Goal: Task Accomplishment & Management: Manage account settings

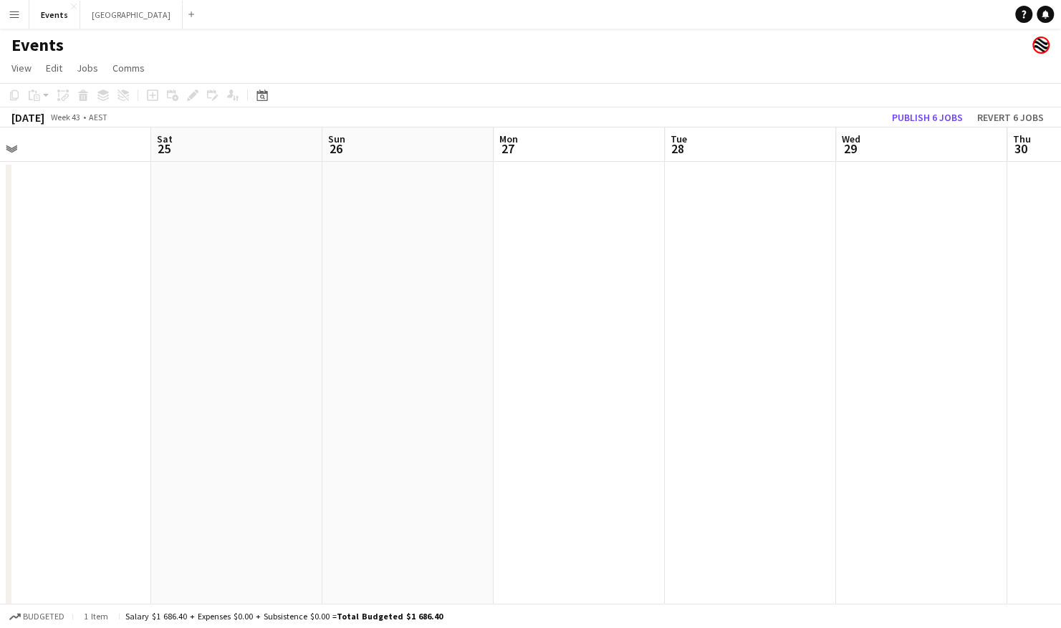
drag, startPoint x: 208, startPoint y: 338, endPoint x: 510, endPoint y: 364, distance: 302.7
click at [510, 364] on app-calendar-viewport "Wed 22 Thu 23 0/16 1 Job Fri 24 Sat 25 Sun 26 Mon 27 Tue 28 Wed 29 Thu 30 Fri 3…" at bounding box center [530, 486] width 1061 height 716
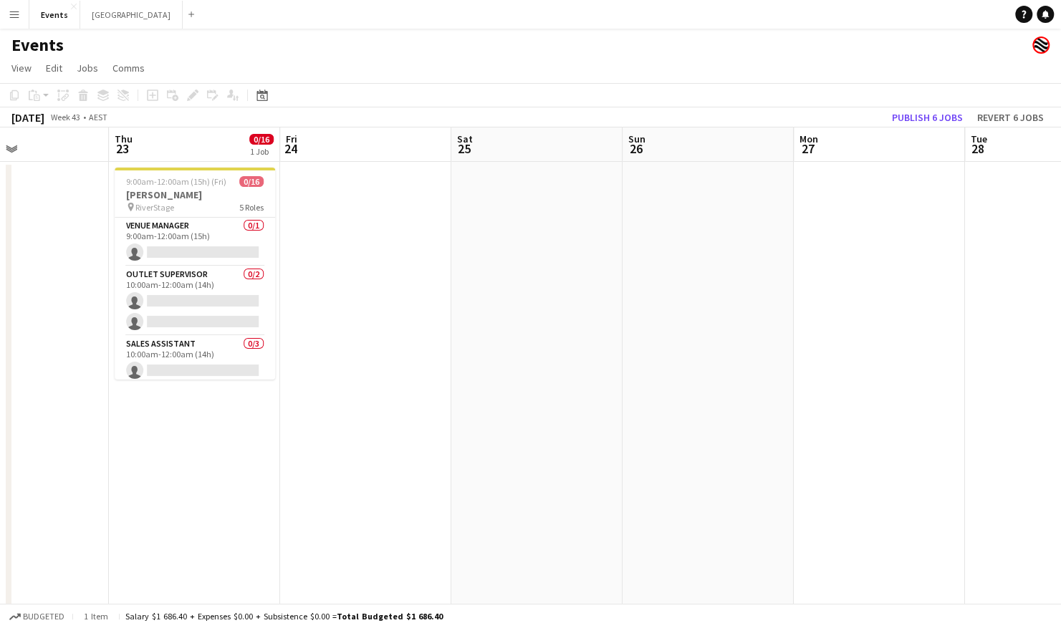
drag, startPoint x: 231, startPoint y: 351, endPoint x: 532, endPoint y: 341, distance: 301.0
click at [532, 341] on app-calendar-viewport "Mon 20 Tue 21 Wed 22 Thu 23 0/16 1 Job Fri 24 Sat 25 Sun 26 Mon 27 Tue 28 Wed 2…" at bounding box center [530, 486] width 1061 height 716
click at [261, 100] on icon "Date picker" at bounding box center [261, 95] width 11 height 11
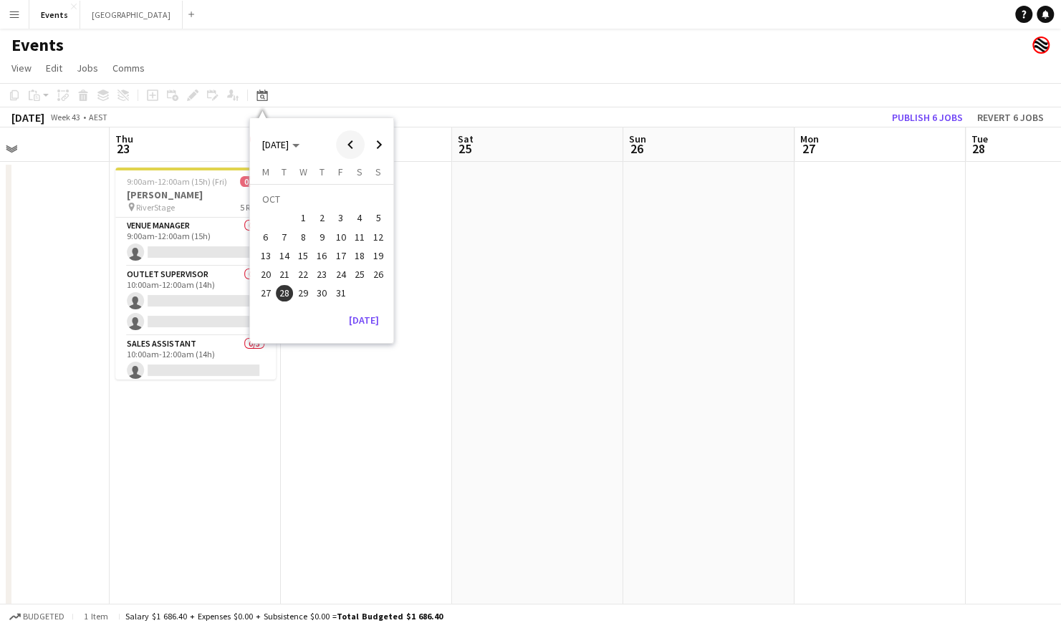
click at [343, 145] on span "Previous month" at bounding box center [350, 144] width 29 height 29
click at [345, 274] on span "26" at bounding box center [340, 274] width 17 height 17
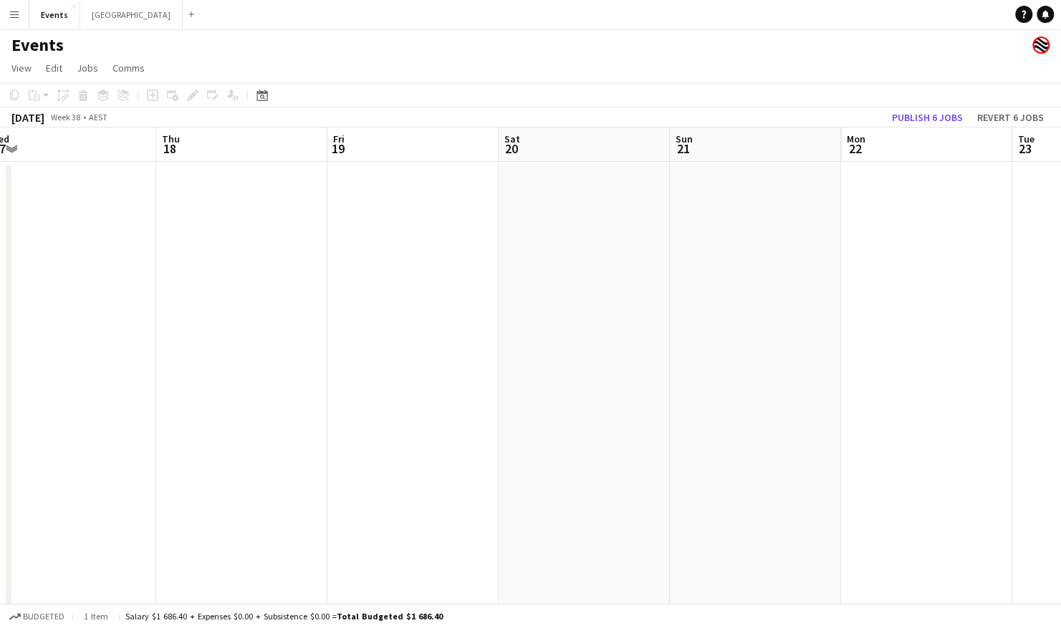
scroll to position [0, 537]
click at [264, 97] on icon at bounding box center [262, 97] width 5 height 5
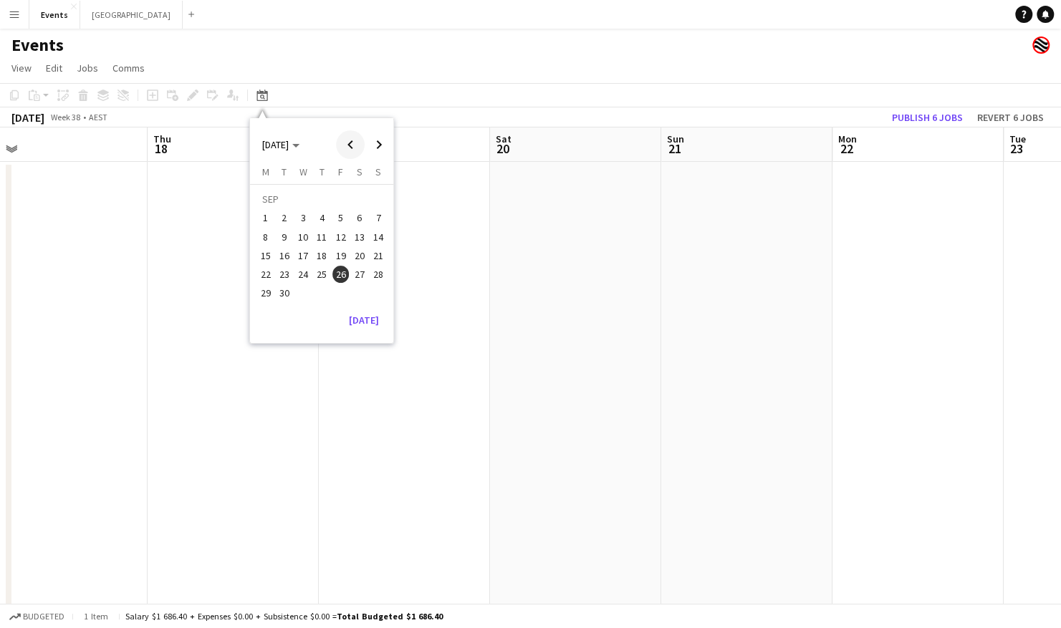
click at [357, 147] on span "Previous month" at bounding box center [350, 144] width 29 height 29
click at [355, 256] on span "23" at bounding box center [359, 259] width 17 height 17
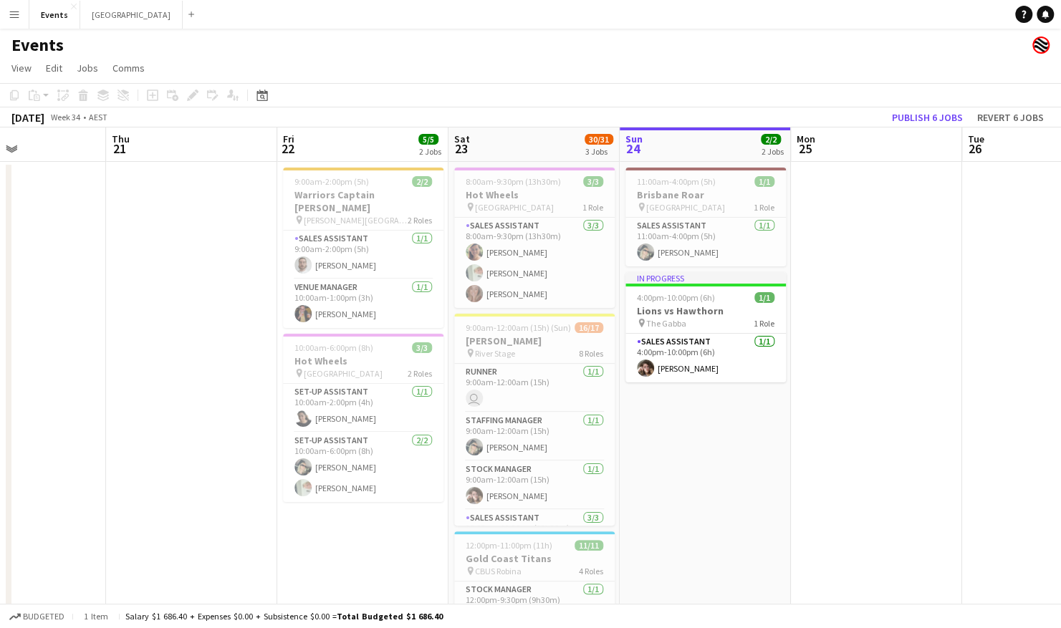
scroll to position [0, 397]
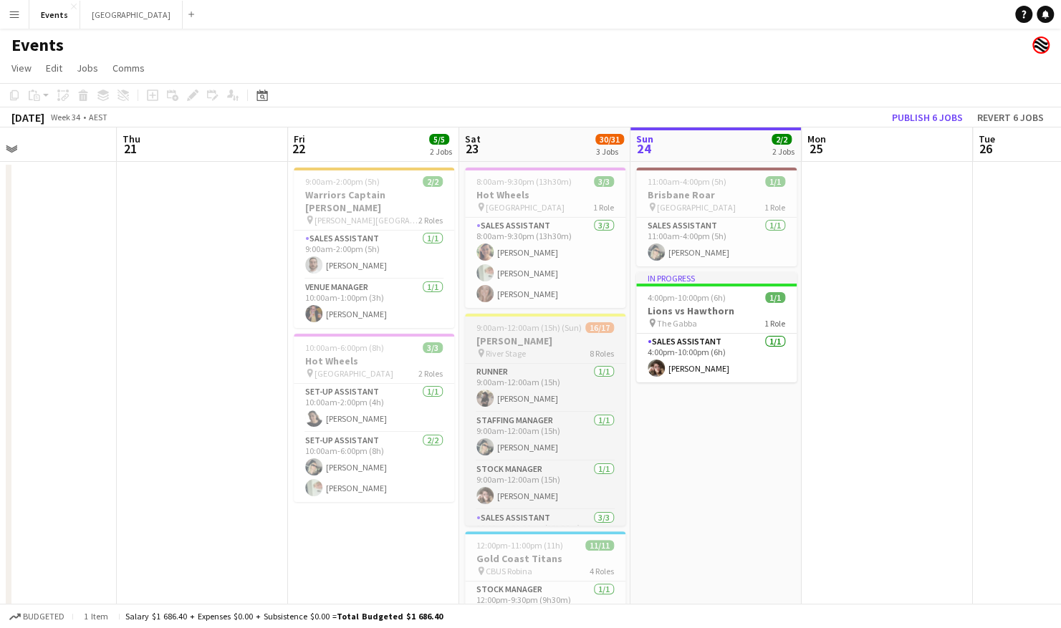
click at [537, 345] on h3 "[PERSON_NAME]" at bounding box center [545, 341] width 160 height 13
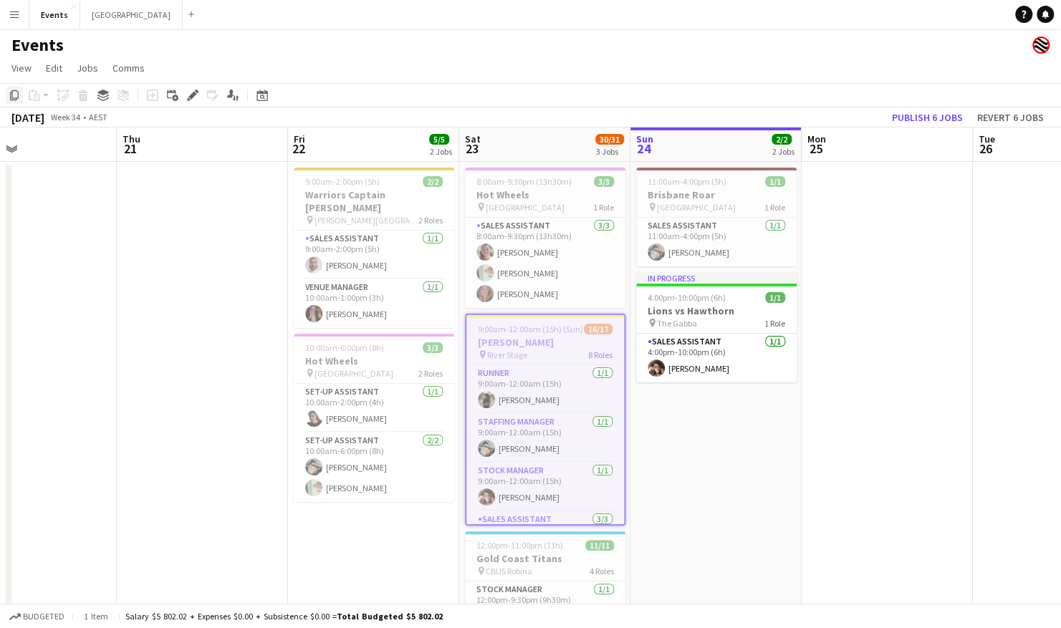
click at [11, 97] on icon "Copy" at bounding box center [14, 95] width 11 height 11
click at [264, 95] on icon "Date picker" at bounding box center [261, 95] width 11 height 11
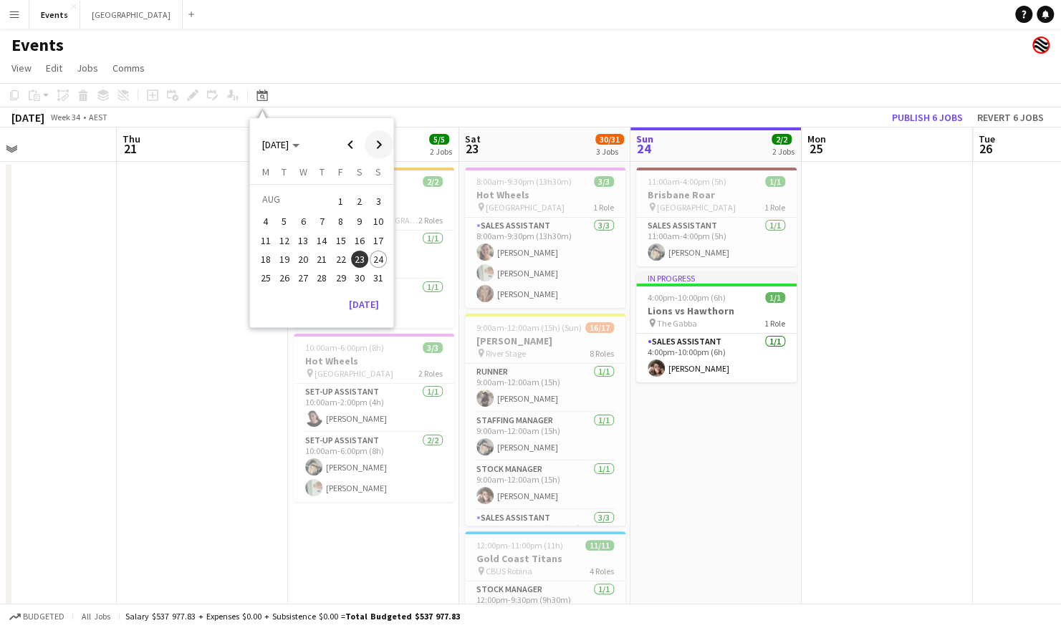
click at [378, 145] on span "Next month" at bounding box center [379, 144] width 29 height 29
click at [338, 275] on span "26" at bounding box center [340, 274] width 17 height 17
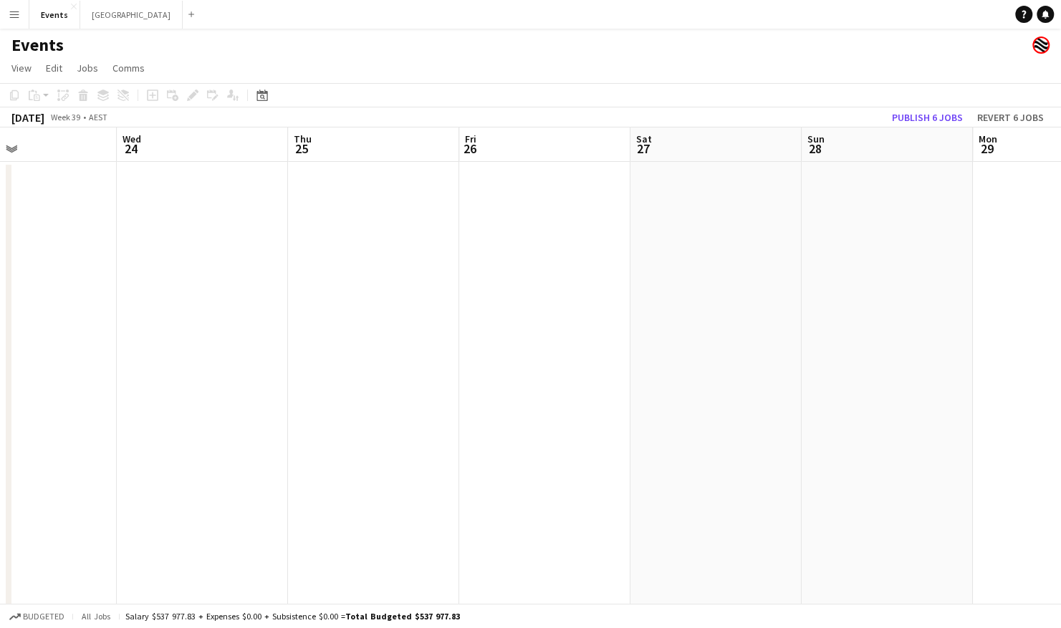
scroll to position [0, 493]
click at [453, 198] on app-date-cell at bounding box center [448, 503] width 171 height 682
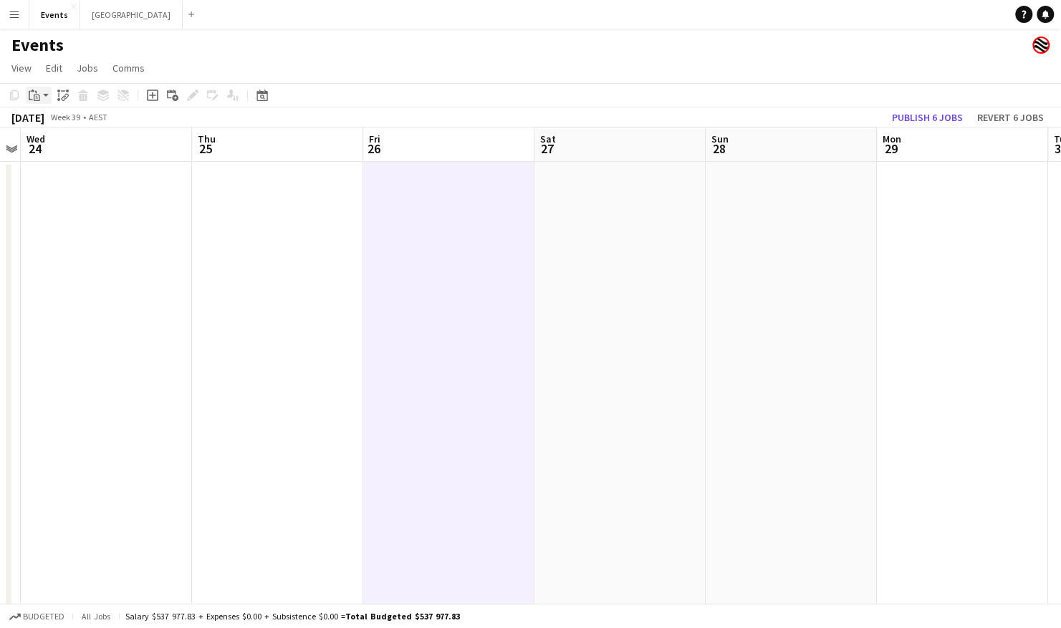
click at [44, 97] on app-action-btn "Paste" at bounding box center [39, 95] width 26 height 17
click at [72, 120] on link "Paste Ctrl+V" at bounding box center [105, 122] width 135 height 13
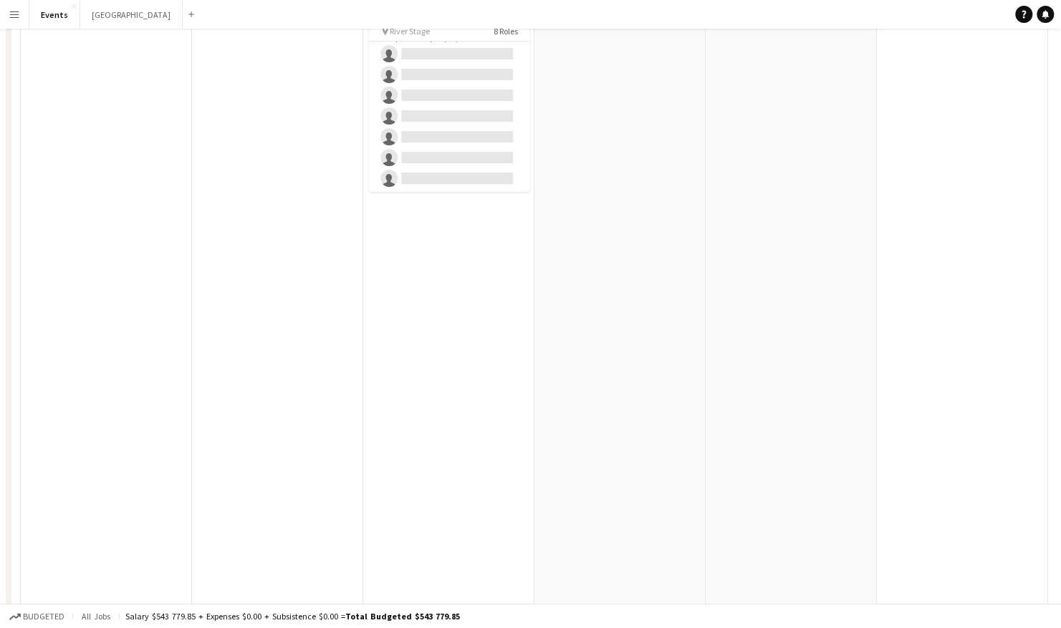
scroll to position [0, 0]
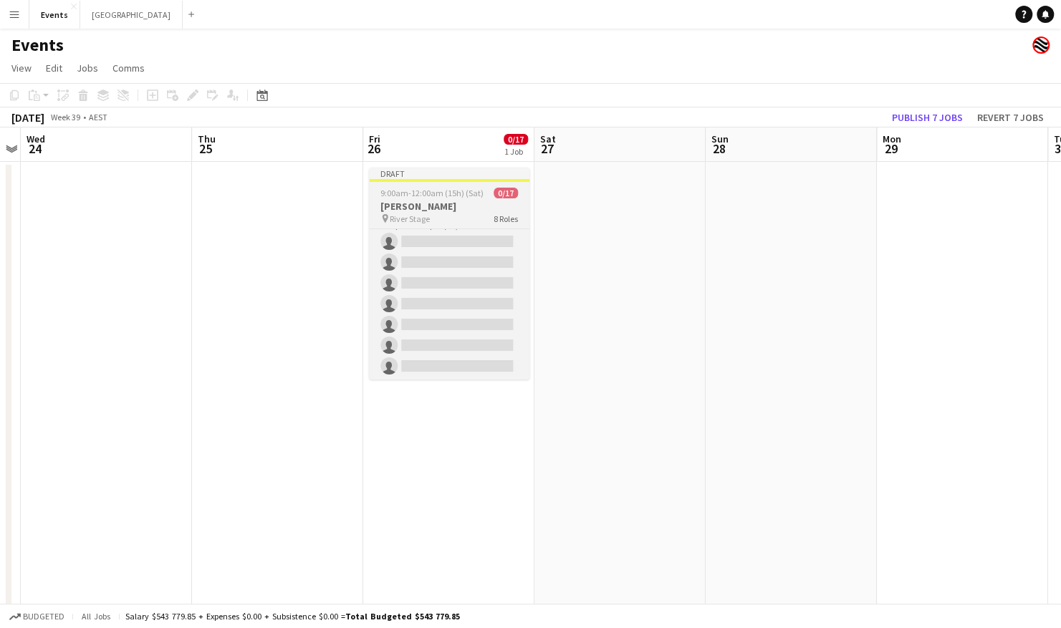
click at [402, 201] on h3 "[PERSON_NAME]" at bounding box center [449, 206] width 160 height 13
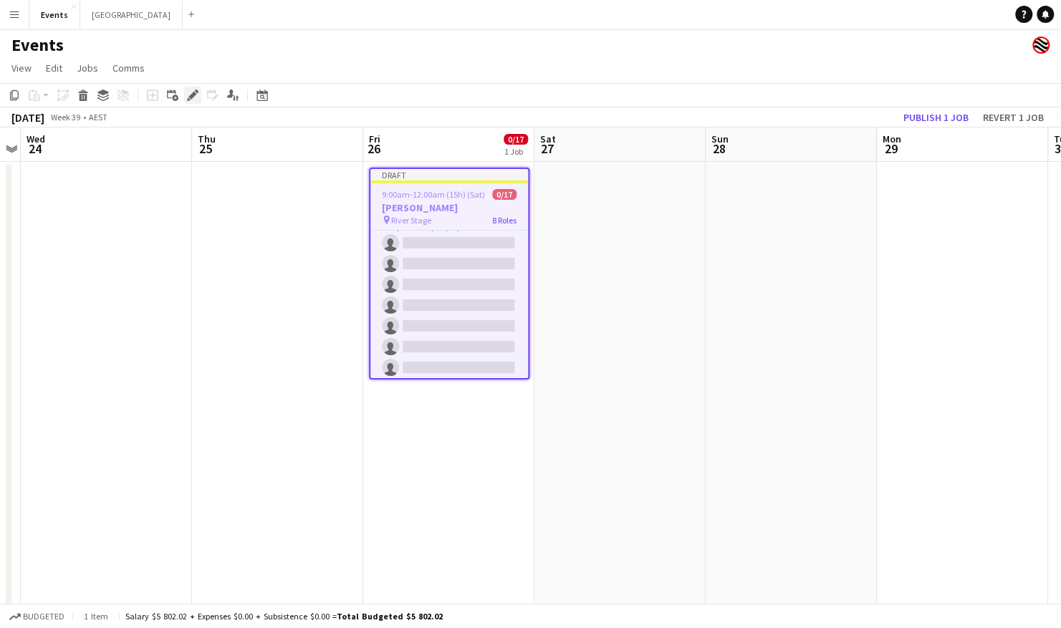
click at [198, 102] on div "Edit" at bounding box center [192, 95] width 17 height 17
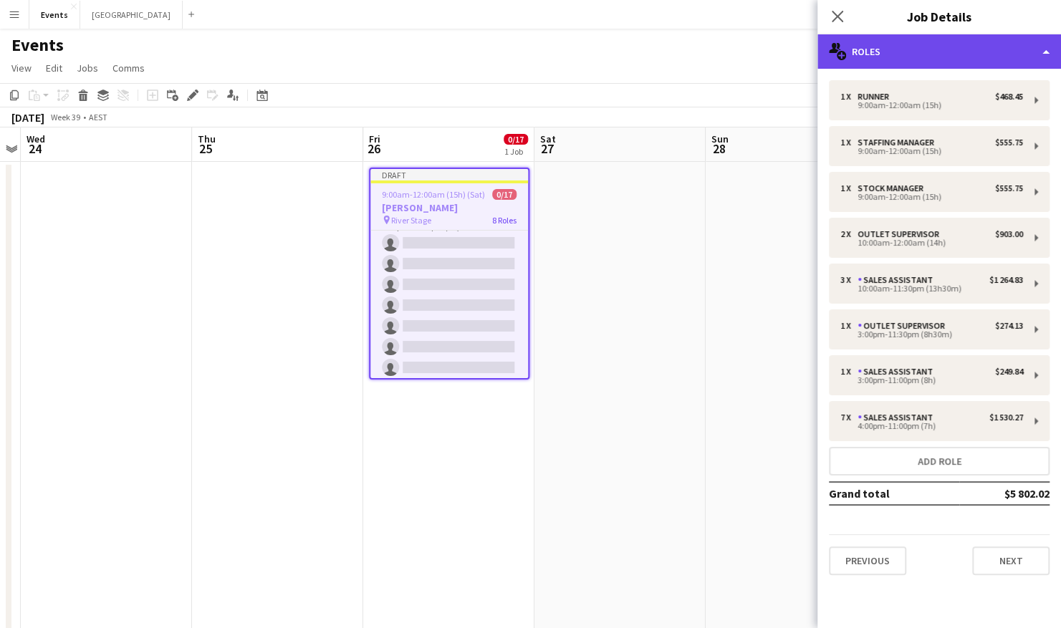
click at [1025, 57] on div "multiple-users-add Roles" at bounding box center [939, 51] width 244 height 34
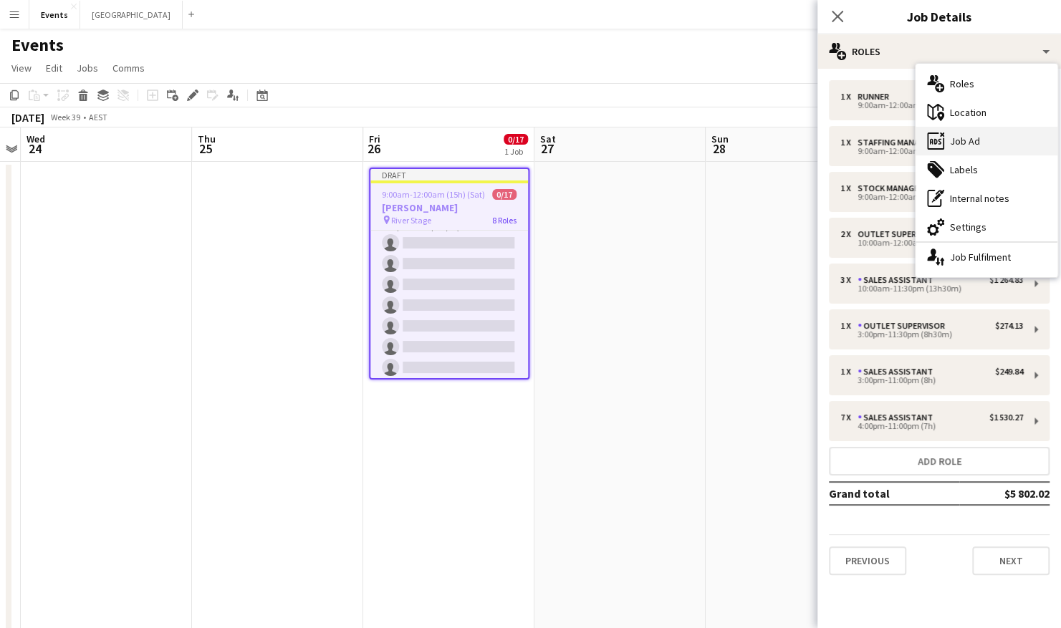
click at [996, 143] on div "ads-window Job Ad" at bounding box center [986, 141] width 142 height 29
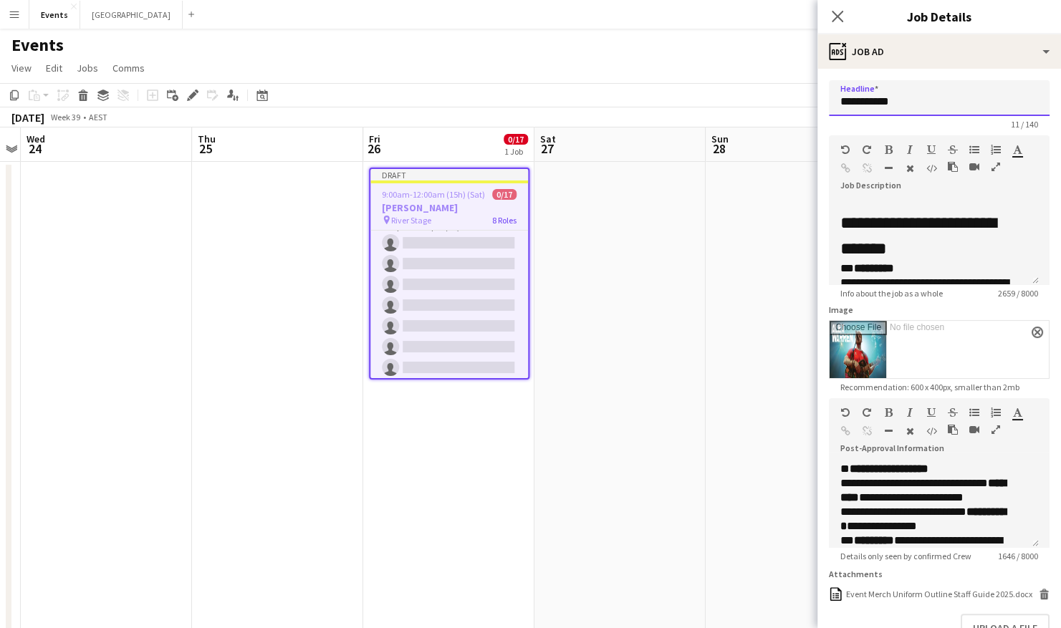
drag, startPoint x: 912, startPoint y: 102, endPoint x: 673, endPoint y: 98, distance: 238.6
click at [673, 98] on body "Menu Boards Boards Boards All jobs Status Workforce Workforce My Workforce Recr…" at bounding box center [530, 434] width 1061 height 868
type input "**********"
click at [891, 260] on h2 "**********" at bounding box center [928, 236] width 176 height 52
click at [1033, 330] on app-icon "close" at bounding box center [1037, 333] width 9 height 6
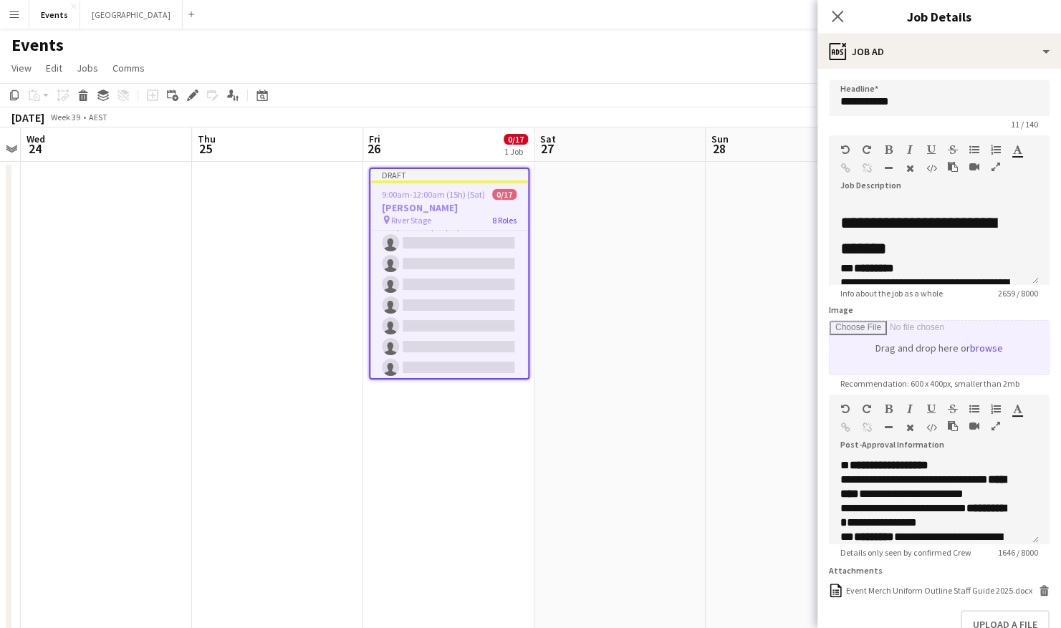
click at [998, 166] on icon "button" at bounding box center [995, 167] width 9 height 10
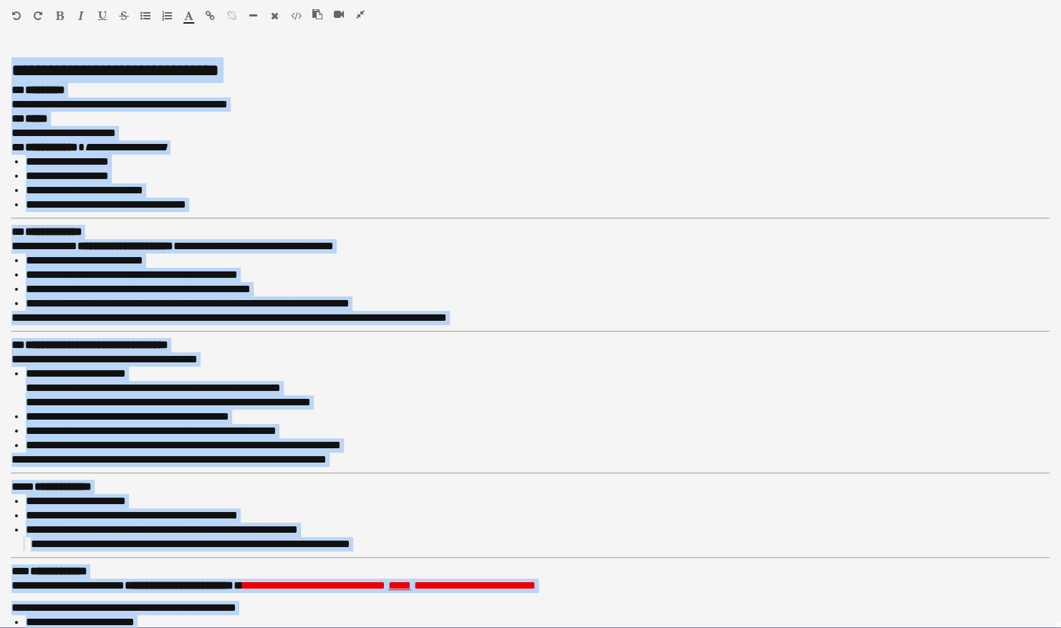
drag, startPoint x: 182, startPoint y: 610, endPoint x: 0, endPoint y: 27, distance: 610.8
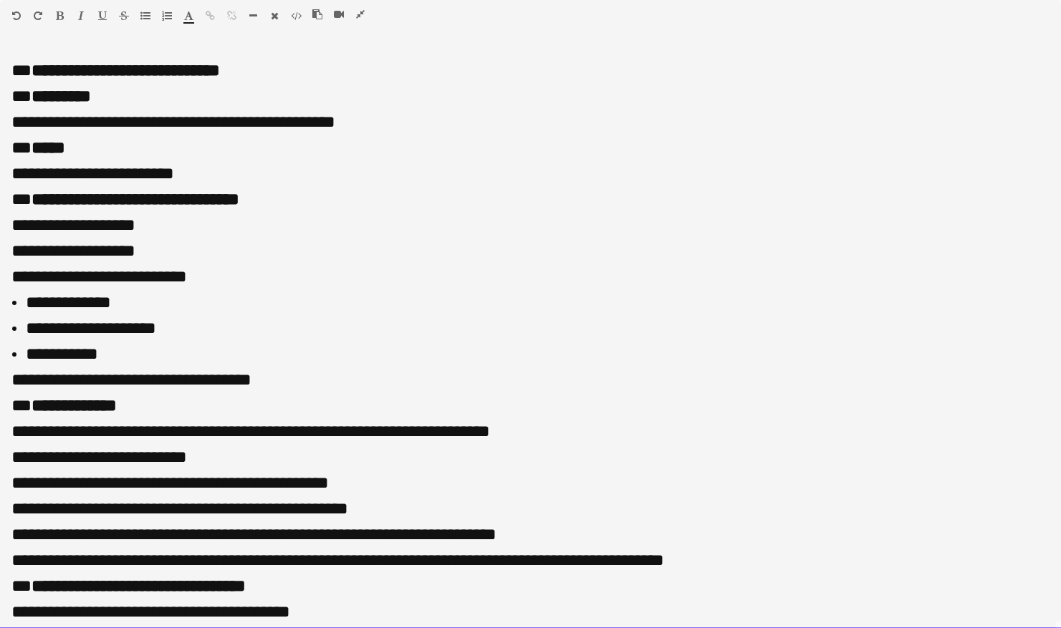
scroll to position [949, 0]
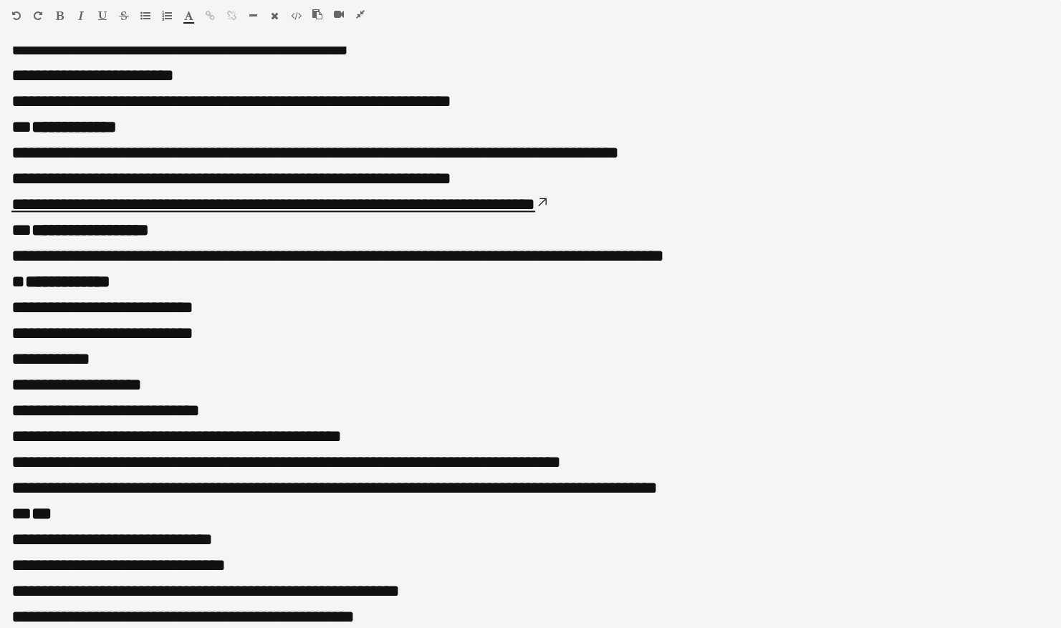
click at [16, 17] on icon "button" at bounding box center [16, 16] width 9 height 10
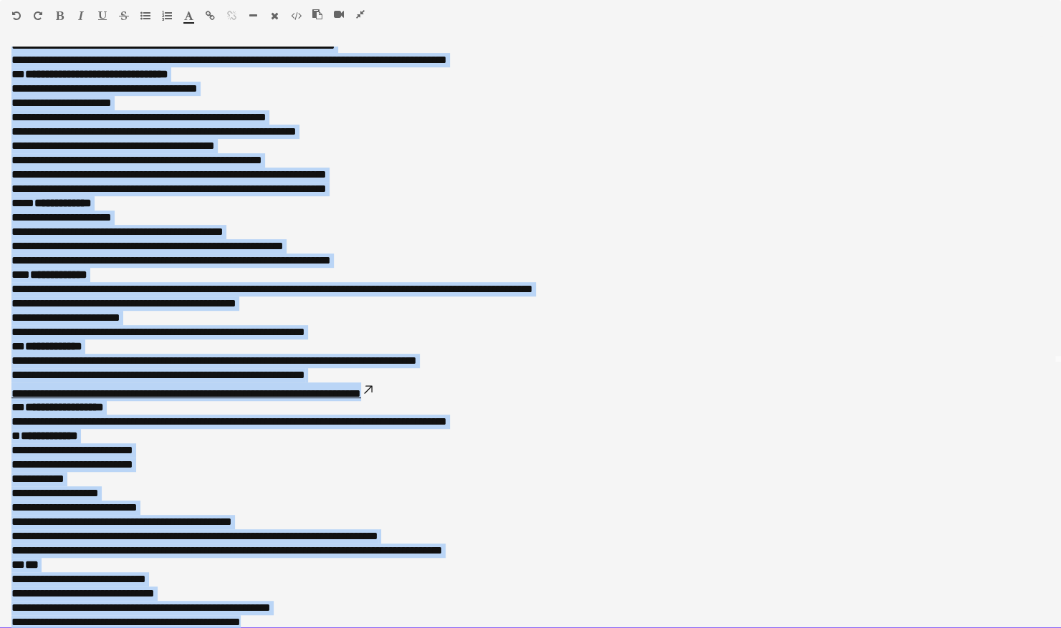
scroll to position [278, 0]
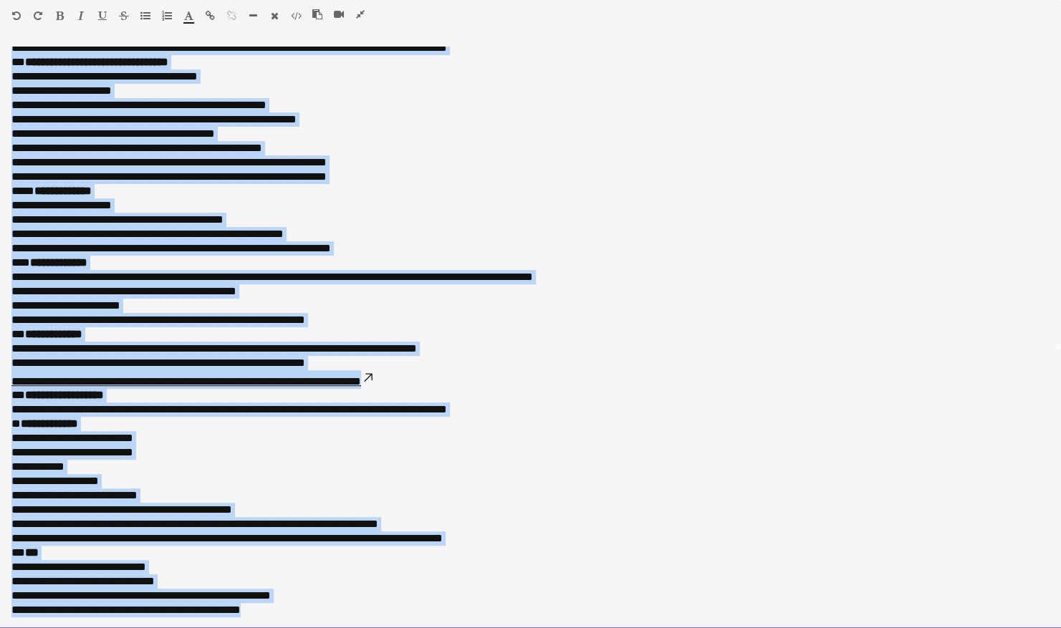
drag, startPoint x: 15, startPoint y: 59, endPoint x: 414, endPoint y: 665, distance: 725.6
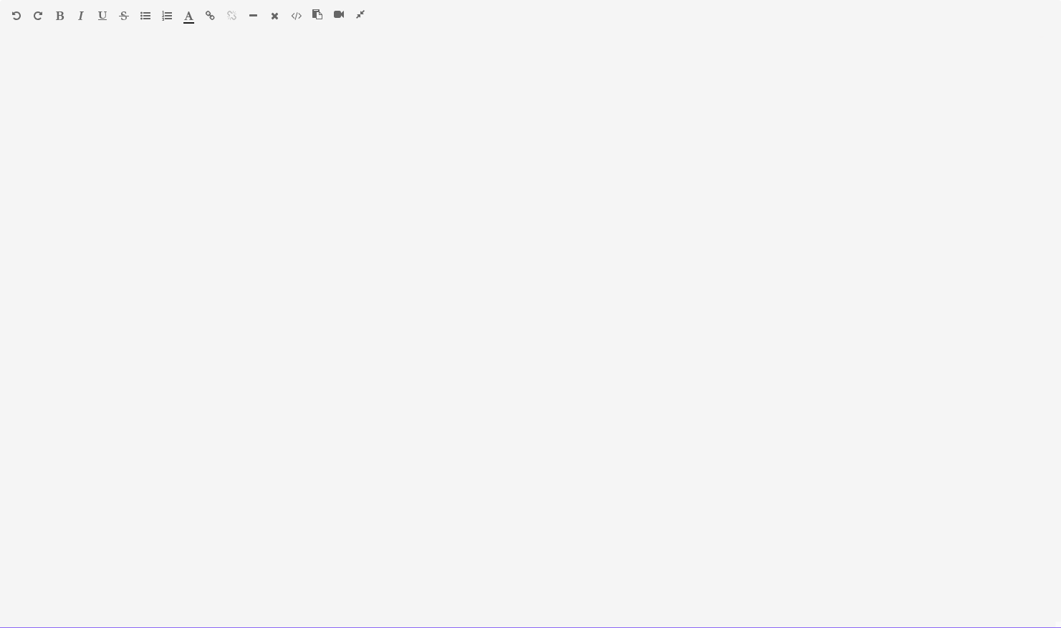
scroll to position [0, 0]
click at [299, 536] on div at bounding box center [530, 338] width 1061 height 582
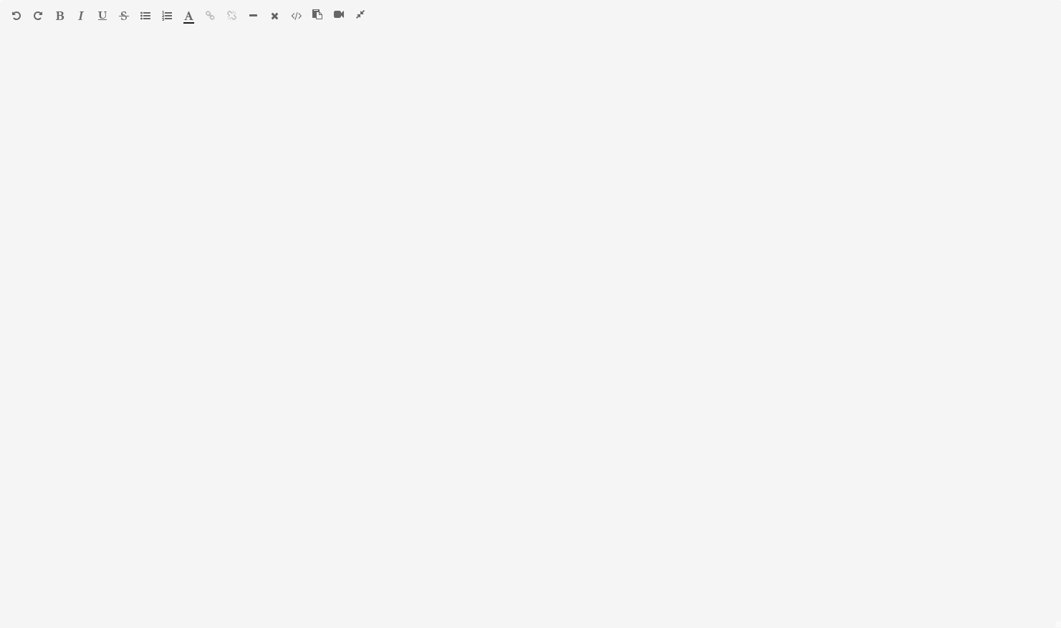
click at [14, 14] on icon "button" at bounding box center [16, 16] width 9 height 10
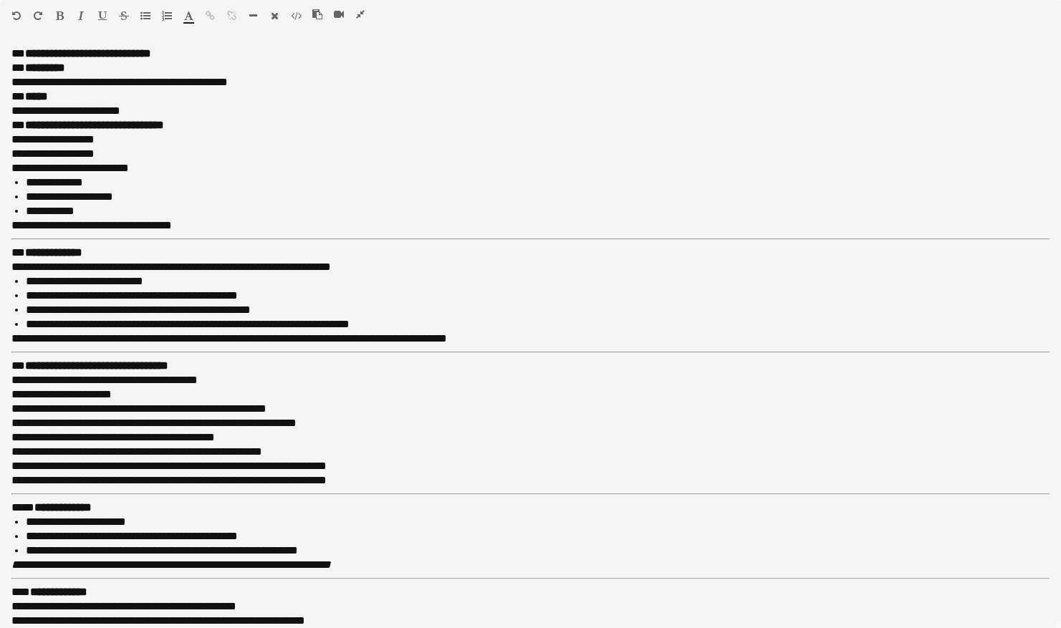
click at [363, 14] on icon "button" at bounding box center [360, 14] width 9 height 10
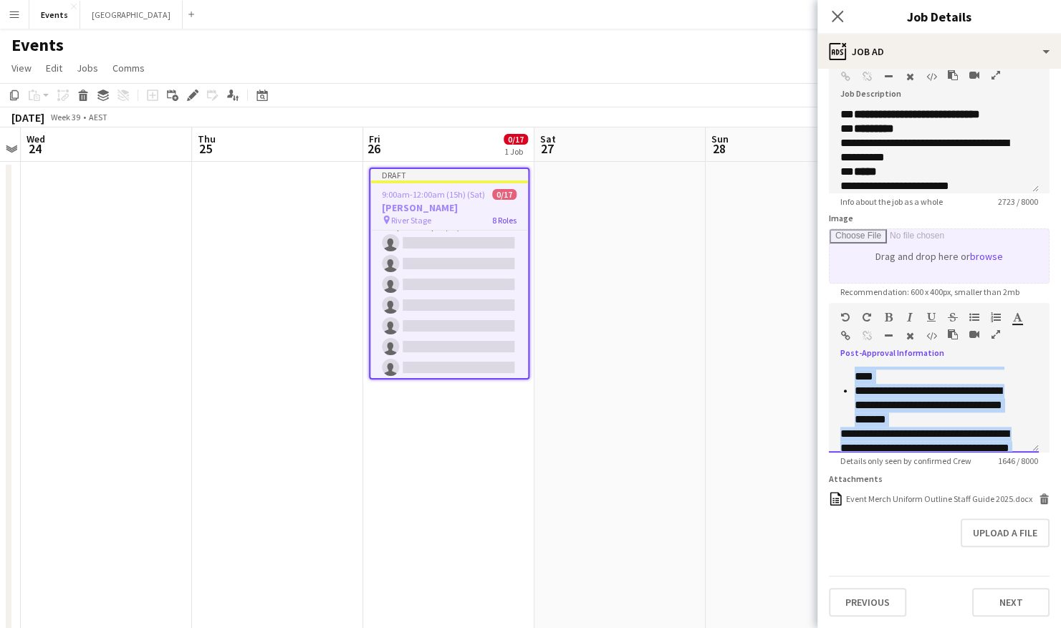
scroll to position [918, 0]
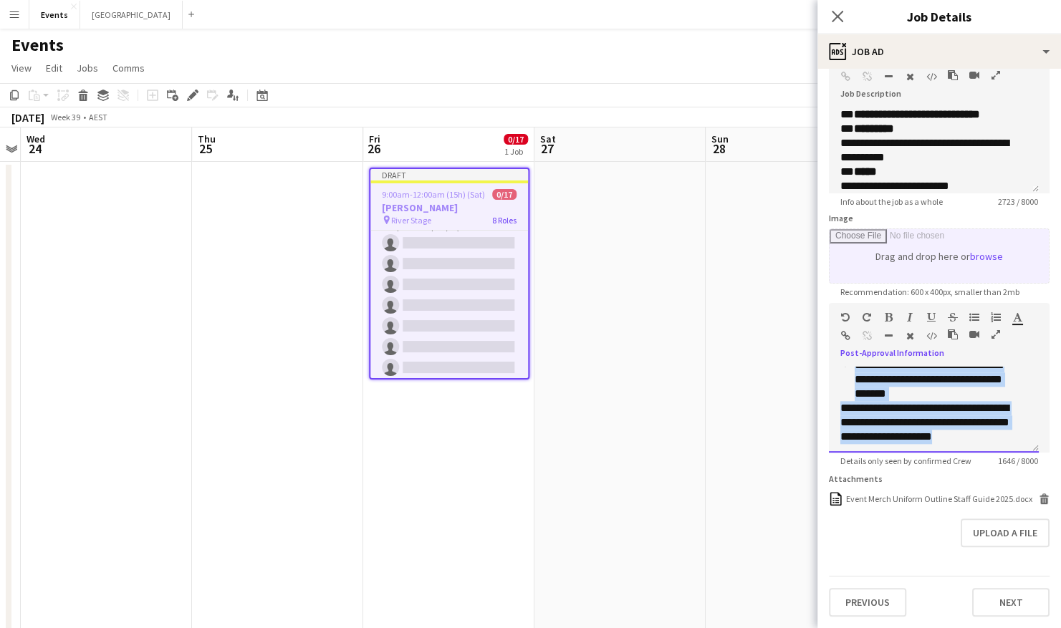
drag, startPoint x: 845, startPoint y: 464, endPoint x: 1014, endPoint y: 423, distance: 174.8
click at [1014, 423] on div "**********" at bounding box center [934, 410] width 210 height 86
copy div "**********"
click at [994, 330] on icon "button" at bounding box center [995, 335] width 9 height 10
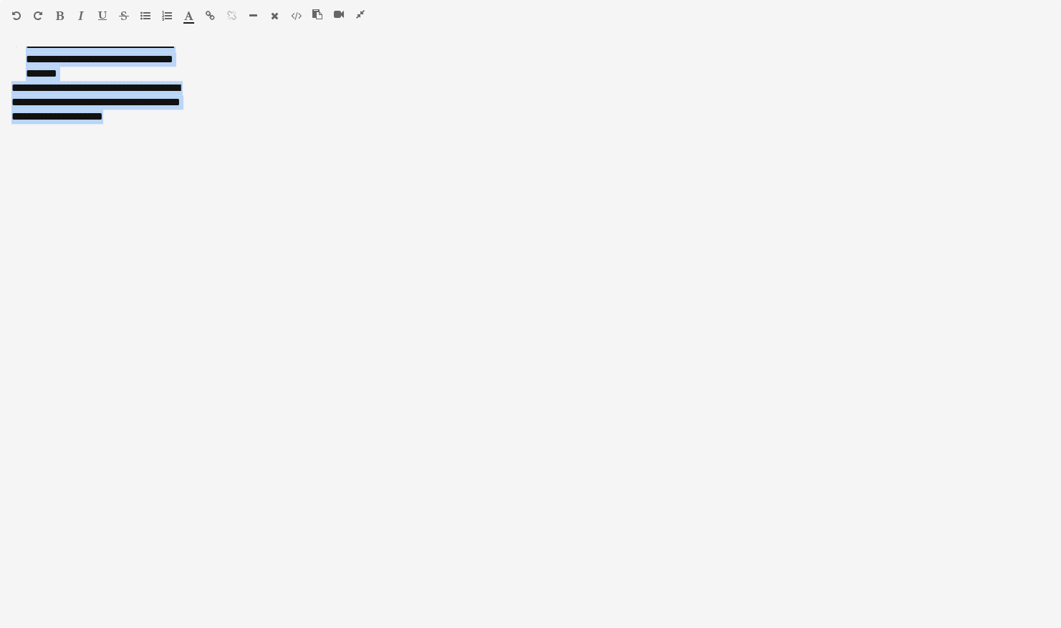
scroll to position [0, 0]
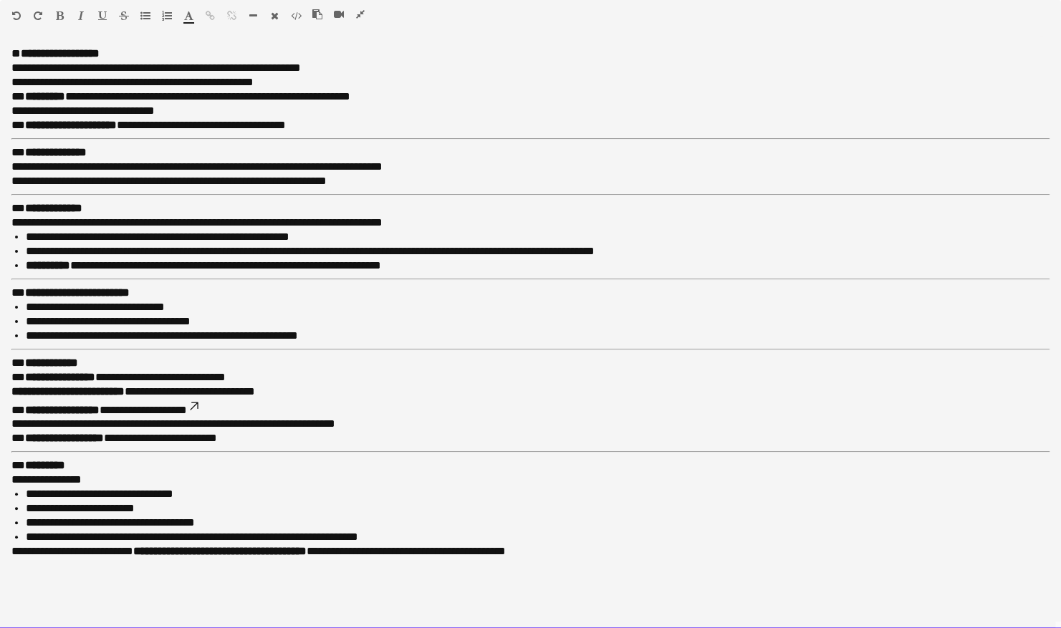
click at [292, 390] on p "**********" at bounding box center [530, 392] width 1038 height 14
drag, startPoint x: 302, startPoint y: 387, endPoint x: 160, endPoint y: 392, distance: 141.9
click at [160, 392] on p "**********" at bounding box center [530, 392] width 1038 height 14
click at [201, 406] on icon at bounding box center [194, 406] width 14 height 14
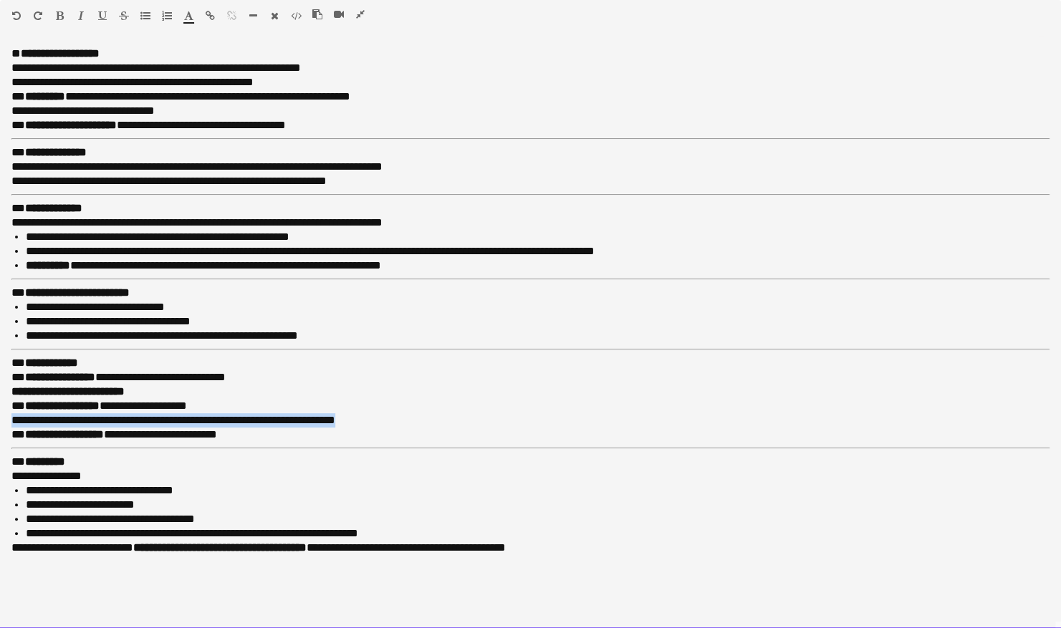
drag, startPoint x: 372, startPoint y: 415, endPoint x: 11, endPoint y: 423, distance: 361.1
click at [11, 423] on div "**********" at bounding box center [530, 338] width 1061 height 582
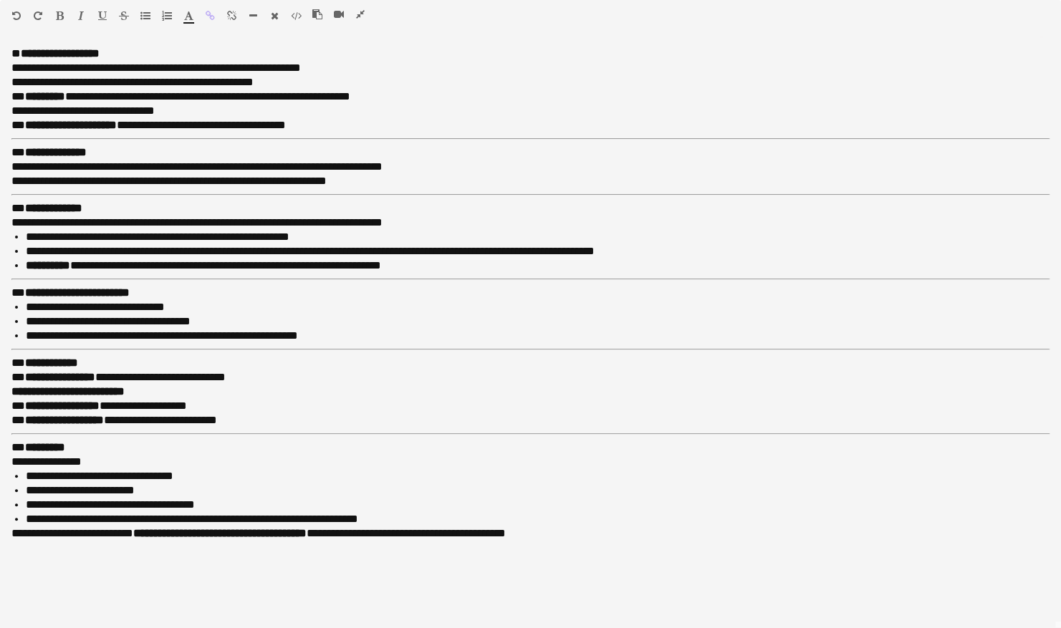
click at [360, 11] on icon "button" at bounding box center [360, 14] width 9 height 10
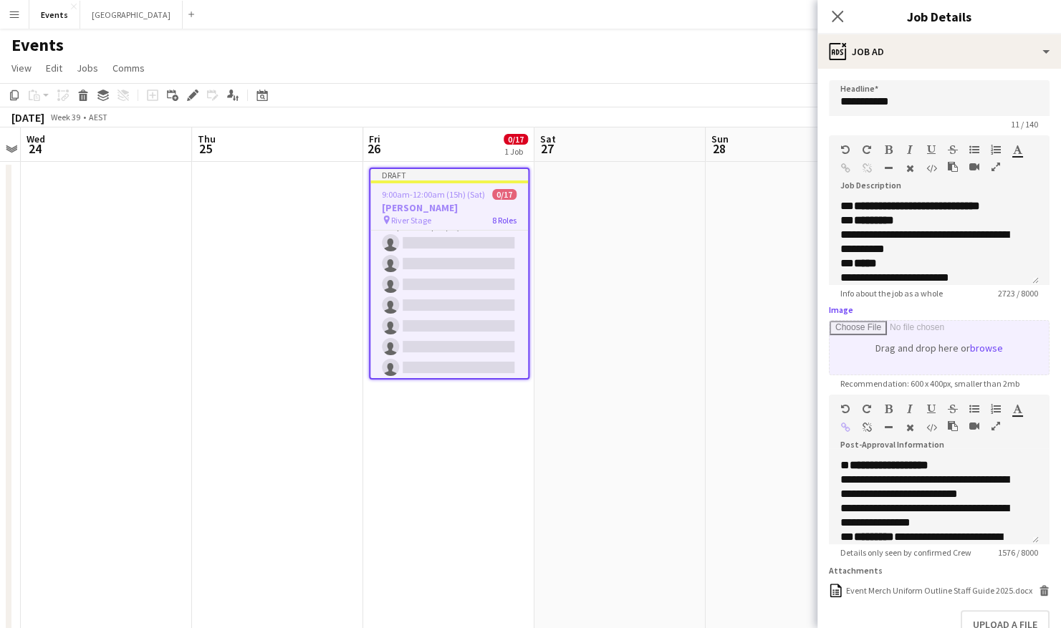
click at [994, 349] on input "Image" at bounding box center [939, 348] width 219 height 54
type input "**********"
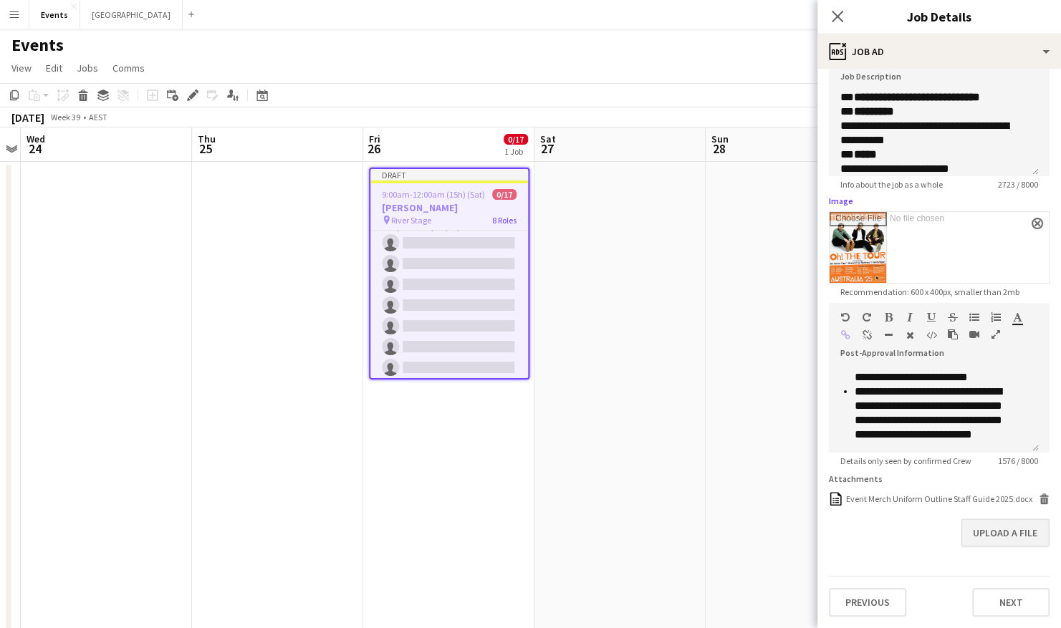
scroll to position [338, 0]
click at [990, 598] on button "Next" at bounding box center [1010, 602] width 77 height 29
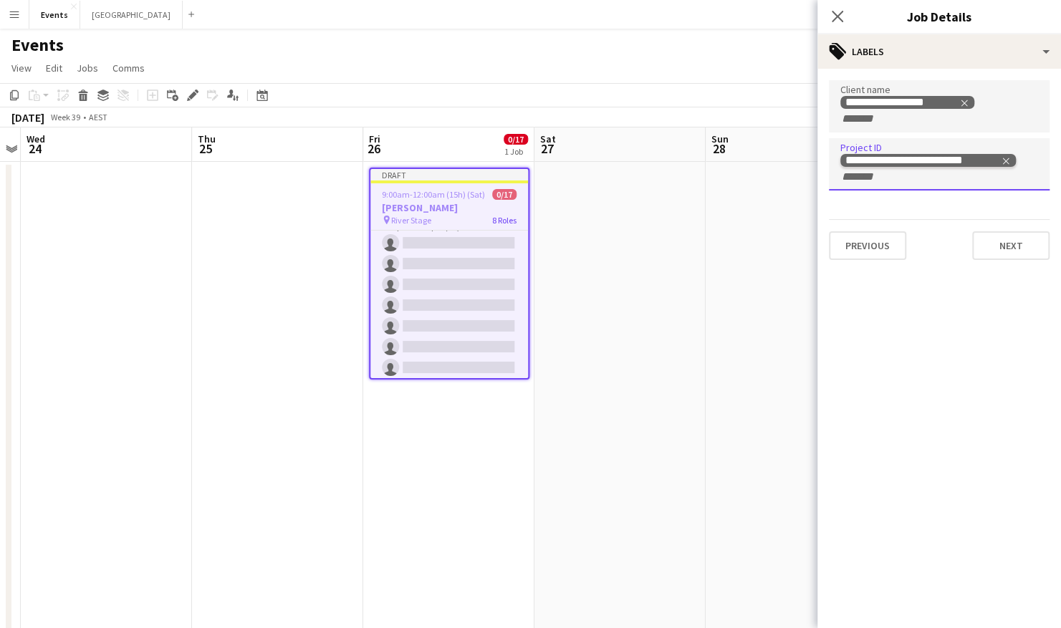
click at [1006, 158] on icon "Remove tag" at bounding box center [1006, 161] width 10 height 10
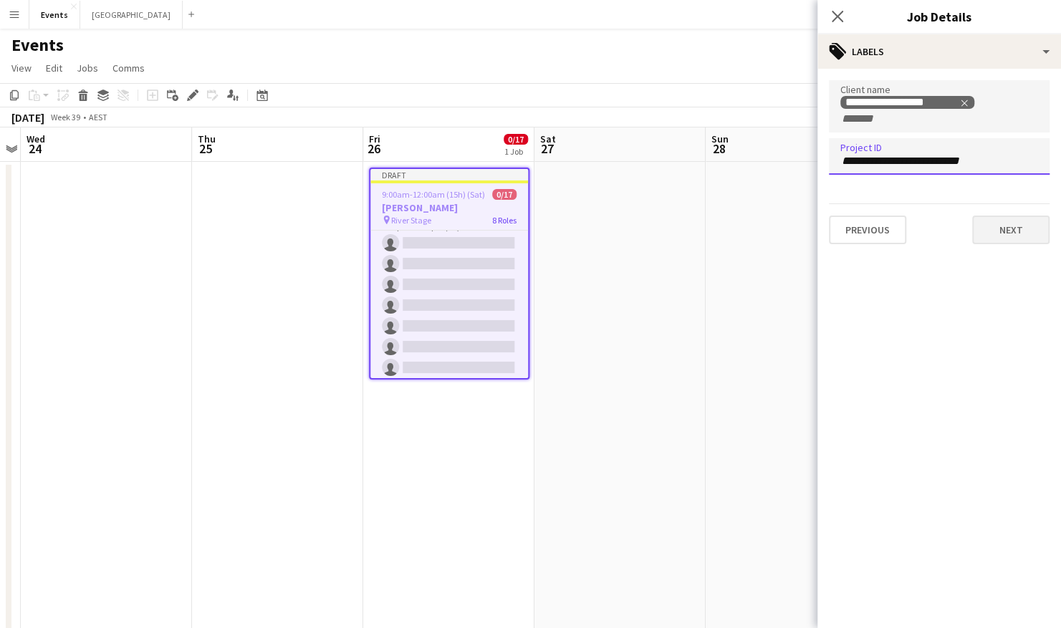
type input "**********"
click at [1020, 234] on button "Next" at bounding box center [1010, 230] width 77 height 29
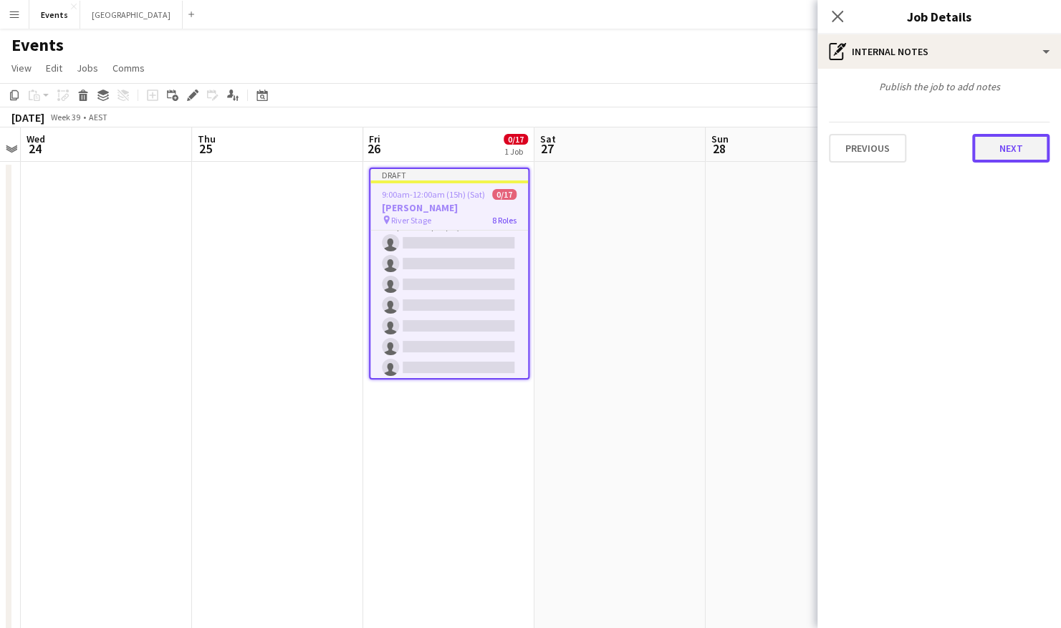
click at [1017, 144] on button "Next" at bounding box center [1010, 148] width 77 height 29
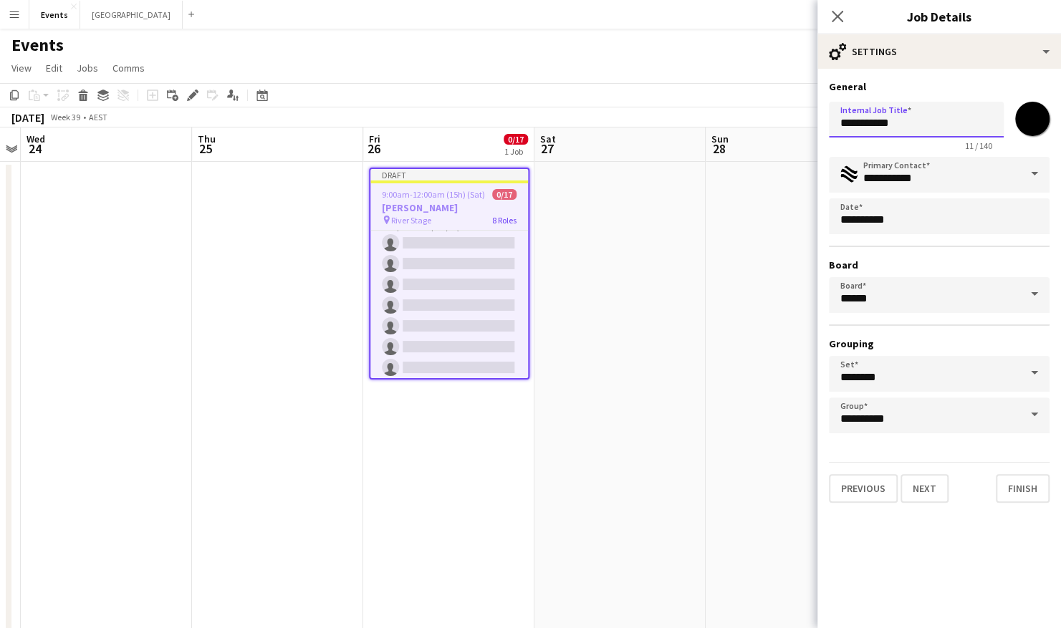
drag, startPoint x: 911, startPoint y: 125, endPoint x: 809, endPoint y: 129, distance: 102.5
click at [809, 129] on body "Menu Boards Boards Boards All jobs Status Workforce Workforce My Workforce Recr…" at bounding box center [530, 434] width 1061 height 868
type input "*"
type input "**********"
click at [1032, 491] on button "Finish" at bounding box center [1023, 488] width 54 height 29
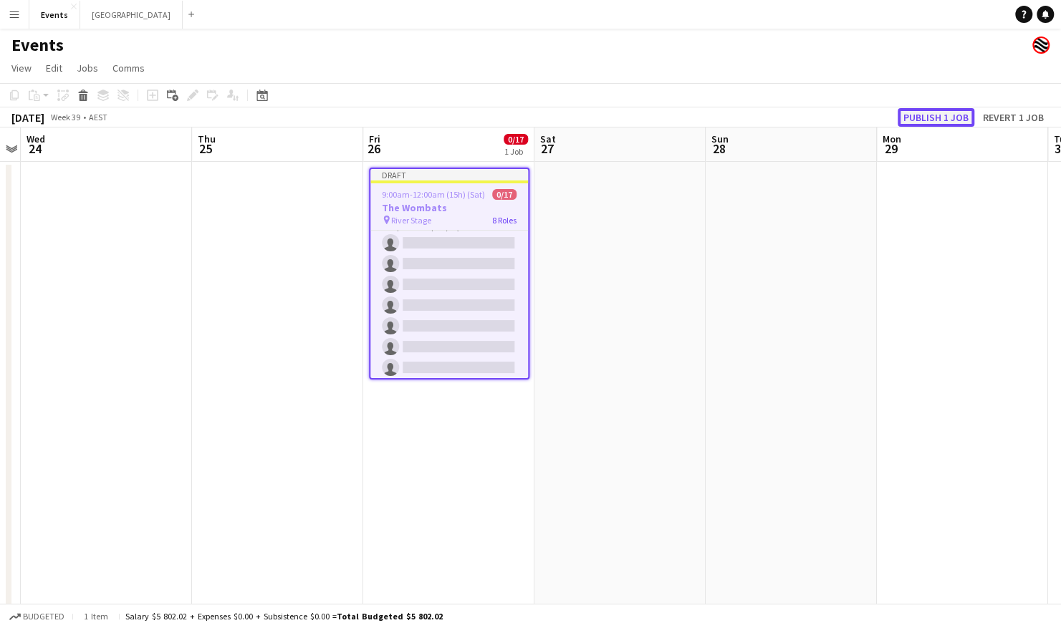
click at [951, 113] on button "Publish 1 job" at bounding box center [936, 117] width 77 height 19
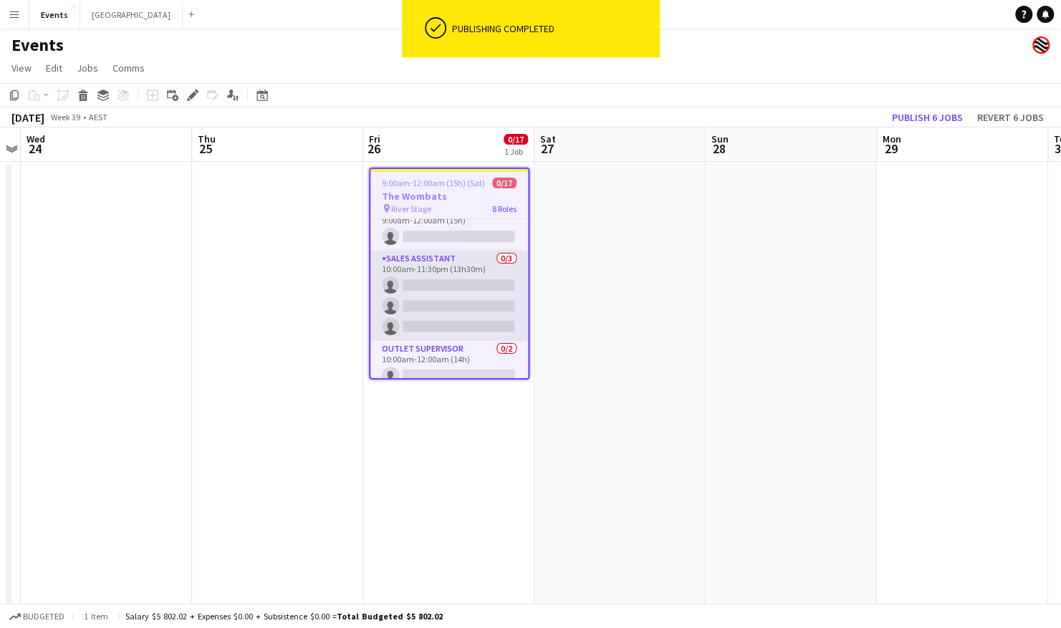
scroll to position [117, 0]
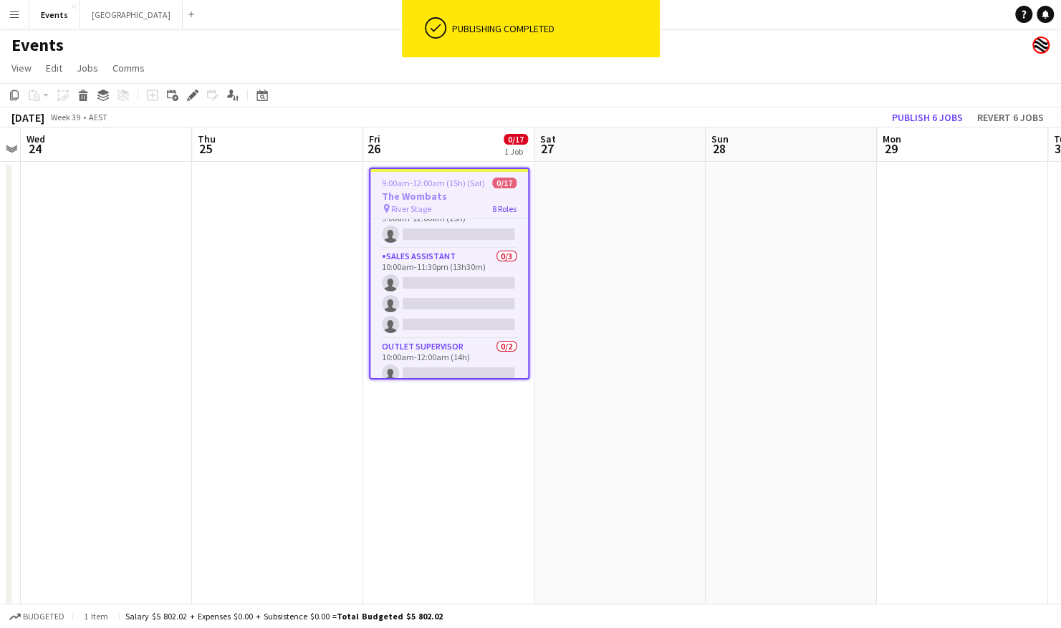
click at [433, 188] on span "9:00am-12:00am (15h) (Sat)" at bounding box center [433, 183] width 103 height 11
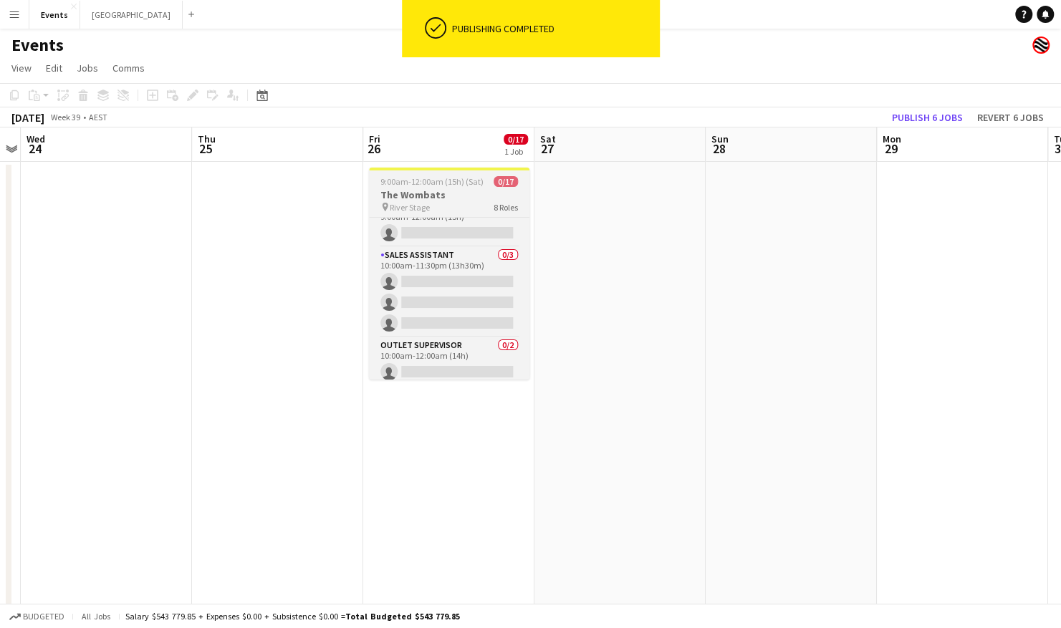
click at [483, 195] on h3 "The Wombats" at bounding box center [449, 194] width 160 height 13
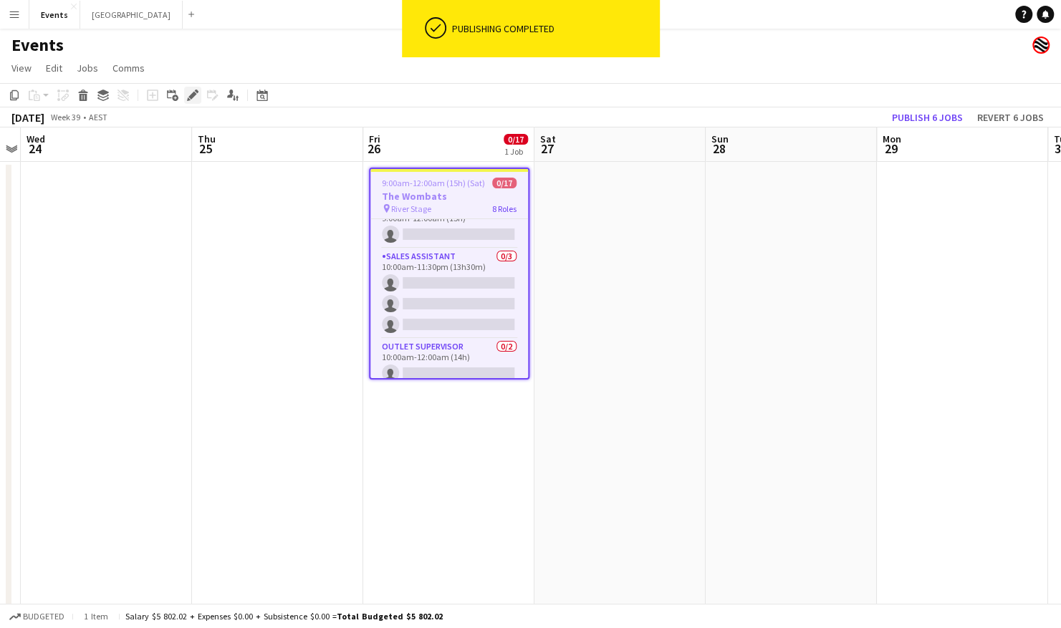
click at [191, 95] on icon at bounding box center [192, 96] width 8 height 8
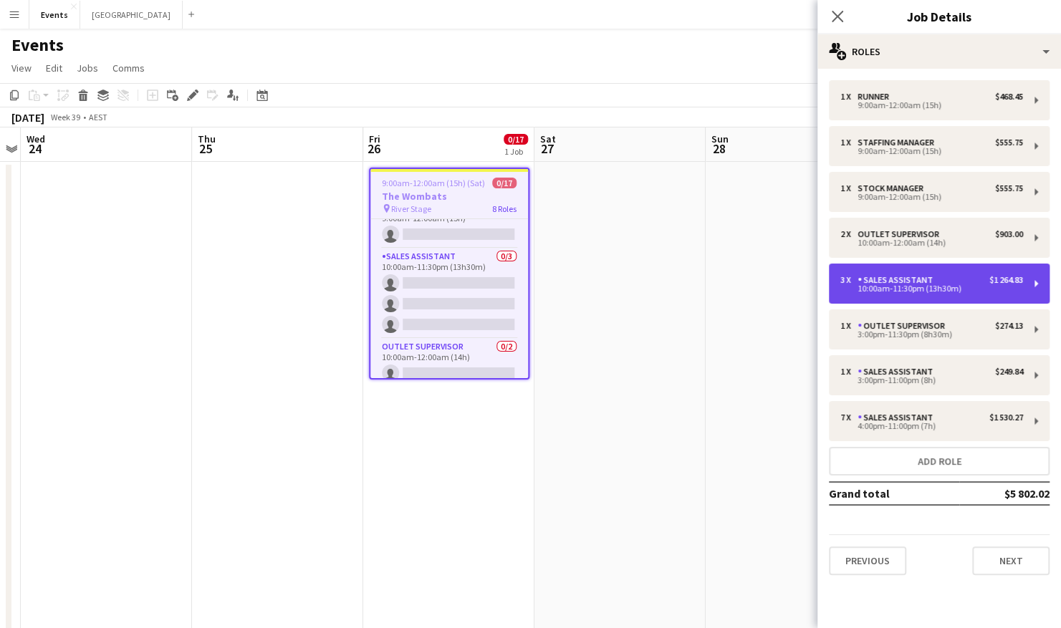
click at [948, 272] on div "3 x Sales Assistant $1 264.83 10:00am-11:30pm (13h30m)" at bounding box center [939, 284] width 221 height 40
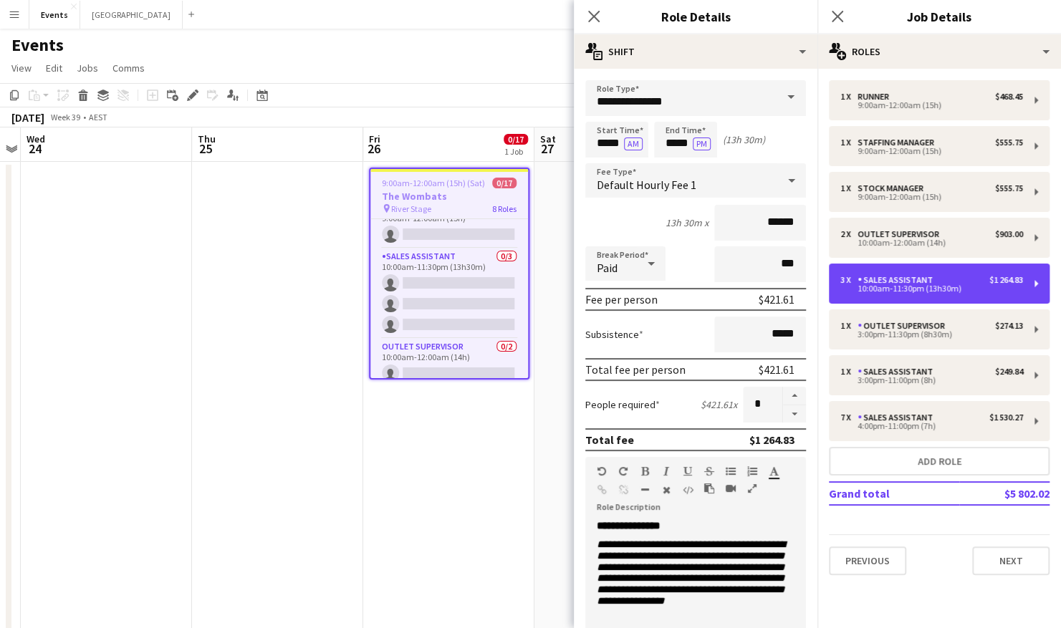
scroll to position [299, 0]
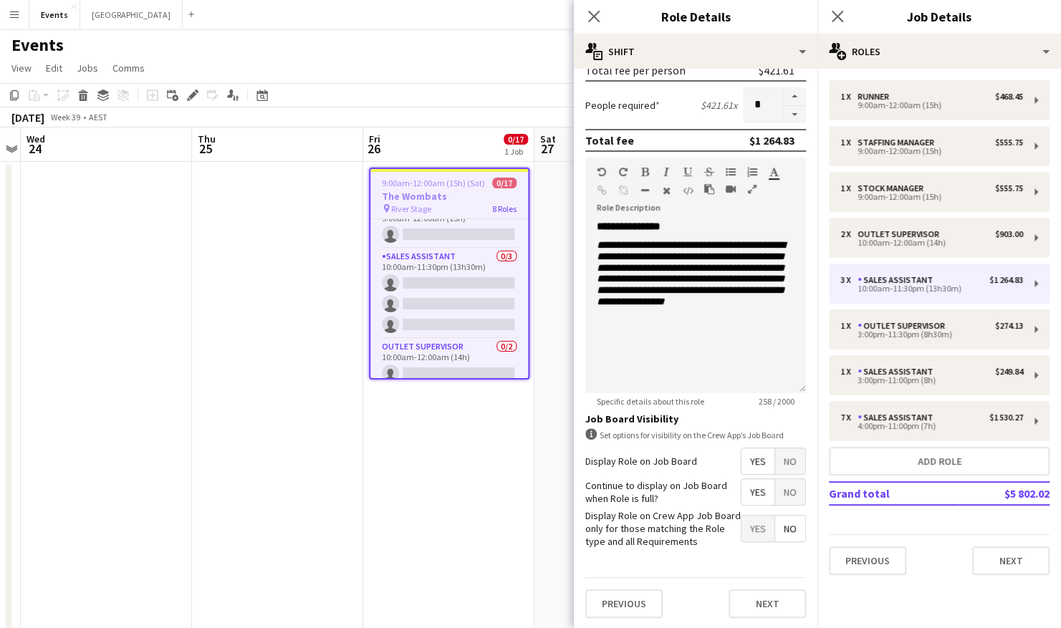
click at [775, 467] on span "No" at bounding box center [790, 461] width 30 height 26
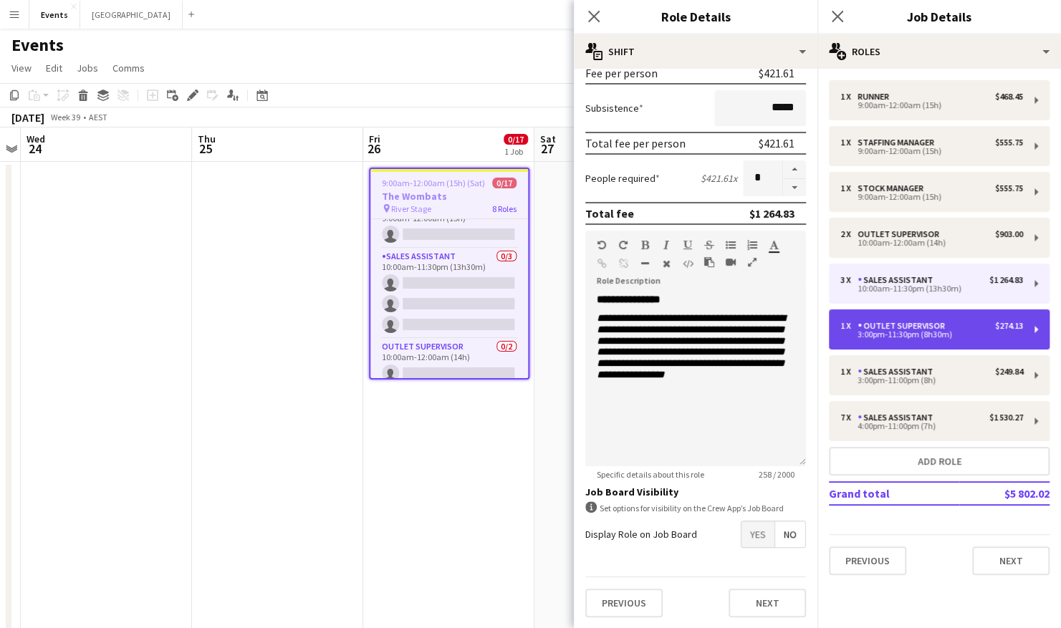
click at [900, 323] on div "Outlet Supervisor" at bounding box center [903, 326] width 93 height 10
type input "**********"
type input "*****"
type input "******"
type input "*"
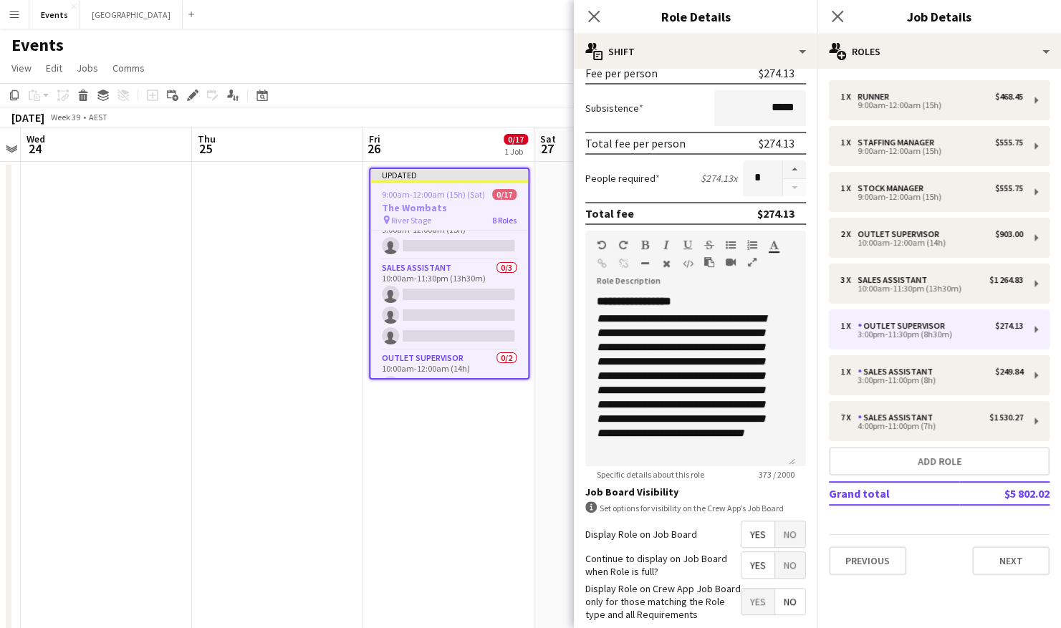
click at [773, 548] on form "**********" at bounding box center [696, 278] width 244 height 849
click at [777, 531] on span "No" at bounding box center [790, 535] width 30 height 26
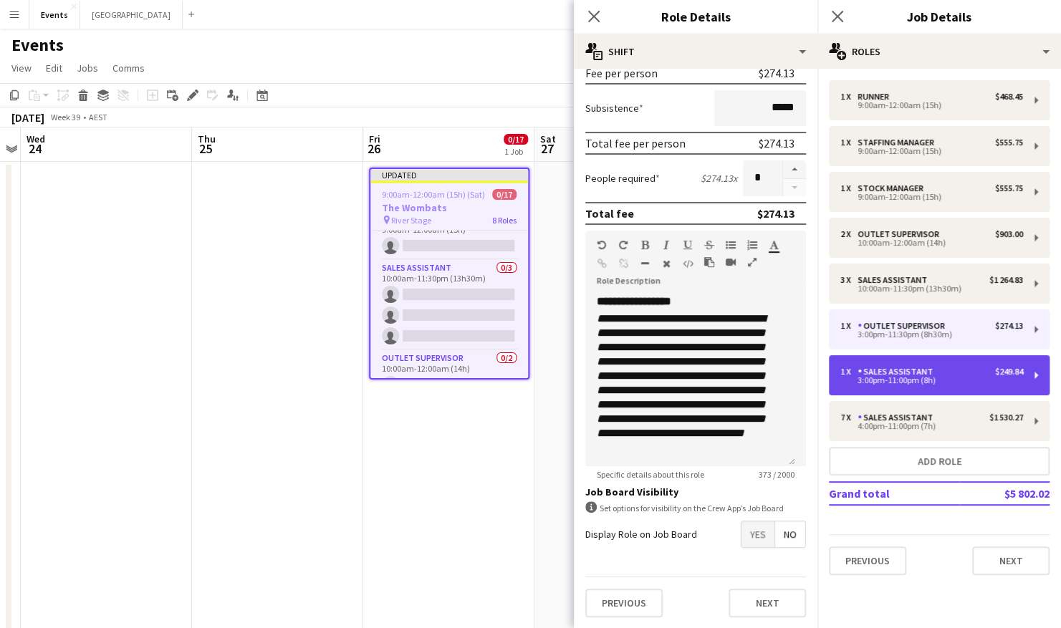
click at [910, 364] on div "1 x Sales Assistant $249.84 3:00pm-11:00pm (8h)" at bounding box center [939, 375] width 221 height 40
type input "**********"
type input "*****"
type input "******"
type input "****"
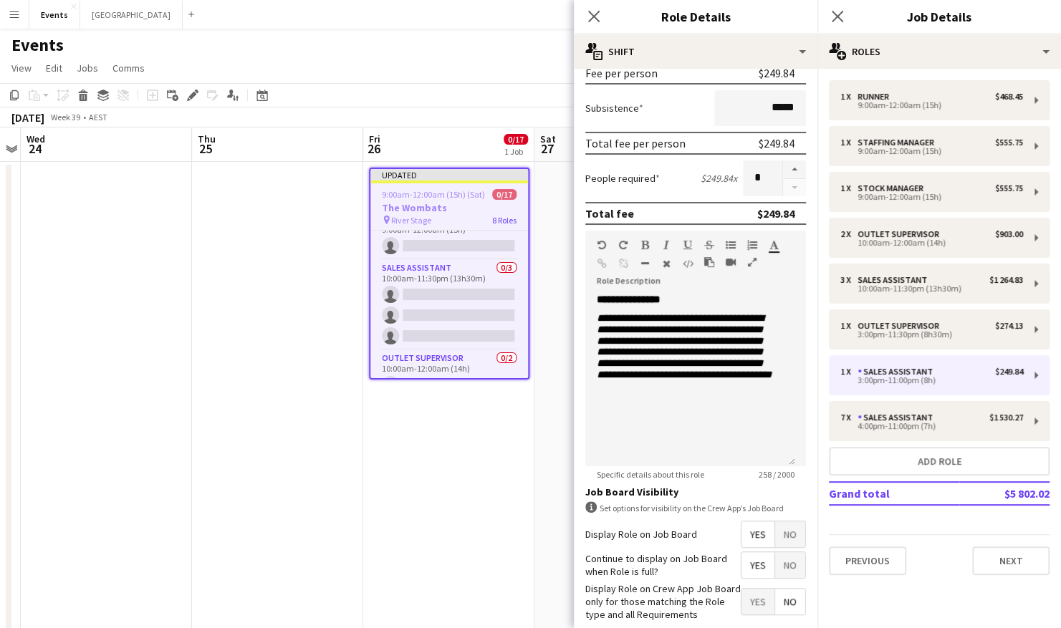
click at [776, 527] on span "No" at bounding box center [790, 535] width 30 height 26
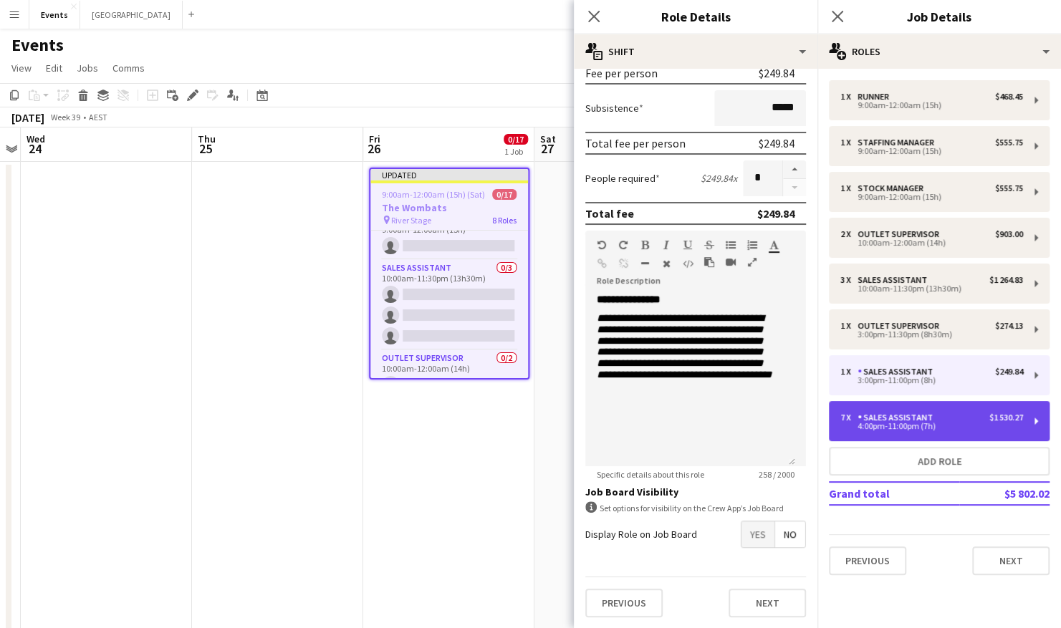
click at [907, 435] on div "7 x Sales Assistant $1 530.27 4:00pm-11:00pm (7h)" at bounding box center [939, 421] width 221 height 40
type input "*****"
type input "*"
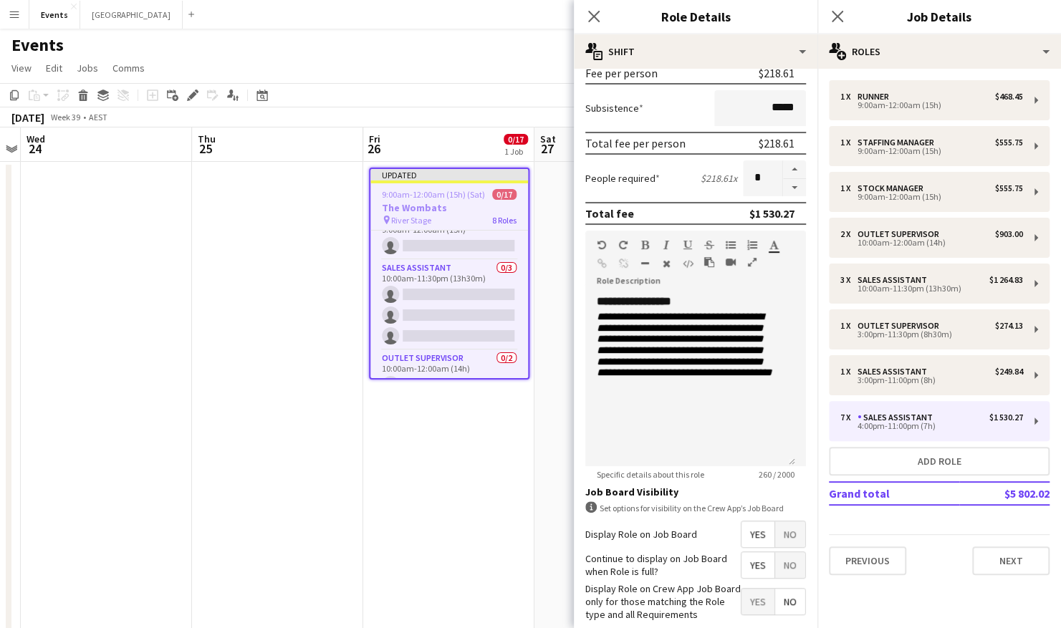
click at [782, 537] on span "No" at bounding box center [790, 535] width 30 height 26
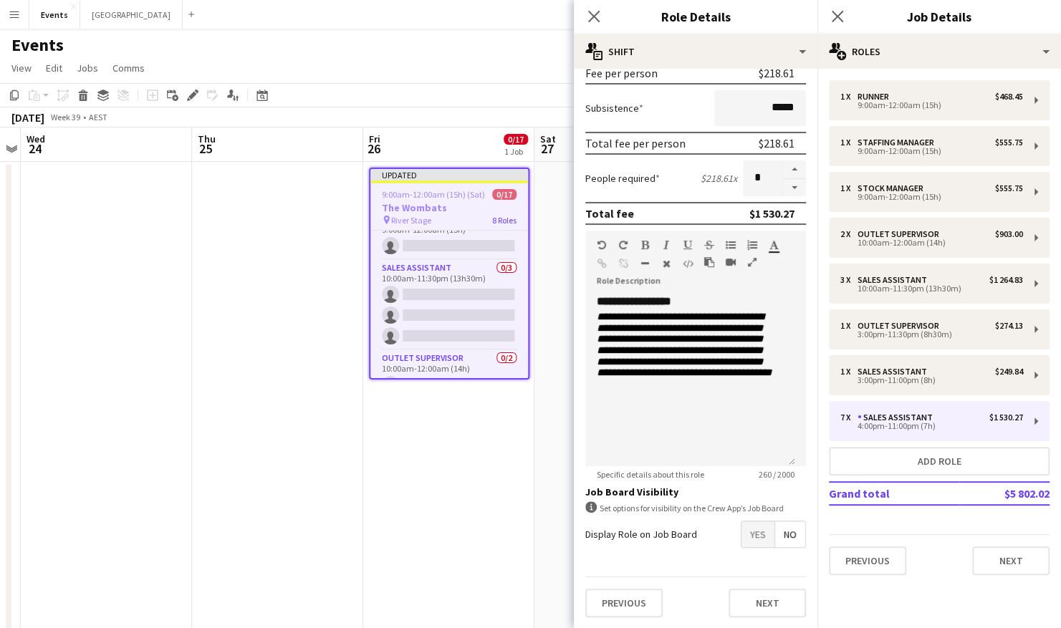
click at [447, 424] on app-date-cell "Updated 9:00am-12:00am (15h) (Sat) 0/17 The Wombats pin River Stage 8 Roles Run…" at bounding box center [448, 503] width 171 height 682
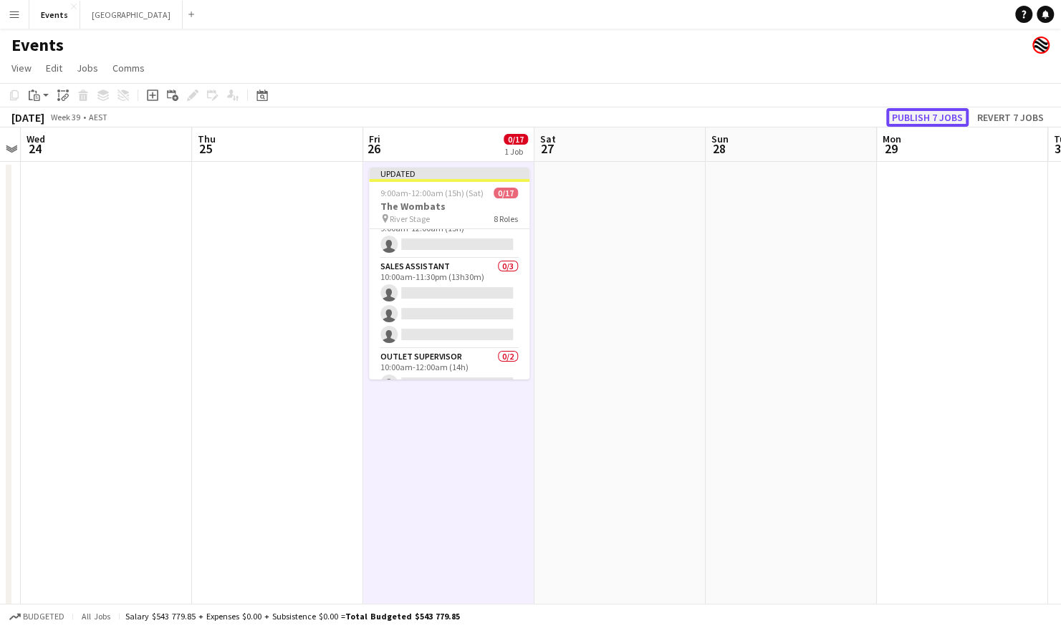
click at [928, 116] on button "Publish 7 jobs" at bounding box center [927, 117] width 82 height 19
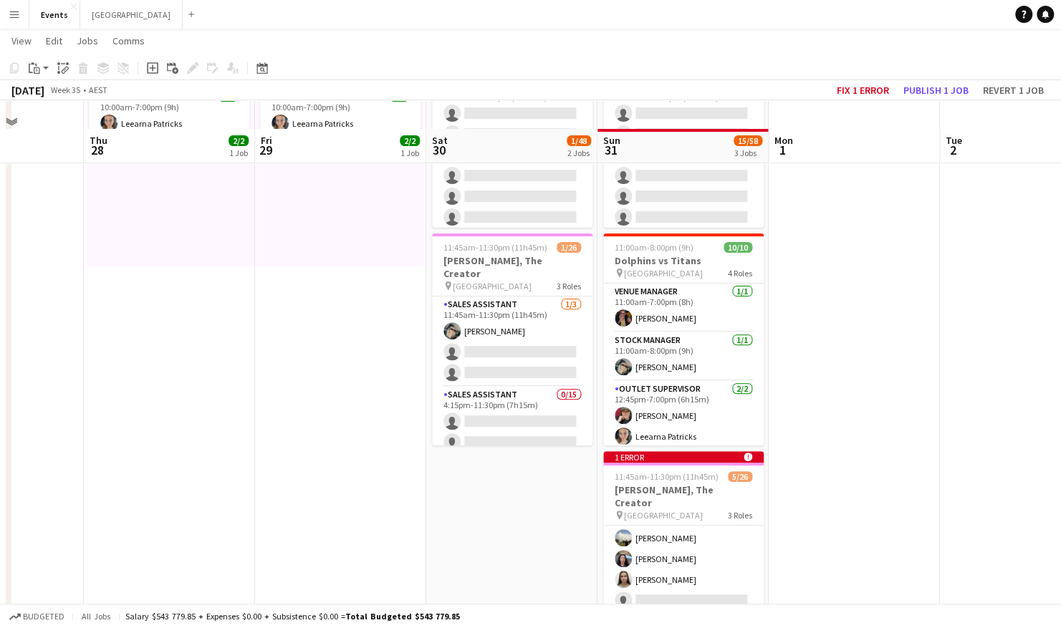
scroll to position [238, 0]
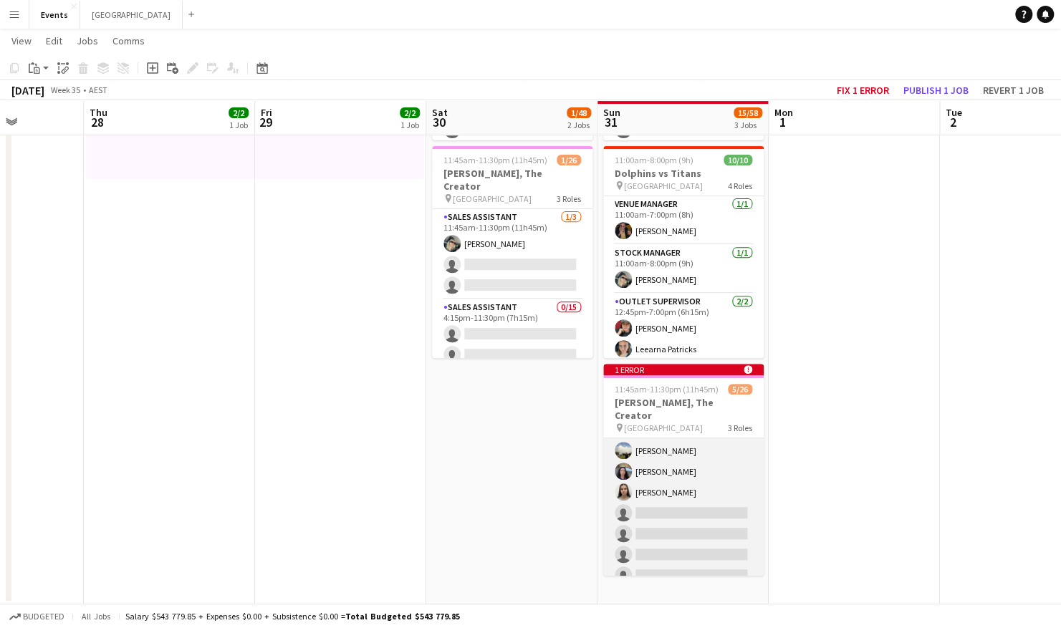
click at [668, 467] on app-card-role "Sales Assistant [DATE] 4:45pm-11:30pm (6h45m) [PERSON_NAME] [PERSON_NAME] [PERS…" at bounding box center [683, 492] width 160 height 194
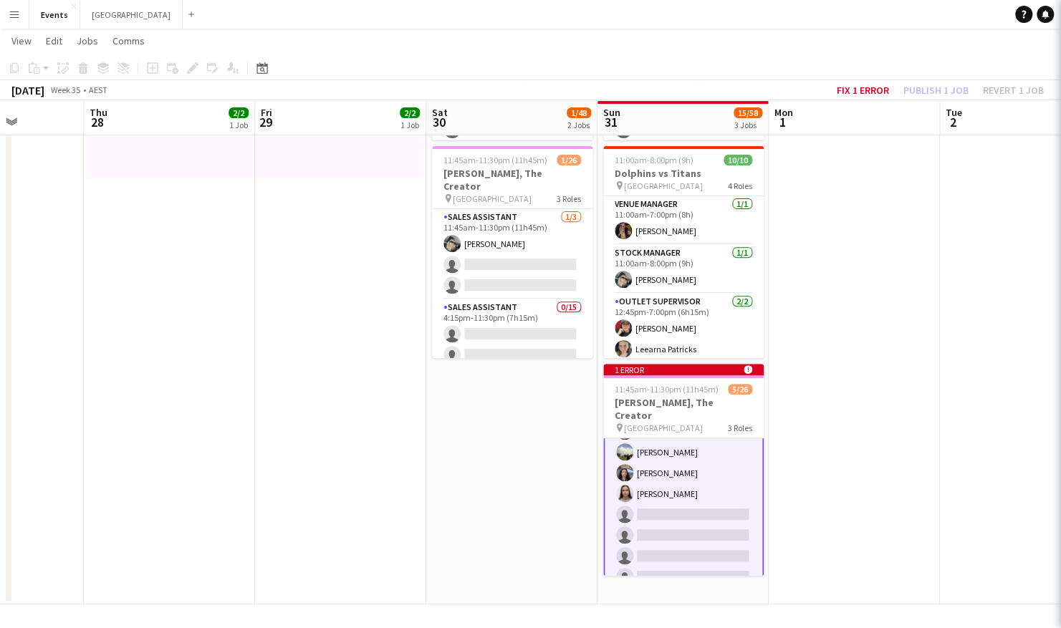
scroll to position [474, 0]
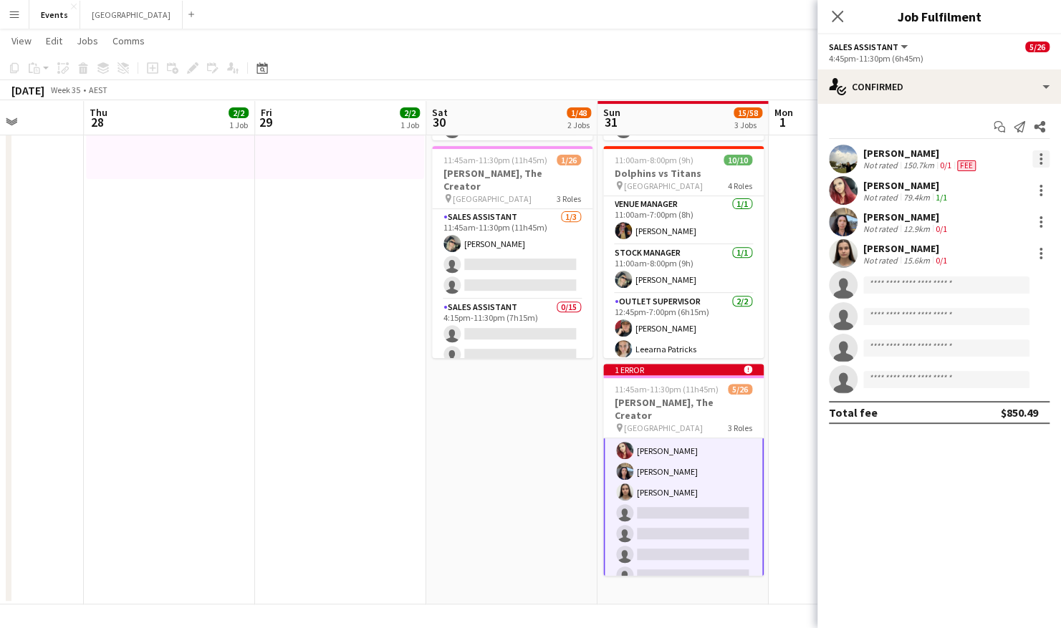
click at [1039, 158] on div at bounding box center [1040, 159] width 3 height 3
click at [974, 330] on button "Remove" at bounding box center [994, 323] width 112 height 34
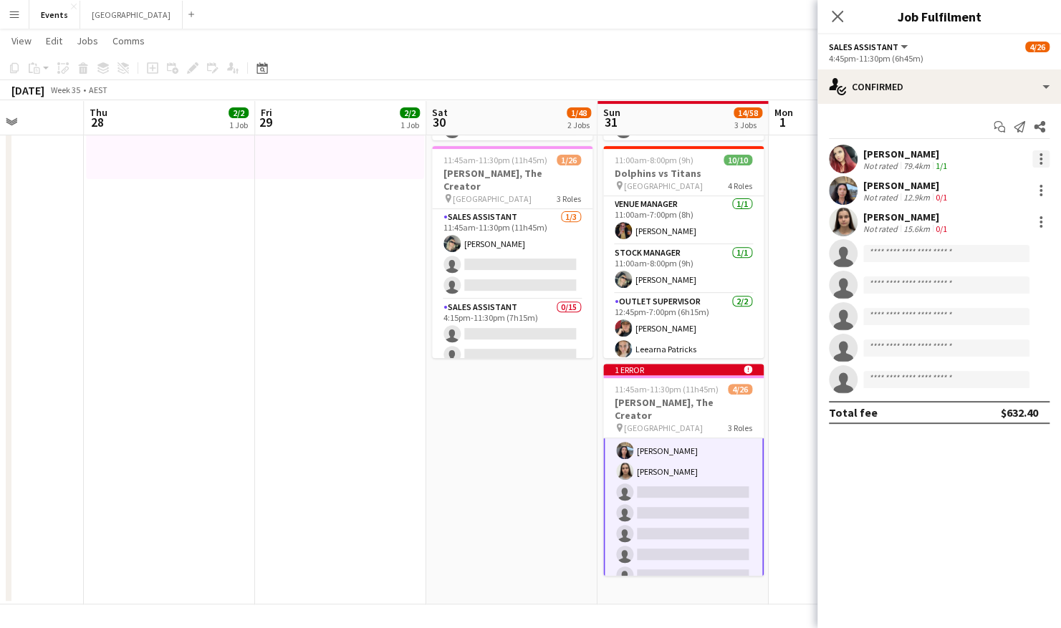
click at [1045, 157] on div at bounding box center [1040, 158] width 17 height 17
click at [983, 319] on span "Remove" at bounding box center [970, 323] width 43 height 12
click at [1042, 159] on div at bounding box center [1040, 159] width 3 height 3
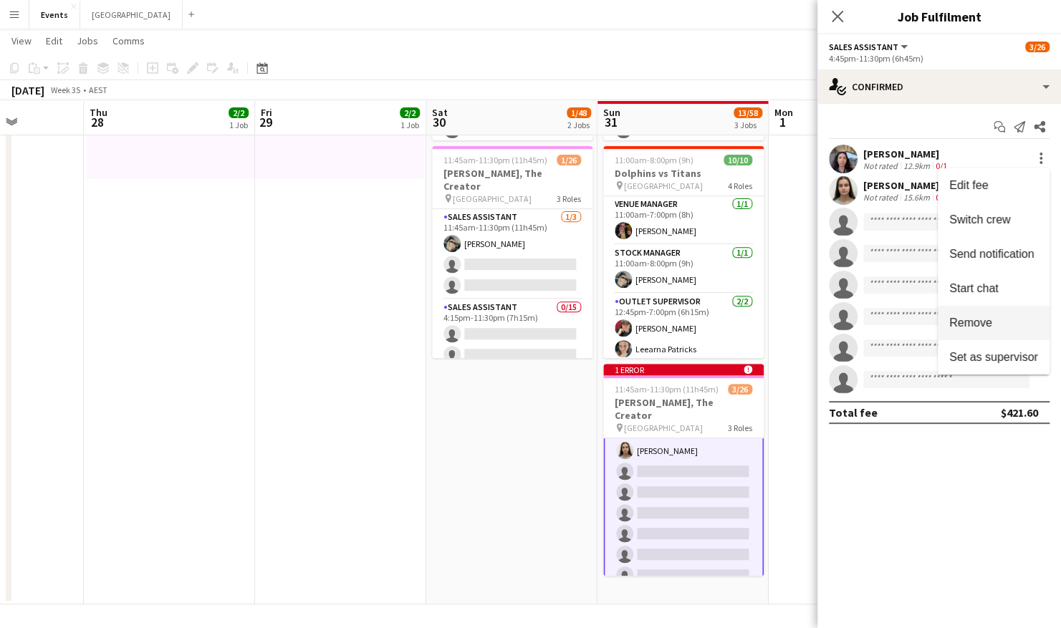
click at [995, 323] on span "Remove" at bounding box center [993, 323] width 89 height 13
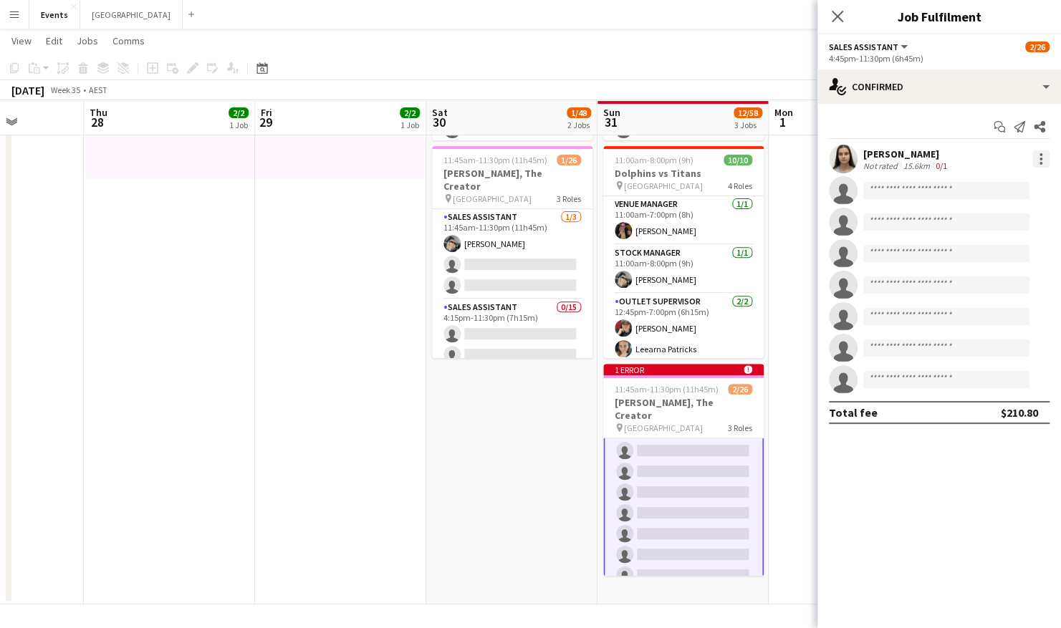
click at [1037, 158] on div at bounding box center [1040, 158] width 17 height 17
click at [984, 325] on span "Remove" at bounding box center [970, 323] width 43 height 12
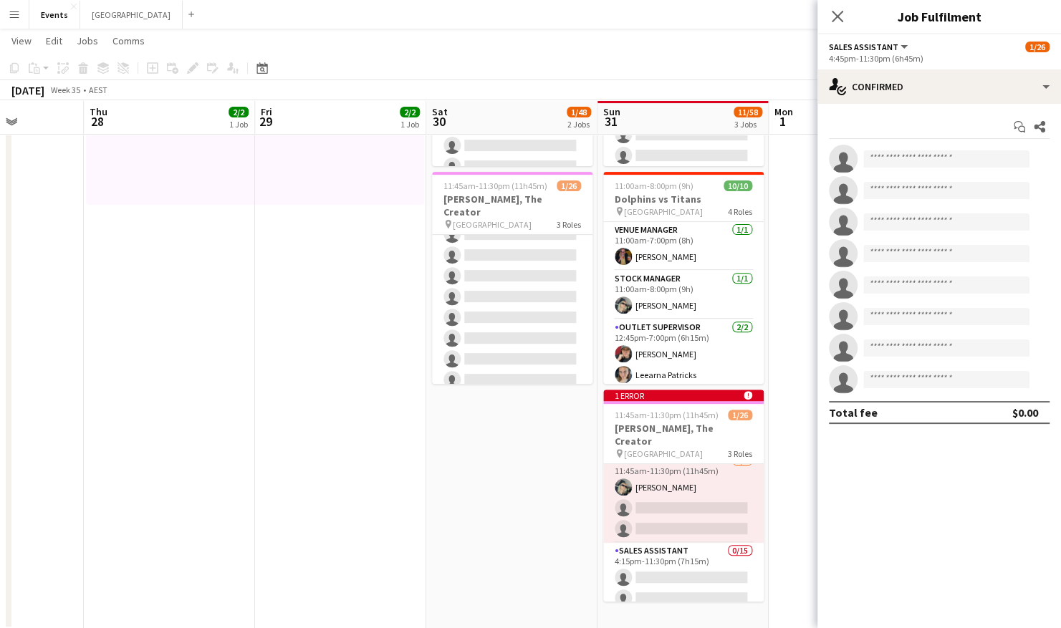
scroll to position [0, 0]
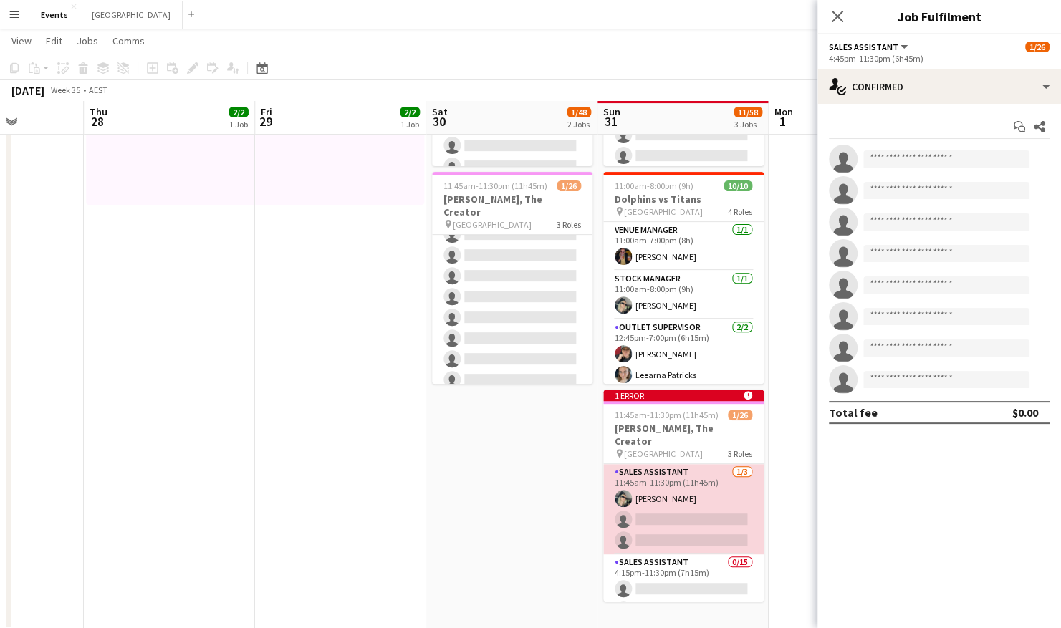
click at [671, 522] on app-card-role "Sales Assistant [DATE] 11:45am-11:30pm (11h45m) [PERSON_NAME] single-neutral-ac…" at bounding box center [683, 509] width 160 height 90
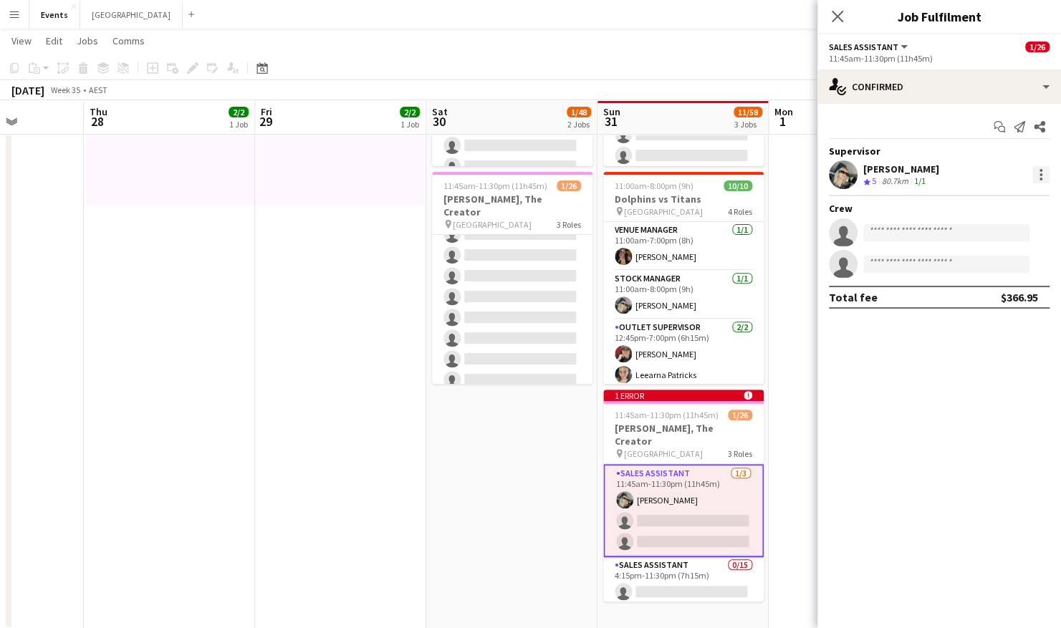
click at [1043, 171] on div at bounding box center [1040, 174] width 17 height 17
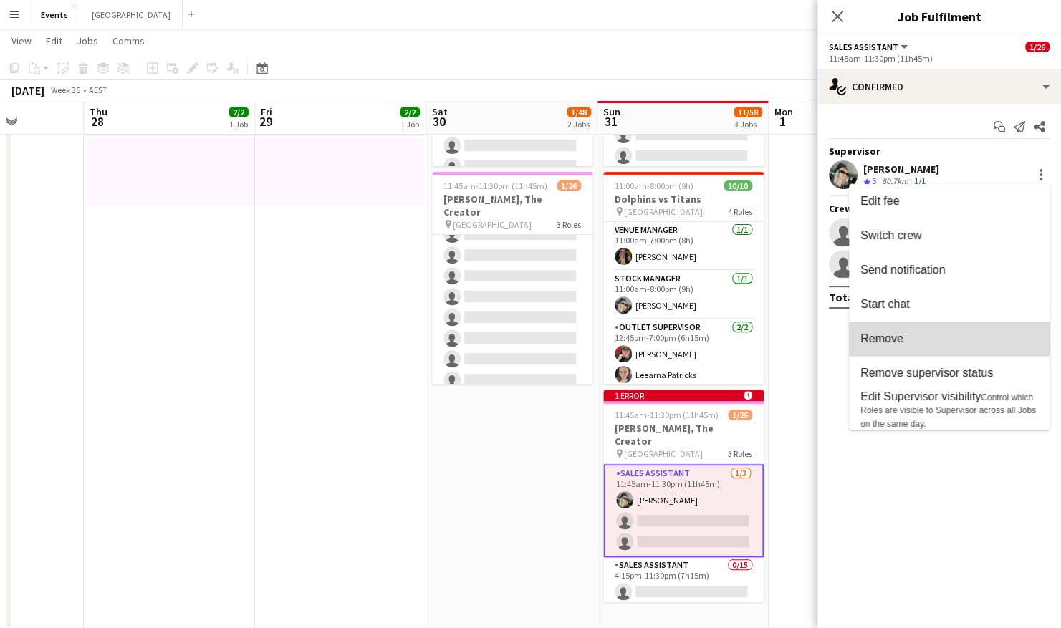
click at [921, 327] on button "Remove" at bounding box center [949, 339] width 201 height 34
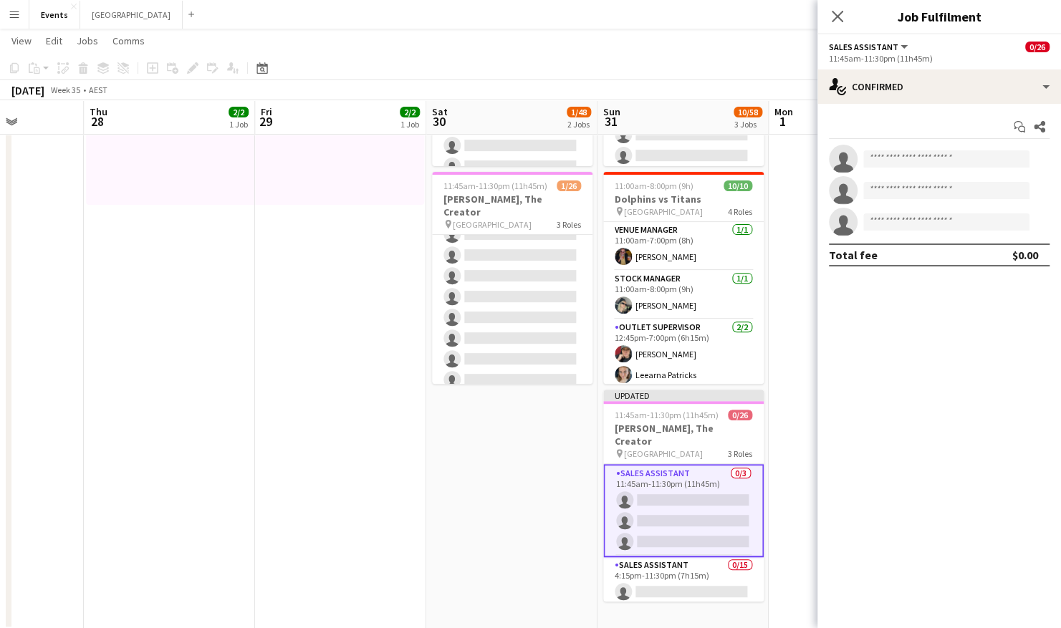
click at [812, 289] on app-date-cell at bounding box center [854, 289] width 171 height 682
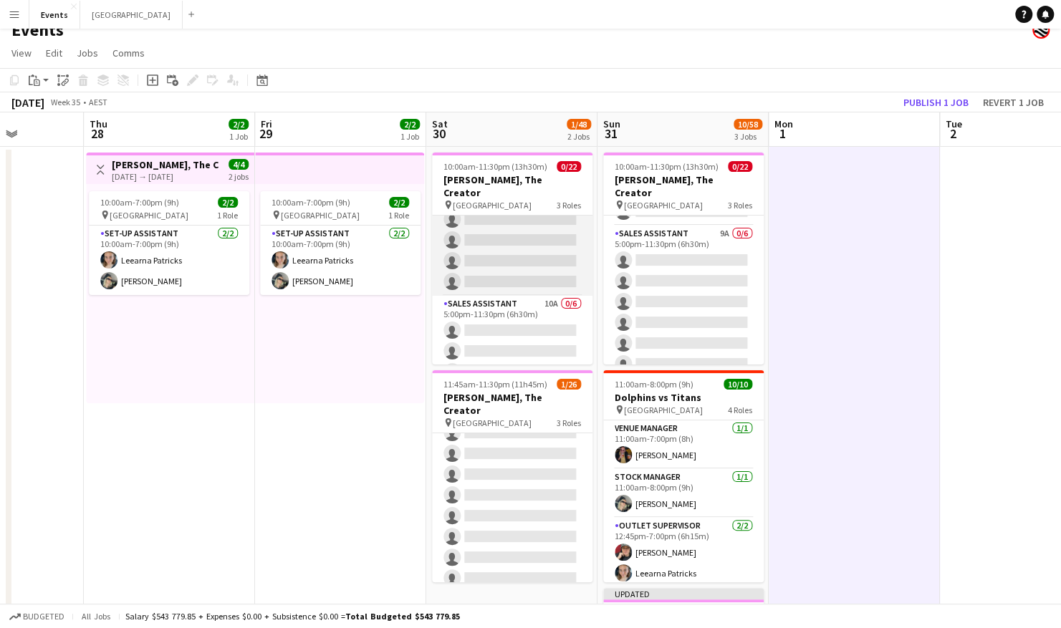
scroll to position [378, 0]
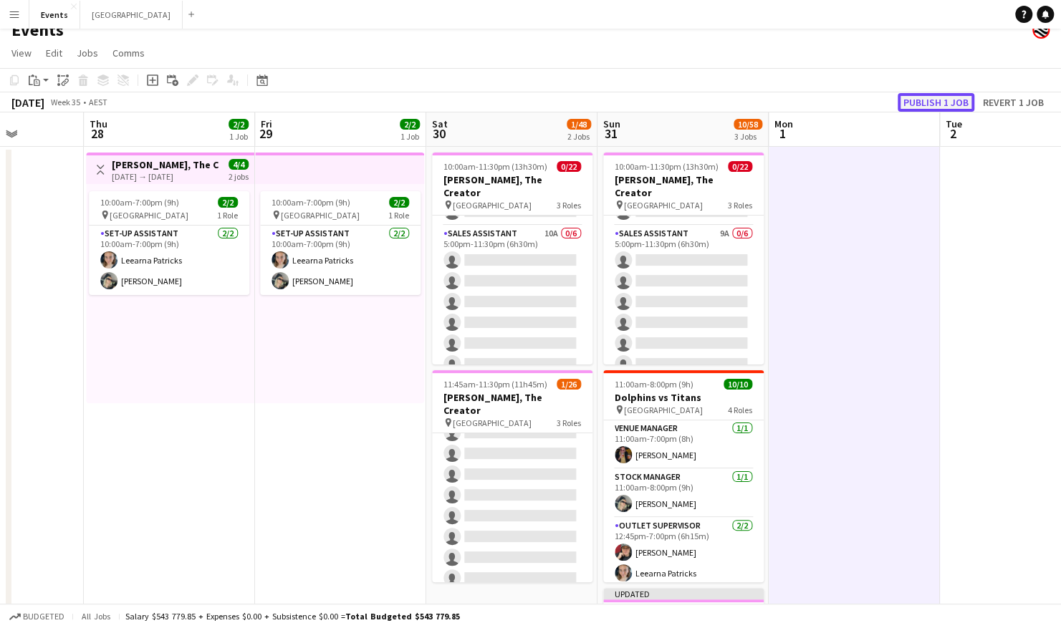
click at [947, 104] on button "Publish 1 job" at bounding box center [936, 102] width 77 height 19
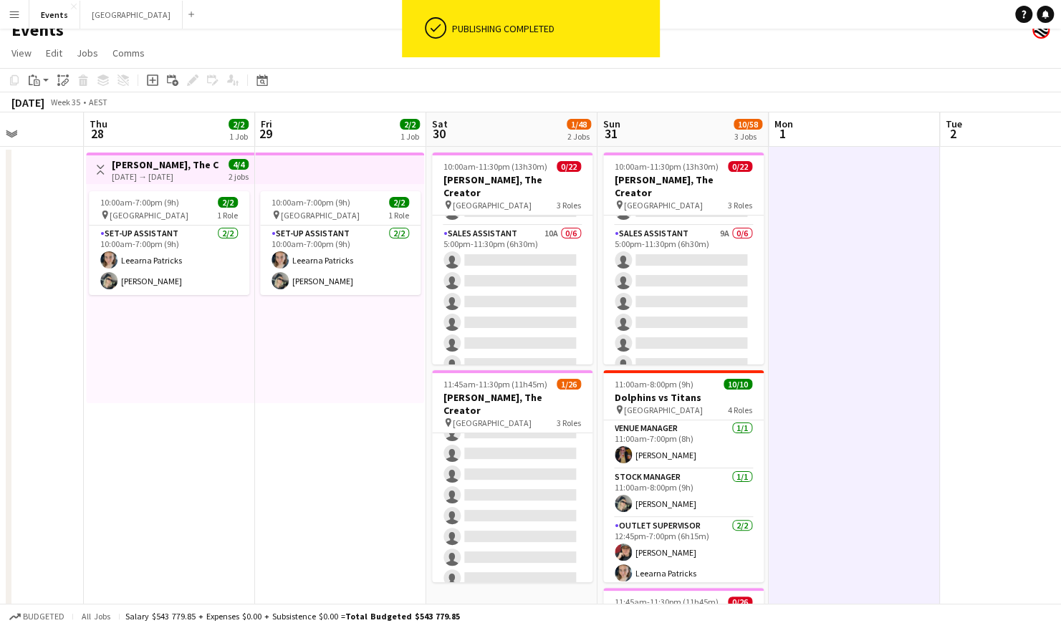
scroll to position [461, 0]
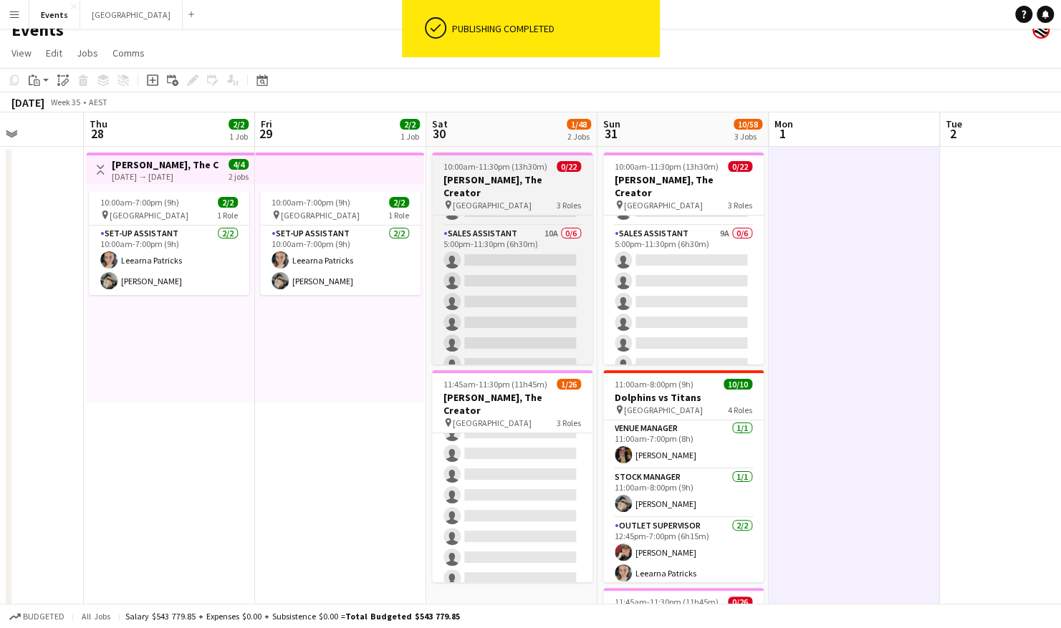
click at [529, 181] on h3 "[PERSON_NAME], The Creator" at bounding box center [512, 186] width 160 height 26
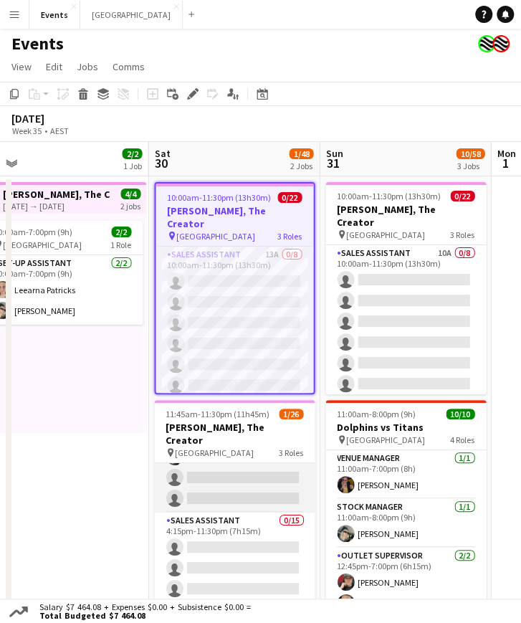
scroll to position [42, 0]
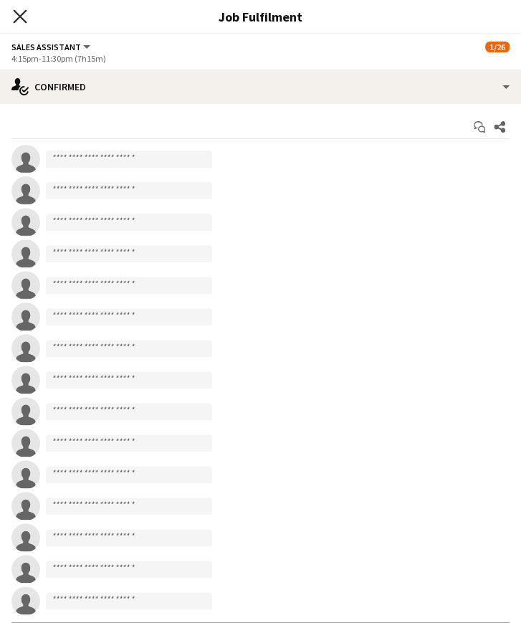
click at [14, 18] on icon "Close pop-in" at bounding box center [20, 16] width 14 height 14
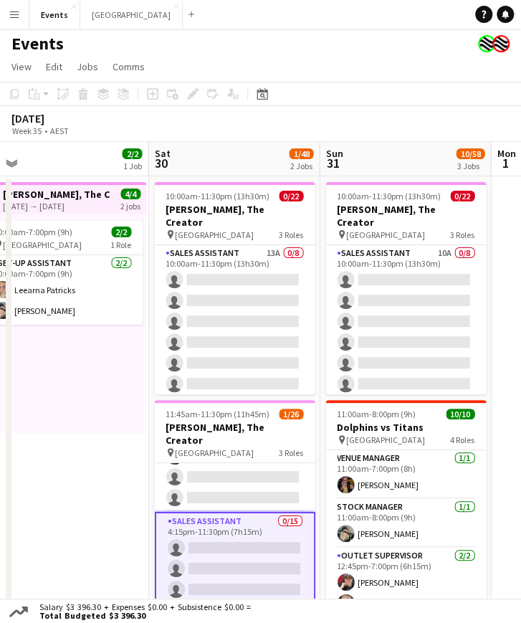
scroll to position [0, 0]
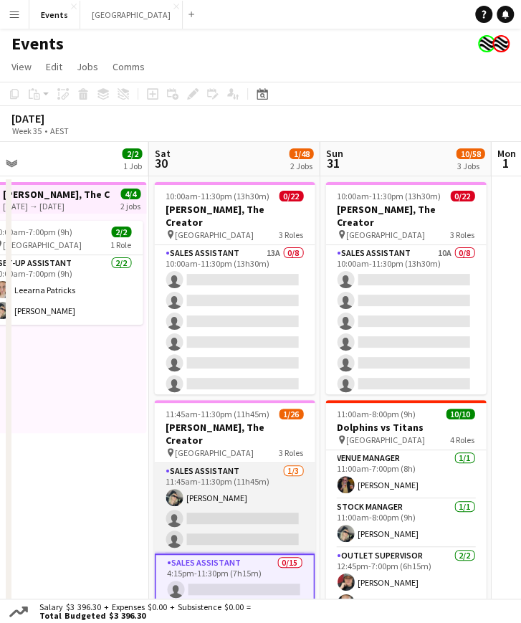
click at [234, 491] on app-card-role "Sales Assistant [DATE] 11:45am-11:30pm (11h45m) [PERSON_NAME] single-neutral-ac…" at bounding box center [234, 508] width 160 height 90
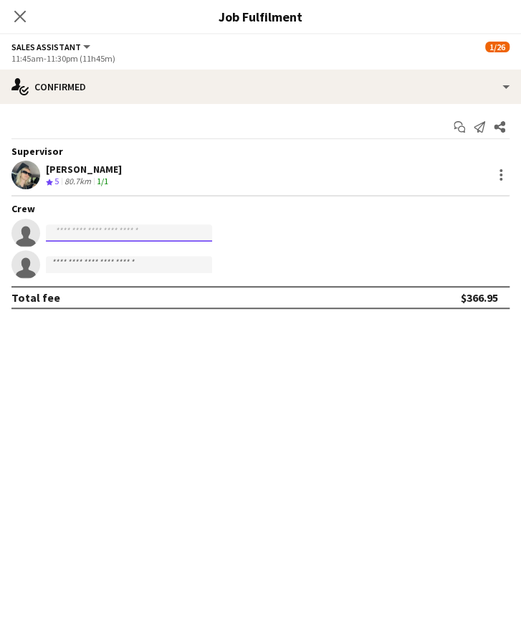
click at [137, 234] on input at bounding box center [129, 232] width 166 height 17
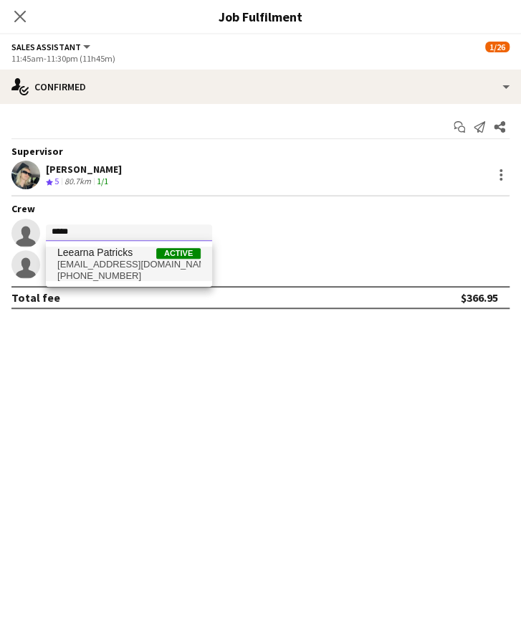
type input "*****"
click at [92, 271] on span "[PHONE_NUMBER]" at bounding box center [128, 275] width 143 height 11
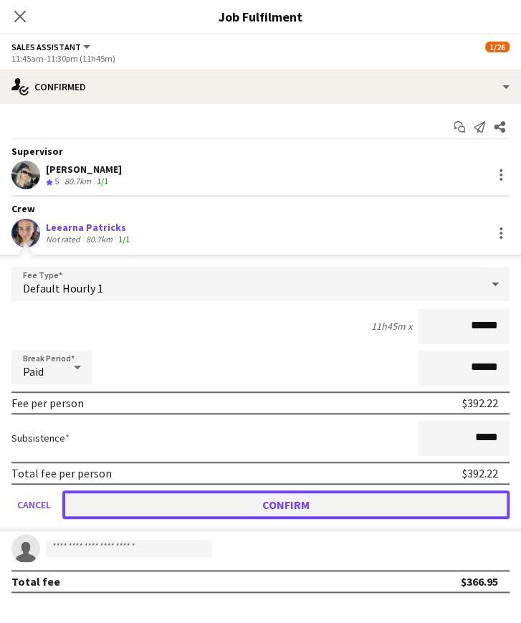
click at [244, 511] on button "Confirm" at bounding box center [285, 504] width 447 height 29
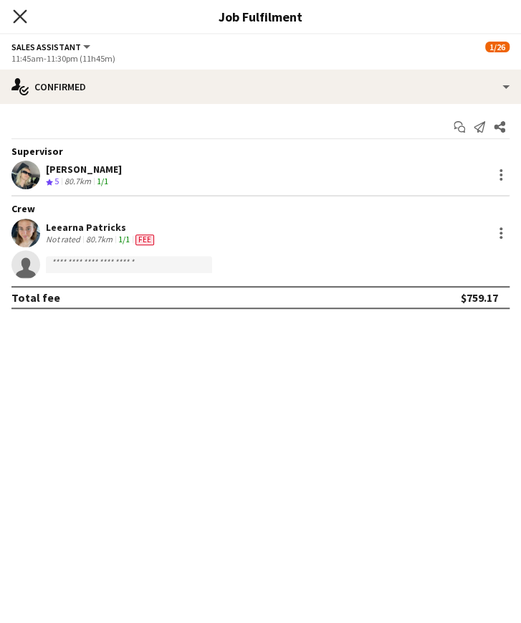
click at [21, 19] on icon "Close pop-in" at bounding box center [20, 16] width 14 height 14
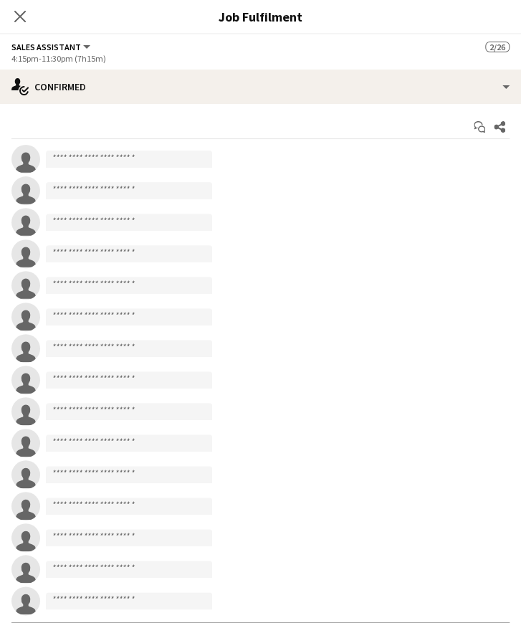
scroll to position [59, 0]
click at [97, 161] on input at bounding box center [129, 158] width 166 height 17
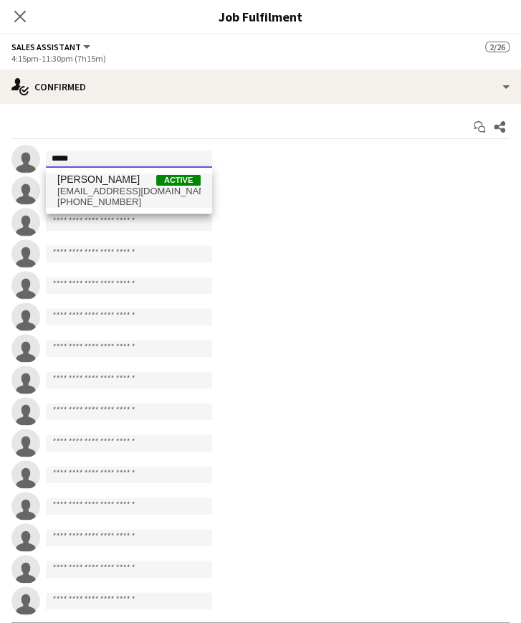
type input "*****"
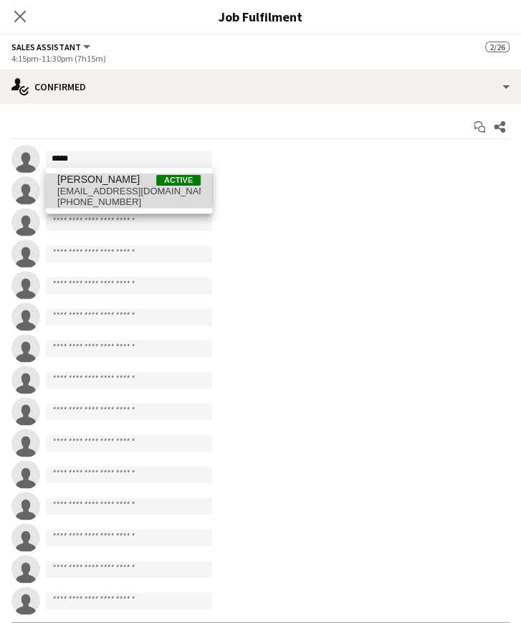
click at [103, 190] on span "[EMAIL_ADDRESS][DOMAIN_NAME]" at bounding box center [128, 191] width 143 height 11
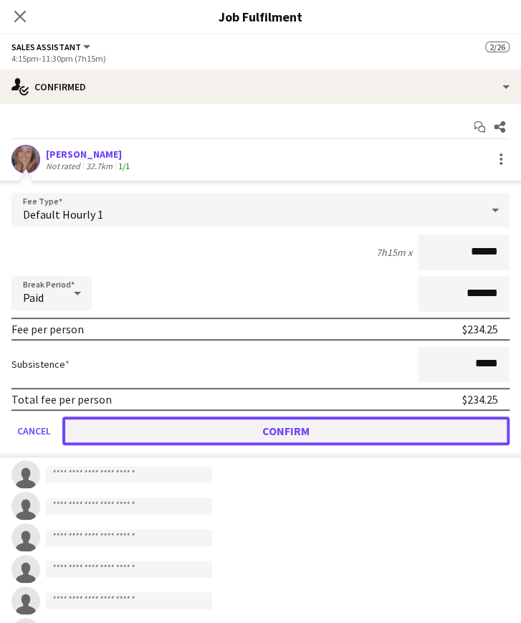
click at [213, 432] on button "Confirm" at bounding box center [285, 430] width 447 height 29
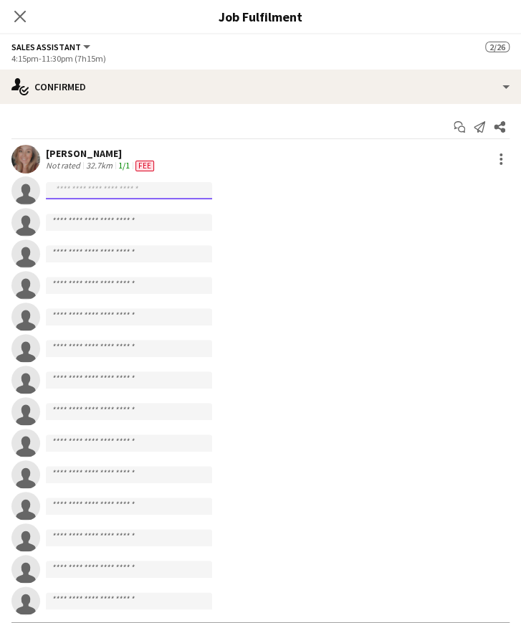
click at [85, 190] on input at bounding box center [129, 190] width 166 height 17
click at [27, 19] on app-icon "Close pop-in" at bounding box center [20, 16] width 21 height 21
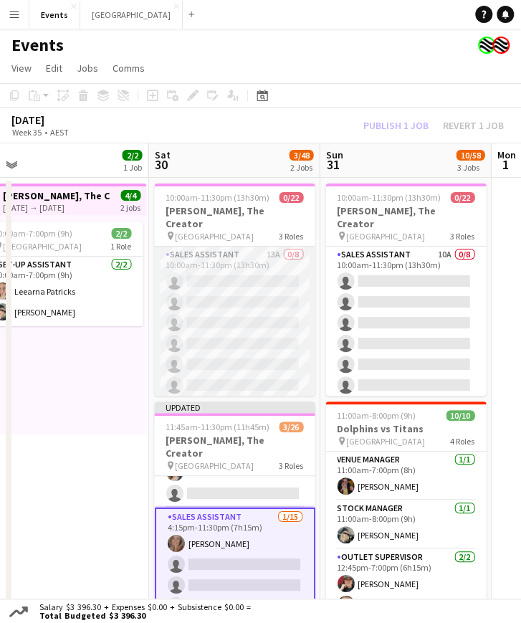
scroll to position [36, 0]
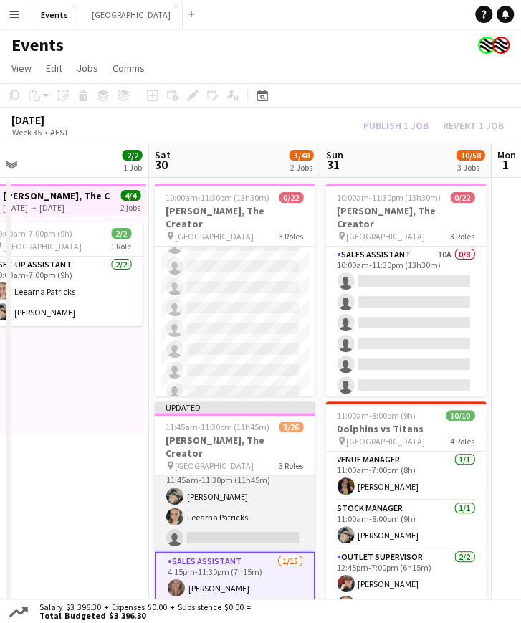
click at [217, 509] on app-card-role "Sales Assistant [DATE] 11:45am-11:30pm (11h45m) [PERSON_NAME] single-neutral-ac…" at bounding box center [234, 506] width 160 height 90
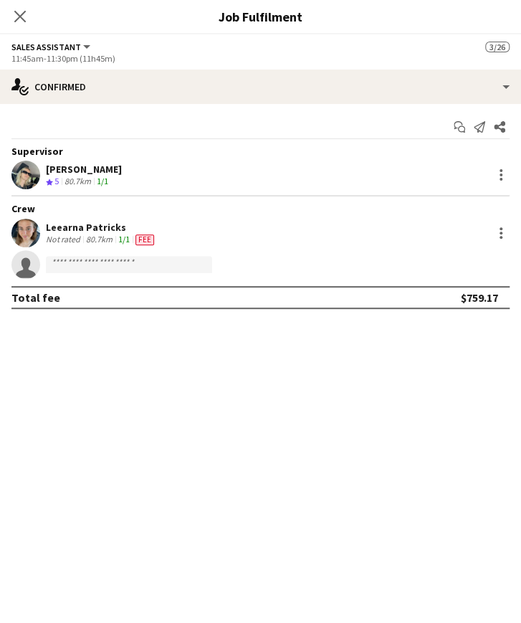
scroll to position [16, 0]
click at [112, 260] on input at bounding box center [129, 264] width 166 height 17
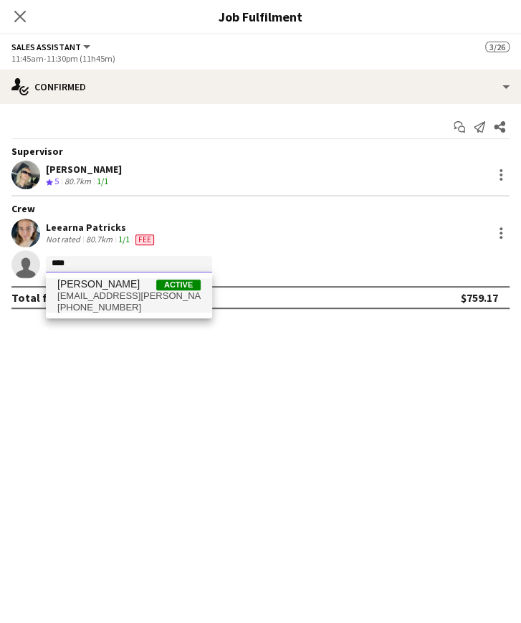
type input "****"
click at [97, 290] on span "[EMAIL_ADDRESS][PERSON_NAME][DOMAIN_NAME]" at bounding box center [128, 295] width 143 height 11
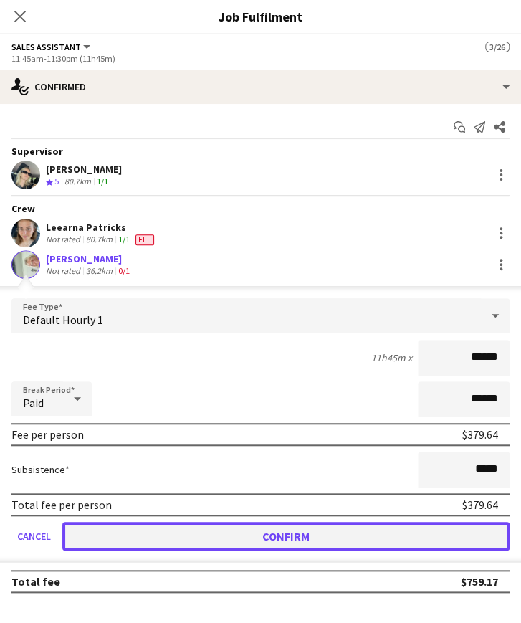
click at [163, 530] on button "Confirm" at bounding box center [285, 536] width 447 height 29
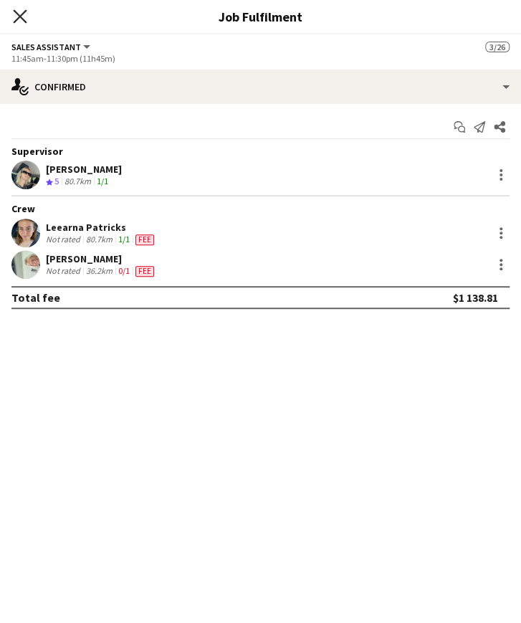
click at [16, 17] on icon "Close pop-in" at bounding box center [20, 16] width 14 height 14
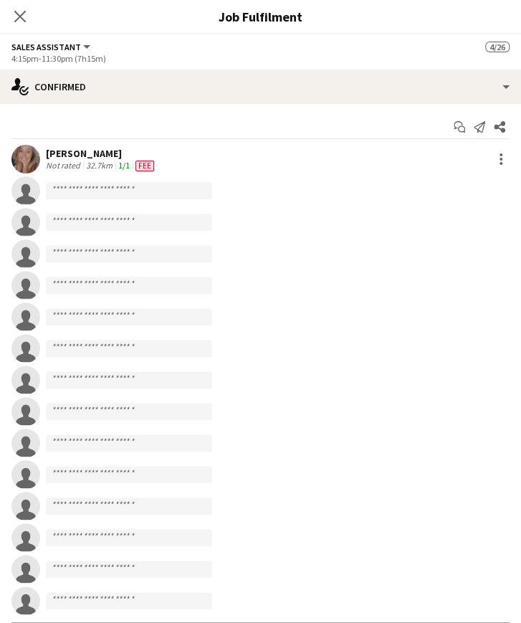
scroll to position [68, 0]
click at [75, 192] on input at bounding box center [129, 190] width 166 height 17
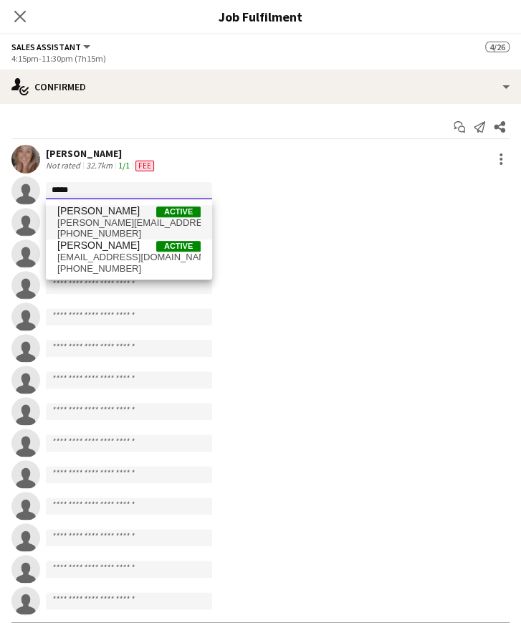
type input "*****"
click at [108, 206] on span "[PERSON_NAME]" at bounding box center [98, 211] width 82 height 12
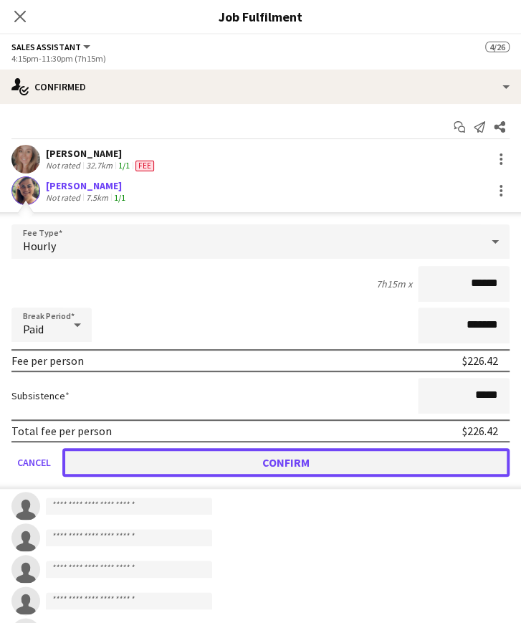
click at [205, 459] on button "Confirm" at bounding box center [285, 462] width 447 height 29
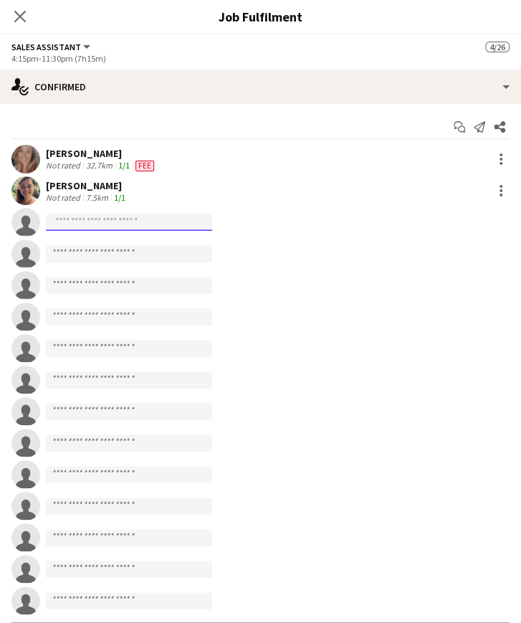
click at [101, 224] on input at bounding box center [129, 221] width 166 height 17
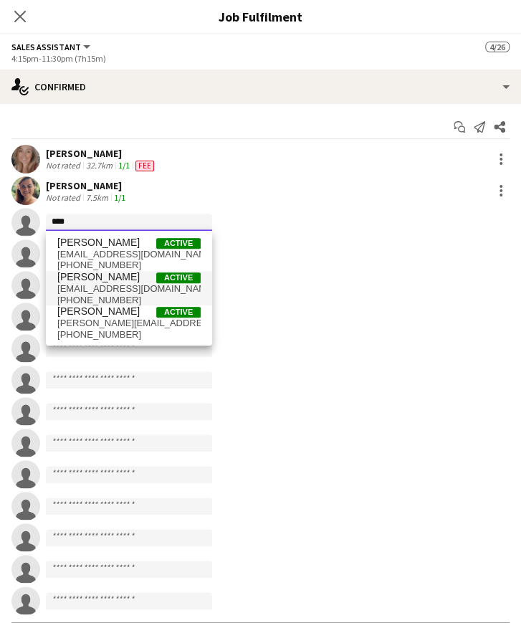
type input "****"
click at [124, 287] on span "[EMAIL_ADDRESS][DOMAIN_NAME]" at bounding box center [128, 288] width 143 height 11
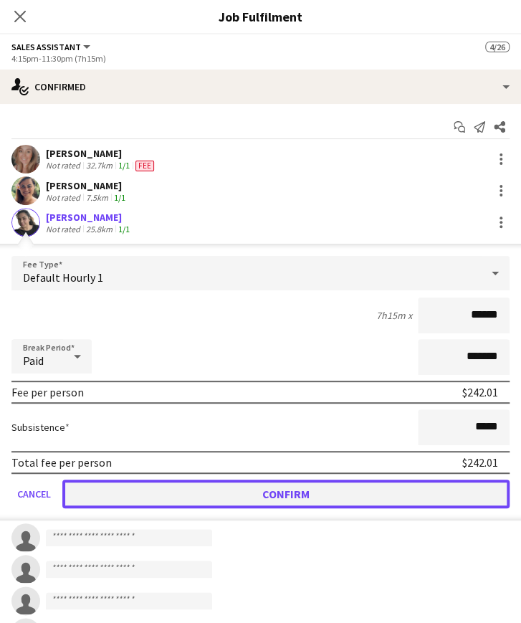
click at [187, 497] on button "Confirm" at bounding box center [285, 493] width 447 height 29
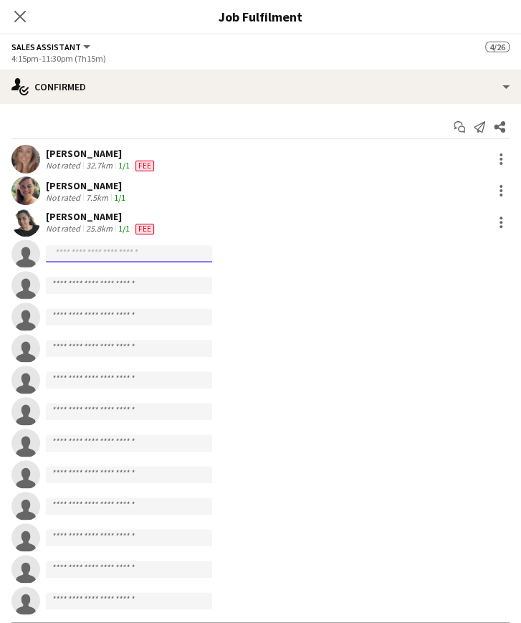
click at [114, 254] on input at bounding box center [129, 253] width 166 height 17
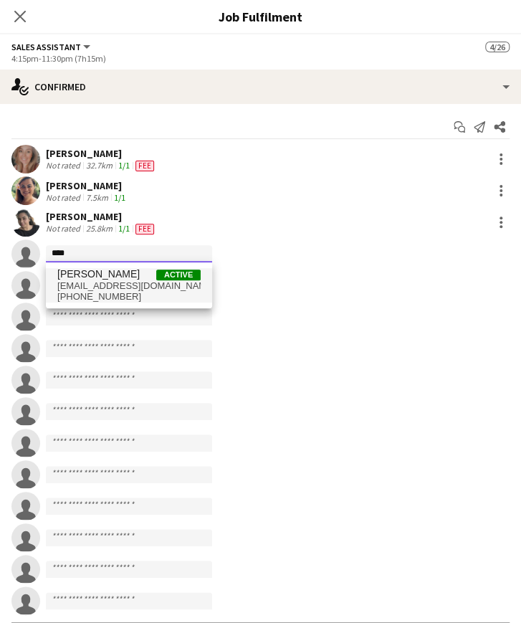
type input "****"
click at [117, 283] on span "[EMAIL_ADDRESS][DOMAIN_NAME]" at bounding box center [128, 285] width 143 height 11
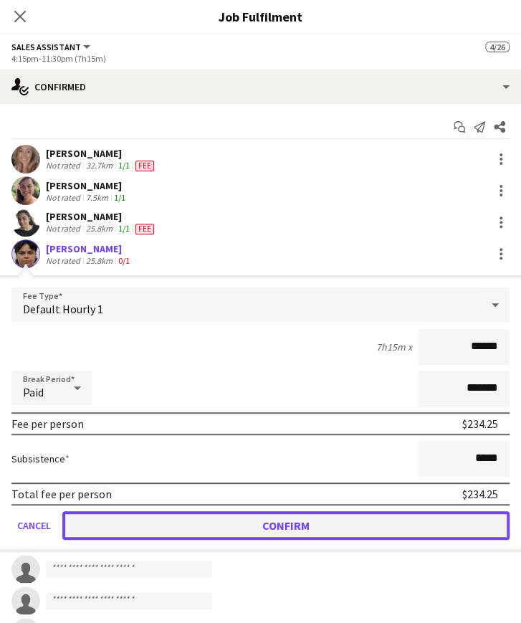
click at [261, 524] on button "Confirm" at bounding box center [285, 525] width 447 height 29
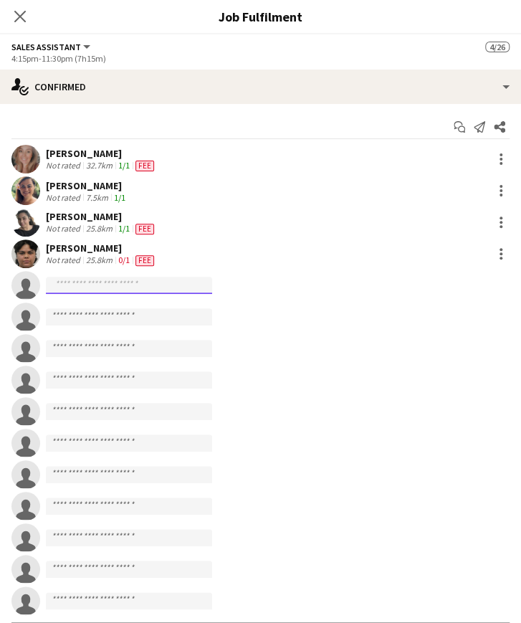
click at [140, 286] on input at bounding box center [129, 285] width 166 height 17
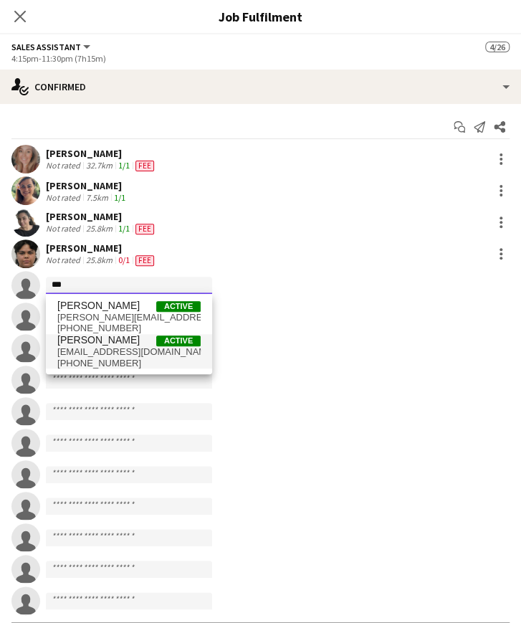
type input "***"
click at [108, 345] on span "[PERSON_NAME]" at bounding box center [98, 340] width 82 height 12
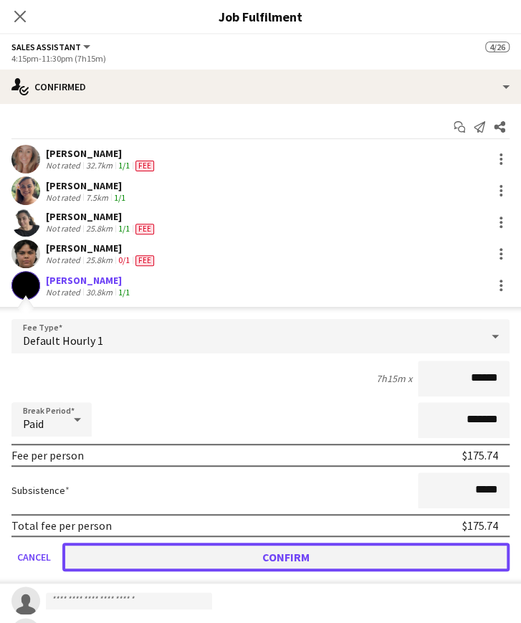
click at [281, 557] on button "Confirm" at bounding box center [285, 556] width 447 height 29
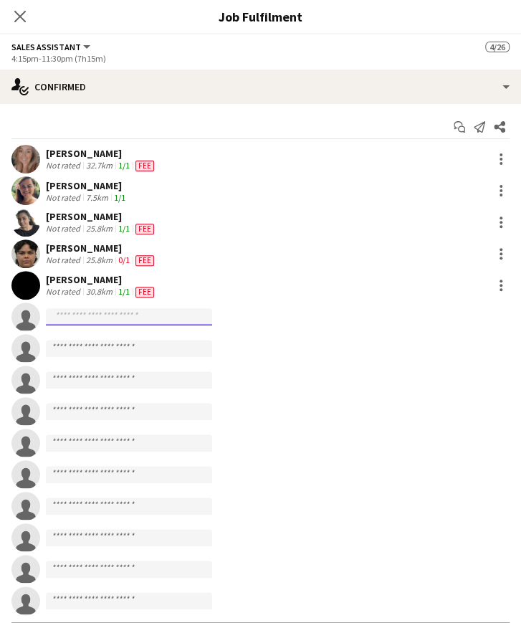
click at [102, 319] on input at bounding box center [129, 316] width 166 height 17
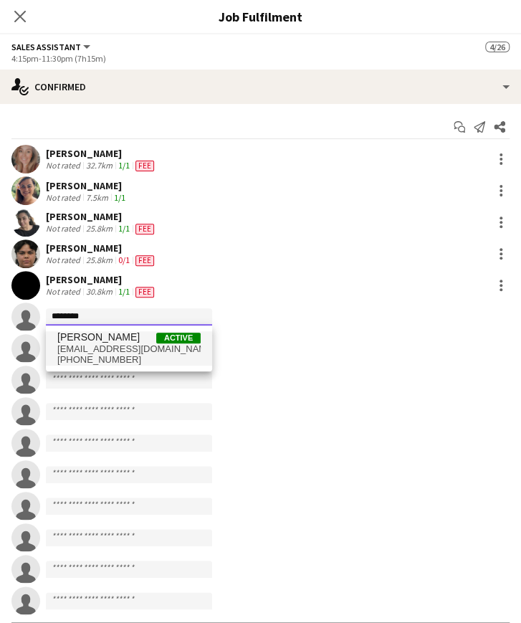
type input "********"
click at [107, 345] on span "[EMAIL_ADDRESS][DOMAIN_NAME]" at bounding box center [128, 348] width 143 height 11
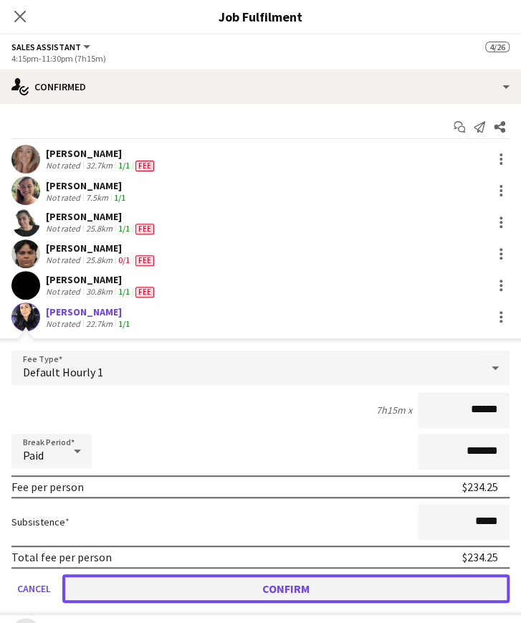
click at [232, 590] on button "Confirm" at bounding box center [285, 588] width 447 height 29
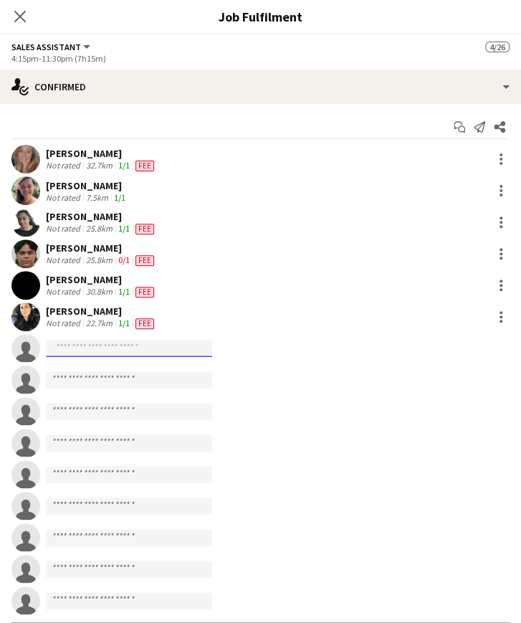
click at [69, 348] on input at bounding box center [129, 348] width 166 height 17
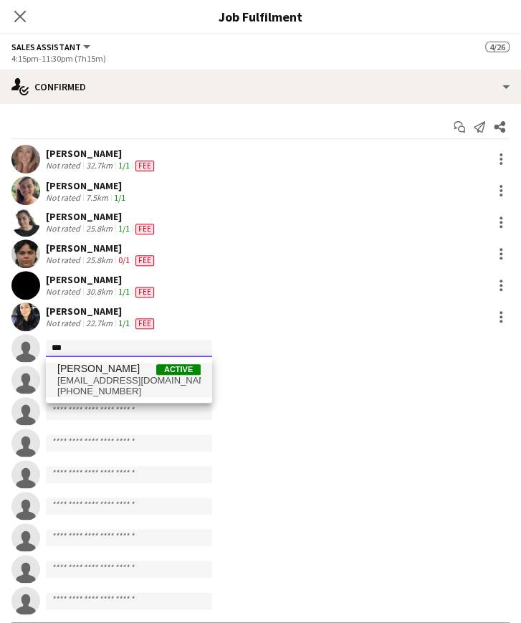
type input "***"
click at [100, 373] on span "[PERSON_NAME]" at bounding box center [98, 368] width 82 height 12
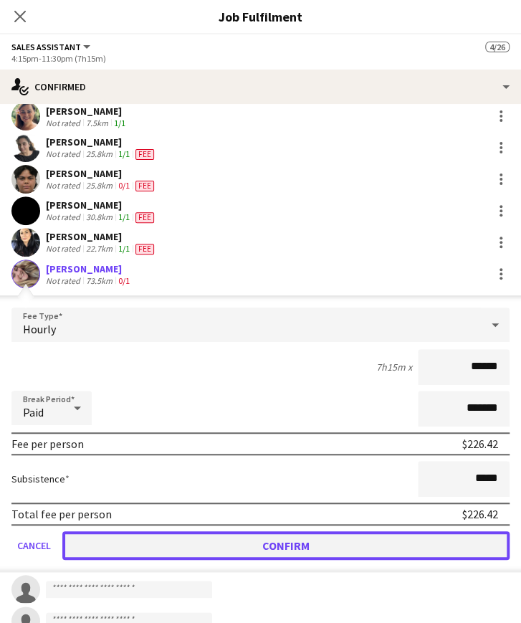
click at [279, 547] on button "Confirm" at bounding box center [285, 545] width 447 height 29
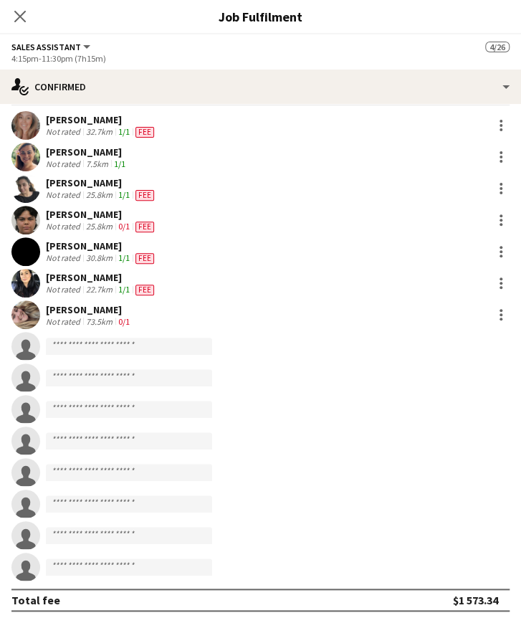
scroll to position [33, 0]
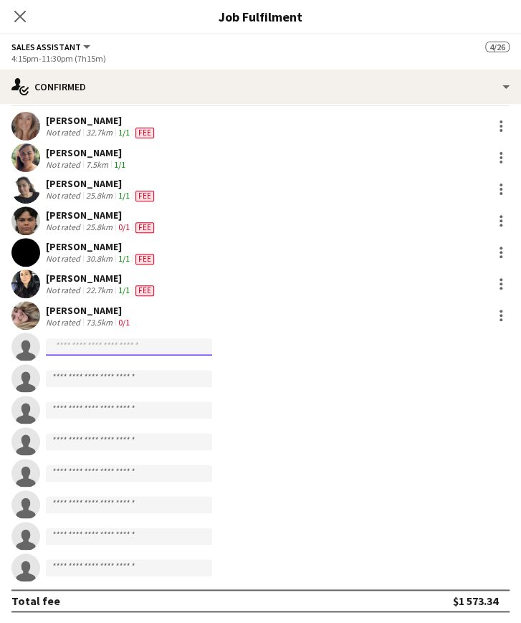
click at [90, 347] on input at bounding box center [129, 346] width 166 height 17
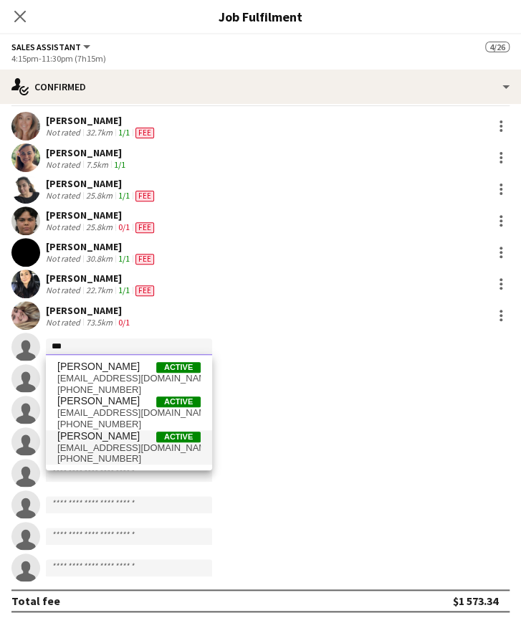
type input "***"
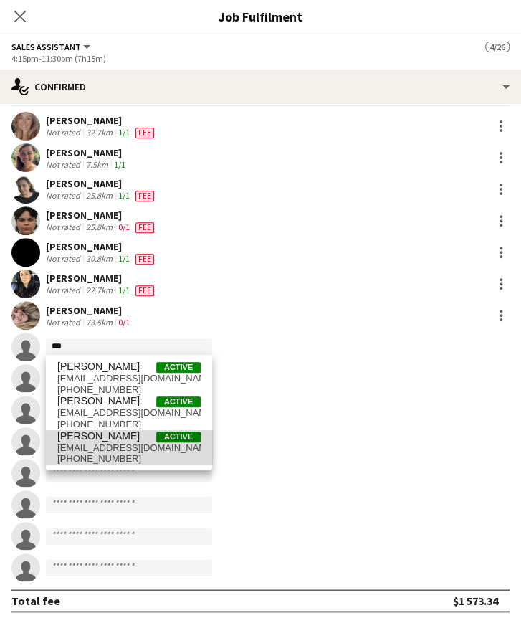
click at [125, 434] on span "[PERSON_NAME]" at bounding box center [98, 436] width 82 height 12
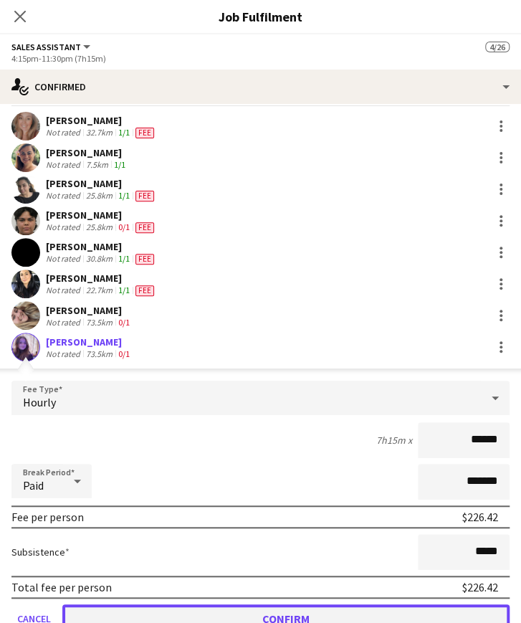
click at [289, 611] on button "Confirm" at bounding box center [285, 618] width 447 height 29
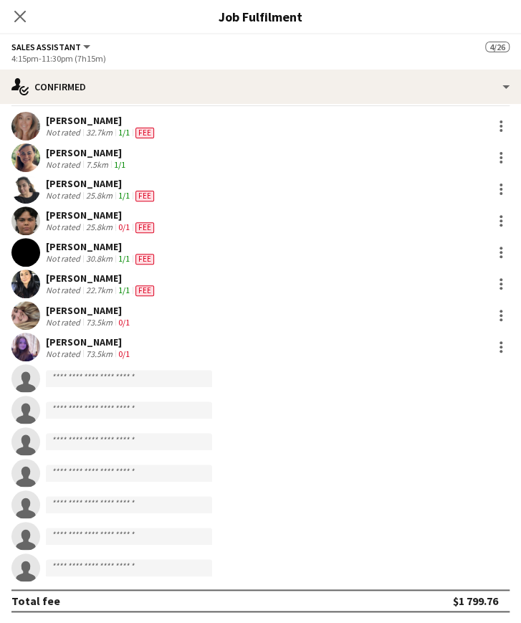
scroll to position [81, 0]
click at [75, 383] on input at bounding box center [129, 378] width 166 height 17
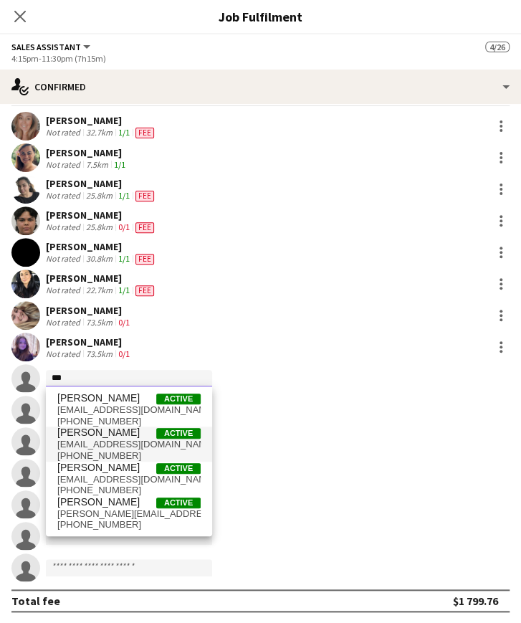
type input "***"
click at [104, 438] on span "[EMAIL_ADDRESS][DOMAIN_NAME]" at bounding box center [128, 443] width 143 height 11
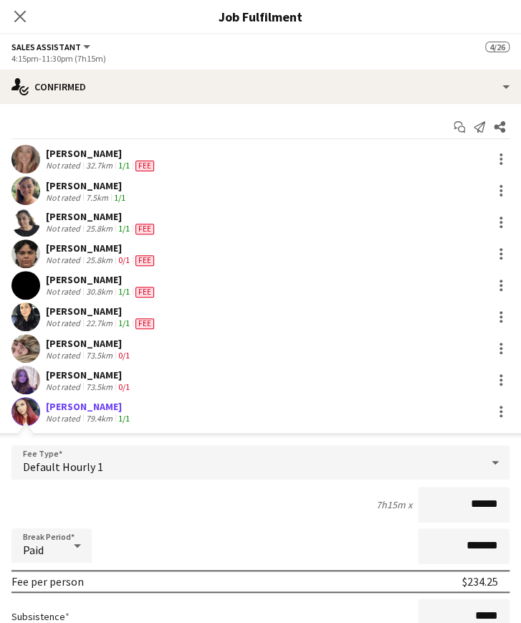
scroll to position [317, 0]
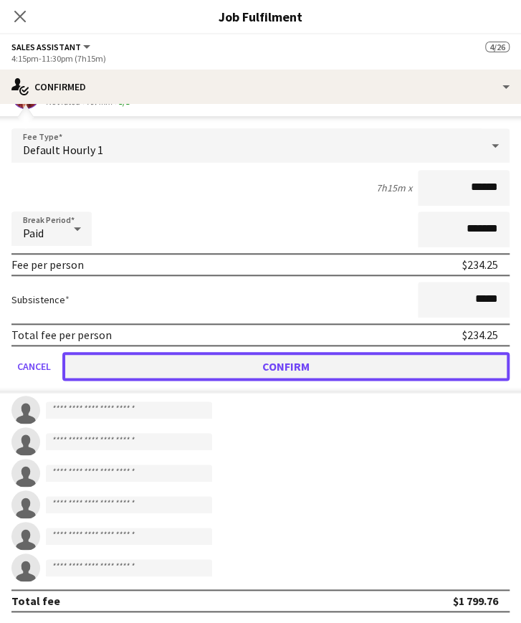
click at [282, 363] on button "Confirm" at bounding box center [285, 366] width 447 height 29
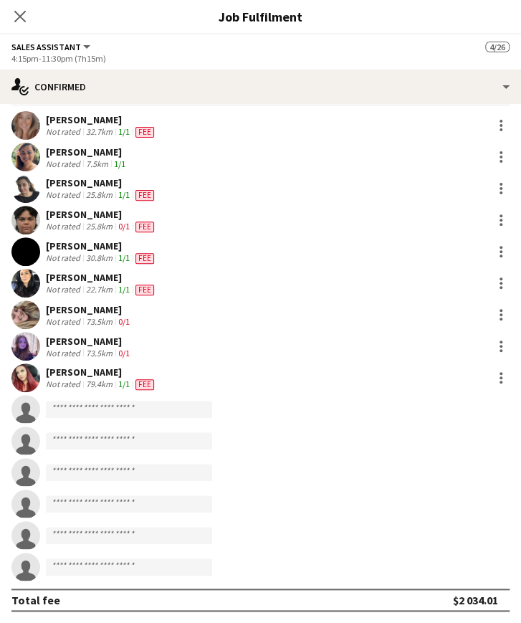
scroll to position [33, 0]
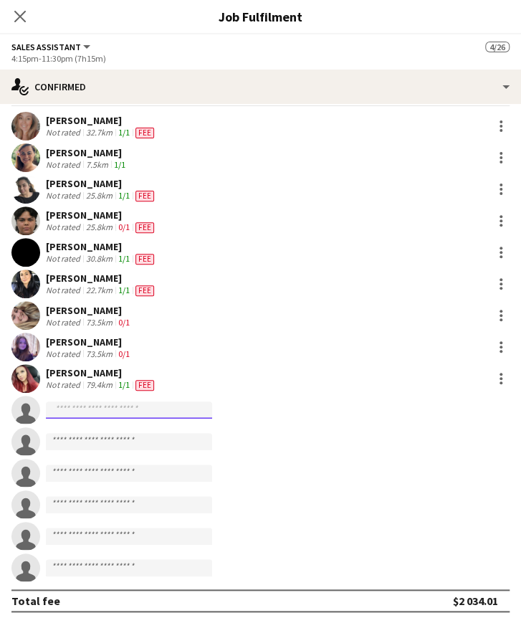
click at [89, 412] on input at bounding box center [129, 409] width 166 height 17
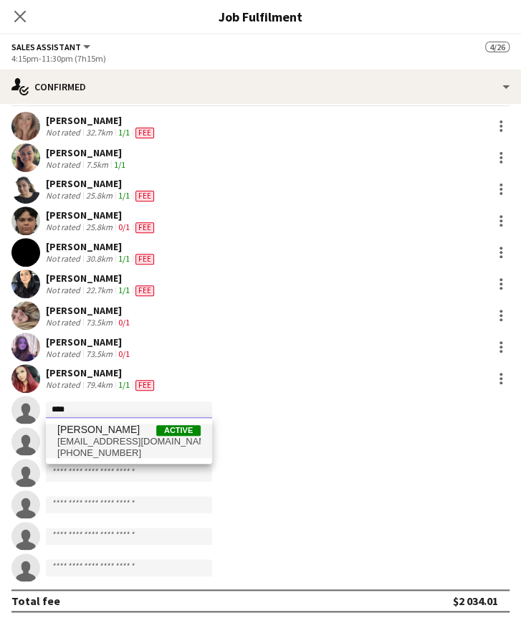
type input "****"
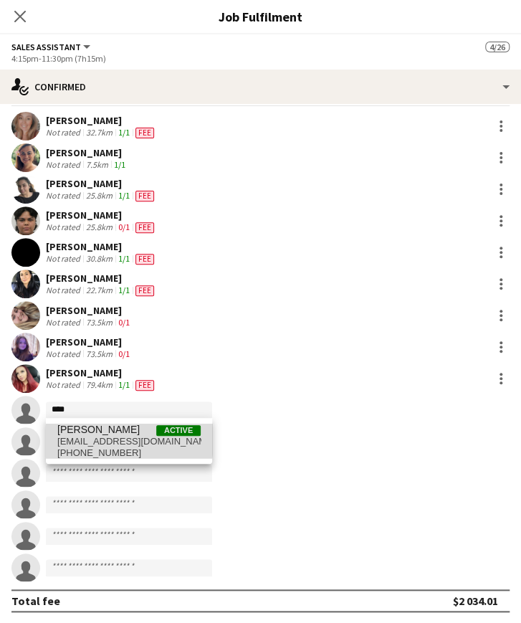
click at [100, 436] on span "[EMAIL_ADDRESS][DOMAIN_NAME]" at bounding box center [128, 441] width 143 height 11
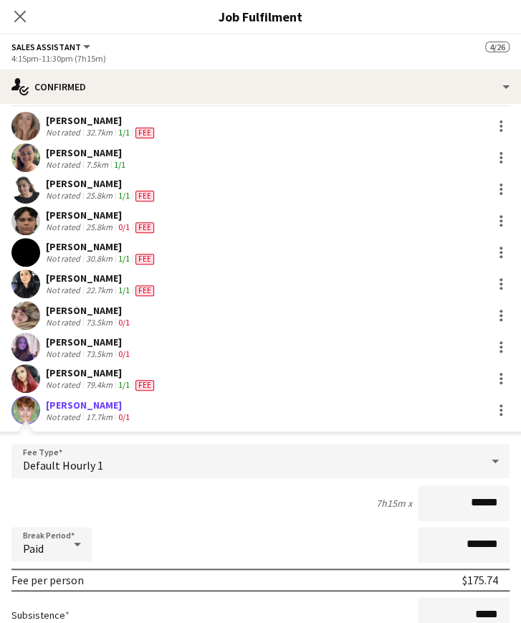
drag, startPoint x: 398, startPoint y: 527, endPoint x: 294, endPoint y: 532, distance: 103.3
click at [294, 532] on div "Break Period Paid *******" at bounding box center [260, 545] width 498 height 36
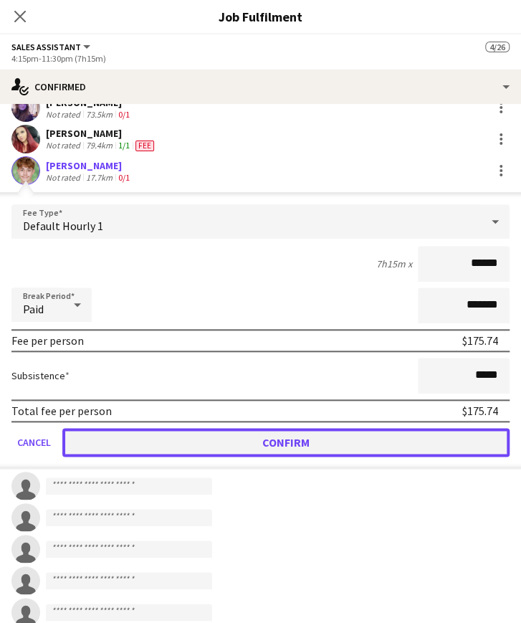
click at [246, 447] on button "Confirm" at bounding box center [285, 442] width 447 height 29
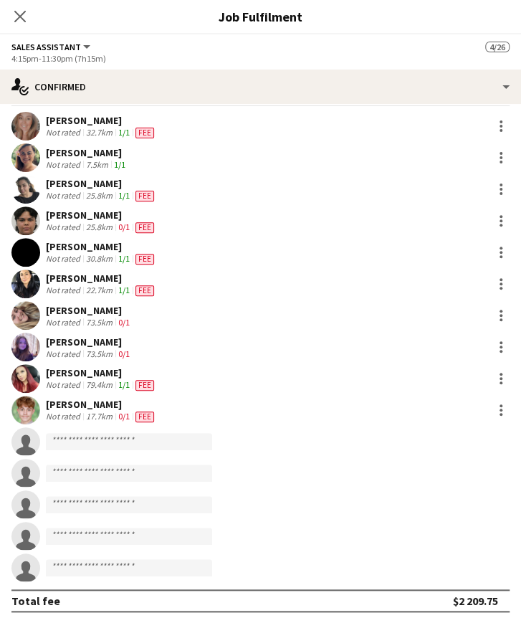
scroll to position [0, 0]
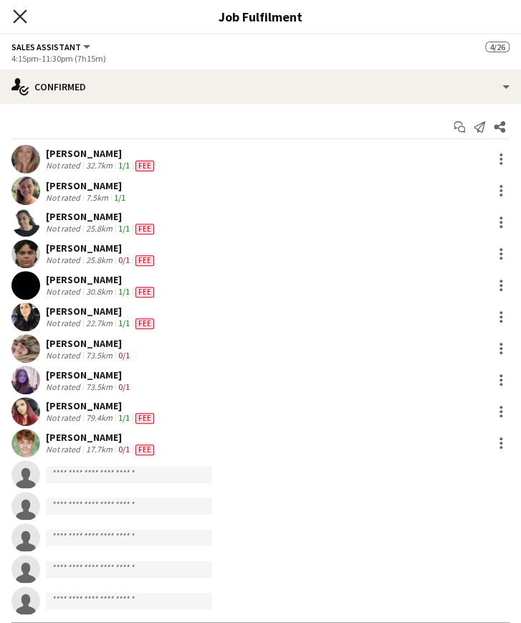
click at [19, 14] on icon "Close pop-in" at bounding box center [20, 16] width 14 height 14
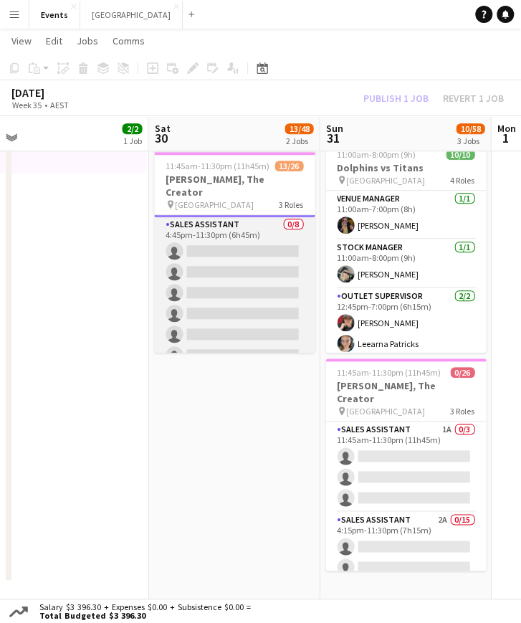
click at [200, 220] on app-card-role "Sales Assistant 0/8 4:45pm-11:30pm (6h45m) single-neutral-actions single-neutra…" at bounding box center [234, 313] width 160 height 194
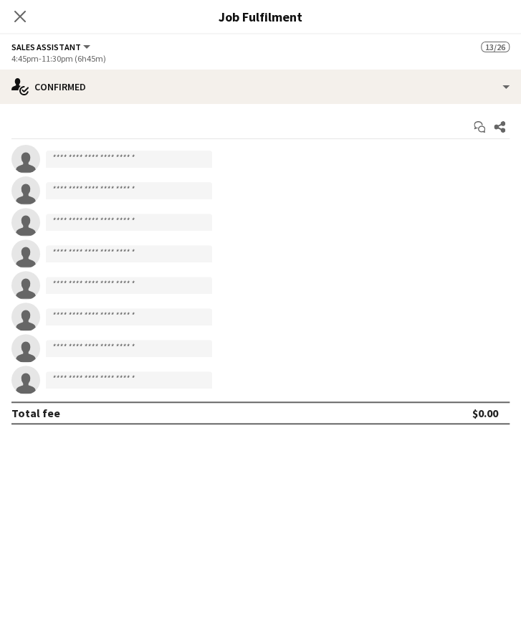
scroll to position [430, 0]
click at [19, 14] on icon "Close pop-in" at bounding box center [20, 16] width 14 height 14
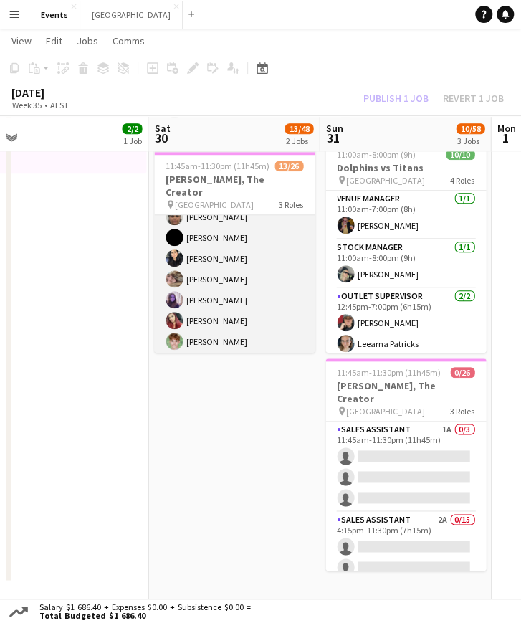
scroll to position [254, 0]
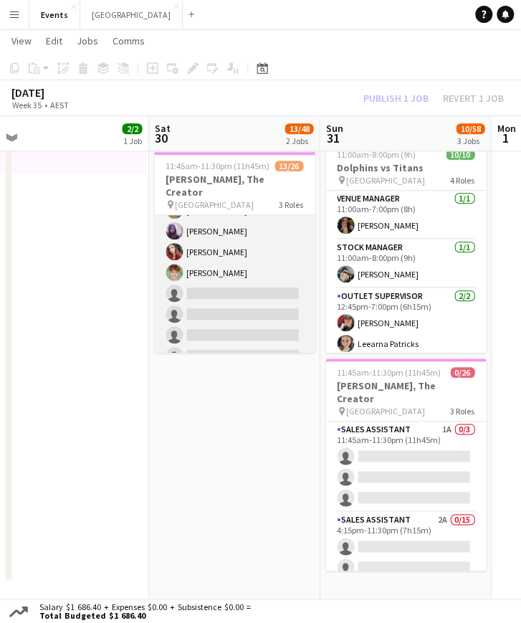
click at [234, 296] on app-card-role "Sales Assistant [DATE] 4:15pm-11:30pm (7h15m) [PERSON_NAME] [PERSON_NAME]-[PERS…" at bounding box center [234, 221] width 160 height 340
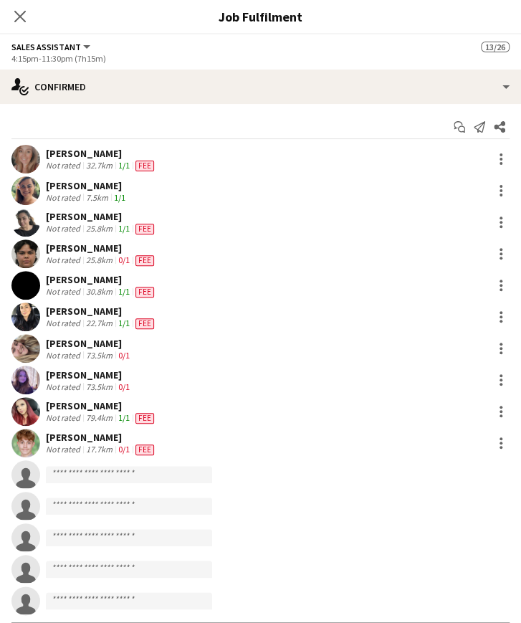
scroll to position [256, 0]
click at [140, 469] on input at bounding box center [129, 474] width 166 height 17
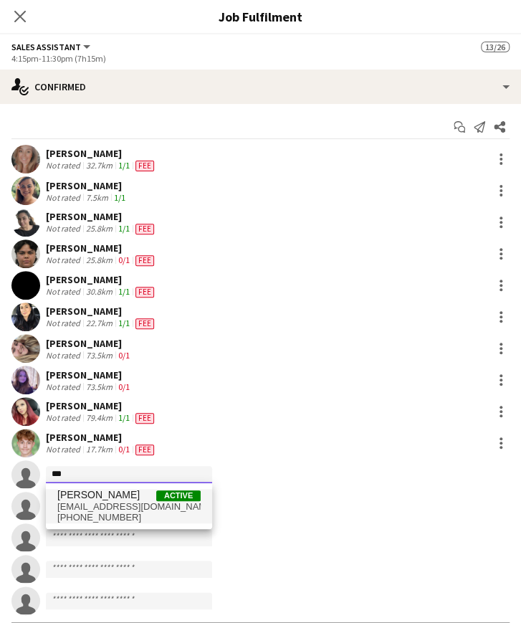
type input "***"
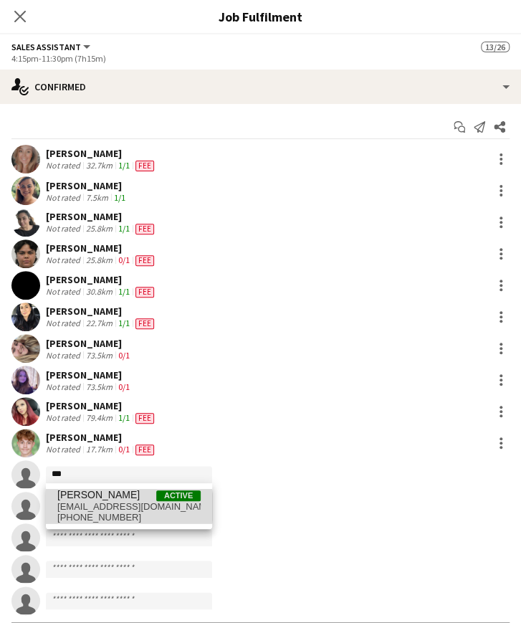
click at [101, 506] on span "[EMAIL_ADDRESS][DOMAIN_NAME]" at bounding box center [128, 506] width 143 height 11
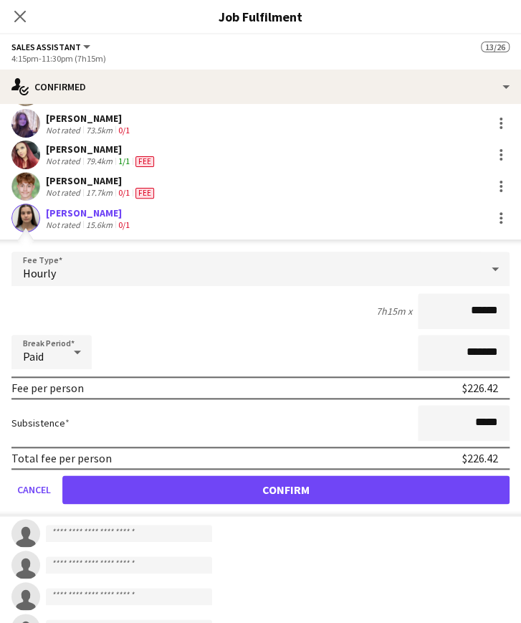
scroll to position [314, 0]
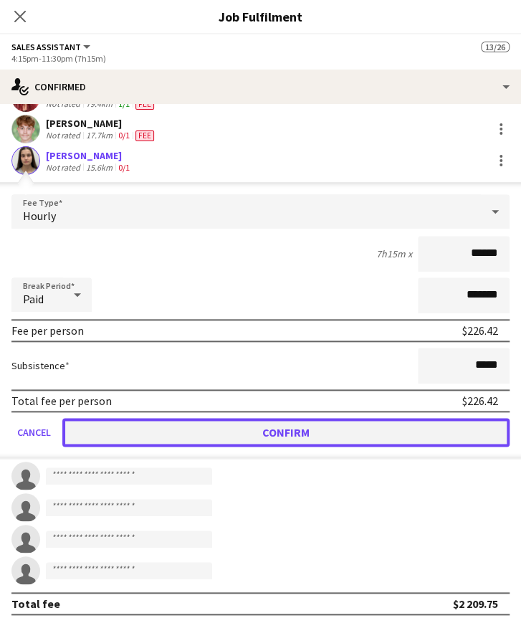
click at [302, 431] on button "Confirm" at bounding box center [285, 432] width 447 height 29
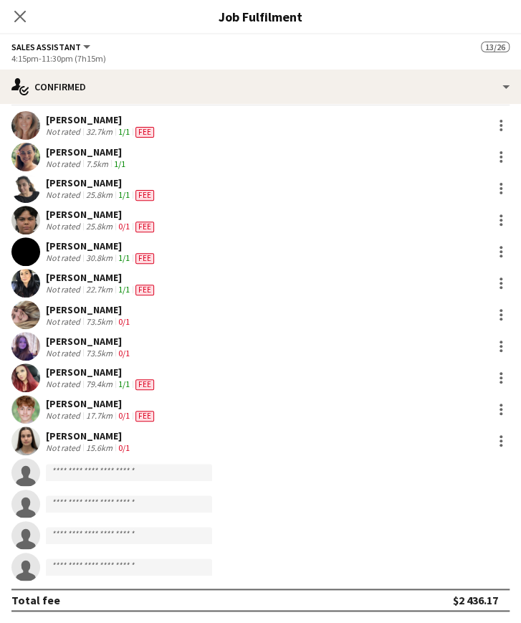
scroll to position [33, 0]
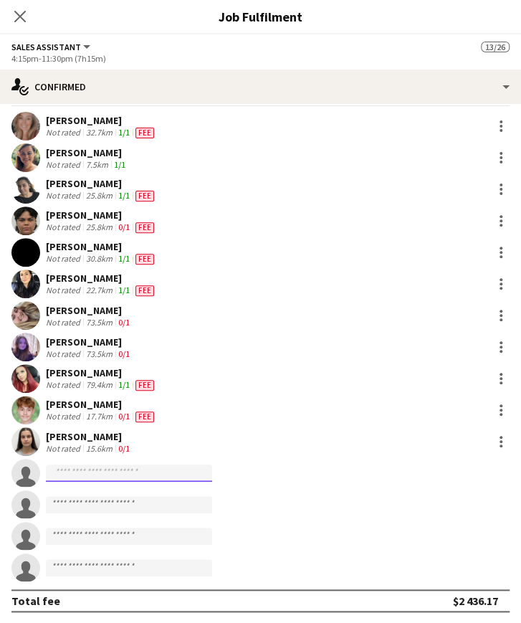
click at [110, 475] on input at bounding box center [129, 472] width 166 height 17
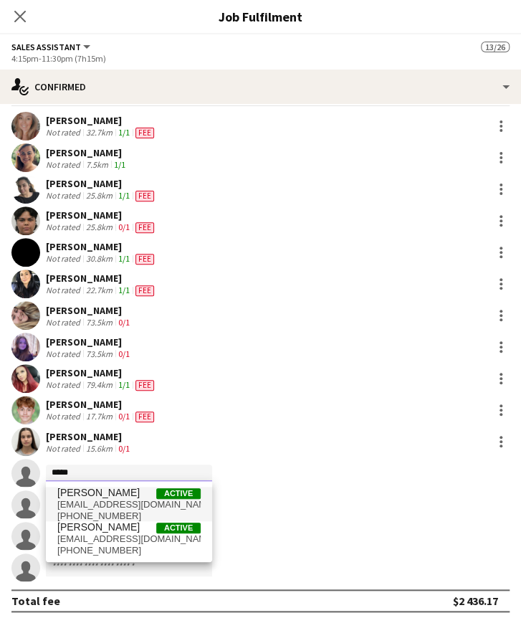
type input "*****"
click at [107, 497] on span "[PERSON_NAME]" at bounding box center [98, 492] width 82 height 12
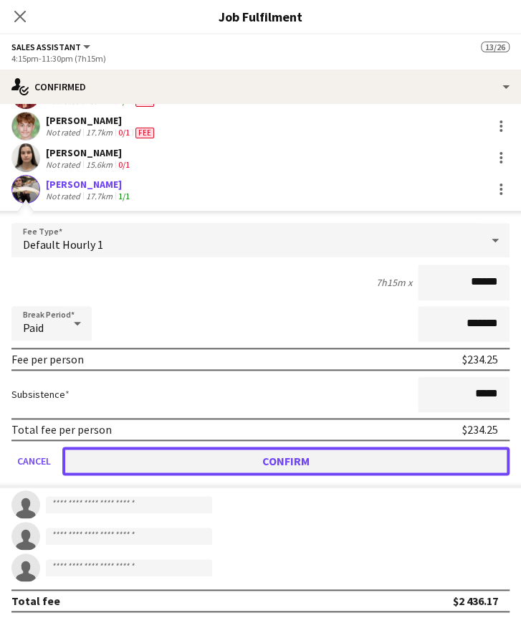
click at [225, 463] on button "Confirm" at bounding box center [285, 460] width 447 height 29
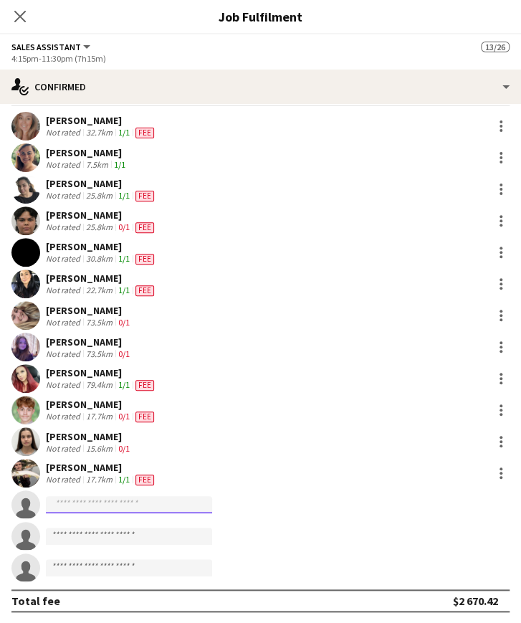
click at [151, 502] on input at bounding box center [129, 504] width 166 height 17
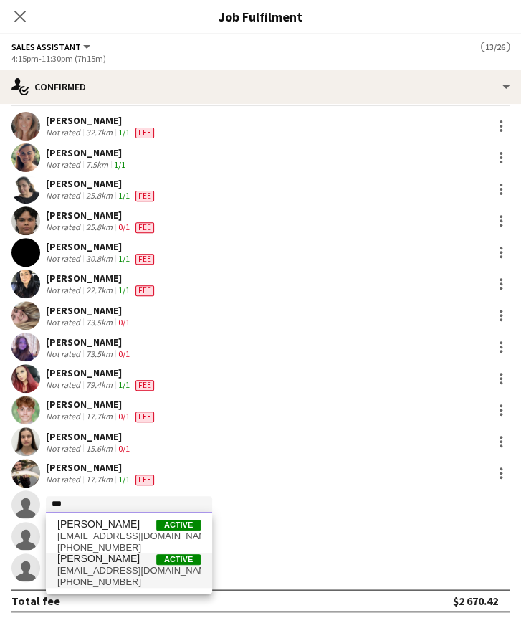
type input "***"
click at [102, 571] on span "[EMAIL_ADDRESS][DOMAIN_NAME]" at bounding box center [128, 569] width 143 height 11
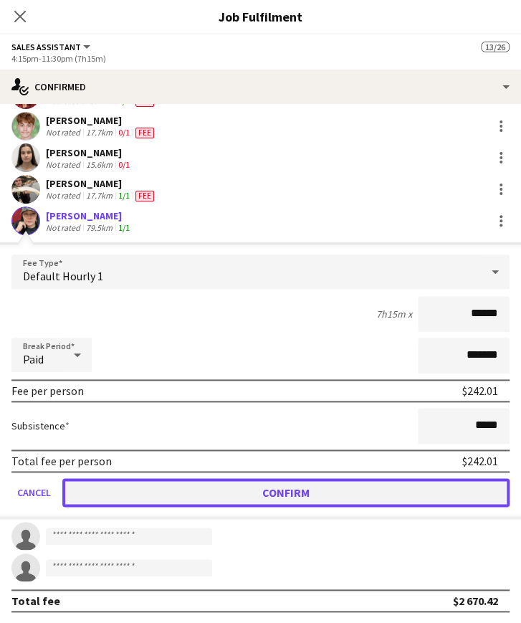
click at [251, 491] on button "Confirm" at bounding box center [285, 492] width 447 height 29
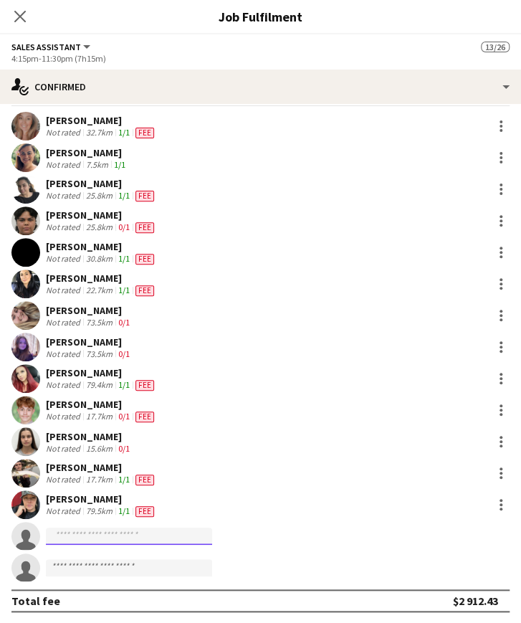
click at [90, 534] on input at bounding box center [129, 535] width 166 height 17
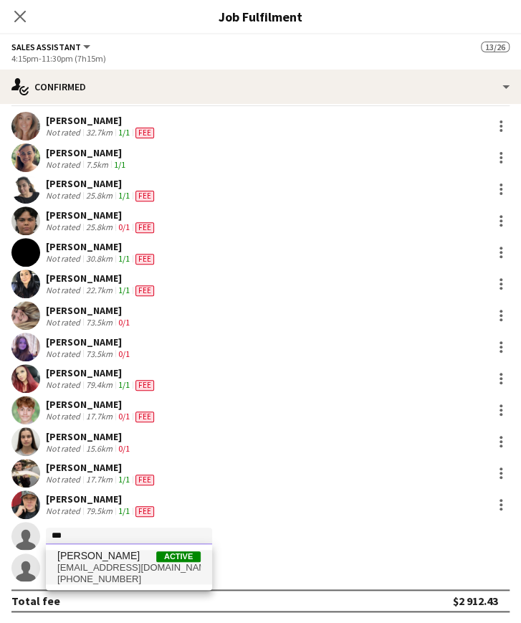
type input "***"
click at [107, 574] on span "[PHONE_NUMBER]" at bounding box center [128, 578] width 143 height 11
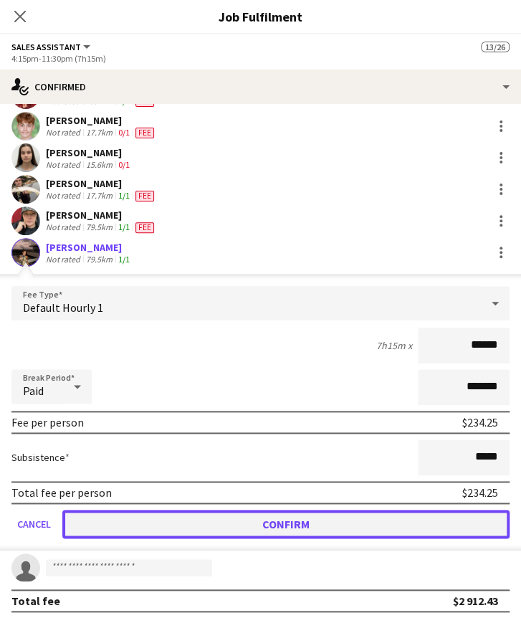
click at [275, 516] on button "Confirm" at bounding box center [285, 523] width 447 height 29
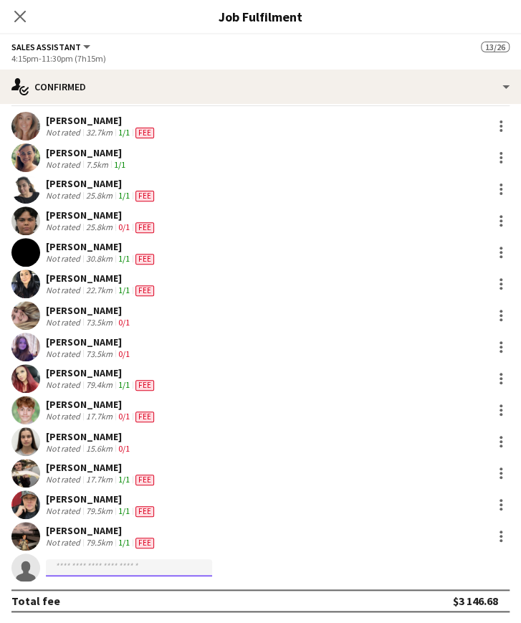
click at [136, 564] on input at bounding box center [129, 567] width 166 height 17
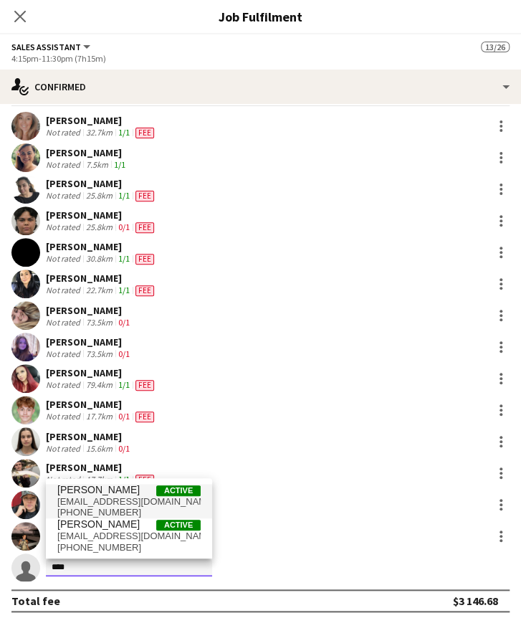
type input "****"
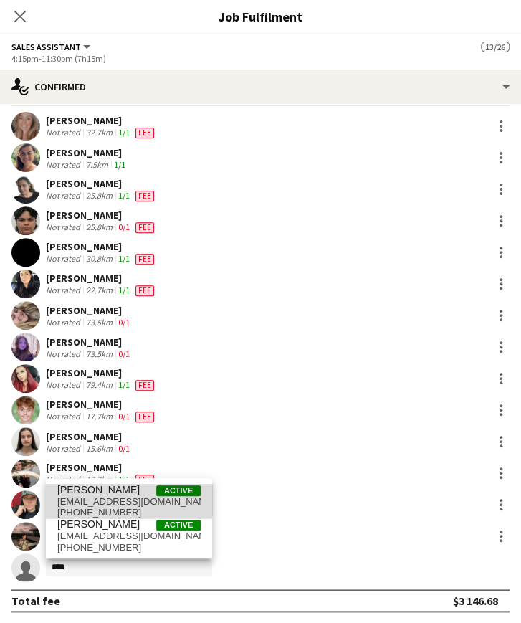
click at [105, 492] on span "[PERSON_NAME]" at bounding box center [98, 490] width 82 height 12
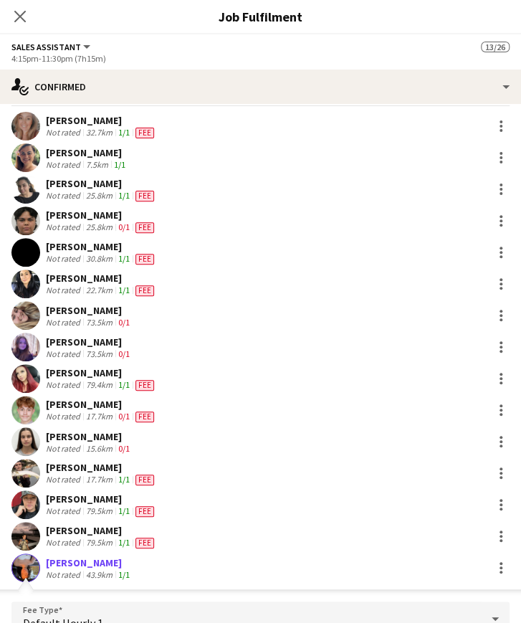
scroll to position [302, 0]
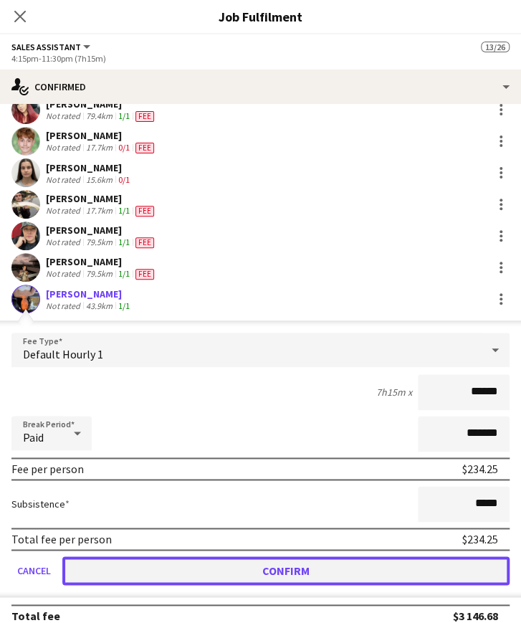
click at [251, 570] on button "Confirm" at bounding box center [285, 570] width 447 height 29
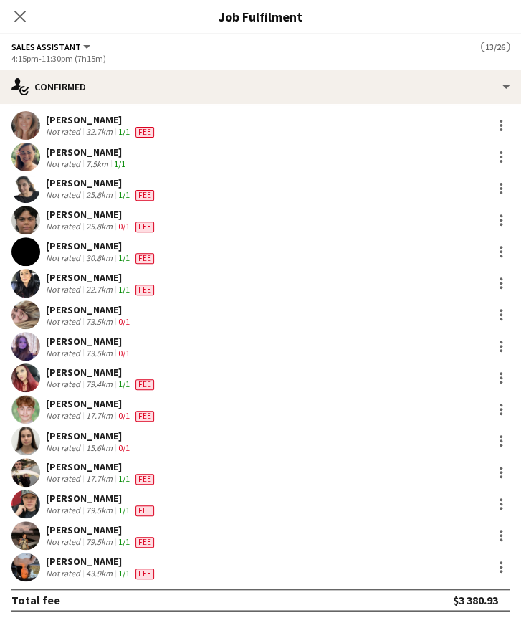
scroll to position [33, 0]
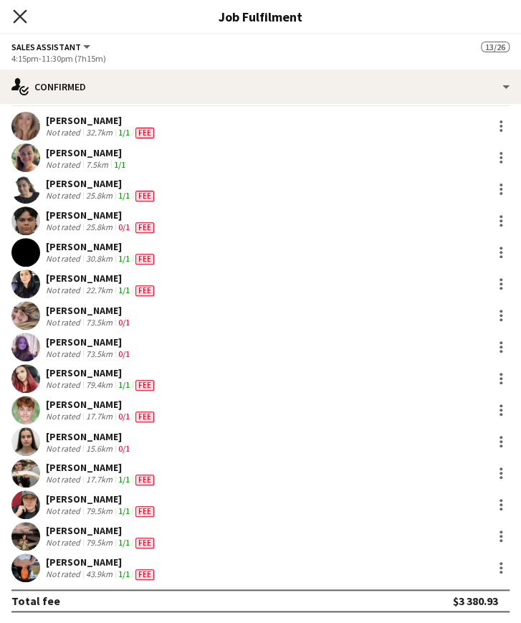
click at [21, 20] on icon "Close pop-in" at bounding box center [20, 16] width 14 height 14
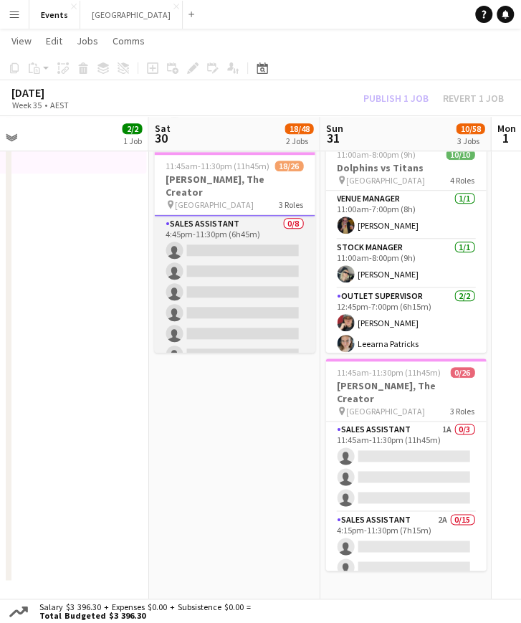
click at [209, 234] on app-card-role "Sales Assistant 0/8 4:45pm-11:30pm (6h45m) single-neutral-actions single-neutra…" at bounding box center [234, 313] width 160 height 194
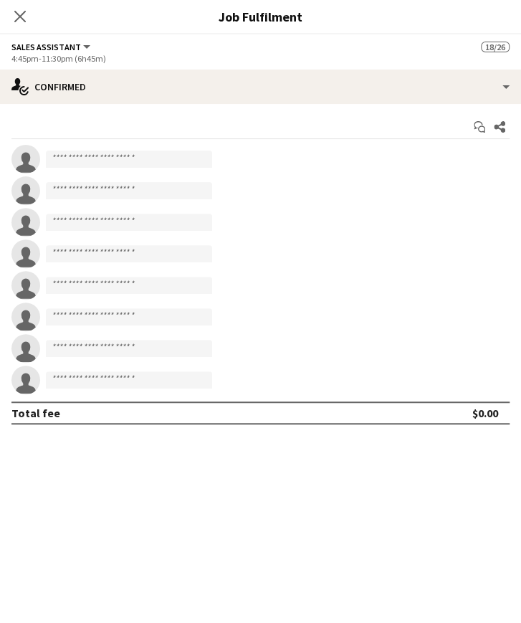
scroll to position [431, 0]
click at [178, 158] on input at bounding box center [129, 158] width 166 height 17
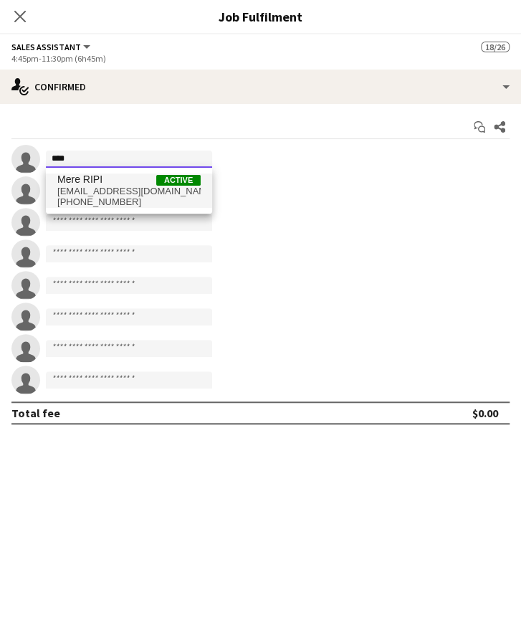
type input "****"
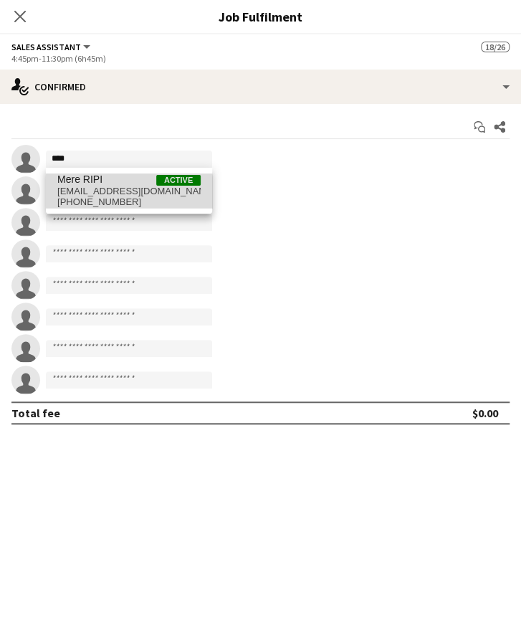
click at [100, 194] on span "[EMAIL_ADDRESS][DOMAIN_NAME]" at bounding box center [128, 191] width 143 height 11
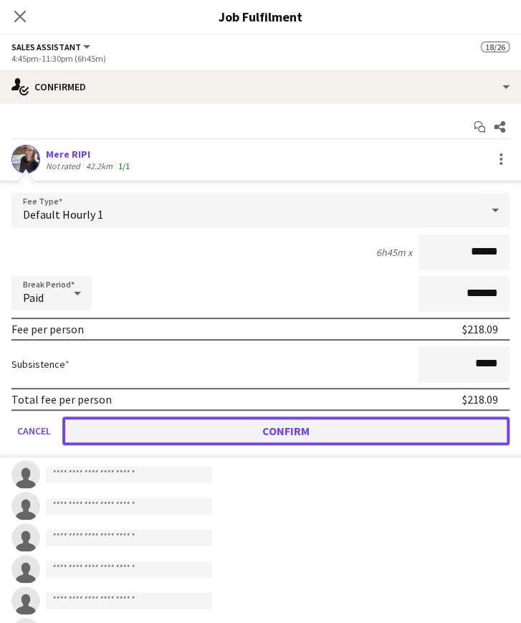
click at [254, 431] on button "Confirm" at bounding box center [285, 430] width 447 height 29
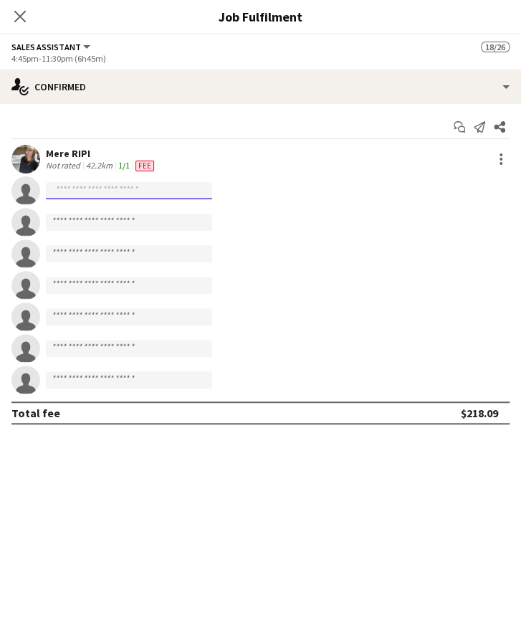
click at [80, 191] on input at bounding box center [129, 190] width 166 height 17
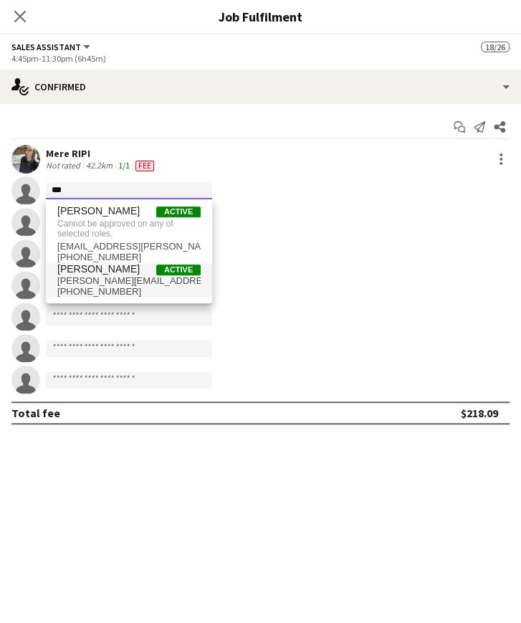
type input "***"
click at [99, 277] on span "[PERSON_NAME][EMAIL_ADDRESS][DOMAIN_NAME]" at bounding box center [128, 280] width 143 height 11
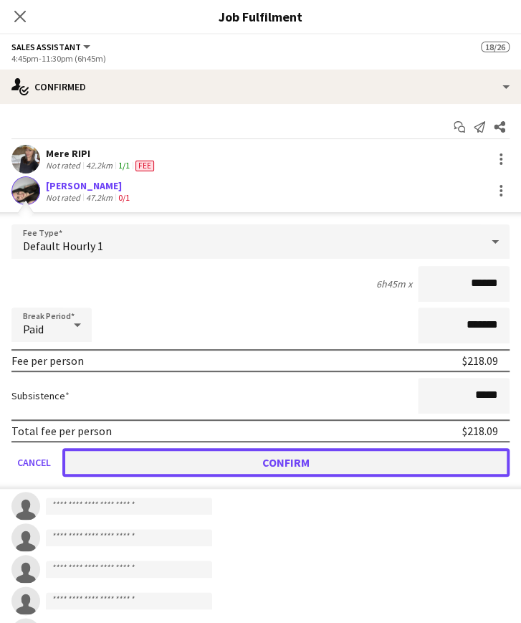
click at [181, 465] on button "Confirm" at bounding box center [285, 462] width 447 height 29
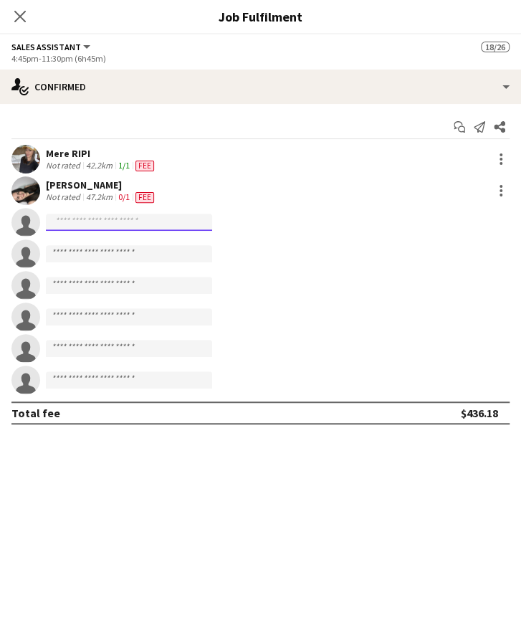
click at [97, 220] on input at bounding box center [129, 221] width 166 height 17
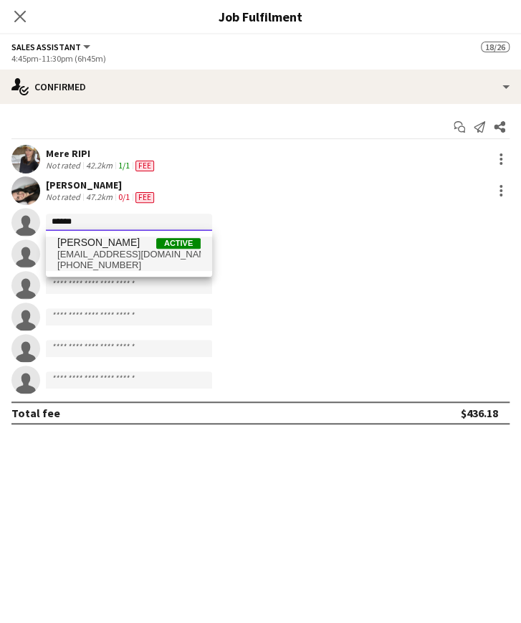
type input "******"
click at [99, 239] on span "[PERSON_NAME]" at bounding box center [98, 242] width 82 height 12
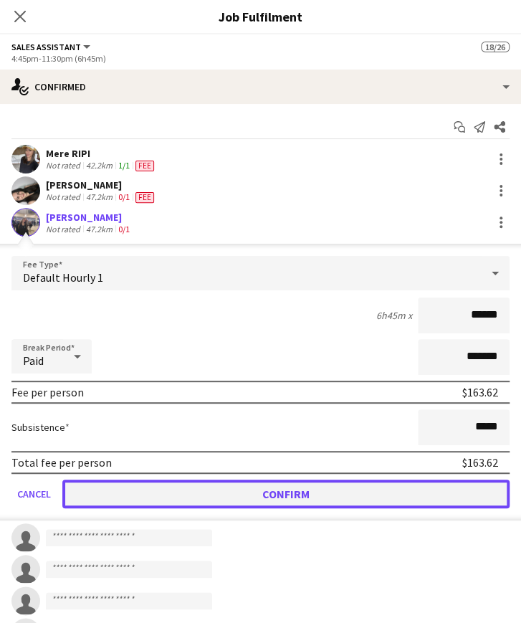
click at [423, 495] on button "Confirm" at bounding box center [285, 493] width 447 height 29
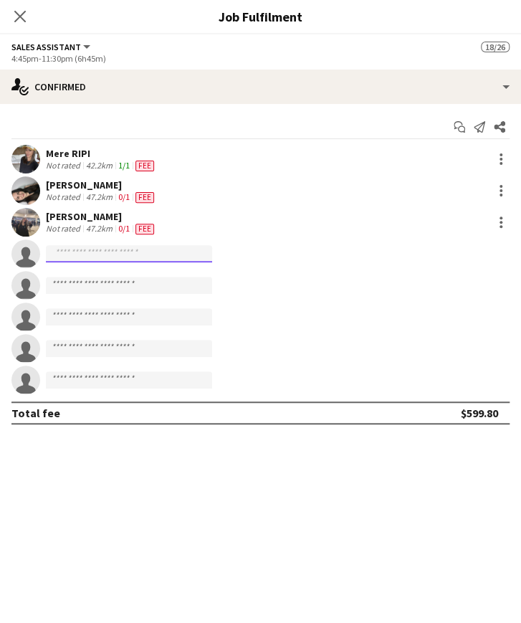
click at [154, 259] on input at bounding box center [129, 253] width 166 height 17
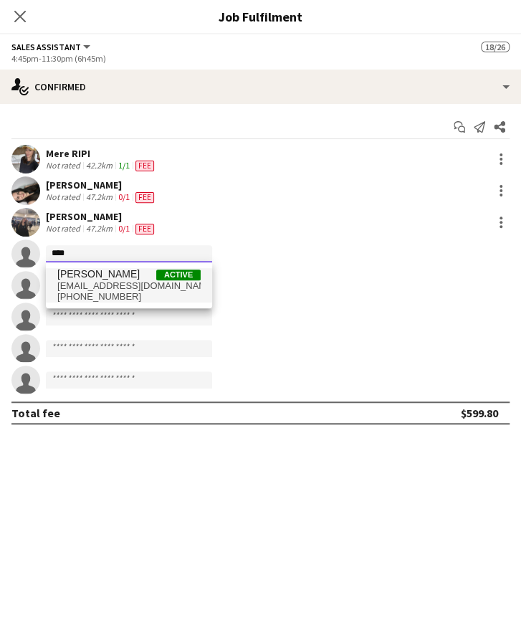
type input "****"
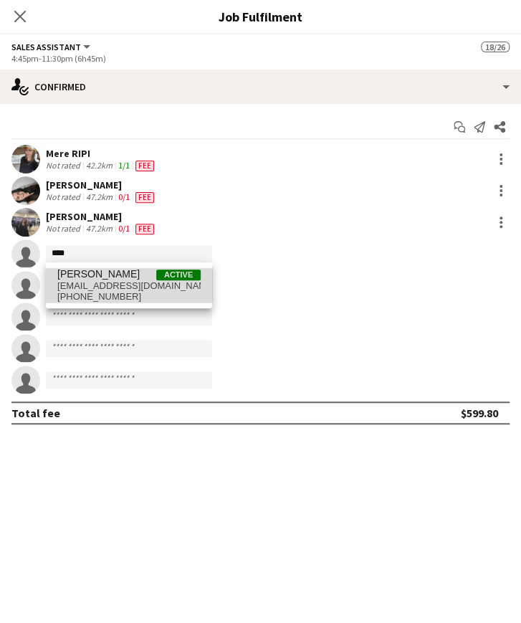
click at [78, 284] on span "[EMAIL_ADDRESS][DOMAIN_NAME]" at bounding box center [128, 285] width 143 height 11
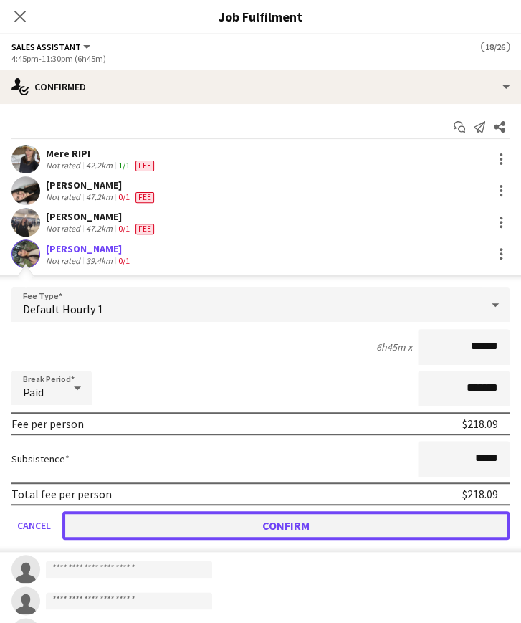
click at [232, 532] on button "Confirm" at bounding box center [285, 525] width 447 height 29
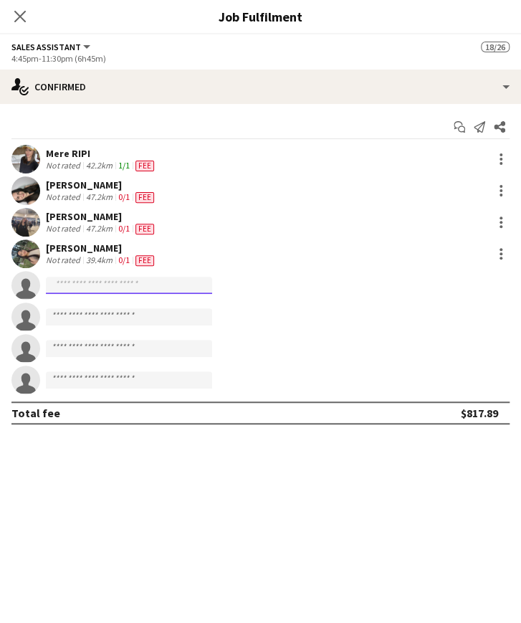
click at [83, 285] on input at bounding box center [129, 285] width 166 height 17
click at [120, 287] on input at bounding box center [129, 285] width 166 height 17
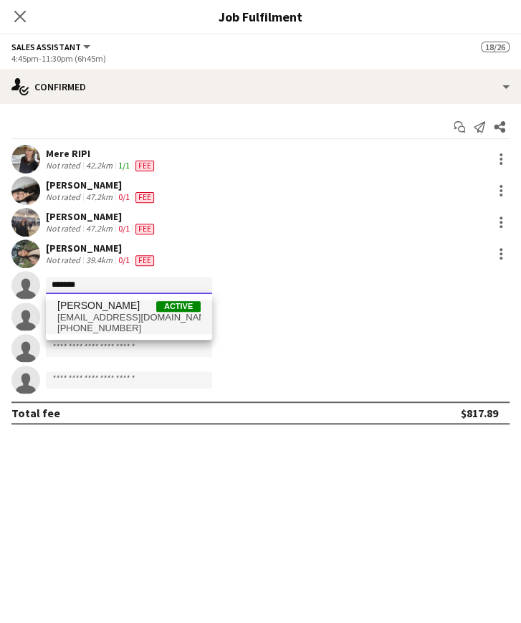
type input "*******"
click at [113, 310] on span "[PERSON_NAME]" at bounding box center [98, 305] width 82 height 12
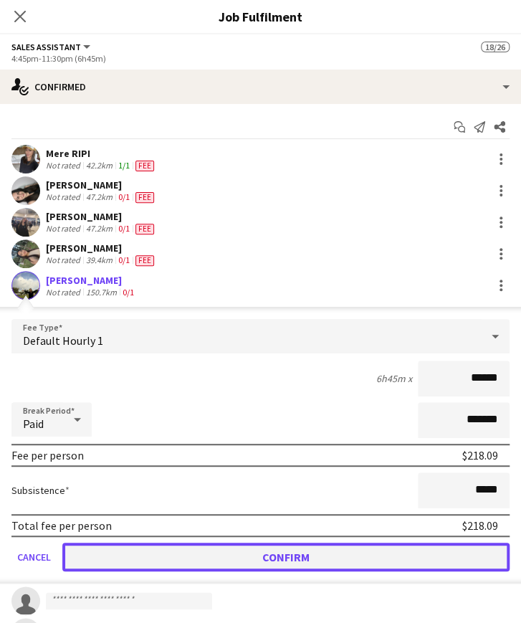
click at [443, 551] on button "Confirm" at bounding box center [285, 556] width 447 height 29
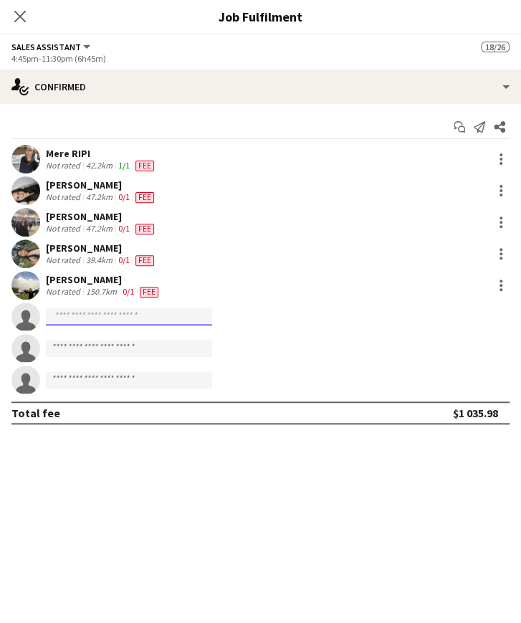
click at [65, 317] on input at bounding box center [129, 316] width 166 height 17
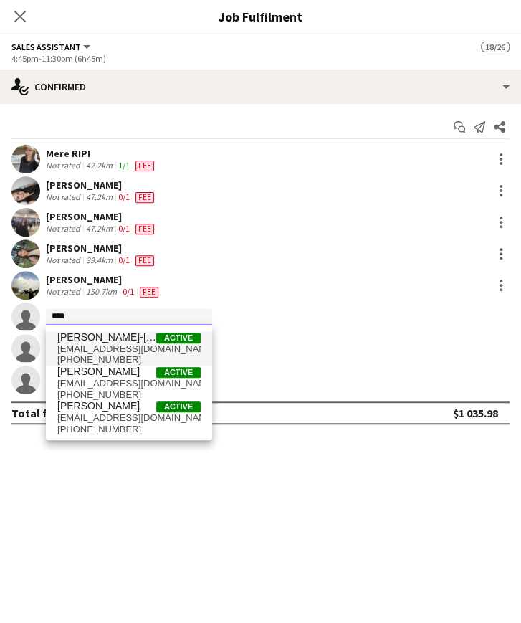
type input "****"
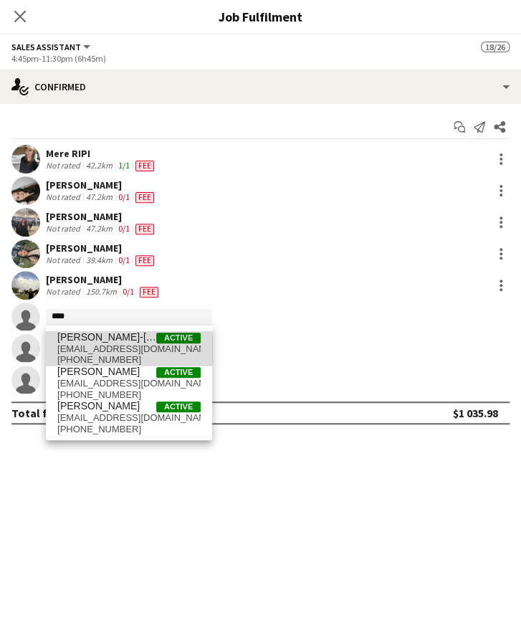
click at [107, 347] on span "[EMAIL_ADDRESS][DOMAIN_NAME]" at bounding box center [128, 348] width 143 height 11
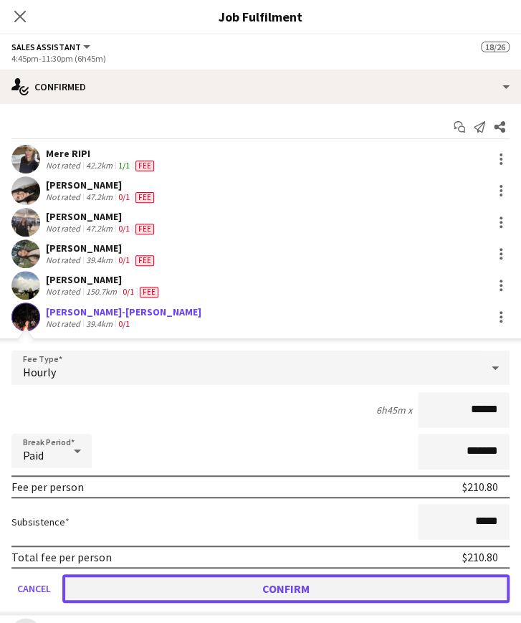
click at [271, 590] on button "Confirm" at bounding box center [285, 588] width 447 height 29
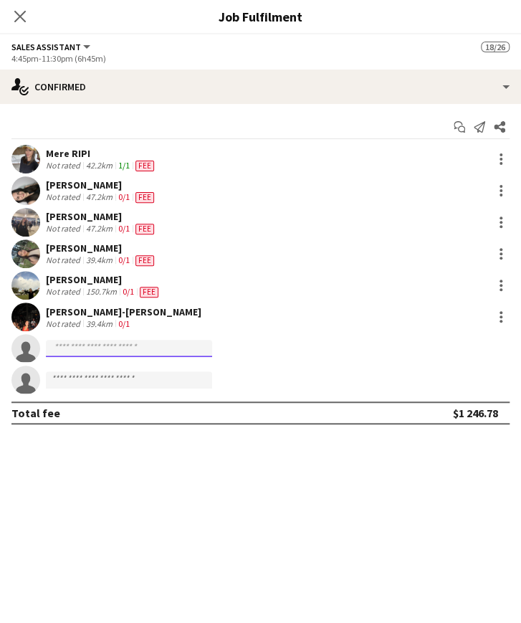
click at [112, 350] on input at bounding box center [129, 348] width 166 height 17
click at [18, 14] on icon at bounding box center [20, 16] width 14 height 14
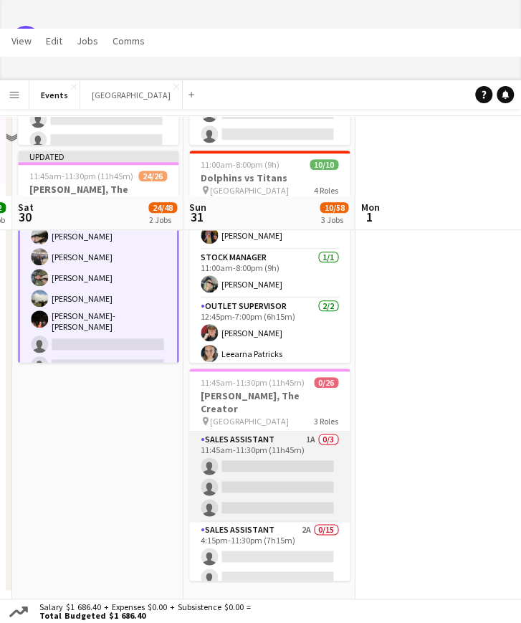
scroll to position [328, 0]
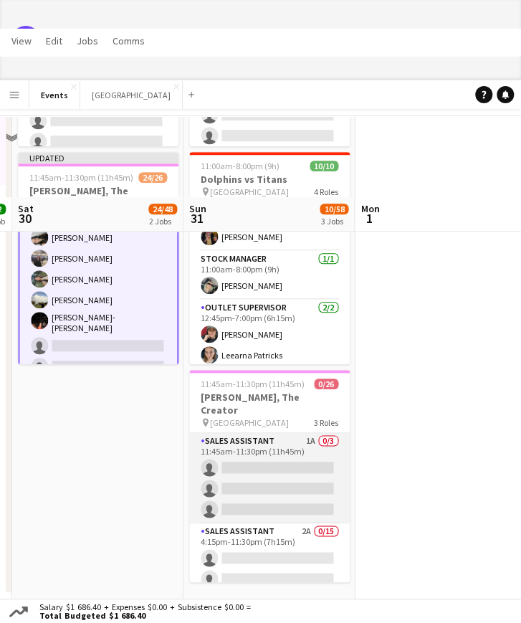
click at [239, 448] on app-card-role "Sales Assistant 1A 0/3 11:45am-11:30pm (11h45m) single-neutral-actions single-n…" at bounding box center [269, 478] width 160 height 90
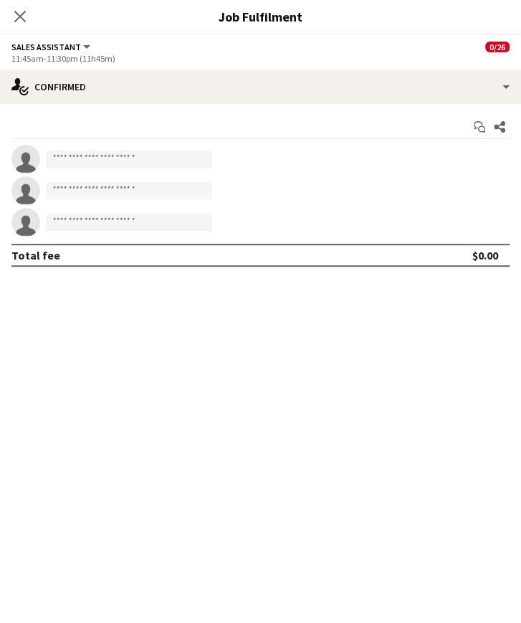
scroll to position [473, 0]
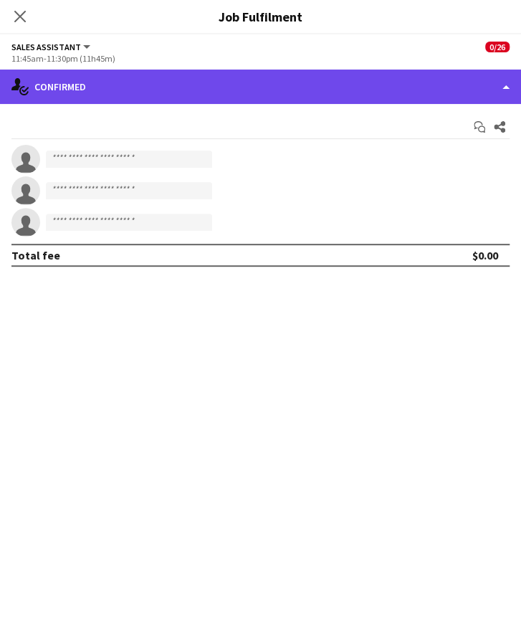
click at [377, 92] on div "single-neutral-actions-check-2 Confirmed" at bounding box center [260, 86] width 521 height 34
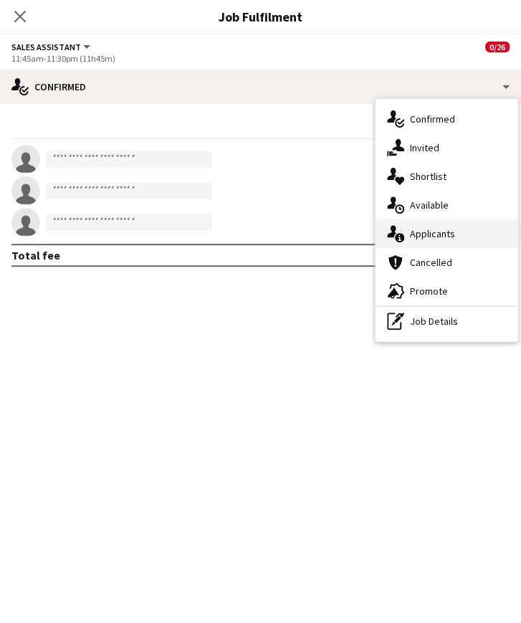
click at [443, 230] on div "single-neutral-actions-information Applicants" at bounding box center [446, 233] width 142 height 29
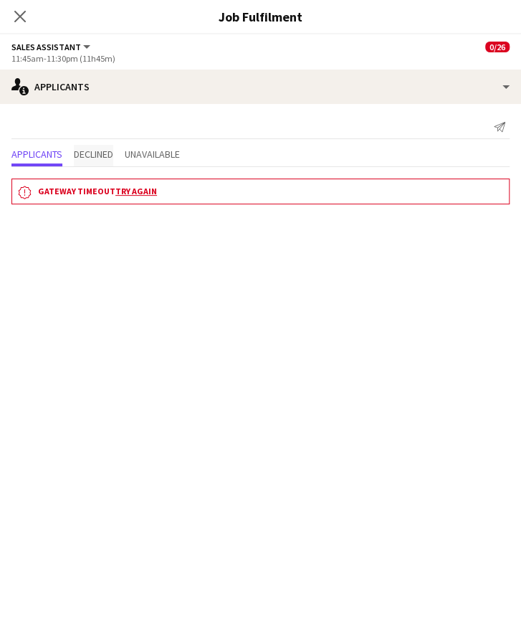
click at [100, 159] on span "Declined" at bounding box center [93, 154] width 39 height 10
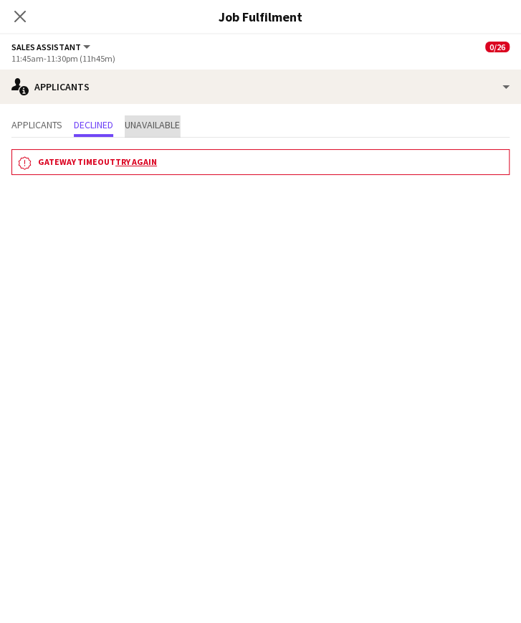
click at [153, 129] on span "Unavailable" at bounding box center [152, 125] width 55 height 10
click at [34, 125] on span "Applicants" at bounding box center [36, 125] width 51 height 10
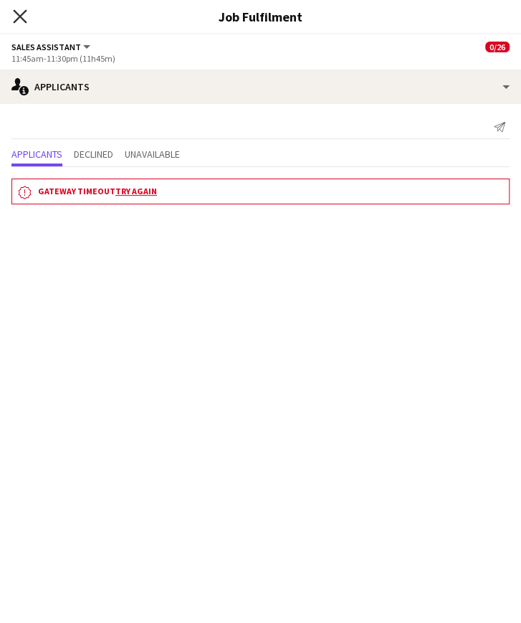
click at [21, 19] on icon at bounding box center [20, 16] width 14 height 14
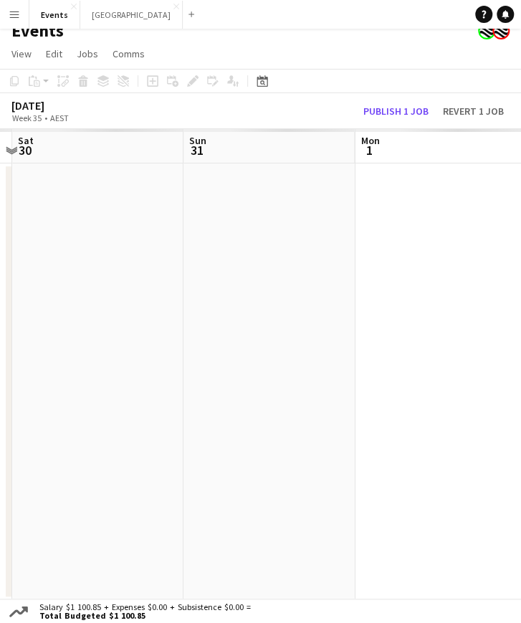
scroll to position [0, 0]
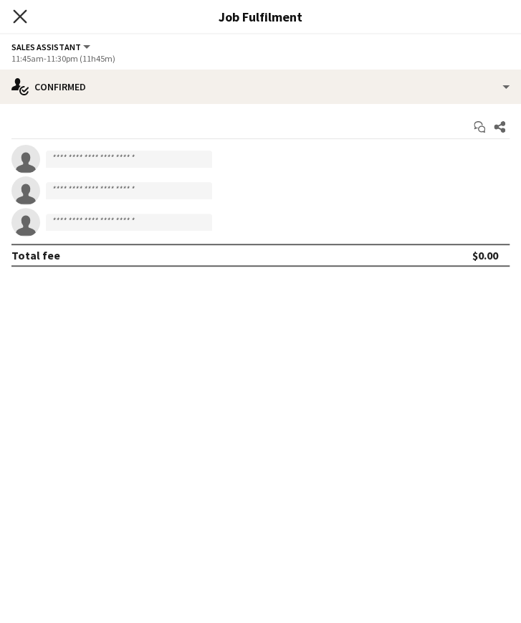
click at [16, 15] on icon "Close pop-in" at bounding box center [20, 16] width 14 height 14
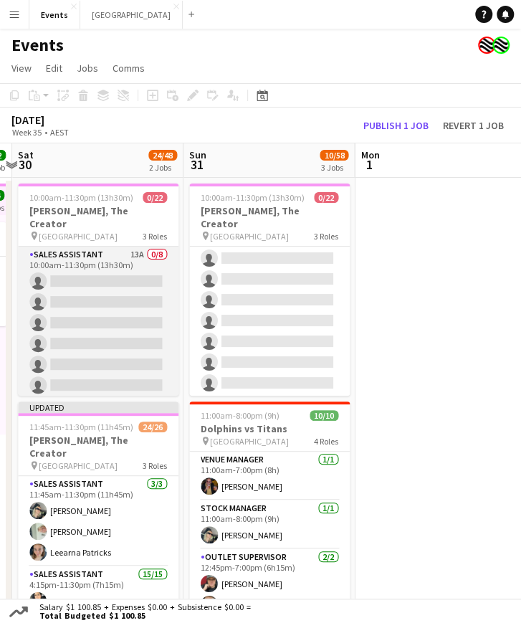
click at [69, 280] on app-card-role "Sales Assistant 13A 0/8 10:00am-11:30pm (13h30m) single-neutral-actions single-…" at bounding box center [98, 343] width 160 height 194
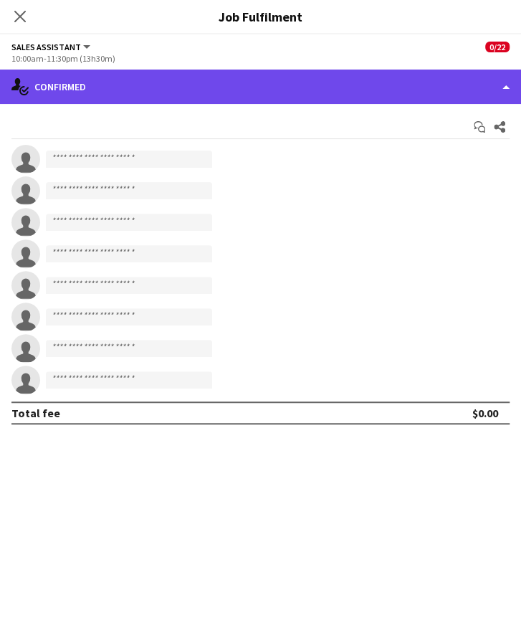
click at [222, 86] on div "single-neutral-actions-check-2 Confirmed" at bounding box center [260, 86] width 521 height 34
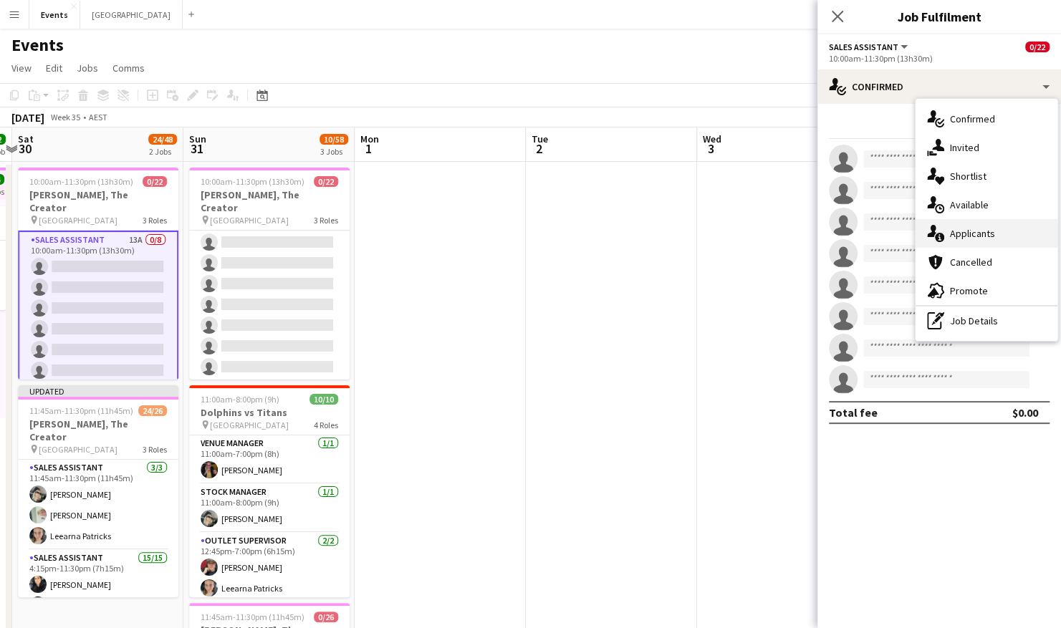
click at [986, 237] on div "single-neutral-actions-information Applicants" at bounding box center [986, 233] width 142 height 29
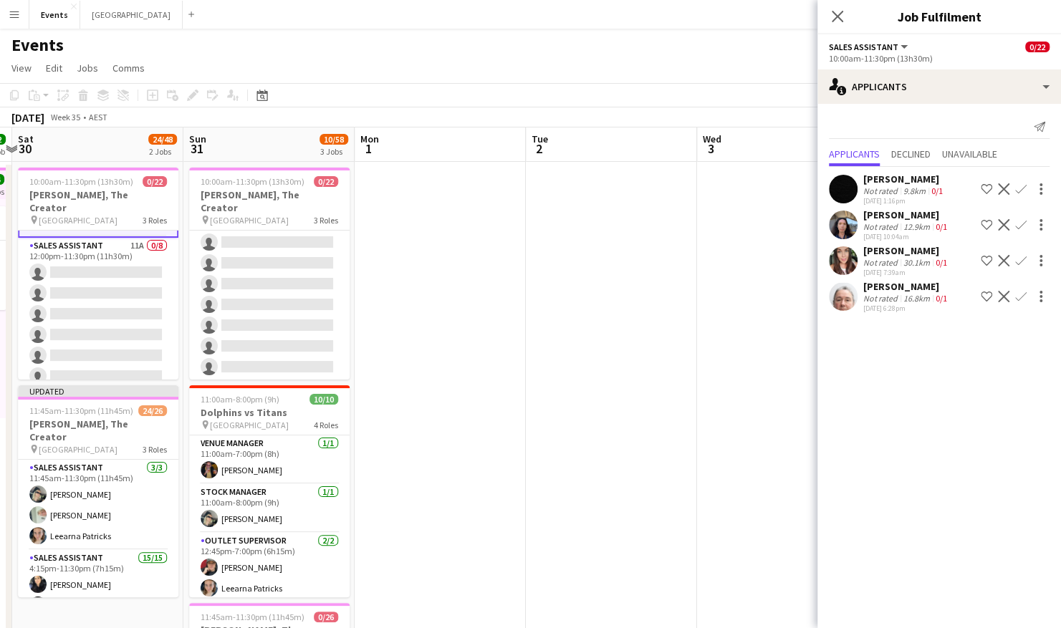
scroll to position [191, 0]
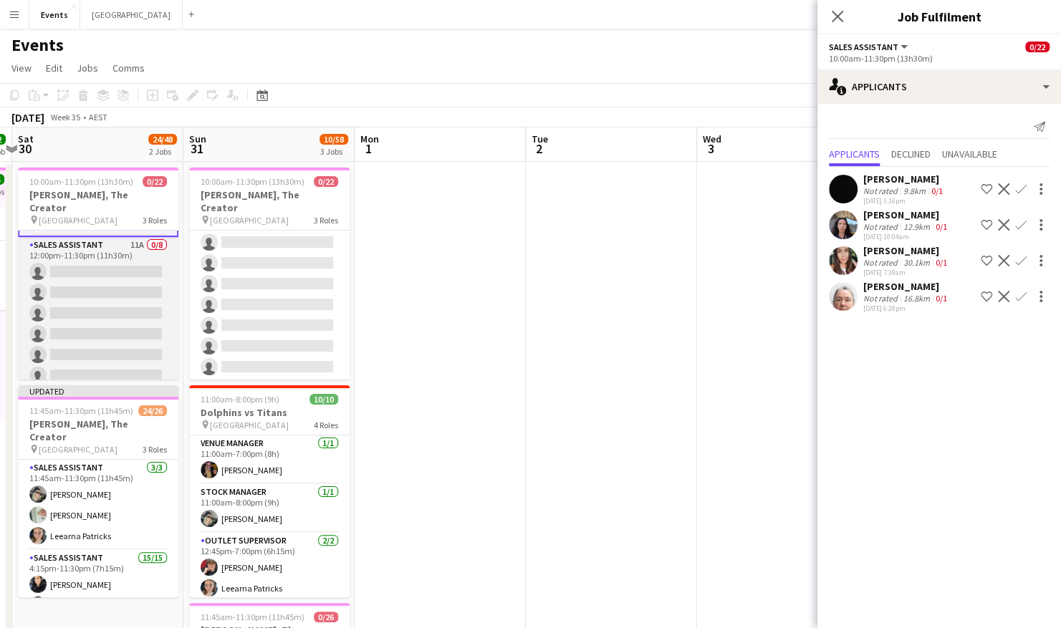
click at [93, 245] on app-card-role "Sales Assistant 11A 0/8 12:00pm-11:30pm (11h30m) single-neutral-actions single-…" at bounding box center [98, 334] width 160 height 194
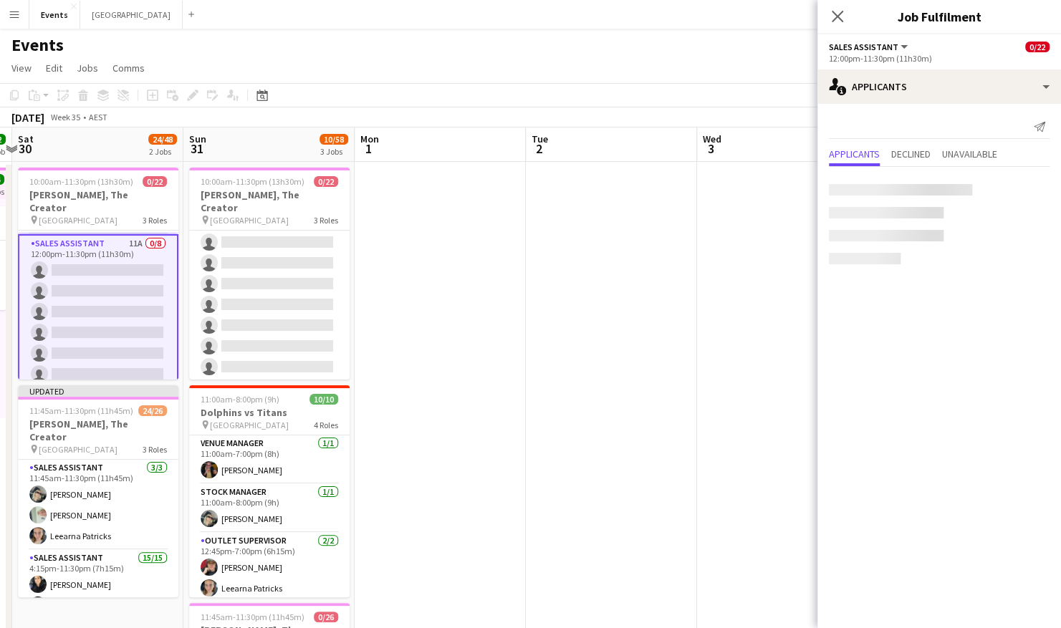
scroll to position [189, 0]
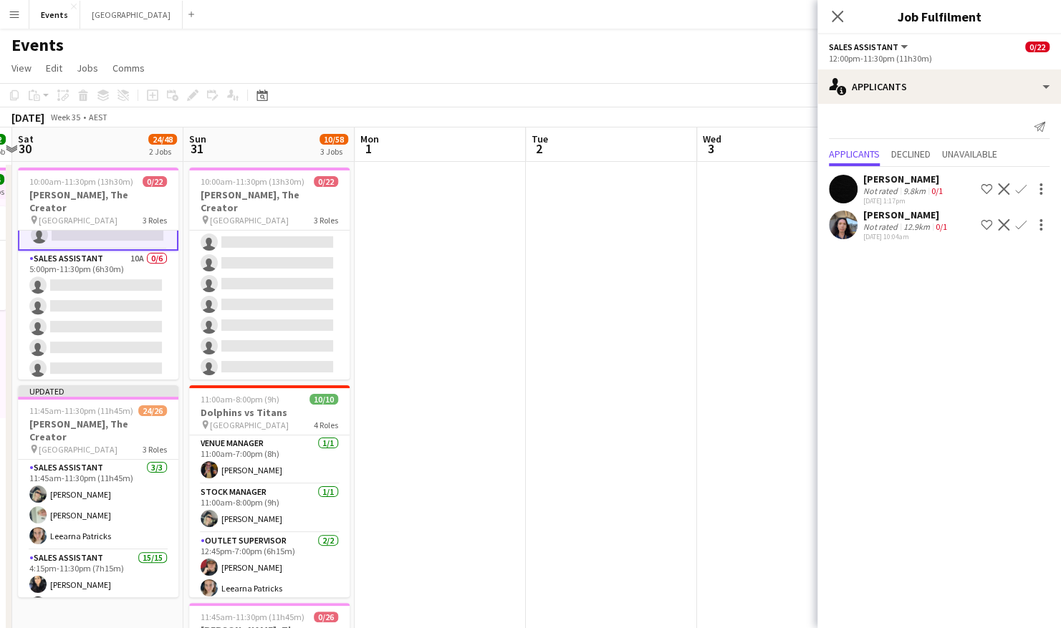
click at [90, 276] on app-card-role "Sales Assistant 10A 0/6 5:00pm-11:30pm (6h30m) single-neutral-actions single-ne…" at bounding box center [98, 327] width 160 height 153
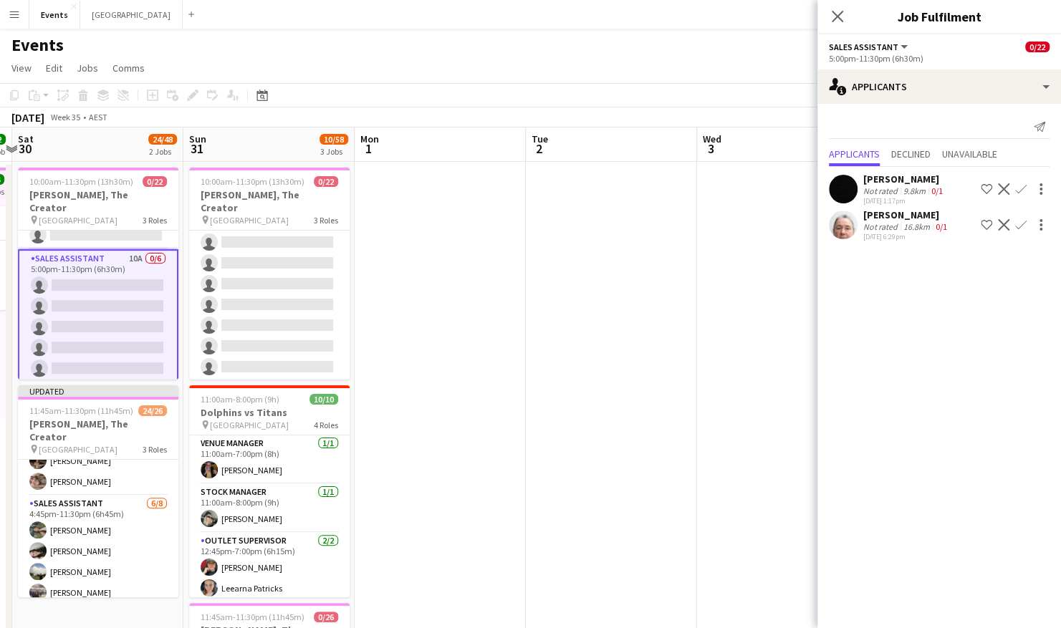
scroll to position [473, 0]
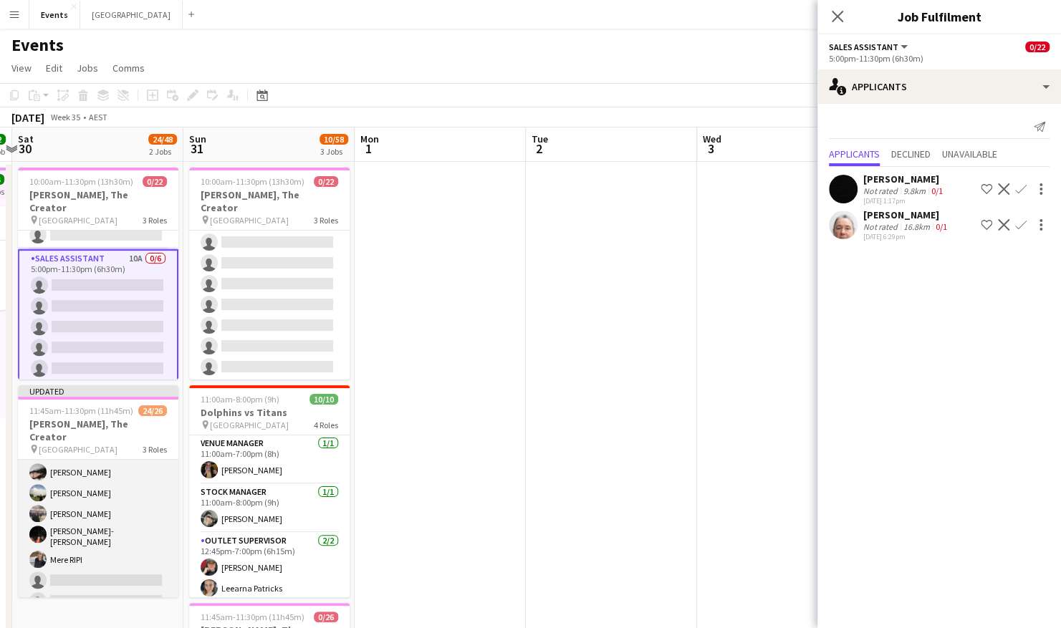
click at [90, 558] on app-card-role "Sales Assistant [DATE] 4:45pm-11:30pm (6h45m) [PERSON_NAME] [PERSON_NAME] [PERS…" at bounding box center [98, 516] width 160 height 198
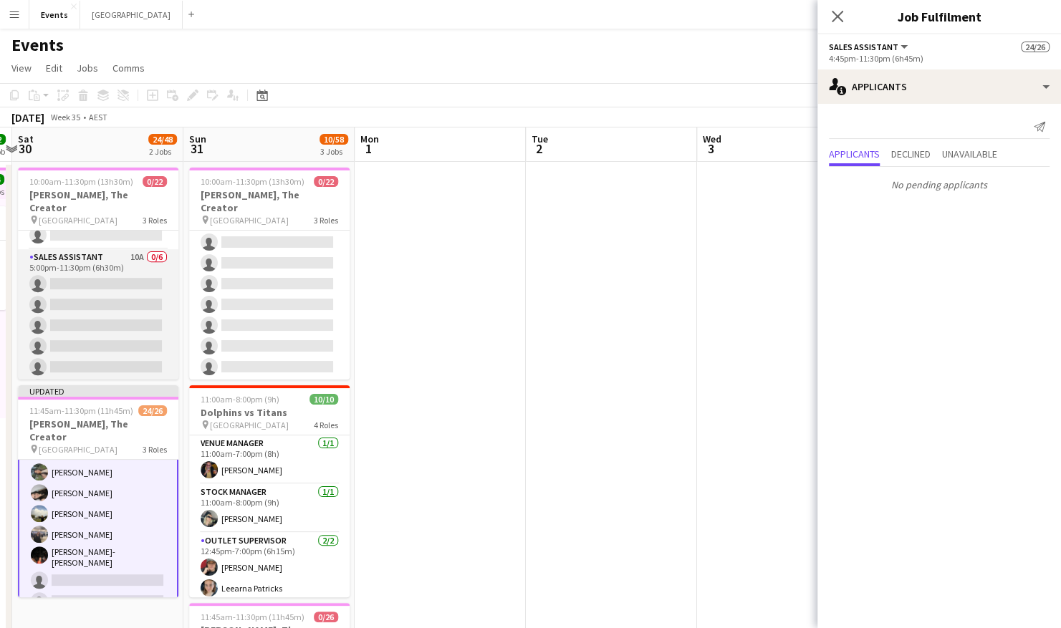
scroll to position [0, 0]
click at [112, 269] on app-card-role "Sales Assistant 13A 0/8 10:00am-11:30pm (13h30m) single-neutral-actions single-…" at bounding box center [98, 328] width 160 height 194
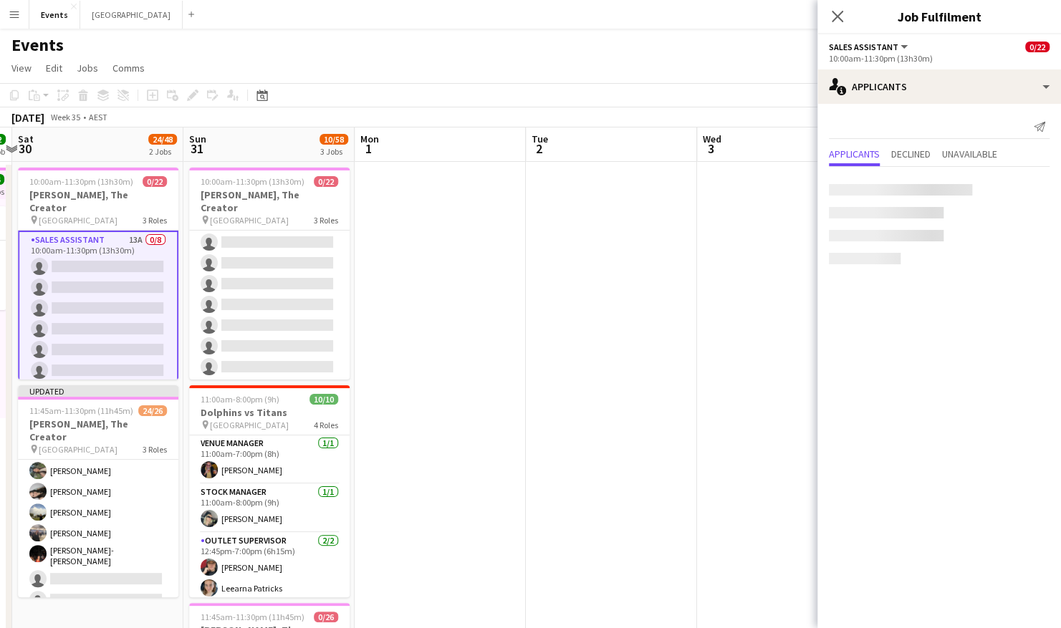
scroll to position [473, 0]
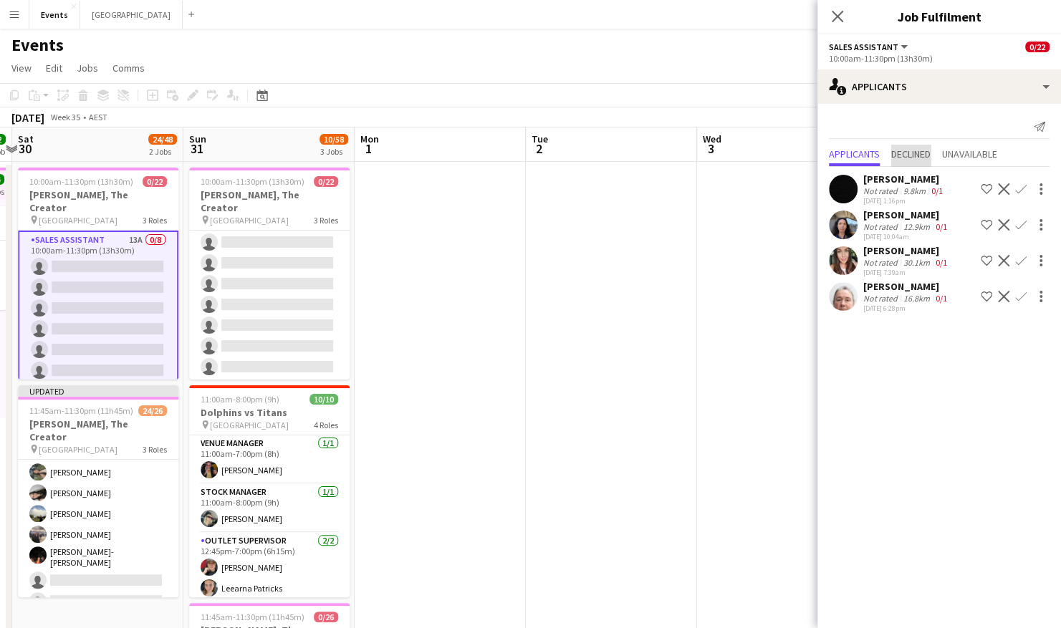
click at [913, 150] on span "Declined" at bounding box center [910, 154] width 39 height 10
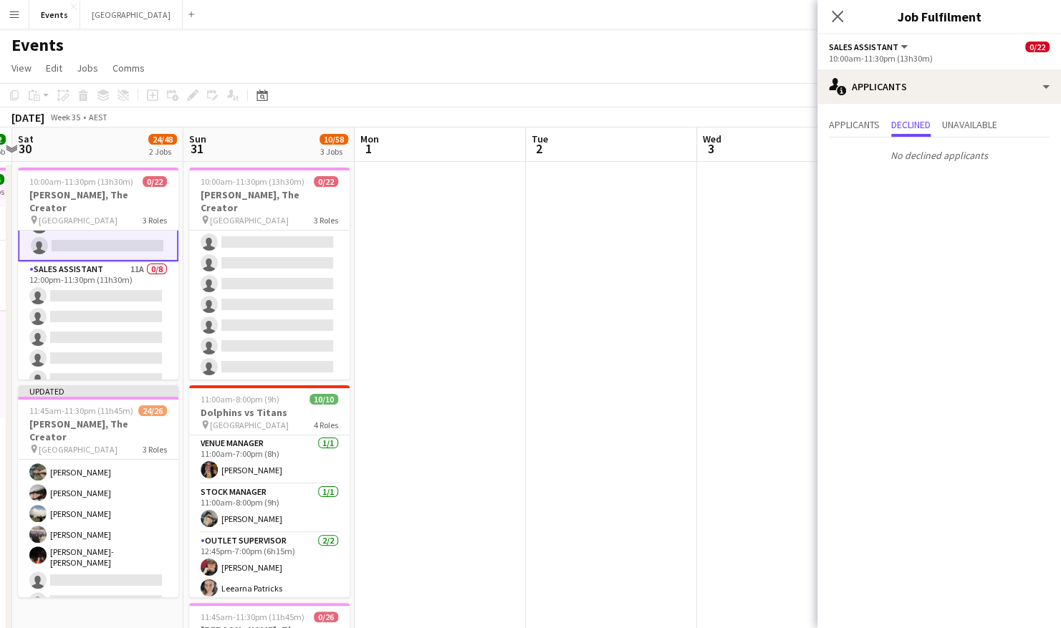
click at [89, 280] on app-card-role "Sales Assistant 11A 0/8 12:00pm-11:30pm (11h30m) single-neutral-actions single-…" at bounding box center [98, 358] width 160 height 194
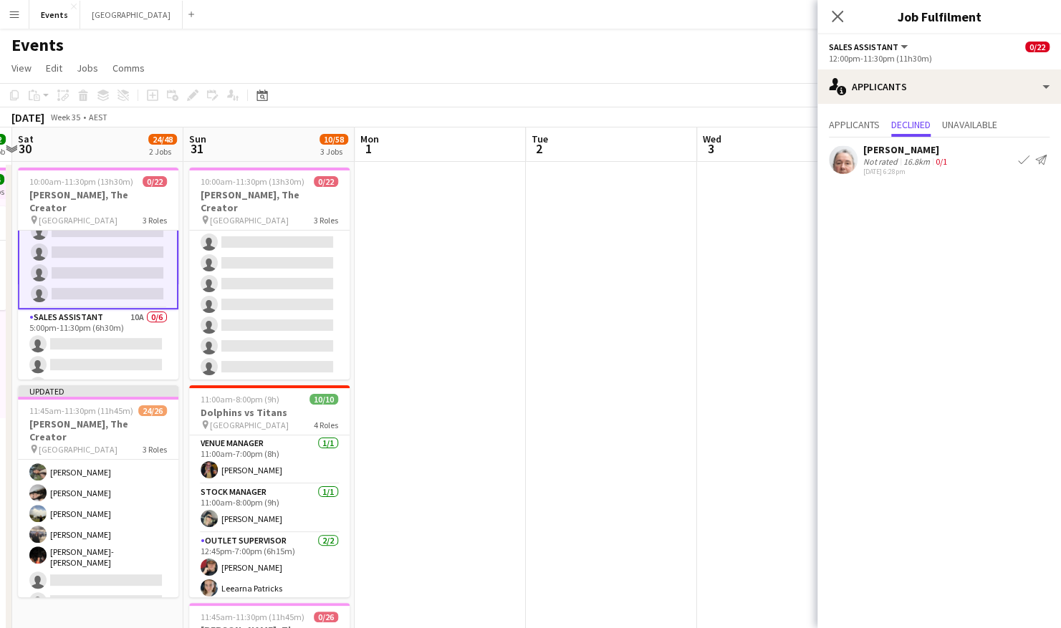
click at [77, 309] on app-card-role "Sales Assistant 10A 0/6 5:00pm-11:30pm (6h30m) single-neutral-actions single-ne…" at bounding box center [98, 385] width 160 height 153
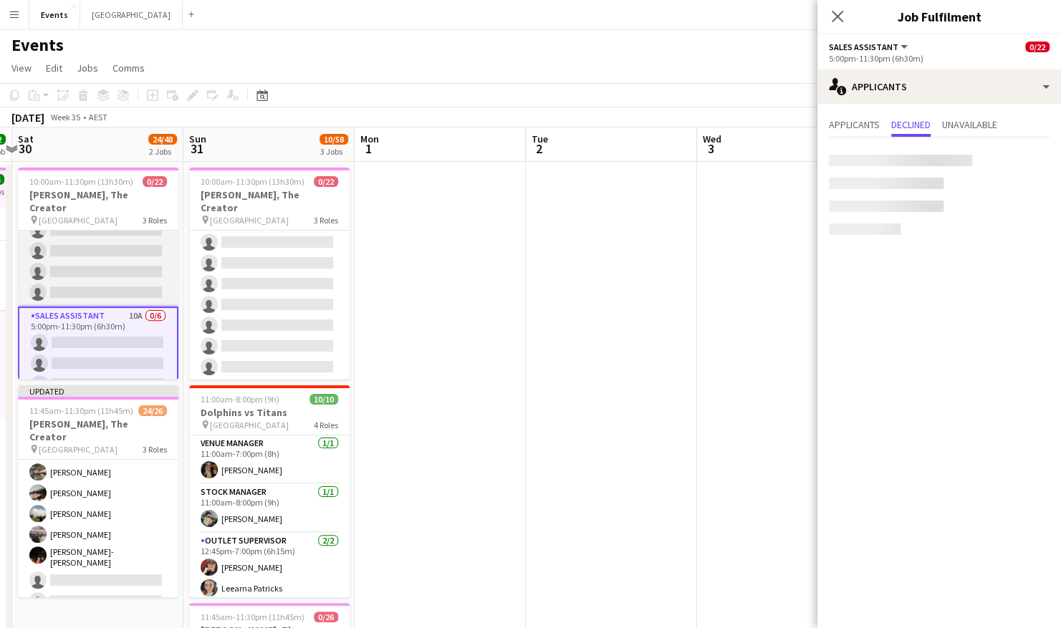
scroll to position [311, 0]
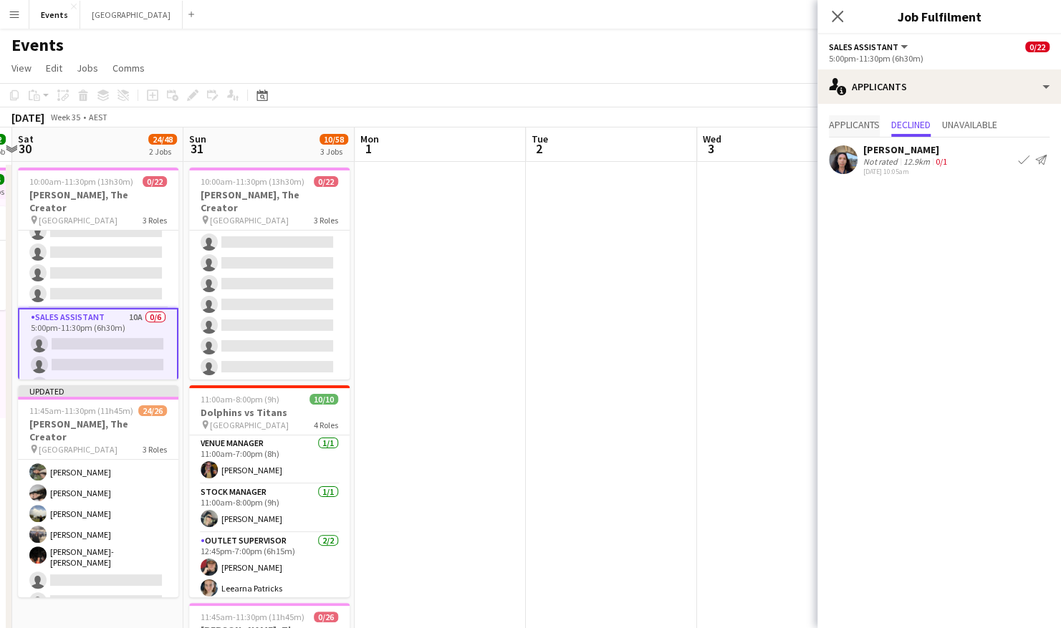
click at [854, 121] on span "Applicants" at bounding box center [854, 125] width 51 height 10
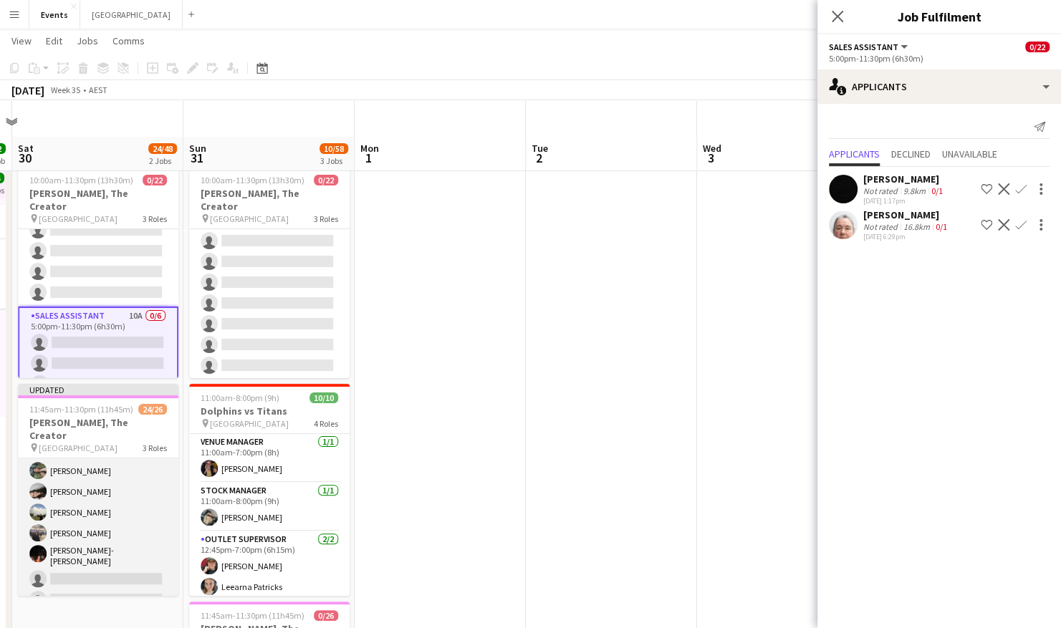
scroll to position [37, 0]
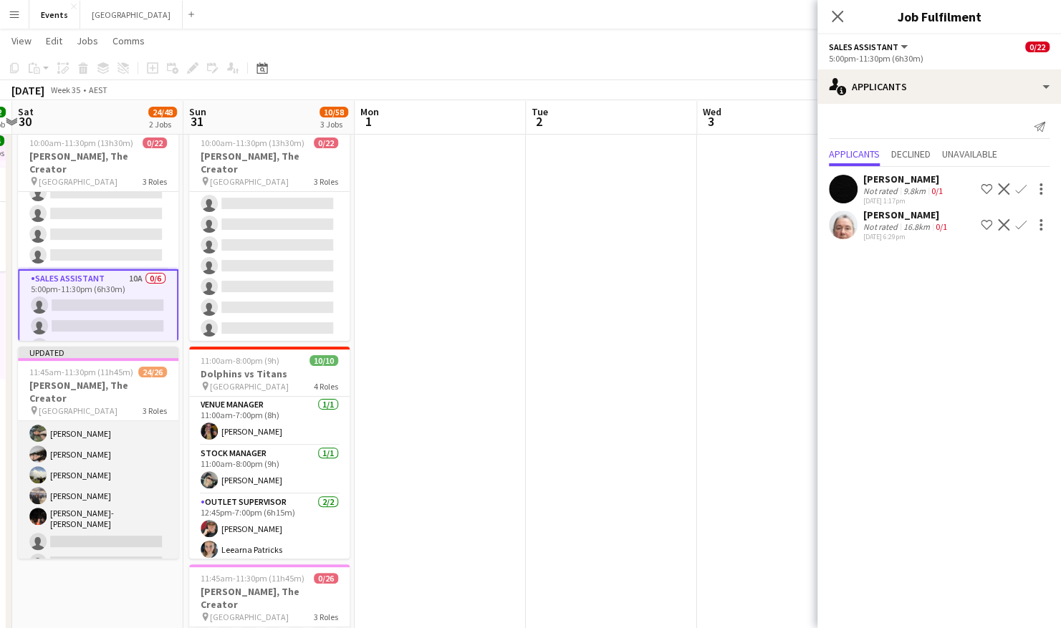
click at [116, 512] on app-card-role "Sales Assistant [DATE] 4:45pm-11:30pm (6h45m) Mere [PERSON_NAME] [PERSON_NAME] …" at bounding box center [98, 477] width 160 height 198
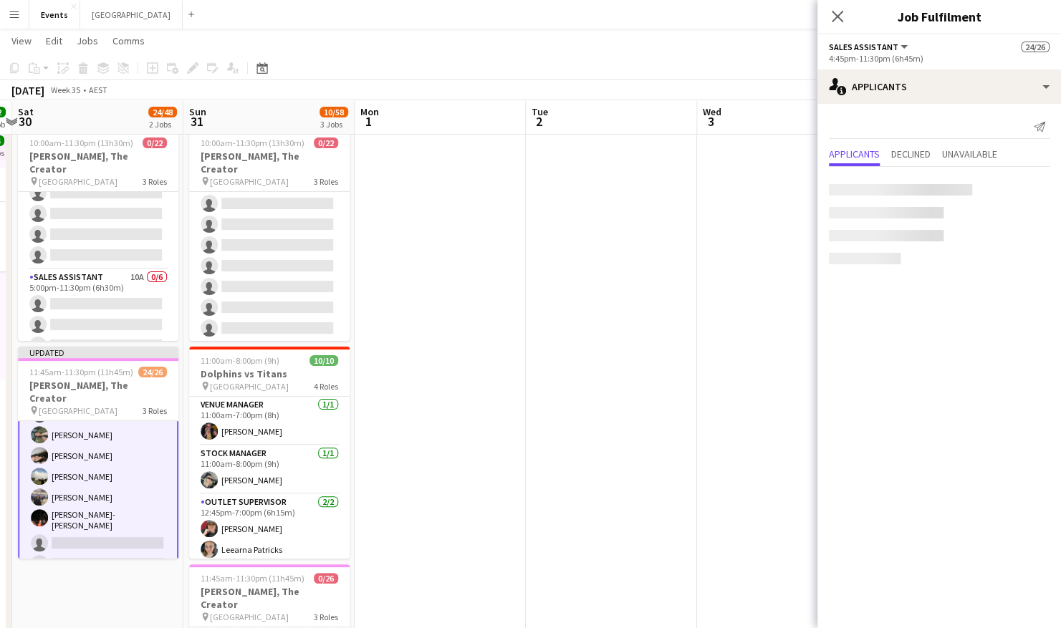
scroll to position [474, 0]
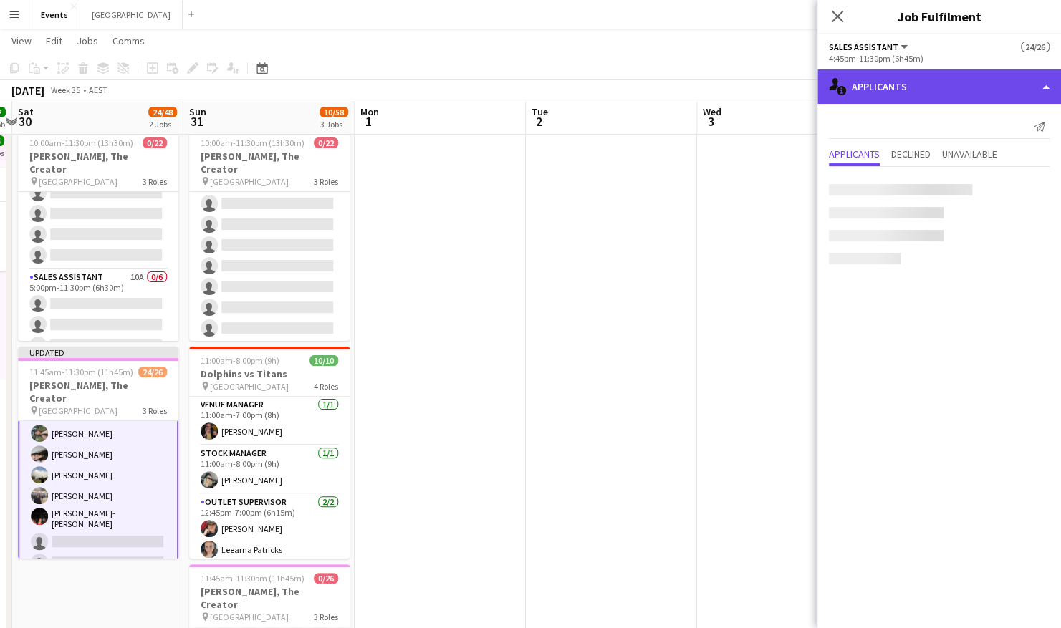
click at [884, 98] on div "single-neutral-actions-information Applicants" at bounding box center [939, 86] width 244 height 34
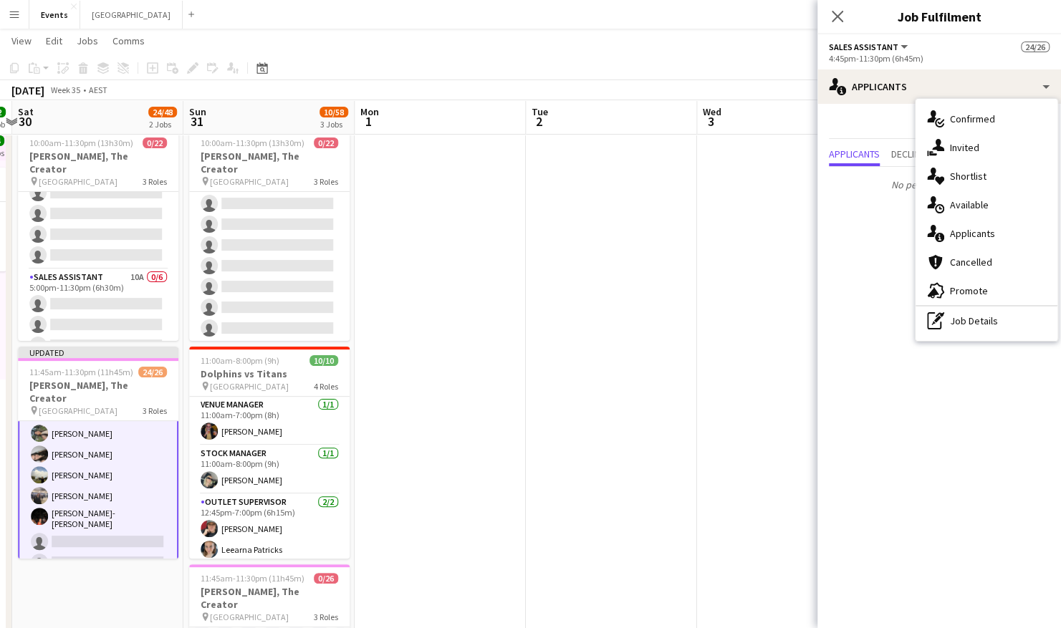
click at [608, 209] on app-date-cell at bounding box center [611, 464] width 171 height 682
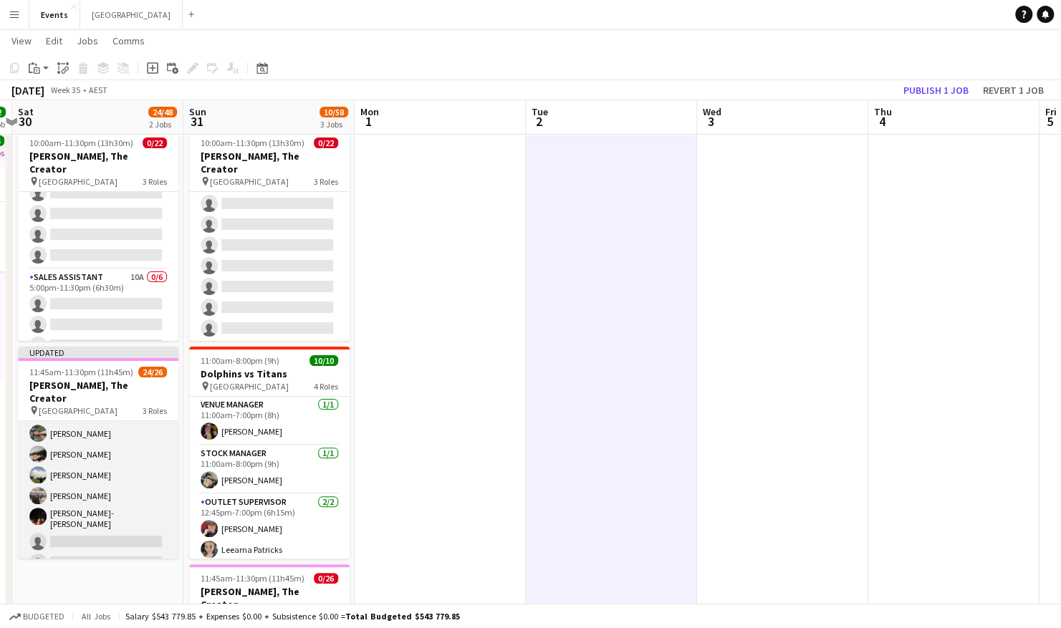
click at [57, 507] on app-card-role "Sales Assistant [DATE] 4:45pm-11:30pm (6h45m) Mere [PERSON_NAME] [PERSON_NAME] …" at bounding box center [98, 477] width 160 height 198
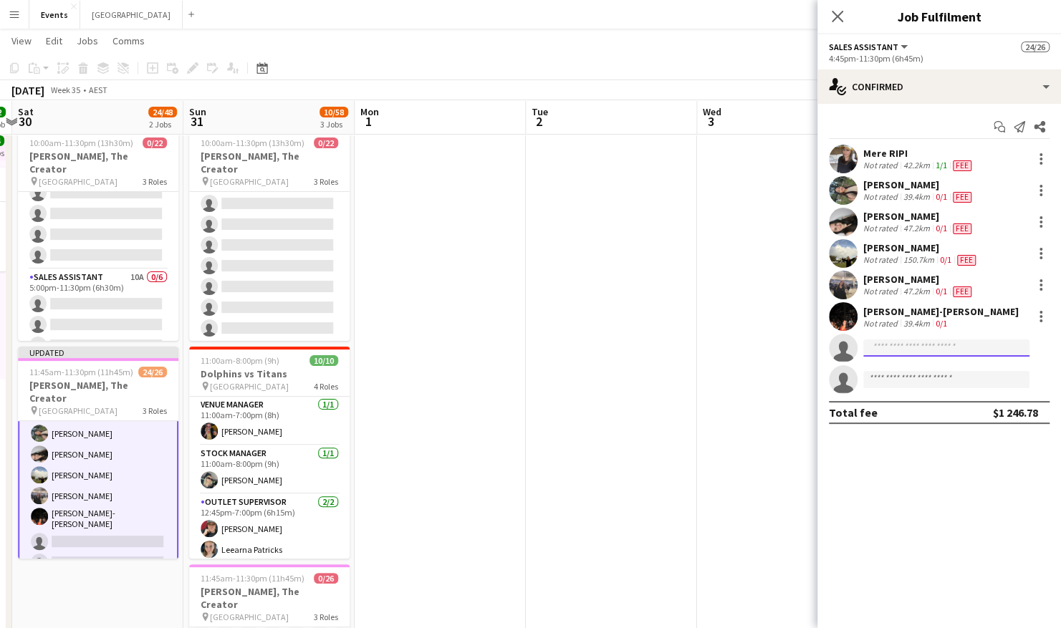
click at [927, 345] on input at bounding box center [946, 348] width 166 height 17
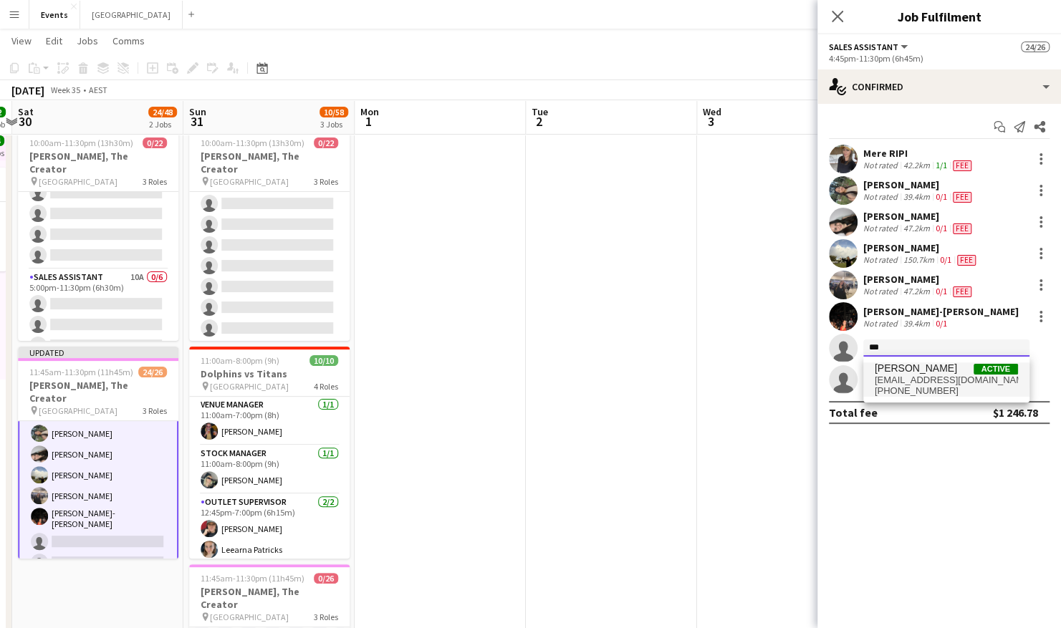
type input "***"
click at [923, 378] on span "[EMAIL_ADDRESS][DOMAIN_NAME]" at bounding box center [946, 380] width 143 height 11
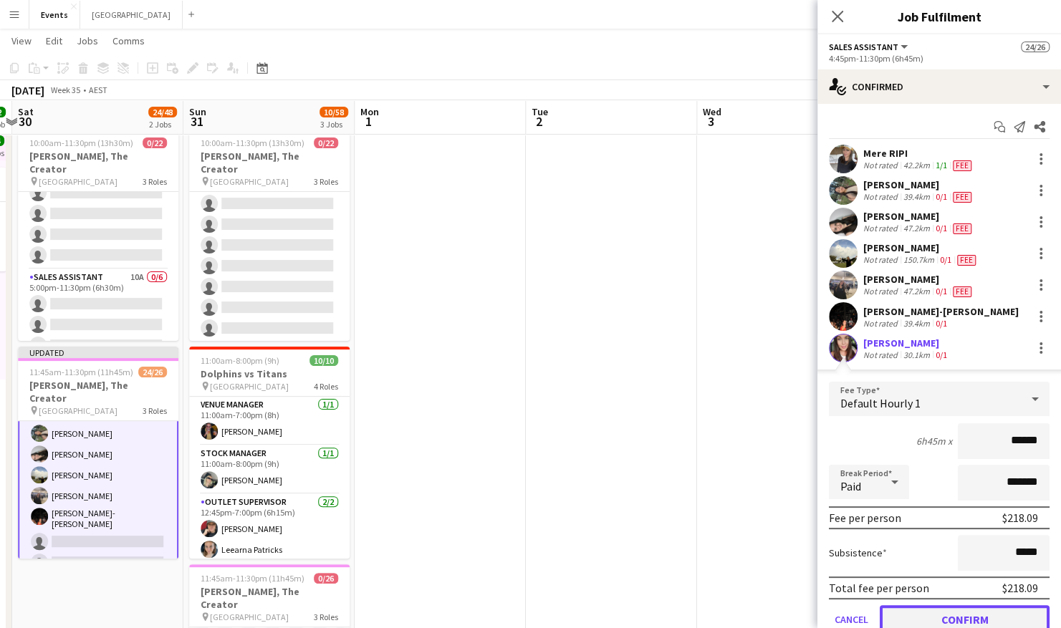
click at [953, 613] on button "Confirm" at bounding box center [965, 619] width 170 height 29
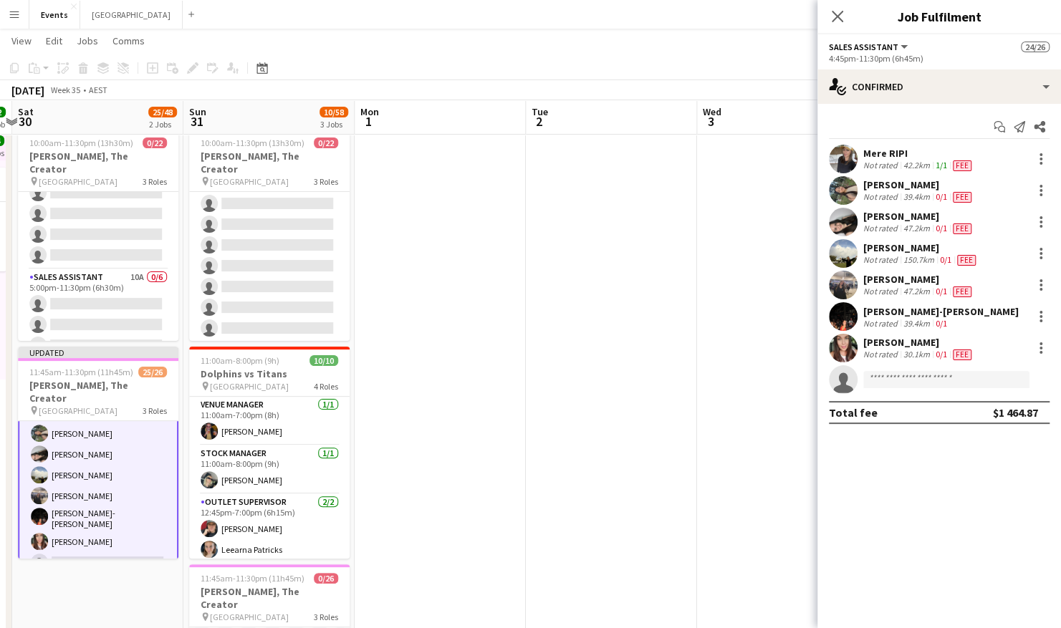
click at [843, 351] on app-user-avatar at bounding box center [843, 348] width 29 height 29
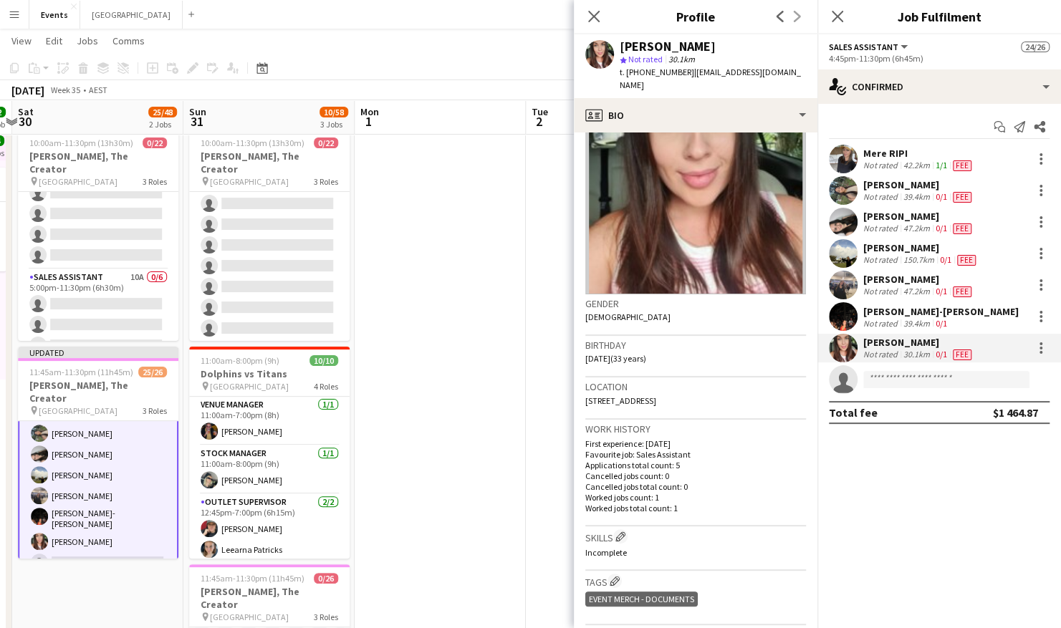
scroll to position [53, 0]
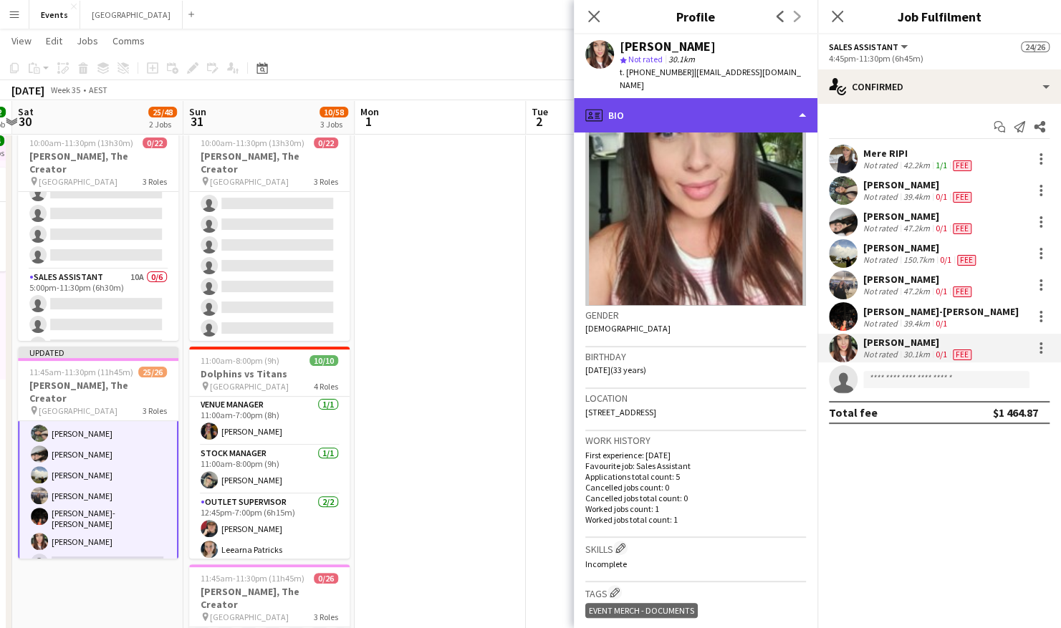
click at [712, 109] on div "profile Bio" at bounding box center [696, 115] width 244 height 34
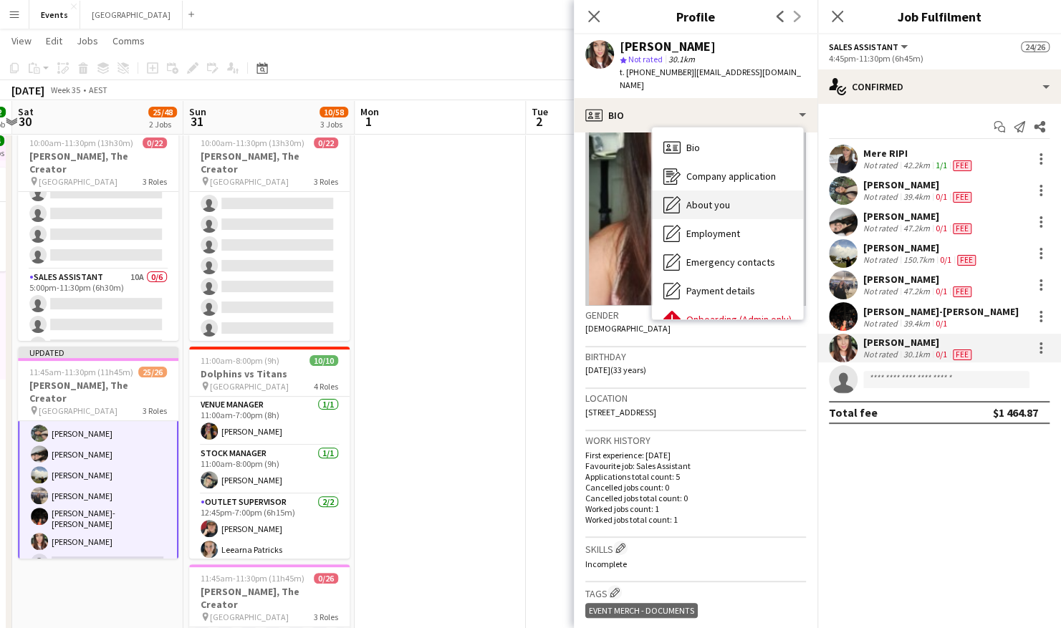
click at [735, 192] on div "About you About you" at bounding box center [727, 205] width 151 height 29
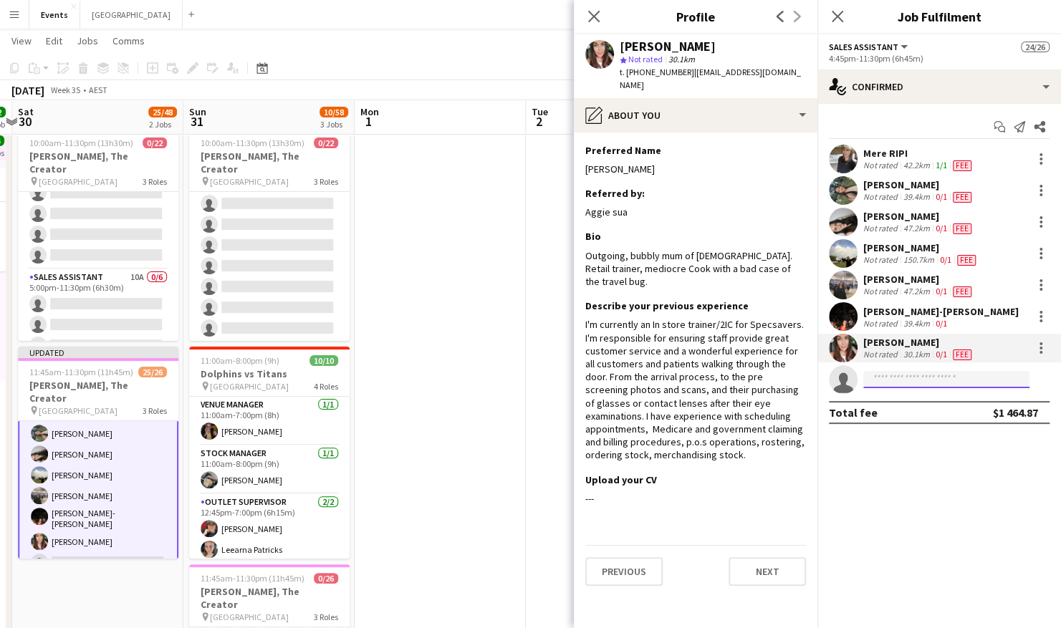
click at [918, 378] on input at bounding box center [946, 379] width 166 height 17
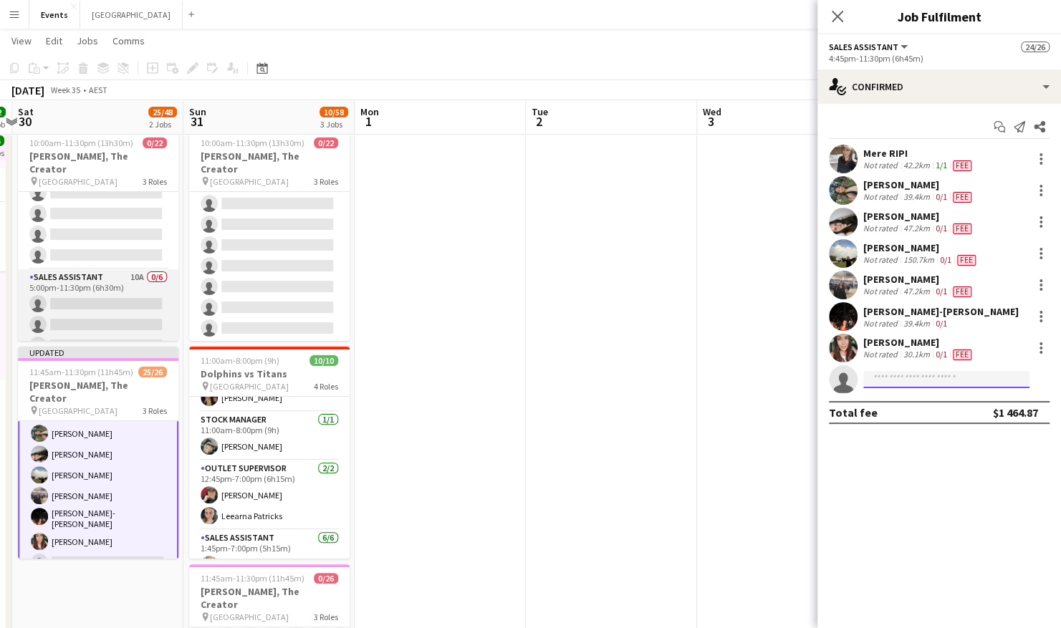
scroll to position [0, 0]
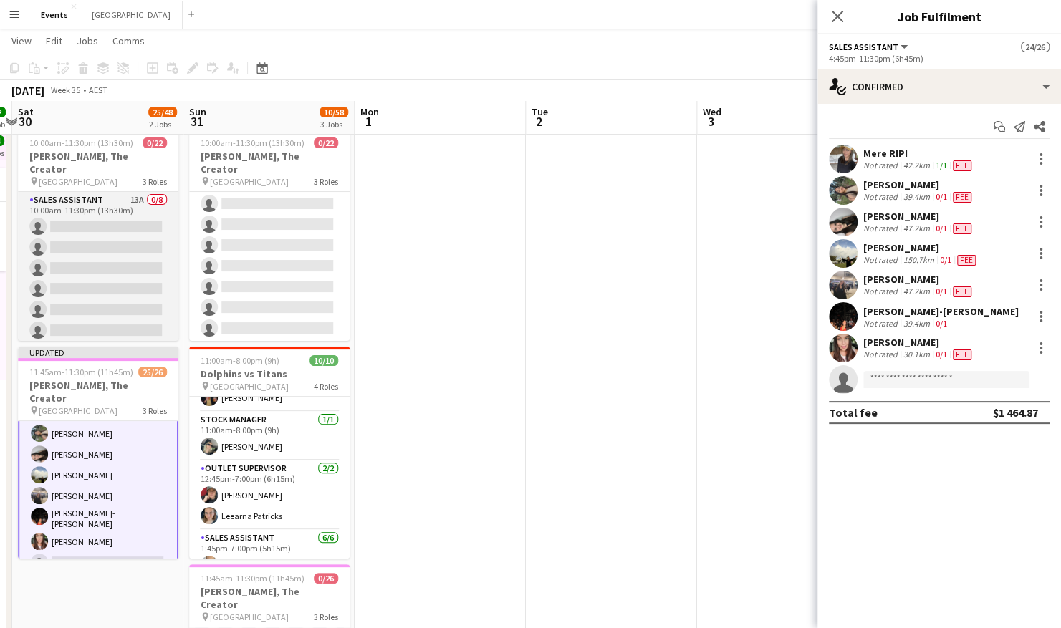
click at [95, 252] on app-card-role "Sales Assistant 13A 0/8 10:00am-11:30pm (13h30m) single-neutral-actions single-…" at bounding box center [98, 289] width 160 height 194
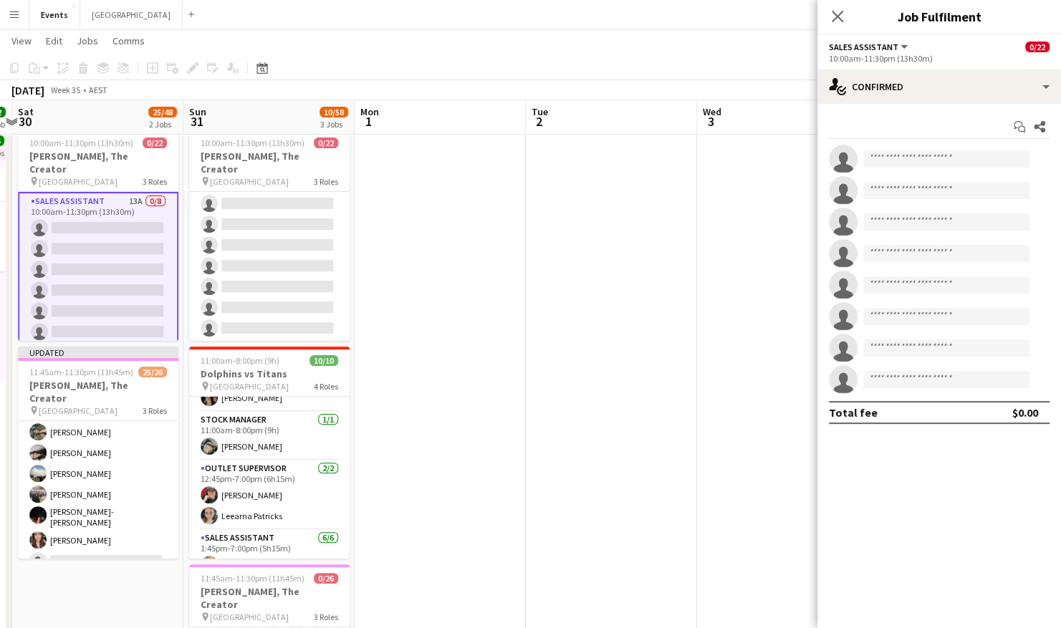
scroll to position [473, 0]
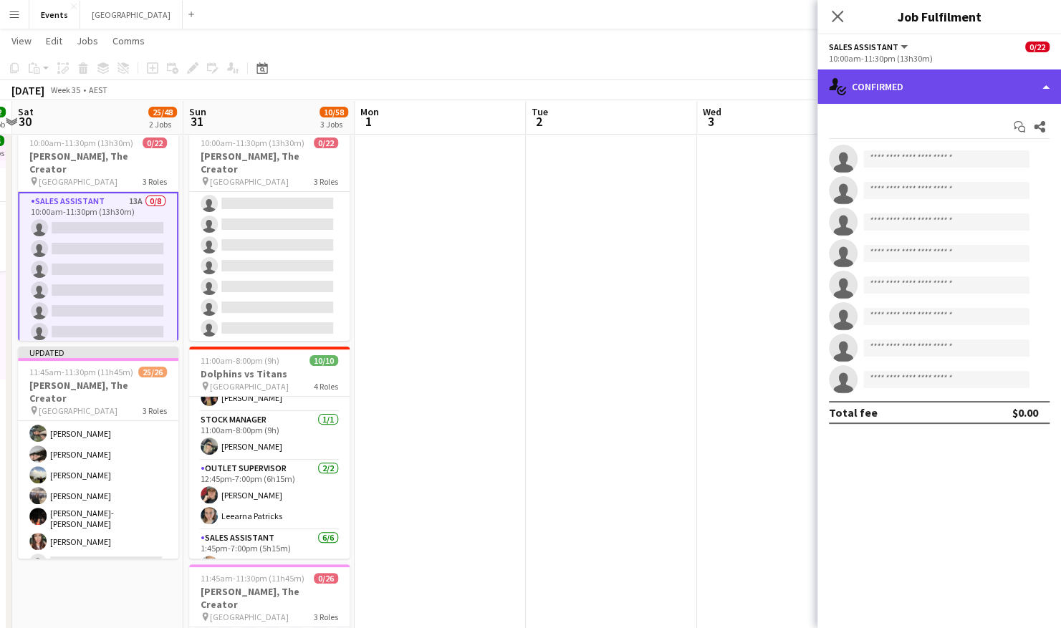
click at [923, 94] on div "single-neutral-actions-check-2 Confirmed" at bounding box center [939, 86] width 244 height 34
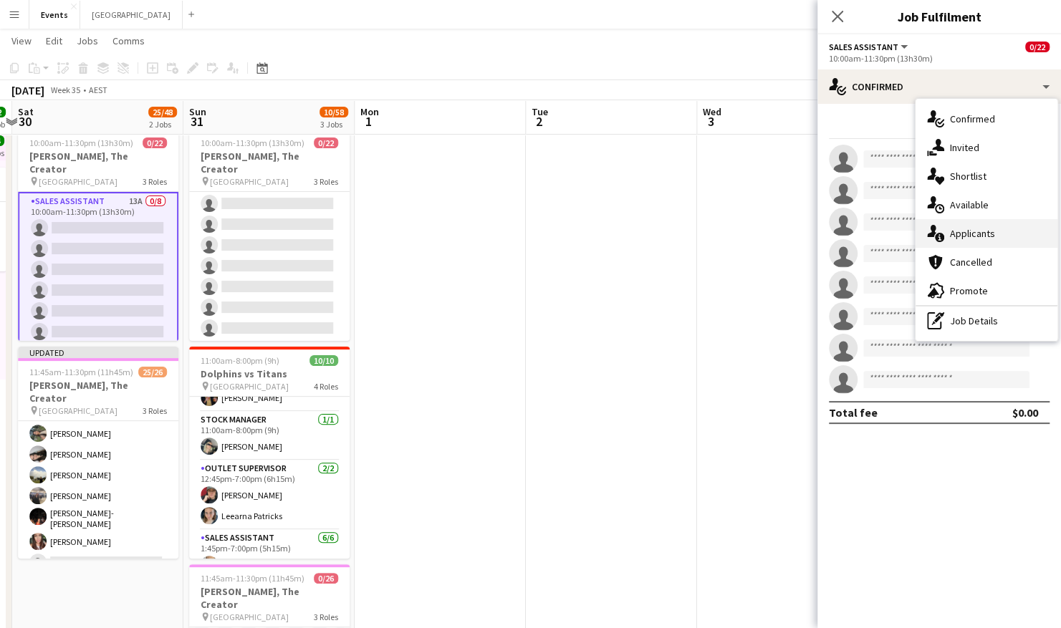
click at [1003, 229] on div "single-neutral-actions-information Applicants" at bounding box center [986, 233] width 142 height 29
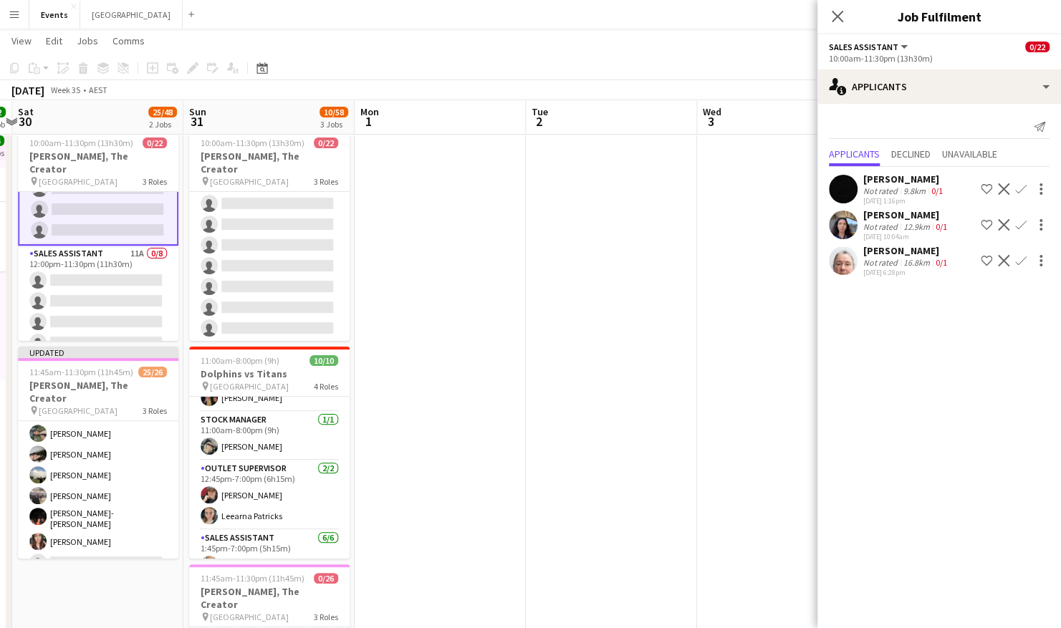
click at [107, 258] on app-card-role "Sales Assistant 11A 0/8 12:00pm-11:30pm (11h30m) single-neutral-actions single-…" at bounding box center [98, 343] width 160 height 194
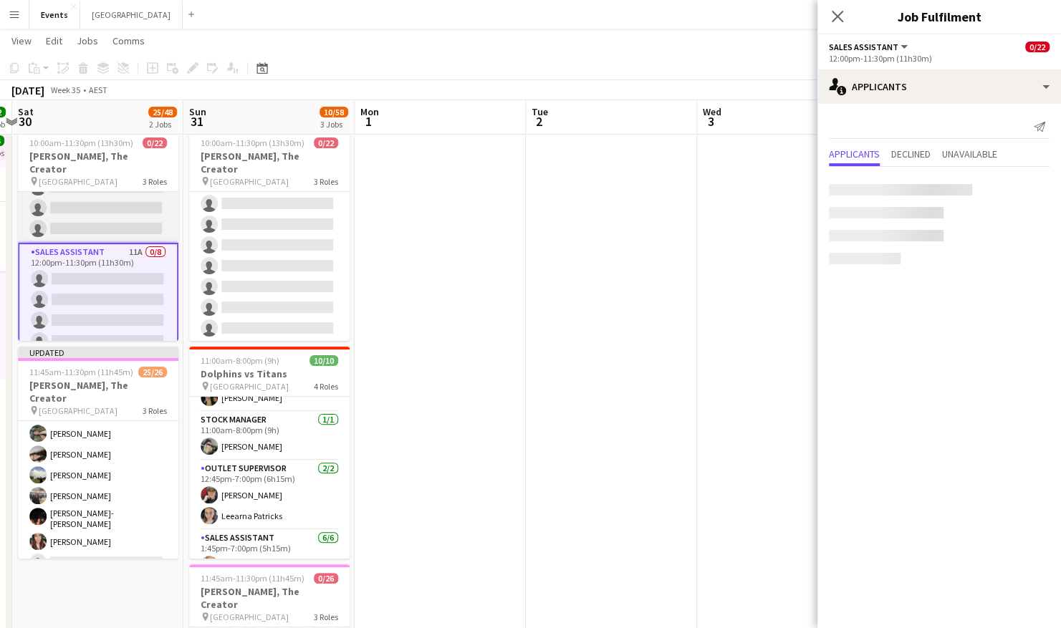
scroll to position [142, 0]
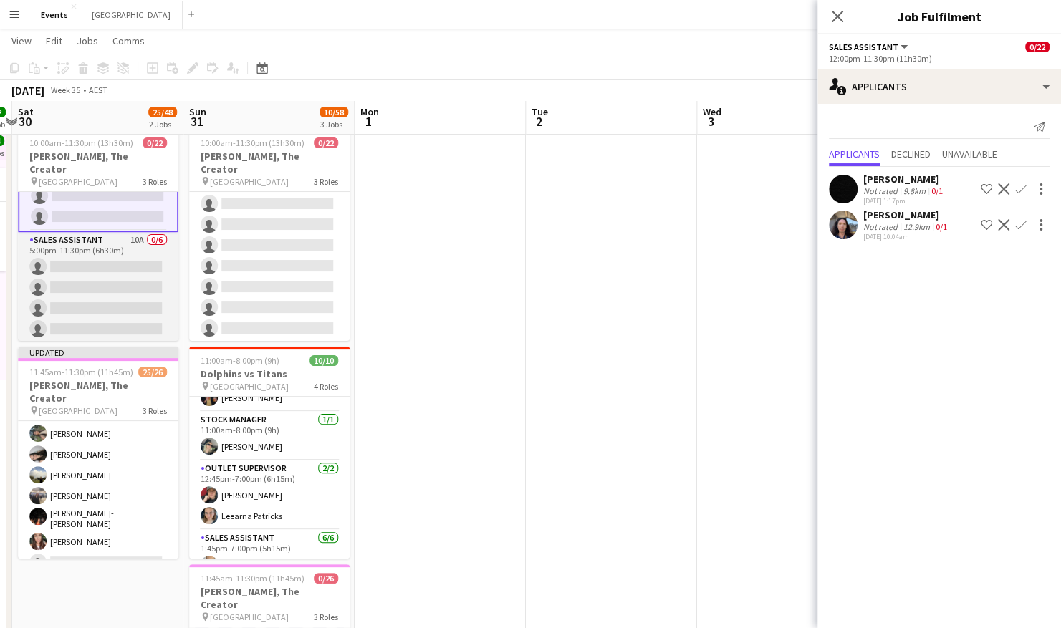
click at [73, 259] on app-card-role "Sales Assistant 10A 0/6 5:00pm-11:30pm (6h30m) single-neutral-actions single-ne…" at bounding box center [98, 308] width 160 height 153
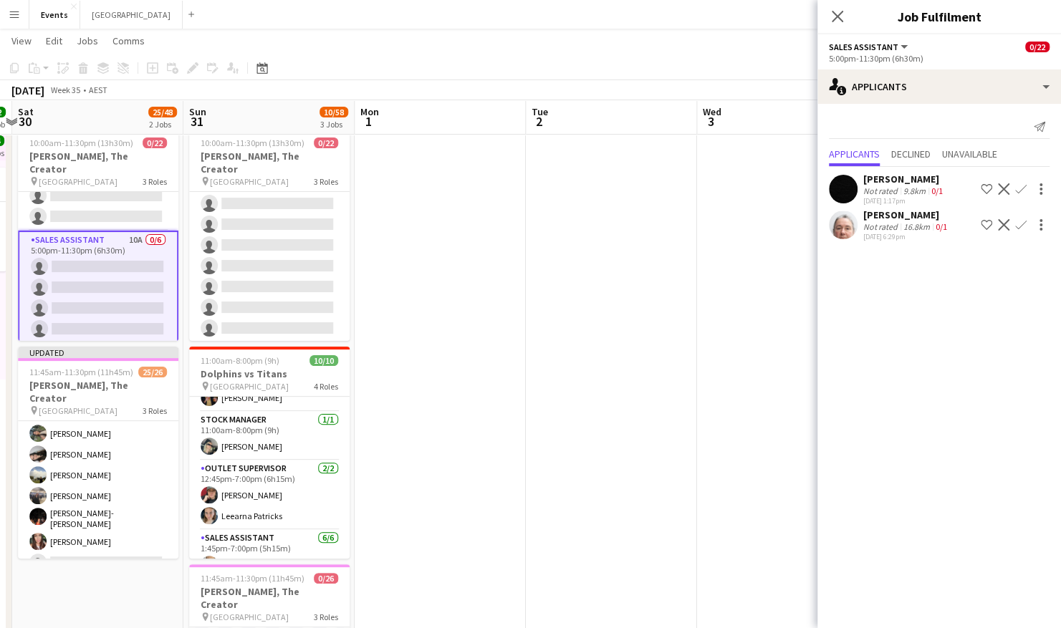
scroll to position [381, 0]
click at [920, 156] on span "Declined" at bounding box center [910, 154] width 39 height 10
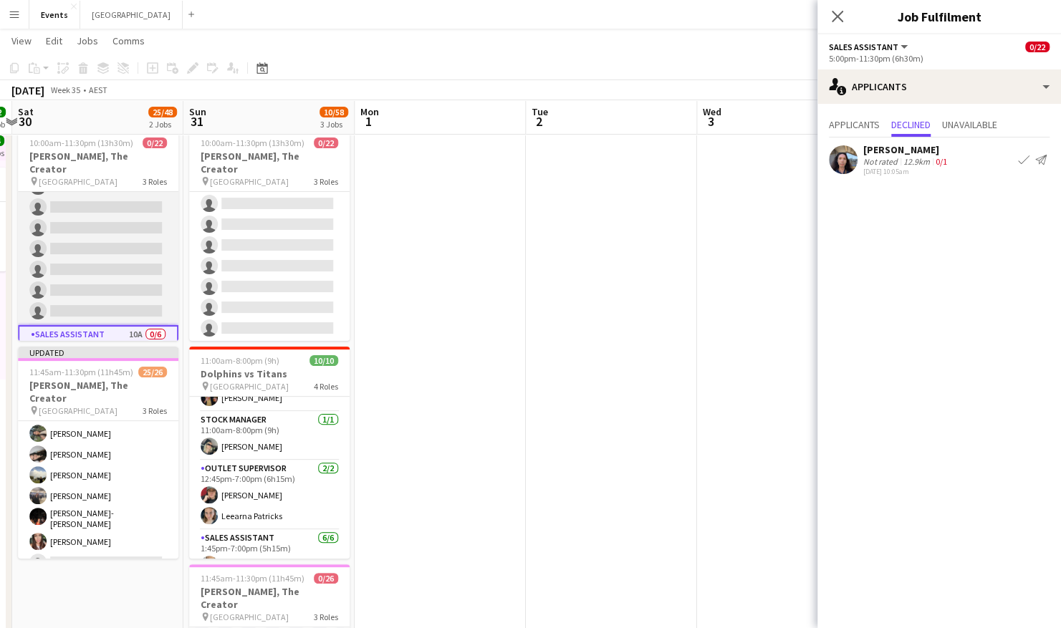
click at [111, 229] on app-card-role "Sales Assistant 11A 0/8 12:00pm-11:30pm (11h30m) single-neutral-actions single-…" at bounding box center [98, 228] width 160 height 194
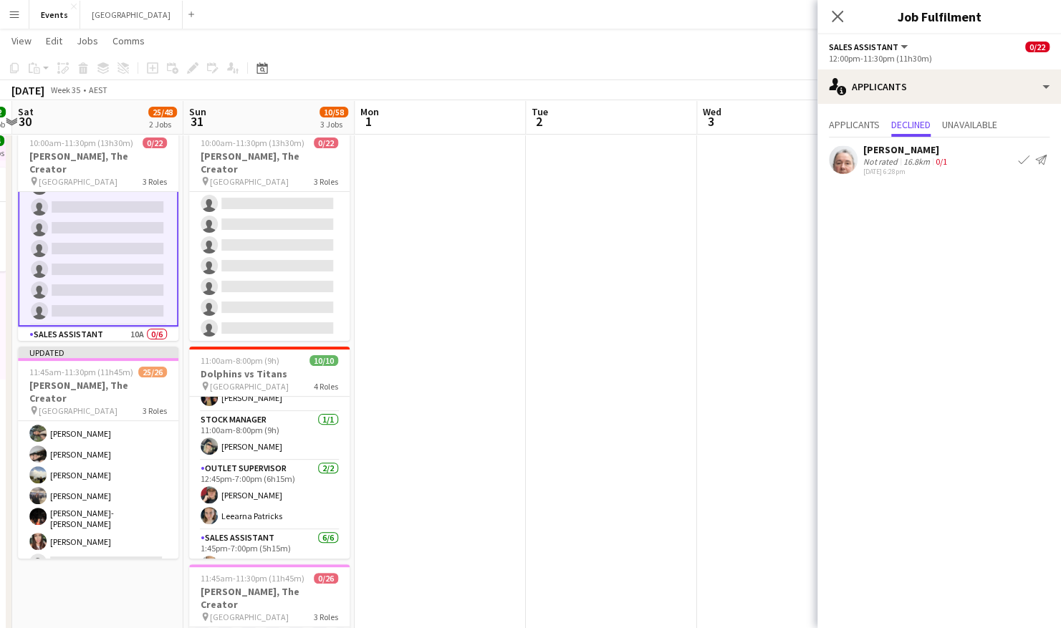
scroll to position [0, 0]
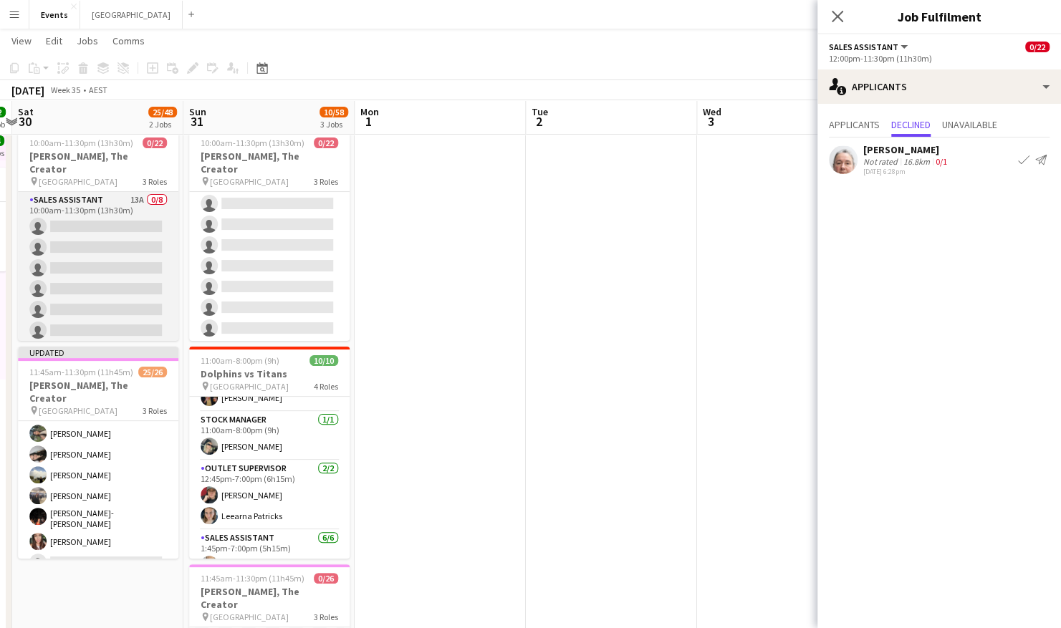
click at [105, 218] on app-card-role "Sales Assistant 13A 0/8 10:00am-11:30pm (13h30m) single-neutral-actions single-…" at bounding box center [98, 289] width 160 height 194
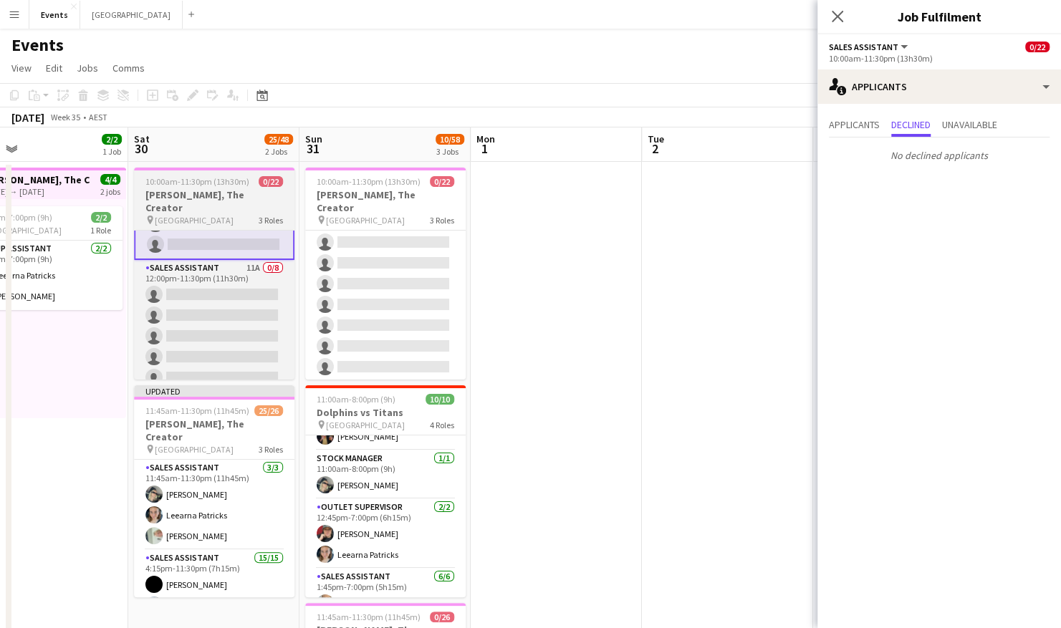
click at [202, 184] on span "10:00am-11:30pm (13h30m)" at bounding box center [197, 181] width 104 height 11
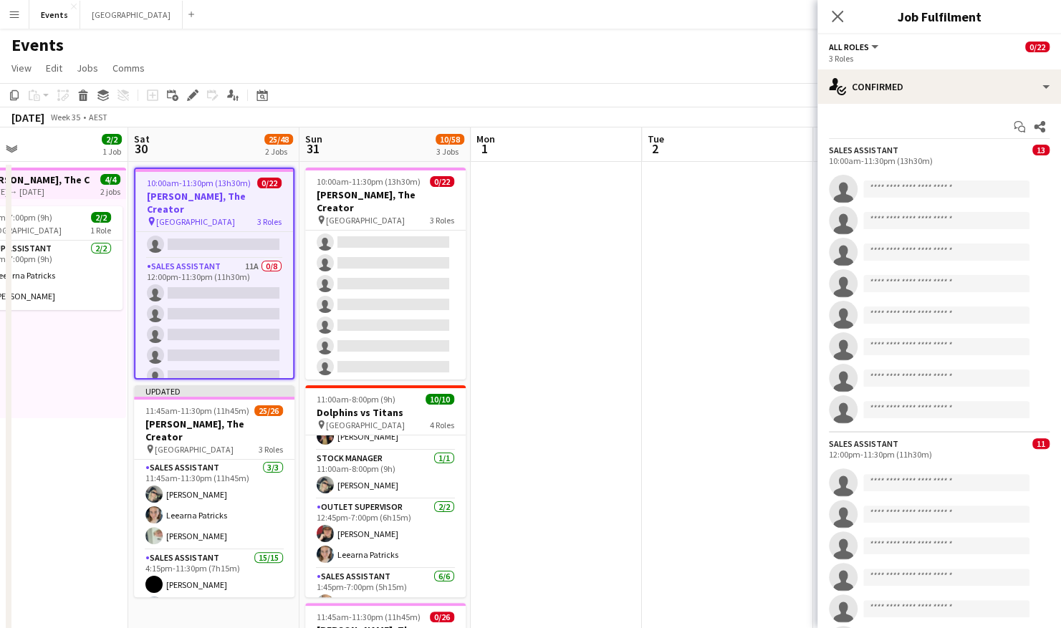
scroll to position [166, 0]
click at [82, 99] on icon "Delete" at bounding box center [82, 95] width 11 height 11
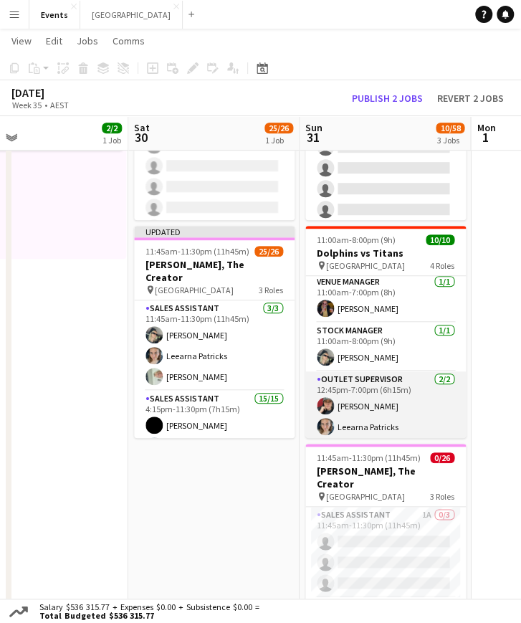
scroll to position [0, 0]
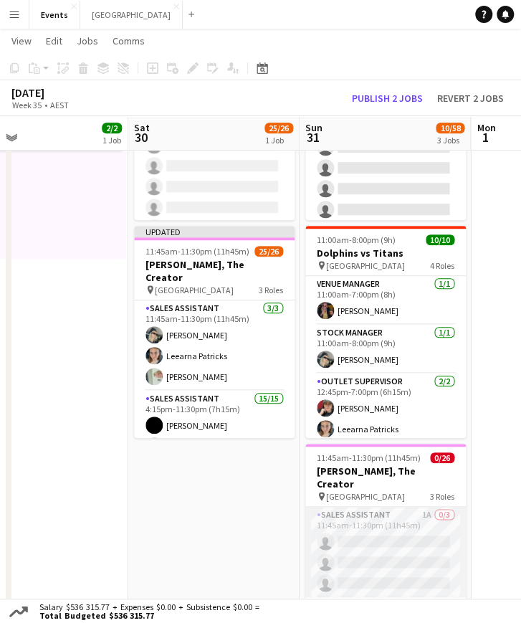
click at [373, 521] on app-card-role "Sales Assistant 1A 0/3 11:45am-11:30pm (11h45m) single-neutral-actions single-n…" at bounding box center [385, 551] width 160 height 90
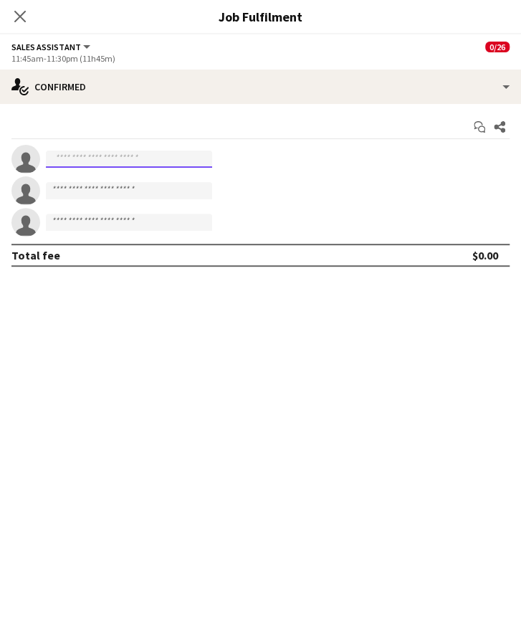
click at [146, 163] on input at bounding box center [129, 158] width 166 height 17
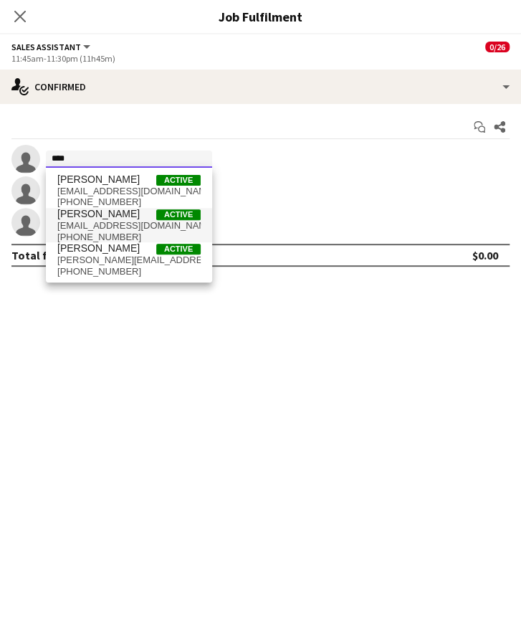
type input "****"
click at [116, 218] on span "[PERSON_NAME]" at bounding box center [98, 214] width 82 height 12
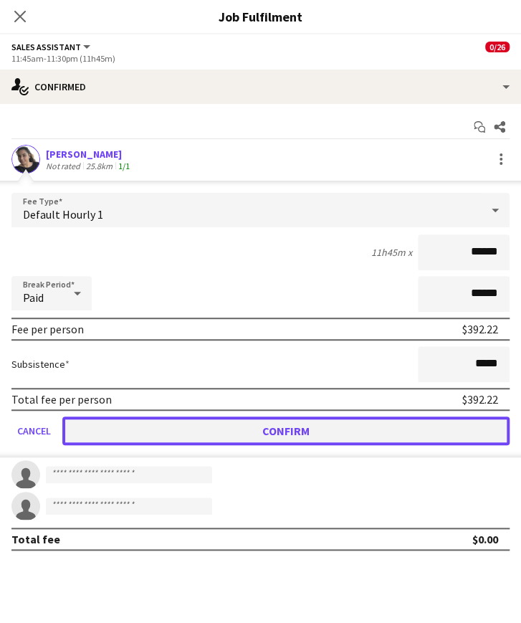
click at [249, 431] on button "Confirm" at bounding box center [285, 430] width 447 height 29
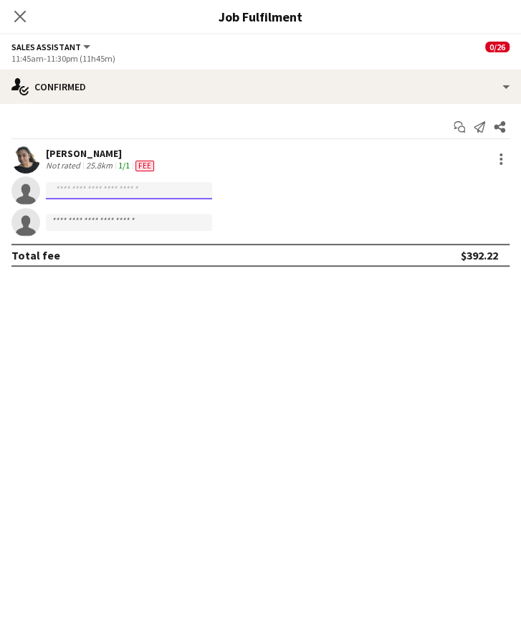
click at [92, 192] on input at bounding box center [129, 190] width 166 height 17
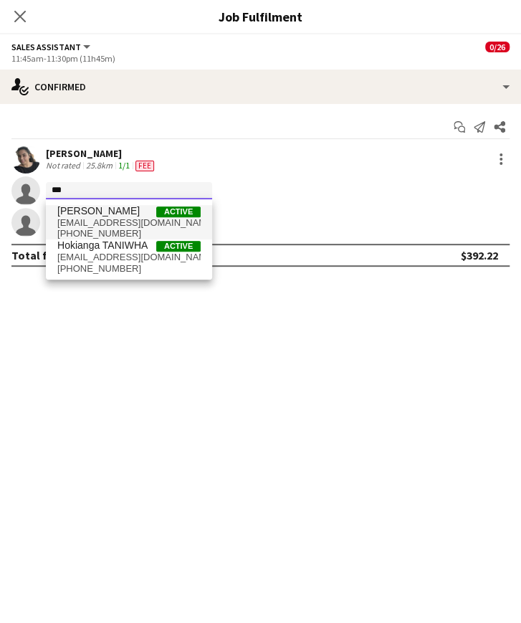
type input "***"
click at [97, 220] on span "[EMAIL_ADDRESS][DOMAIN_NAME]" at bounding box center [128, 222] width 143 height 11
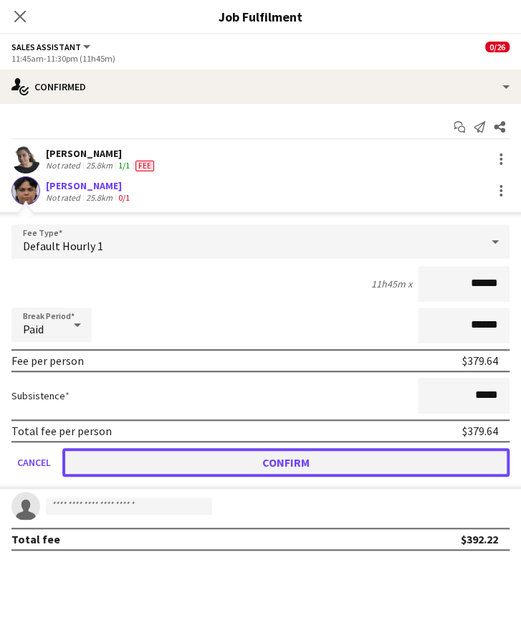
click at [248, 453] on button "Confirm" at bounding box center [285, 462] width 447 height 29
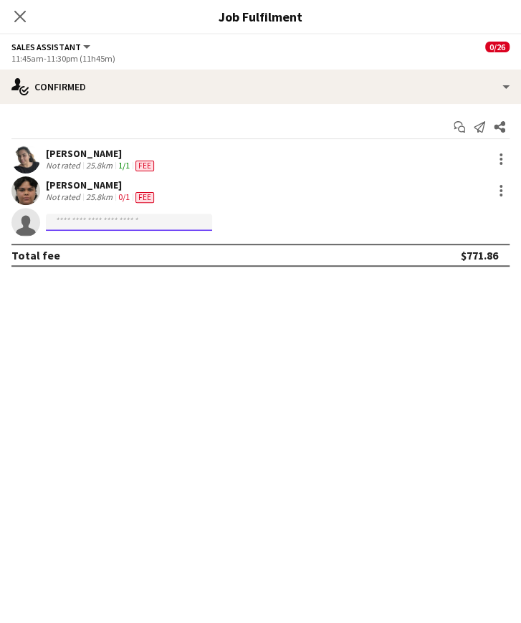
click at [66, 221] on input at bounding box center [129, 221] width 166 height 17
click at [82, 224] on input at bounding box center [129, 221] width 166 height 17
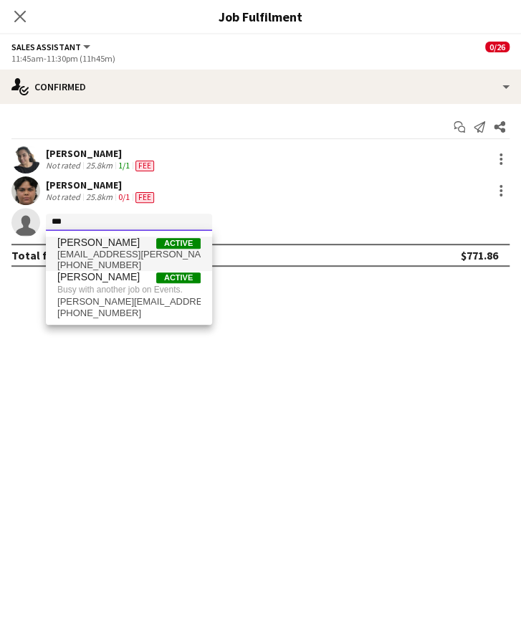
type input "***"
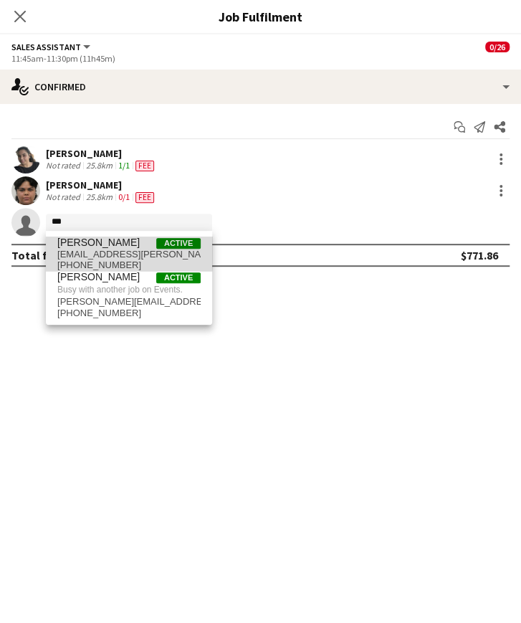
click at [100, 250] on span "[EMAIL_ADDRESS][PERSON_NAME][DOMAIN_NAME]" at bounding box center [128, 254] width 143 height 11
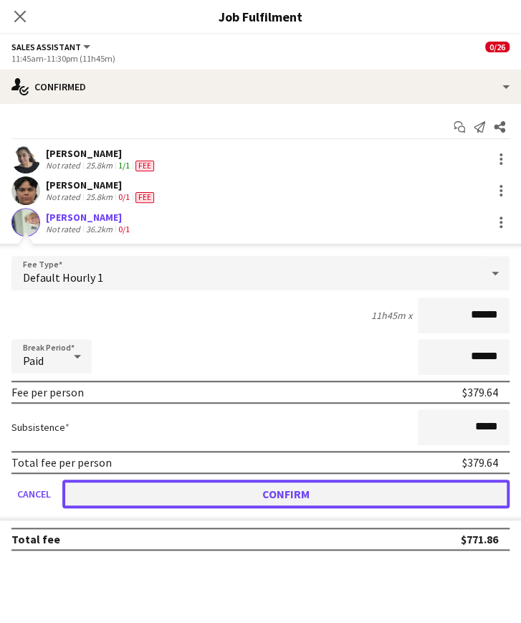
click at [283, 498] on button "Confirm" at bounding box center [285, 493] width 447 height 29
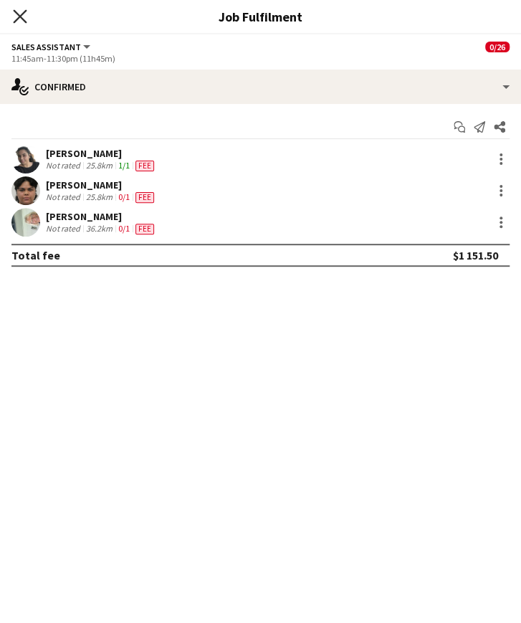
click at [21, 14] on icon "Close pop-in" at bounding box center [20, 16] width 14 height 14
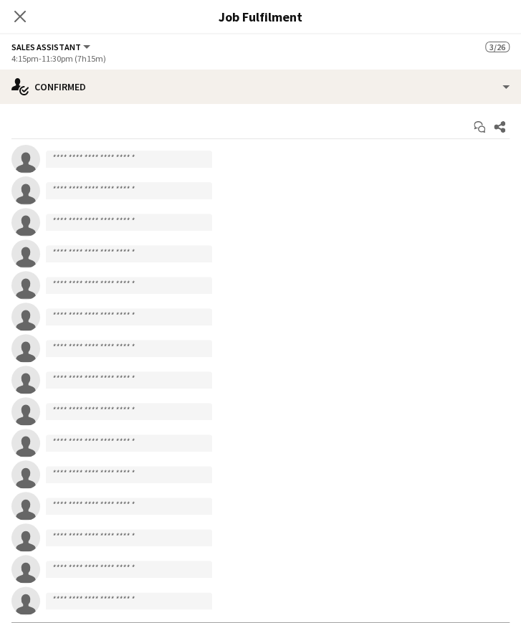
scroll to position [109, 0]
click at [122, 161] on input at bounding box center [129, 158] width 166 height 17
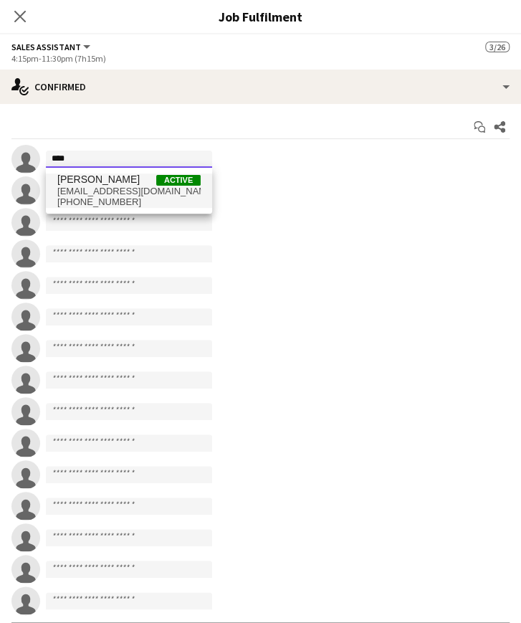
type input "****"
click at [125, 187] on span "[EMAIL_ADDRESS][DOMAIN_NAME]" at bounding box center [128, 191] width 143 height 11
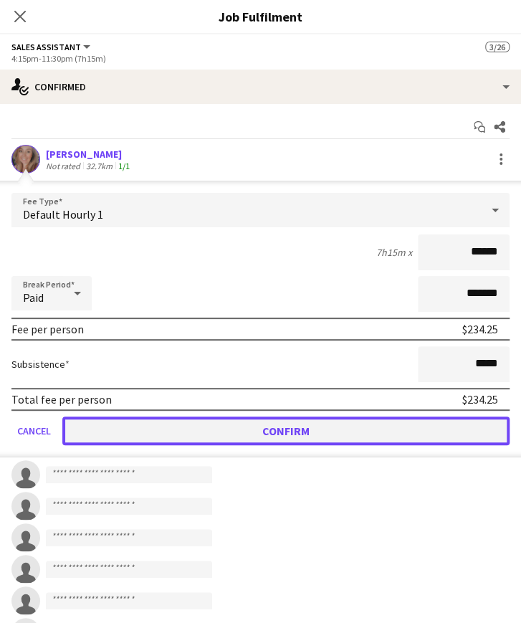
click at [252, 425] on button "Confirm" at bounding box center [285, 430] width 447 height 29
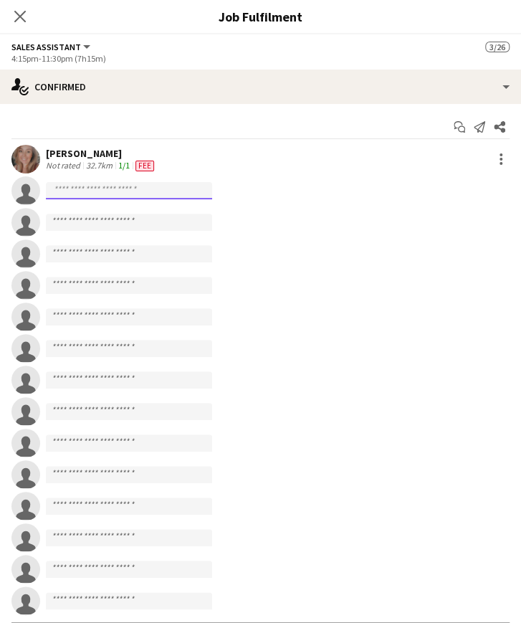
click at [80, 192] on input at bounding box center [129, 190] width 166 height 17
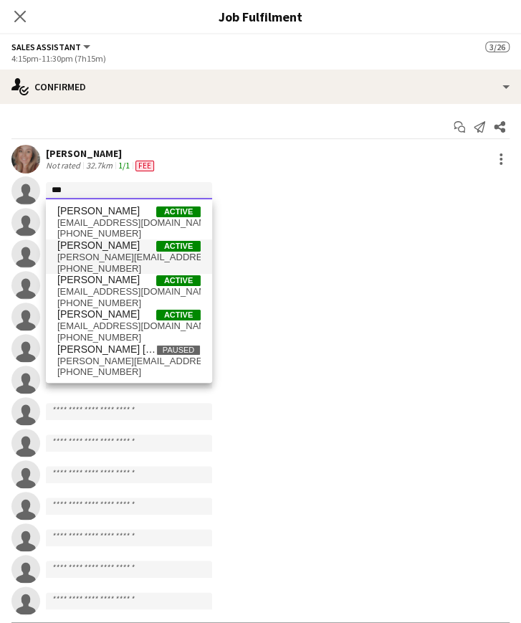
type input "***"
click at [116, 258] on span "[PERSON_NAME][EMAIL_ADDRESS][DOMAIN_NAME]" at bounding box center [128, 256] width 143 height 11
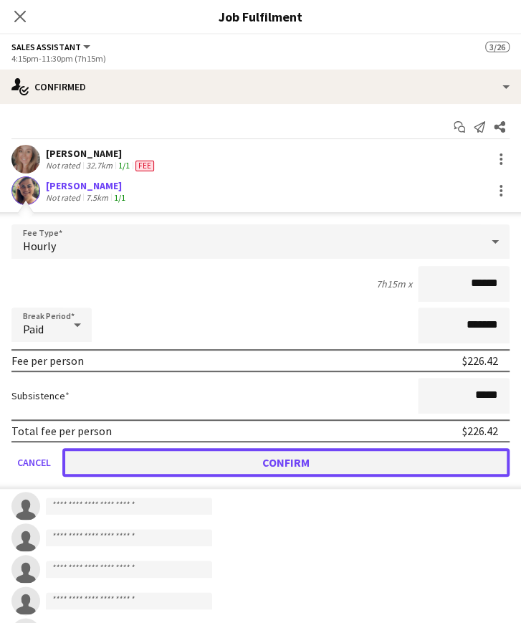
click at [211, 460] on button "Confirm" at bounding box center [285, 462] width 447 height 29
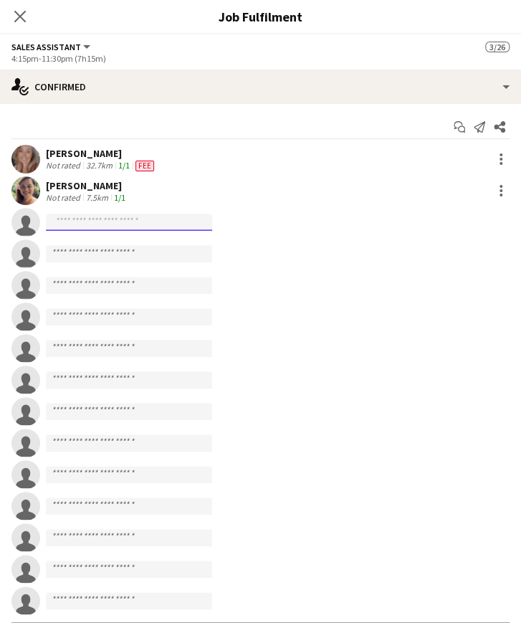
click at [126, 223] on input at bounding box center [129, 221] width 166 height 17
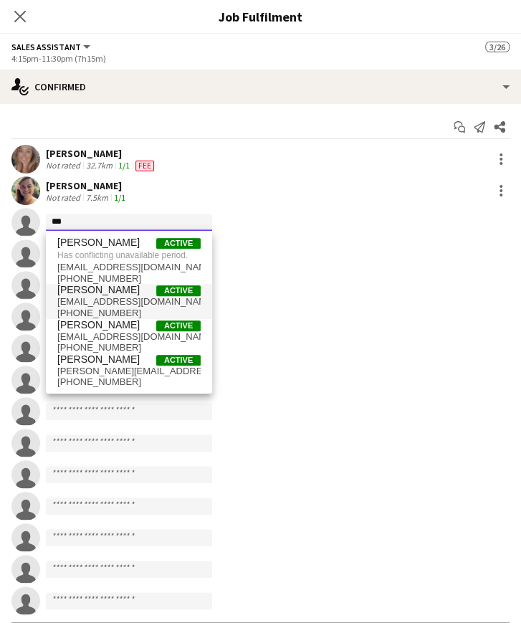
type input "***"
click at [125, 304] on span "[EMAIL_ADDRESS][DOMAIN_NAME]" at bounding box center [128, 301] width 143 height 11
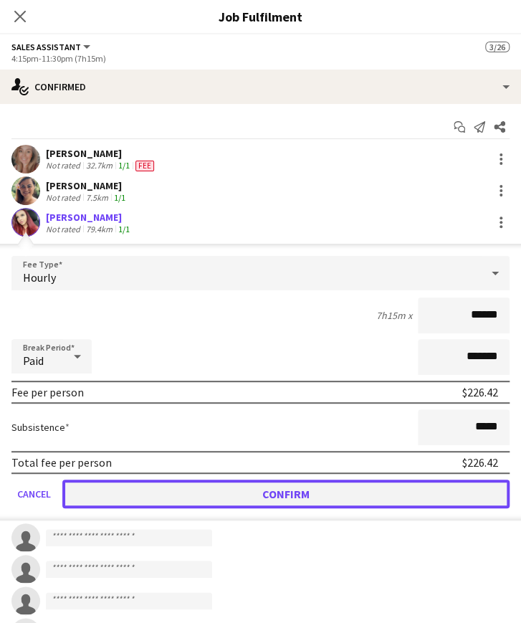
click at [248, 489] on button "Confirm" at bounding box center [285, 493] width 447 height 29
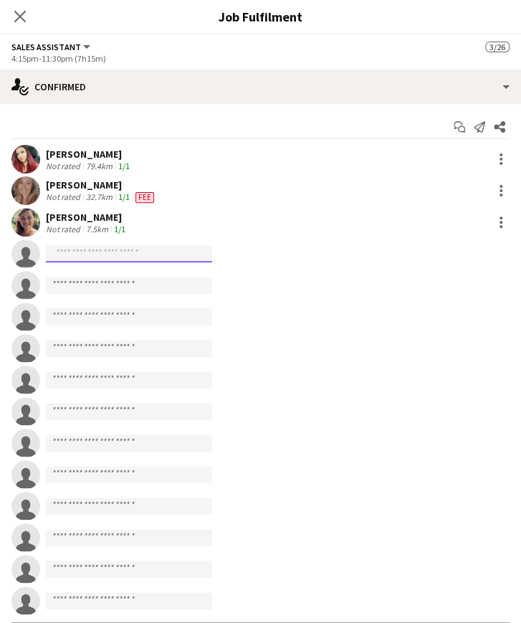
click at [70, 259] on input at bounding box center [129, 253] width 166 height 17
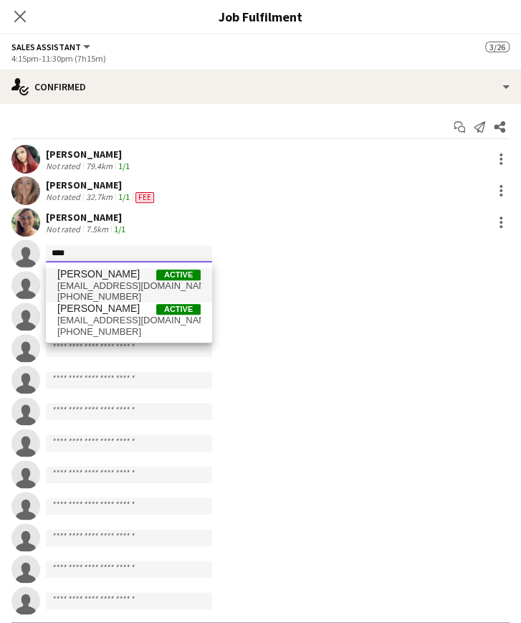
type input "****"
click at [93, 287] on span "[EMAIL_ADDRESS][DOMAIN_NAME]" at bounding box center [128, 285] width 143 height 11
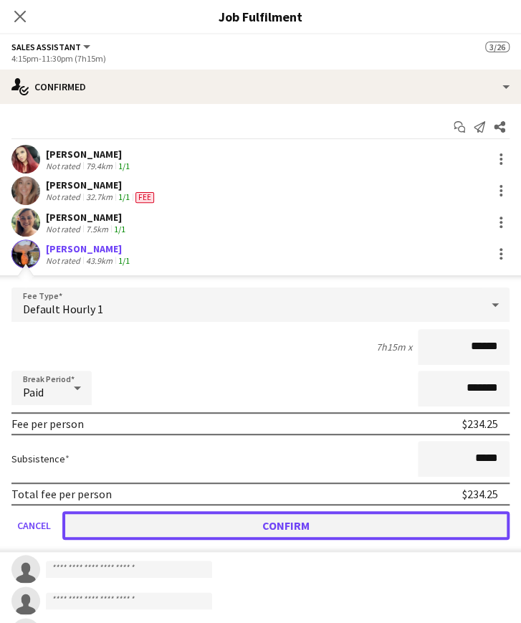
click at [188, 528] on button "Confirm" at bounding box center [285, 525] width 447 height 29
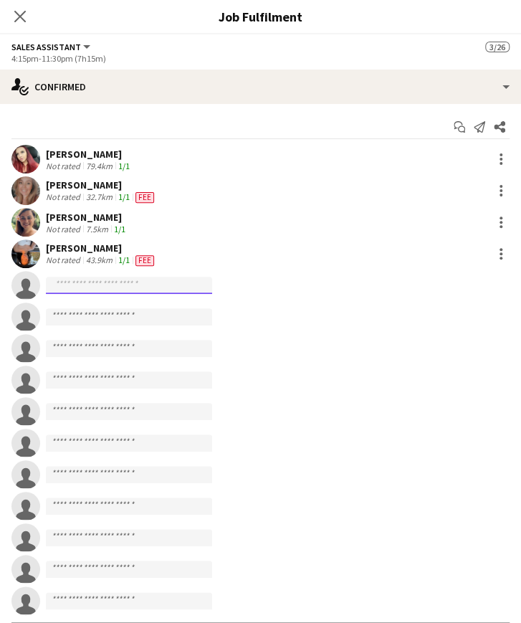
click at [94, 284] on input at bounding box center [129, 285] width 166 height 17
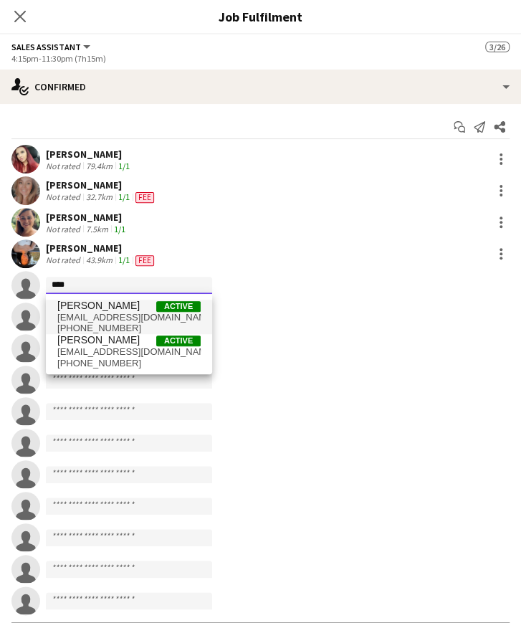
type input "****"
click at [99, 308] on span "[PERSON_NAME]" at bounding box center [98, 305] width 82 height 12
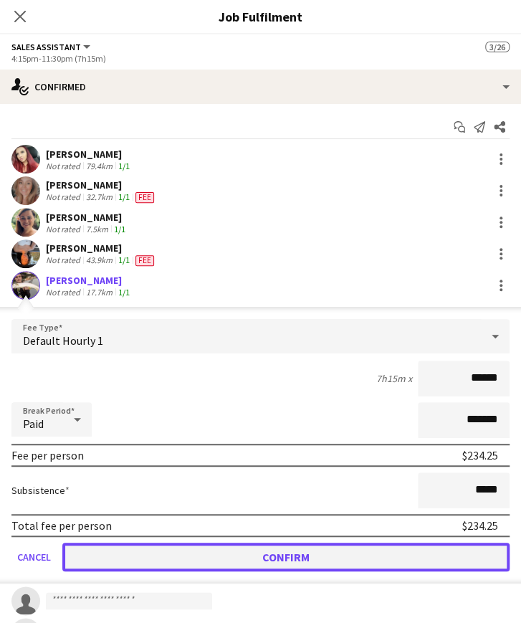
click at [222, 552] on button "Confirm" at bounding box center [285, 556] width 447 height 29
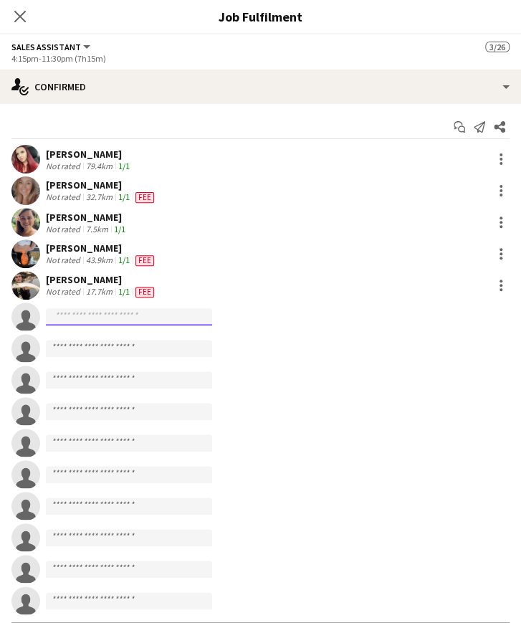
click at [83, 312] on input at bounding box center [129, 316] width 166 height 17
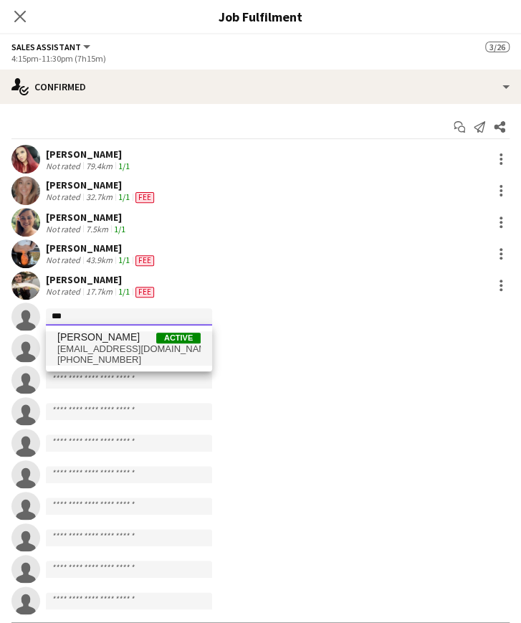
type input "***"
click at [107, 345] on span "[EMAIL_ADDRESS][DOMAIN_NAME]" at bounding box center [128, 348] width 143 height 11
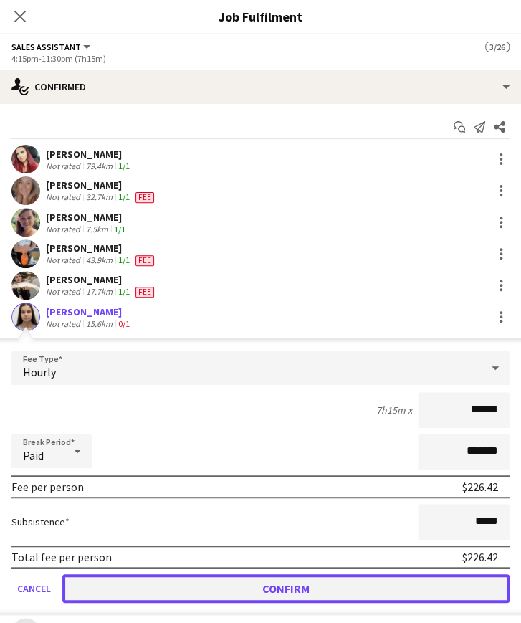
click at [207, 581] on button "Confirm" at bounding box center [285, 588] width 447 height 29
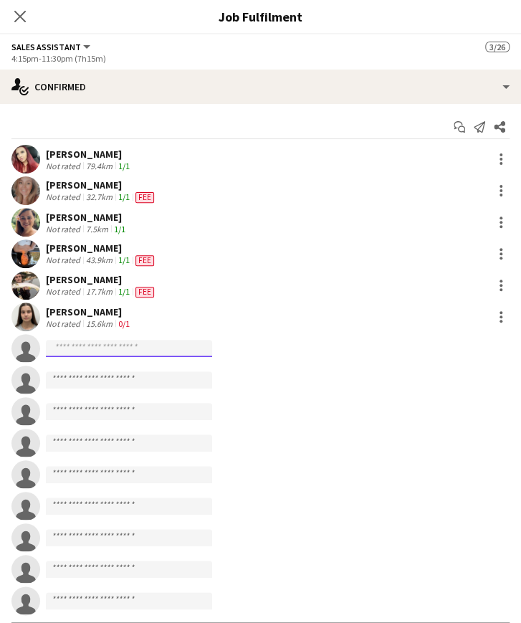
click at [112, 346] on input at bounding box center [129, 348] width 166 height 17
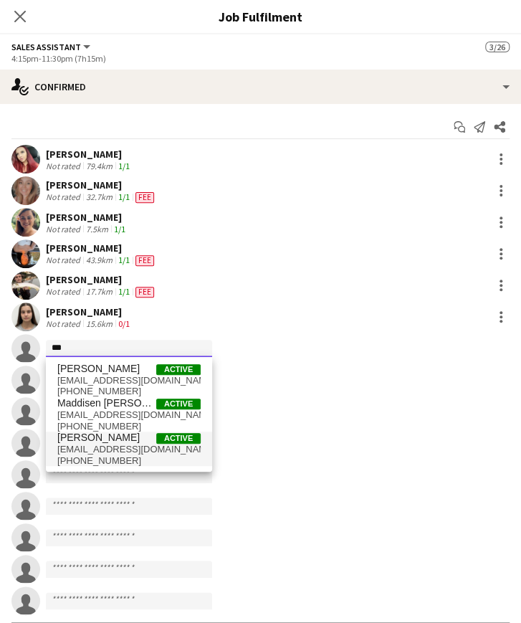
type input "***"
click at [106, 448] on span "[EMAIL_ADDRESS][DOMAIN_NAME]" at bounding box center [128, 448] width 143 height 11
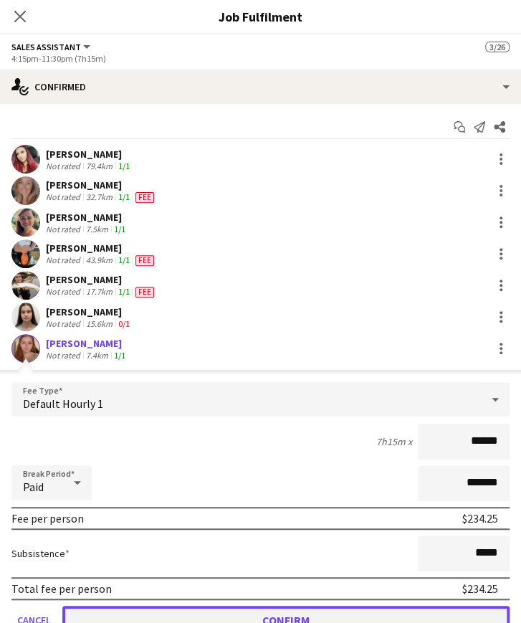
click at [282, 614] on button "Confirm" at bounding box center [285, 619] width 447 height 29
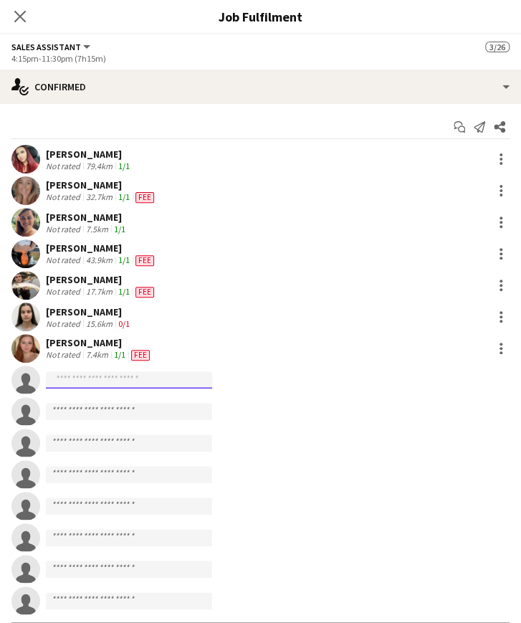
click at [110, 380] on input at bounding box center [129, 379] width 166 height 17
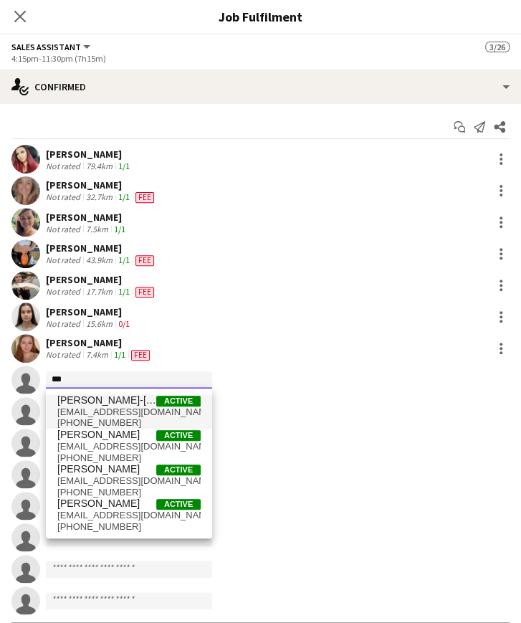
type input "***"
click at [110, 402] on span "[PERSON_NAME]-[PERSON_NAME]" at bounding box center [106, 400] width 99 height 12
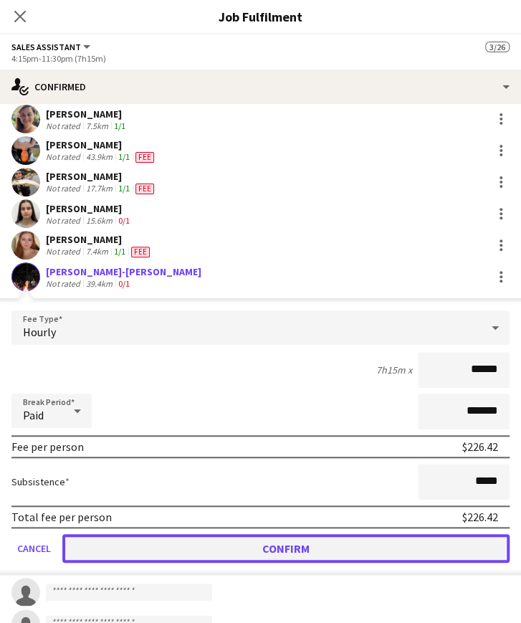
click at [225, 551] on button "Confirm" at bounding box center [285, 548] width 447 height 29
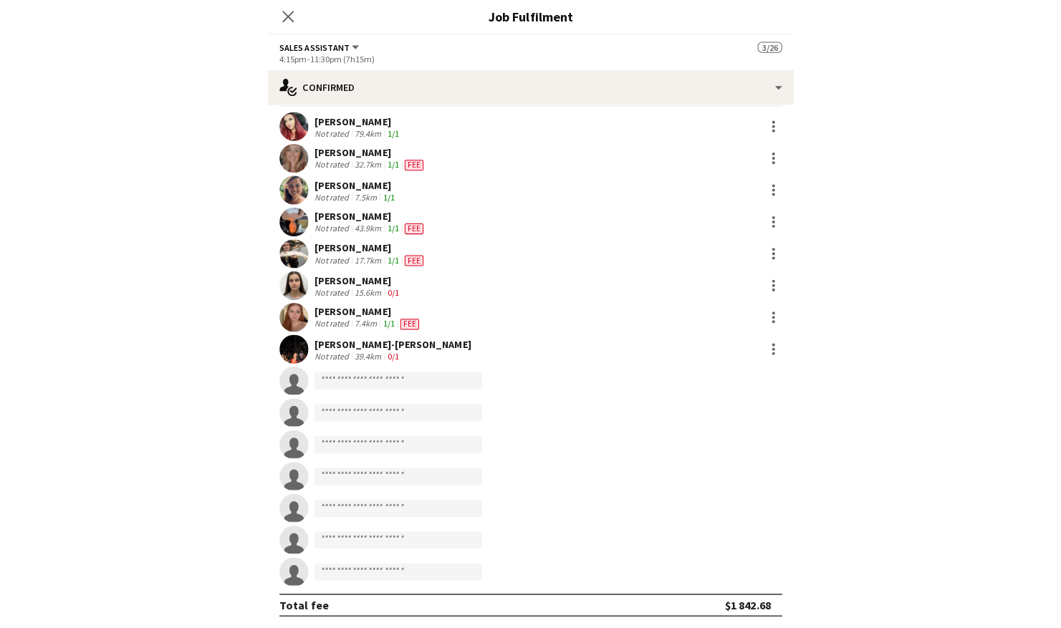
scroll to position [33, 0]
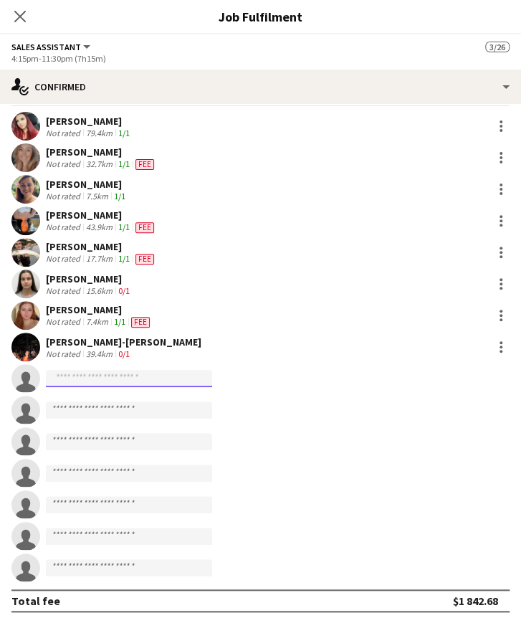
click at [103, 379] on input at bounding box center [129, 378] width 166 height 17
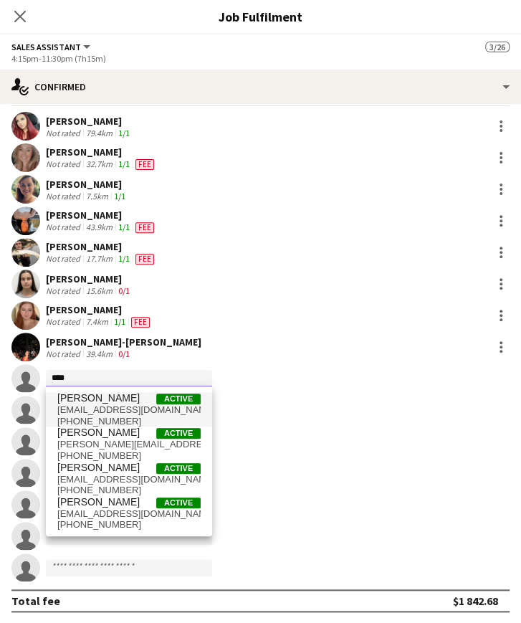
type input "****"
click at [105, 418] on span "[PHONE_NUMBER]" at bounding box center [128, 420] width 143 height 11
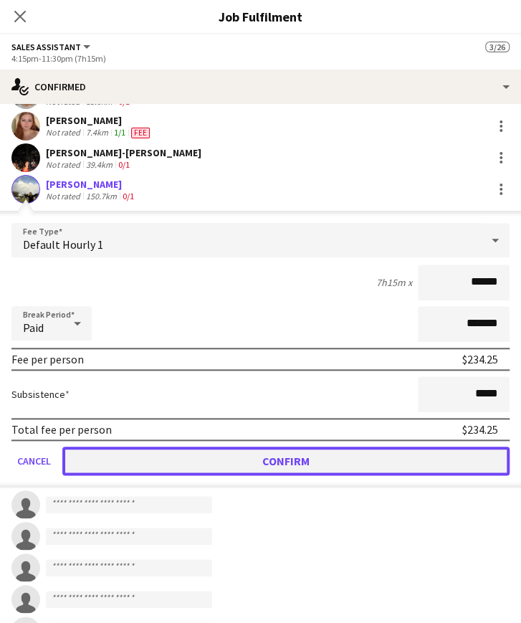
click at [264, 463] on button "Confirm" at bounding box center [285, 460] width 447 height 29
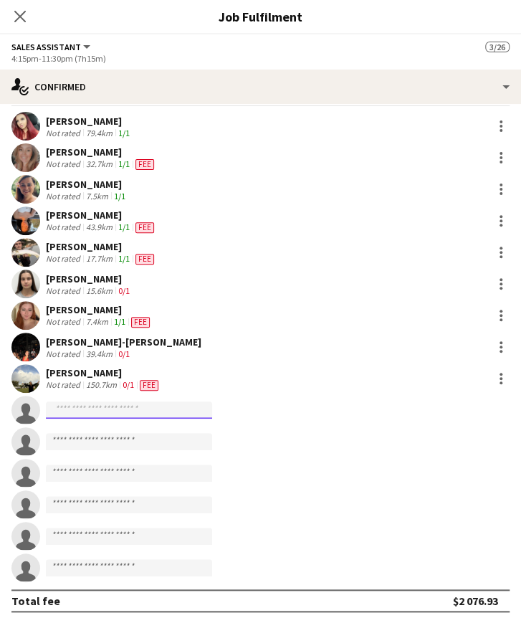
click at [97, 413] on input at bounding box center [129, 409] width 166 height 17
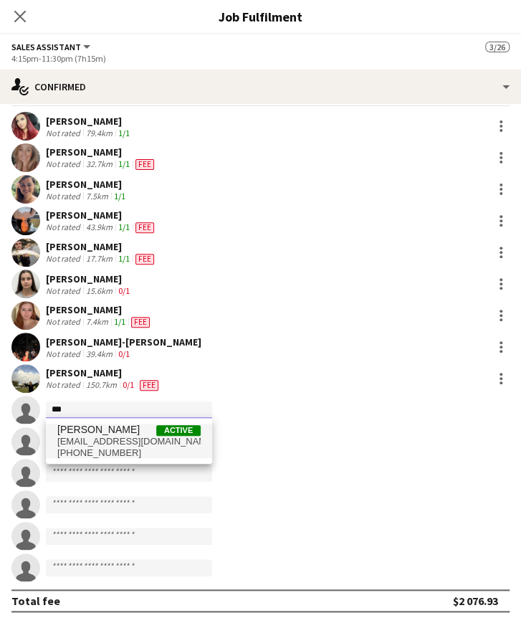
type input "***"
click at [106, 426] on span "[PERSON_NAME]" at bounding box center [98, 429] width 82 height 12
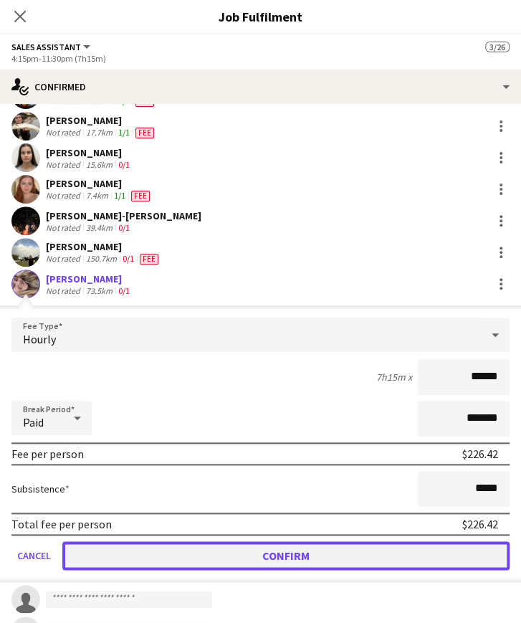
click at [278, 552] on button "Confirm" at bounding box center [285, 555] width 447 height 29
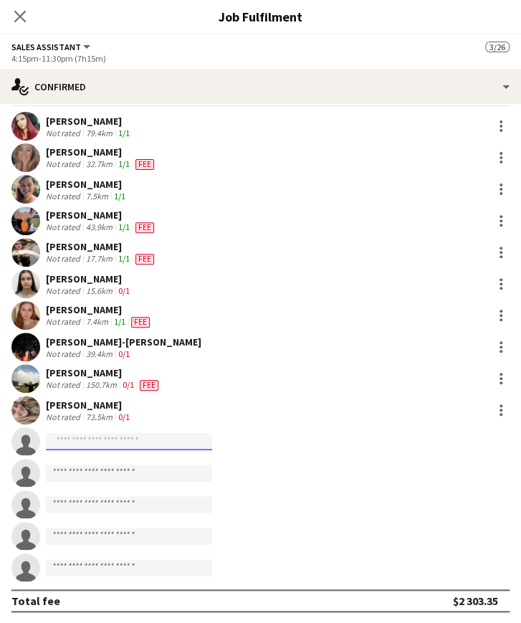
click at [98, 438] on input at bounding box center [129, 441] width 166 height 17
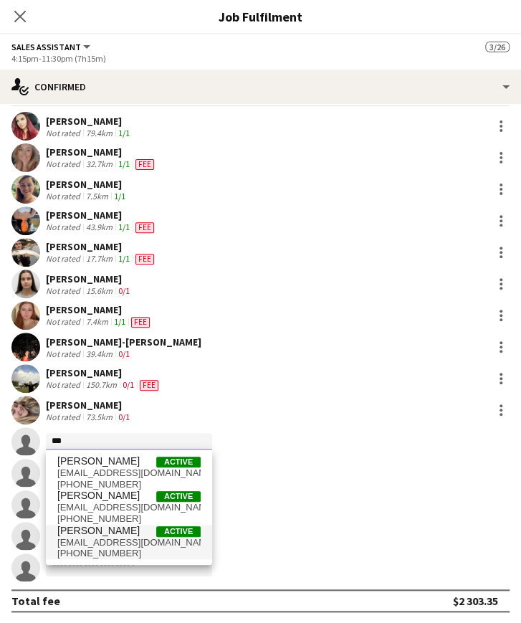
type input "***"
click at [107, 535] on span "[PERSON_NAME]" at bounding box center [98, 530] width 82 height 12
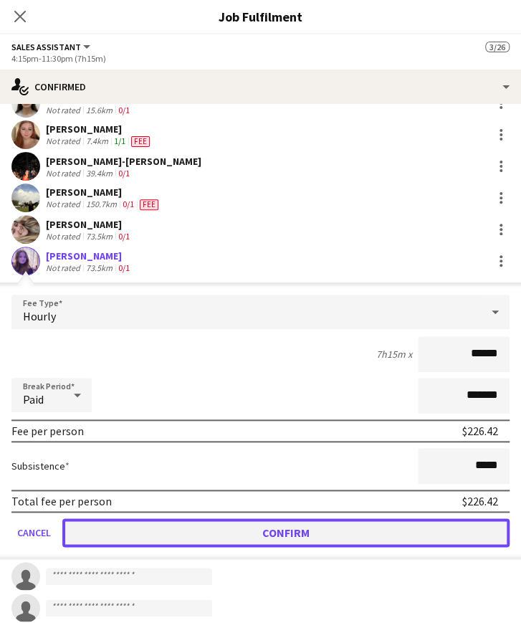
click at [249, 534] on button "Confirm" at bounding box center [285, 532] width 447 height 29
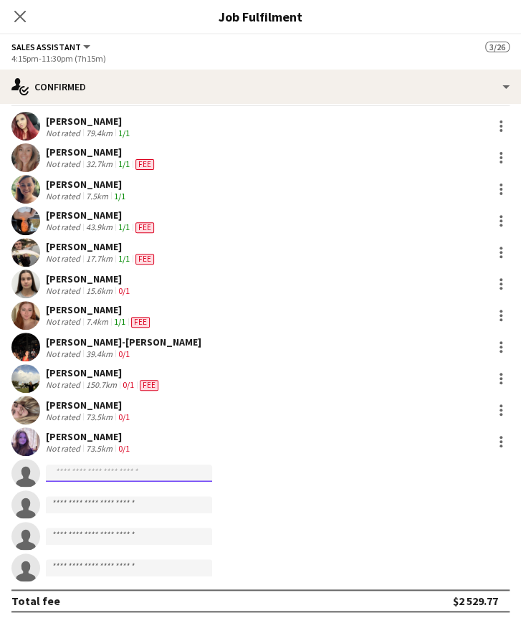
click at [112, 469] on input at bounding box center [129, 472] width 166 height 17
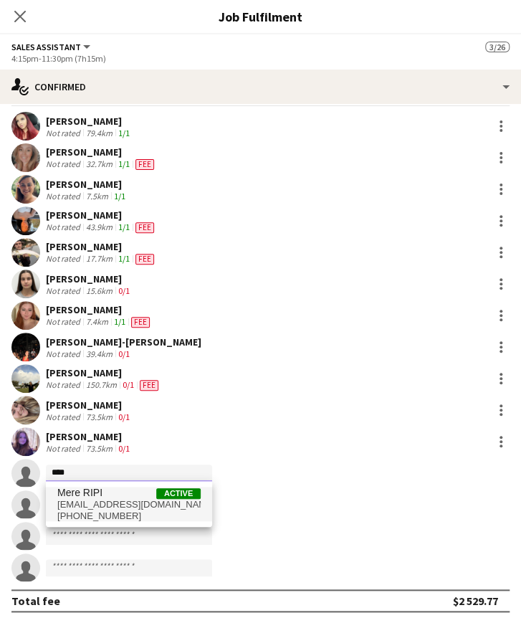
type input "****"
click at [112, 496] on span "Mere RIPI Active" at bounding box center [128, 492] width 143 height 12
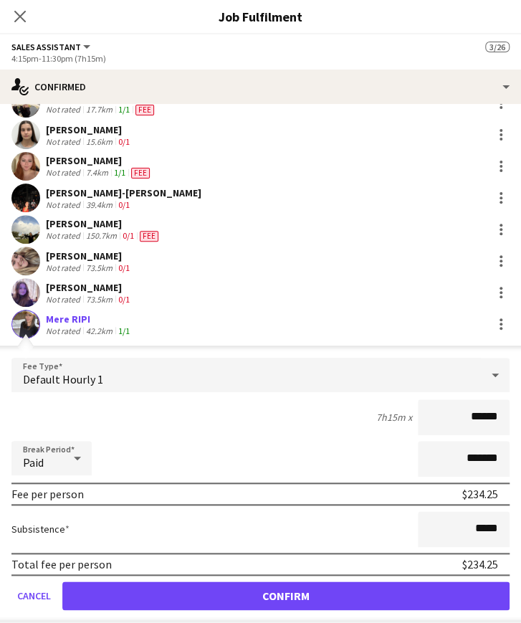
scroll to position [227, 0]
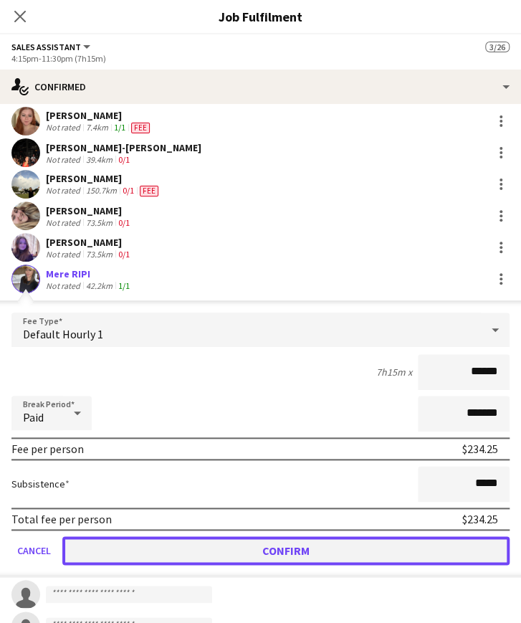
click at [270, 548] on button "Confirm" at bounding box center [285, 550] width 447 height 29
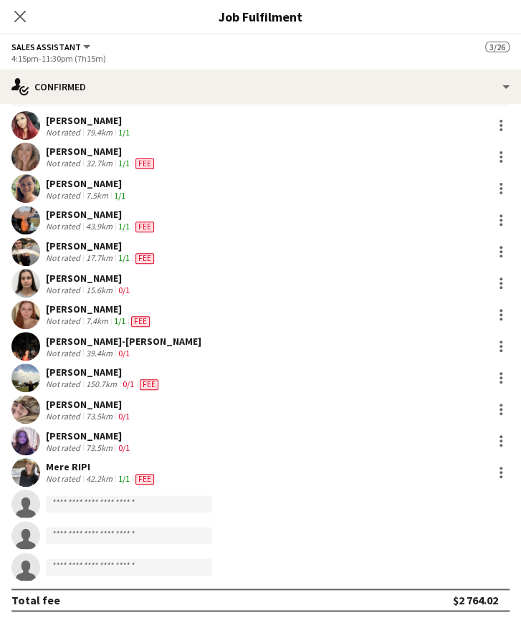
scroll to position [33, 0]
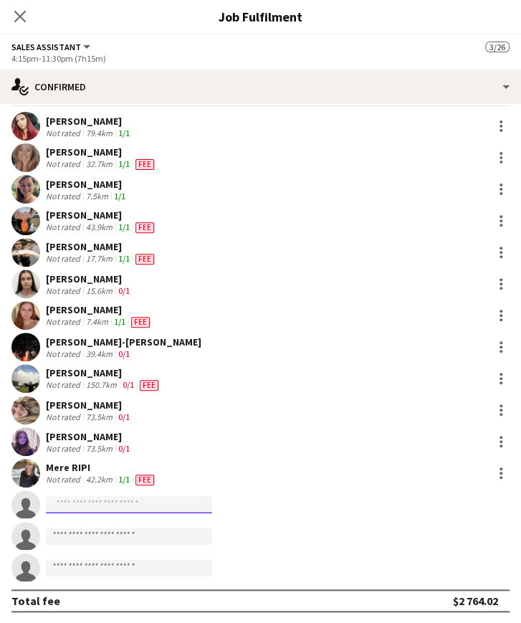
click at [79, 506] on input at bounding box center [129, 504] width 166 height 17
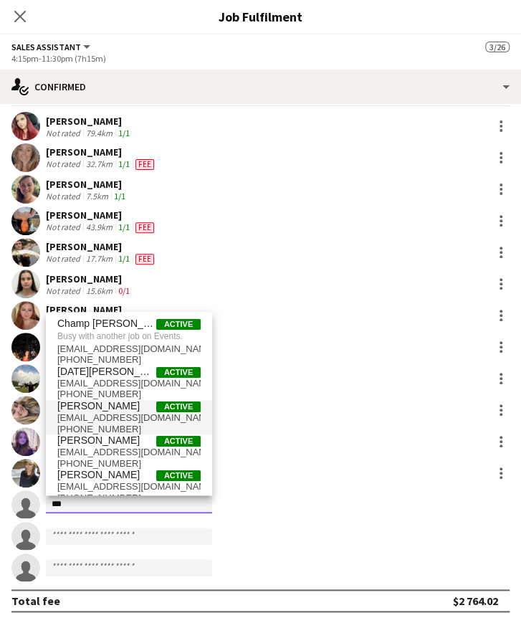
type input "***"
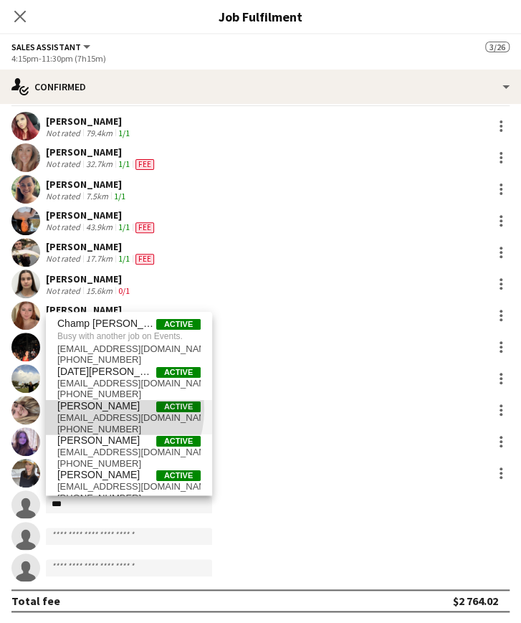
click at [101, 409] on span "[PERSON_NAME]" at bounding box center [98, 406] width 82 height 12
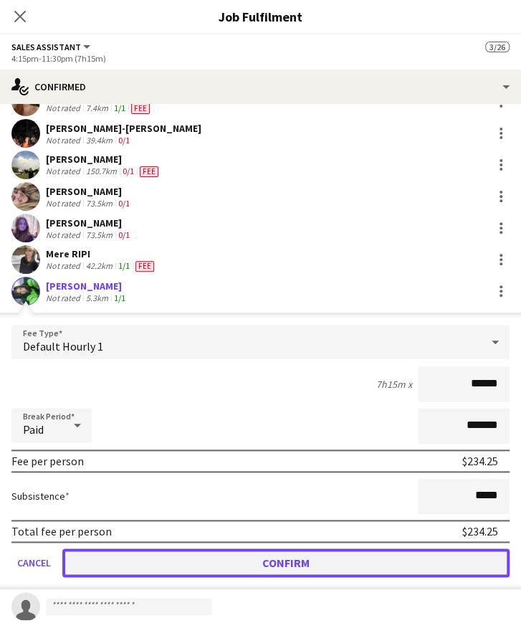
click at [266, 557] on button "Confirm" at bounding box center [285, 562] width 447 height 29
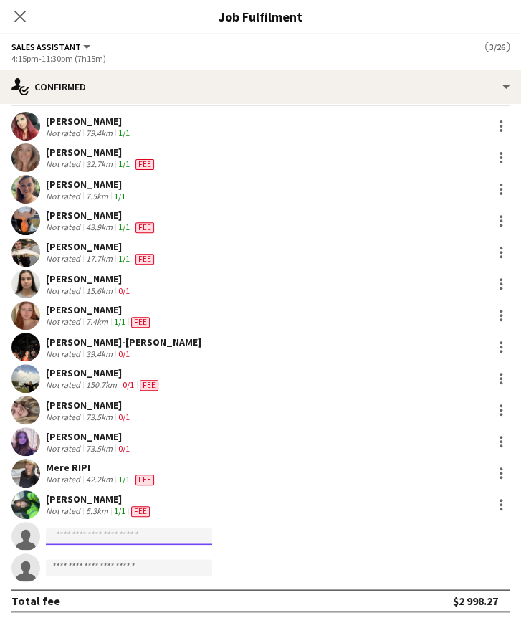
click at [132, 537] on input at bounding box center [129, 535] width 166 height 17
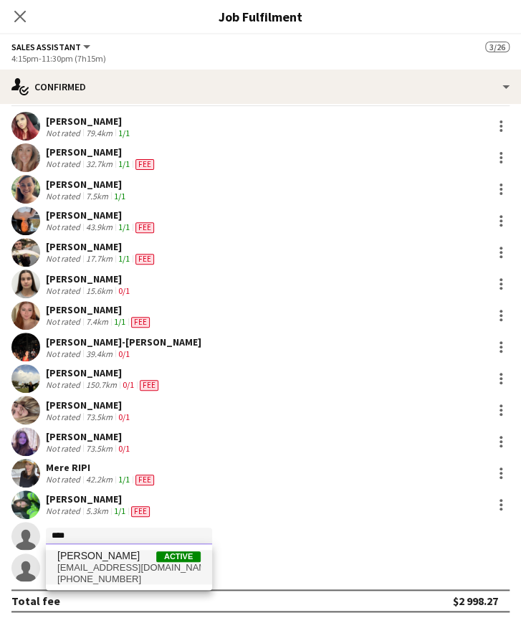
type input "****"
click at [123, 562] on span "[EMAIL_ADDRESS][DOMAIN_NAME]" at bounding box center [128, 567] width 143 height 11
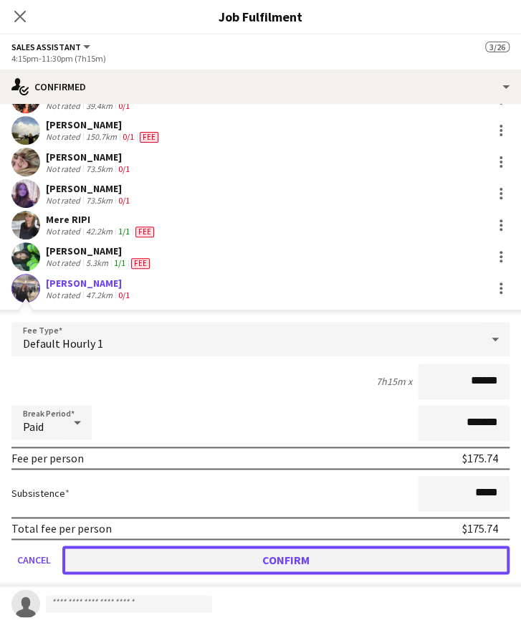
click at [239, 554] on button "Confirm" at bounding box center [285, 559] width 447 height 29
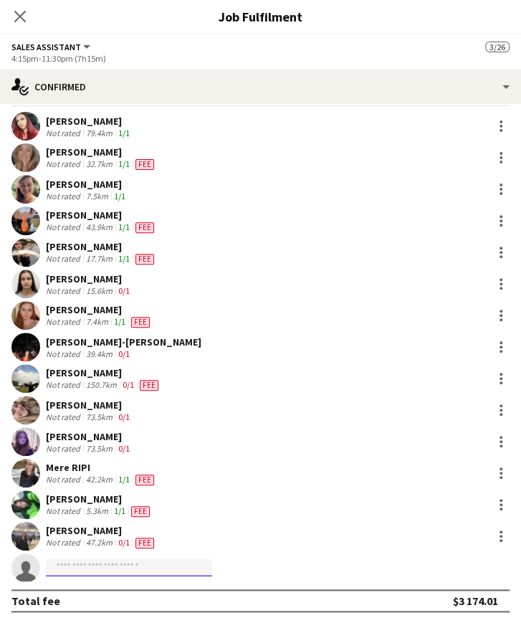
click at [115, 562] on input at bounding box center [129, 567] width 166 height 17
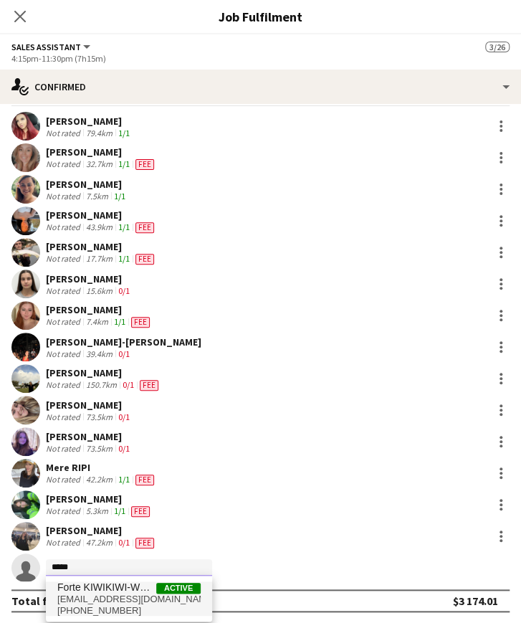
type input "*****"
click at [115, 592] on span "Forte KIWIKIWI-WHETO" at bounding box center [106, 587] width 99 height 12
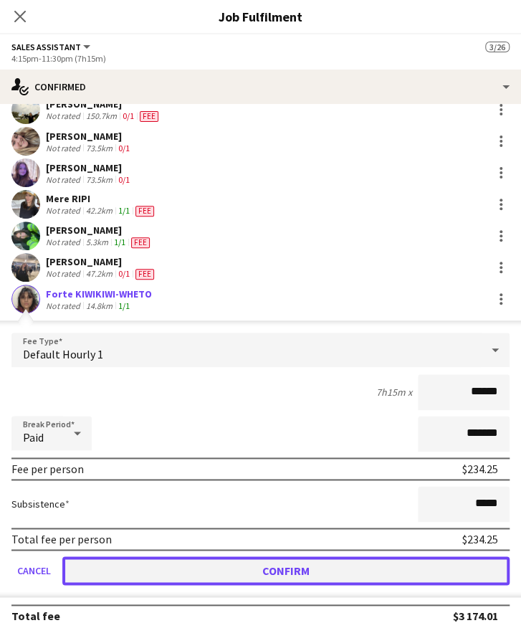
click at [201, 571] on button "Confirm" at bounding box center [285, 570] width 447 height 29
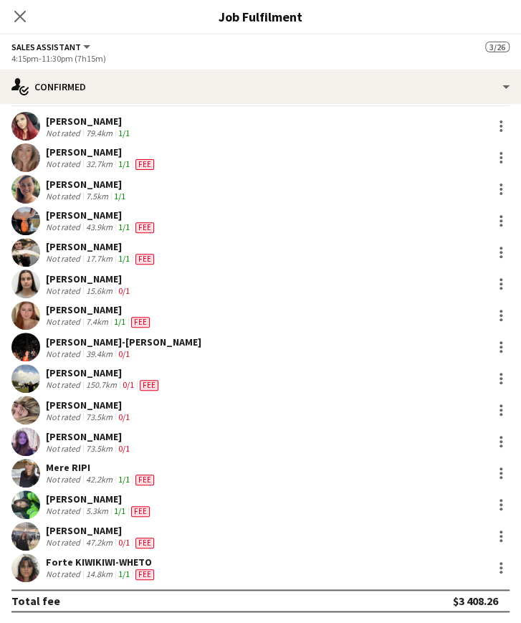
scroll to position [244, 0]
click at [19, 15] on icon at bounding box center [20, 16] width 14 height 14
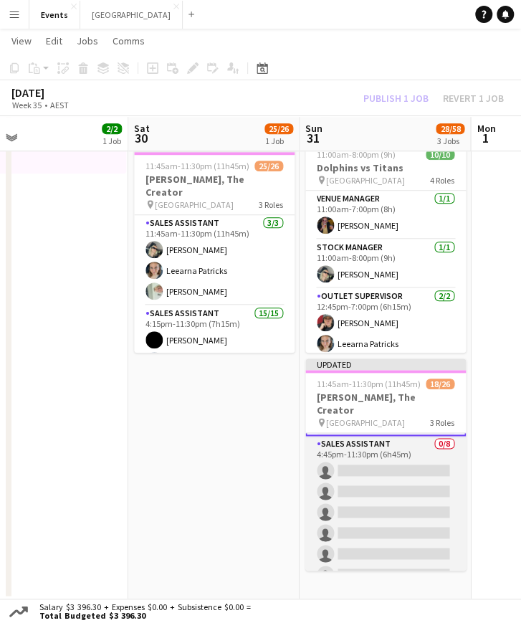
click at [361, 470] on app-card-role "Sales Assistant 0/8 4:45pm-11:30pm (6h45m) single-neutral-actions single-neutra…" at bounding box center [385, 533] width 160 height 194
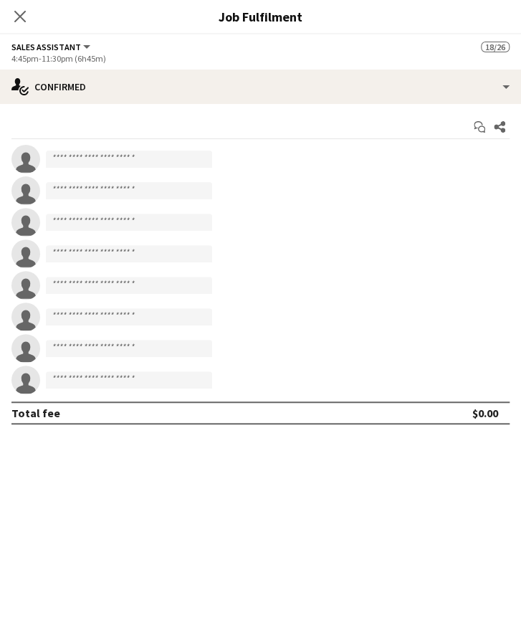
scroll to position [433, 0]
click at [92, 161] on input at bounding box center [129, 158] width 166 height 17
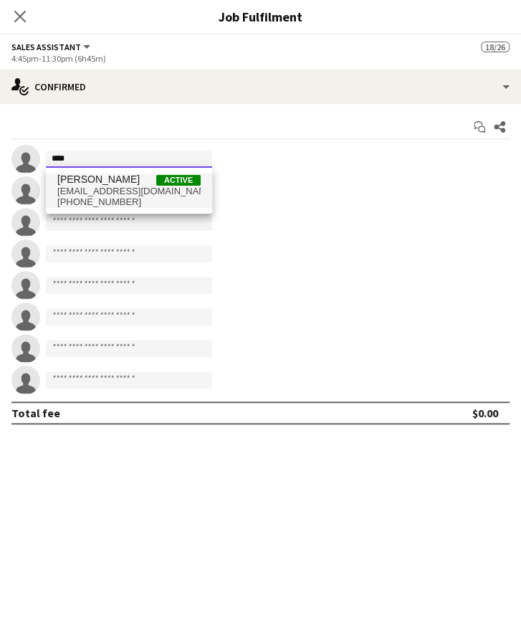
type input "****"
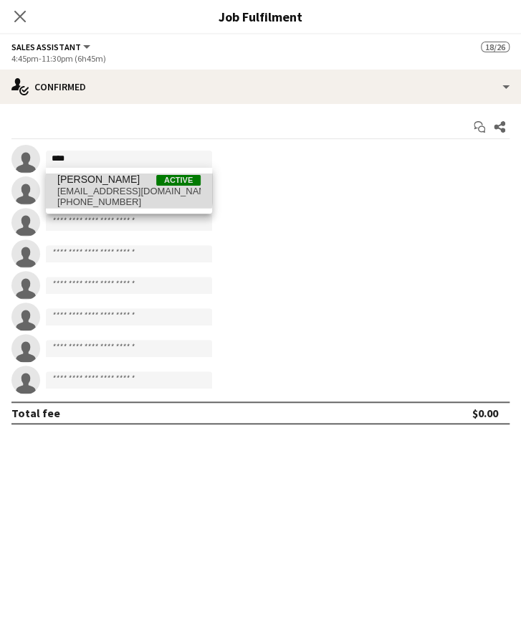
click at [99, 184] on span "[PERSON_NAME]" at bounding box center [98, 179] width 82 height 12
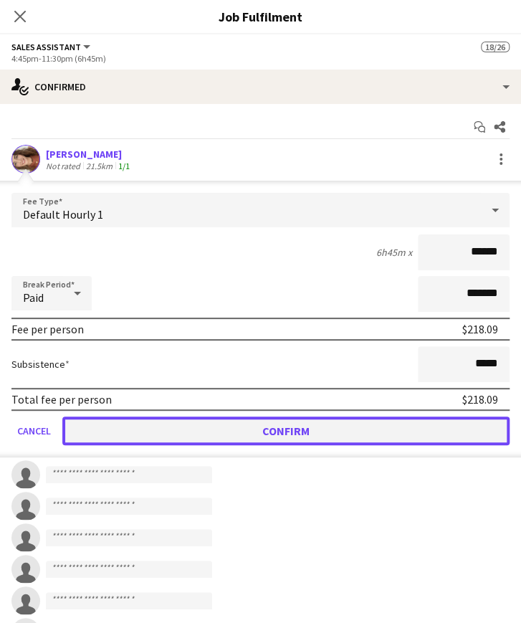
click at [186, 426] on button "Confirm" at bounding box center [285, 430] width 447 height 29
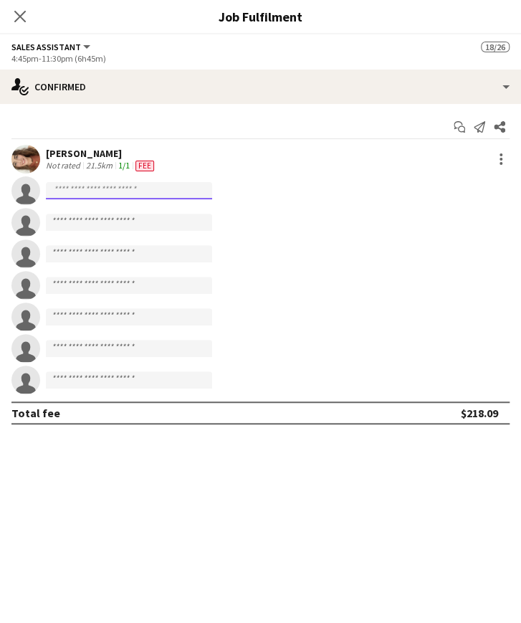
click at [94, 187] on input at bounding box center [129, 190] width 166 height 17
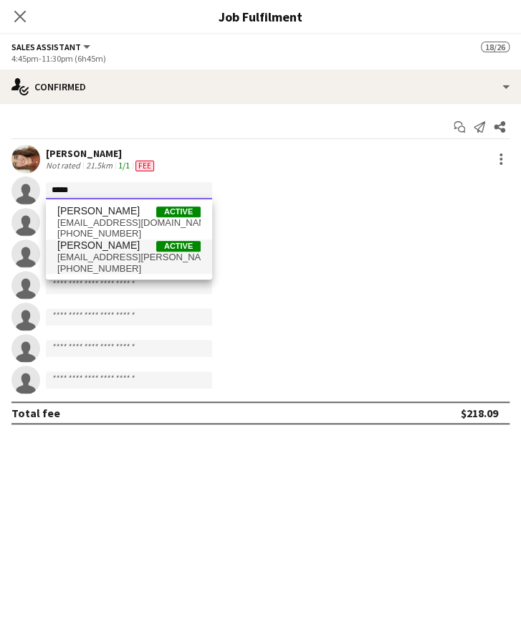
type input "*****"
click at [121, 258] on span "[EMAIL_ADDRESS][PERSON_NAME][DOMAIN_NAME]" at bounding box center [128, 256] width 143 height 11
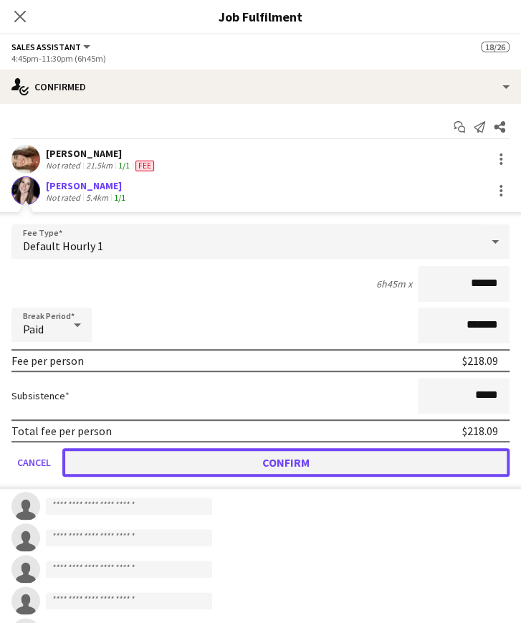
click at [271, 455] on button "Confirm" at bounding box center [285, 462] width 447 height 29
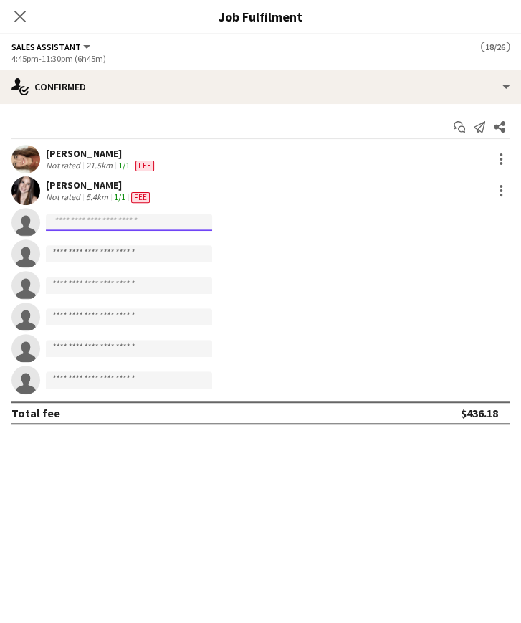
click at [86, 224] on input at bounding box center [129, 221] width 166 height 17
click at [65, 225] on input at bounding box center [129, 221] width 166 height 17
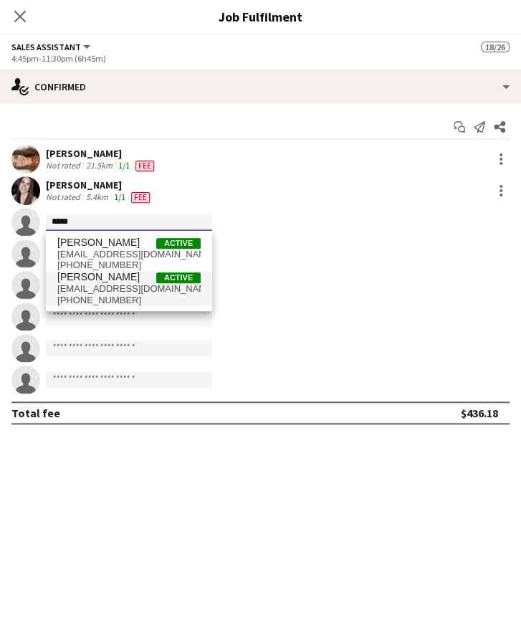
type input "*****"
click at [89, 287] on span "[EMAIL_ADDRESS][DOMAIN_NAME]" at bounding box center [128, 288] width 143 height 11
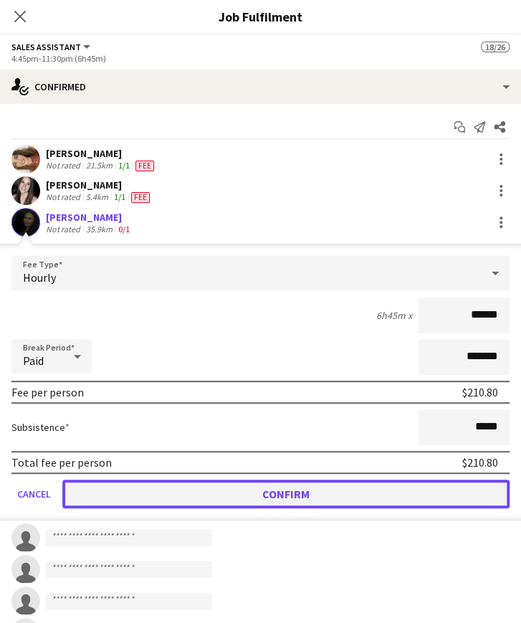
click at [208, 483] on button "Confirm" at bounding box center [285, 493] width 447 height 29
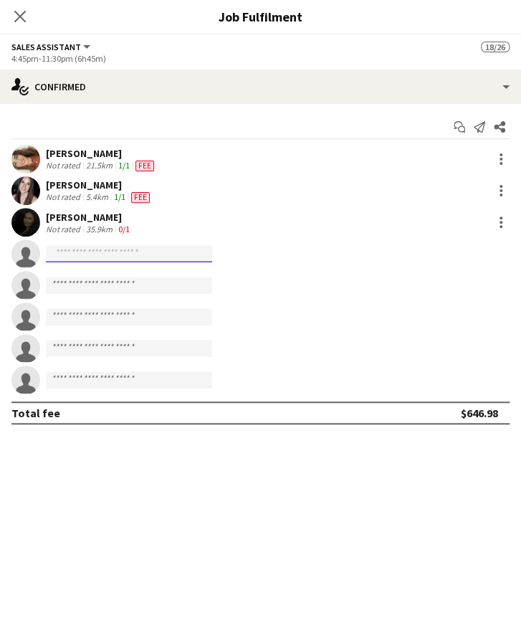
click at [103, 255] on input at bounding box center [129, 253] width 166 height 17
click at [96, 257] on input at bounding box center [129, 253] width 166 height 17
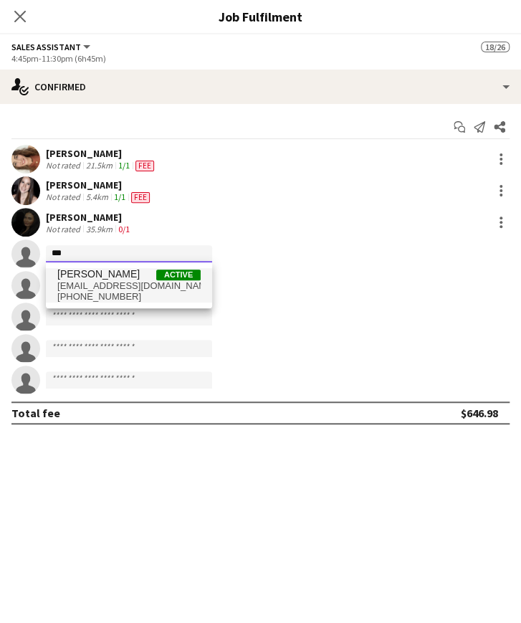
type input "***"
click at [96, 280] on span "[EMAIL_ADDRESS][DOMAIN_NAME]" at bounding box center [128, 285] width 143 height 11
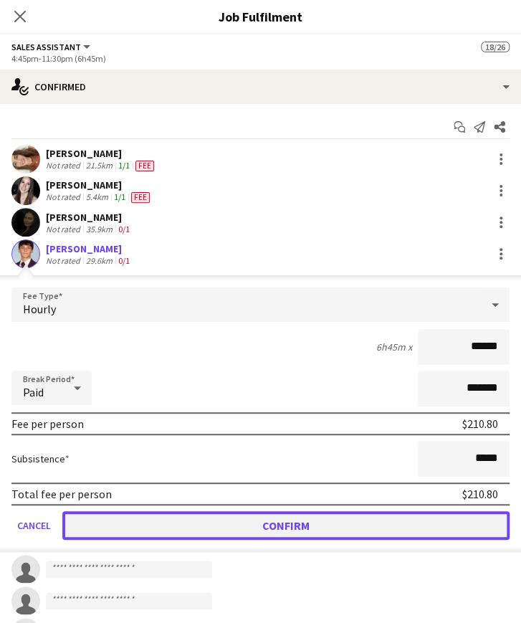
click at [206, 516] on button "Confirm" at bounding box center [285, 525] width 447 height 29
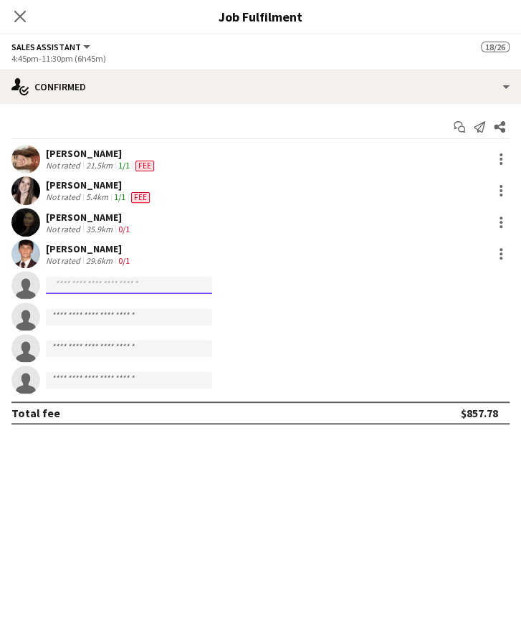
click at [115, 287] on input at bounding box center [129, 285] width 166 height 17
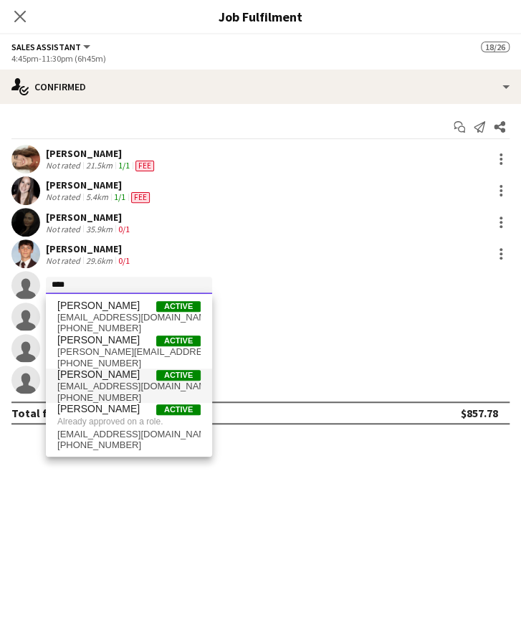
type input "****"
click at [117, 375] on span "[PERSON_NAME] Active" at bounding box center [128, 374] width 143 height 12
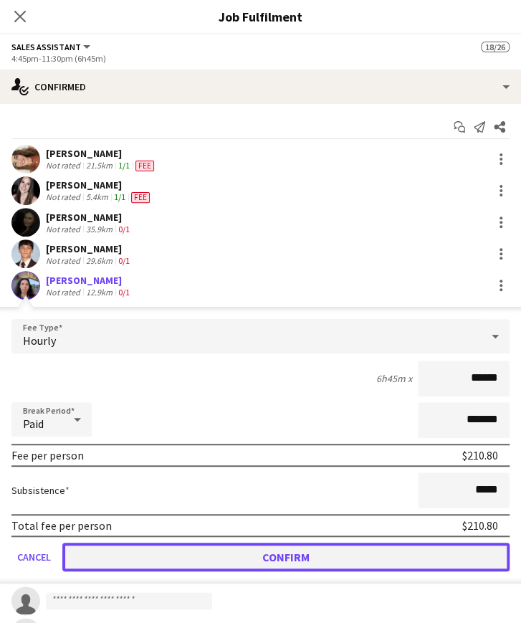
click at [273, 559] on button "Confirm" at bounding box center [285, 556] width 447 height 29
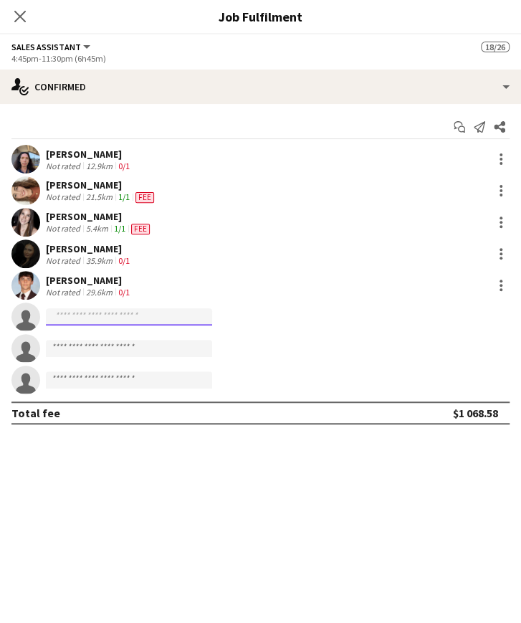
click at [100, 309] on input at bounding box center [129, 316] width 166 height 17
click at [21, 19] on icon at bounding box center [20, 16] width 14 height 14
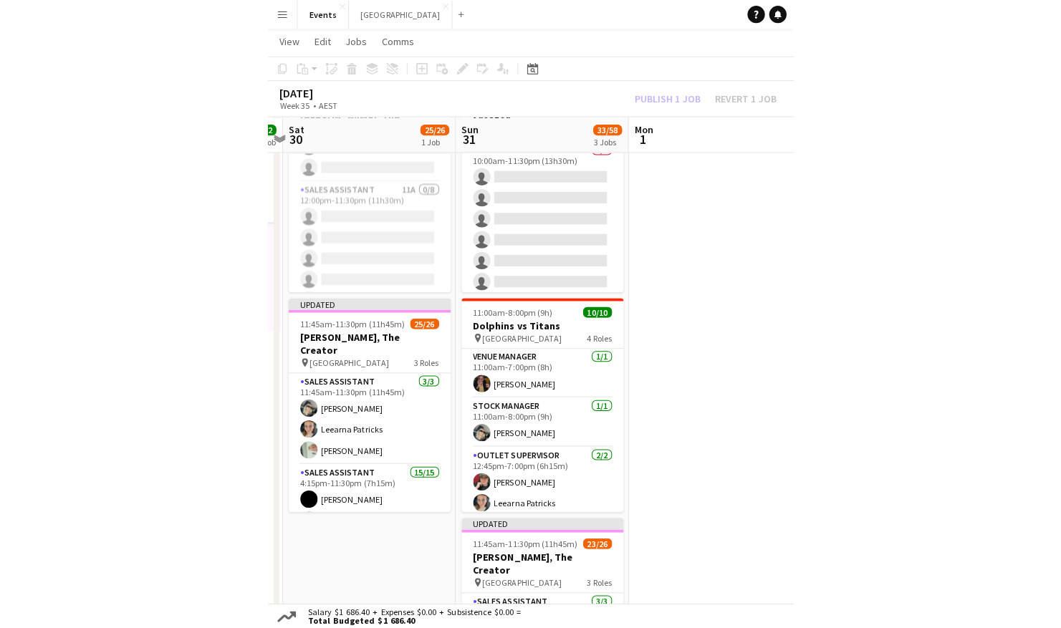
scroll to position [0, 0]
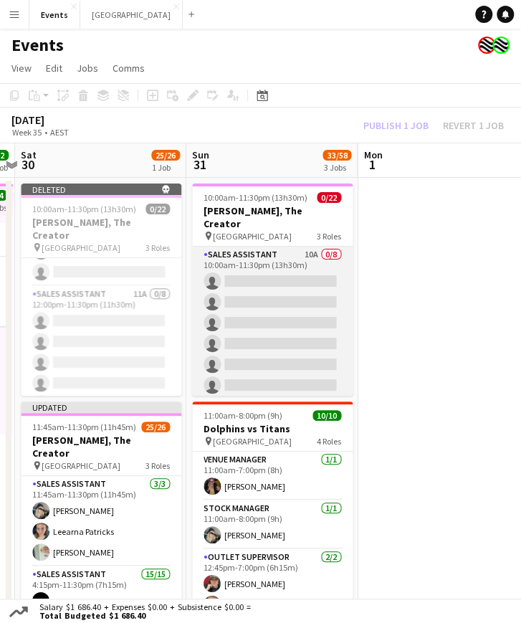
click at [285, 295] on app-card-role "Sales Assistant 10A 0/8 10:00am-11:30pm (13h30m) single-neutral-actions single-…" at bounding box center [272, 343] width 160 height 194
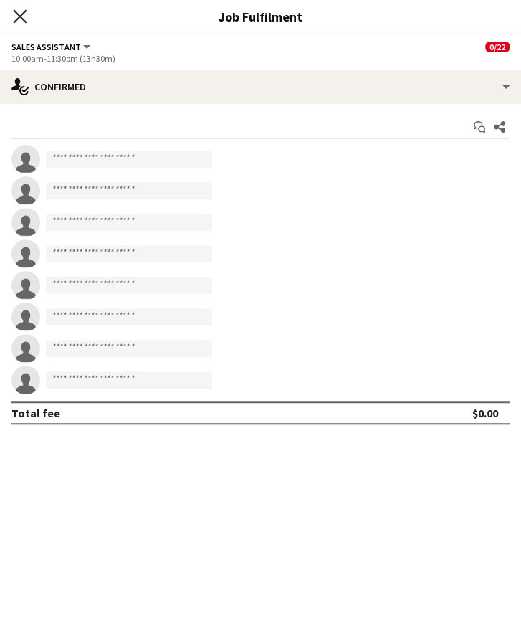
click at [23, 16] on icon "Close pop-in" at bounding box center [20, 16] width 14 height 14
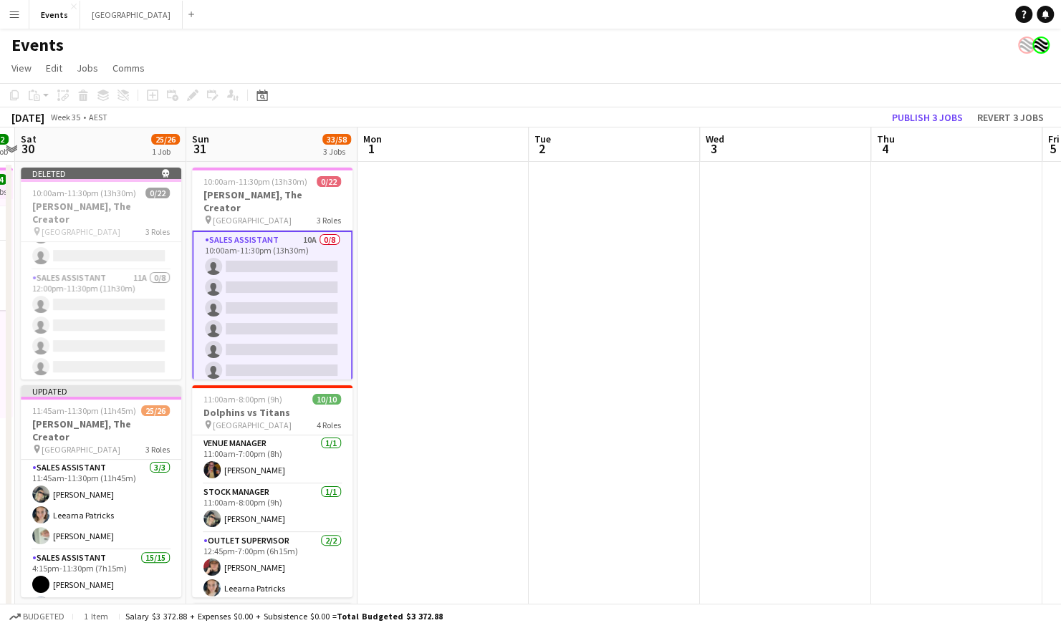
click at [248, 236] on app-card-role "Sales Assistant 10A 0/8 10:00am-11:30pm (13h30m) single-neutral-actions single-…" at bounding box center [272, 329] width 160 height 197
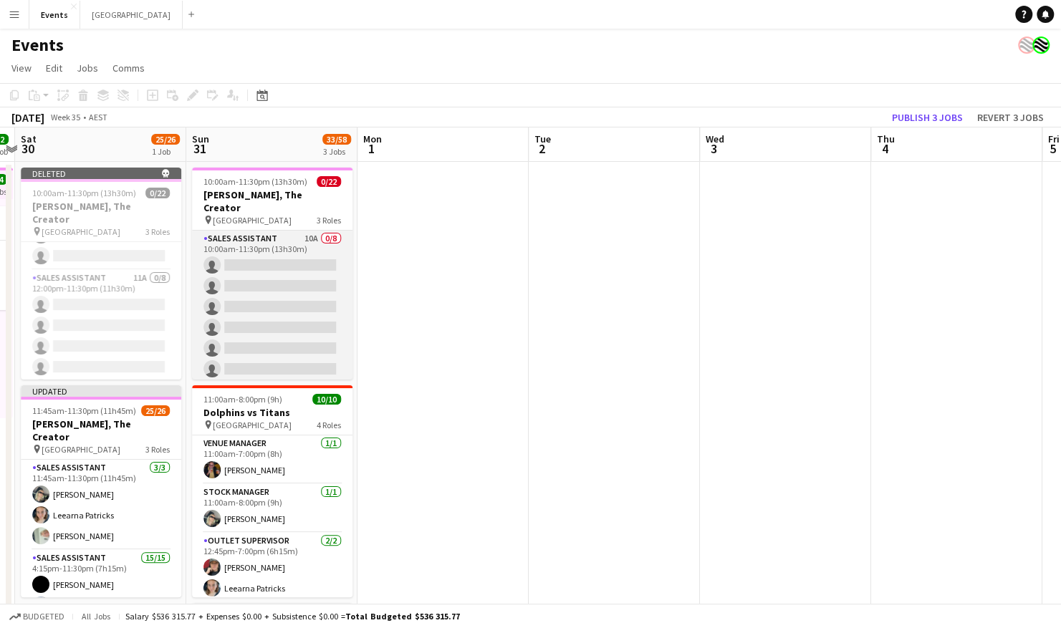
click at [259, 245] on app-card-role "Sales Assistant 10A 0/8 10:00am-11:30pm (13h30m) single-neutral-actions single-…" at bounding box center [272, 328] width 160 height 194
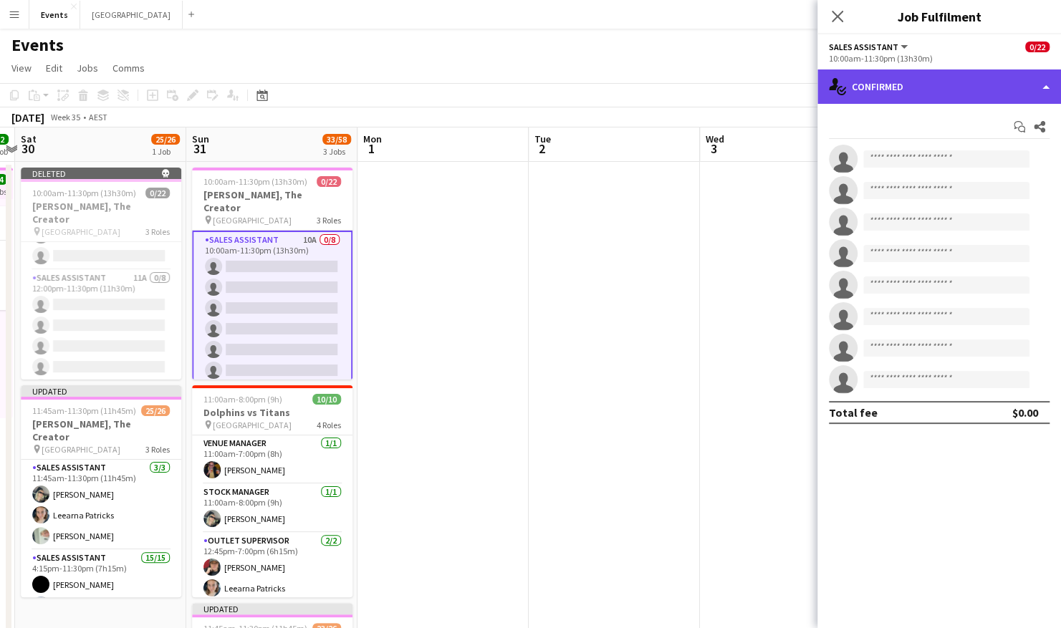
click at [910, 92] on div "single-neutral-actions-check-2 Confirmed" at bounding box center [939, 86] width 244 height 34
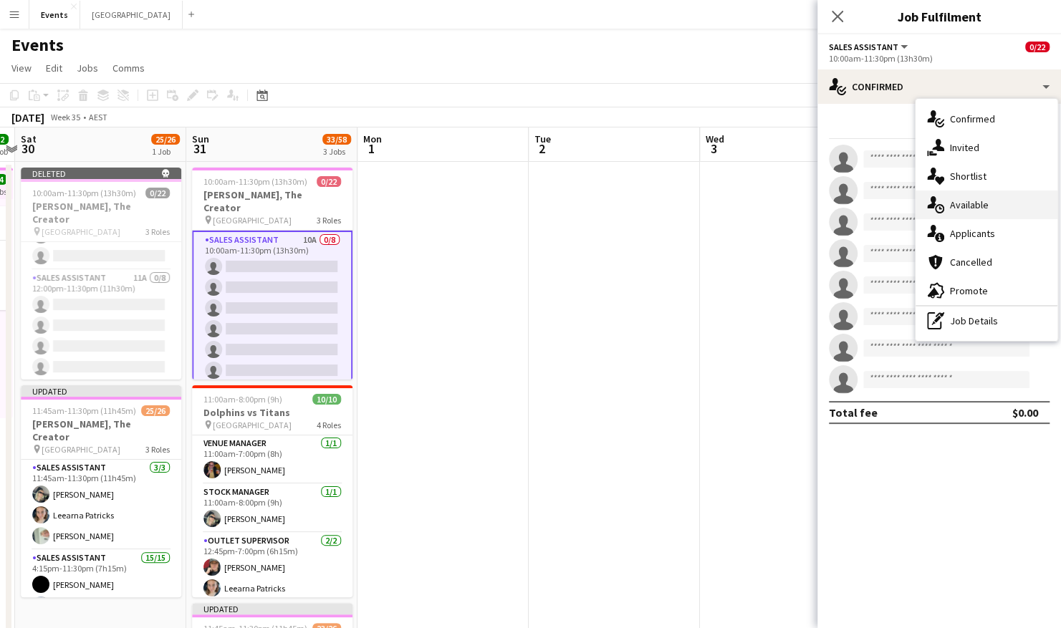
click at [989, 211] on div "single-neutral-actions-upload Available" at bounding box center [986, 205] width 142 height 29
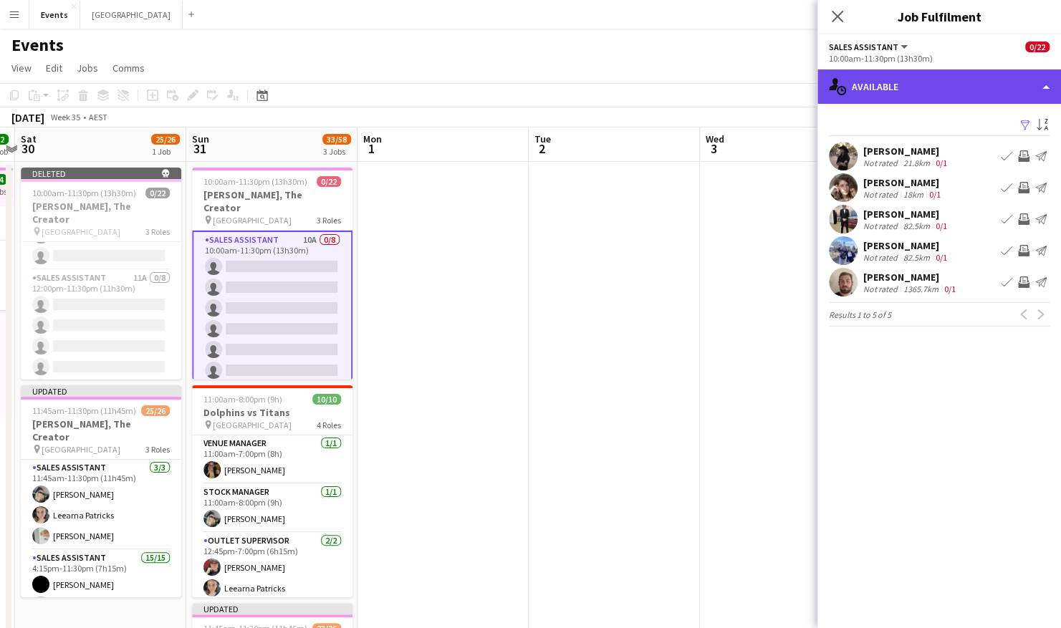
click at [961, 93] on div "single-neutral-actions-upload Available" at bounding box center [939, 86] width 244 height 34
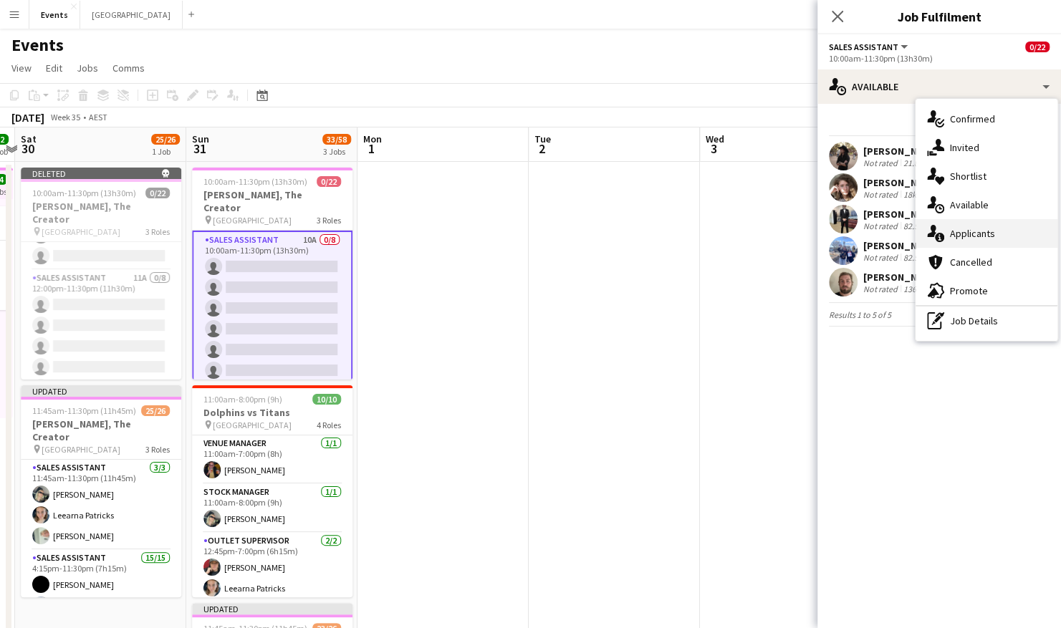
click at [999, 235] on div "single-neutral-actions-information Applicants" at bounding box center [986, 233] width 142 height 29
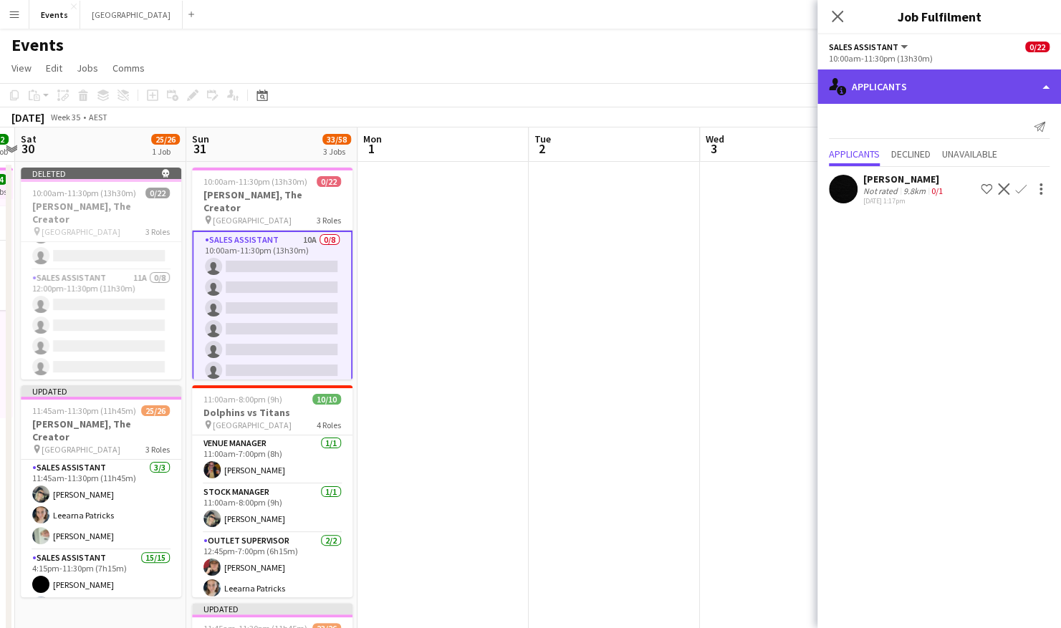
click at [950, 80] on div "single-neutral-actions-information Applicants" at bounding box center [939, 86] width 244 height 34
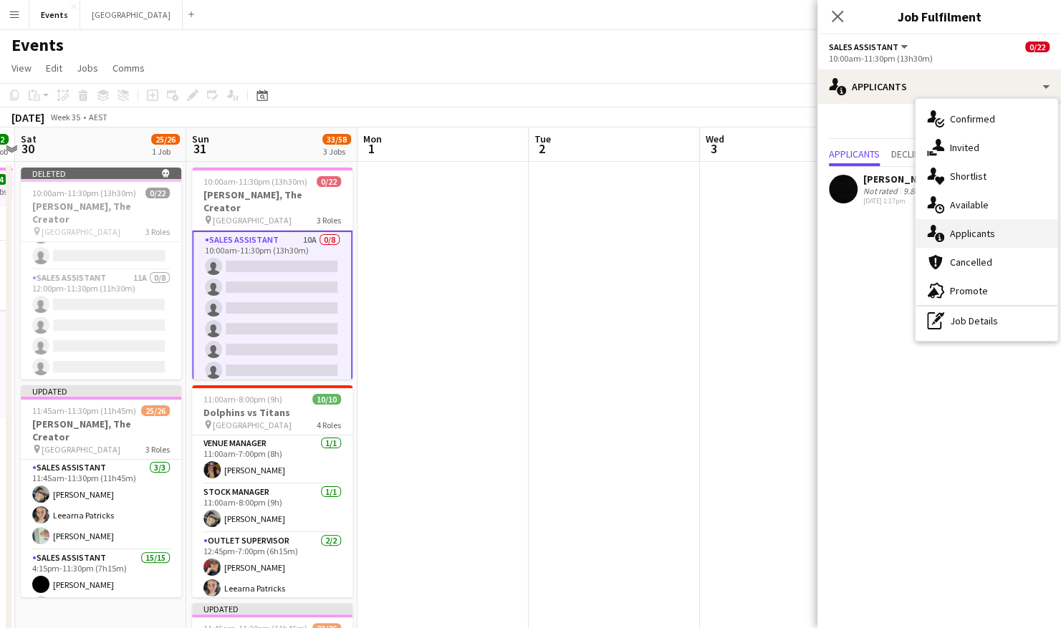
click at [996, 236] on div "single-neutral-actions-information Applicants" at bounding box center [986, 233] width 142 height 29
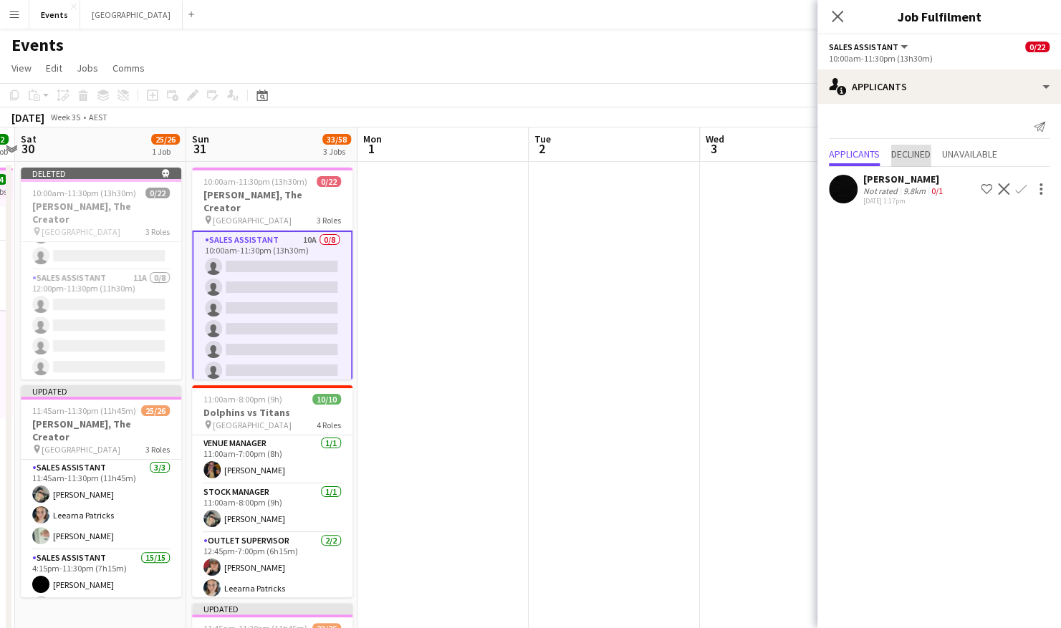
click at [918, 155] on span "Declined" at bounding box center [910, 154] width 39 height 10
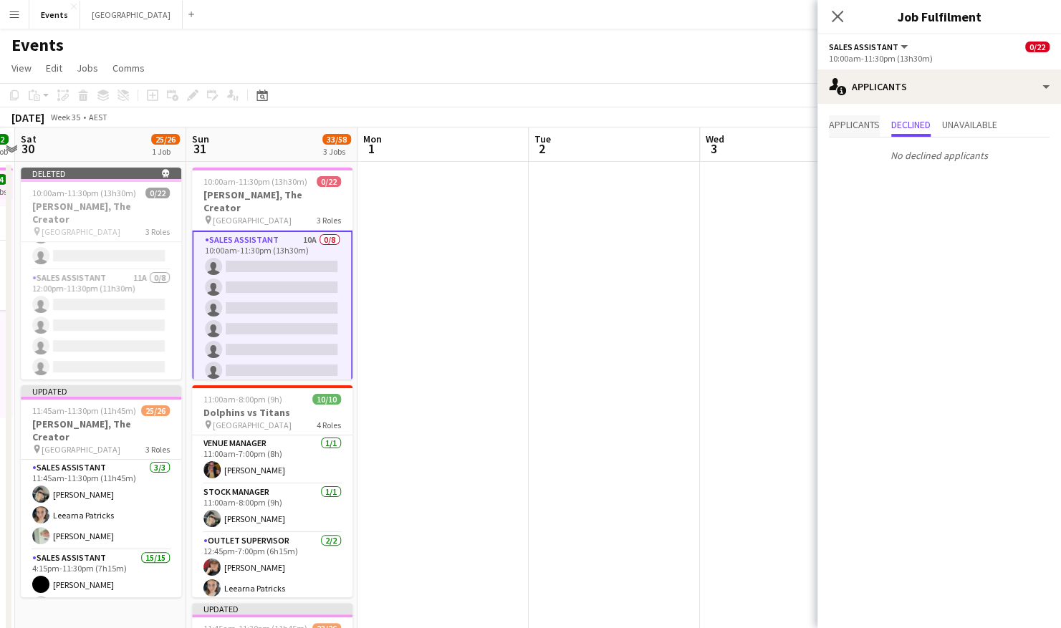
click at [853, 125] on span "Applicants" at bounding box center [854, 125] width 51 height 10
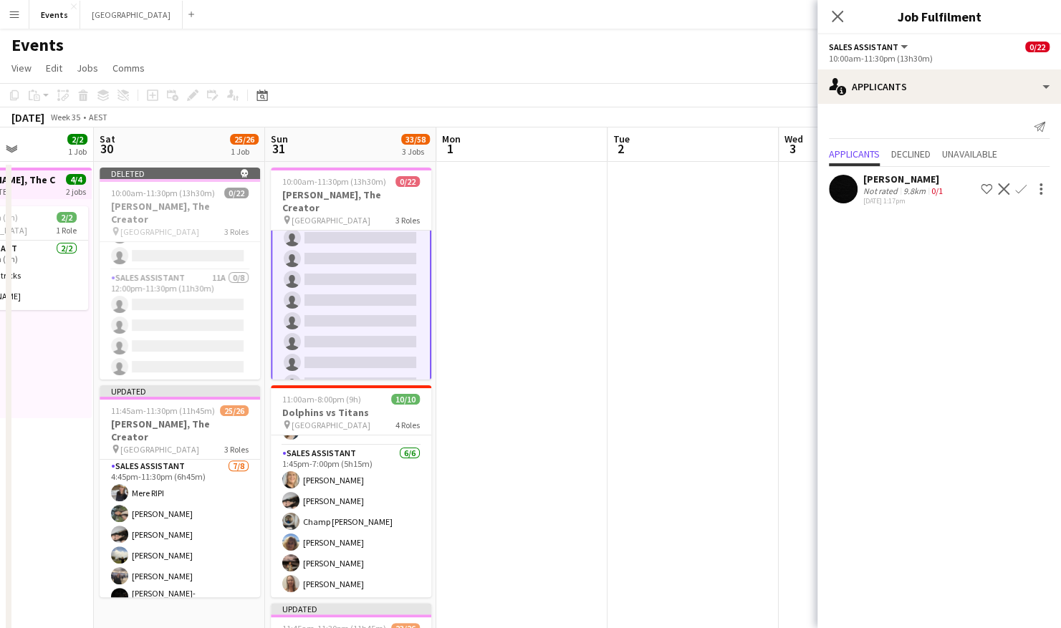
scroll to position [473, 0]
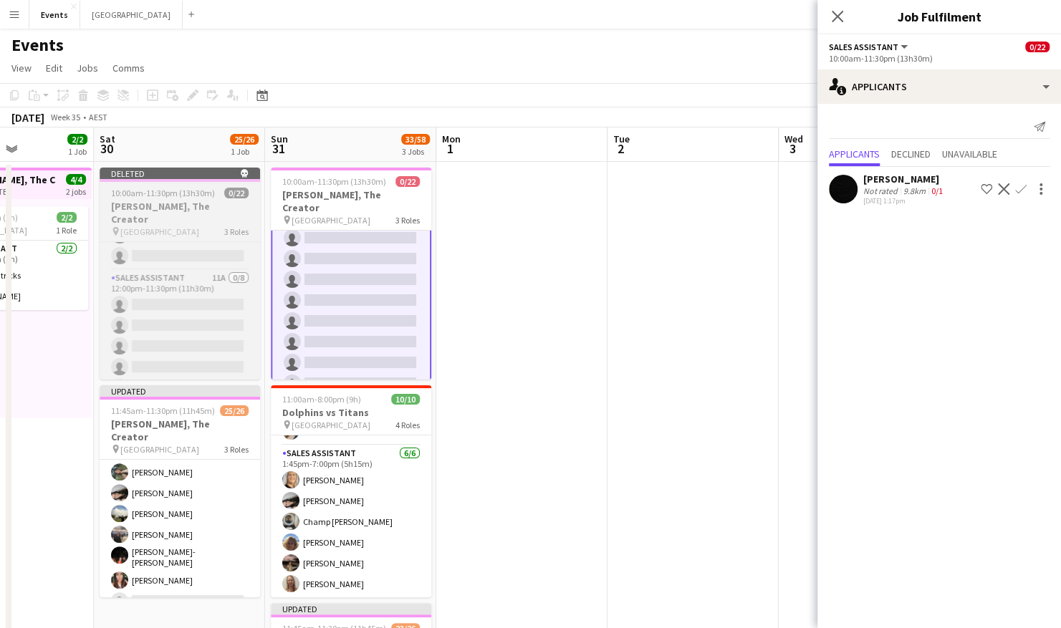
click at [177, 196] on span "10:00am-11:30pm (13h30m)" at bounding box center [163, 193] width 104 height 11
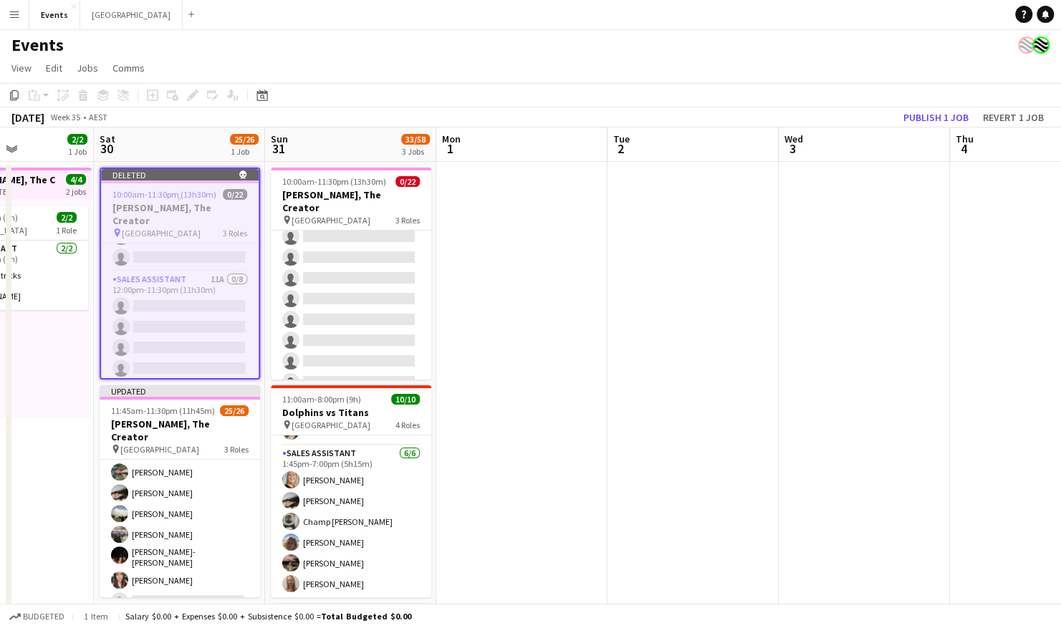
scroll to position [27, 0]
click at [170, 189] on span "10:00am-11:30pm (13h30m)" at bounding box center [164, 194] width 104 height 11
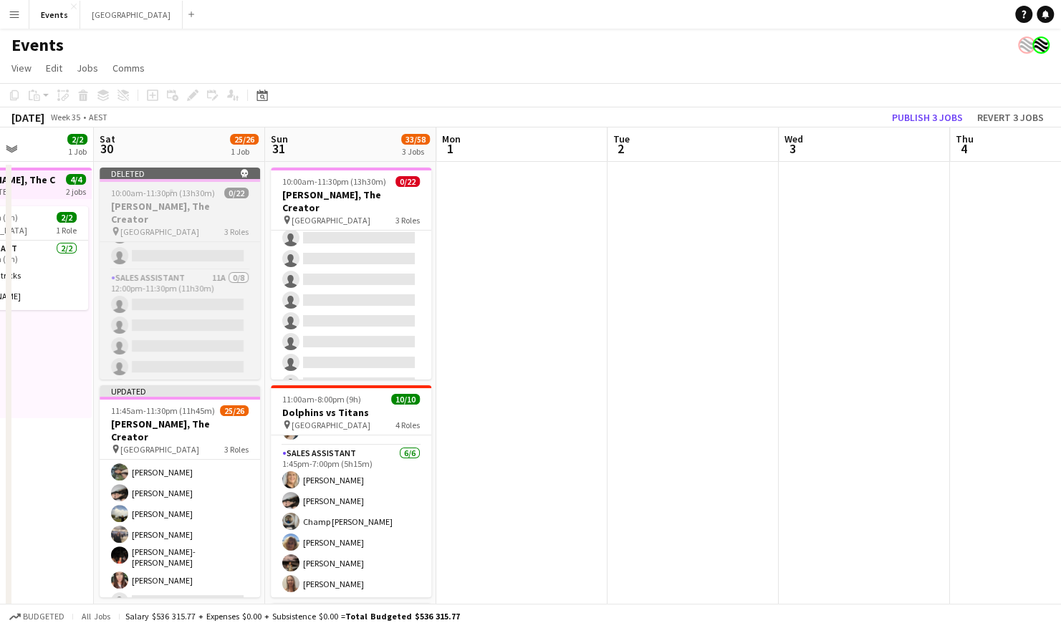
click at [183, 206] on h3 "[PERSON_NAME], The Creator" at bounding box center [180, 213] width 160 height 26
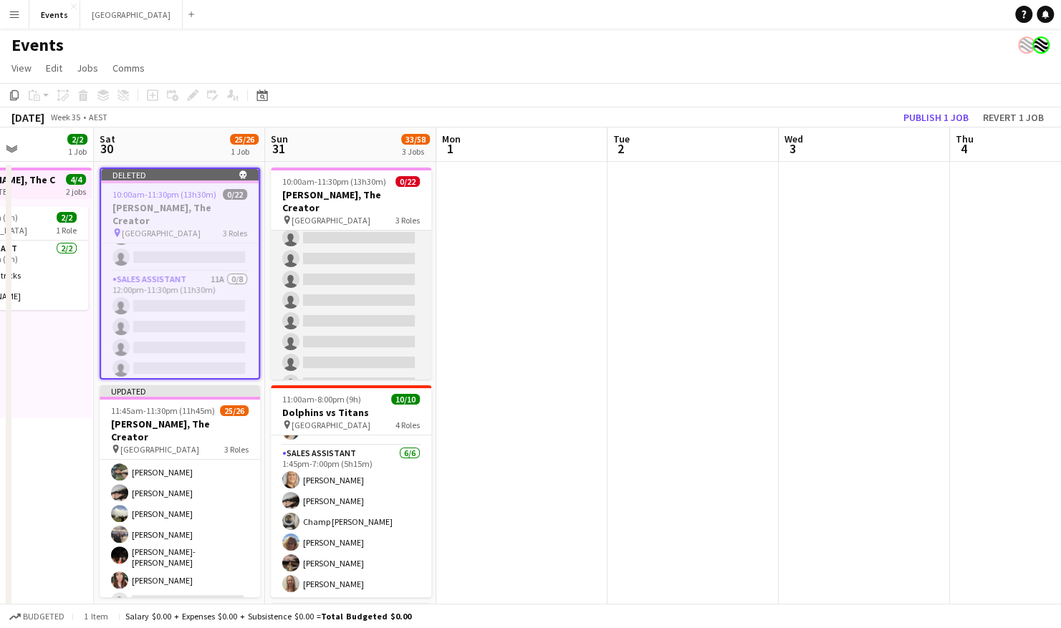
scroll to position [0, 0]
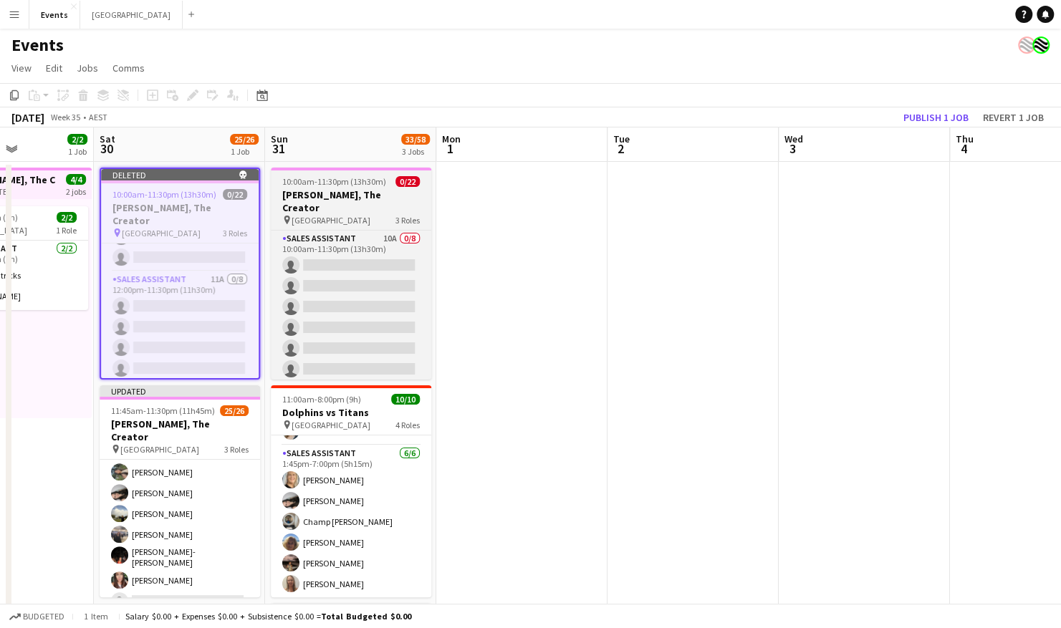
click at [339, 185] on span "10:00am-11:30pm (13h30m)" at bounding box center [334, 181] width 104 height 11
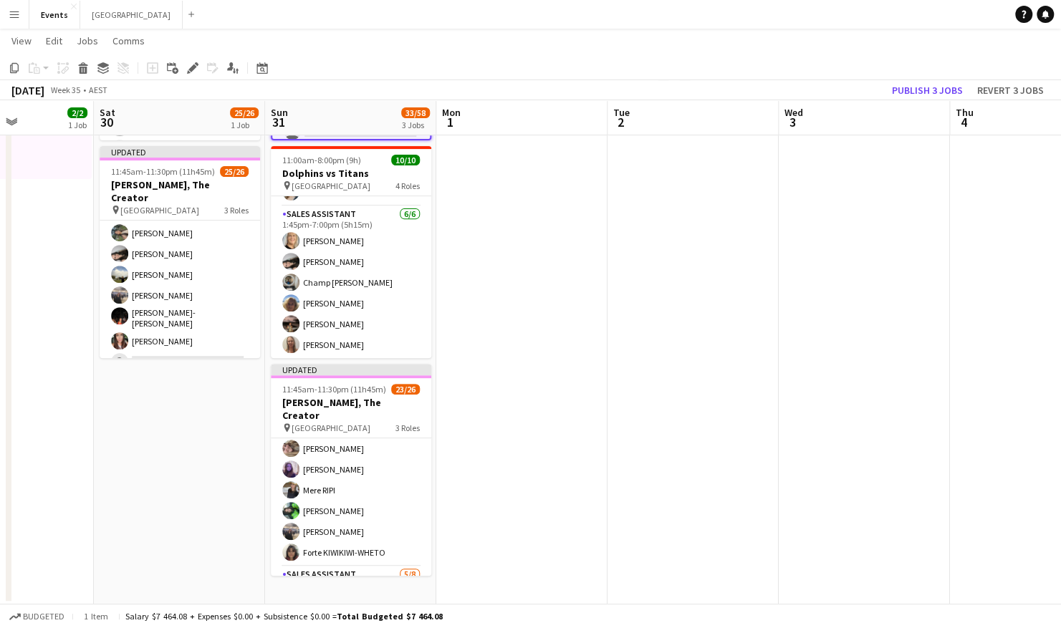
scroll to position [473, 0]
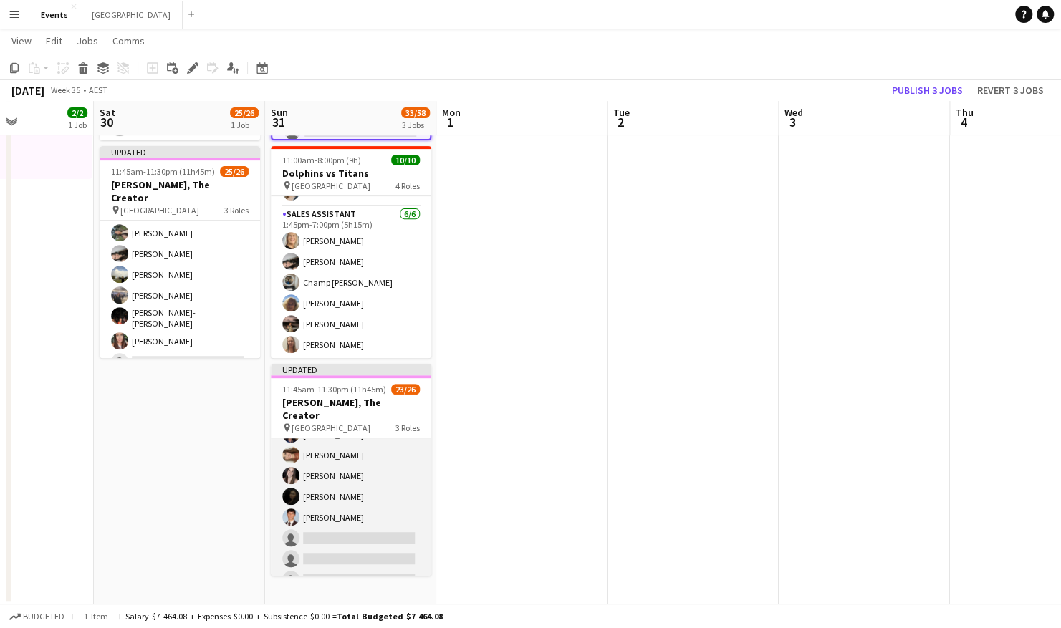
click at [323, 521] on app-card-role "Sales Assistant [DATE] 4:45pm-11:30pm (6h45m) [PERSON_NAME] [PERSON_NAME] [PERS…" at bounding box center [351, 497] width 160 height 194
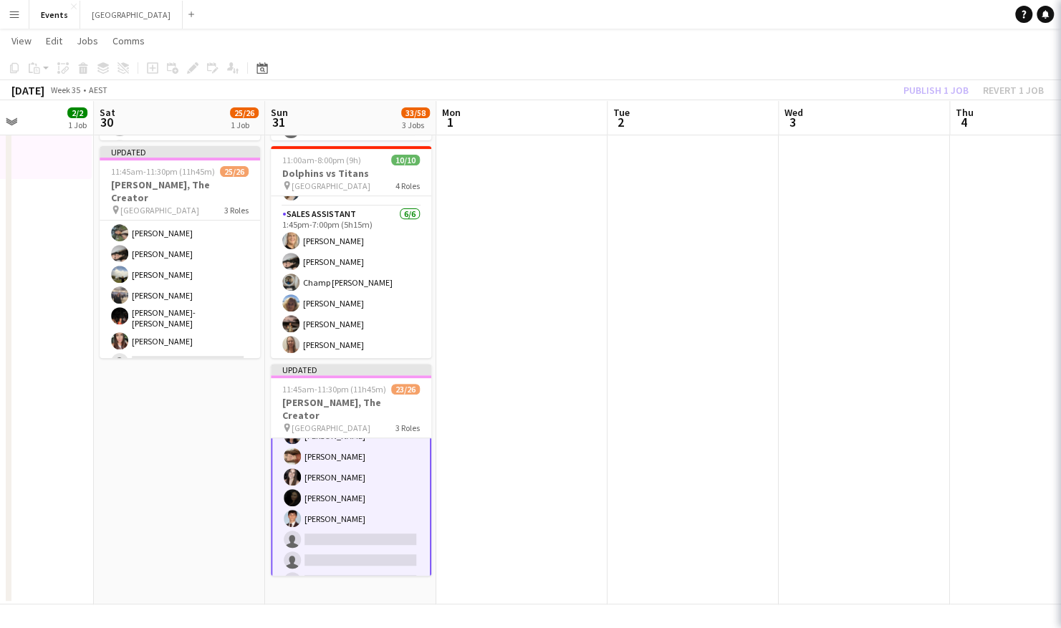
scroll to position [474, 0]
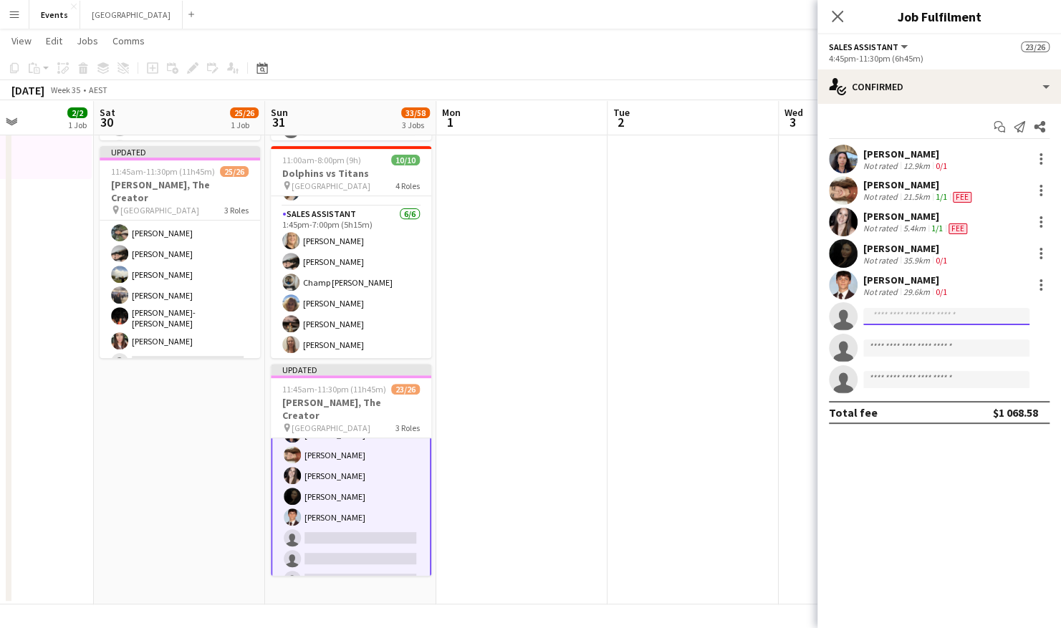
click at [877, 312] on input at bounding box center [946, 316] width 166 height 17
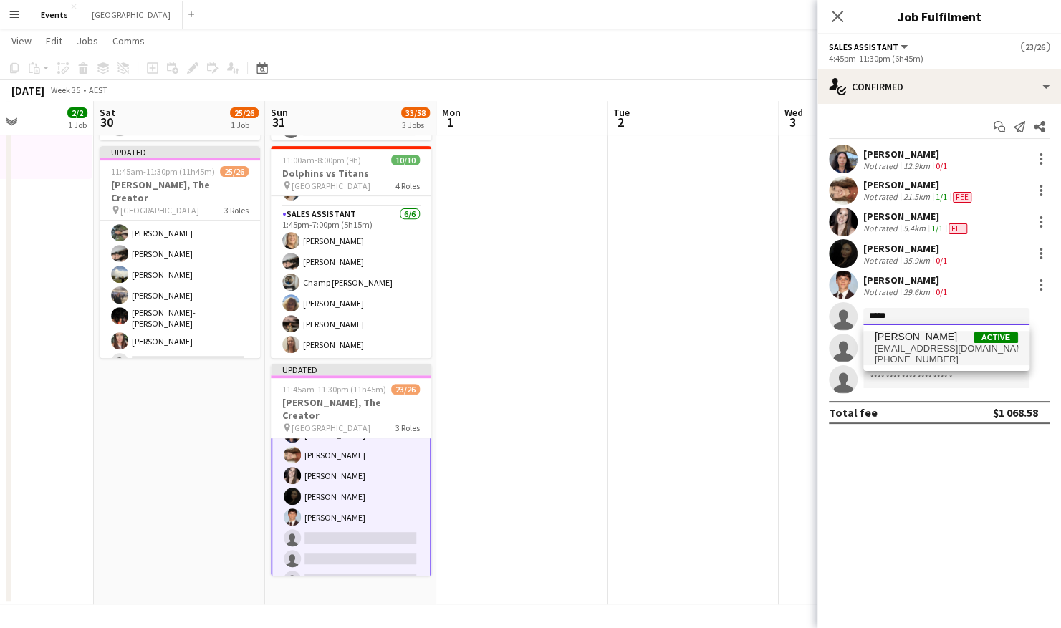
type input "*****"
click at [914, 352] on span "[EMAIL_ADDRESS][DOMAIN_NAME]" at bounding box center [946, 348] width 143 height 11
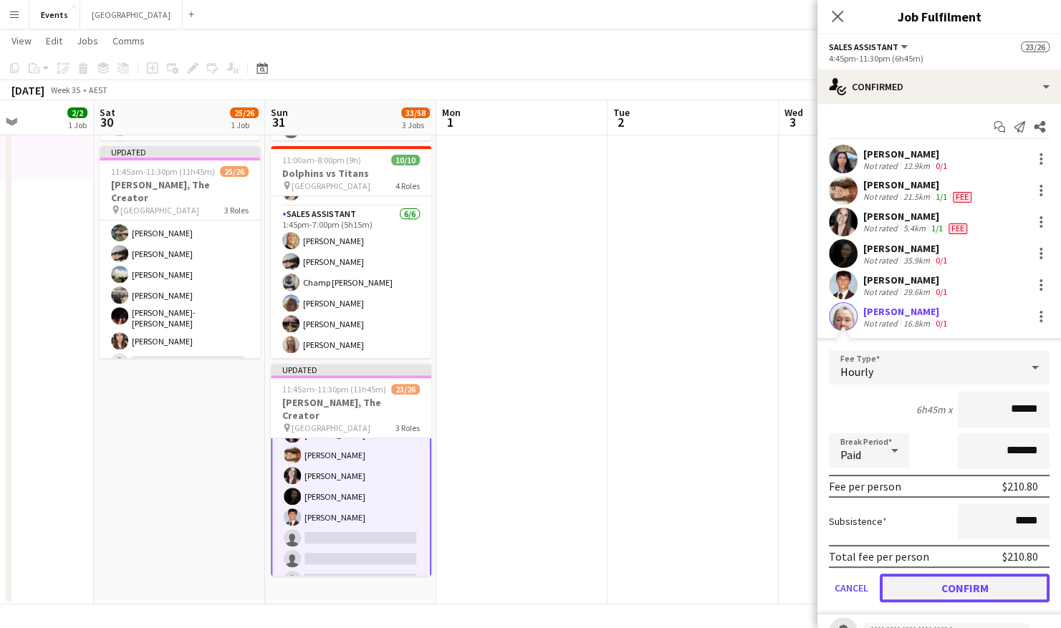
click at [951, 586] on button "Confirm" at bounding box center [965, 588] width 170 height 29
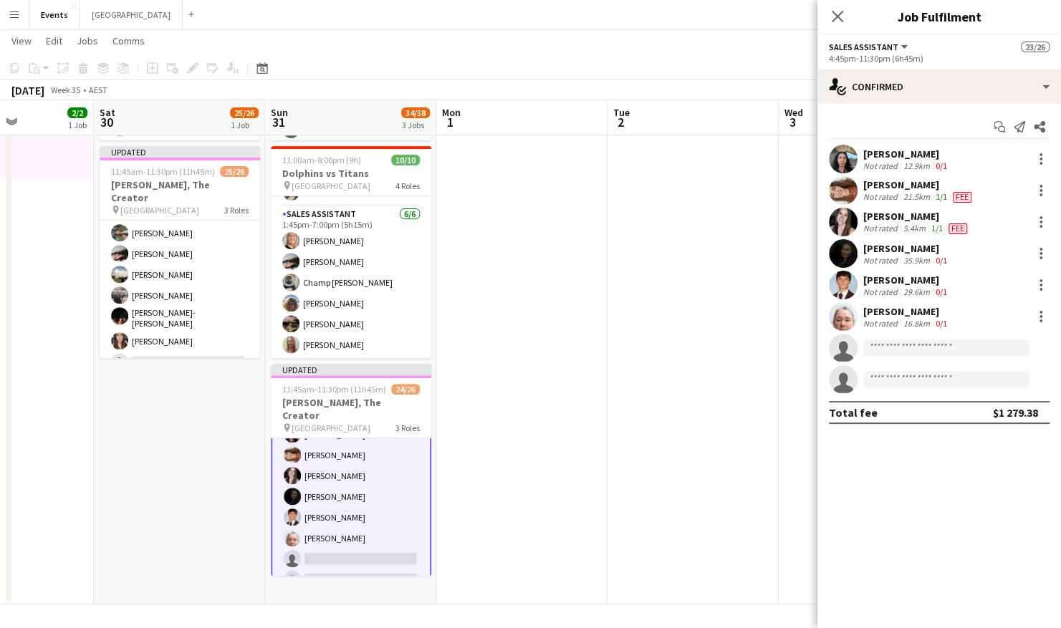
click at [351, 489] on app-card-role "Sales Assistant [DATE] 4:45pm-11:30pm (6h45m) [PERSON_NAME] [PERSON_NAME] [PERS…" at bounding box center [351, 496] width 160 height 197
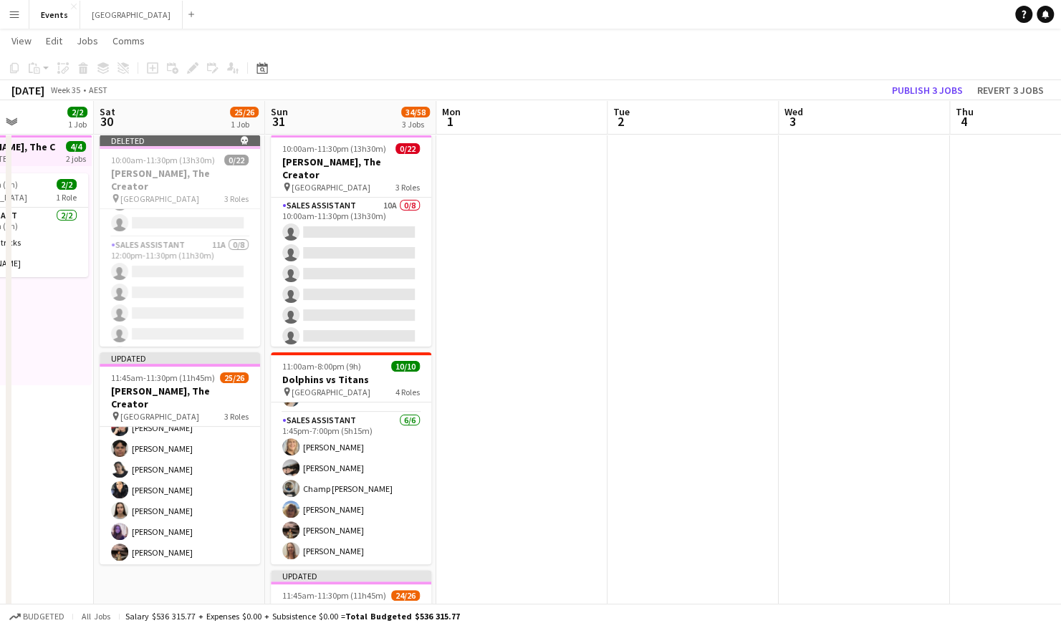
scroll to position [0, 0]
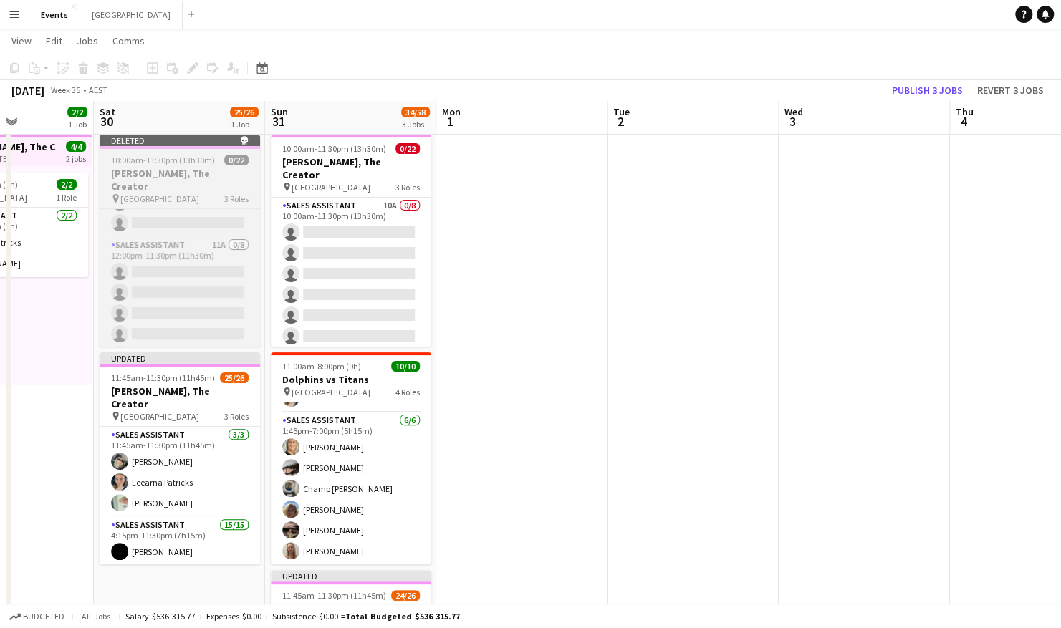
click at [185, 167] on h3 "[PERSON_NAME], The Creator" at bounding box center [180, 180] width 160 height 26
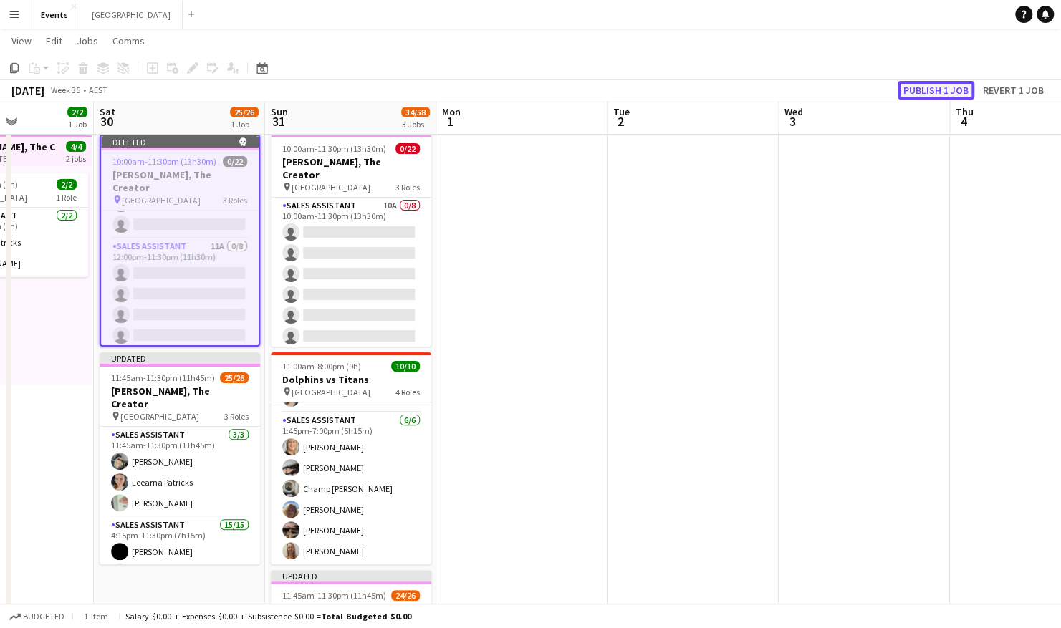
click at [934, 89] on button "Publish 1 job" at bounding box center [936, 90] width 77 height 19
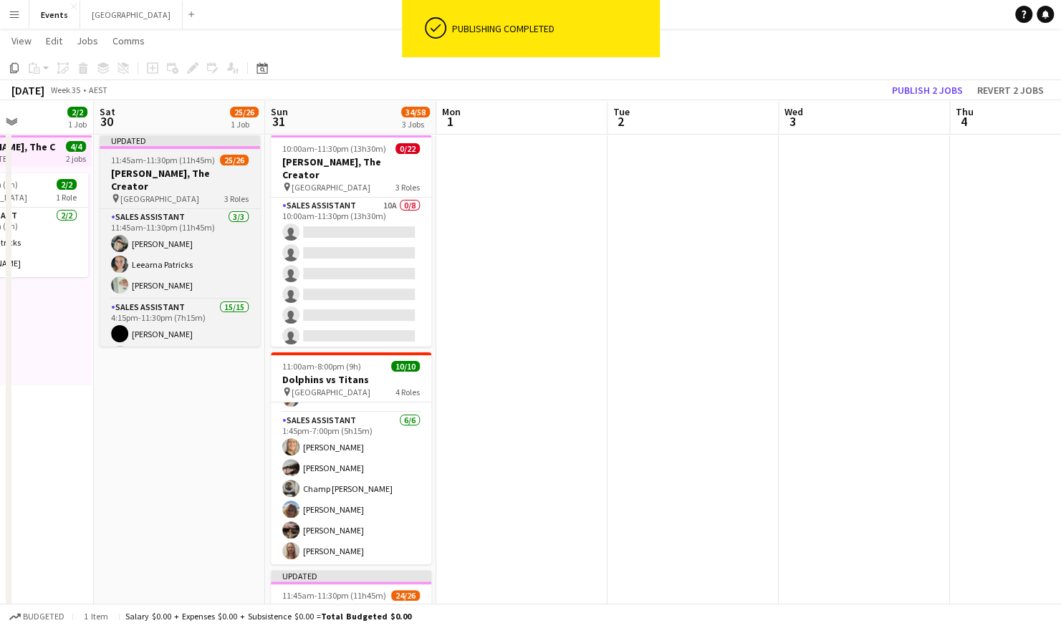
click at [186, 153] on app-job-card "Updated 11:45am-11:30pm (11h45m) 25/26 [PERSON_NAME], The Creator pin Brisbane …" at bounding box center [180, 241] width 160 height 212
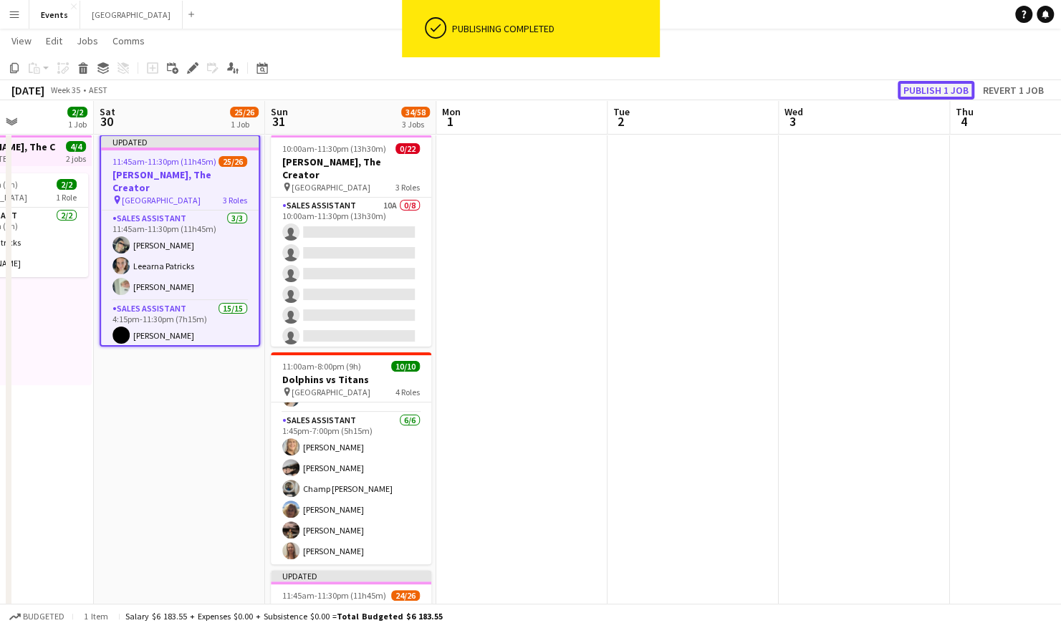
click at [944, 89] on button "Publish 1 job" at bounding box center [936, 90] width 77 height 19
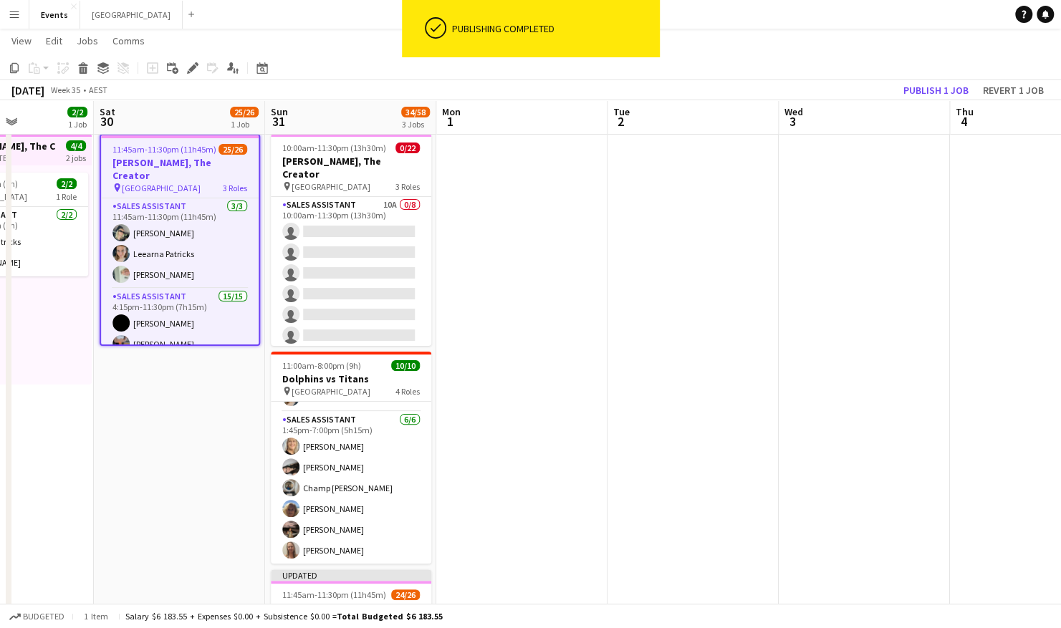
click at [170, 160] on h3 "[PERSON_NAME], The Creator" at bounding box center [180, 169] width 158 height 26
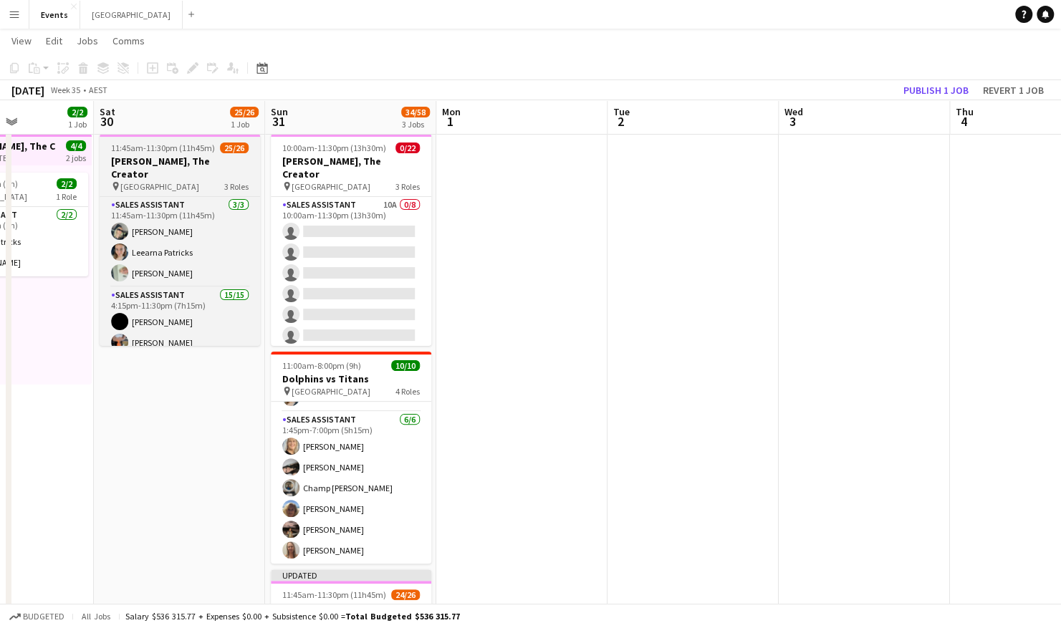
click at [170, 160] on h3 "[PERSON_NAME], The Creator" at bounding box center [180, 168] width 160 height 26
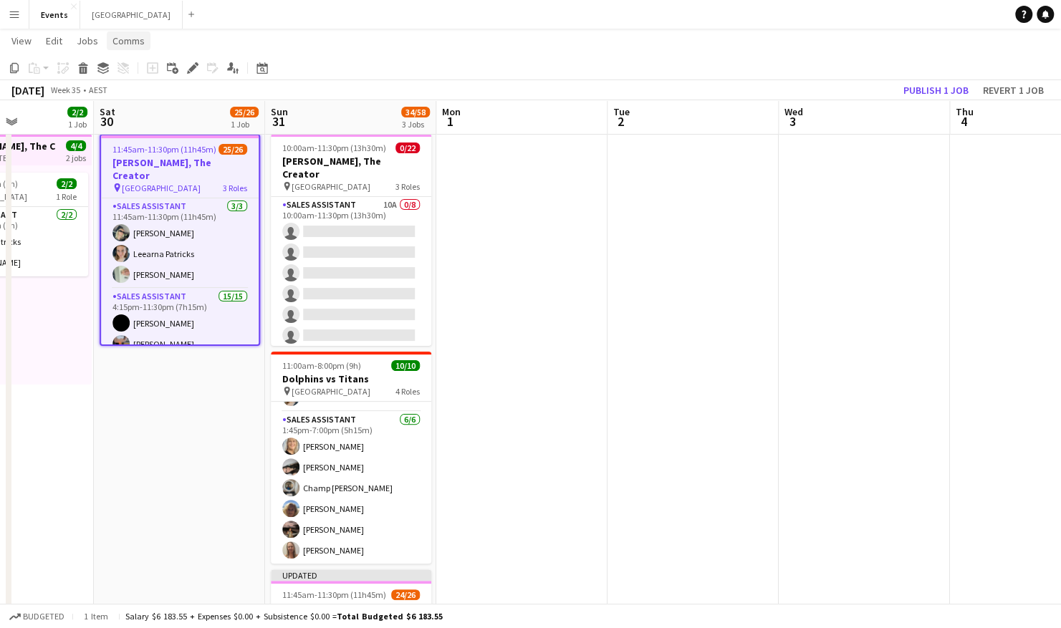
click at [132, 39] on span "Comms" at bounding box center [128, 40] width 32 height 13
click at [164, 106] on span "Create chat" at bounding box center [142, 101] width 50 height 13
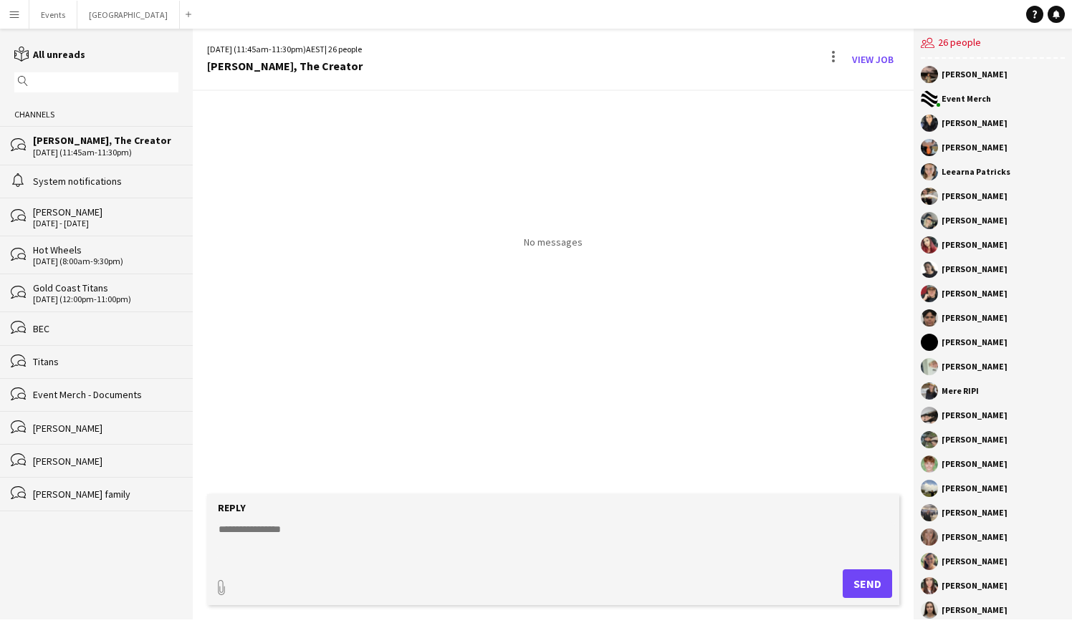
click at [260, 529] on textarea at bounding box center [556, 540] width 678 height 37
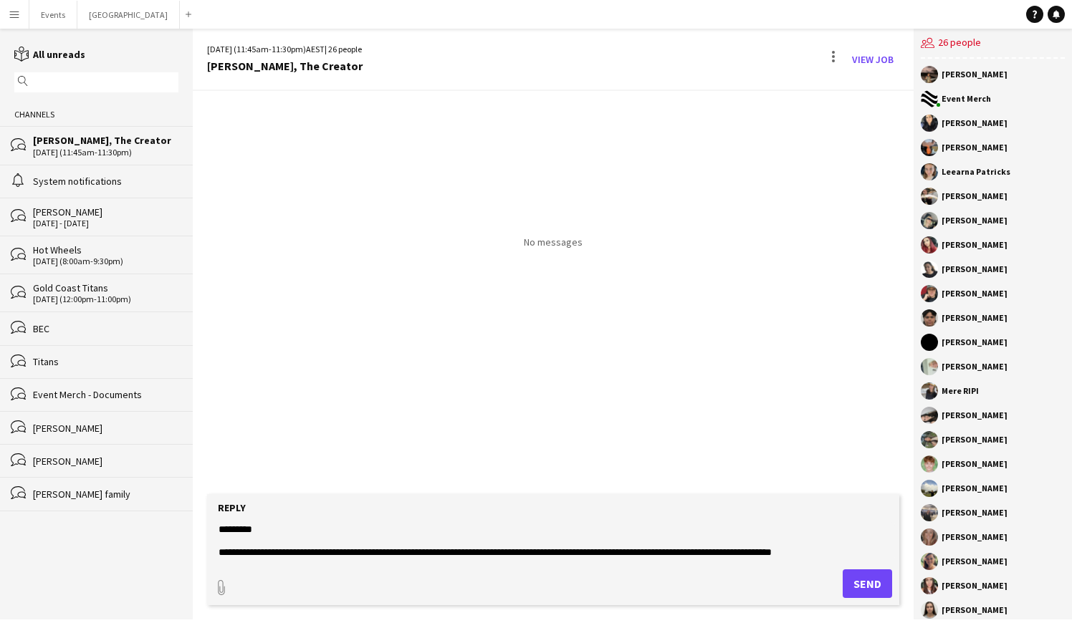
click at [851, 554] on textarea "**********" at bounding box center [556, 540] width 678 height 37
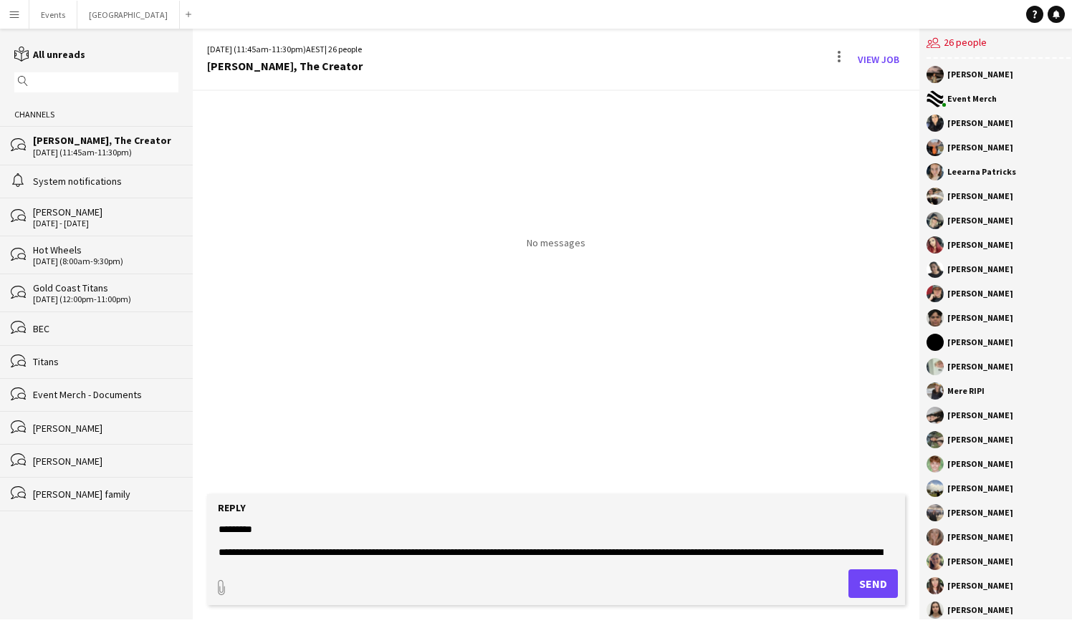
click at [218, 550] on textarea "**********" at bounding box center [556, 540] width 678 height 37
type textarea "**********"
drag, startPoint x: 216, startPoint y: 527, endPoint x: 807, endPoint y: 544, distance: 591.2
click at [807, 544] on form "**********" at bounding box center [556, 549] width 698 height 111
drag, startPoint x: 592, startPoint y: 556, endPoint x: 179, endPoint y: 514, distance: 414.7
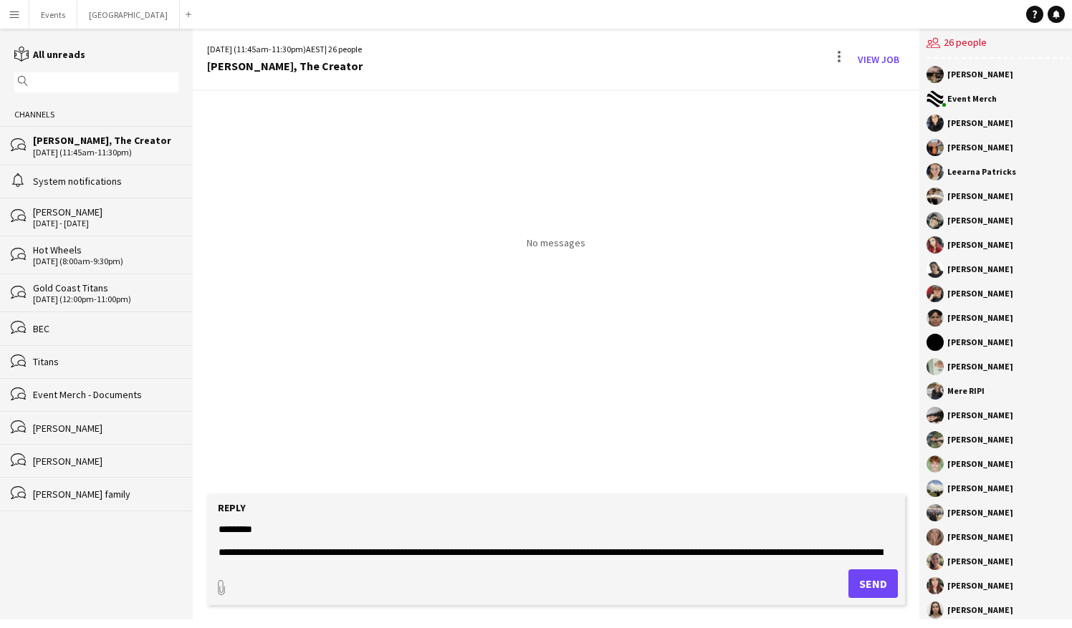
click at [179, 514] on div "reading All unreads magnifier Channels bubbles [PERSON_NAME], The Creator [DATE…" at bounding box center [536, 324] width 1072 height 591
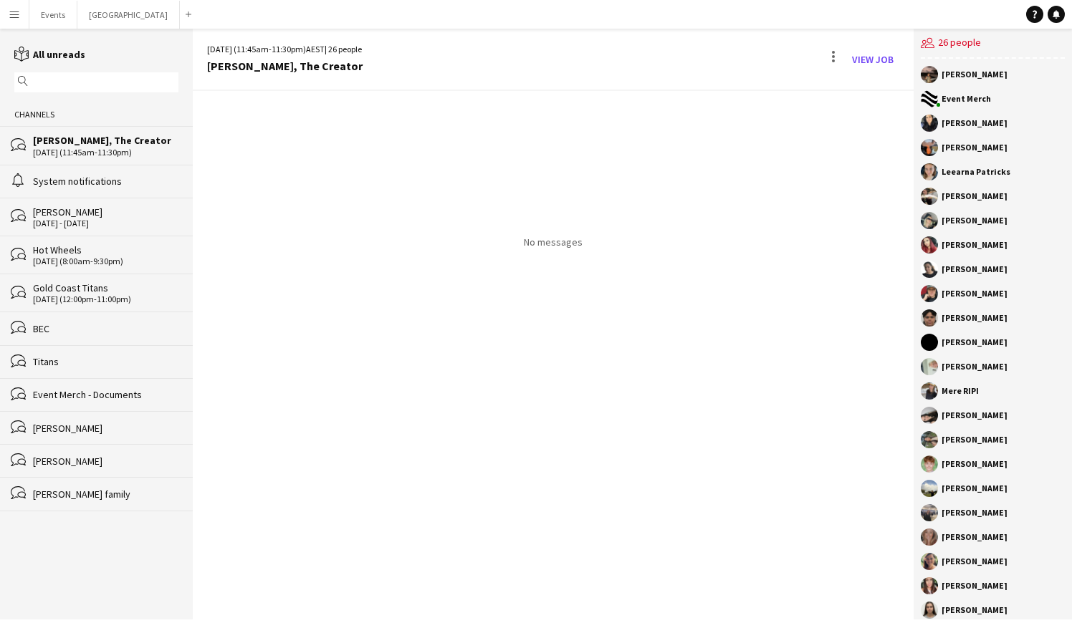
click at [113, 149] on div "[DATE] (11:45am-11:30pm)" at bounding box center [105, 153] width 145 height 10
click at [49, 20] on button "Events Close" at bounding box center [53, 15] width 48 height 28
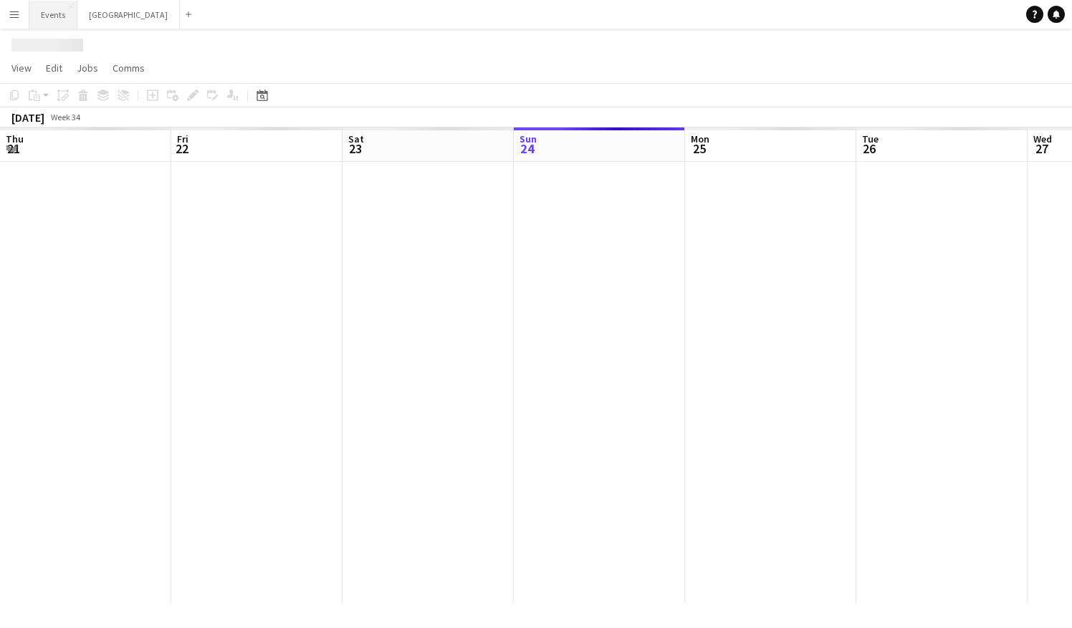
scroll to position [0, 342]
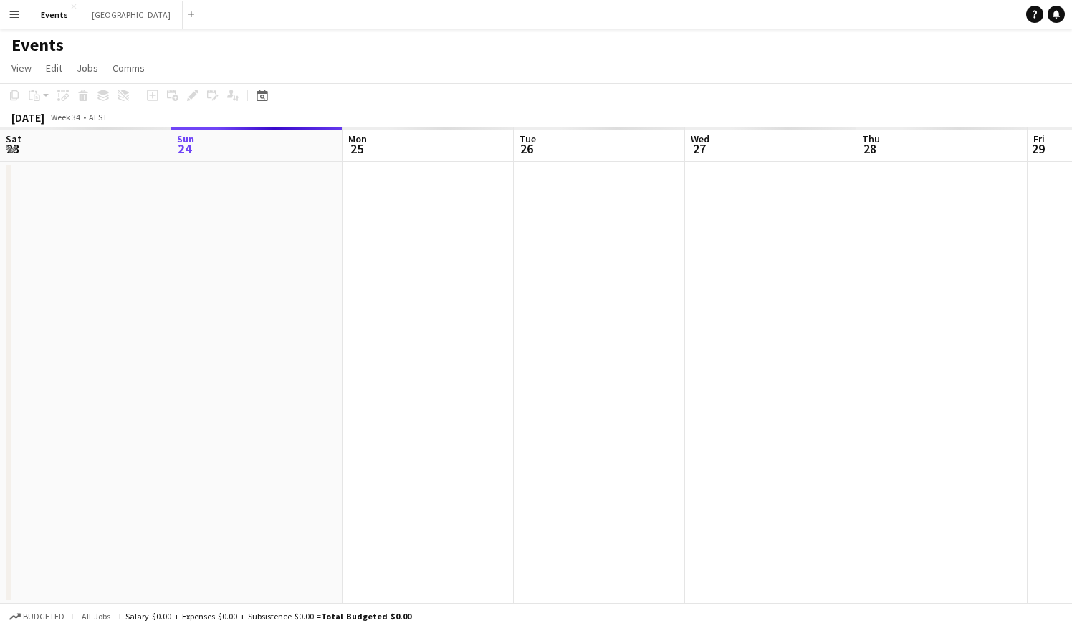
click at [17, 20] on button "Menu" at bounding box center [14, 14] width 29 height 29
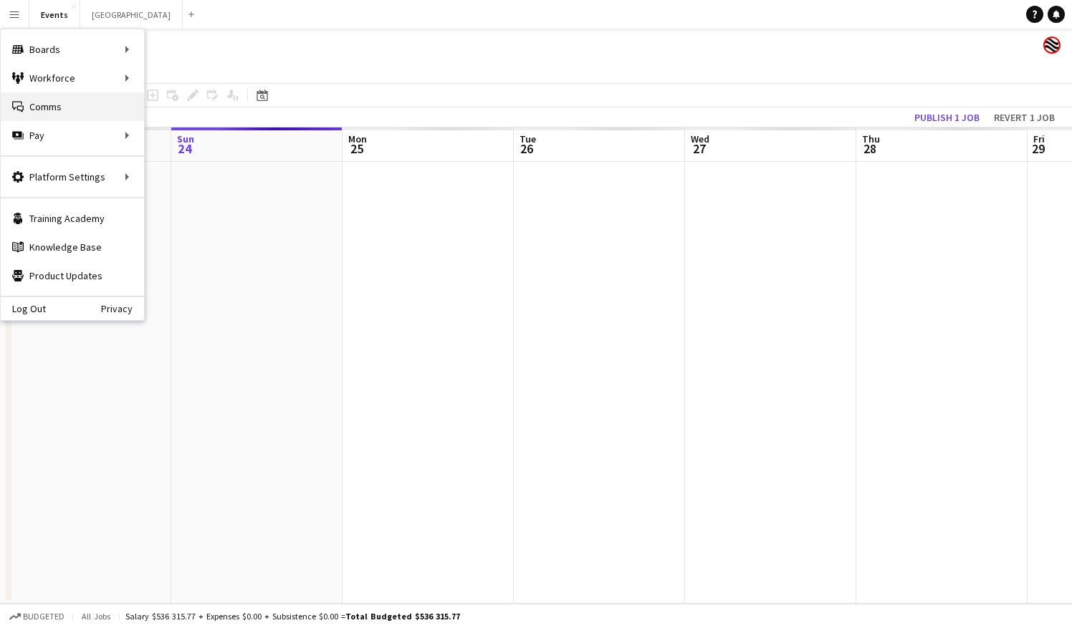
click at [45, 103] on link "Comms Comms" at bounding box center [72, 106] width 143 height 29
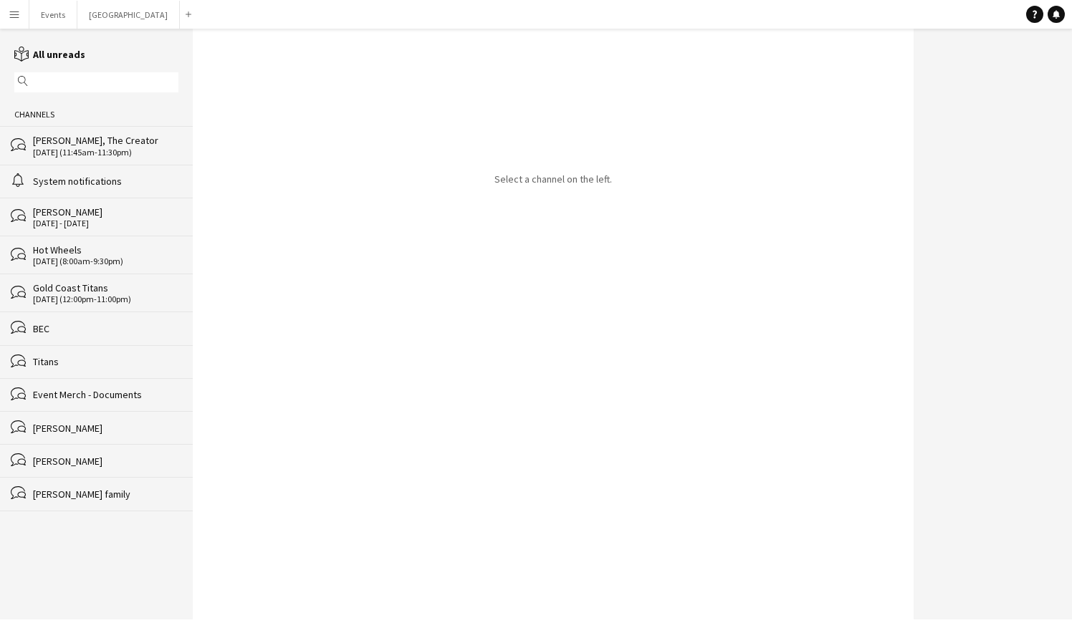
click at [92, 135] on div "[PERSON_NAME], The Creator" at bounding box center [105, 140] width 145 height 13
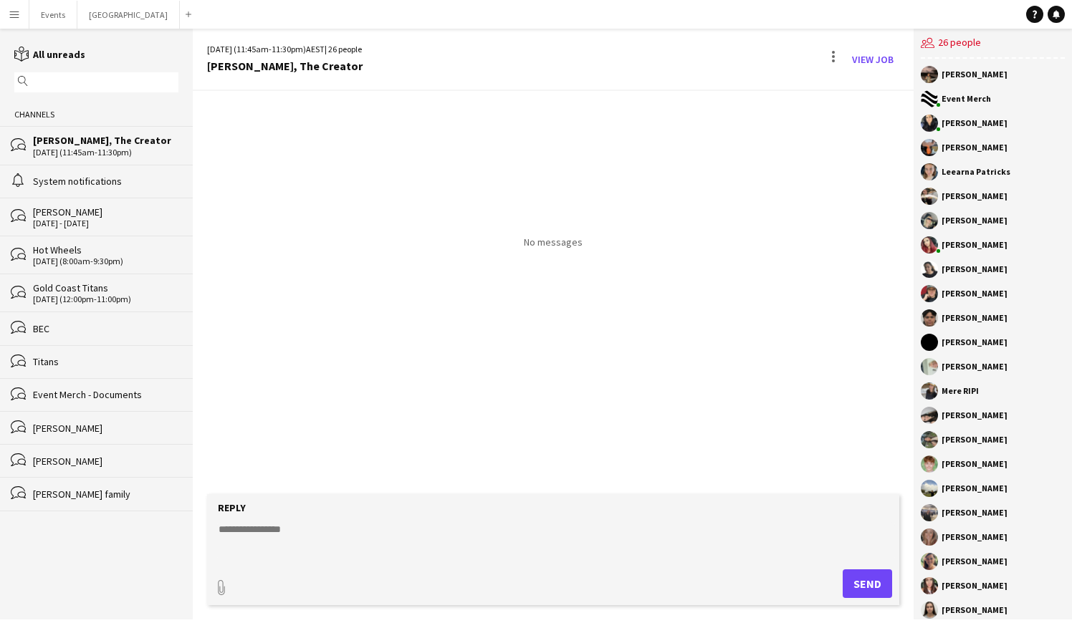
click at [268, 523] on textarea at bounding box center [556, 540] width 678 height 37
paste textarea "**********"
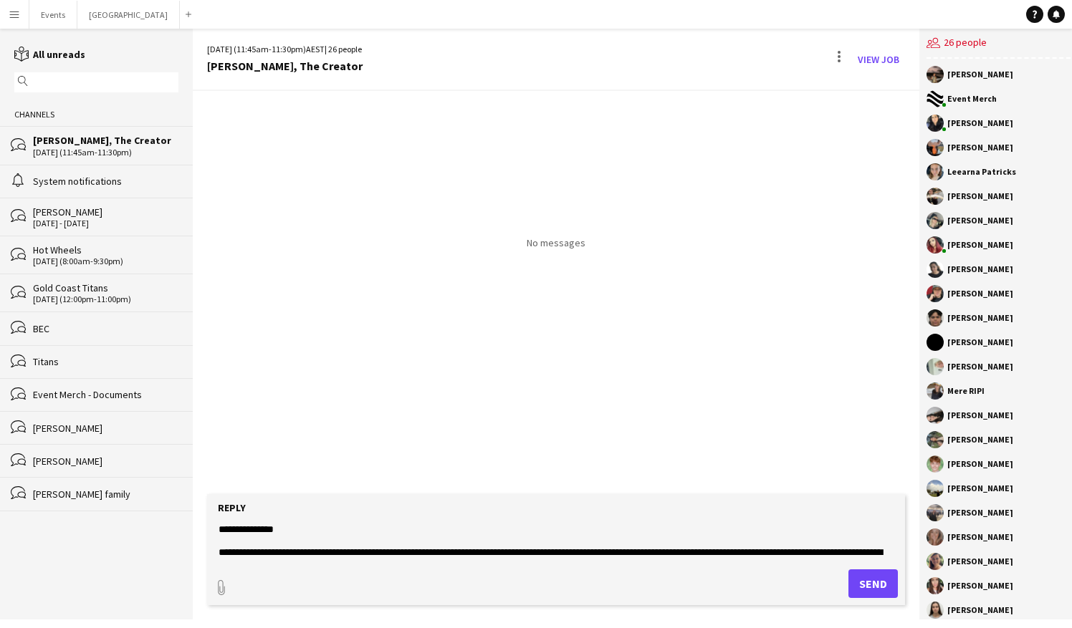
type textarea "**********"
click at [870, 582] on button "Send" at bounding box center [872, 583] width 49 height 29
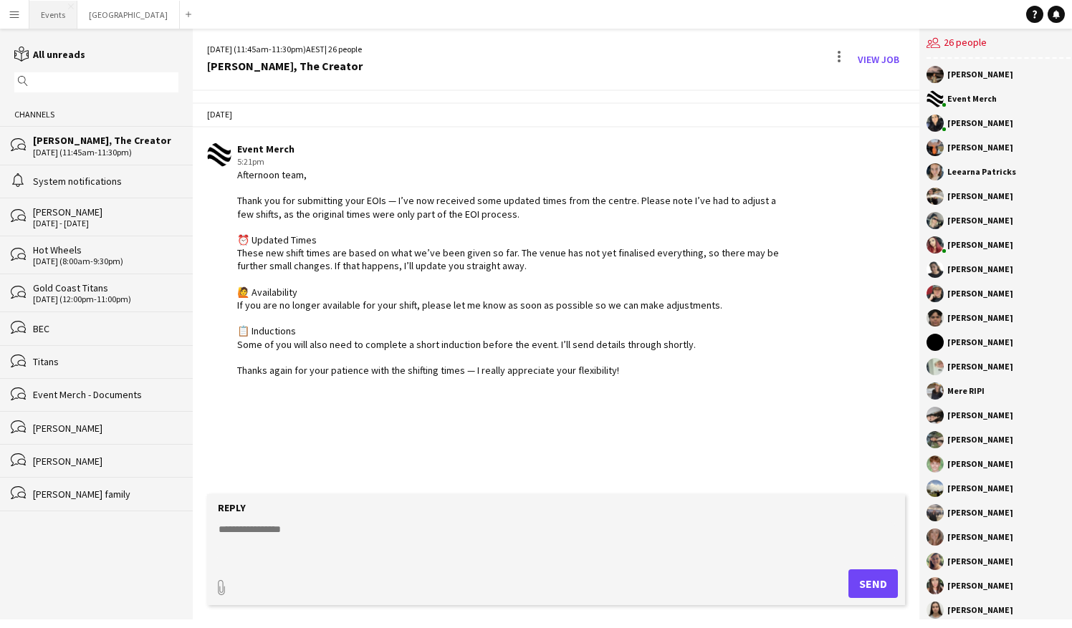
click at [50, 15] on button "Events Close" at bounding box center [53, 15] width 48 height 28
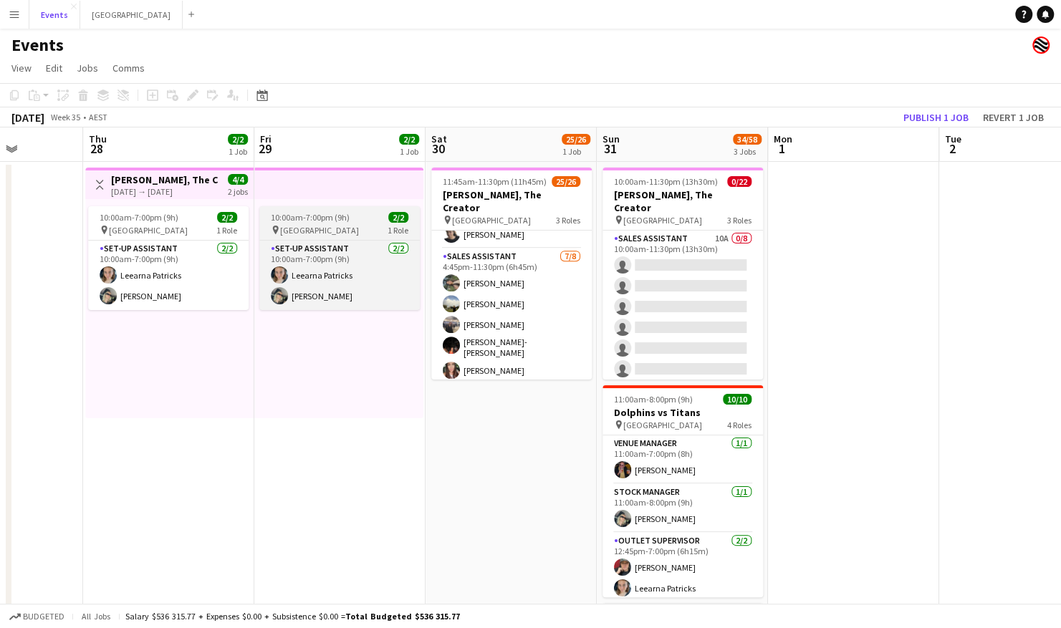
scroll to position [423, 0]
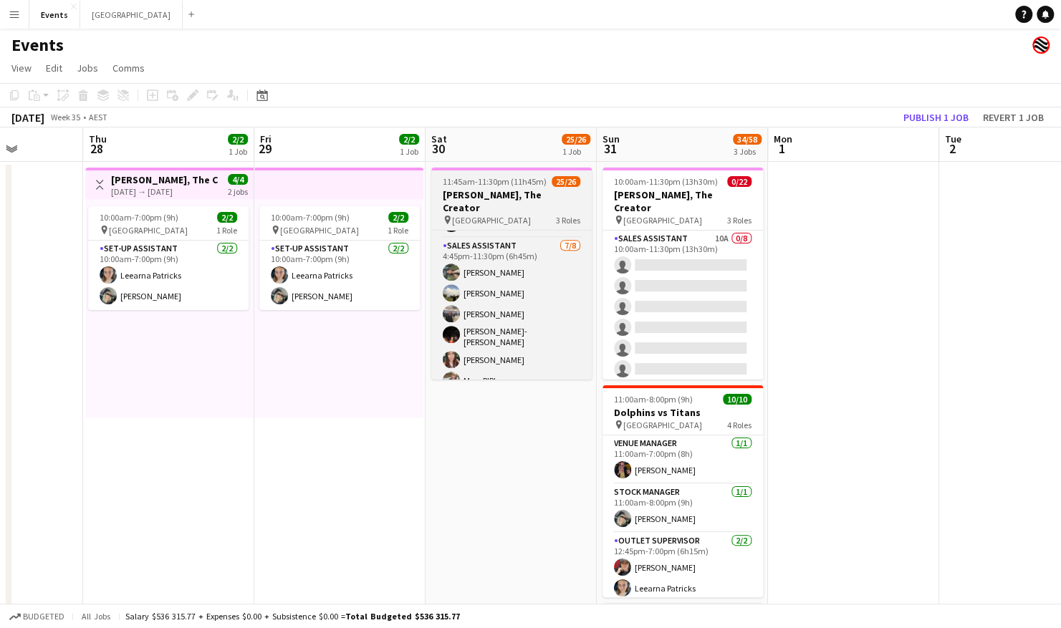
click at [511, 191] on h3 "[PERSON_NAME], The Creator" at bounding box center [511, 201] width 160 height 26
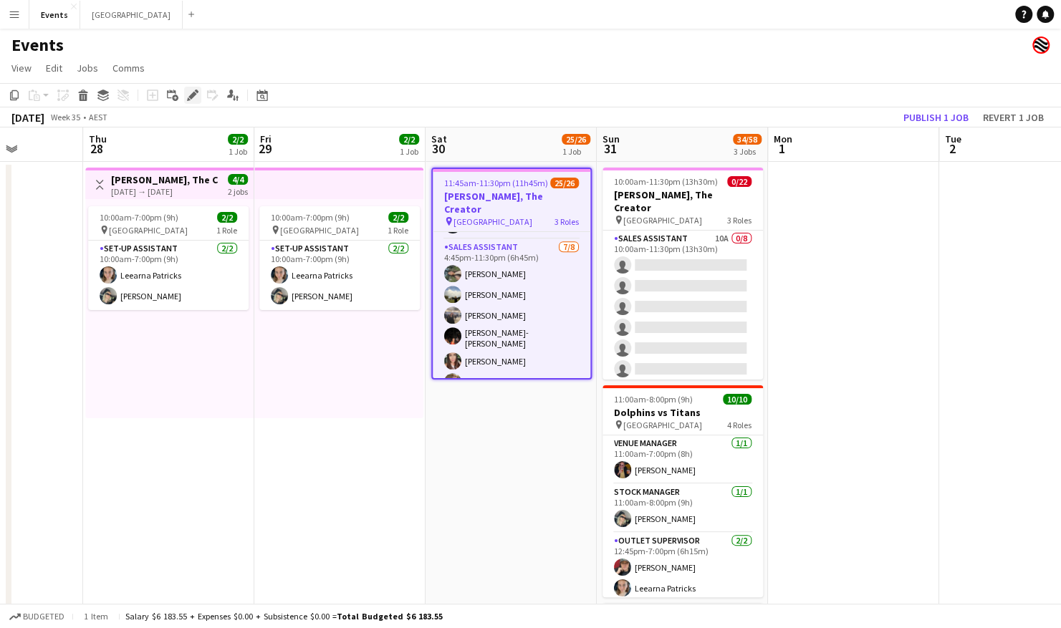
click at [192, 92] on icon "Edit" at bounding box center [192, 95] width 11 height 11
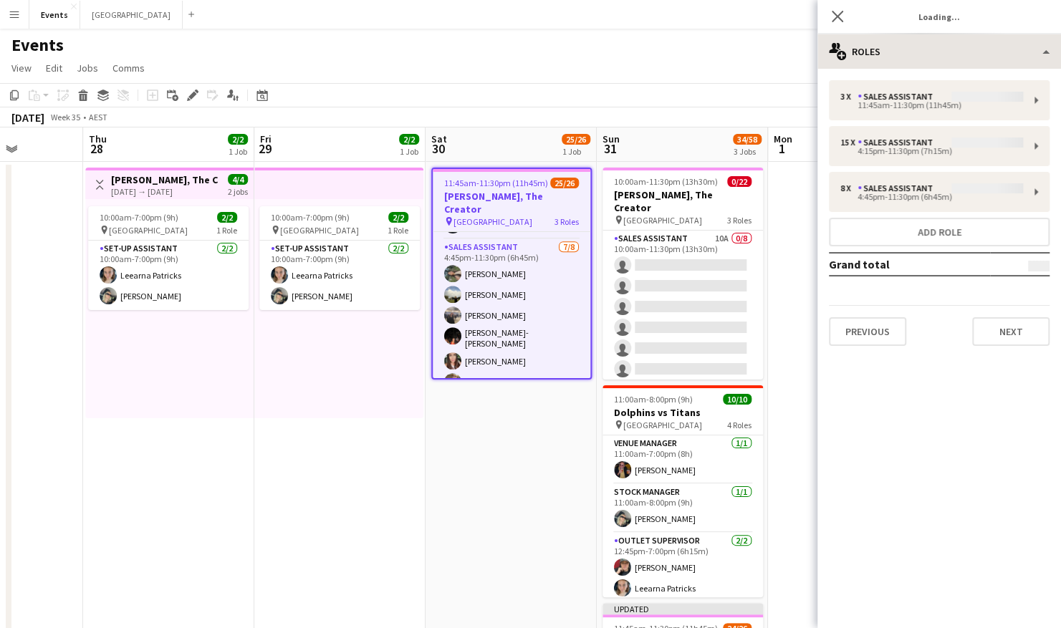
type input "**********"
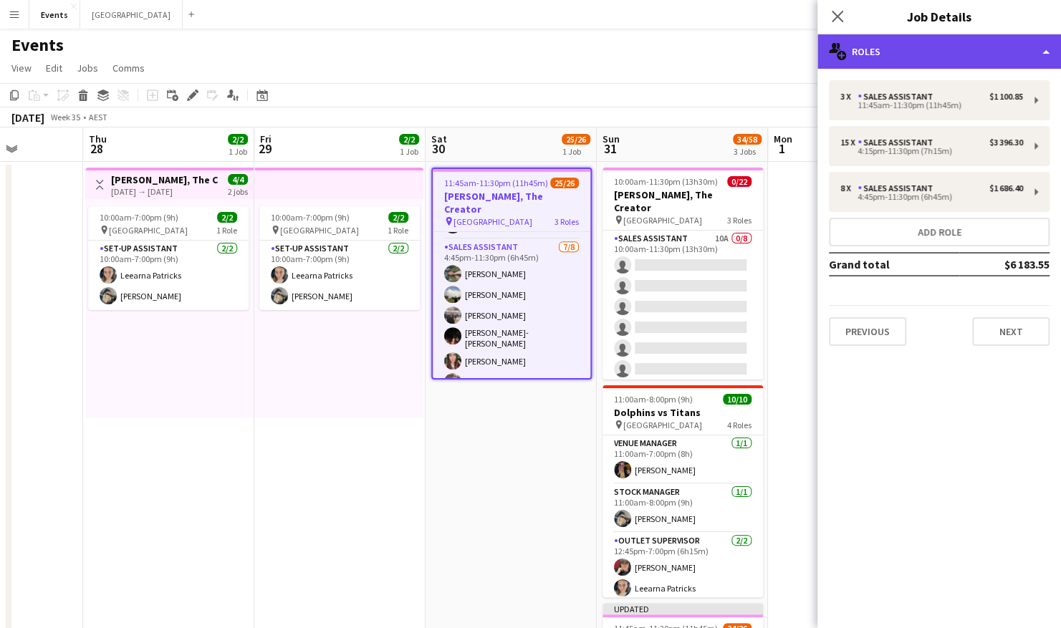
click at [949, 56] on div "multiple-users-add Roles" at bounding box center [939, 51] width 244 height 34
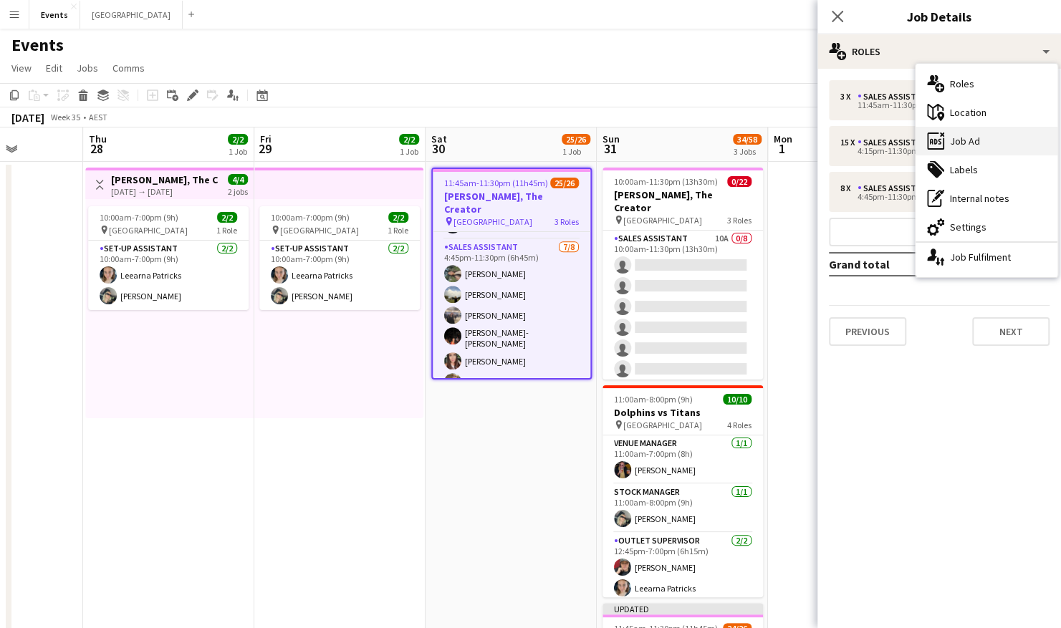
click at [986, 146] on div "ads-window Job Ad" at bounding box center [986, 141] width 142 height 29
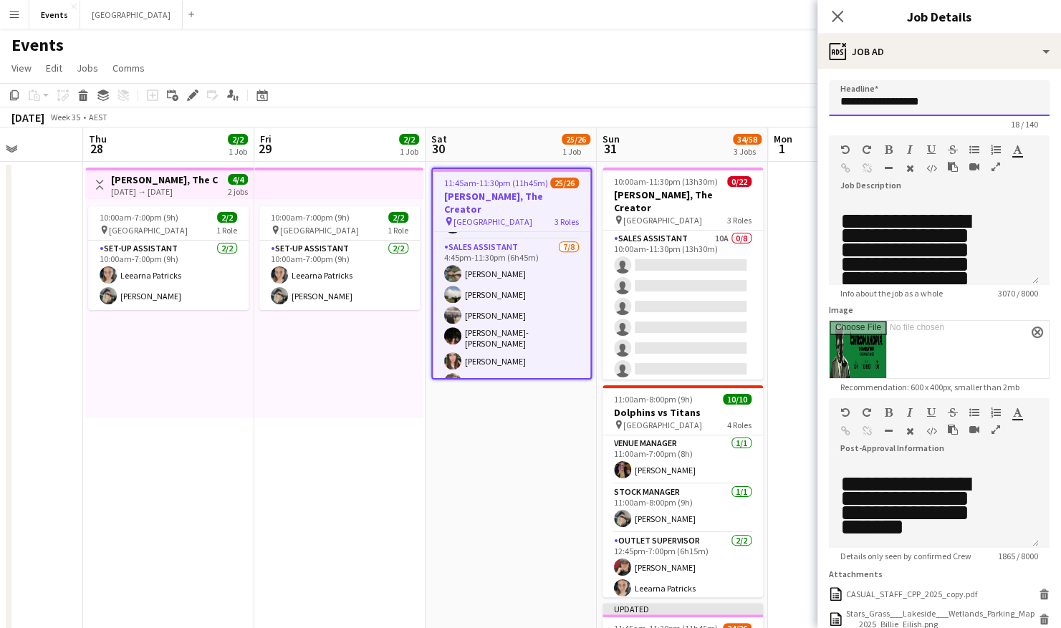
click at [961, 106] on input "**********" at bounding box center [939, 98] width 221 height 36
click at [275, 453] on app-date-cell "10:00am-7:00pm (9h) 2/2 pin Brisbane Entertainment Centre 1 Role Set-up Assista…" at bounding box center [339, 503] width 171 height 682
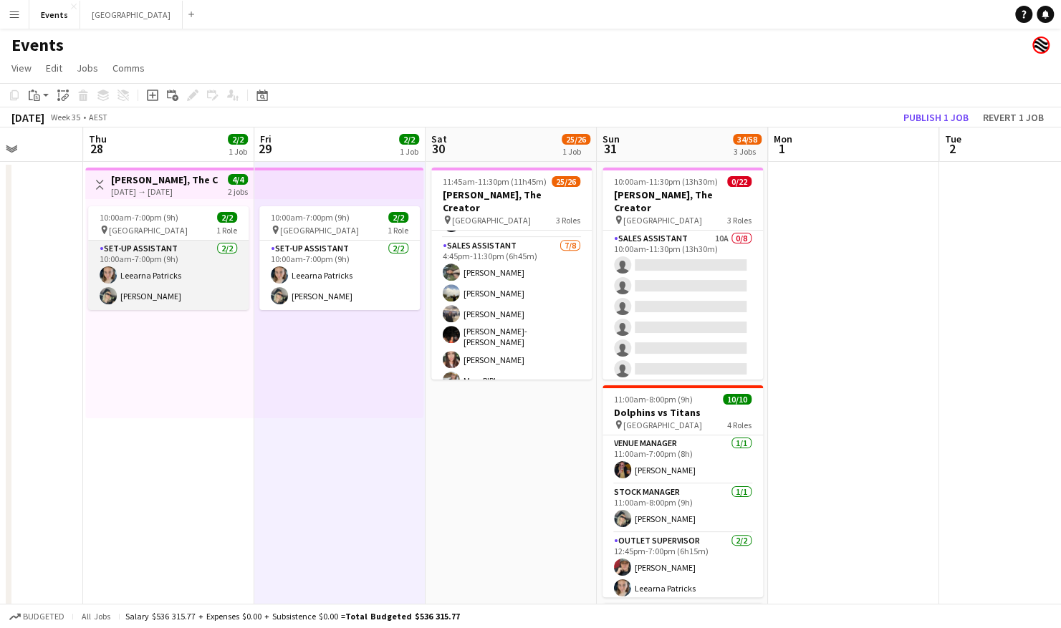
click at [142, 281] on app-card-role "Set-up Assistant [DATE] 10:00am-7:00pm (9h) Leearna [PERSON_NAME] [PERSON_NAME]" at bounding box center [168, 275] width 160 height 69
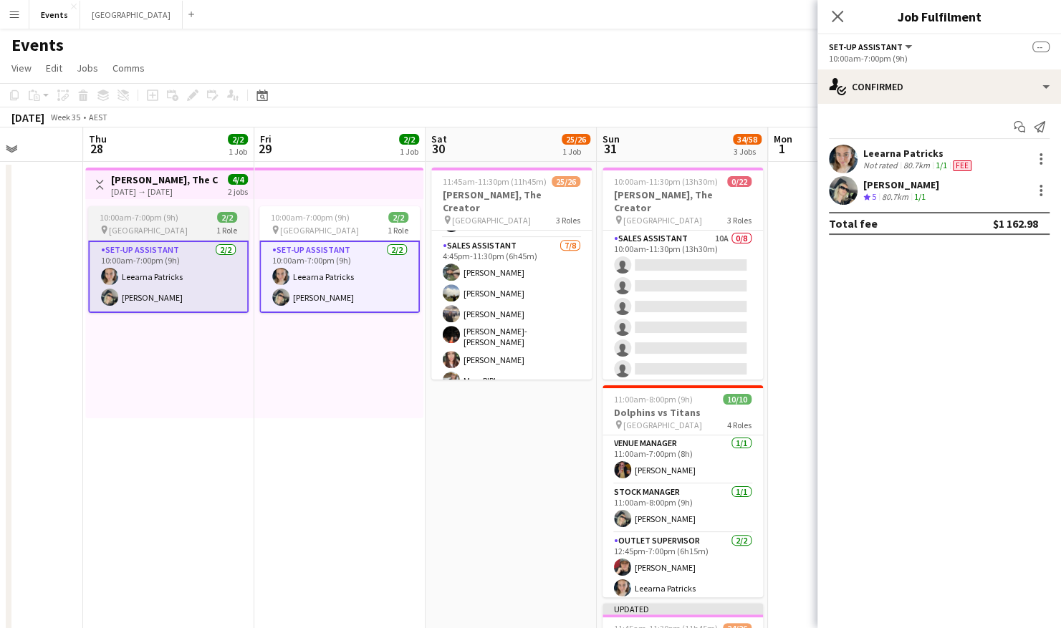
click at [169, 222] on span "10:00am-7:00pm (9h)" at bounding box center [139, 217] width 79 height 11
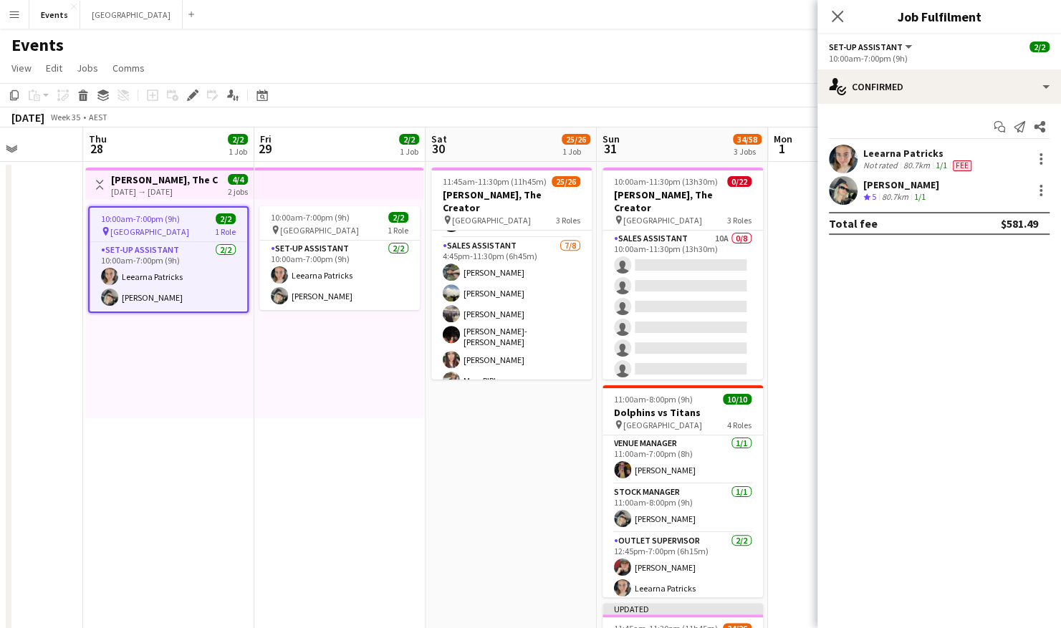
click at [153, 441] on app-date-cell "Toggle View [PERSON_NAME], The Creator [DATE] → [DATE] 4/4 2 jobs 10:00am-7:00p…" at bounding box center [168, 503] width 171 height 682
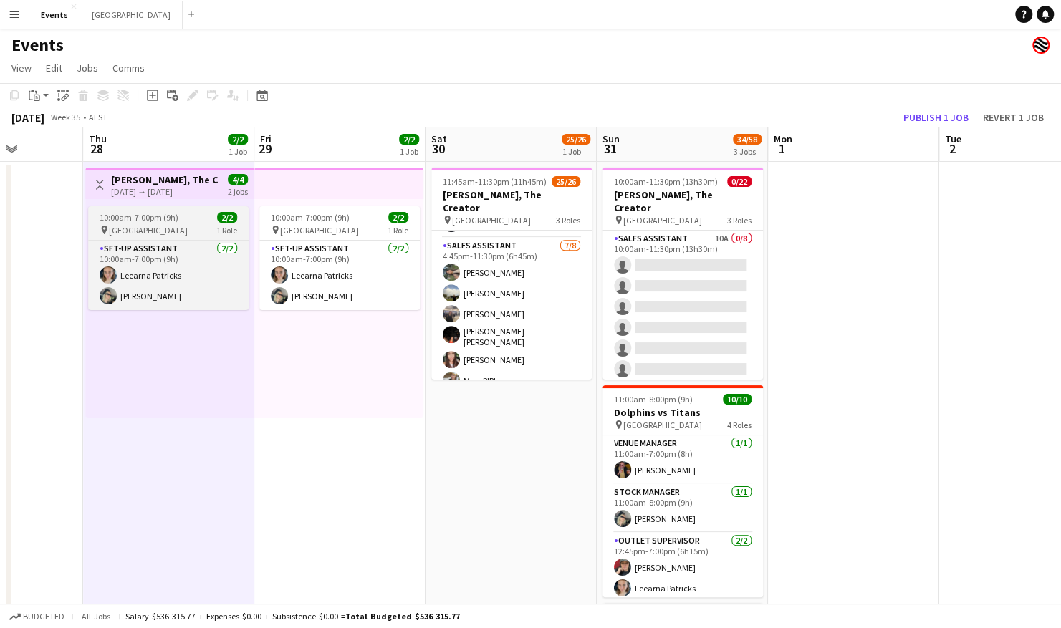
click at [163, 218] on span "10:00am-7:00pm (9h)" at bounding box center [139, 217] width 79 height 11
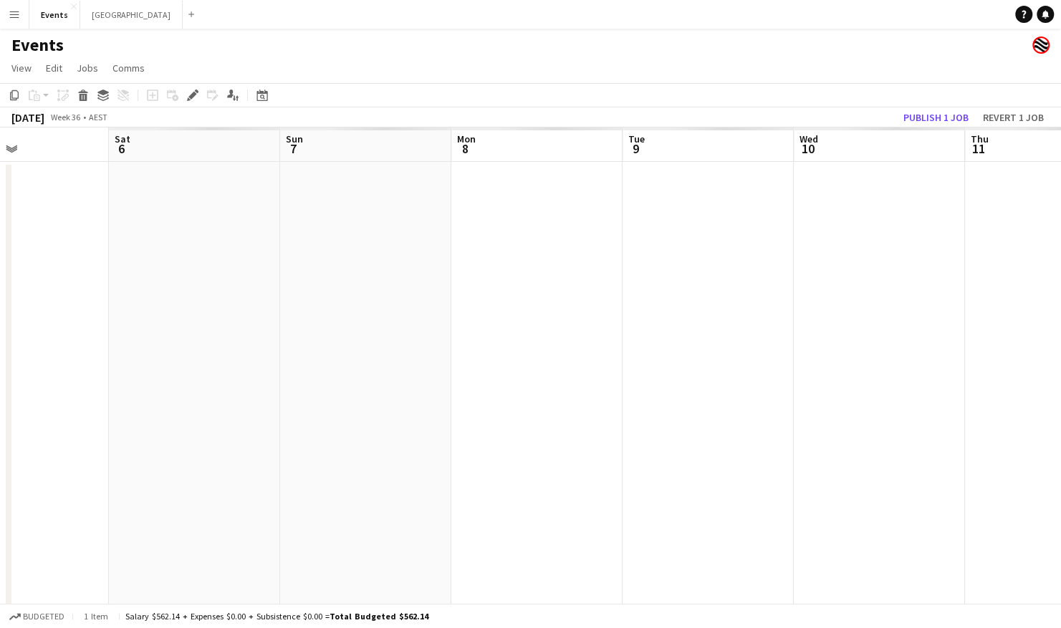
scroll to position [0, 577]
click at [262, 93] on icon at bounding box center [261, 95] width 11 height 11
click at [385, 142] on span "Next month" at bounding box center [379, 144] width 29 height 29
click at [358, 254] on span "18" at bounding box center [359, 255] width 17 height 17
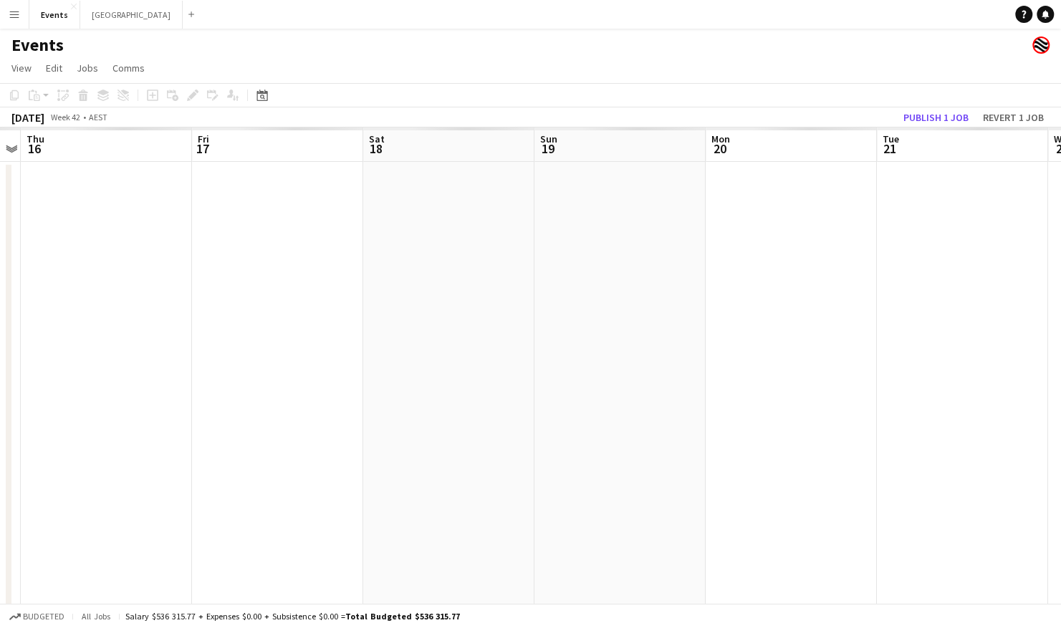
scroll to position [0, 494]
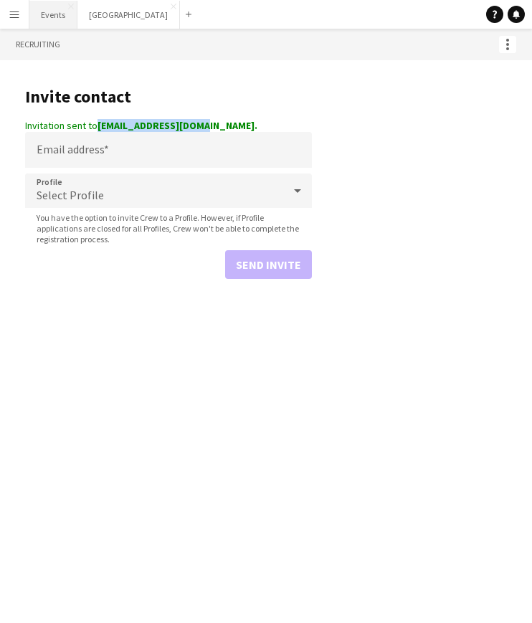
click at [56, 13] on button "Events Close" at bounding box center [53, 15] width 48 height 28
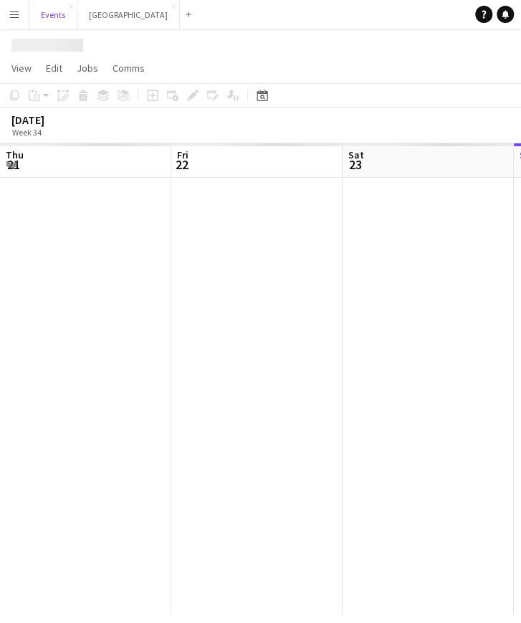
scroll to position [0, 342]
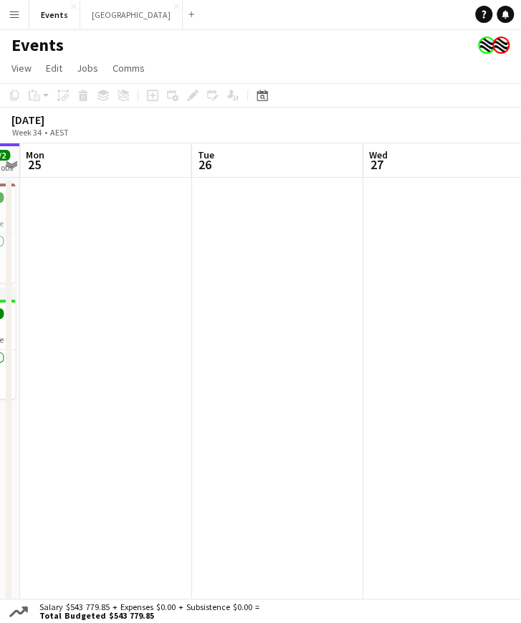
drag, startPoint x: 370, startPoint y: 440, endPoint x: 47, endPoint y: 435, distance: 322.4
click at [47, 435] on app-calendar-viewport "Thu 21 Fri 22 5/5 2 Jobs Sat 23 30/31 3 Jobs Sun 24 2/2 2 Jobs Mon 25 Tue 26 We…" at bounding box center [260, 466] width 521 height 646
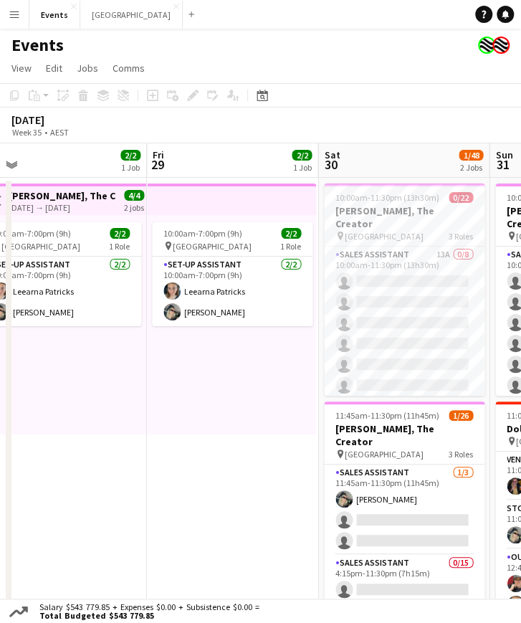
scroll to position [0, 451]
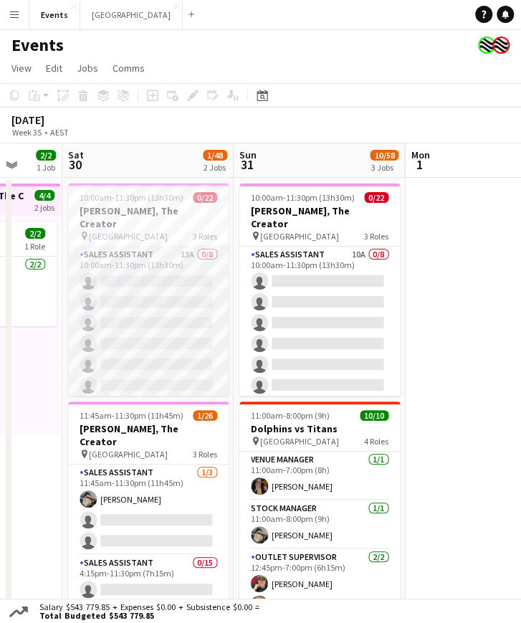
click at [140, 307] on app-card-role "Sales Assistant 13A 0/8 10:00am-11:30pm (13h30m) single-neutral-actions single-…" at bounding box center [148, 343] width 160 height 194
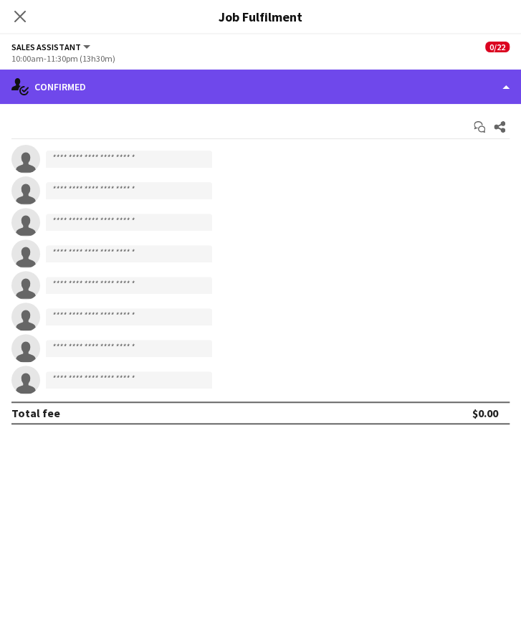
click at [251, 85] on div "single-neutral-actions-check-2 Confirmed" at bounding box center [260, 86] width 521 height 34
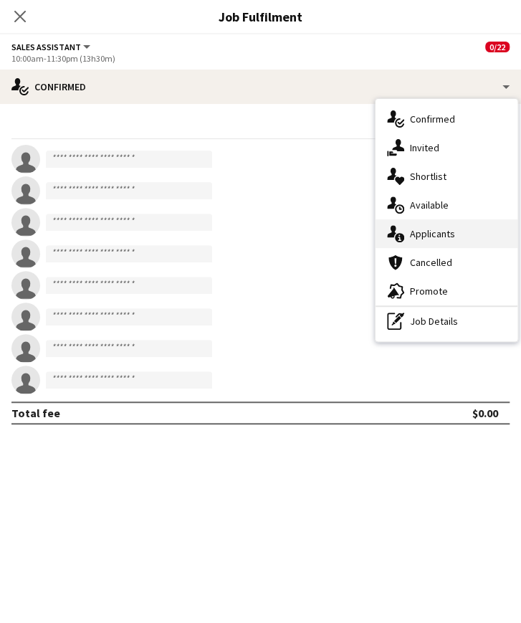
click at [436, 231] on div "single-neutral-actions-information Applicants" at bounding box center [446, 233] width 142 height 29
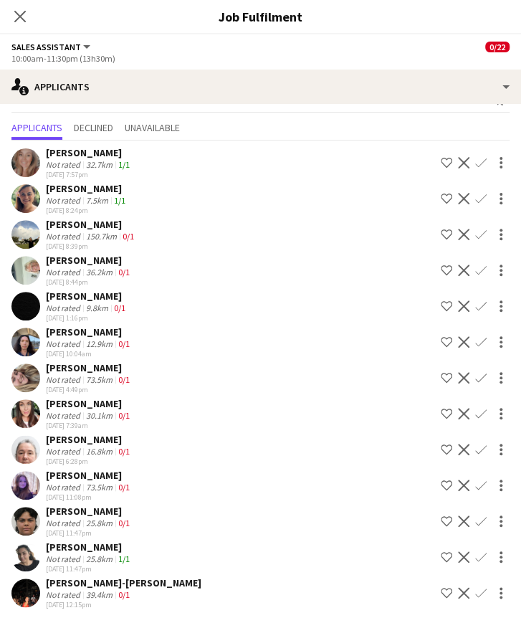
scroll to position [0, 0]
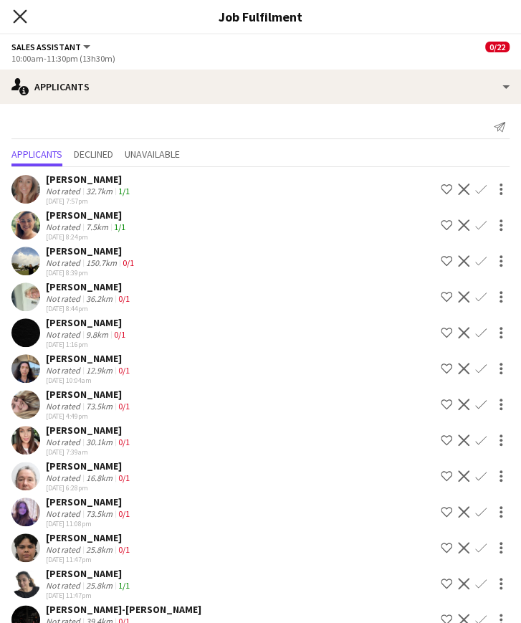
click at [16, 19] on icon "Close pop-in" at bounding box center [20, 16] width 14 height 14
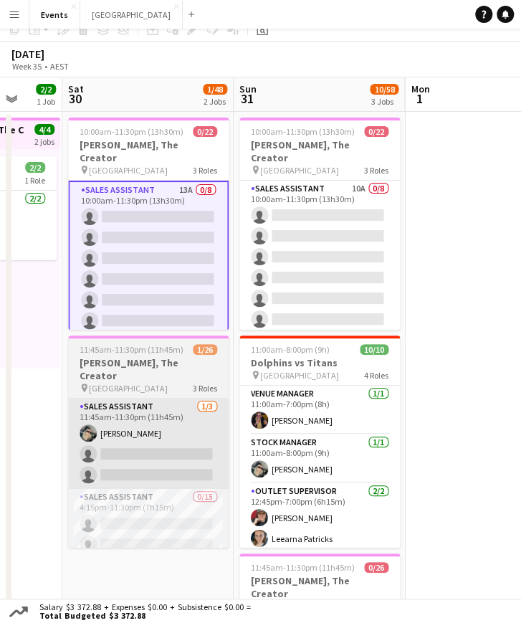
scroll to position [10, 0]
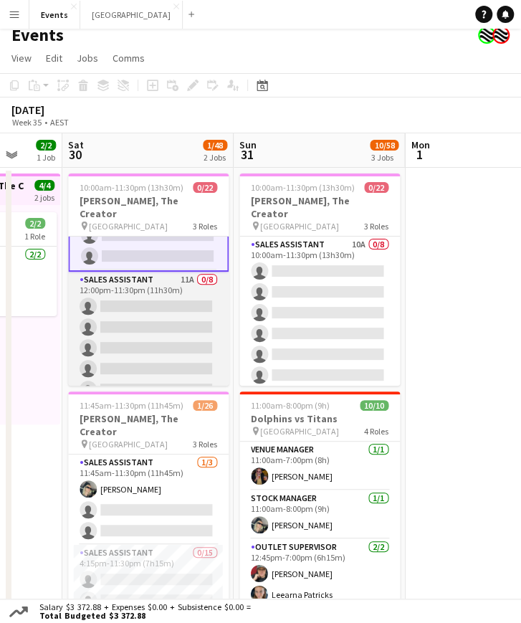
click at [145, 317] on app-card-role "Sales Assistant 11A 0/8 12:00pm-11:30pm (11h30m) single-neutral-actions single-…" at bounding box center [148, 368] width 160 height 194
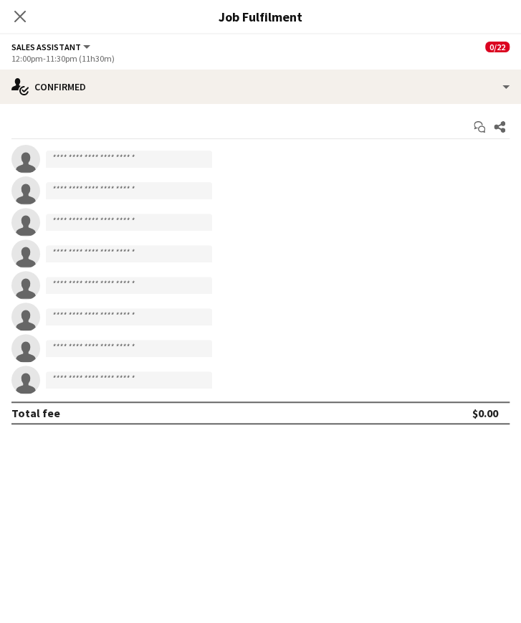
scroll to position [160, 0]
click at [145, 317] on input at bounding box center [129, 316] width 166 height 17
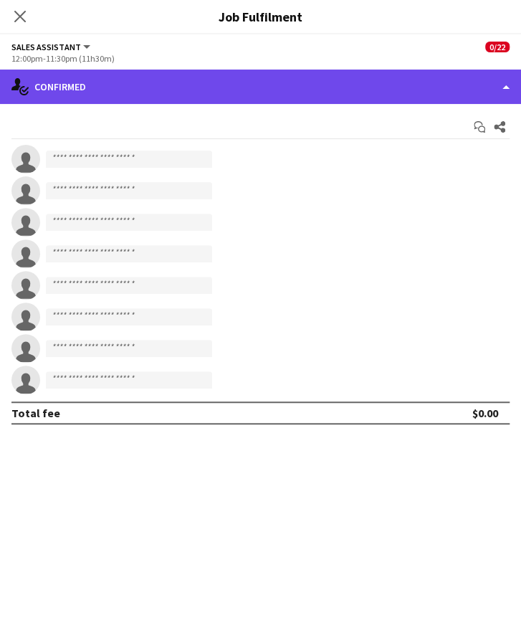
click at [332, 81] on div "single-neutral-actions-check-2 Confirmed" at bounding box center [260, 86] width 521 height 34
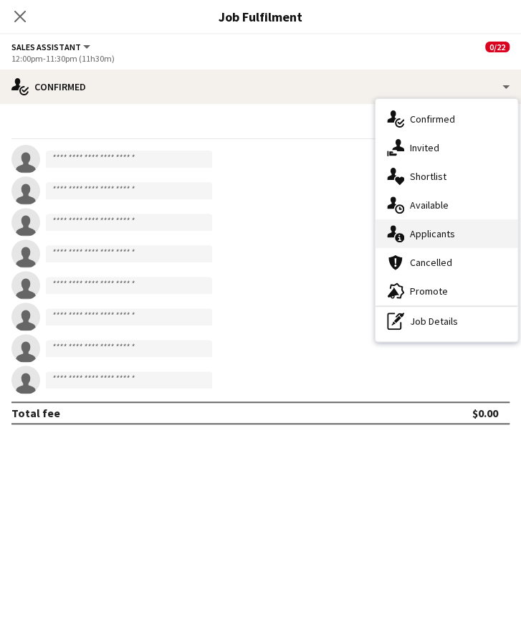
click at [456, 234] on div "single-neutral-actions-information Applicants" at bounding box center [446, 233] width 142 height 29
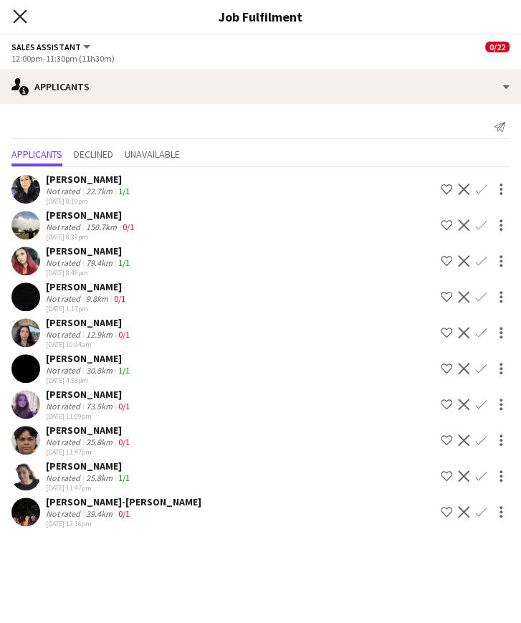
click at [20, 21] on icon "Close pop-in" at bounding box center [20, 16] width 14 height 14
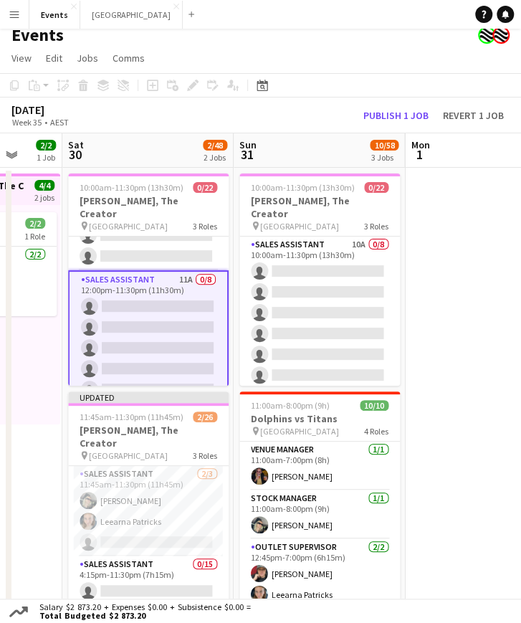
scroll to position [0, 0]
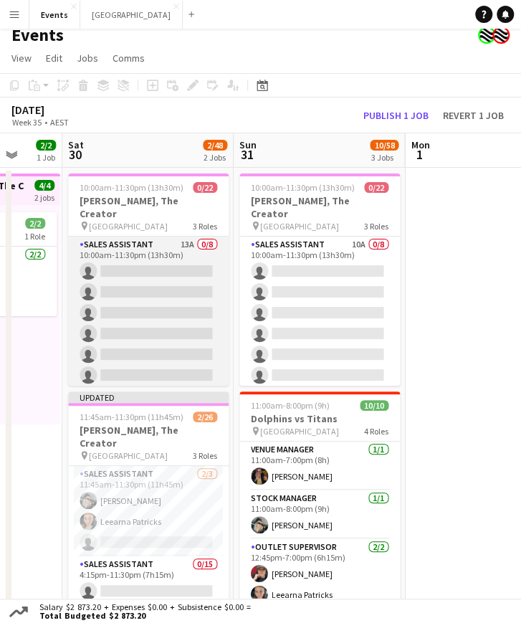
click at [125, 284] on app-card-role "Sales Assistant 13A 0/8 10:00am-11:30pm (13h30m) single-neutral-actions single-…" at bounding box center [148, 333] width 160 height 194
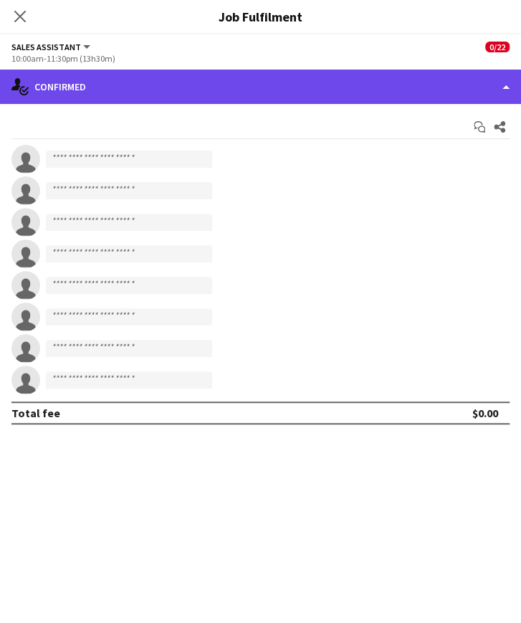
click at [256, 76] on div "single-neutral-actions-check-2 Confirmed" at bounding box center [260, 86] width 521 height 34
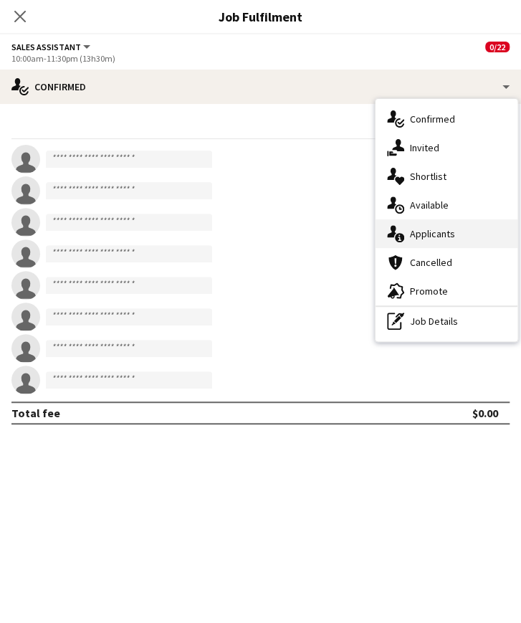
click at [451, 226] on div "single-neutral-actions-information Applicants" at bounding box center [446, 233] width 142 height 29
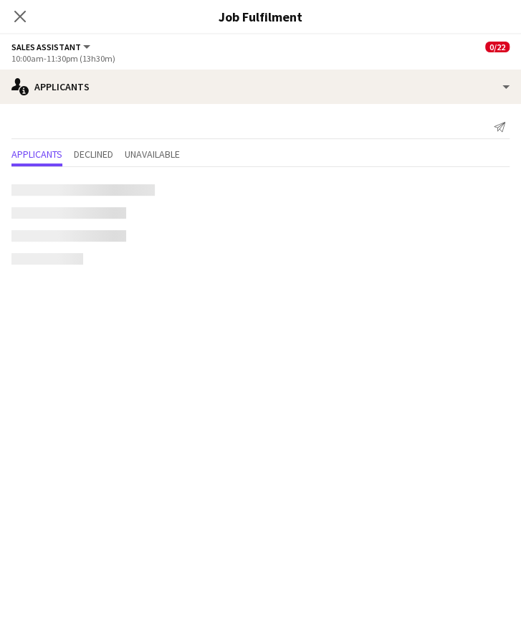
click at [451, 226] on app-content-placeholder-block at bounding box center [260, 224] width 498 height 80
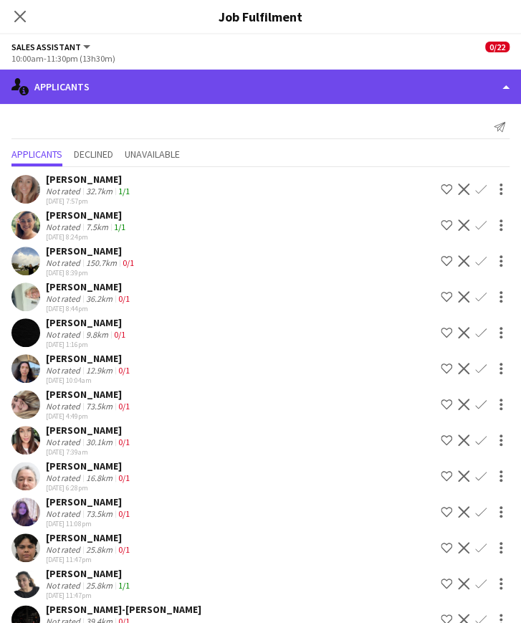
click at [421, 84] on div "single-neutral-actions-information Applicants" at bounding box center [260, 86] width 521 height 34
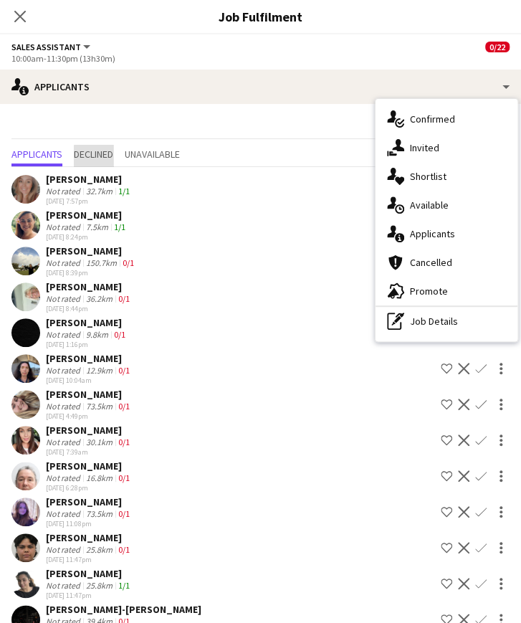
click at [97, 158] on span "Declined" at bounding box center [93, 154] width 39 height 10
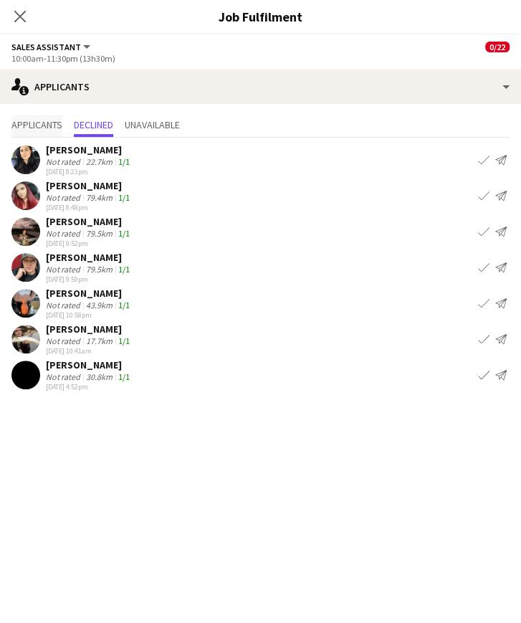
click at [38, 124] on span "Applicants" at bounding box center [36, 125] width 51 height 10
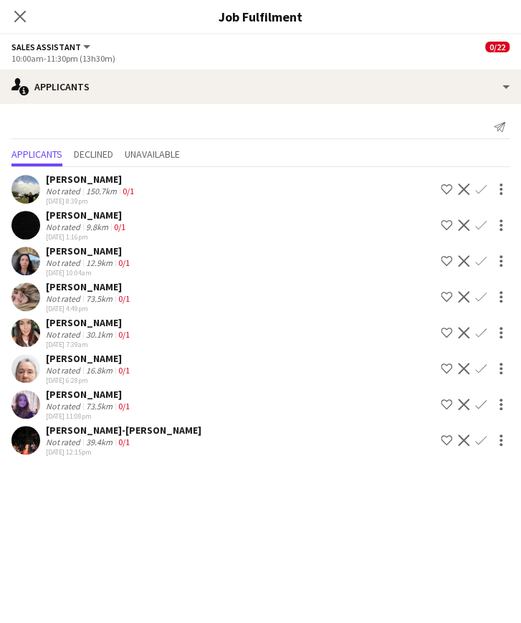
click at [107, 480] on mat-expansion-panel "users2 Applicants Send notification Applicants Declined Unavailable Jessica Dav…" at bounding box center [260, 363] width 521 height 519
click at [19, 14] on icon "Close pop-in" at bounding box center [20, 16] width 14 height 14
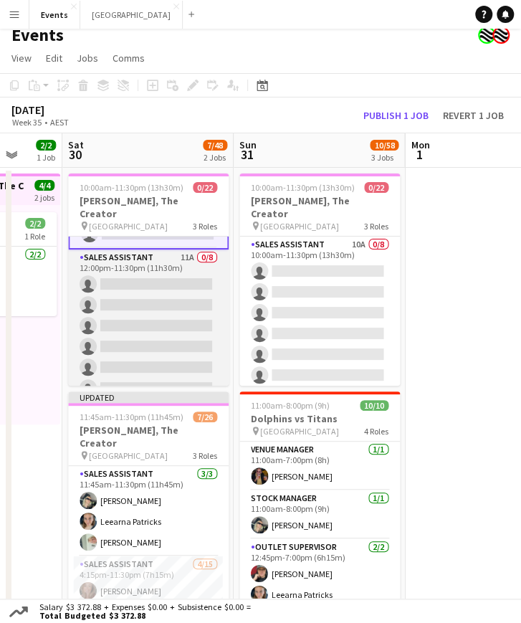
click at [136, 337] on app-card-role "Sales Assistant 11A 0/8 12:00pm-11:30pm (11h30m) single-neutral-actions single-…" at bounding box center [148, 346] width 160 height 194
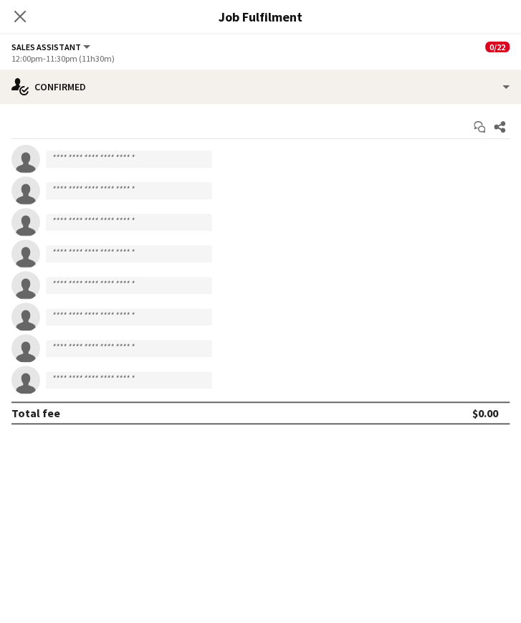
scroll to position [183, 0]
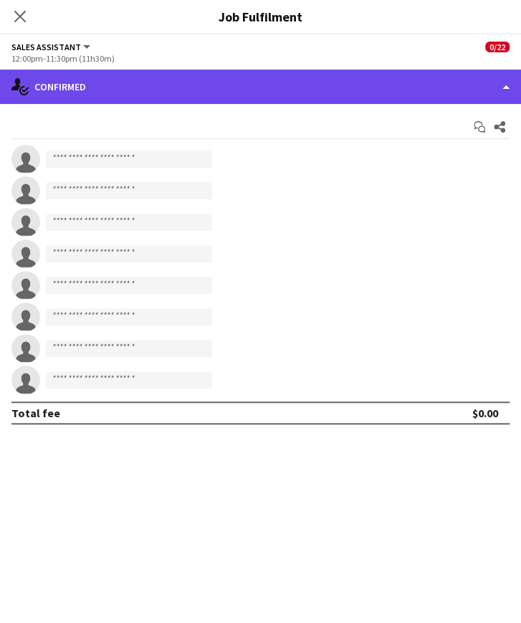
click at [215, 74] on div "single-neutral-actions-check-2 Confirmed" at bounding box center [260, 86] width 521 height 34
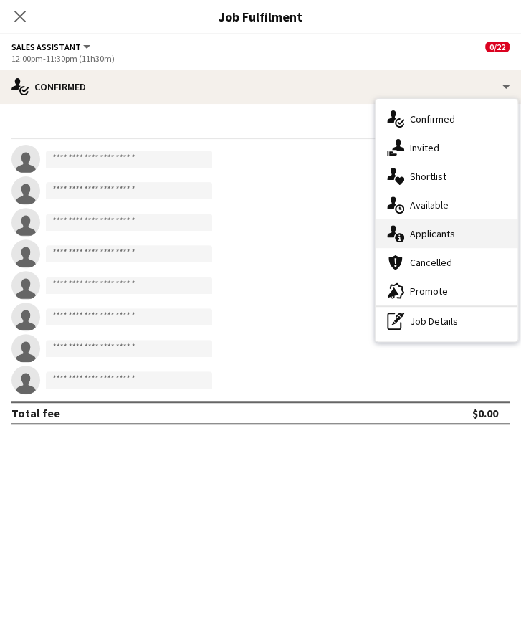
click at [461, 231] on div "single-neutral-actions-information Applicants" at bounding box center [446, 233] width 142 height 29
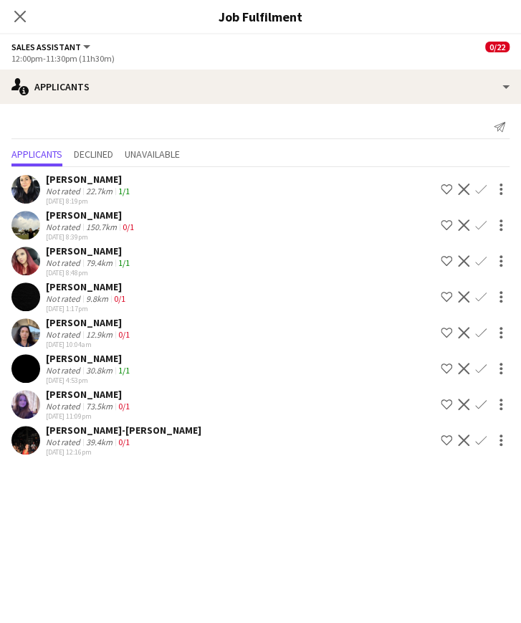
scroll to position [30, 0]
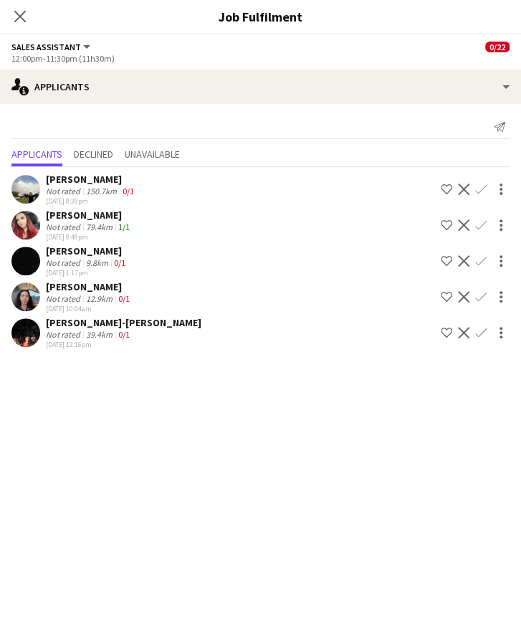
click at [29, 322] on app-user-avatar at bounding box center [25, 332] width 29 height 29
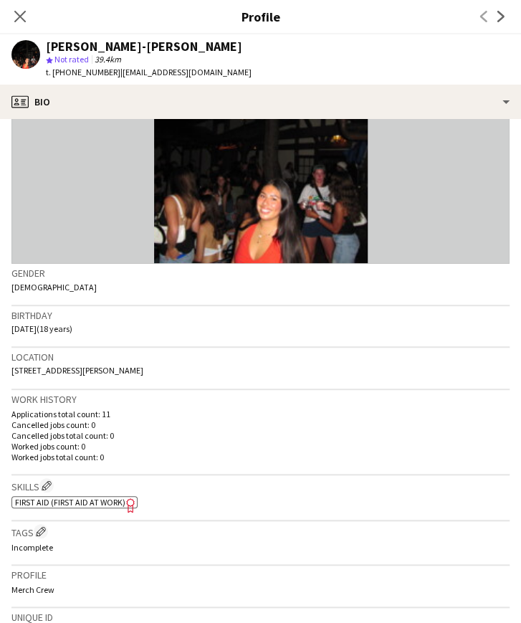
scroll to position [0, 0]
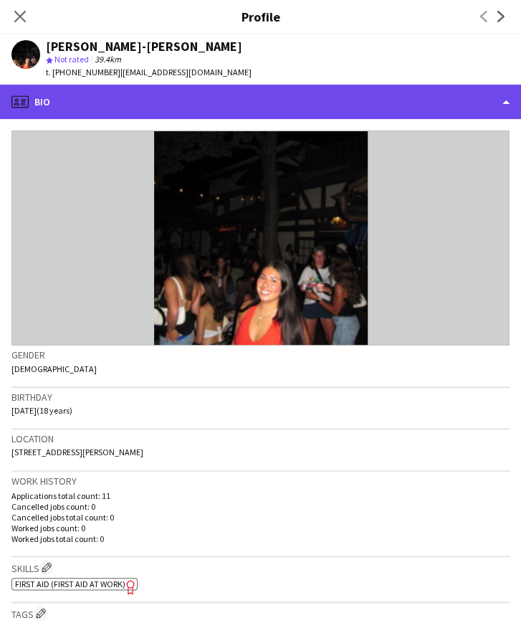
click at [157, 98] on div "profile Bio" at bounding box center [260, 102] width 521 height 34
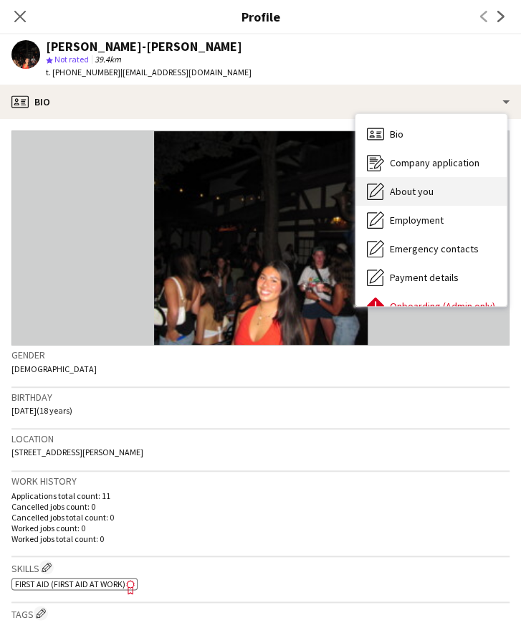
click at [418, 185] on span "About you" at bounding box center [412, 191] width 44 height 13
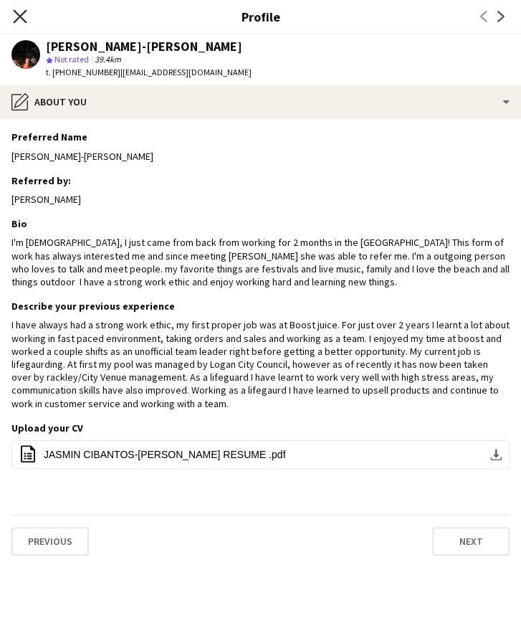
click at [13, 10] on icon at bounding box center [20, 16] width 14 height 14
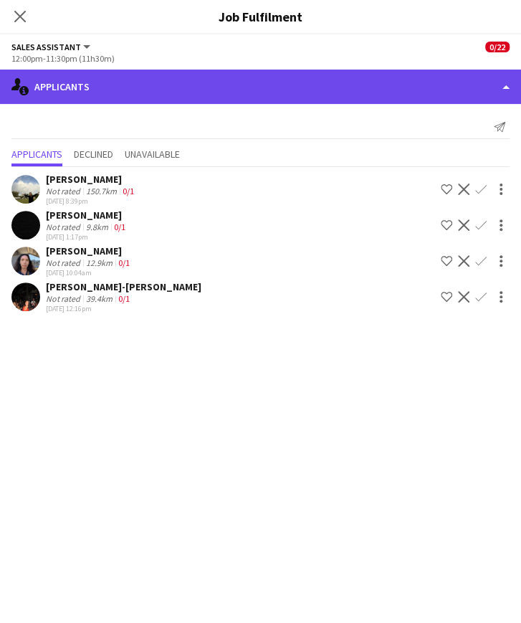
click at [209, 85] on div "single-neutral-actions-information Applicants" at bounding box center [260, 86] width 521 height 34
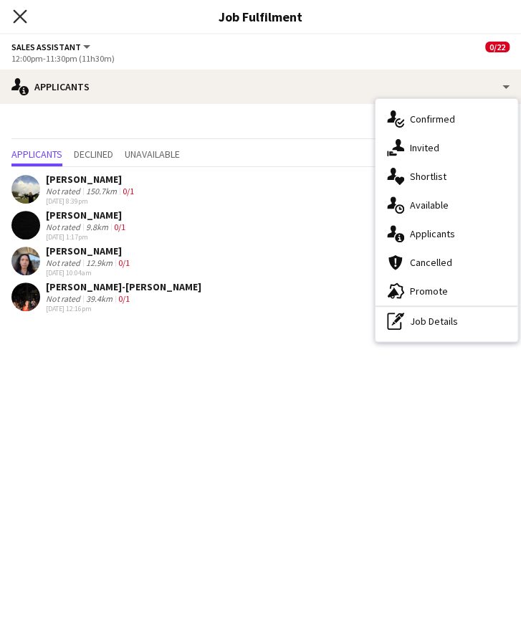
click at [24, 18] on icon "Close pop-in" at bounding box center [20, 16] width 14 height 14
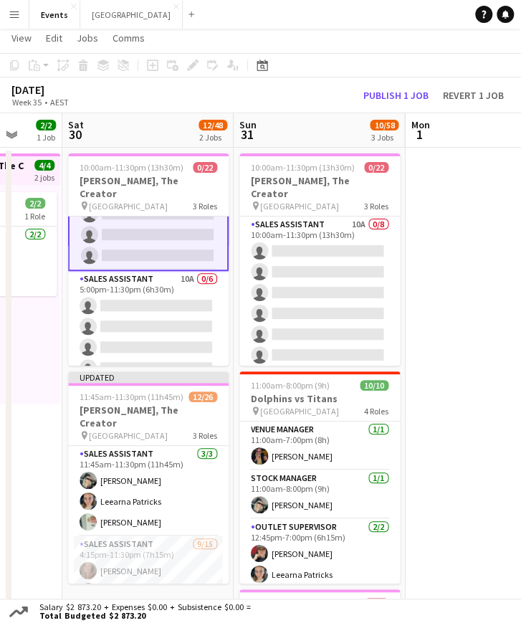
scroll to position [347, 0]
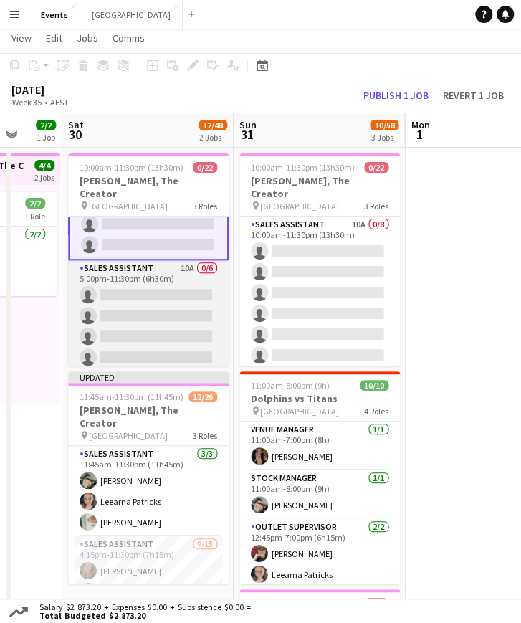
click at [145, 283] on app-card-role "Sales Assistant 10A 0/6 5:00pm-11:30pm (6h30m) single-neutral-actions single-ne…" at bounding box center [148, 336] width 160 height 153
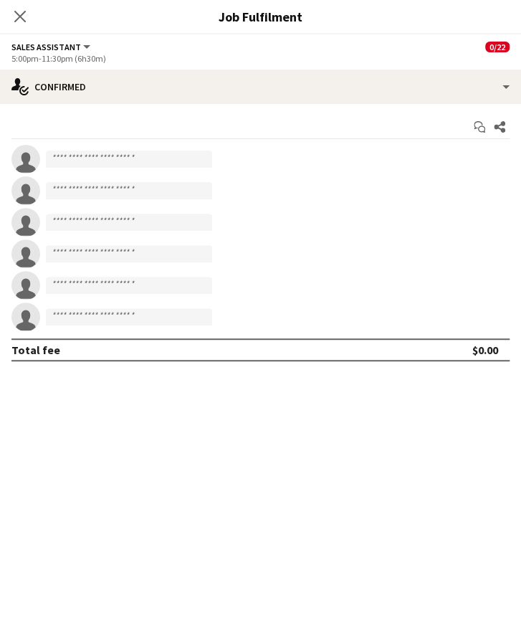
scroll to position [346, 0]
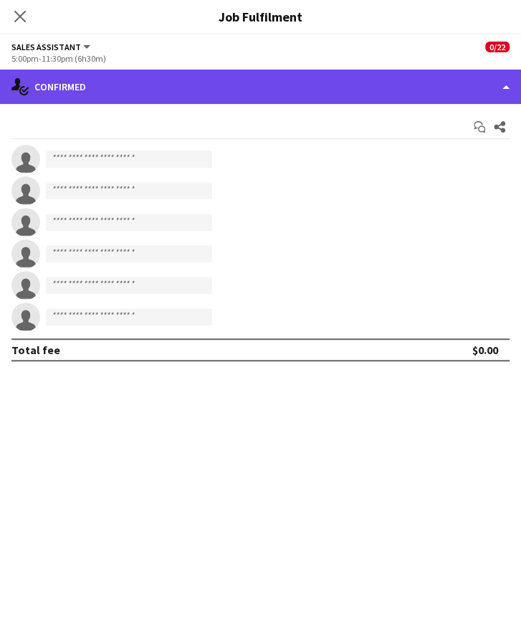
click at [171, 87] on div "single-neutral-actions-check-2 Confirmed" at bounding box center [260, 86] width 521 height 34
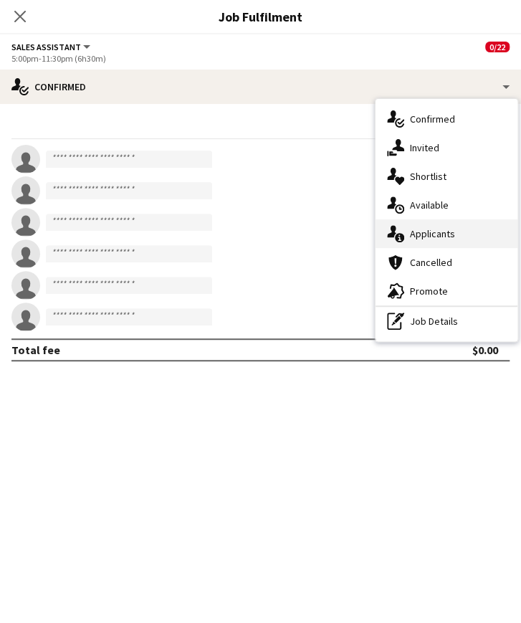
click at [478, 224] on div "single-neutral-actions-information Applicants" at bounding box center [446, 233] width 142 height 29
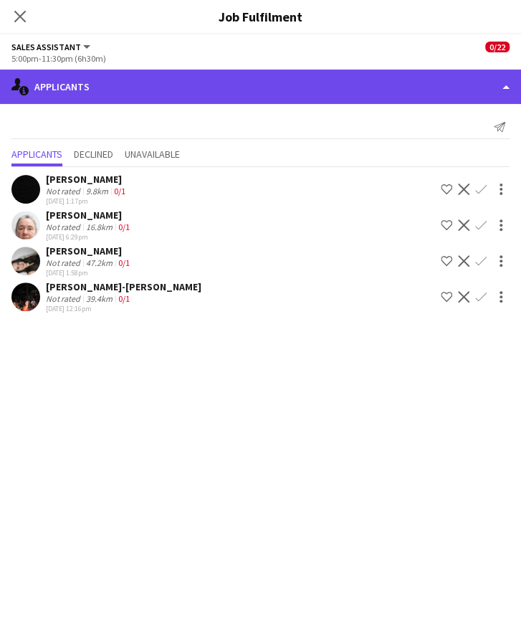
click at [206, 94] on div "single-neutral-actions-information Applicants" at bounding box center [260, 86] width 521 height 34
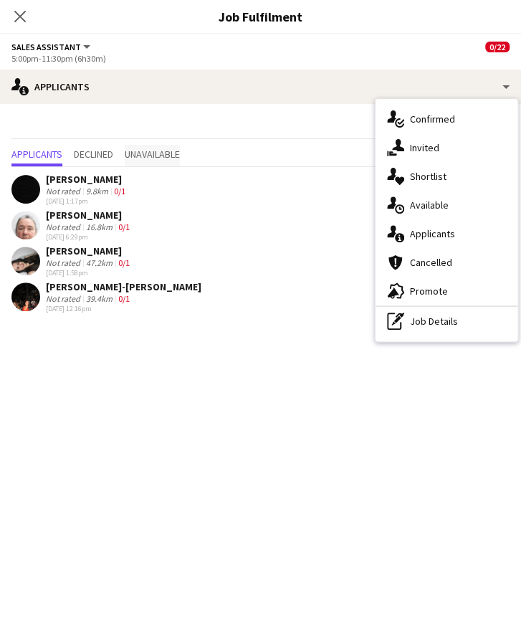
click at [170, 153] on span "Unavailable" at bounding box center [152, 154] width 55 height 10
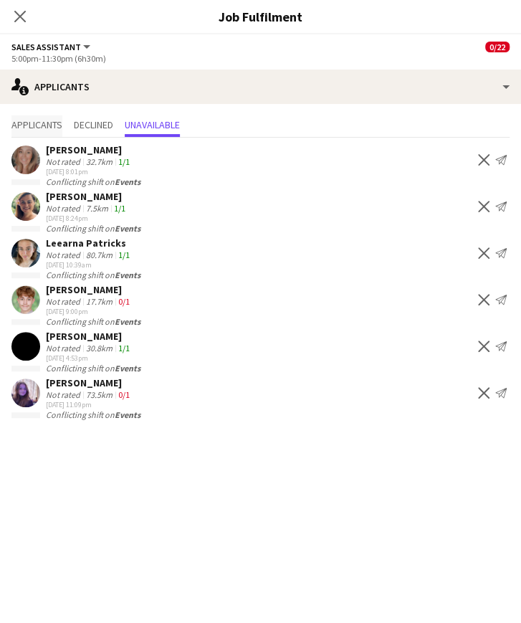
click at [43, 125] on span "Applicants" at bounding box center [36, 125] width 51 height 10
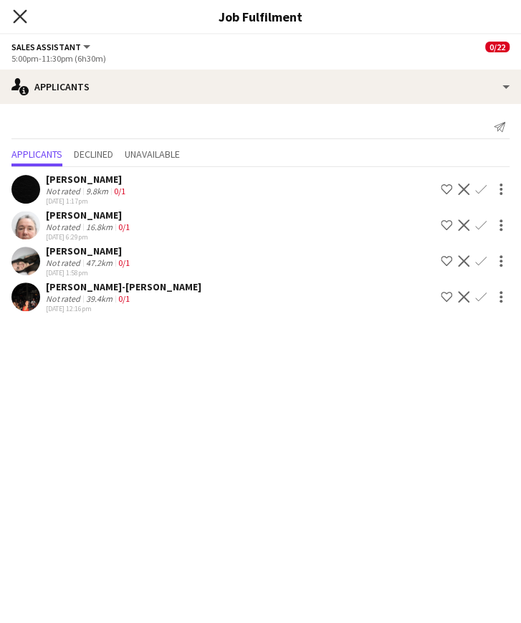
click at [14, 21] on icon at bounding box center [20, 16] width 14 height 14
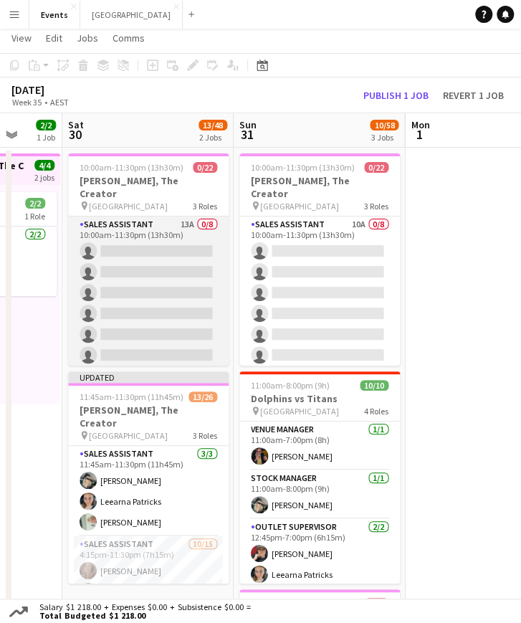
scroll to position [0, 0]
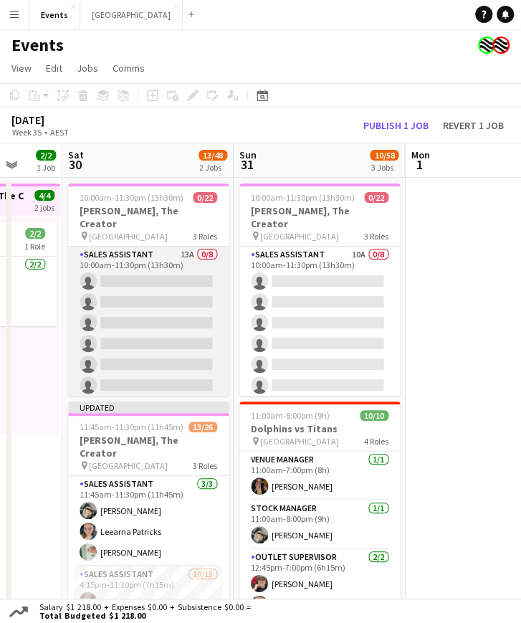
click at [135, 276] on app-card-role "Sales Assistant 13A 0/8 10:00am-11:30pm (13h30m) single-neutral-actions single-…" at bounding box center [148, 343] width 160 height 194
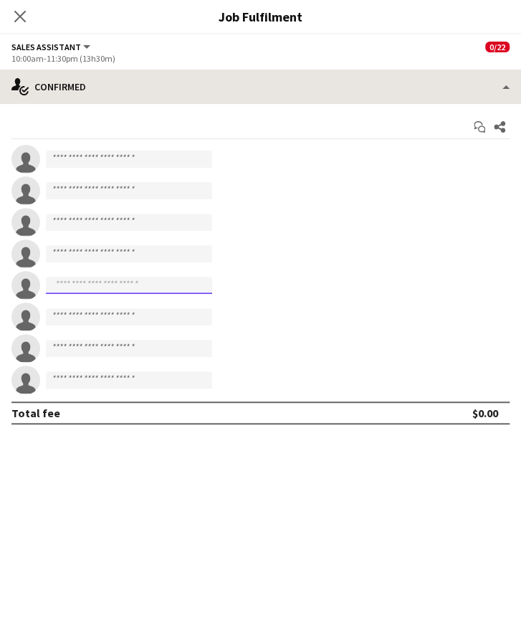
drag, startPoint x: 135, startPoint y: 276, endPoint x: 122, endPoint y: 89, distance: 187.4
click at [122, 89] on div "single-neutral-actions-check-2 Confirmed single-neutral-actions-check-2 Confirm…" at bounding box center [260, 345] width 521 height 553
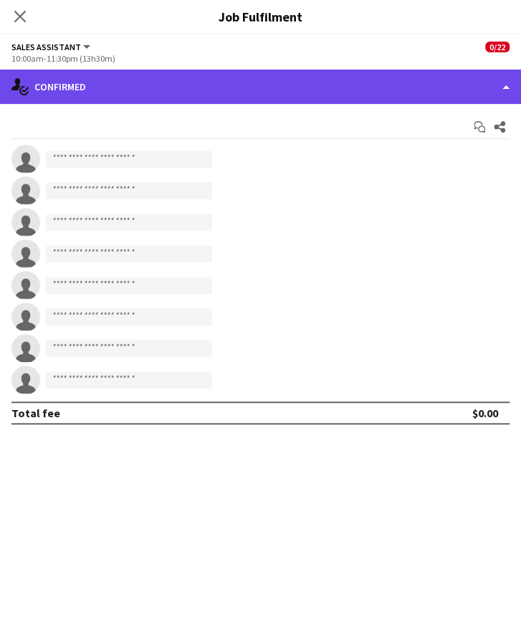
click at [284, 94] on div "single-neutral-actions-check-2 Confirmed" at bounding box center [260, 86] width 521 height 34
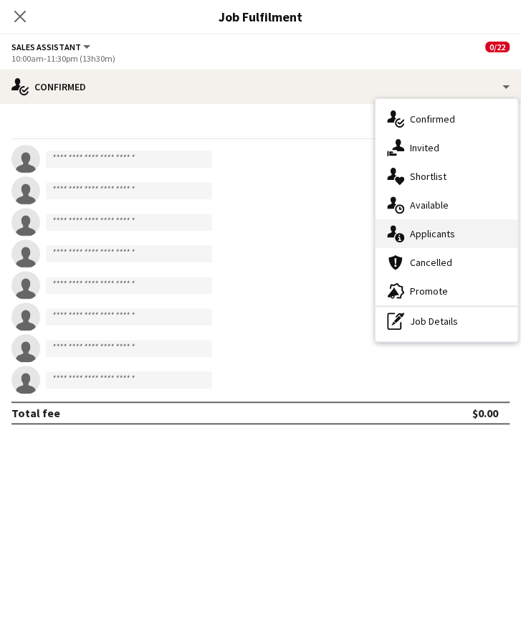
click at [425, 234] on div "single-neutral-actions-information Applicants" at bounding box center [446, 233] width 142 height 29
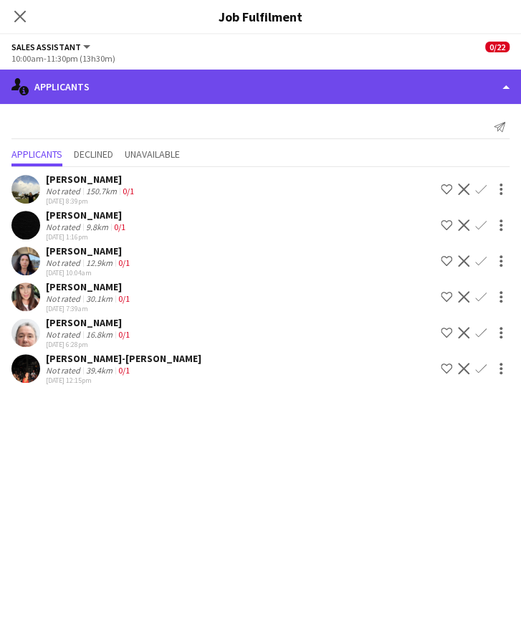
click at [123, 92] on div "single-neutral-actions-information Applicants" at bounding box center [260, 86] width 521 height 34
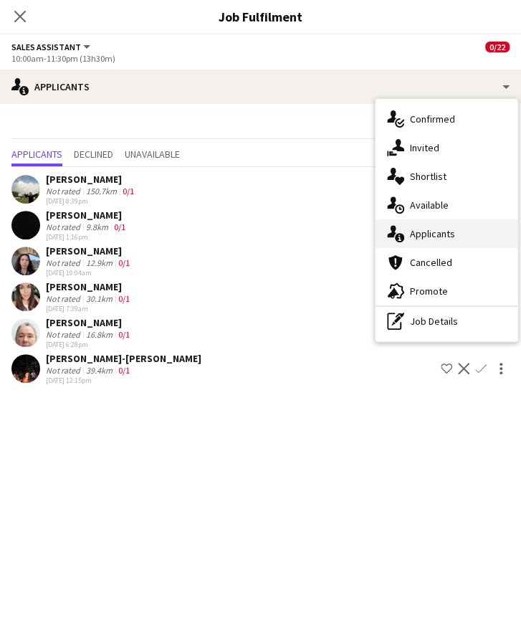
click at [451, 226] on div "single-neutral-actions-information Applicants" at bounding box center [446, 233] width 142 height 29
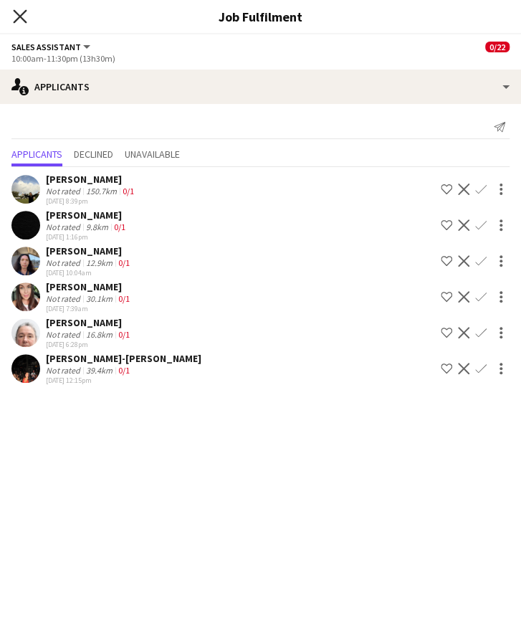
click at [21, 11] on icon "Close pop-in" at bounding box center [20, 16] width 14 height 14
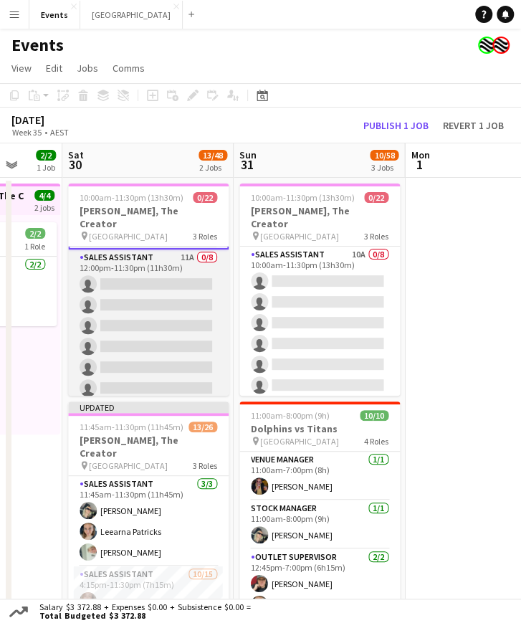
click at [126, 317] on app-card-role "Sales Assistant 11A 0/8 12:00pm-11:30pm (11h30m) single-neutral-actions single-…" at bounding box center [148, 346] width 160 height 194
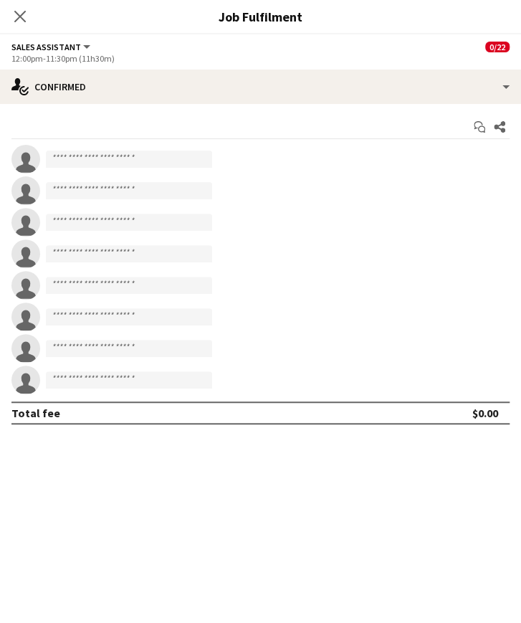
scroll to position [193, 0]
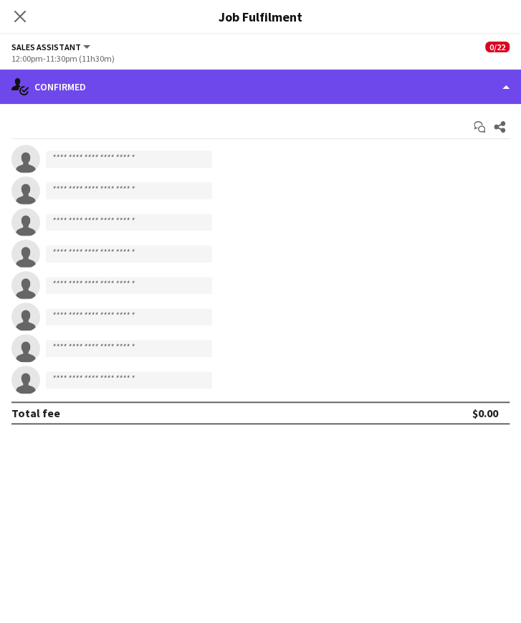
click at [199, 75] on div "single-neutral-actions-check-2 Confirmed" at bounding box center [260, 86] width 521 height 34
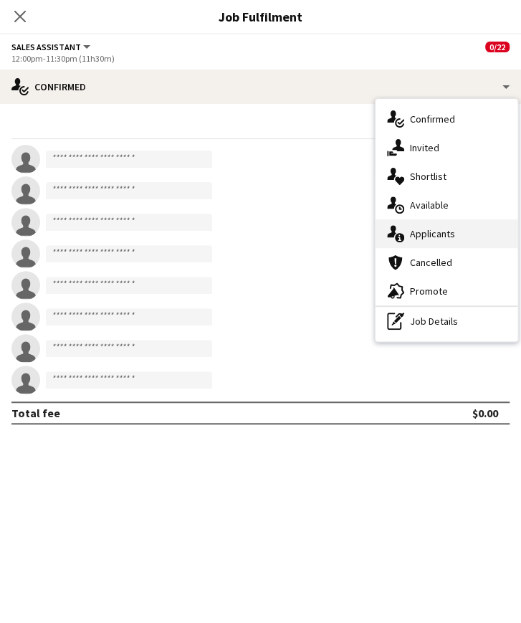
click at [458, 224] on div "single-neutral-actions-information Applicants" at bounding box center [446, 233] width 142 height 29
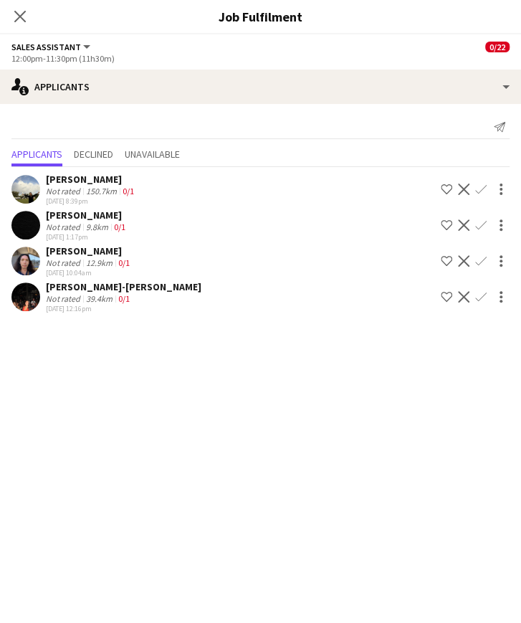
click at [27, 188] on app-user-avatar at bounding box center [25, 189] width 29 height 29
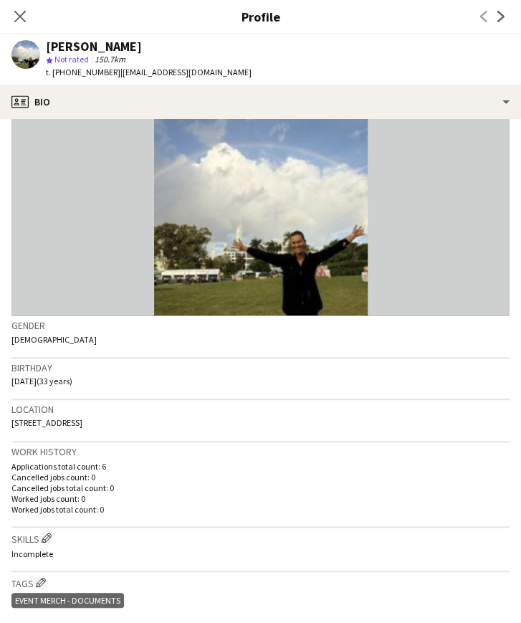
scroll to position [29, 0]
click at [21, 18] on icon at bounding box center [20, 16] width 14 height 14
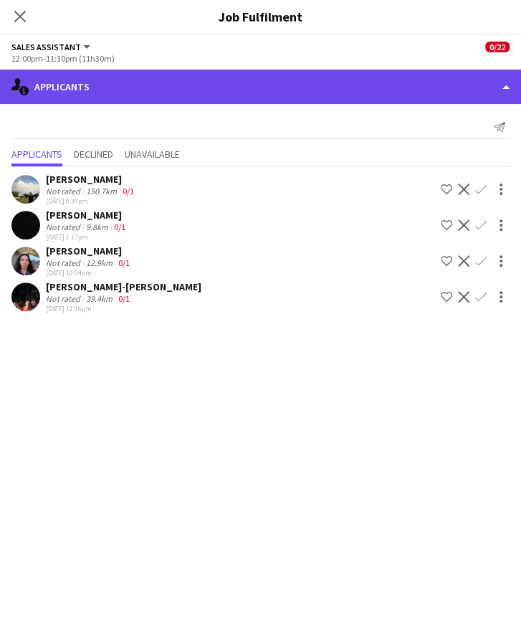
click at [151, 96] on div "single-neutral-actions-information Applicants" at bounding box center [260, 86] width 521 height 34
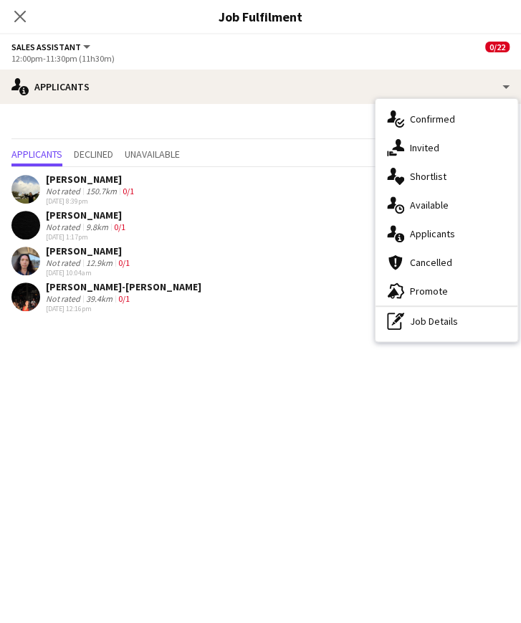
click at [32, 21] on div "Close pop-in" at bounding box center [20, 16] width 40 height 33
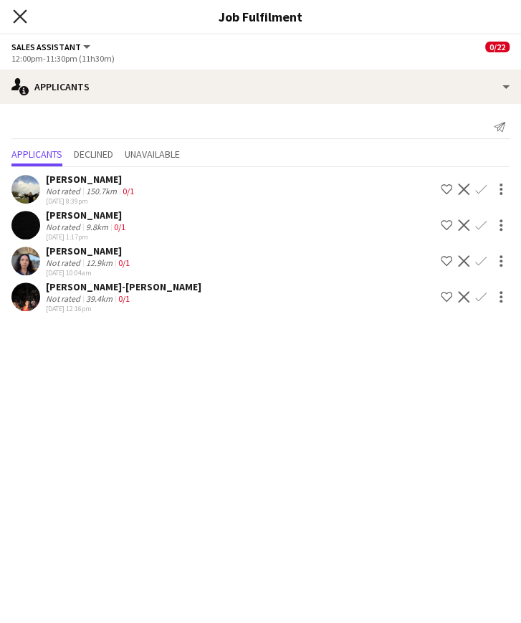
click at [17, 16] on icon "Close pop-in" at bounding box center [20, 16] width 14 height 14
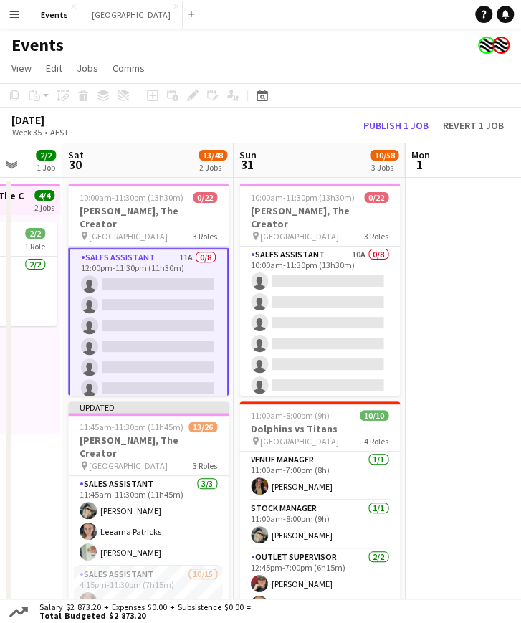
scroll to position [0, 0]
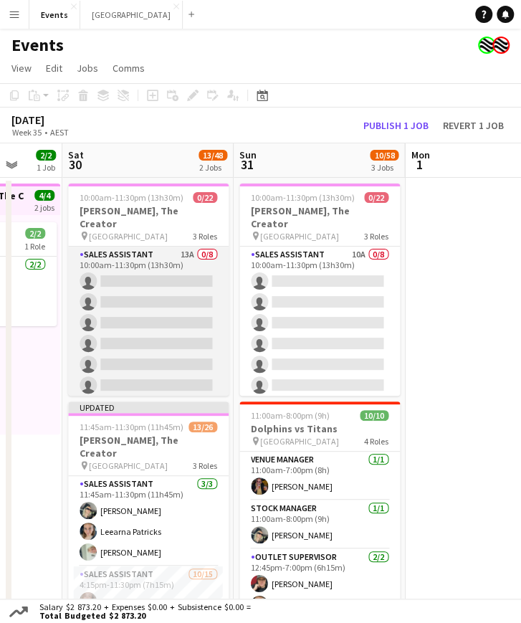
click at [138, 280] on app-card-role "Sales Assistant 13A 0/8 10:00am-11:30pm (13h30m) single-neutral-actions single-…" at bounding box center [148, 343] width 160 height 194
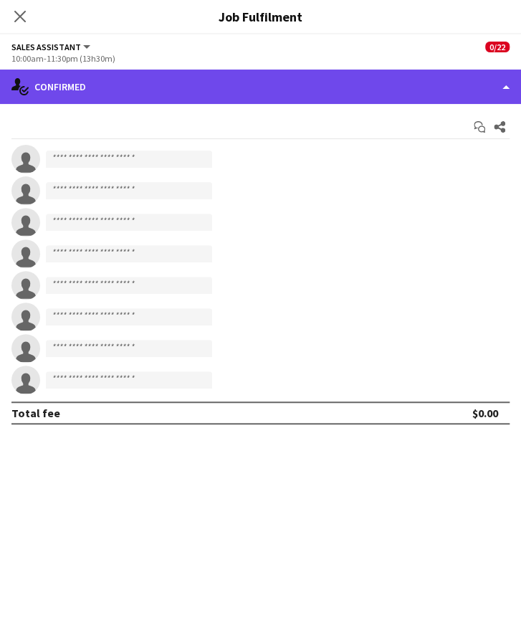
click at [82, 97] on div "single-neutral-actions-check-2 Confirmed" at bounding box center [260, 86] width 521 height 34
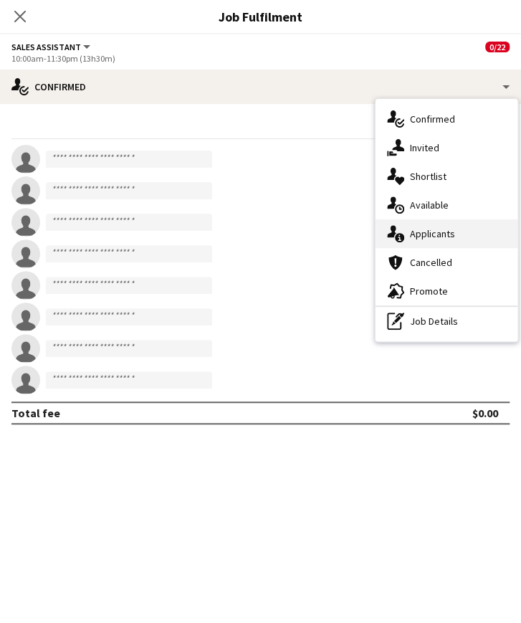
click at [432, 234] on div "single-neutral-actions-information Applicants" at bounding box center [446, 233] width 142 height 29
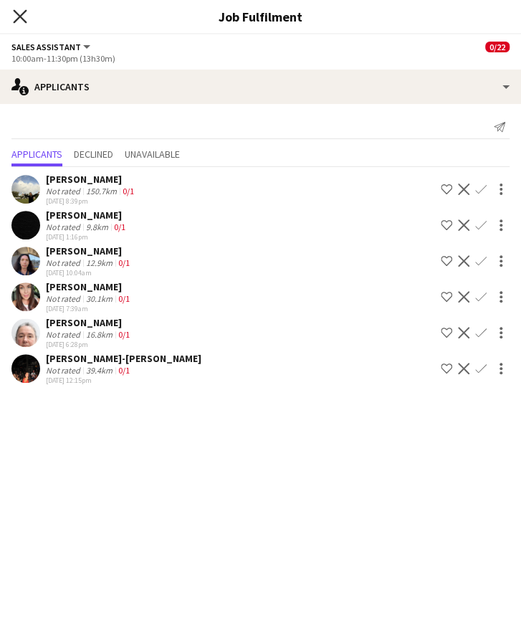
click at [21, 15] on icon at bounding box center [20, 16] width 14 height 14
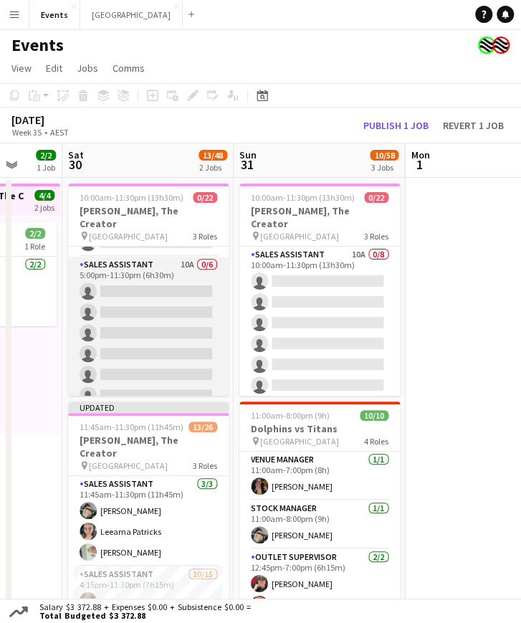
click at [128, 296] on app-card-role "Sales Assistant 10A 0/6 5:00pm-11:30pm (6h30m) single-neutral-actions single-ne…" at bounding box center [148, 332] width 160 height 153
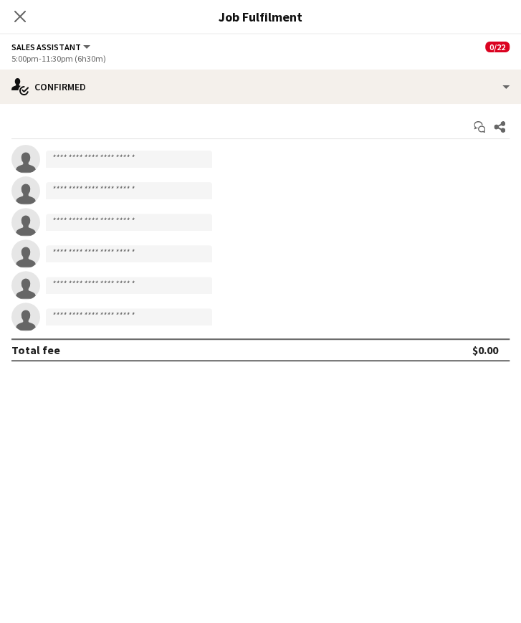
scroll to position [378, 0]
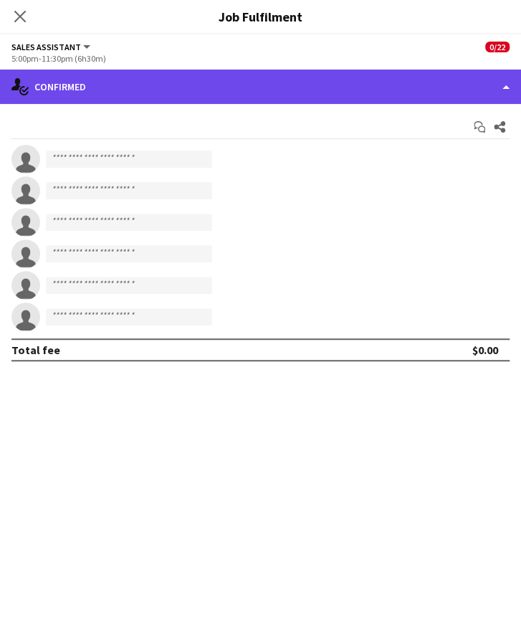
click at [156, 92] on div "single-neutral-actions-check-2 Confirmed" at bounding box center [260, 86] width 521 height 34
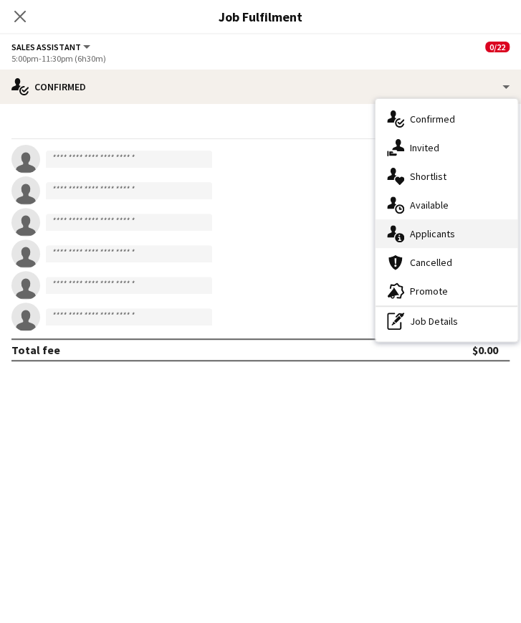
click at [436, 232] on div "single-neutral-actions-information Applicants" at bounding box center [446, 233] width 142 height 29
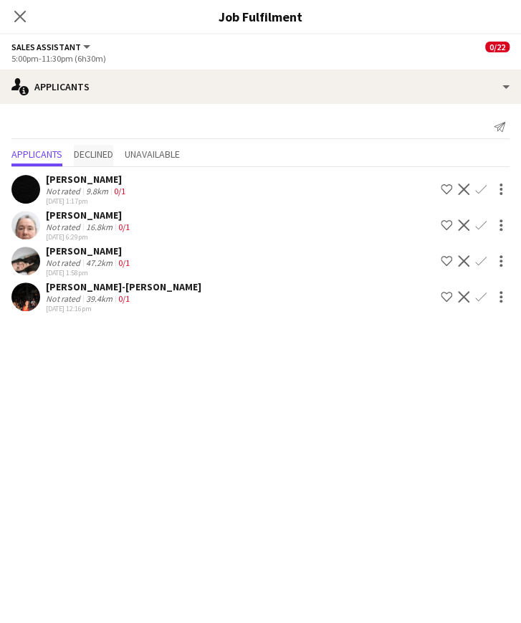
click at [88, 156] on span "Declined" at bounding box center [93, 154] width 39 height 10
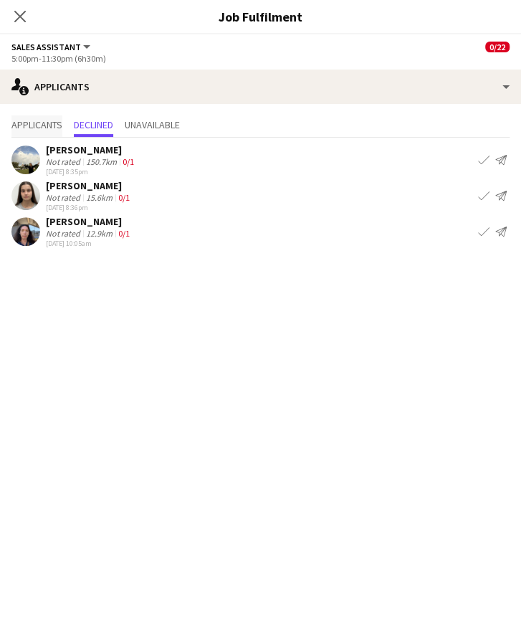
click at [32, 124] on span "Applicants" at bounding box center [36, 125] width 51 height 10
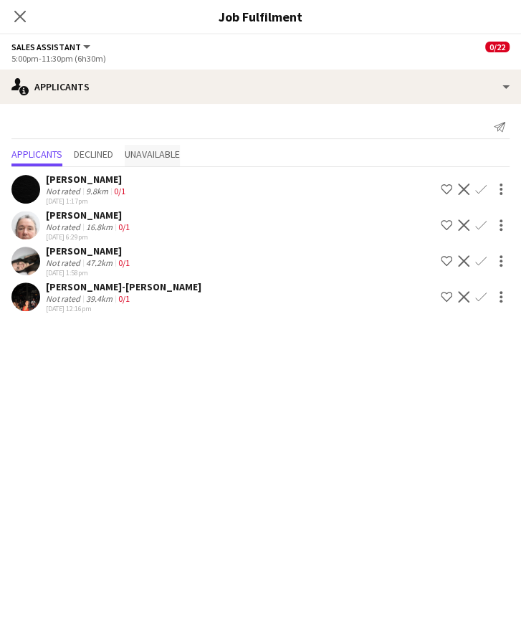
click at [170, 150] on span "Unavailable" at bounding box center [152, 154] width 55 height 10
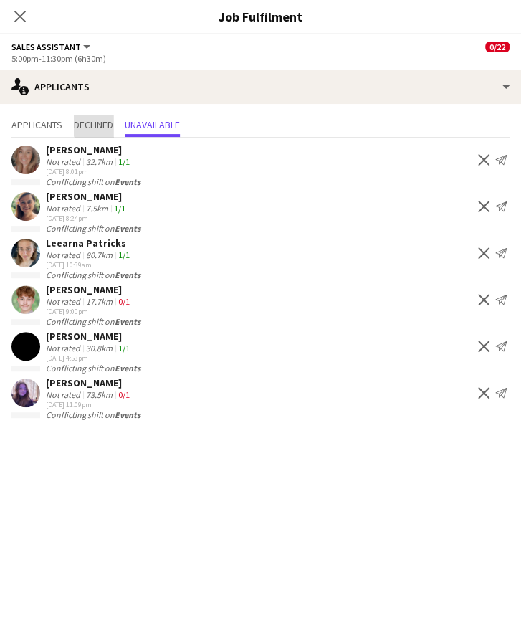
click at [100, 122] on span "Declined" at bounding box center [93, 125] width 39 height 10
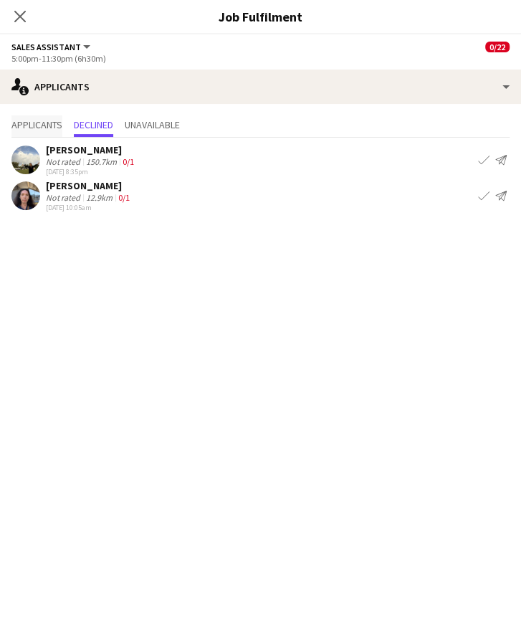
click at [33, 125] on span "Applicants" at bounding box center [36, 125] width 51 height 10
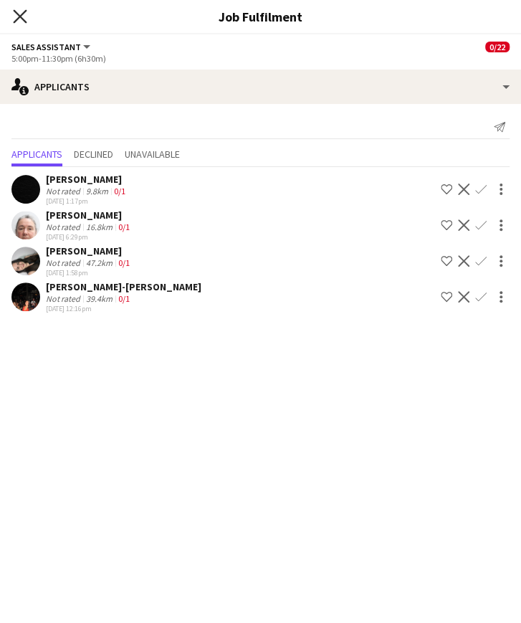
click at [17, 18] on icon at bounding box center [20, 16] width 14 height 14
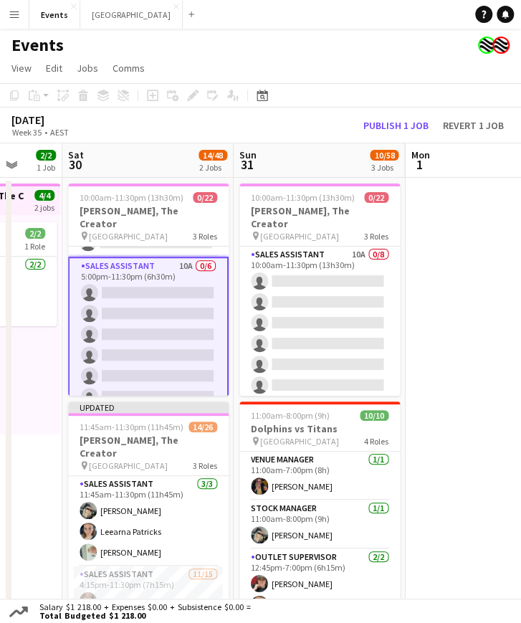
scroll to position [0, 0]
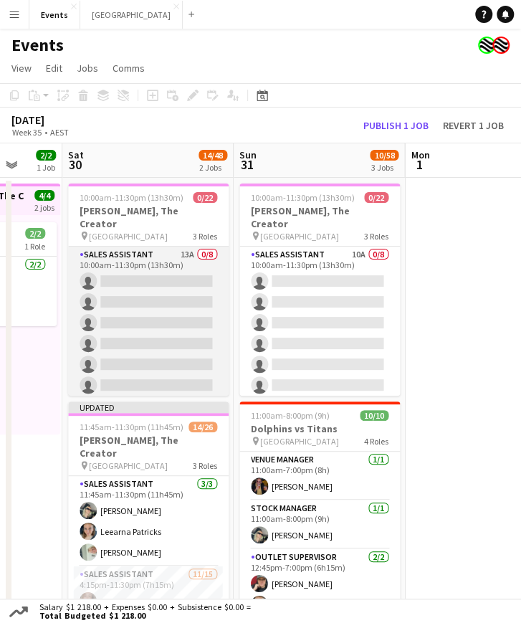
click at [131, 272] on app-card-role "Sales Assistant 13A 0/8 10:00am-11:30pm (13h30m) single-neutral-actions single-…" at bounding box center [148, 343] width 160 height 194
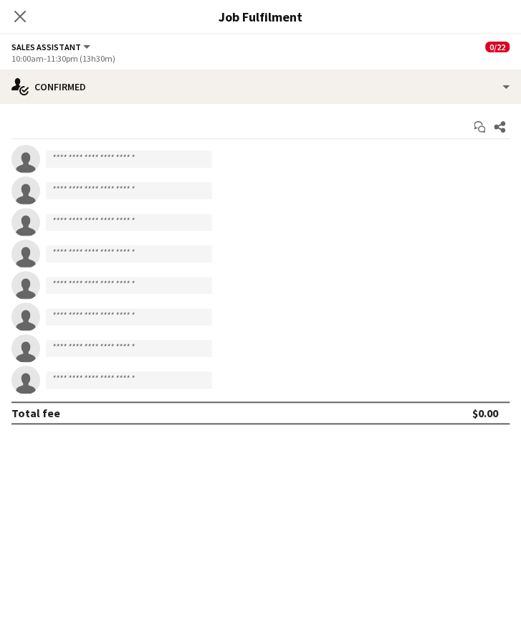
click at [220, 66] on app-options-switcher "Sales Assistant All roles Sales Assistant 0/22 10:00am-11:30pm (13h30m)" at bounding box center [260, 51] width 521 height 35
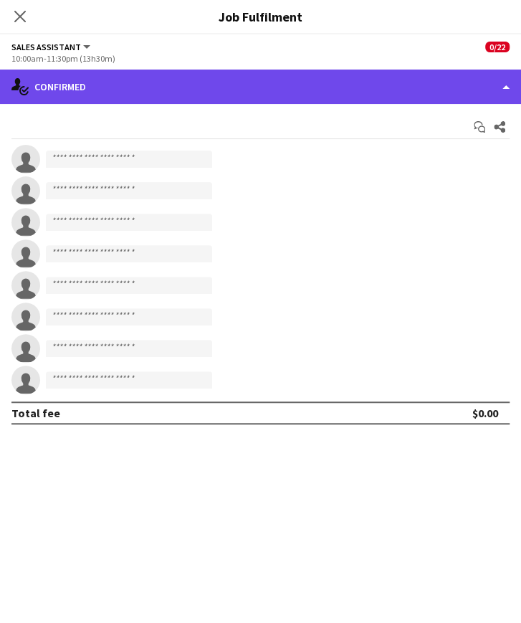
click at [219, 76] on div "single-neutral-actions-check-2 Confirmed" at bounding box center [260, 86] width 521 height 34
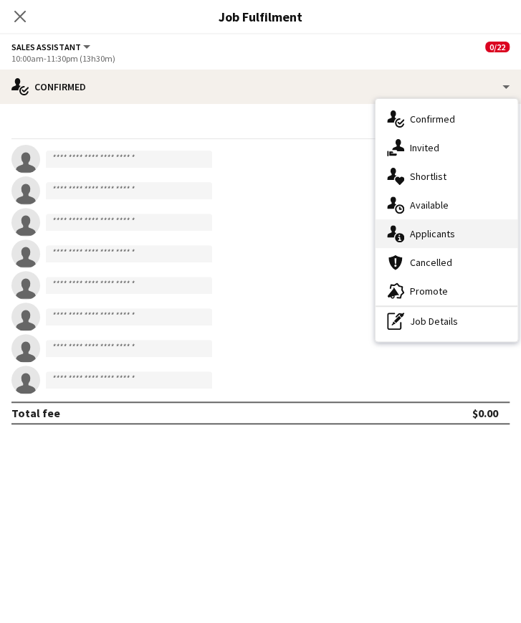
click at [430, 237] on div "single-neutral-actions-information Applicants" at bounding box center [446, 233] width 142 height 29
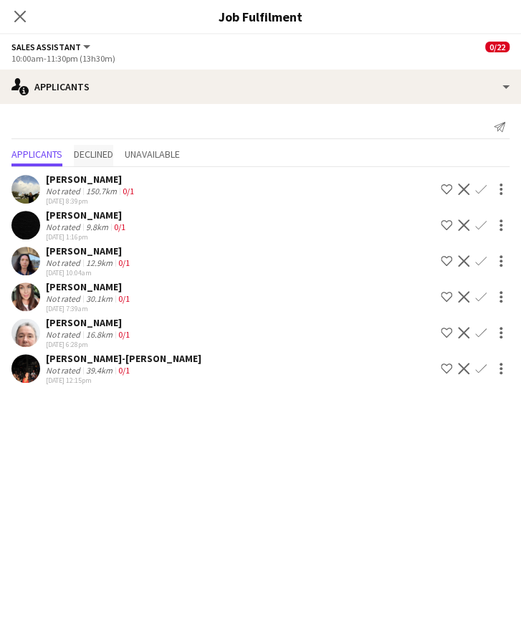
click at [93, 155] on span "Declined" at bounding box center [93, 154] width 39 height 10
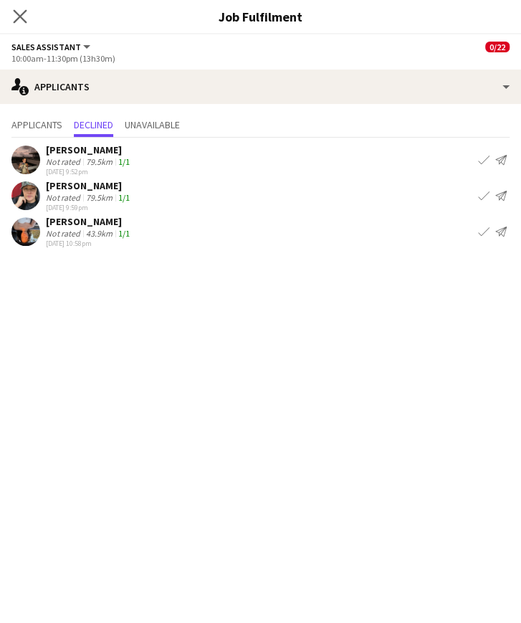
click at [14, 24] on app-icon "Close pop-in" at bounding box center [20, 16] width 21 height 21
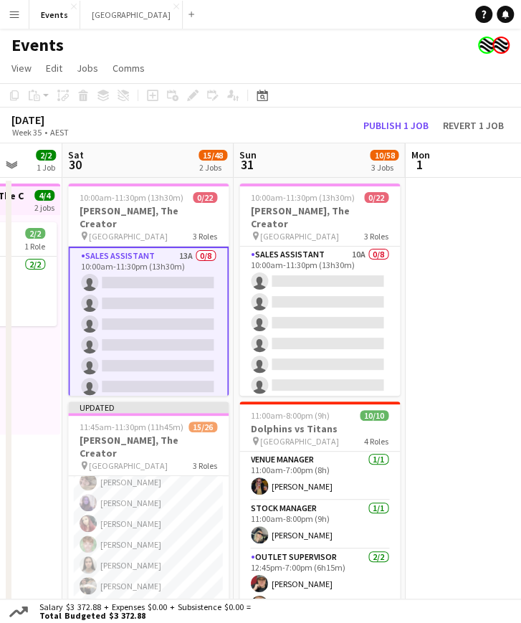
scroll to position [242, 0]
click at [158, 273] on app-card-role "Sales Assistant 13A 0/8 10:00am-11:30pm (13h30m) single-neutral-actions single-…" at bounding box center [148, 344] width 160 height 197
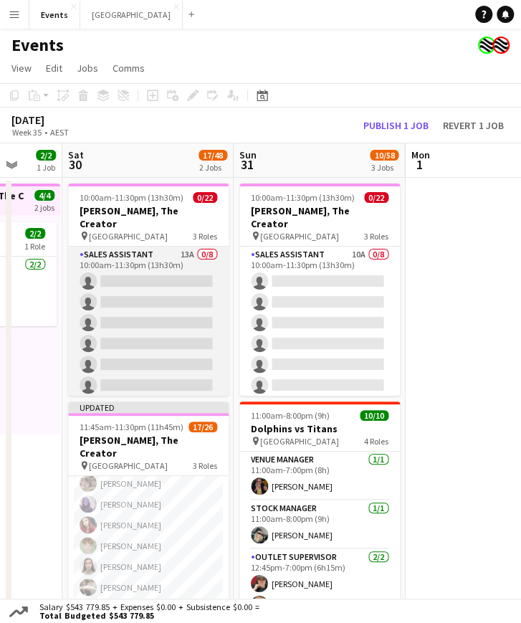
click at [107, 249] on app-card-role "Sales Assistant 13A 0/8 10:00am-11:30pm (13h30m) single-neutral-actions single-…" at bounding box center [148, 343] width 160 height 194
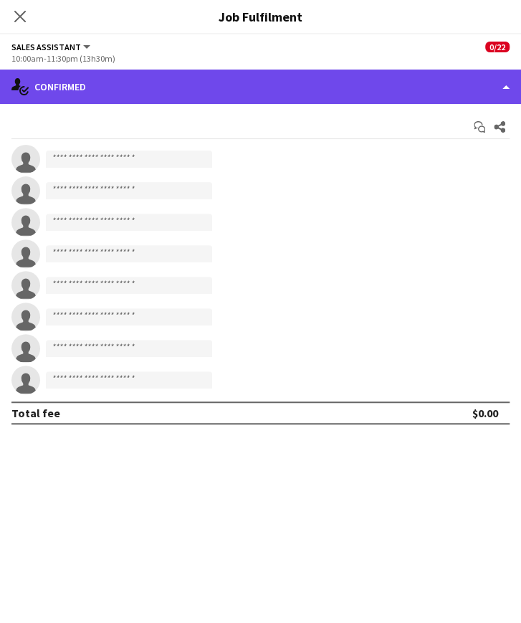
click at [151, 101] on div "single-neutral-actions-check-2 Confirmed" at bounding box center [260, 86] width 521 height 34
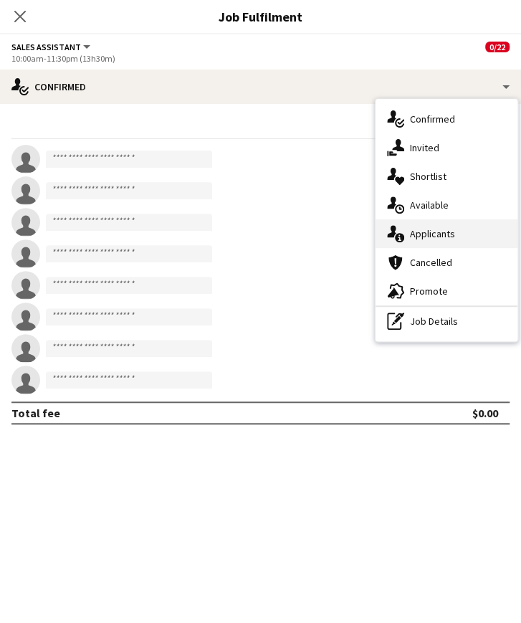
click at [419, 234] on div "single-neutral-actions-information Applicants" at bounding box center [446, 233] width 142 height 29
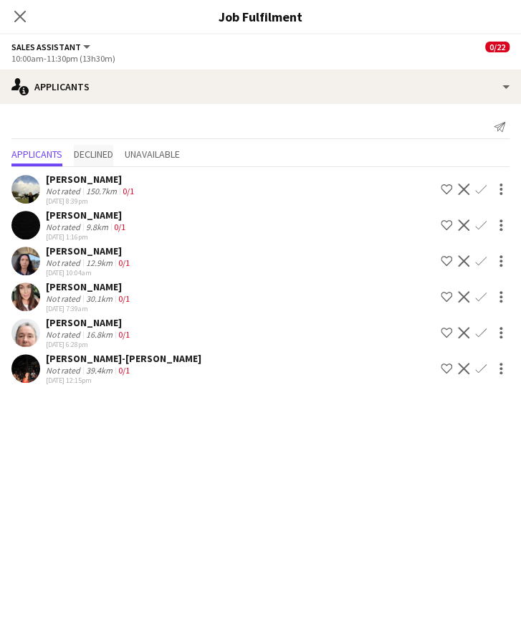
click at [100, 152] on span "Declined" at bounding box center [93, 154] width 39 height 10
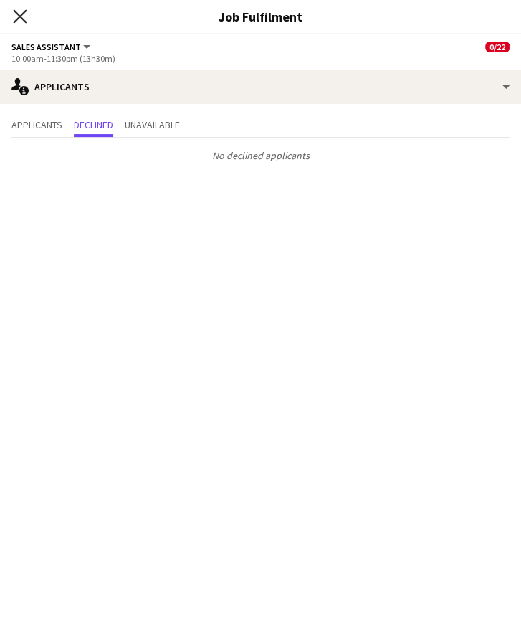
click at [19, 12] on icon "Close pop-in" at bounding box center [20, 16] width 14 height 14
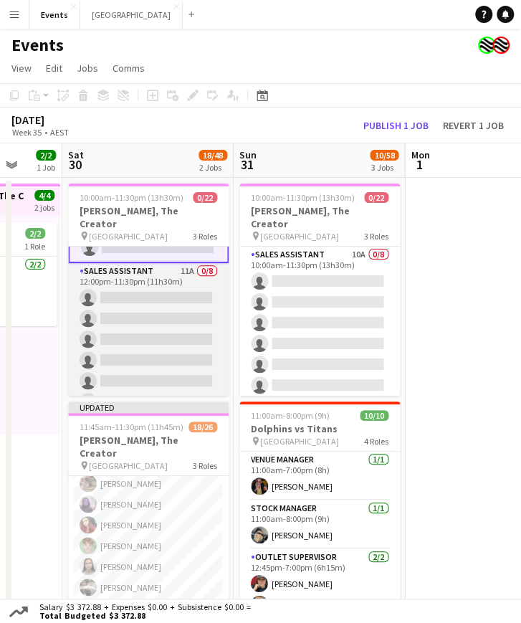
click at [133, 297] on app-card-role "Sales Assistant 11A 0/8 12:00pm-11:30pm (11h30m) single-neutral-actions single-…" at bounding box center [148, 360] width 160 height 194
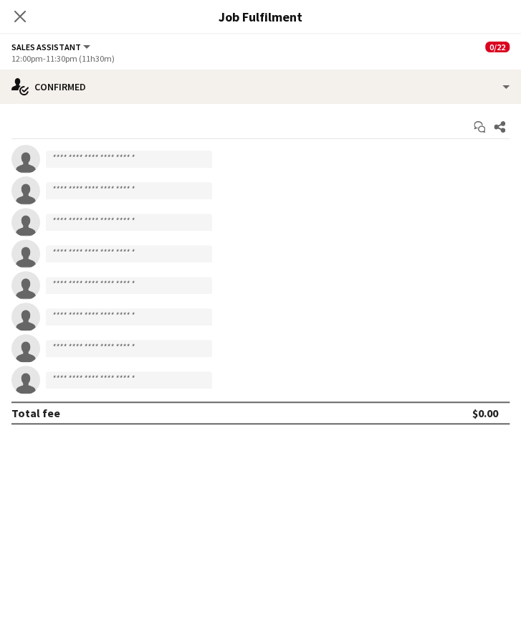
scroll to position [179, 0]
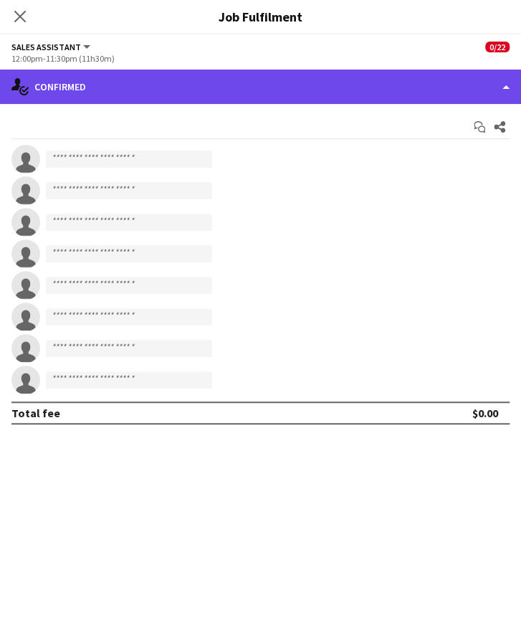
click at [152, 82] on div "single-neutral-actions-check-2 Confirmed" at bounding box center [260, 86] width 521 height 34
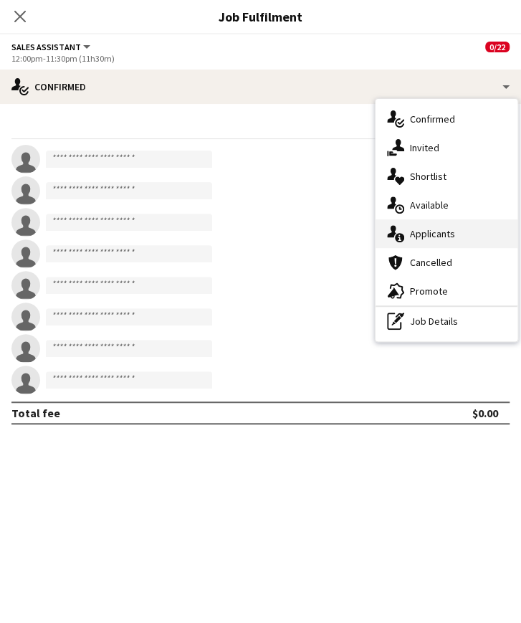
click at [446, 236] on div "single-neutral-actions-information Applicants" at bounding box center [446, 233] width 142 height 29
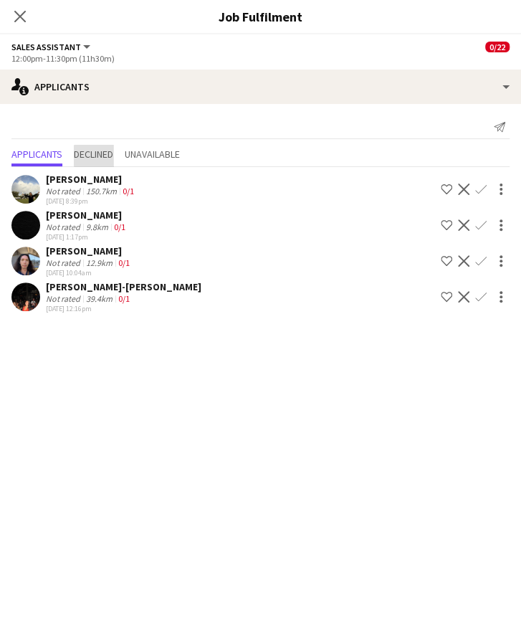
click at [97, 155] on span "Declined" at bounding box center [93, 154] width 39 height 10
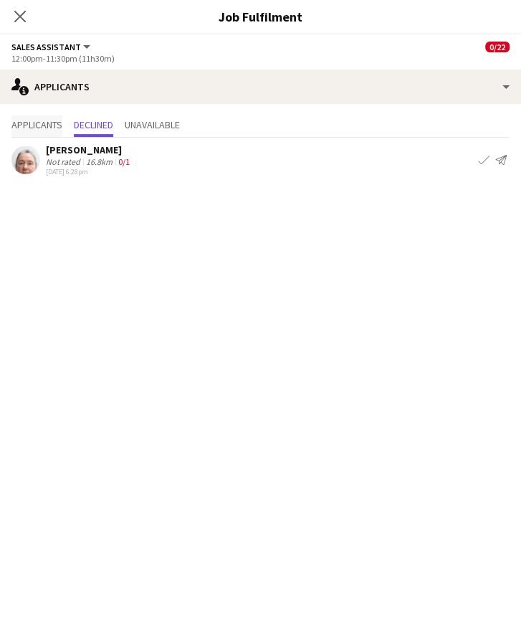
click at [37, 120] on span "Applicants" at bounding box center [36, 125] width 51 height 10
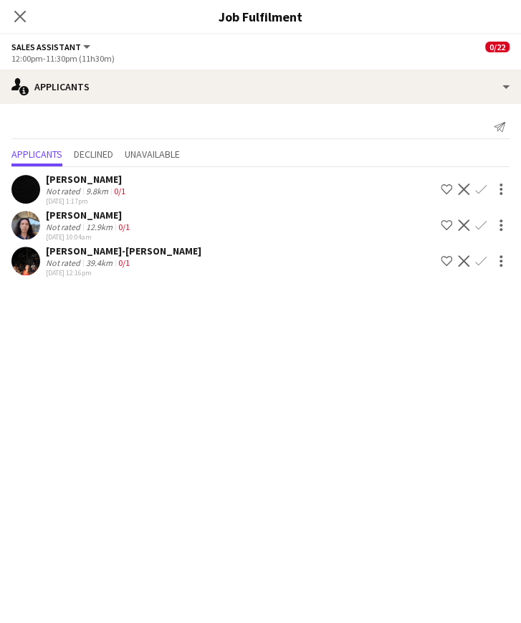
click at [27, 266] on app-user-avatar at bounding box center [25, 260] width 29 height 29
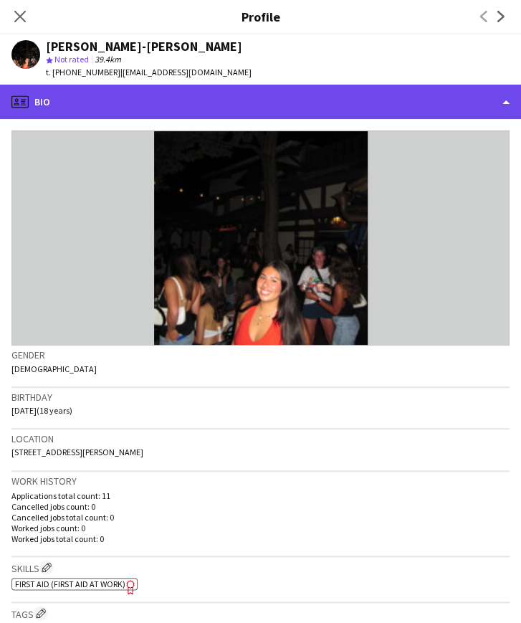
click at [246, 111] on div "profile Bio" at bounding box center [260, 102] width 521 height 34
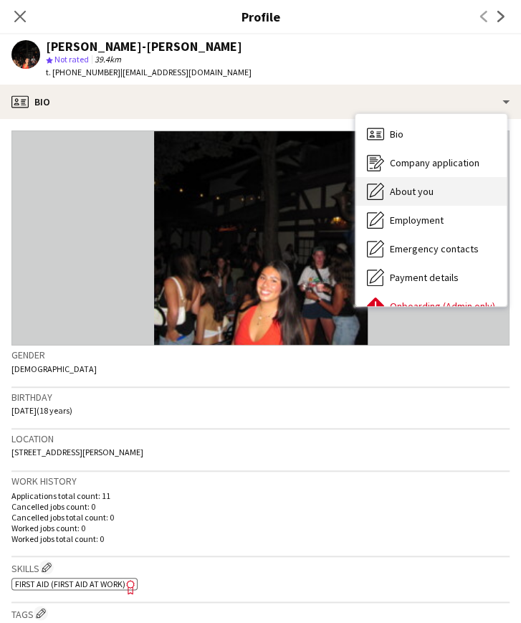
click at [423, 183] on div "About you About you" at bounding box center [430, 191] width 151 height 29
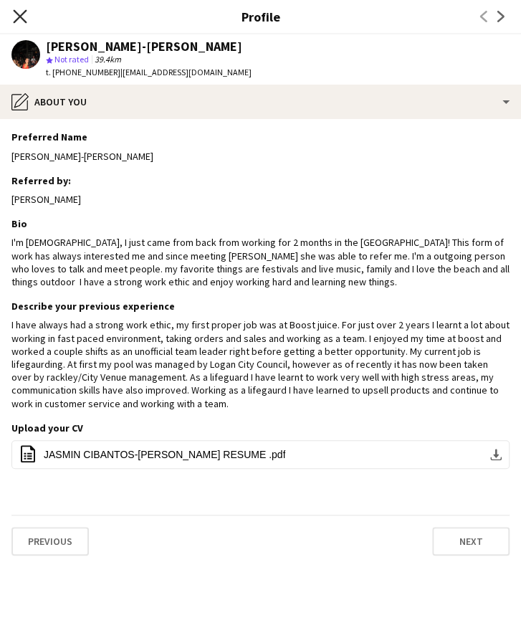
click at [20, 13] on icon "Close pop-in" at bounding box center [20, 16] width 14 height 14
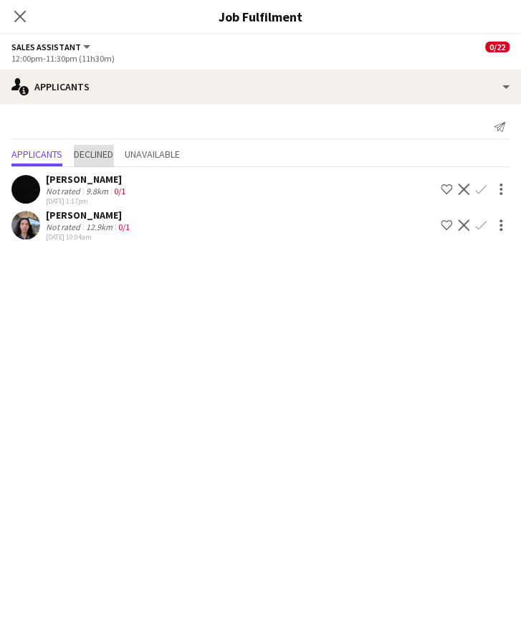
click at [100, 153] on span "Declined" at bounding box center [93, 154] width 39 height 10
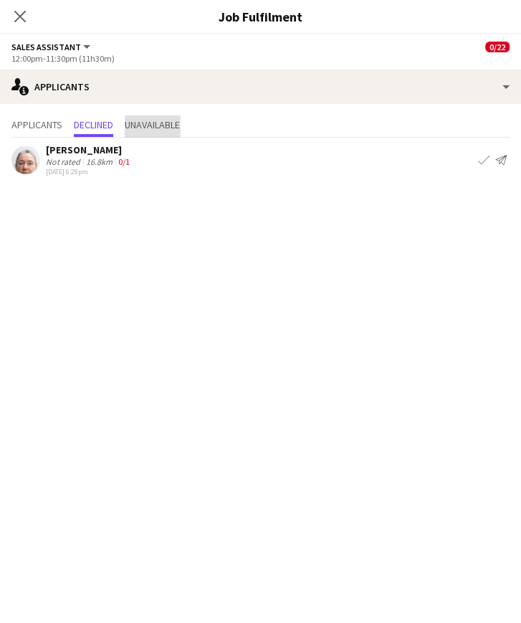
click at [156, 122] on span "Unavailable" at bounding box center [152, 125] width 55 height 10
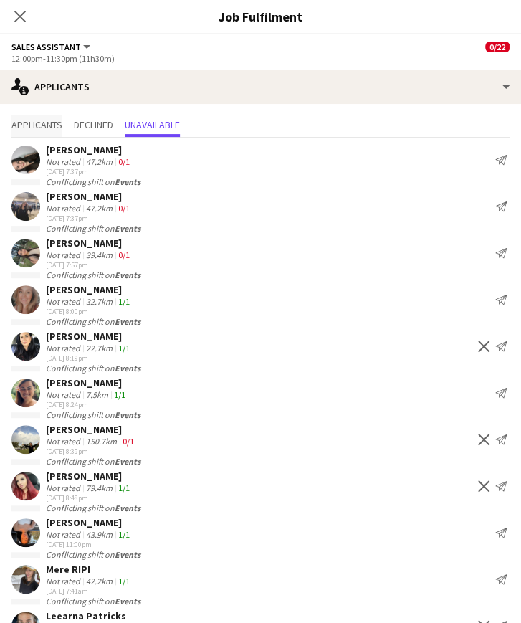
click at [27, 122] on span "Applicants" at bounding box center [36, 125] width 51 height 10
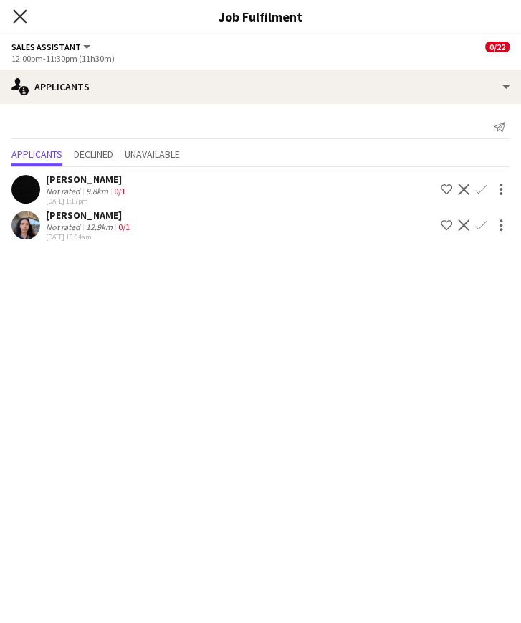
click at [17, 18] on icon "Close pop-in" at bounding box center [20, 16] width 14 height 14
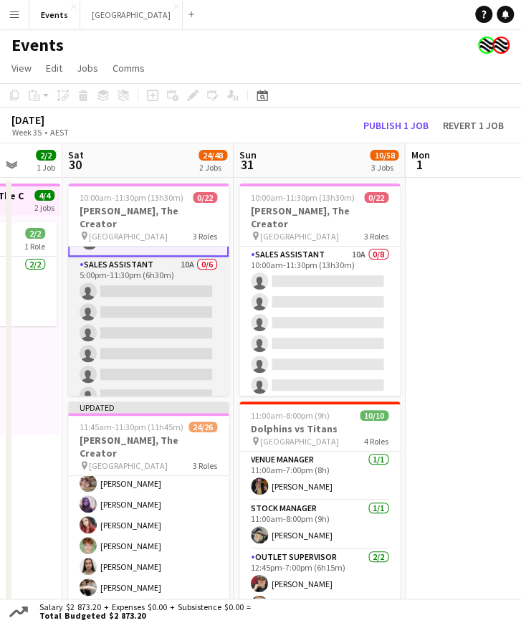
click at [102, 316] on app-card-role "Sales Assistant 10A 0/6 5:00pm-11:30pm (6h30m) single-neutral-actions single-ne…" at bounding box center [148, 332] width 160 height 153
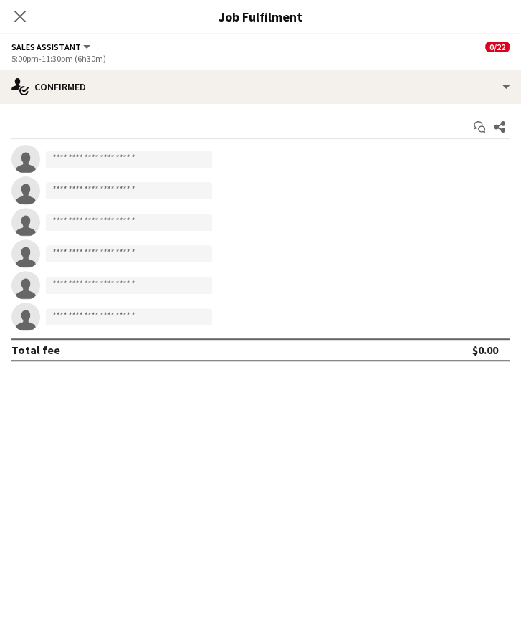
scroll to position [380, 0]
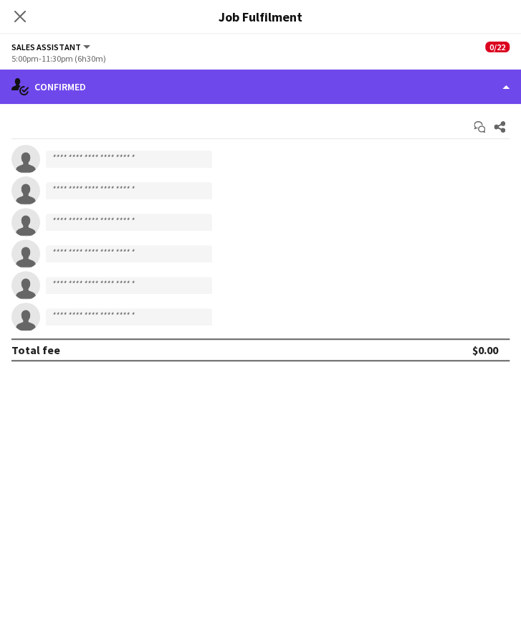
click at [150, 87] on div "single-neutral-actions-check-2 Confirmed" at bounding box center [260, 86] width 521 height 34
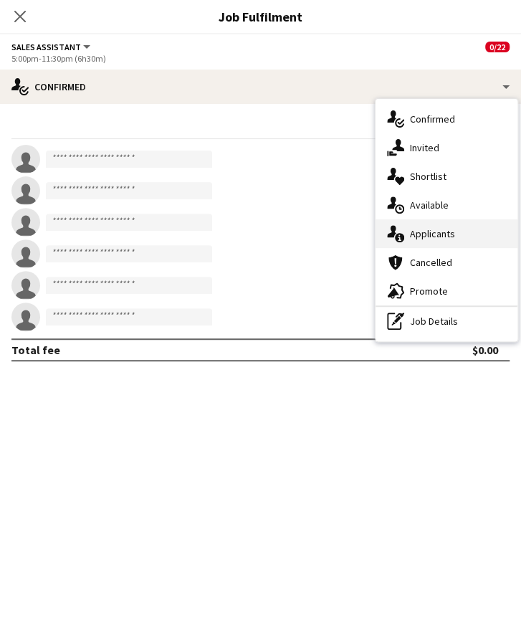
click at [448, 236] on div "single-neutral-actions-information Applicants" at bounding box center [446, 233] width 142 height 29
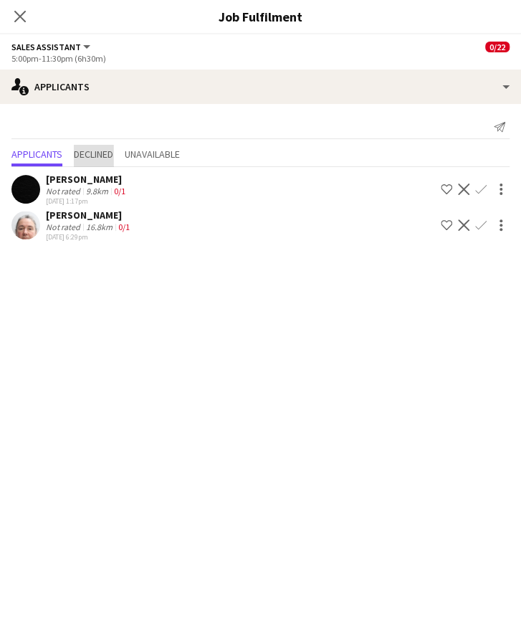
click at [92, 150] on span "Declined" at bounding box center [93, 154] width 39 height 10
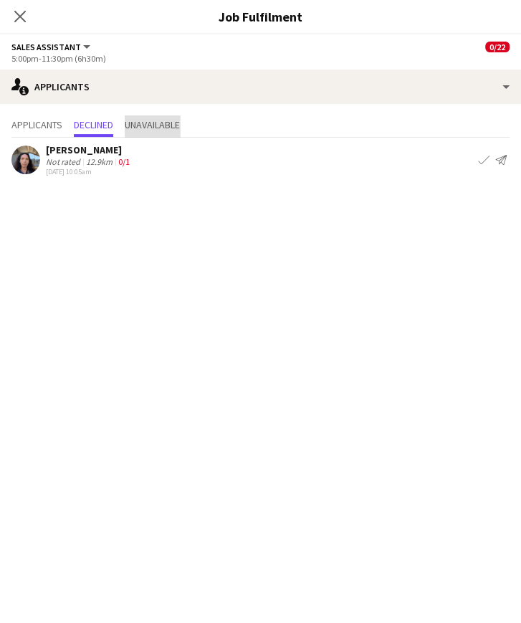
click at [159, 120] on span "Unavailable" at bounding box center [152, 125] width 55 height 10
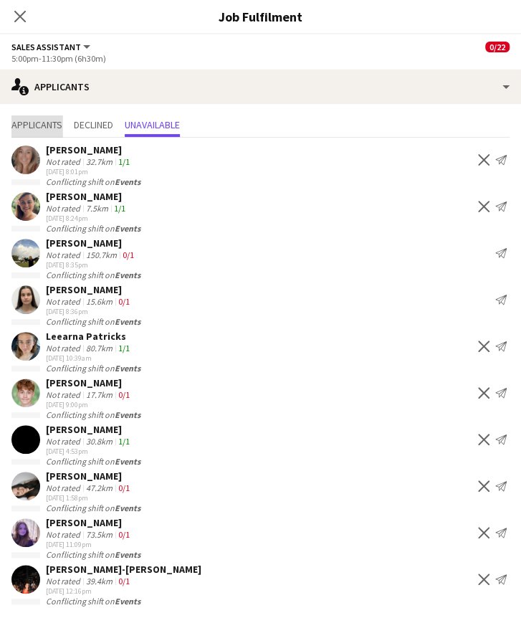
click at [32, 122] on span "Applicants" at bounding box center [36, 125] width 51 height 10
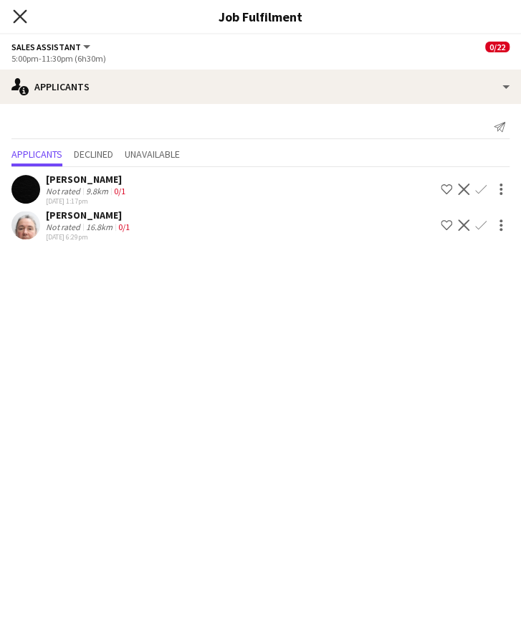
click at [16, 11] on icon "Close pop-in" at bounding box center [20, 16] width 14 height 14
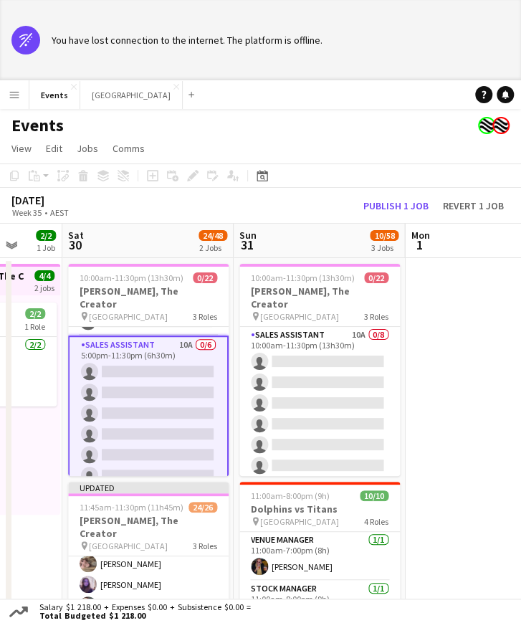
click at [454, 514] on app-date-cell at bounding box center [490, 599] width 171 height 682
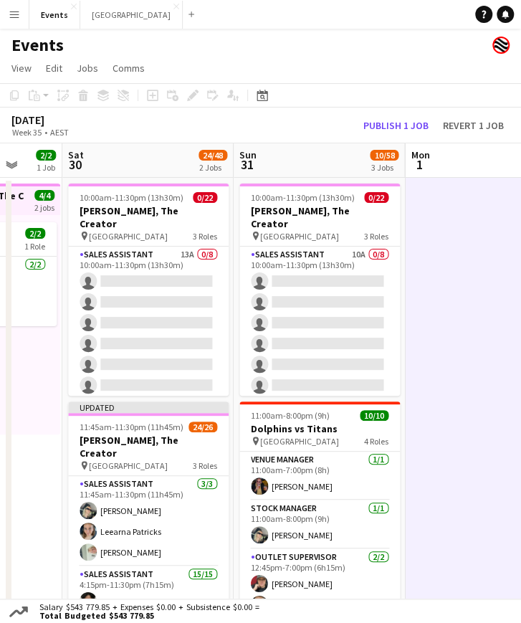
click at [496, 299] on app-date-cell at bounding box center [490, 519] width 171 height 682
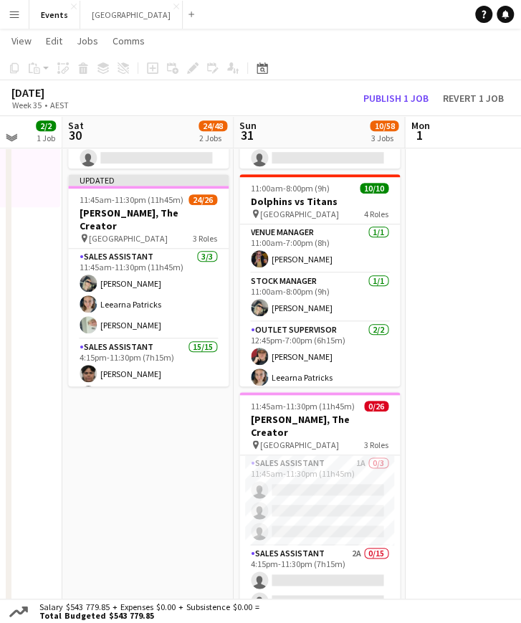
scroll to position [231, 0]
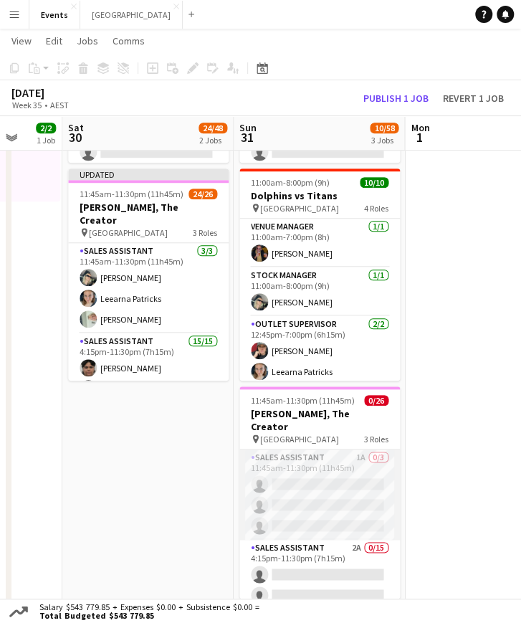
click at [287, 459] on app-card-role "Sales Assistant 1A 0/3 11:45am-11:30pm (11h45m) single-neutral-actions single-n…" at bounding box center [319, 494] width 160 height 90
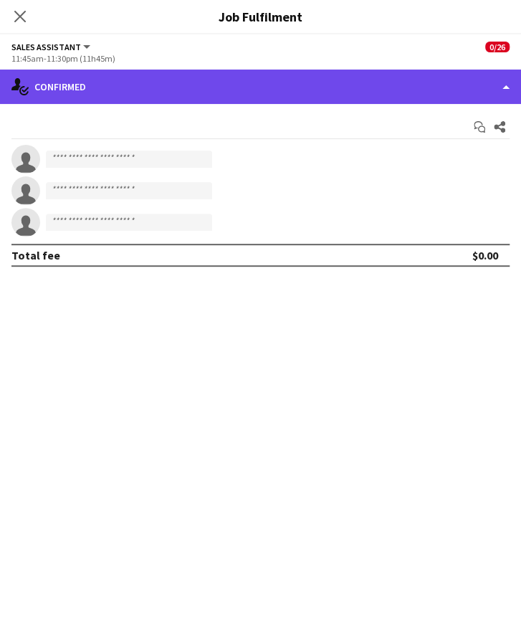
click at [155, 93] on div "single-neutral-actions-check-2 Confirmed" at bounding box center [260, 86] width 521 height 34
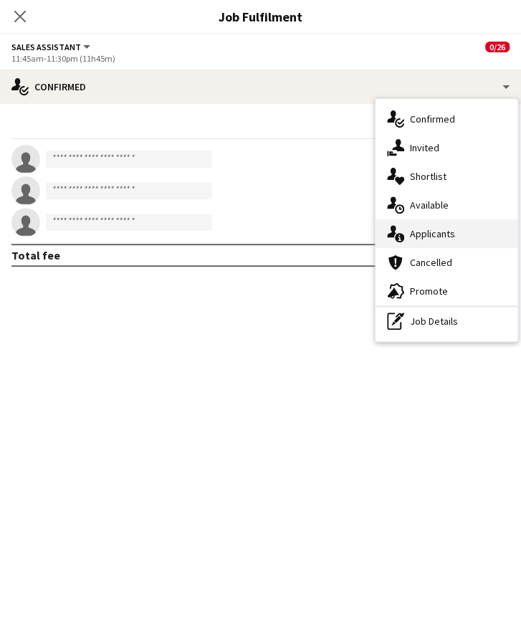
click at [436, 236] on div "single-neutral-actions-information Applicants" at bounding box center [446, 233] width 142 height 29
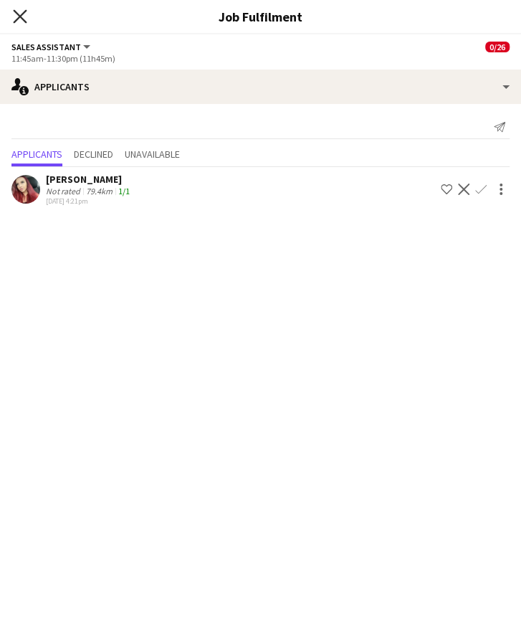
click at [22, 15] on icon at bounding box center [20, 16] width 14 height 14
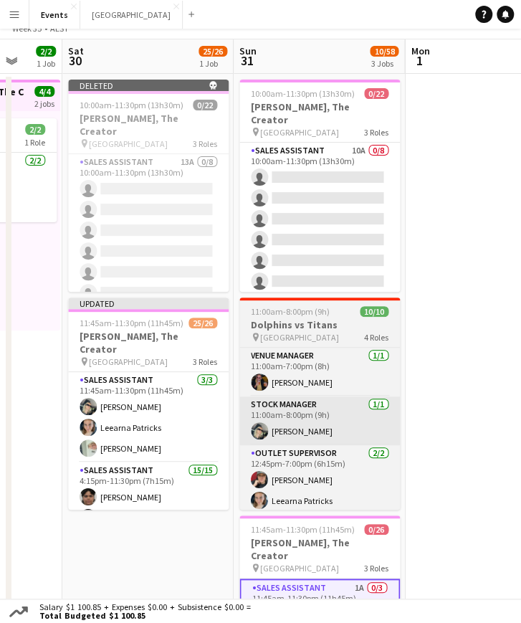
scroll to position [0, 0]
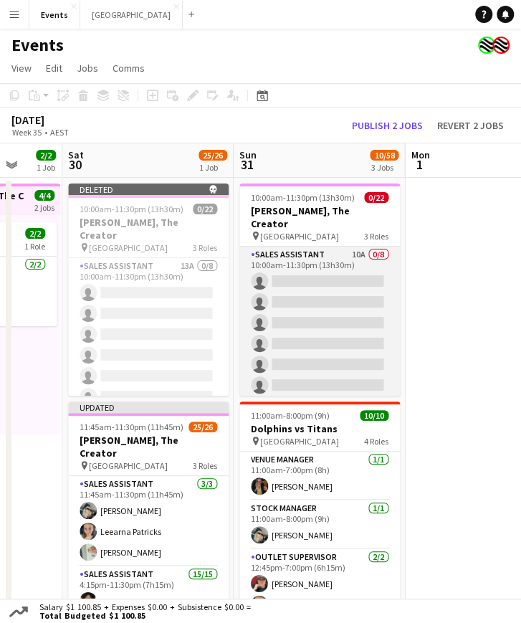
click at [330, 309] on app-card-role "Sales Assistant 10A 0/8 10:00am-11:30pm (13h30m) single-neutral-actions single-…" at bounding box center [319, 343] width 160 height 194
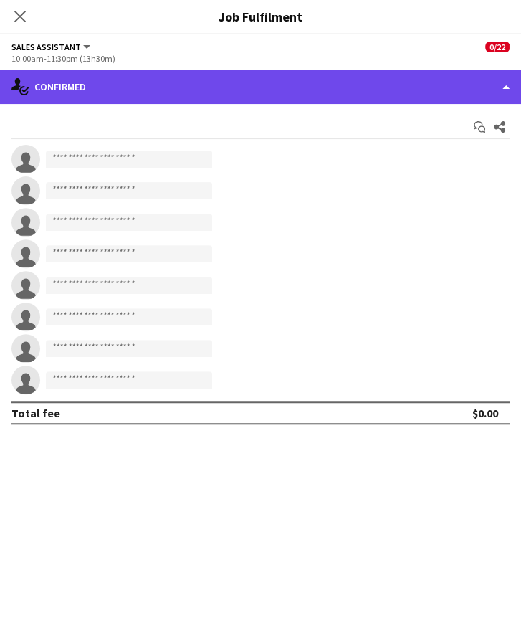
click at [286, 94] on div "single-neutral-actions-check-2 Confirmed" at bounding box center [260, 86] width 521 height 34
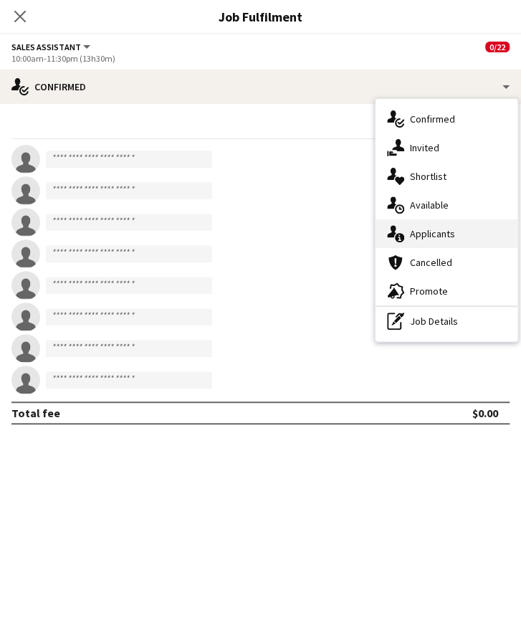
click at [437, 239] on div "single-neutral-actions-information Applicants" at bounding box center [446, 233] width 142 height 29
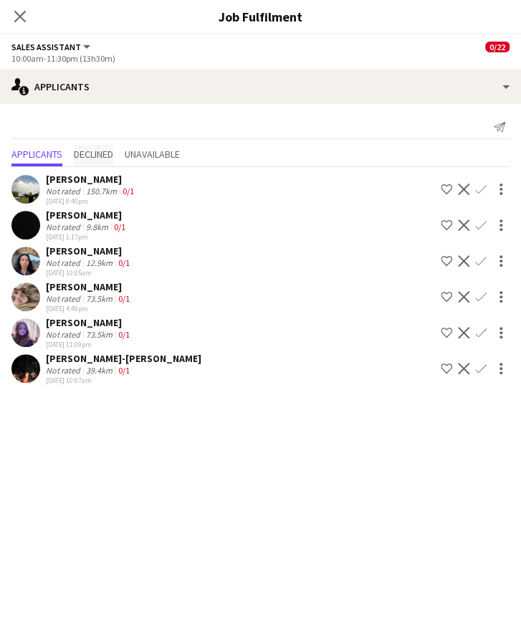
click at [100, 153] on span "Declined" at bounding box center [93, 154] width 39 height 10
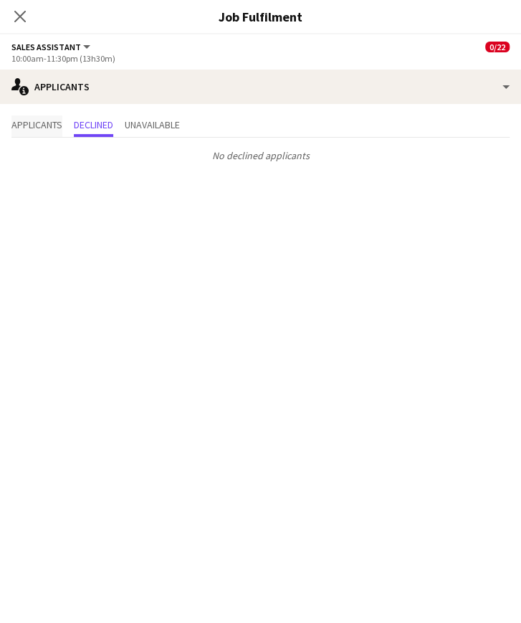
click at [43, 127] on span "Applicants" at bounding box center [36, 125] width 51 height 10
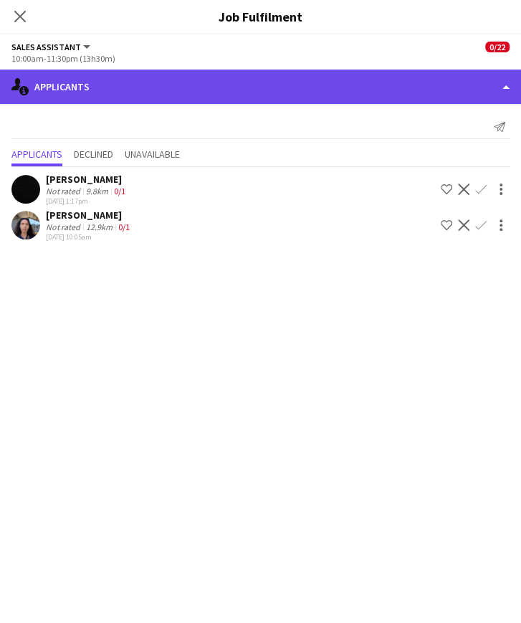
click at [113, 80] on div "single-neutral-actions-information Applicants" at bounding box center [260, 86] width 521 height 34
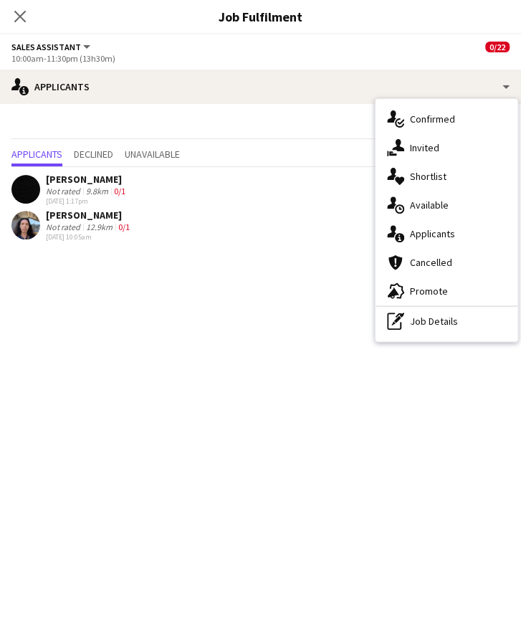
click at [121, 314] on mat-expansion-panel "users2 Applicants Send notification Applicants Declined Unavailable Jill VAN HA…" at bounding box center [260, 363] width 521 height 519
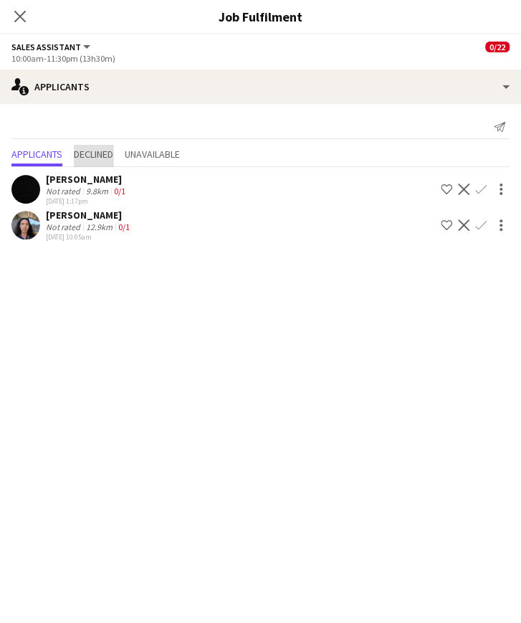
click at [98, 150] on span "Declined" at bounding box center [93, 154] width 39 height 10
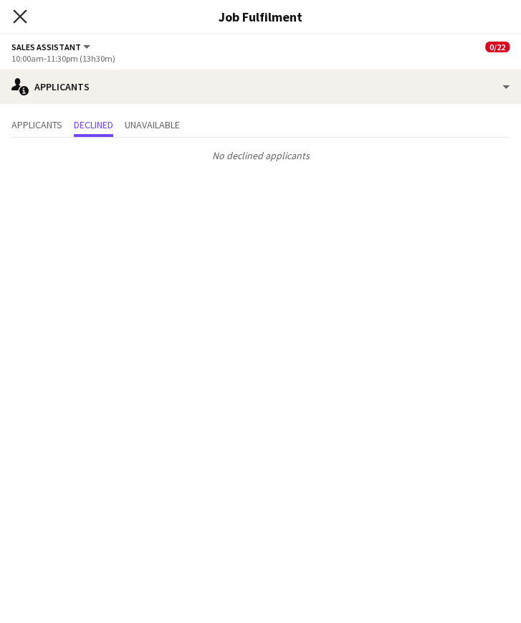
click at [25, 21] on icon at bounding box center [20, 16] width 14 height 14
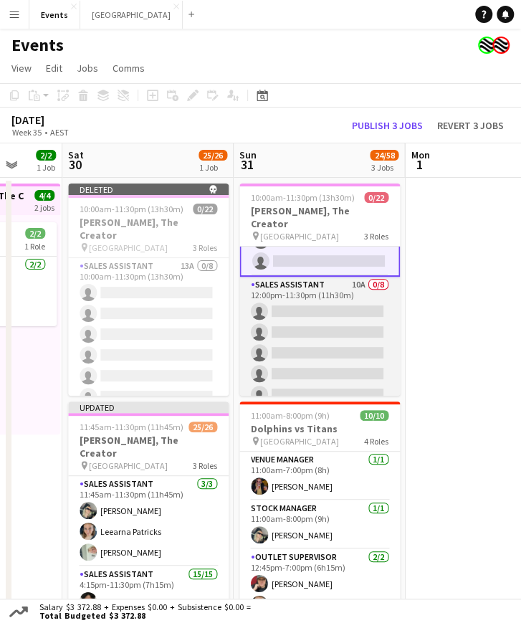
click at [300, 312] on app-card-role "Sales Assistant 10A 0/8 12:00pm-11:30pm (11h30m) single-neutral-actions single-…" at bounding box center [319, 374] width 160 height 194
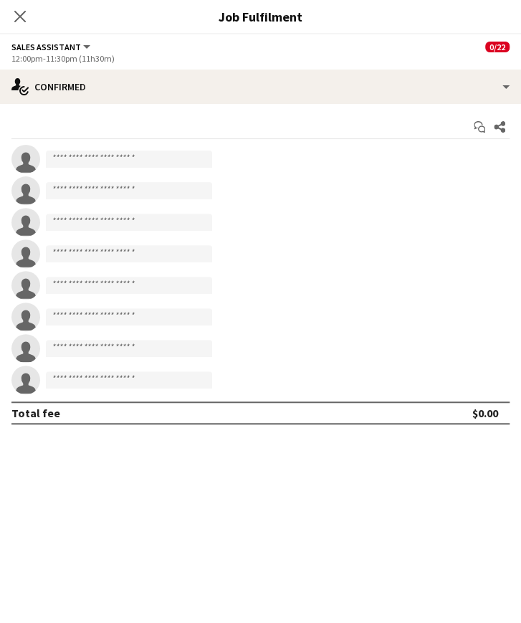
scroll to position [165, 0]
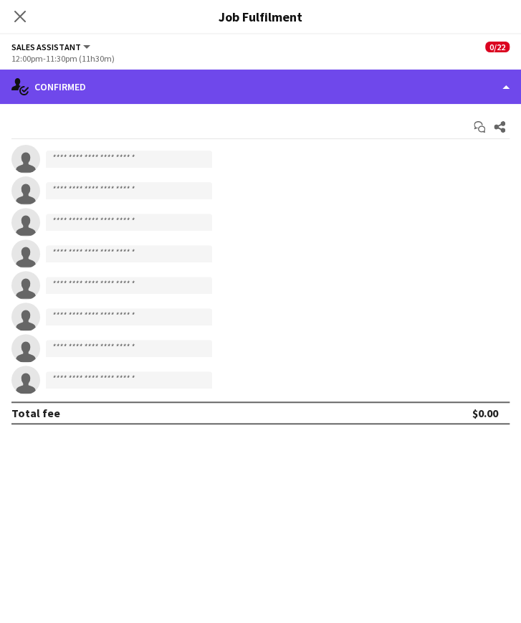
click at [148, 84] on div "single-neutral-actions-check-2 Confirmed" at bounding box center [260, 86] width 521 height 34
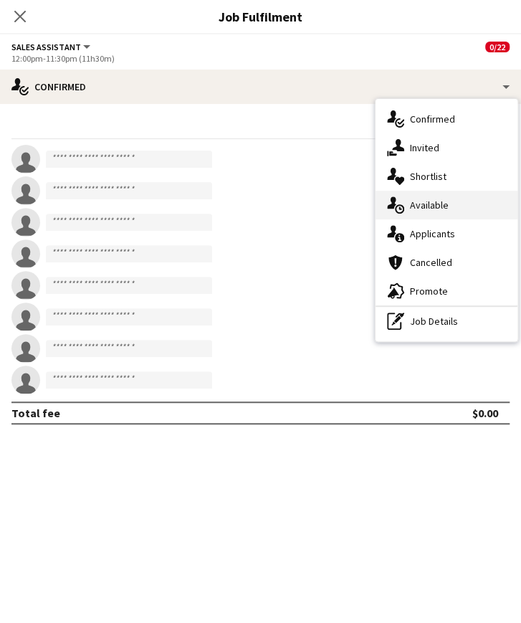
click at [429, 204] on div "single-neutral-actions-upload Available" at bounding box center [446, 205] width 142 height 29
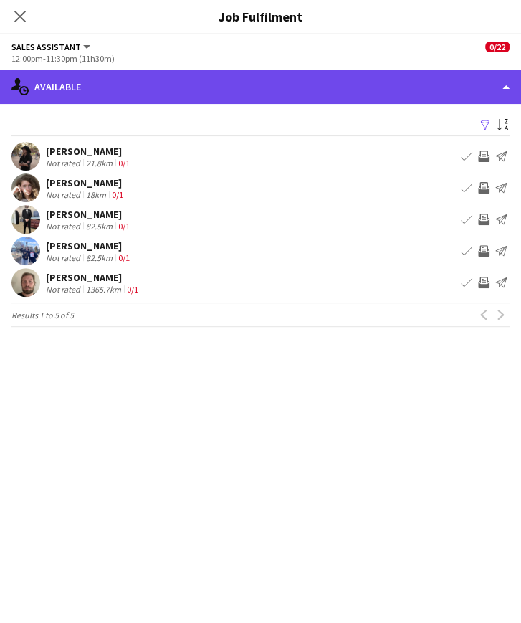
click at [102, 87] on div "single-neutral-actions-upload Available" at bounding box center [260, 86] width 521 height 34
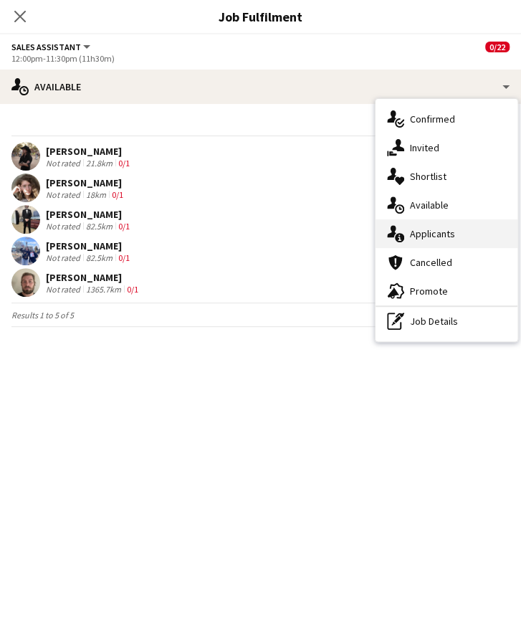
click at [447, 227] on div "single-neutral-actions-information Applicants" at bounding box center [446, 233] width 142 height 29
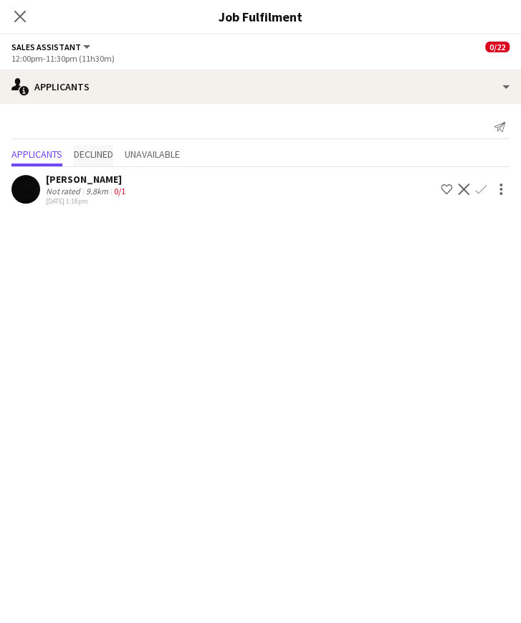
click at [90, 150] on span "Declined" at bounding box center [93, 154] width 39 height 10
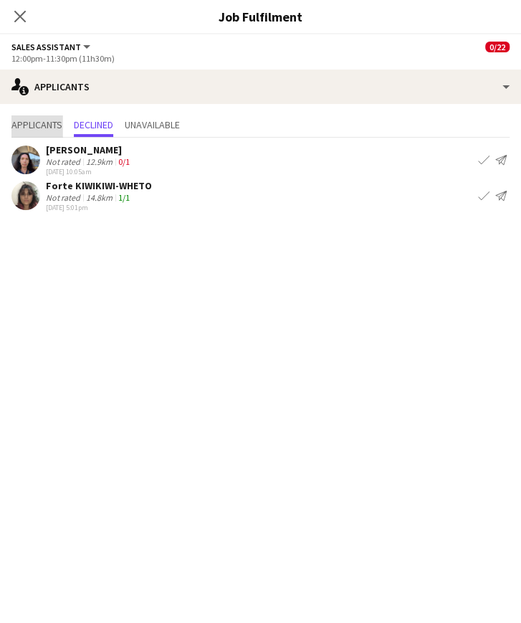
click at [37, 124] on span "Applicants" at bounding box center [36, 125] width 51 height 10
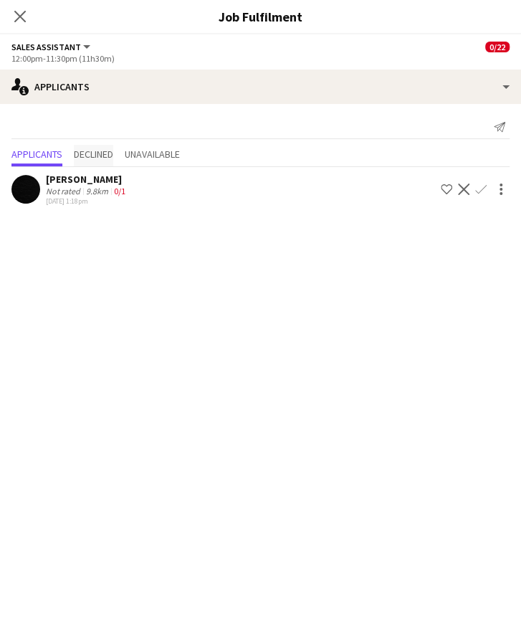
click at [99, 151] on span "Declined" at bounding box center [93, 154] width 39 height 10
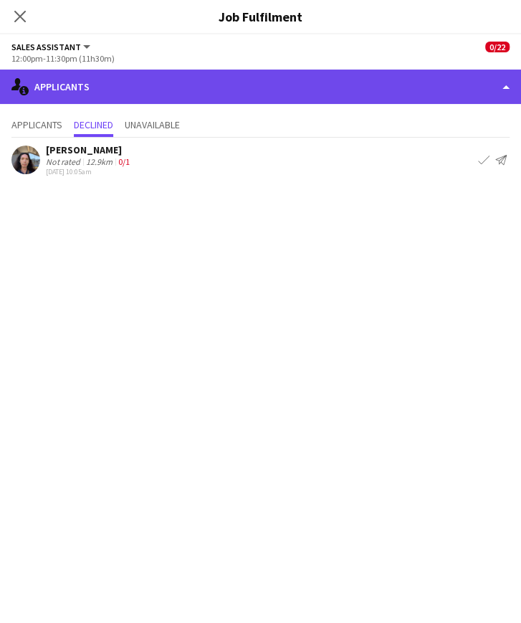
click at [175, 94] on div "single-neutral-actions-information Applicants" at bounding box center [260, 86] width 521 height 34
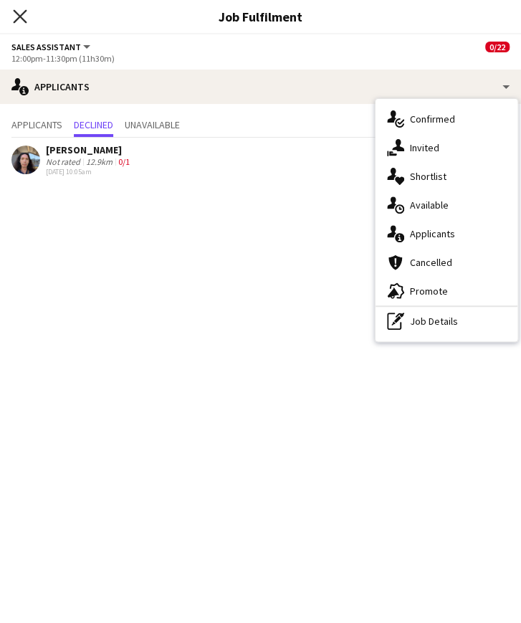
click at [23, 16] on icon "Close pop-in" at bounding box center [20, 16] width 14 height 14
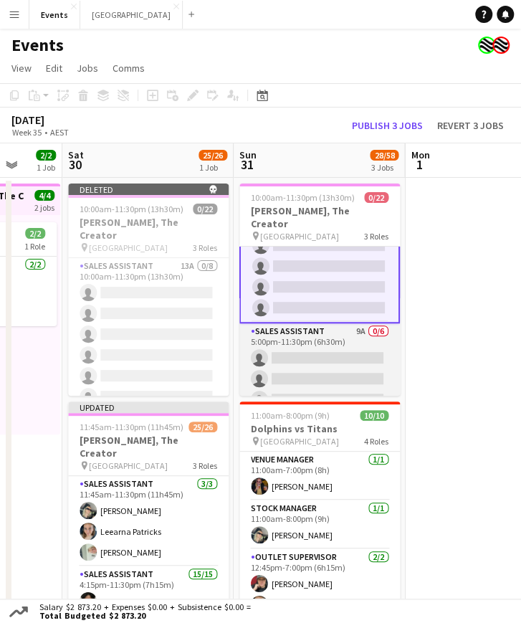
click at [310, 354] on app-card-role "Sales Assistant 9A 0/6 5:00pm-11:30pm (6h30m) single-neutral-actions single-neu…" at bounding box center [319, 399] width 160 height 153
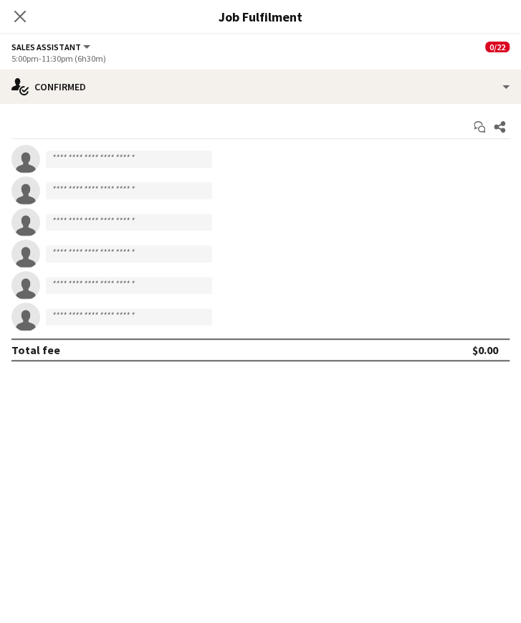
scroll to position [313, 0]
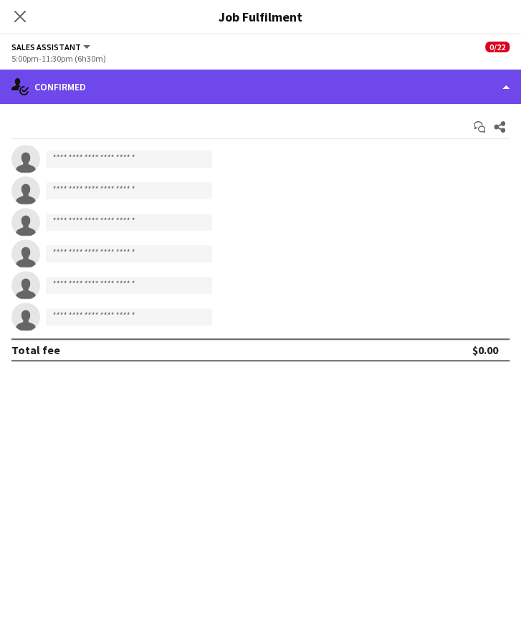
click at [195, 100] on div "single-neutral-actions-check-2 Confirmed" at bounding box center [260, 86] width 521 height 34
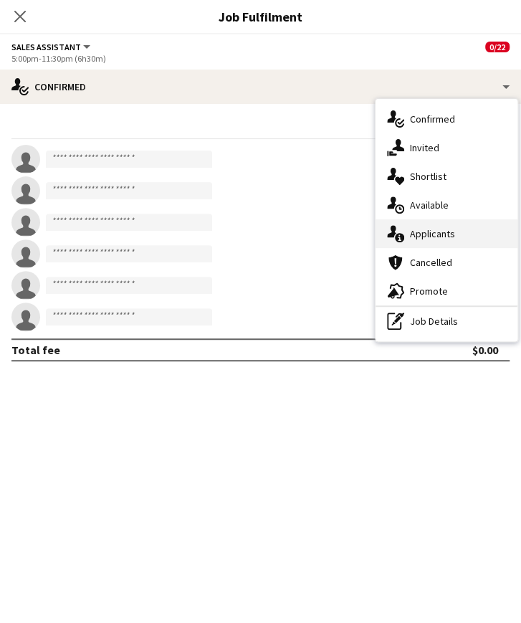
click at [441, 236] on div "single-neutral-actions-information Applicants" at bounding box center [446, 233] width 142 height 29
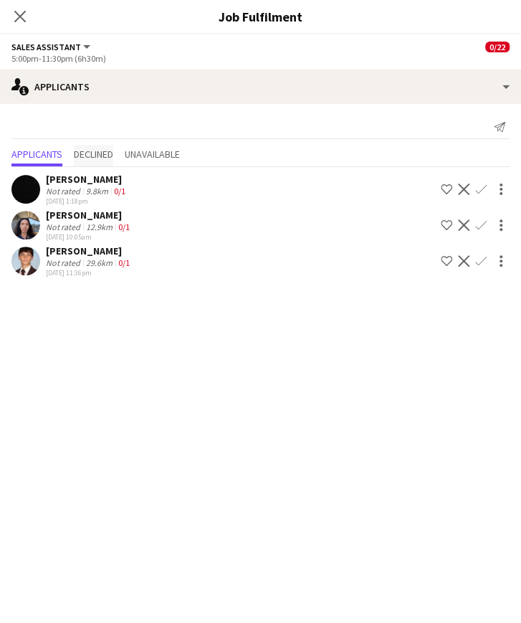
click at [102, 155] on span "Declined" at bounding box center [93, 154] width 39 height 10
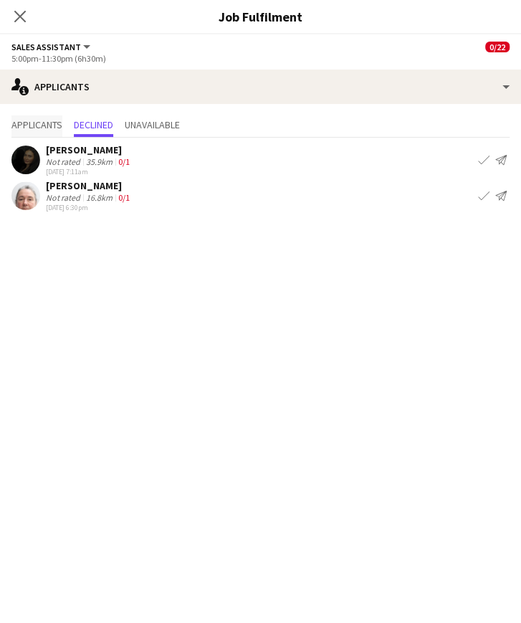
click at [57, 123] on span "Applicants" at bounding box center [36, 125] width 51 height 10
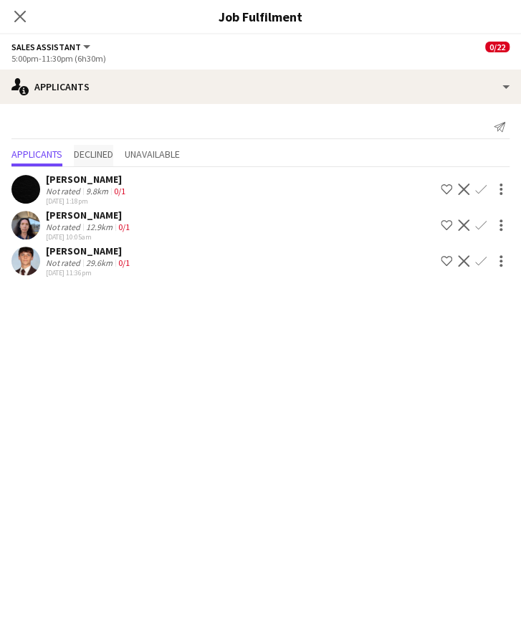
click at [93, 150] on span "Declined" at bounding box center [93, 154] width 39 height 10
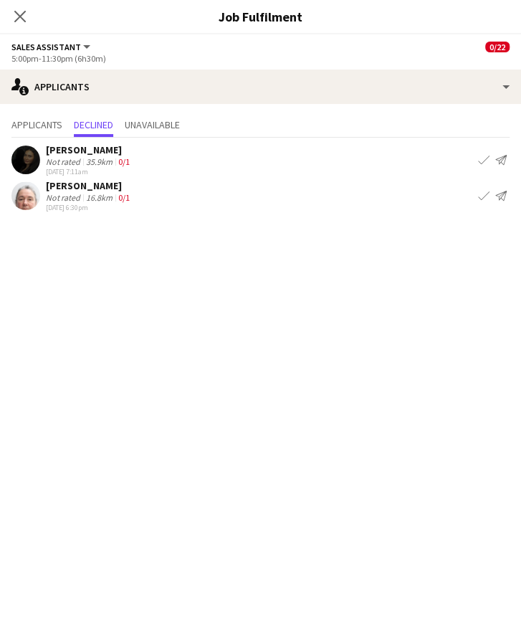
click at [29, 157] on app-user-avatar at bounding box center [25, 159] width 29 height 29
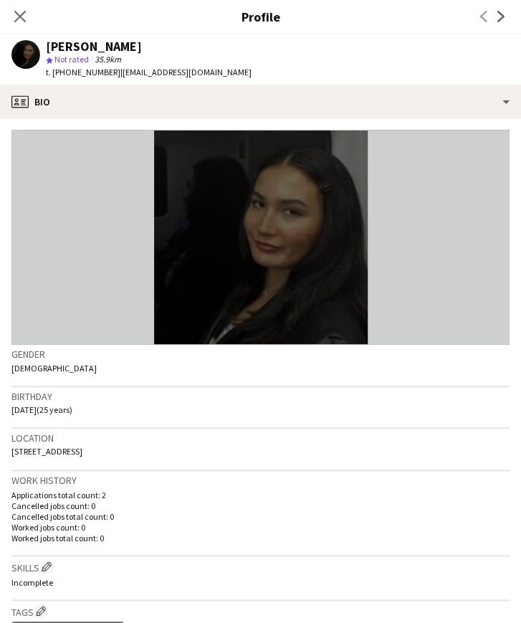
scroll to position [0, 0]
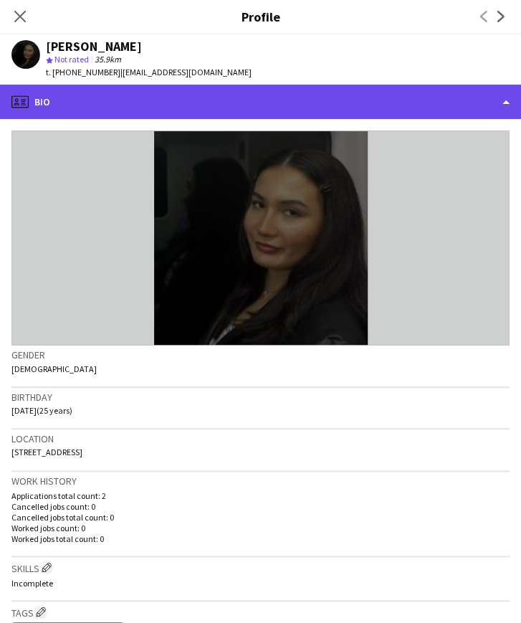
click at [84, 100] on div "profile Bio" at bounding box center [260, 102] width 521 height 34
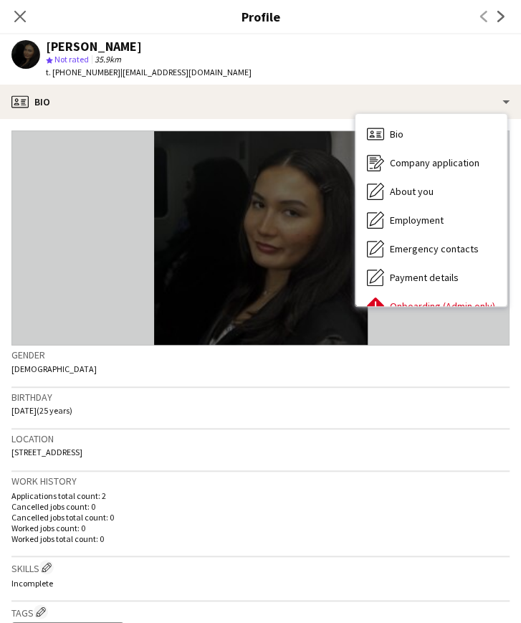
click at [182, 400] on h3 "Birthday" at bounding box center [260, 396] width 498 height 13
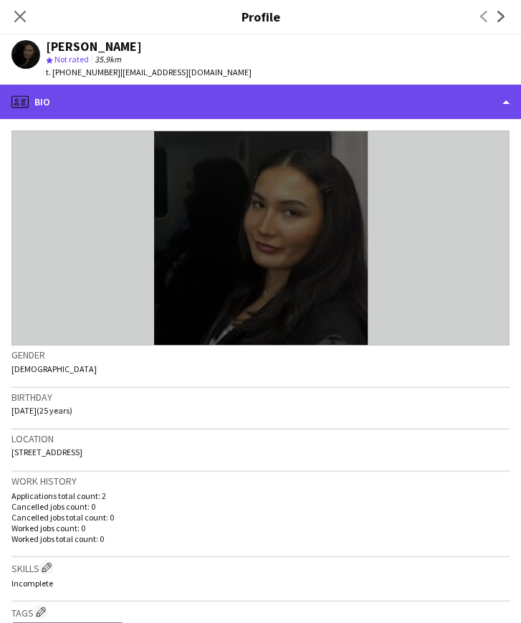
click at [209, 105] on div "profile Bio" at bounding box center [260, 102] width 521 height 34
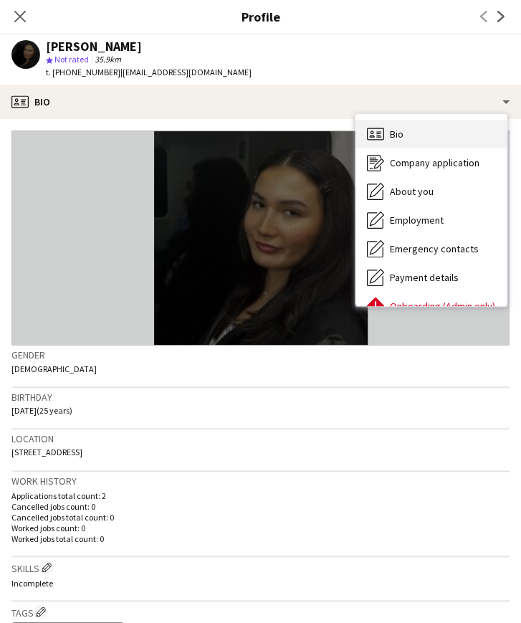
click at [405, 138] on div "Bio Bio" at bounding box center [430, 134] width 151 height 29
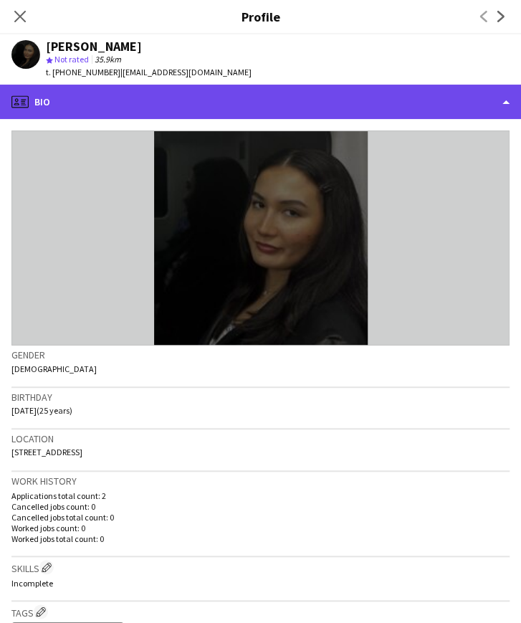
click at [340, 101] on div "profile Bio" at bounding box center [260, 102] width 521 height 34
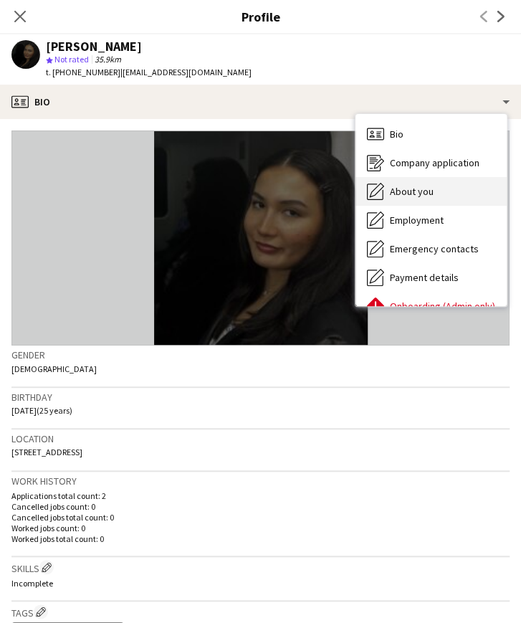
click at [428, 191] on span "About you" at bounding box center [412, 191] width 44 height 13
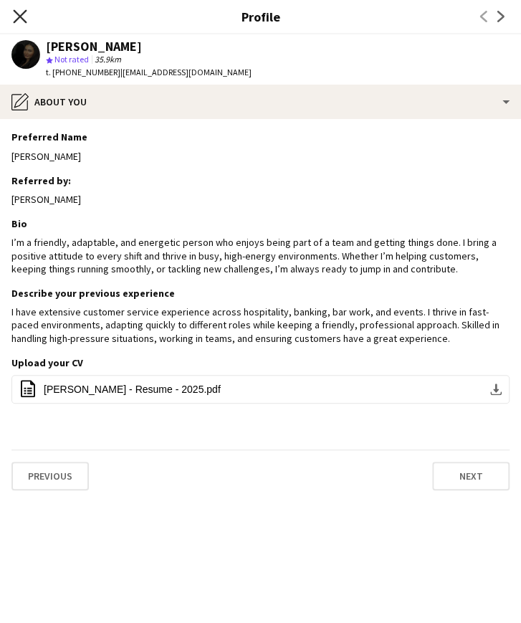
click at [20, 16] on icon at bounding box center [20, 16] width 14 height 14
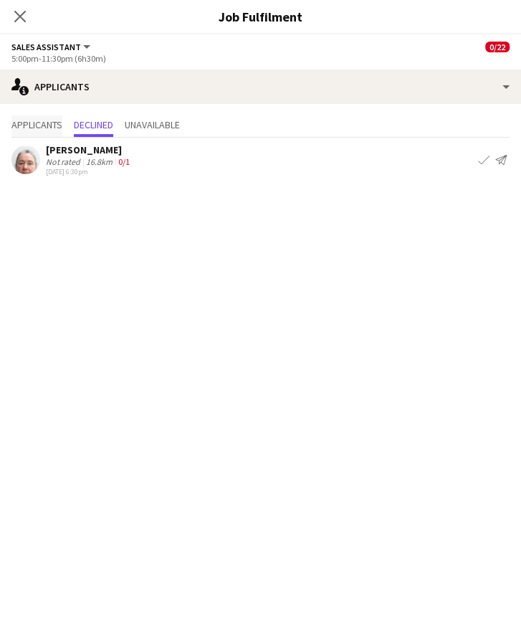
click at [43, 122] on span "Applicants" at bounding box center [36, 125] width 51 height 10
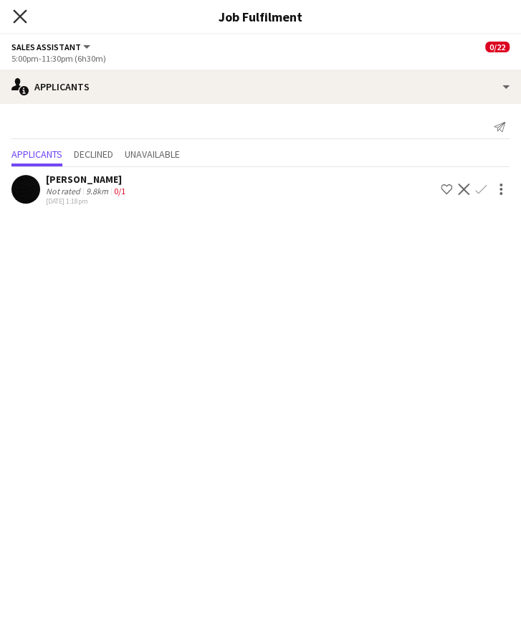
click at [19, 19] on icon at bounding box center [20, 16] width 14 height 14
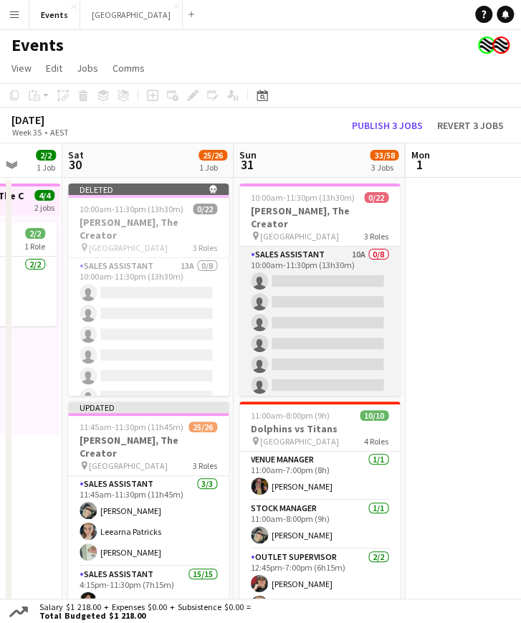
click at [299, 289] on app-card-role "Sales Assistant 10A 0/8 10:00am-11:30pm (13h30m) single-neutral-actions single-…" at bounding box center [319, 343] width 160 height 194
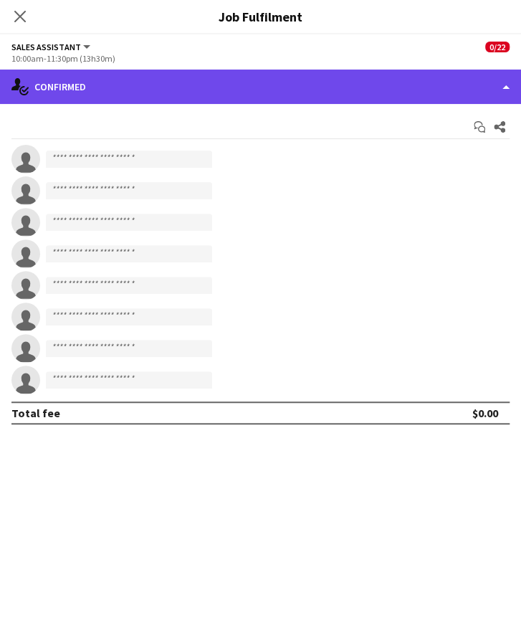
click at [258, 81] on div "single-neutral-actions-check-2 Confirmed" at bounding box center [260, 86] width 521 height 34
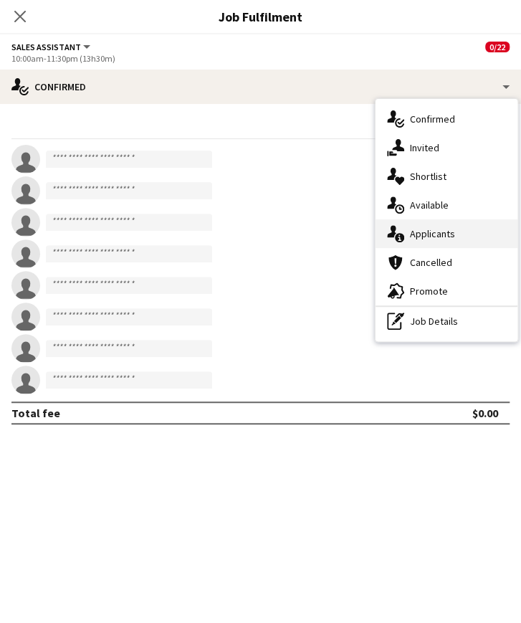
click at [451, 235] on div "single-neutral-actions-information Applicants" at bounding box center [446, 233] width 142 height 29
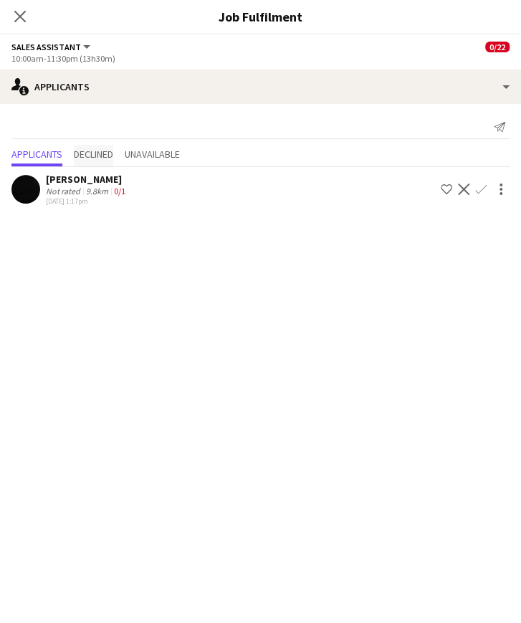
click at [100, 153] on span "Declined" at bounding box center [93, 154] width 39 height 10
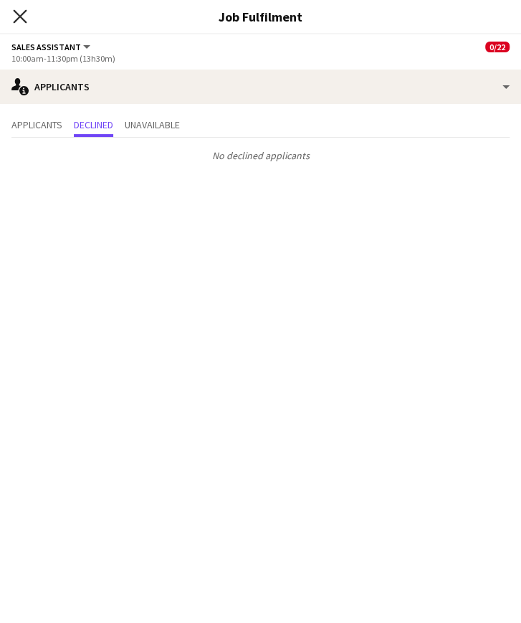
click at [23, 10] on icon "Close pop-in" at bounding box center [20, 16] width 14 height 14
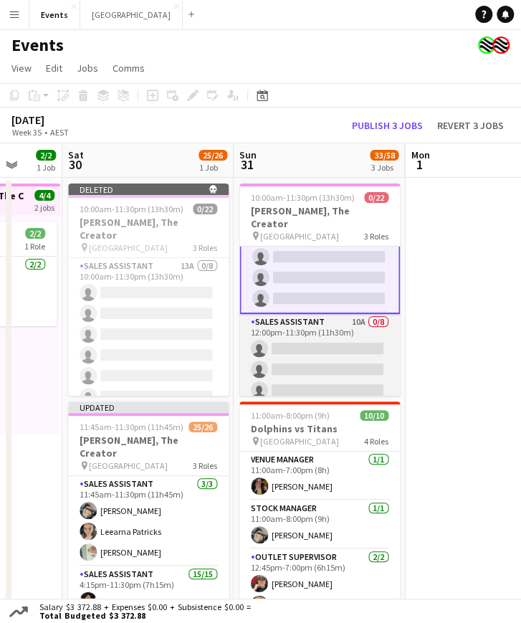
click at [334, 316] on app-card-role "Sales Assistant 10A 0/8 12:00pm-11:30pm (11h30m) single-neutral-actions single-…" at bounding box center [319, 411] width 160 height 194
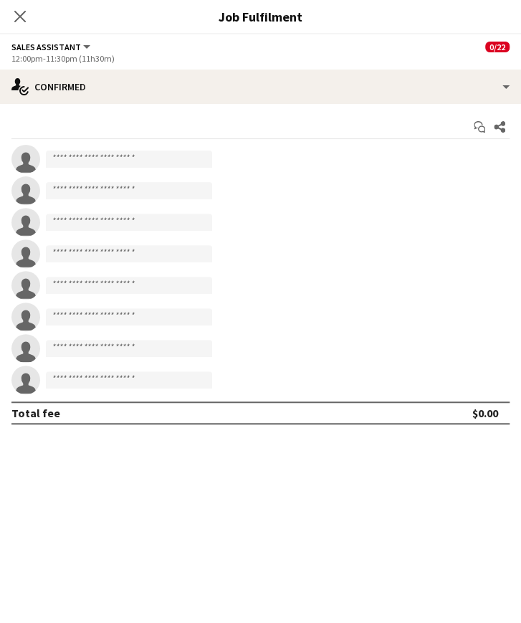
scroll to position [128, 0]
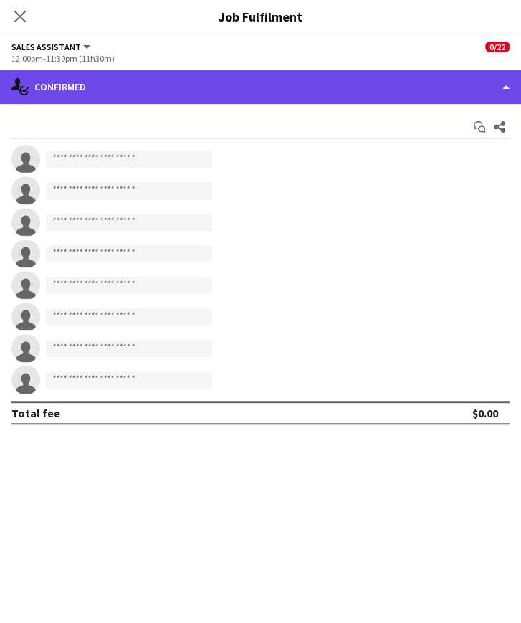
click at [163, 97] on div "single-neutral-actions-check-2 Confirmed" at bounding box center [260, 86] width 521 height 34
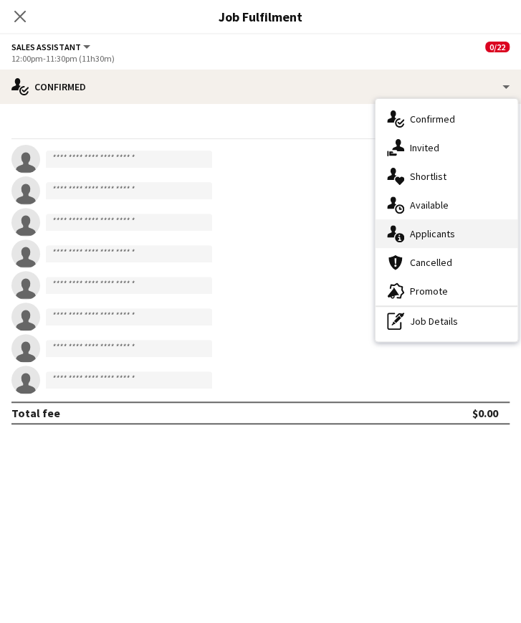
click at [436, 235] on div "single-neutral-actions-information Applicants" at bounding box center [446, 233] width 142 height 29
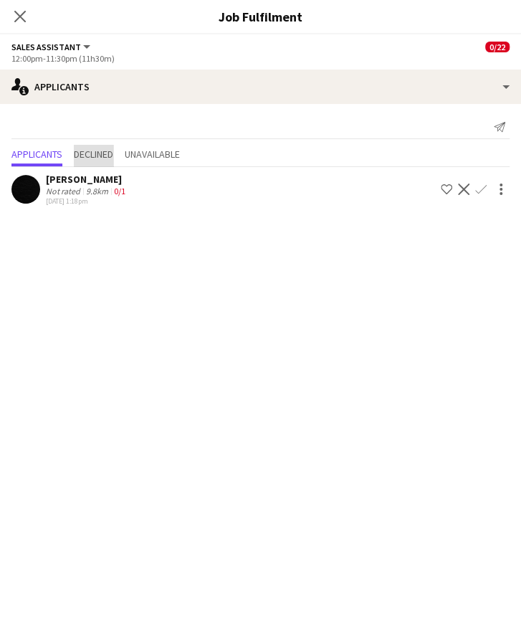
click at [96, 157] on span "Declined" at bounding box center [93, 154] width 39 height 10
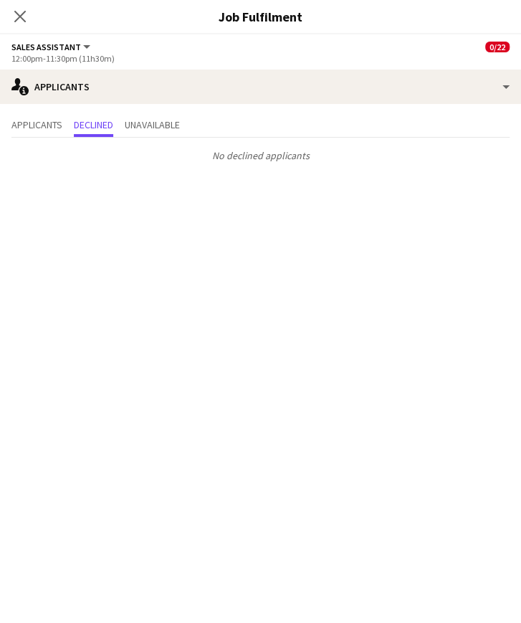
click at [29, 16] on div "Close pop-in" at bounding box center [20, 16] width 40 height 33
click at [21, 15] on icon at bounding box center [20, 16] width 14 height 14
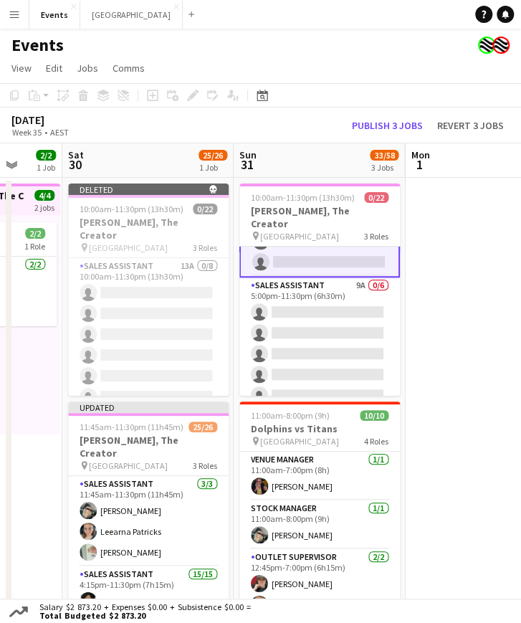
scroll to position [381, 0]
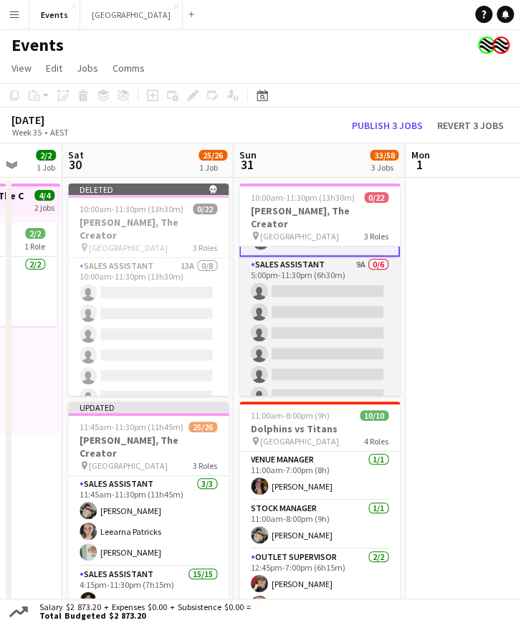
click at [295, 297] on app-card-role "Sales Assistant 9A 0/6 5:00pm-11:30pm (6h30m) single-neutral-actions single-neu…" at bounding box center [319, 332] width 160 height 153
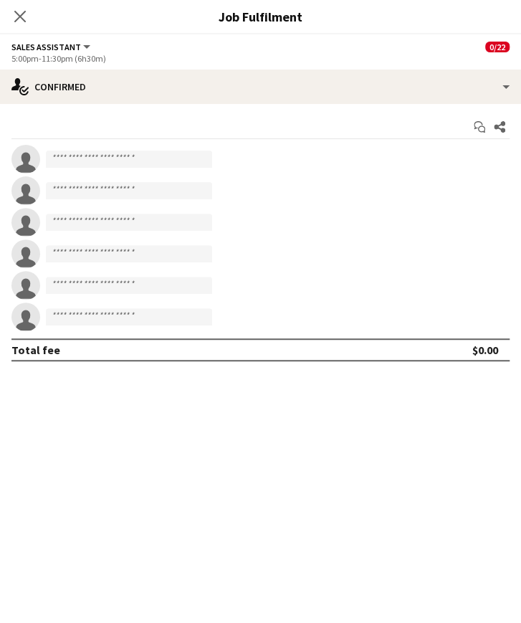
scroll to position [380, 0]
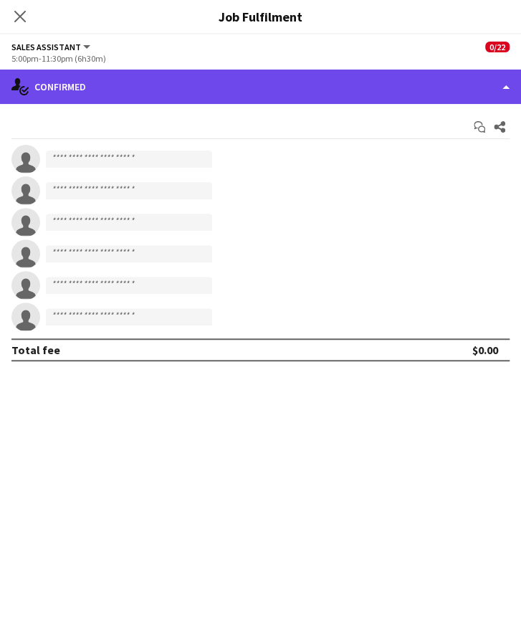
click at [132, 82] on div "single-neutral-actions-check-2 Confirmed" at bounding box center [260, 86] width 521 height 34
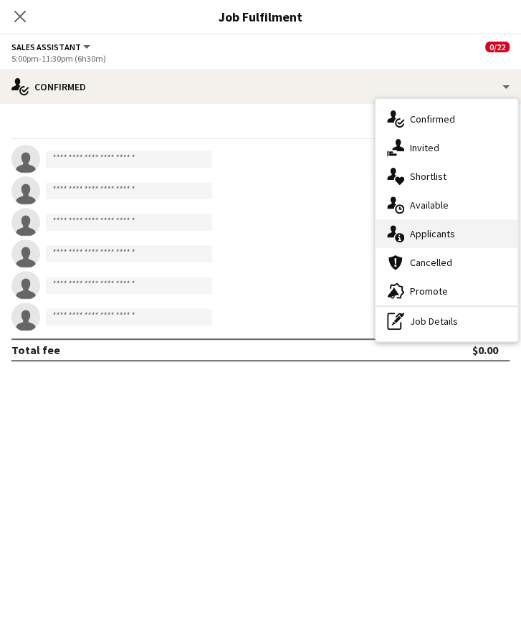
click at [446, 234] on div "single-neutral-actions-information Applicants" at bounding box center [446, 233] width 142 height 29
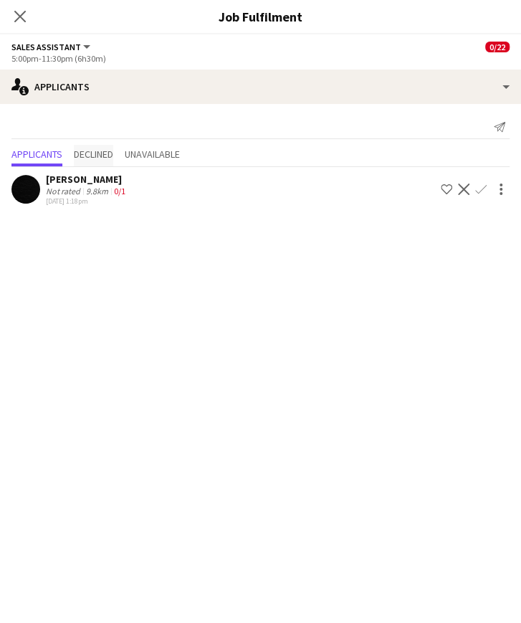
click at [97, 155] on span "Declined" at bounding box center [93, 154] width 39 height 10
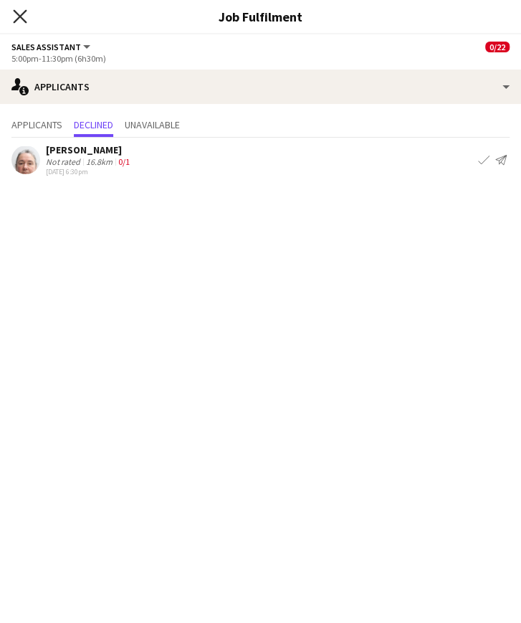
click at [17, 11] on icon "Close pop-in" at bounding box center [20, 16] width 14 height 14
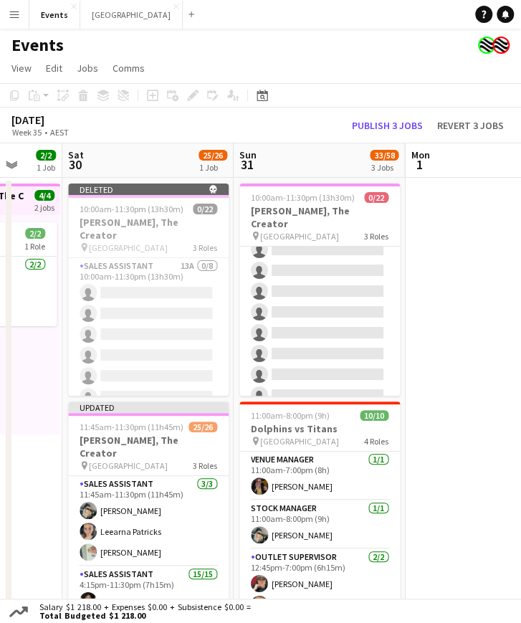
scroll to position [0, 0]
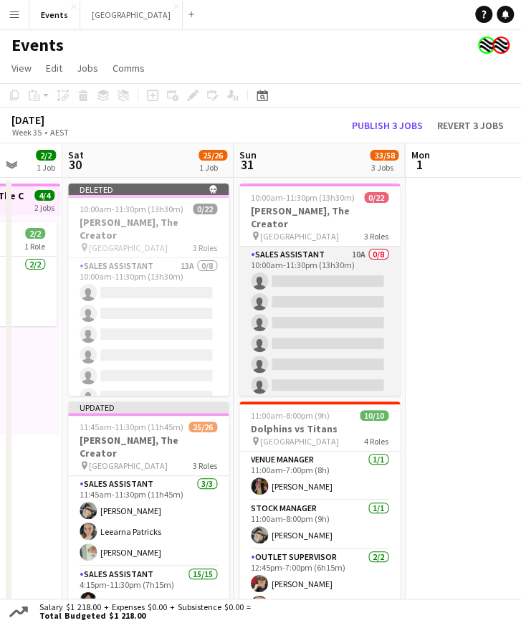
click at [297, 261] on app-card-role "Sales Assistant 10A 0/8 10:00am-11:30pm (13h30m) single-neutral-actions single-…" at bounding box center [319, 343] width 160 height 194
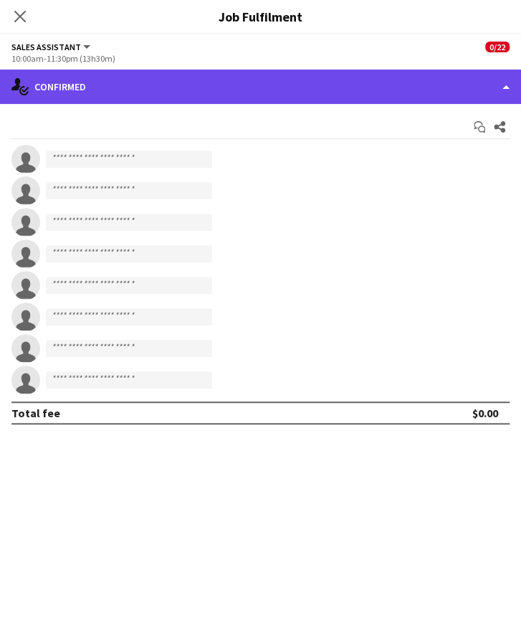
click at [246, 98] on div "single-neutral-actions-check-2 Confirmed" at bounding box center [260, 86] width 521 height 34
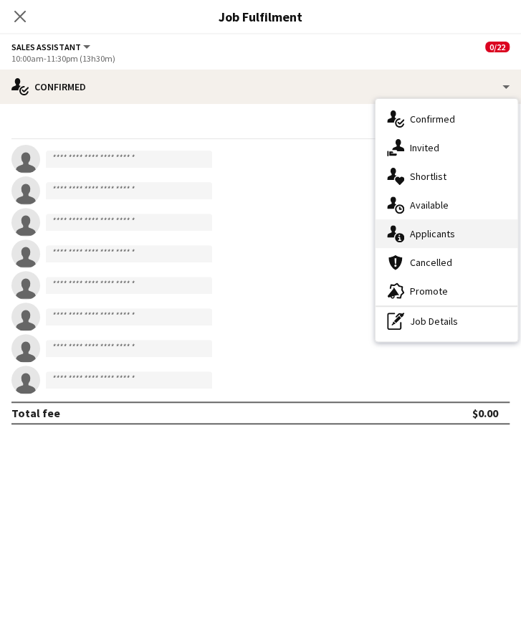
click at [436, 241] on div "single-neutral-actions-information Applicants" at bounding box center [446, 233] width 142 height 29
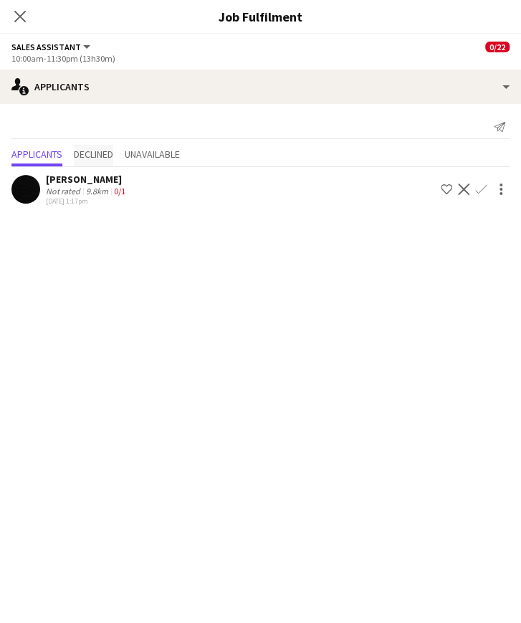
click at [93, 154] on span "Declined" at bounding box center [93, 154] width 39 height 10
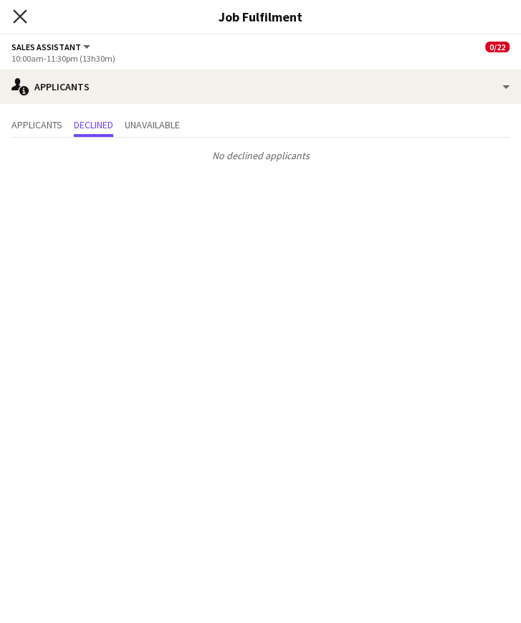
click at [21, 18] on icon at bounding box center [20, 16] width 14 height 14
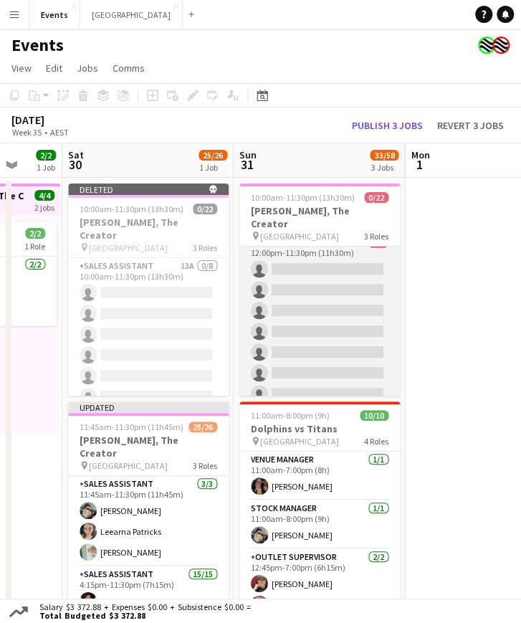
click at [281, 257] on app-card-role "Sales Assistant 10A 0/8 12:00pm-11:30pm (11h30m) single-neutral-actions single-…" at bounding box center [319, 331] width 160 height 194
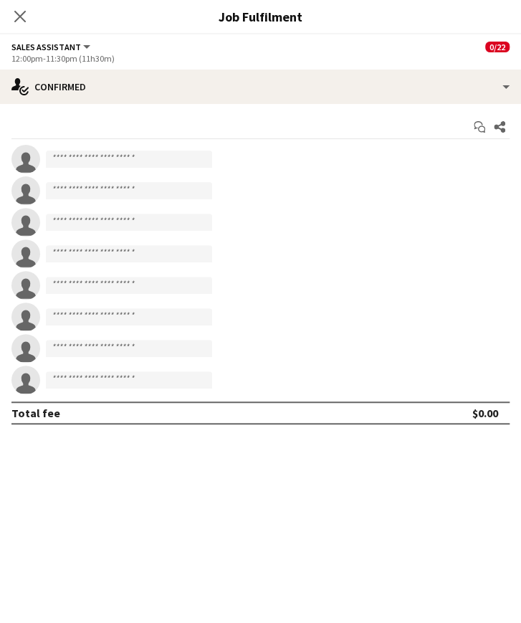
scroll to position [208, 0]
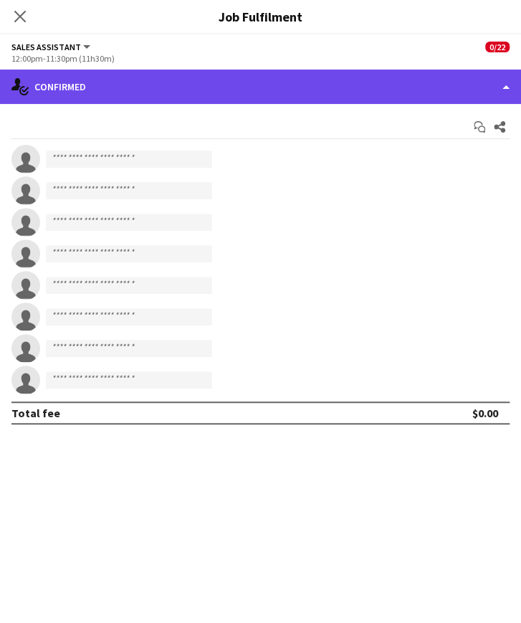
click at [133, 102] on div "single-neutral-actions-check-2 Confirmed" at bounding box center [260, 86] width 521 height 34
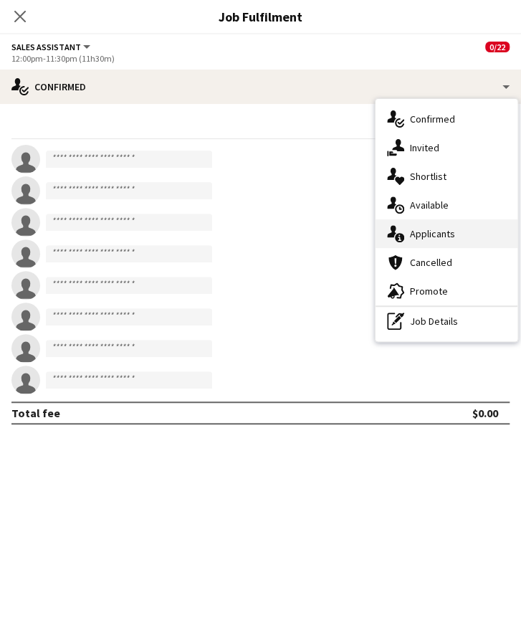
click at [444, 234] on div "single-neutral-actions-information Applicants" at bounding box center [446, 233] width 142 height 29
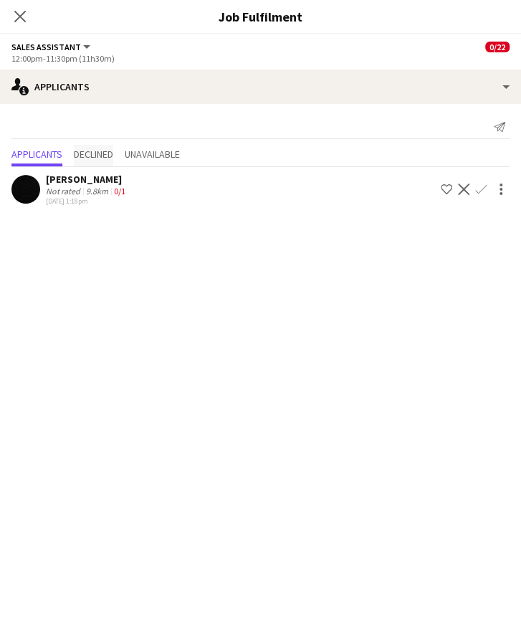
click at [99, 157] on span "Declined" at bounding box center [93, 154] width 39 height 10
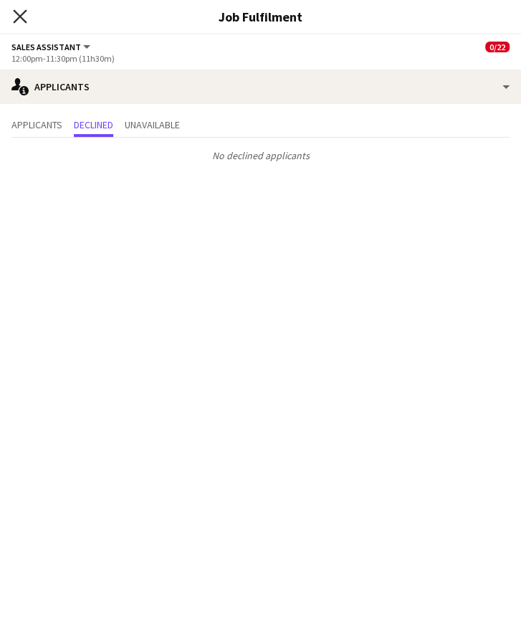
click at [21, 19] on icon at bounding box center [20, 16] width 14 height 14
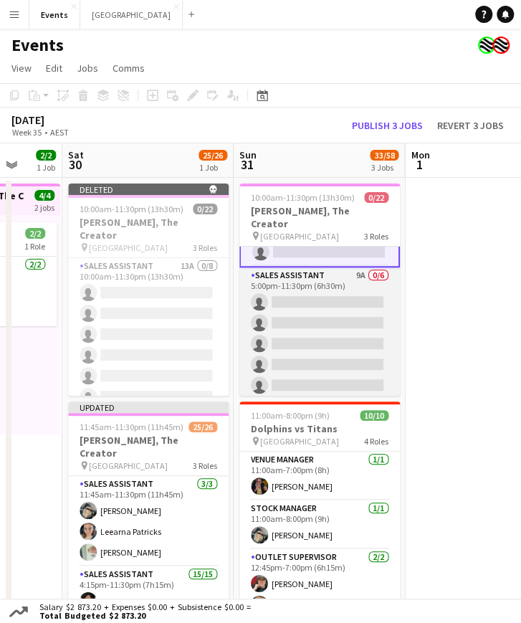
click at [267, 282] on app-card-role "Sales Assistant 9A 0/6 5:00pm-11:30pm (6h30m) single-neutral-actions single-neu…" at bounding box center [319, 343] width 160 height 153
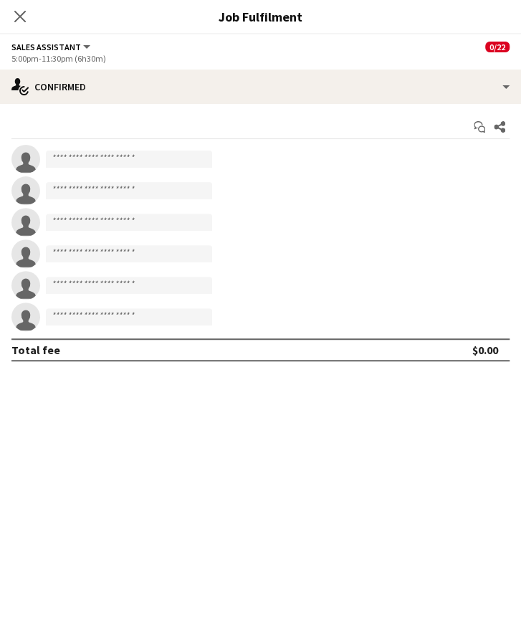
scroll to position [369, 0]
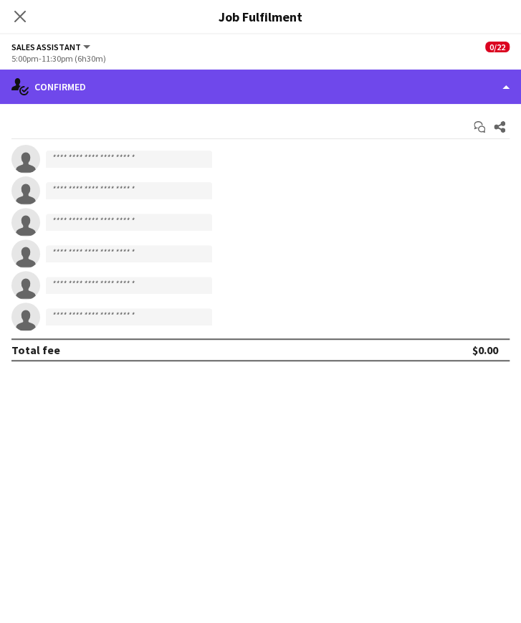
click at [174, 100] on div "single-neutral-actions-check-2 Confirmed" at bounding box center [260, 86] width 521 height 34
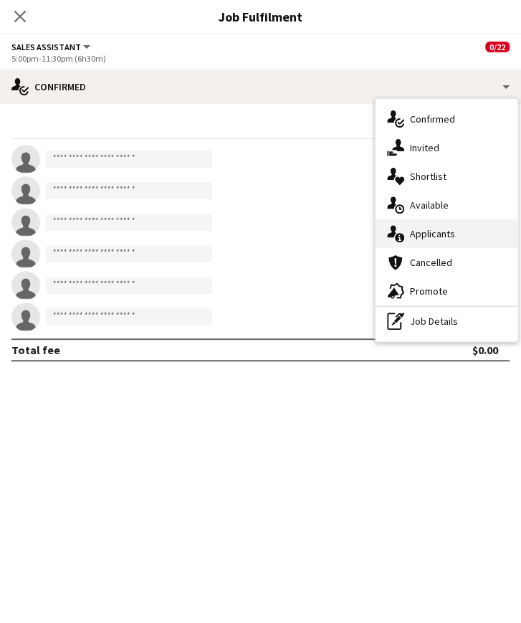
click at [458, 225] on div "single-neutral-actions-information Applicants" at bounding box center [446, 233] width 142 height 29
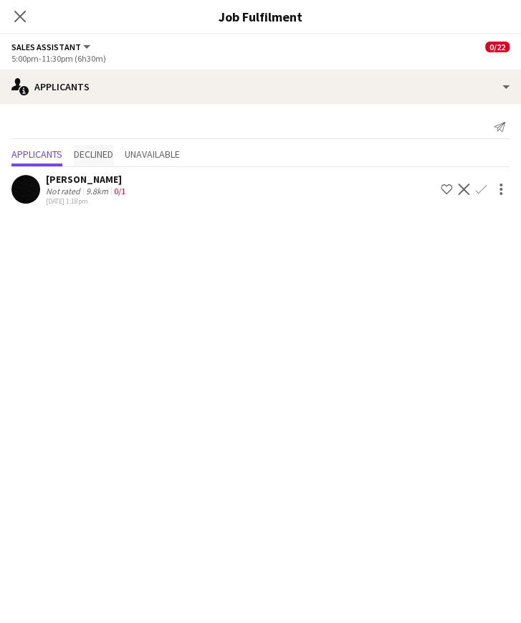
click at [92, 158] on span "Declined" at bounding box center [93, 154] width 39 height 10
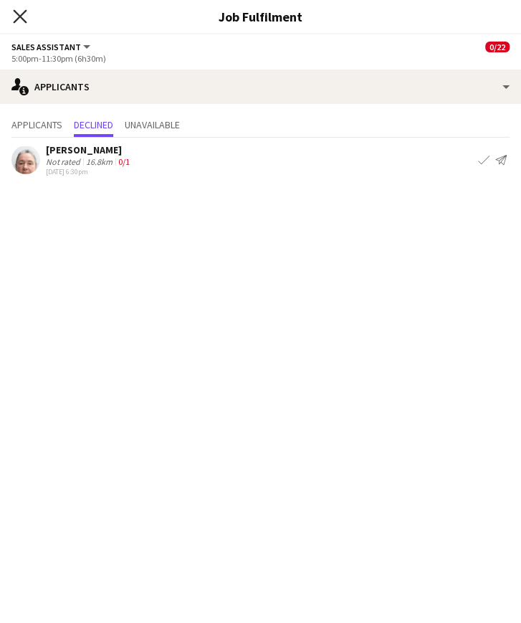
click at [21, 21] on icon "Close pop-in" at bounding box center [20, 16] width 14 height 14
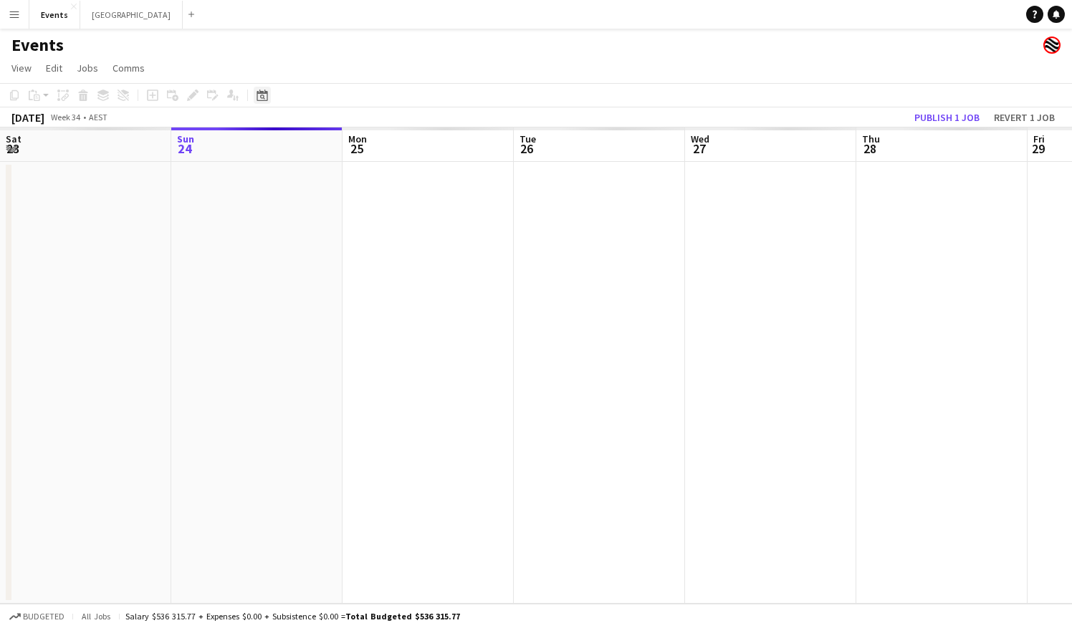
click at [259, 95] on icon "Date picker" at bounding box center [261, 95] width 11 height 11
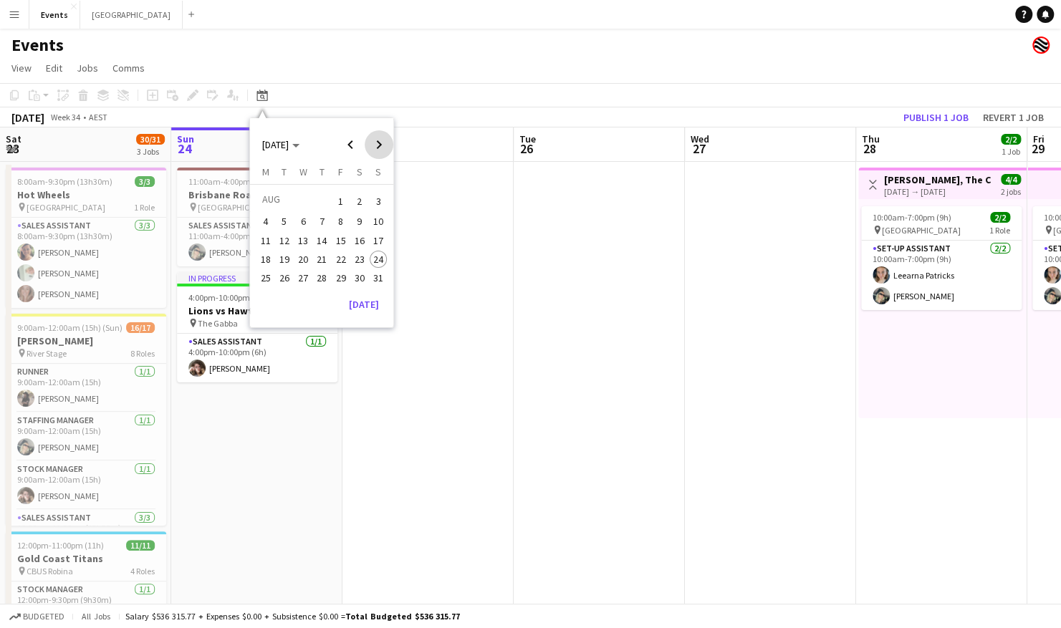
click at [374, 139] on span "Next month" at bounding box center [379, 144] width 29 height 29
click at [349, 139] on span "Previous month" at bounding box center [350, 144] width 29 height 29
click at [355, 258] on span "18" at bounding box center [359, 255] width 17 height 17
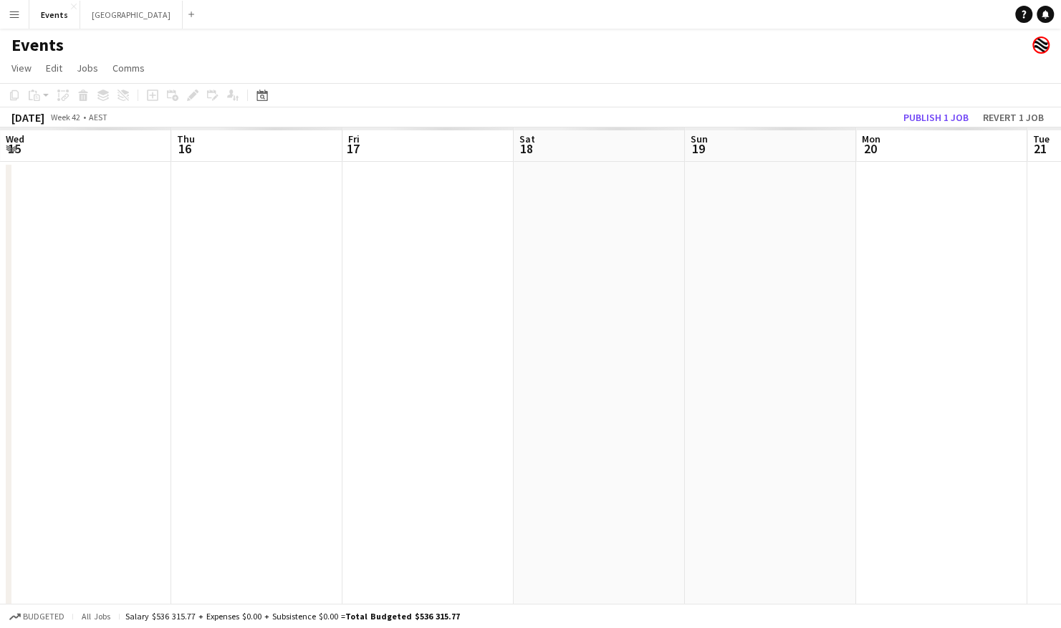
scroll to position [0, 493]
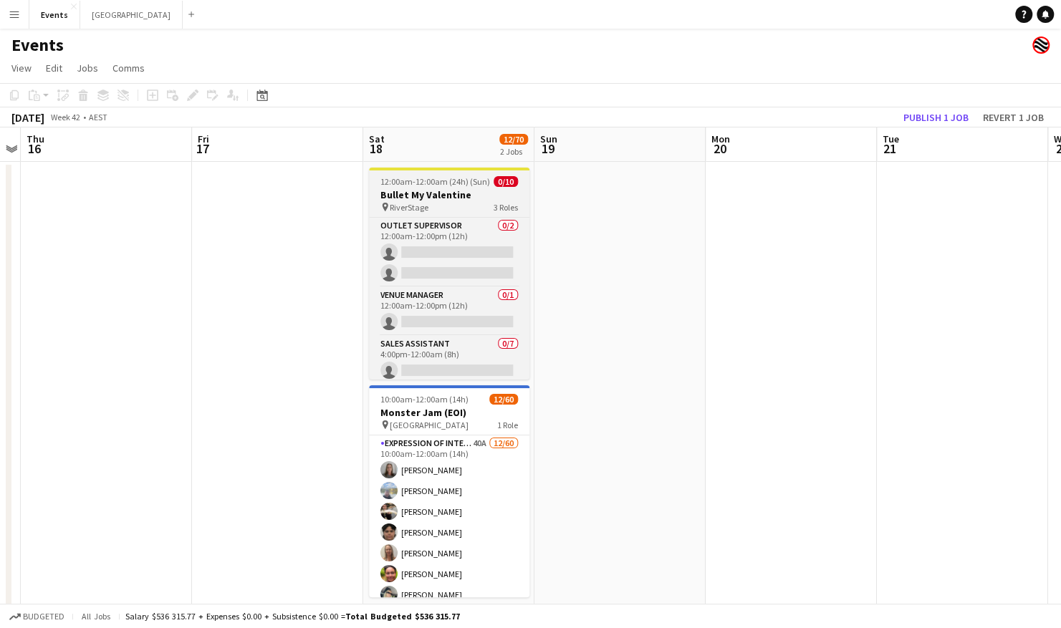
click at [433, 198] on h3 "Bullet My Valentine" at bounding box center [449, 194] width 160 height 13
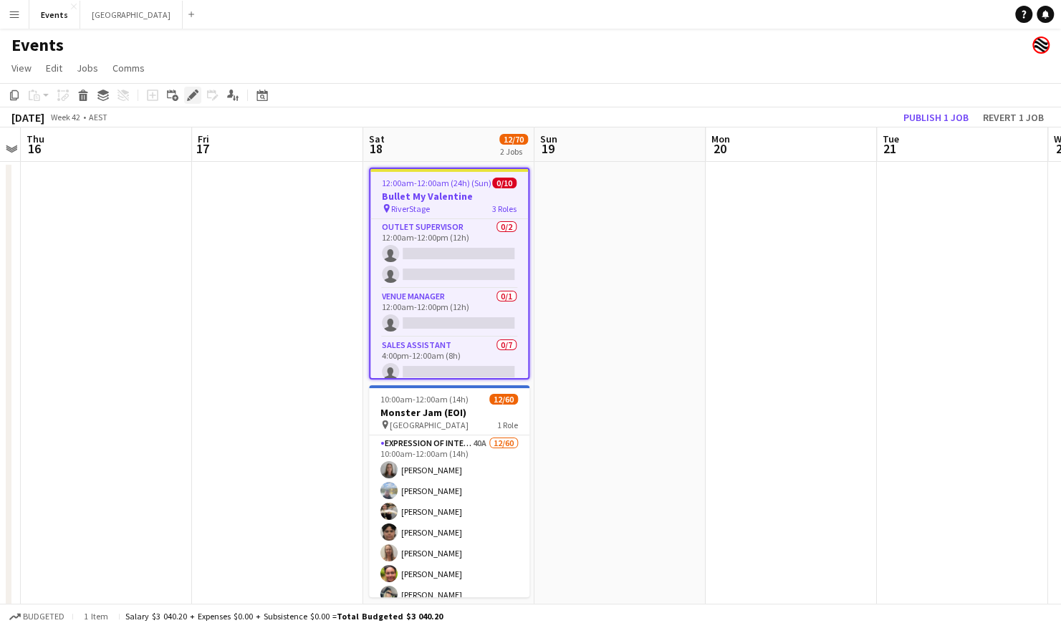
click at [192, 95] on icon at bounding box center [192, 96] width 8 height 8
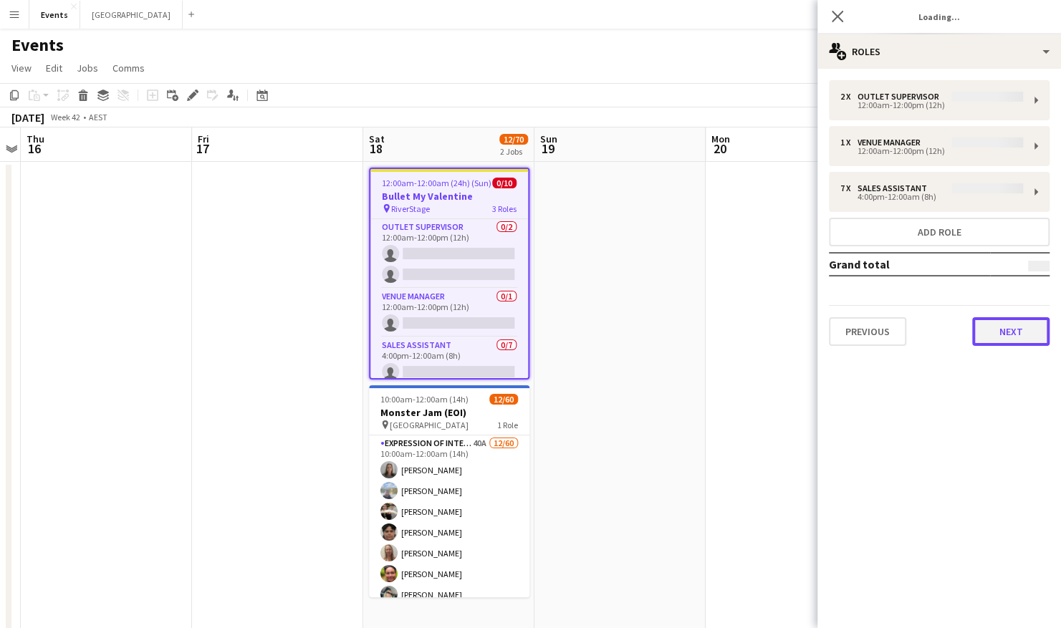
click at [1015, 322] on button "Next" at bounding box center [1010, 331] width 77 height 29
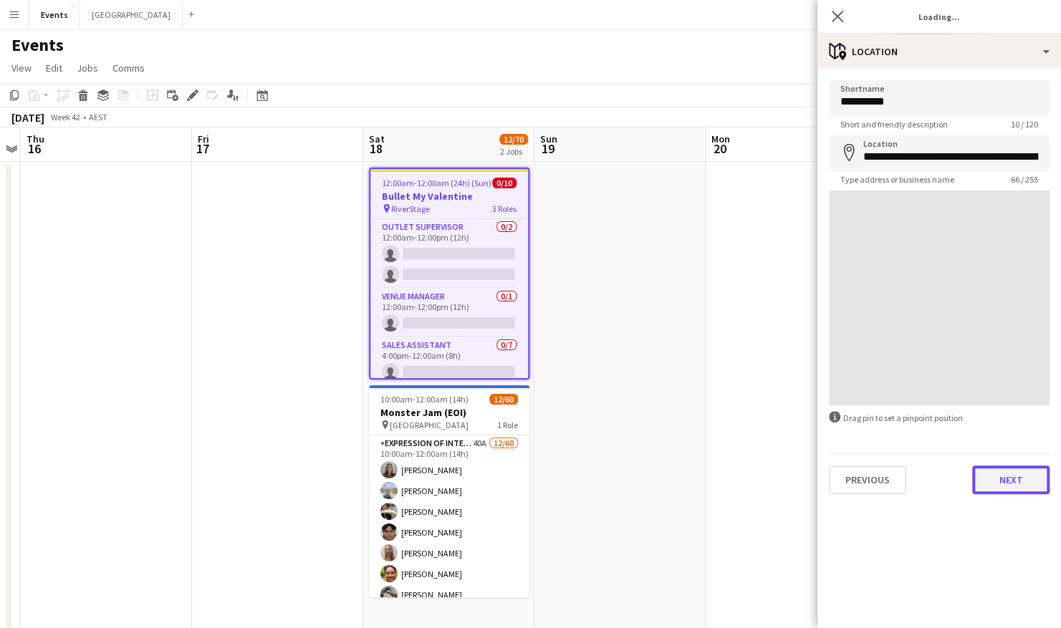
click at [1016, 484] on button "Next" at bounding box center [1010, 480] width 77 height 29
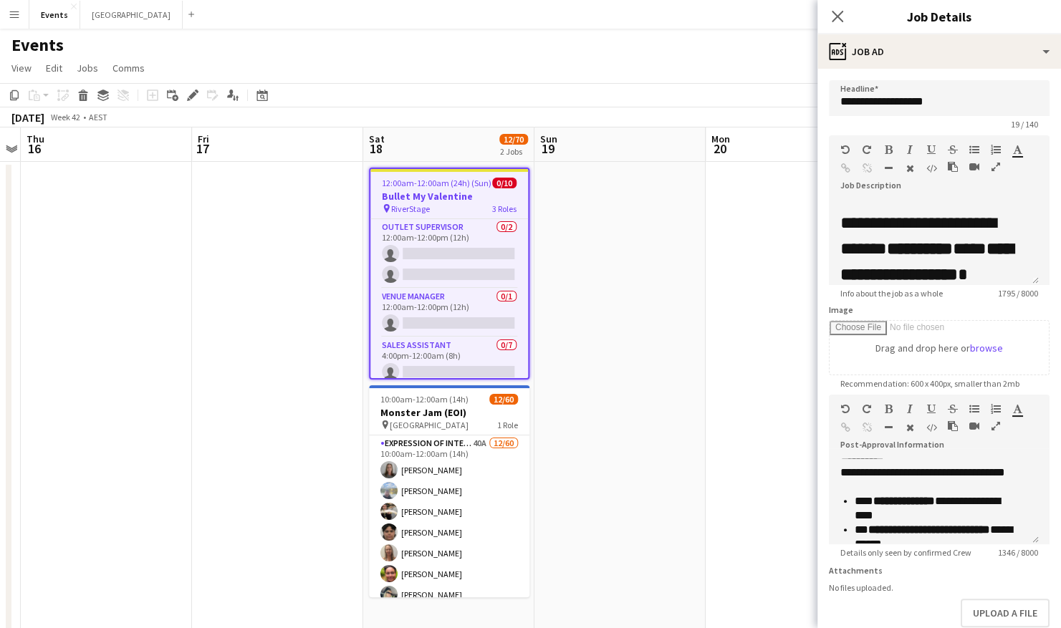
scroll to position [90, 0]
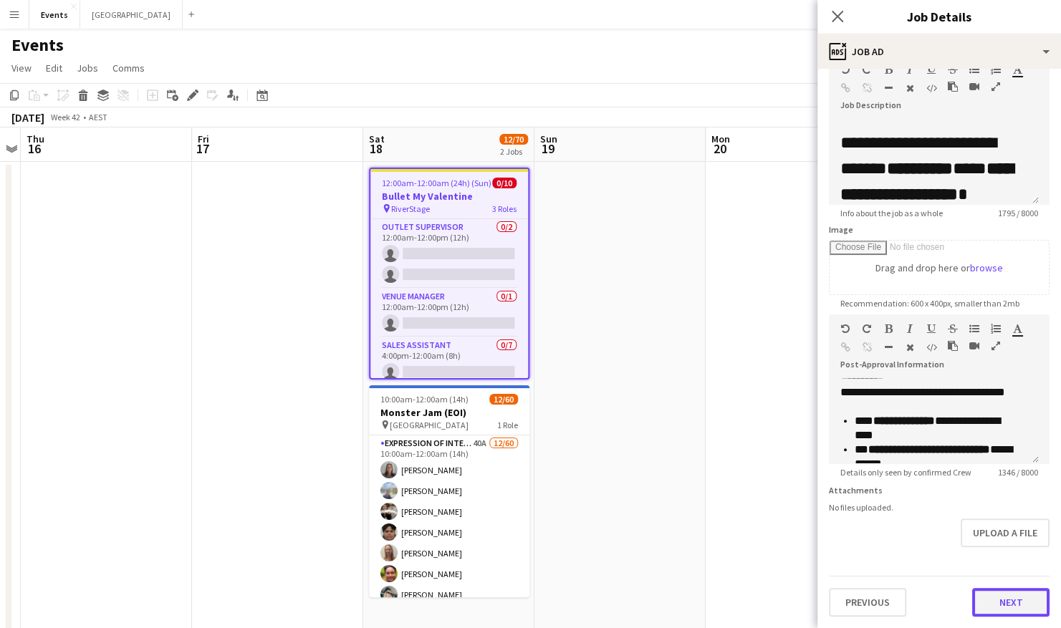
click at [981, 602] on button "Next" at bounding box center [1010, 602] width 77 height 29
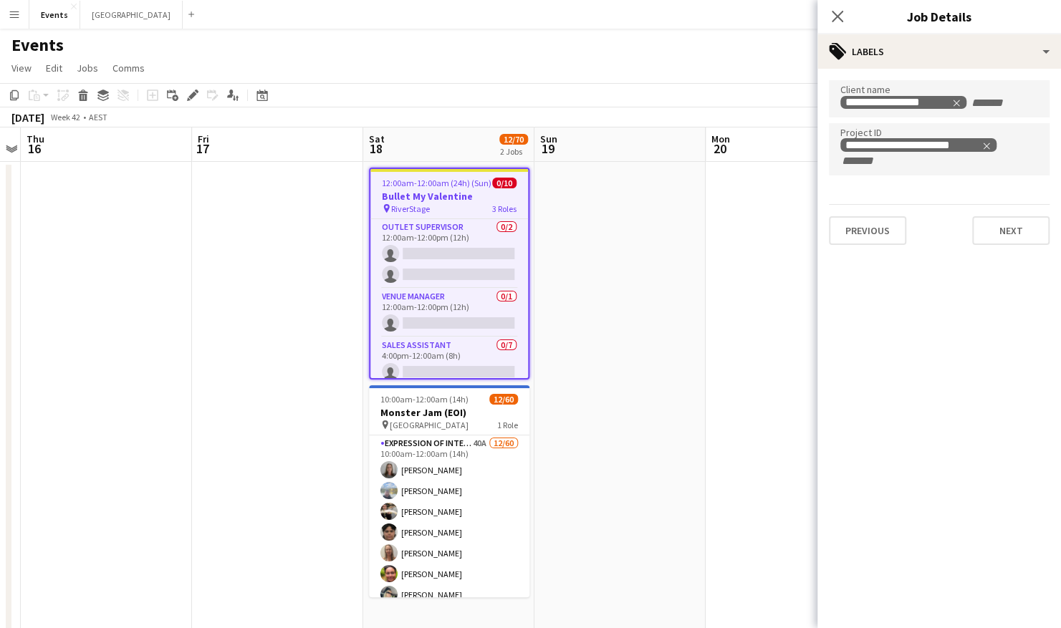
scroll to position [0, 0]
click at [628, 386] on app-date-cell at bounding box center [619, 503] width 171 height 682
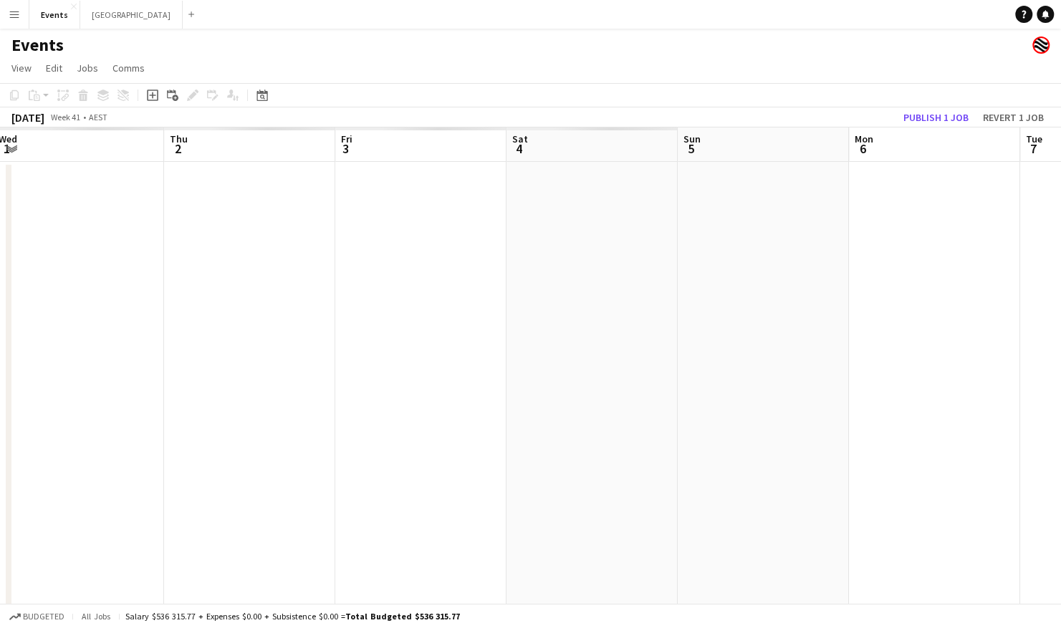
scroll to position [0, 423]
click at [257, 88] on div "Date picker" at bounding box center [262, 95] width 17 height 17
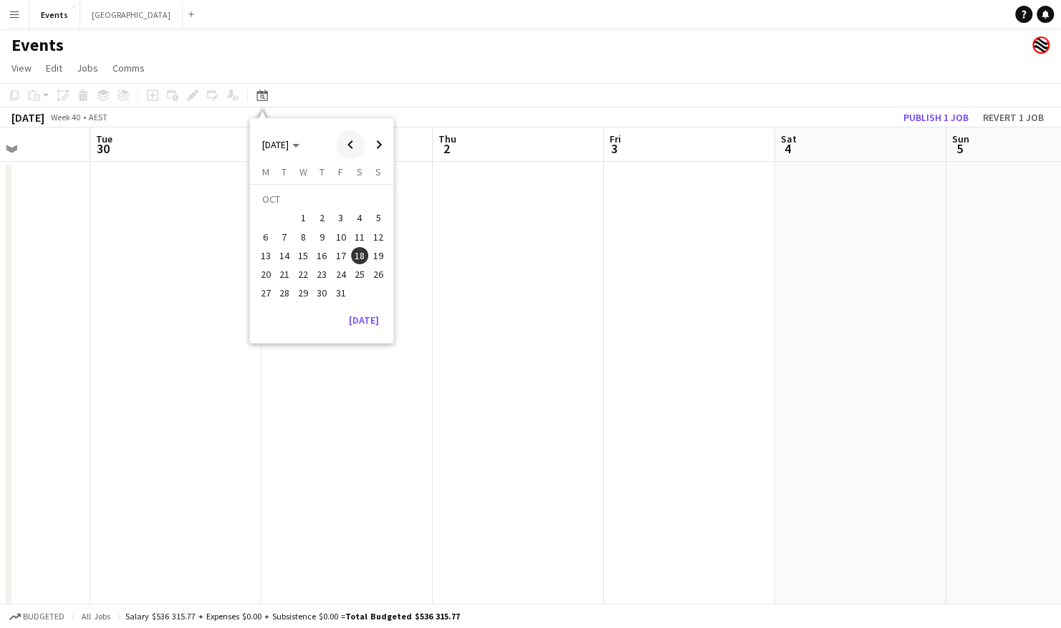
click at [355, 142] on span "Previous month" at bounding box center [350, 144] width 29 height 29
click at [375, 254] on span "24" at bounding box center [378, 259] width 17 height 17
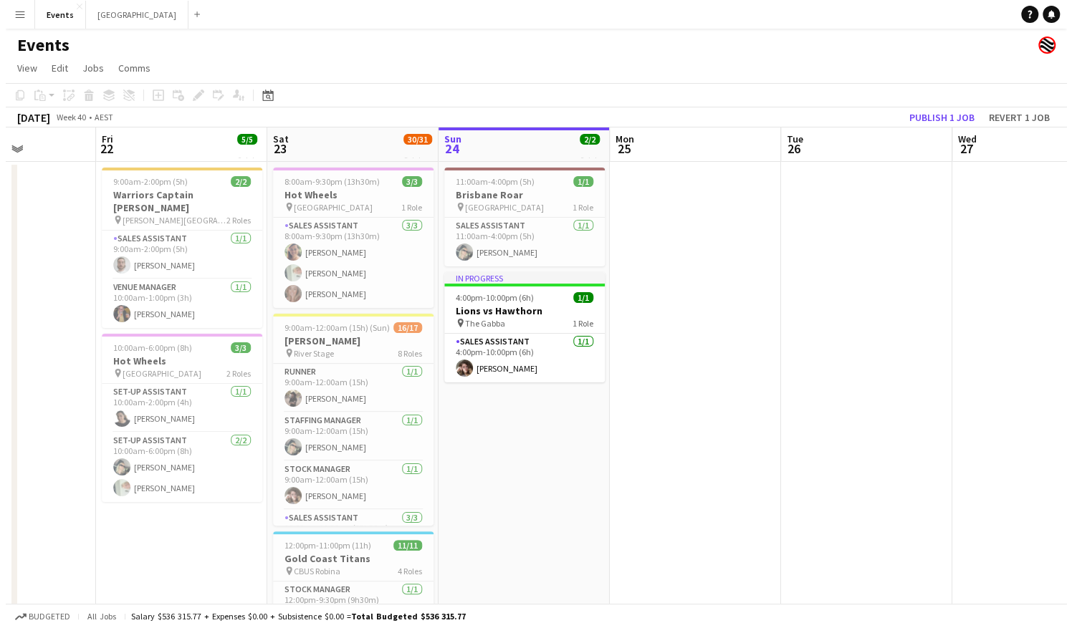
scroll to position [0, 493]
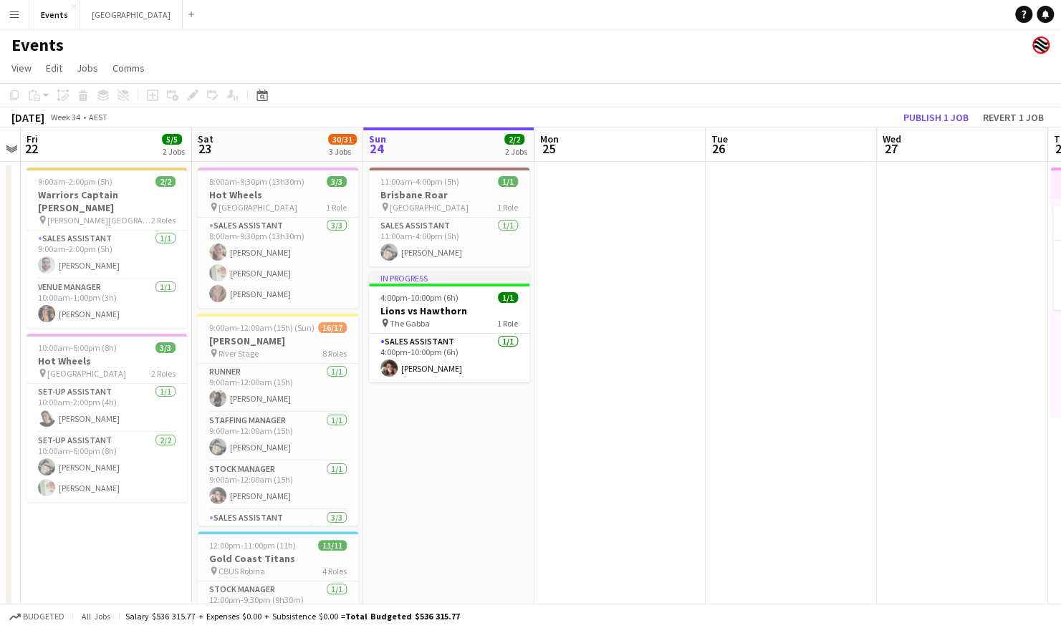
click at [12, 19] on app-icon "Menu" at bounding box center [14, 14] width 11 height 11
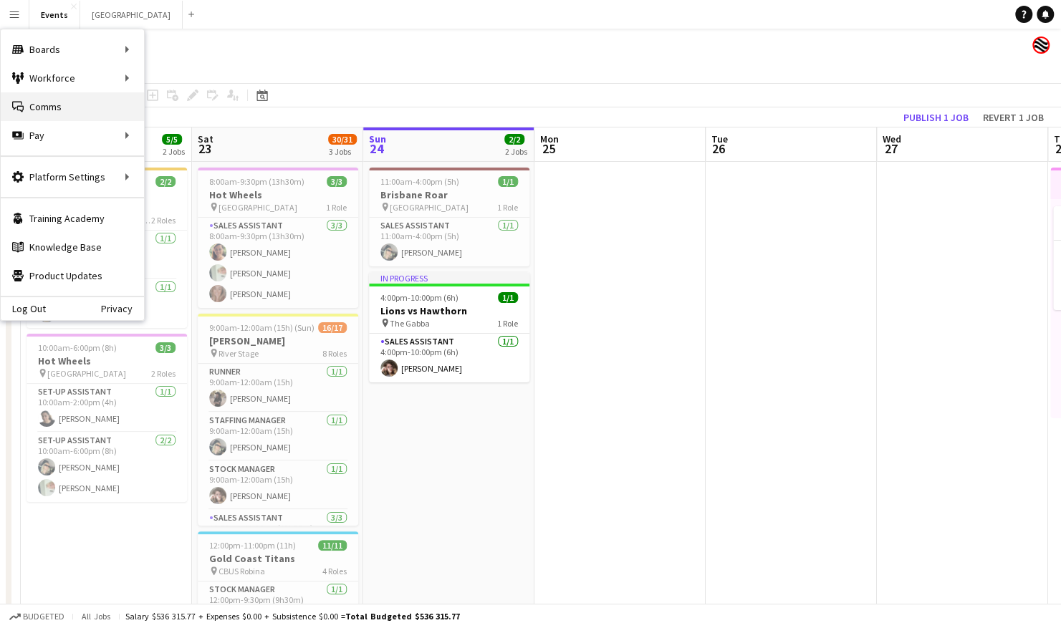
click at [70, 104] on link "Comms Comms" at bounding box center [72, 106] width 143 height 29
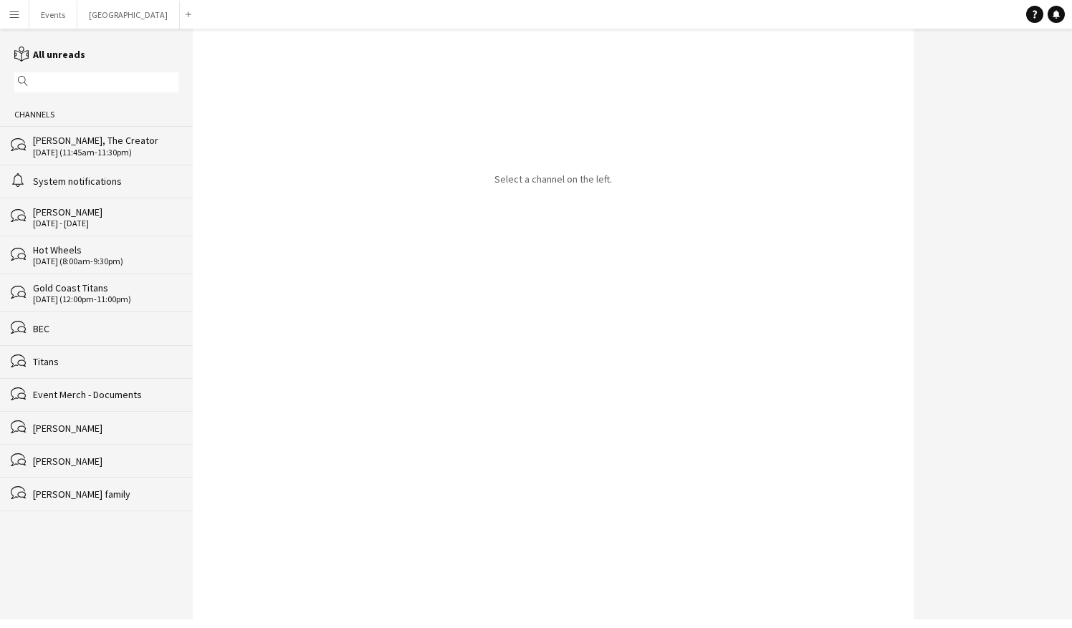
click at [100, 143] on div "[PERSON_NAME], The Creator" at bounding box center [105, 140] width 145 height 13
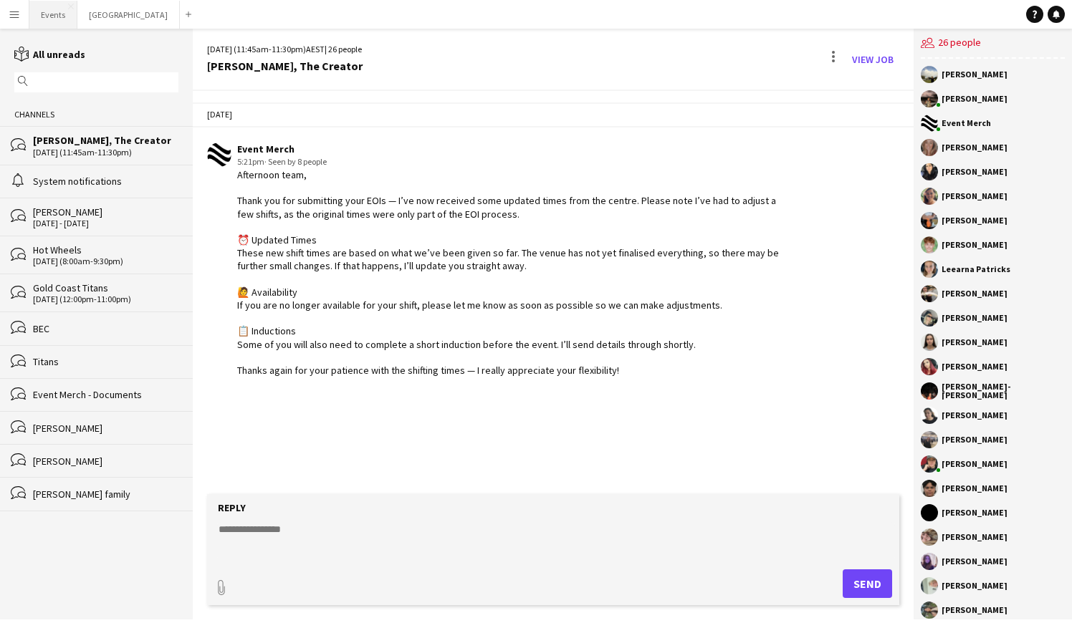
click at [56, 10] on button "Events Close" at bounding box center [53, 15] width 48 height 28
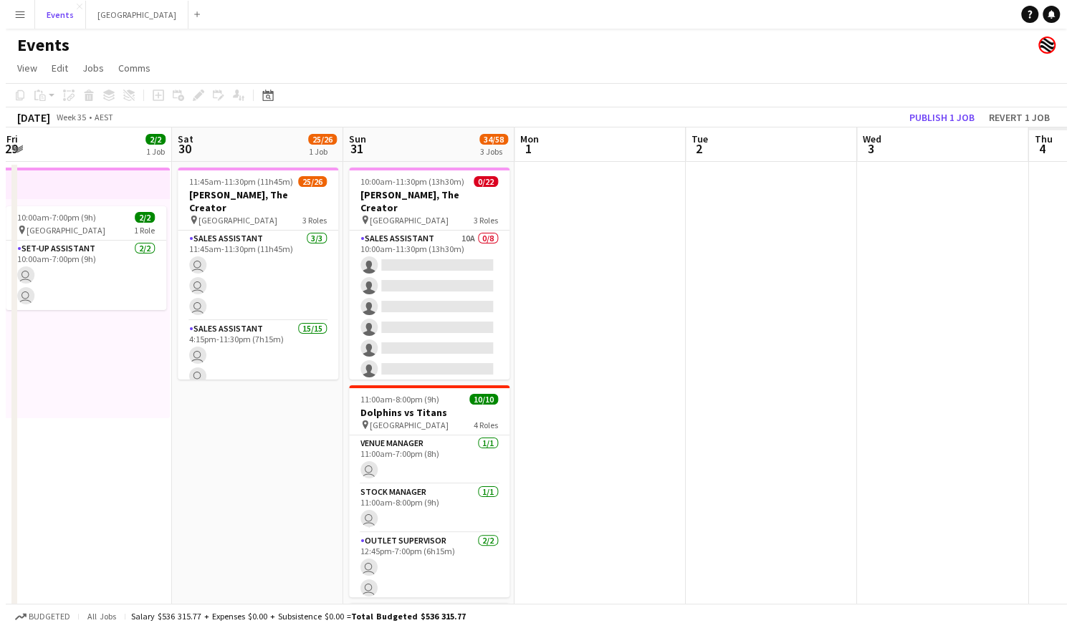
scroll to position [0, 390]
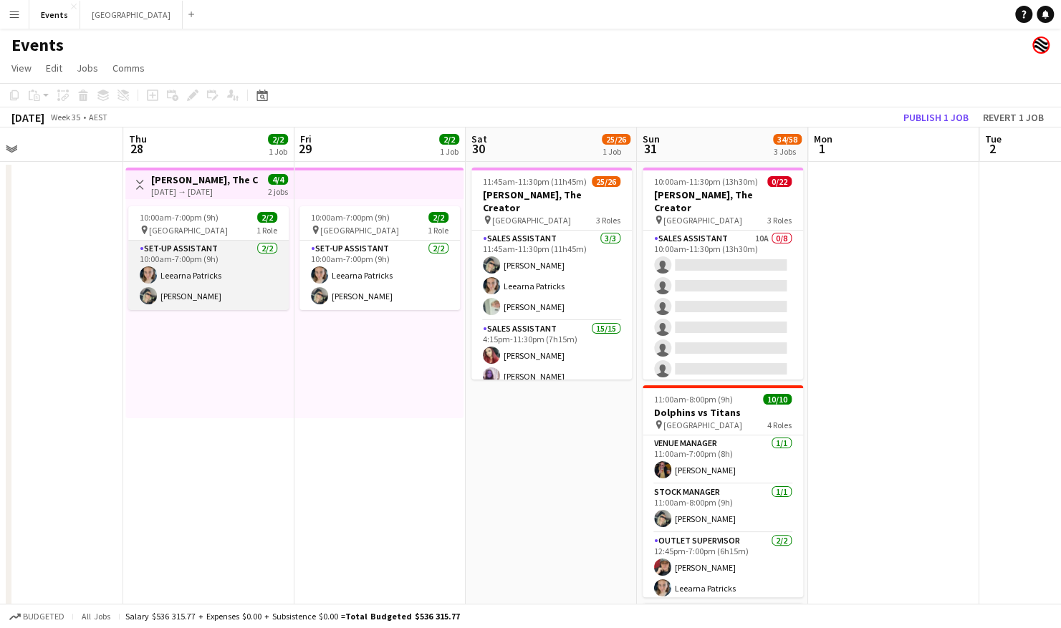
click at [186, 281] on app-card-role "Set-up Assistant [DATE] 10:00am-7:00pm (9h) Leearna [PERSON_NAME] [PERSON_NAME]" at bounding box center [208, 275] width 160 height 69
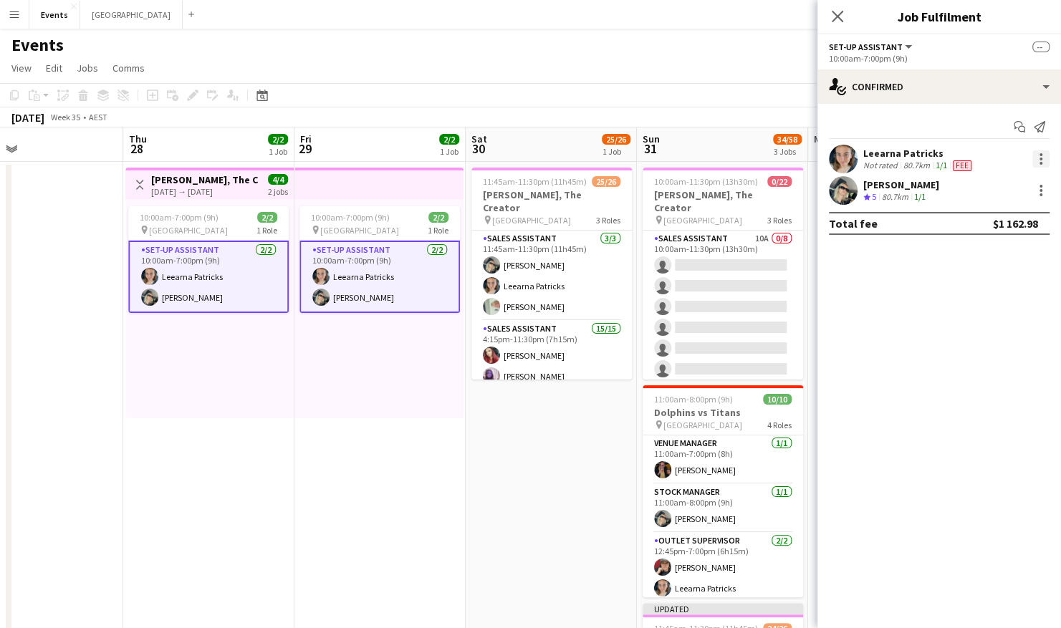
click at [1039, 158] on div at bounding box center [1040, 159] width 3 height 3
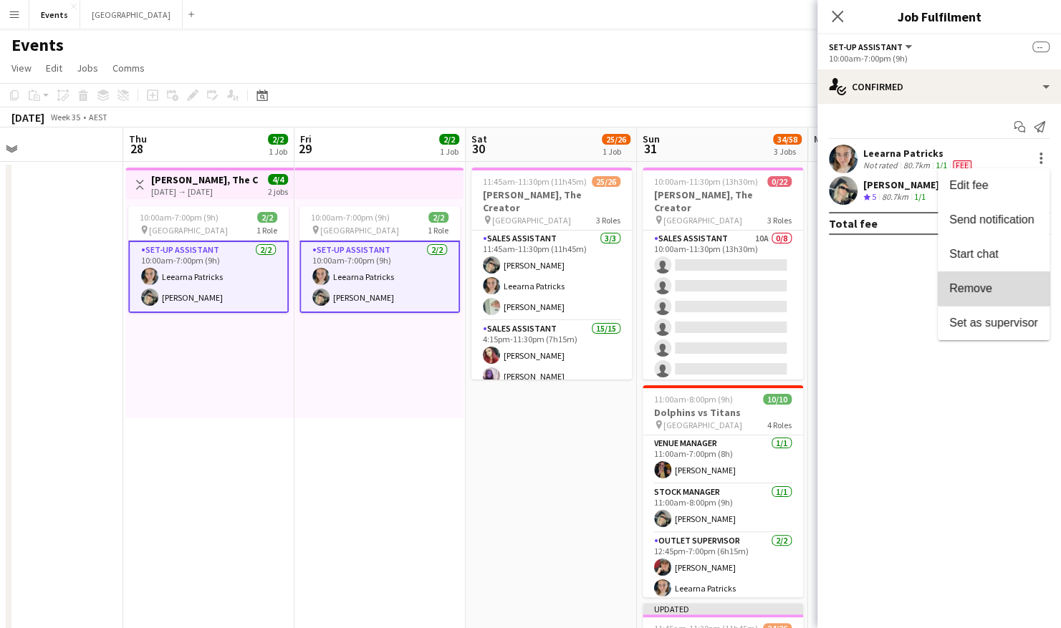
click at [1011, 278] on button "Remove" at bounding box center [994, 288] width 112 height 34
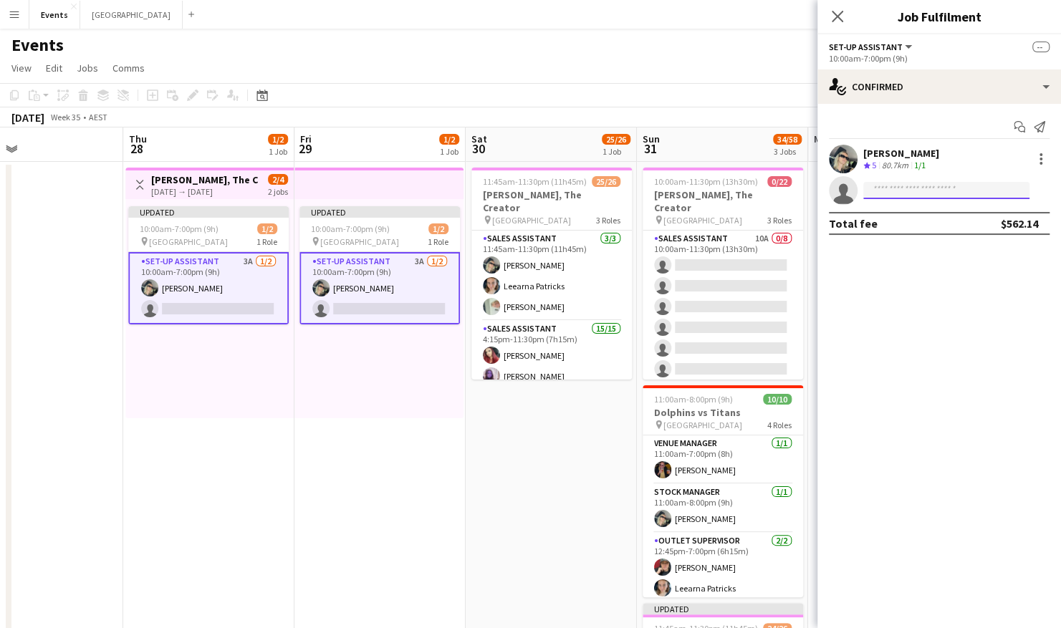
click at [917, 195] on input at bounding box center [946, 190] width 166 height 17
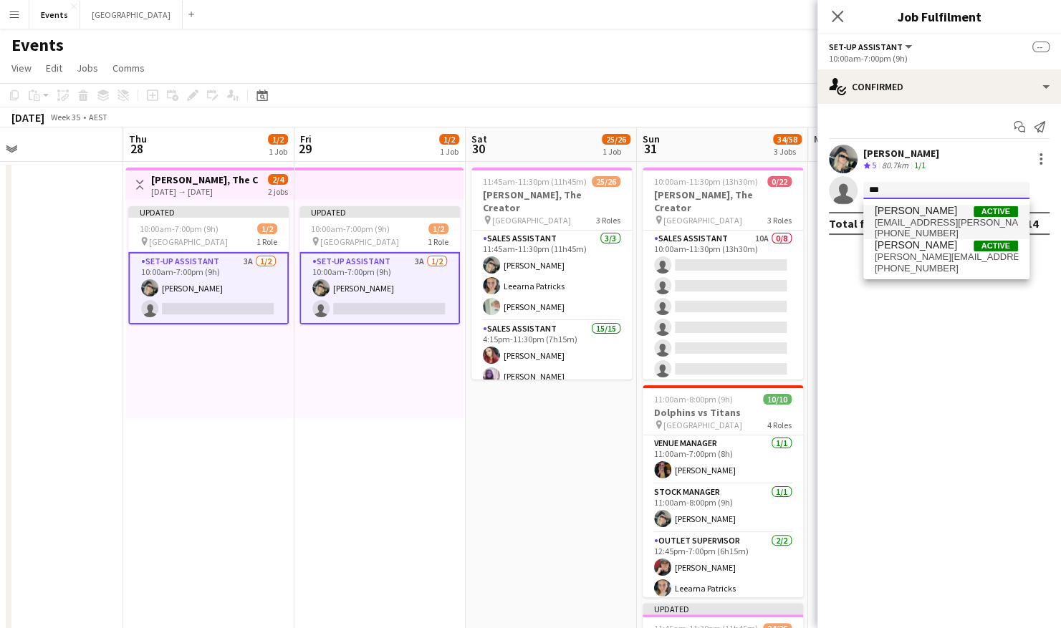
type input "***"
click at [918, 213] on span "[PERSON_NAME]" at bounding box center [916, 211] width 82 height 12
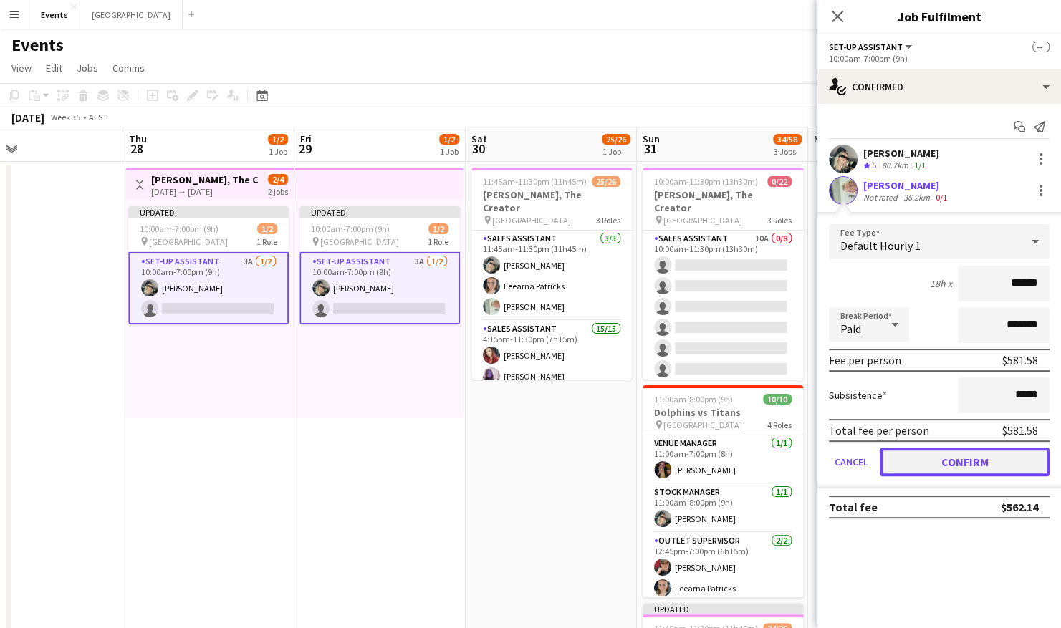
click at [927, 463] on button "Confirm" at bounding box center [965, 462] width 170 height 29
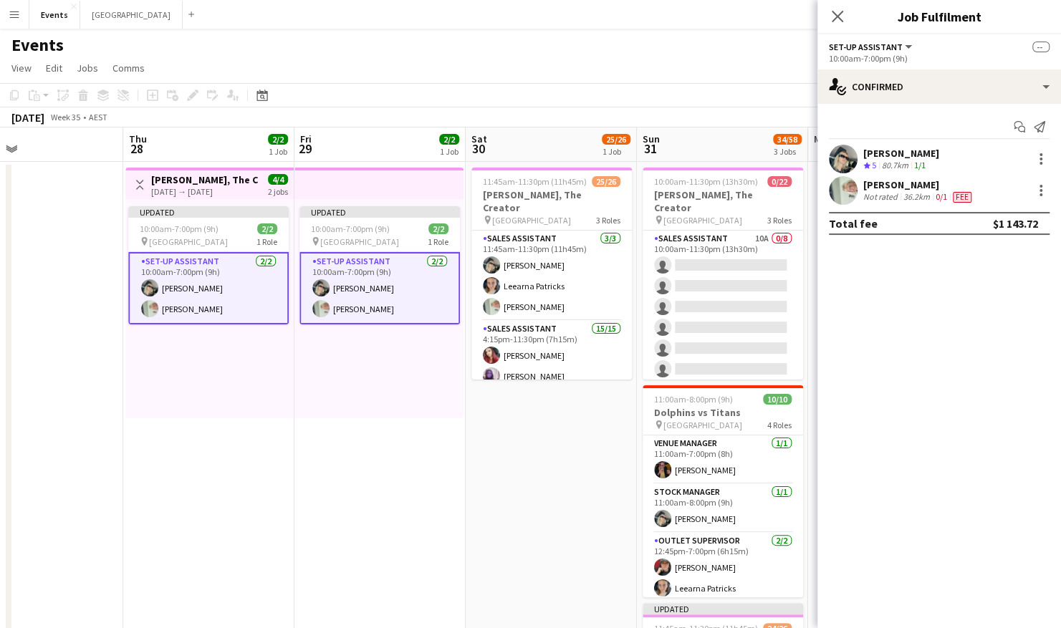
click at [398, 278] on app-card-role "Set-up Assistant 2/2 10:00am-7:00pm (9h) Natasha Patricks Lorraine KEMP" at bounding box center [379, 288] width 160 height 72
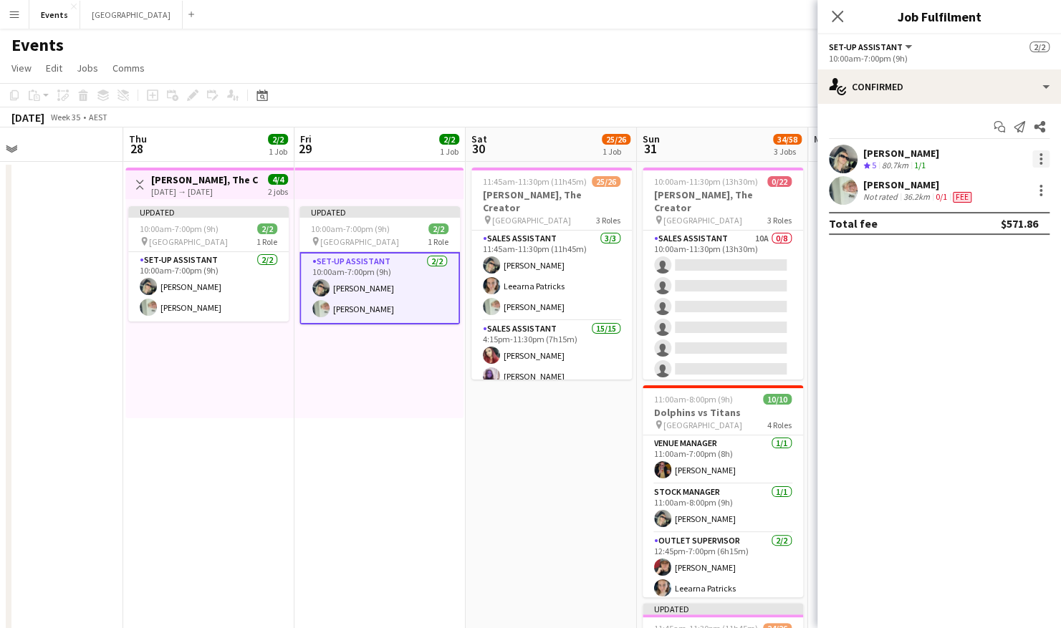
click at [1040, 153] on div at bounding box center [1040, 154] width 3 height 3
click at [975, 289] on span "Remove" at bounding box center [970, 288] width 43 height 12
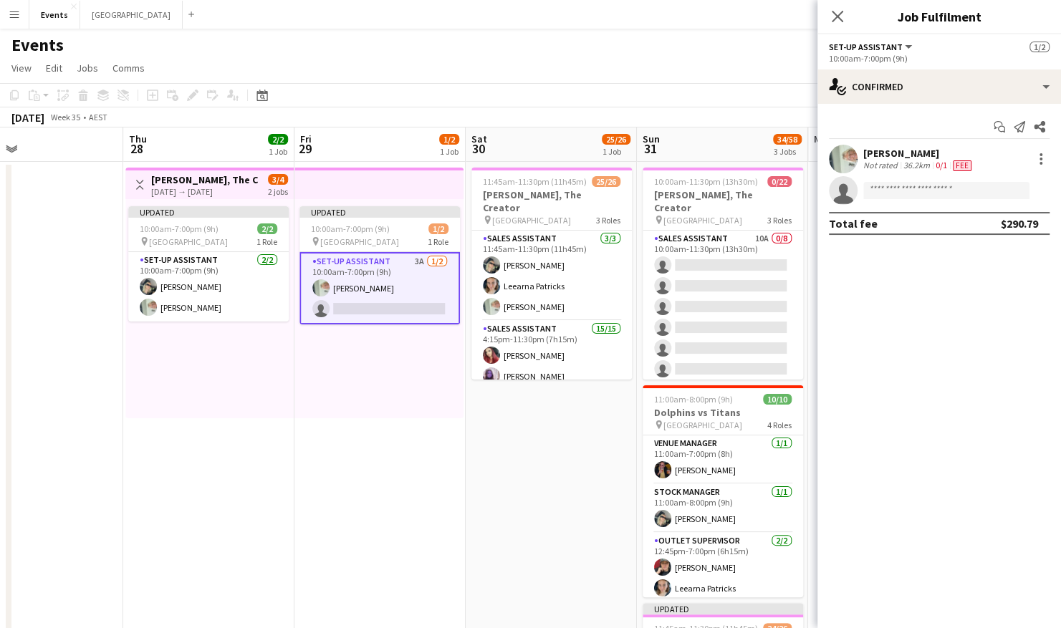
click at [408, 476] on app-date-cell "Updated 10:00am-7:00pm (9h) 1/2 pin Brisbane Entertainment Centre 1 Role Set-up…" at bounding box center [379, 503] width 171 height 682
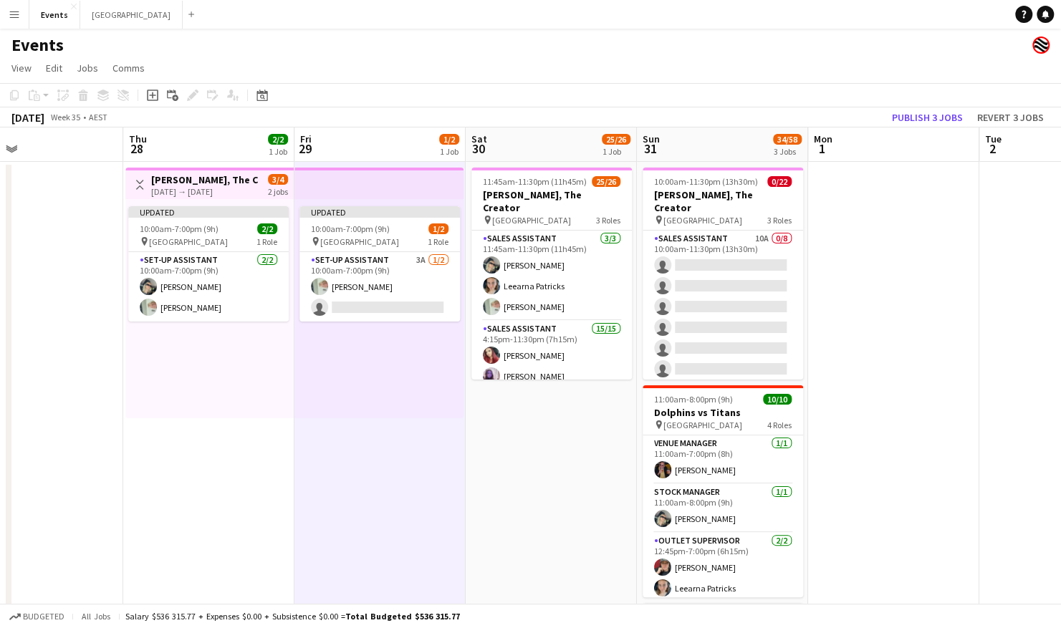
click at [936, 318] on app-date-cell at bounding box center [893, 503] width 171 height 682
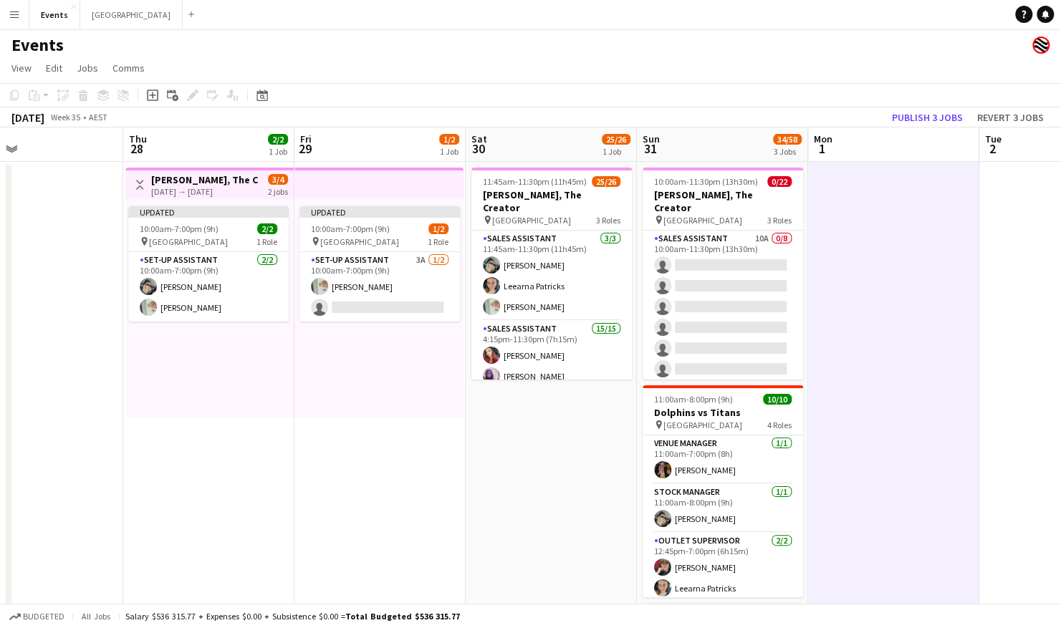
click at [323, 188] on app-top-bar at bounding box center [378, 184] width 169 height 32
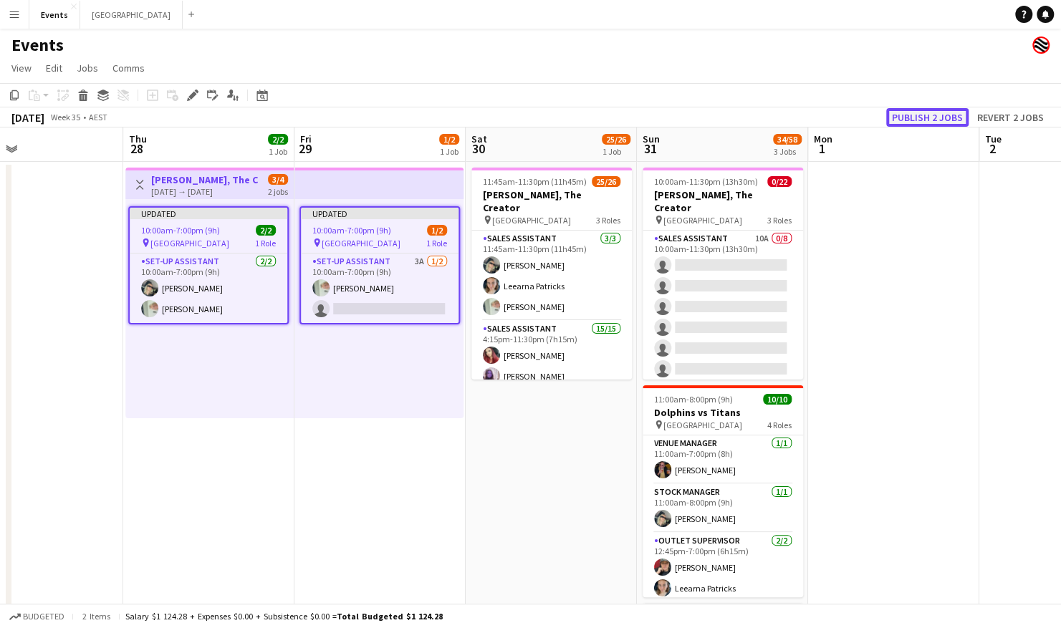
click at [937, 112] on button "Publish 2 jobs" at bounding box center [927, 117] width 82 height 19
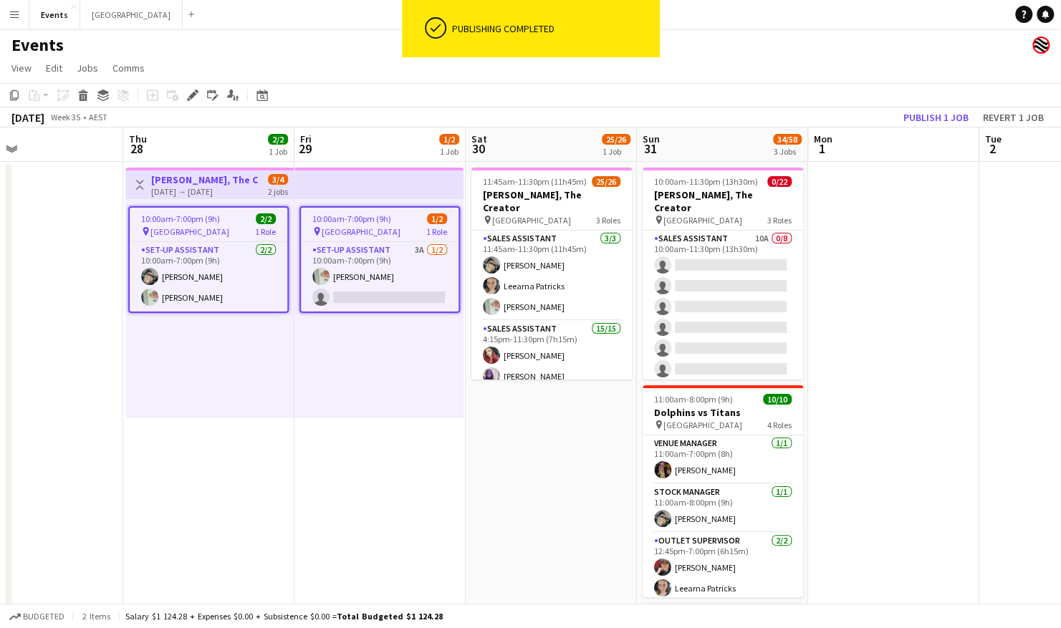
click at [19, 20] on button "Menu" at bounding box center [14, 14] width 29 height 29
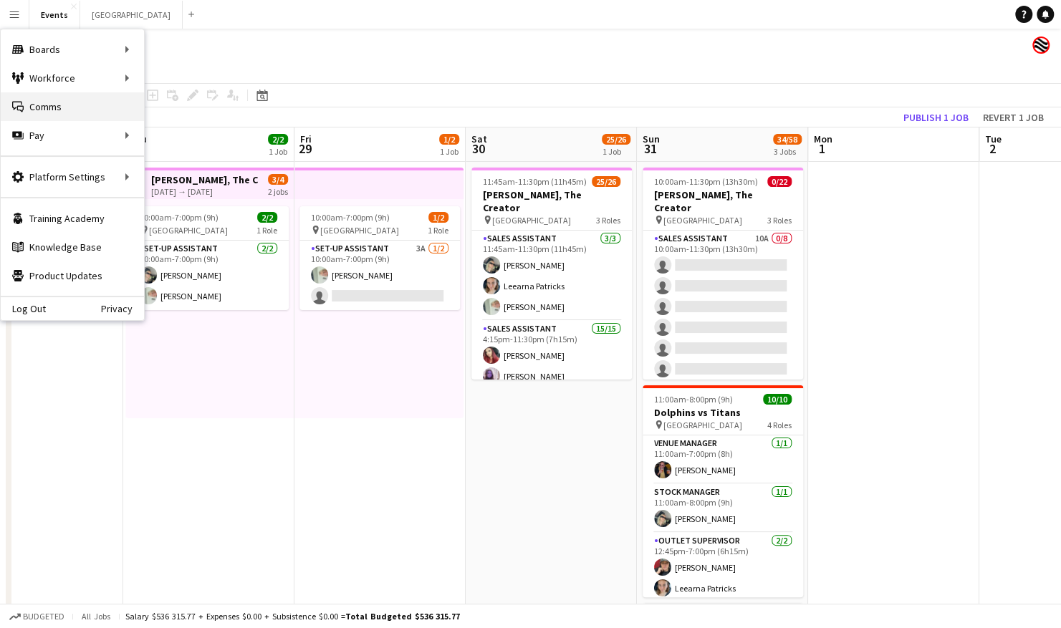
click at [63, 109] on link "Comms Comms" at bounding box center [72, 106] width 143 height 29
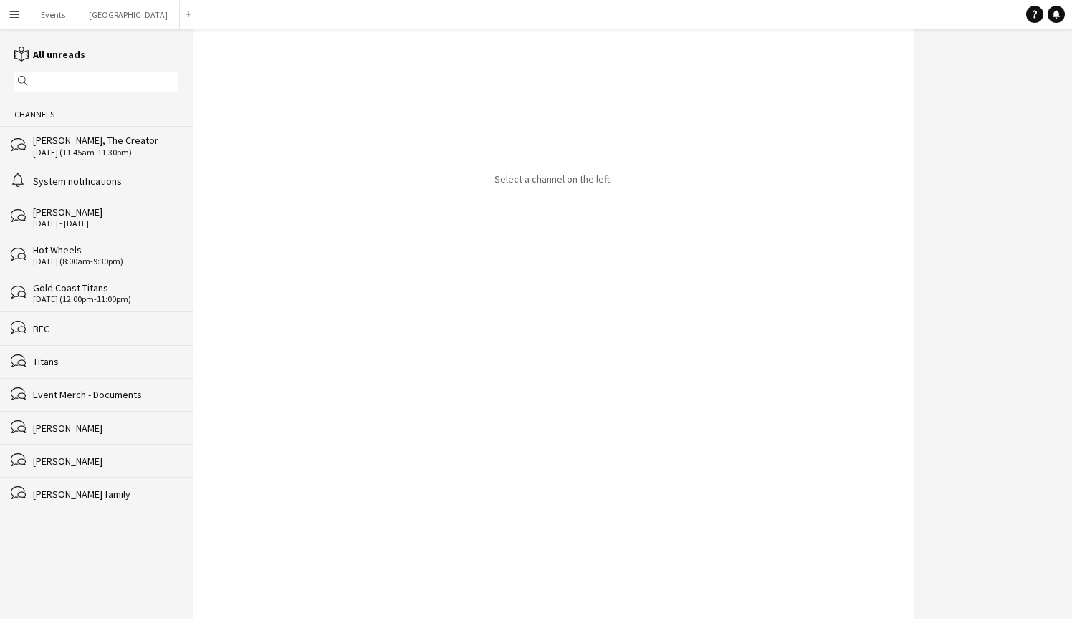
click at [90, 144] on div "[PERSON_NAME], The Creator" at bounding box center [105, 140] width 145 height 13
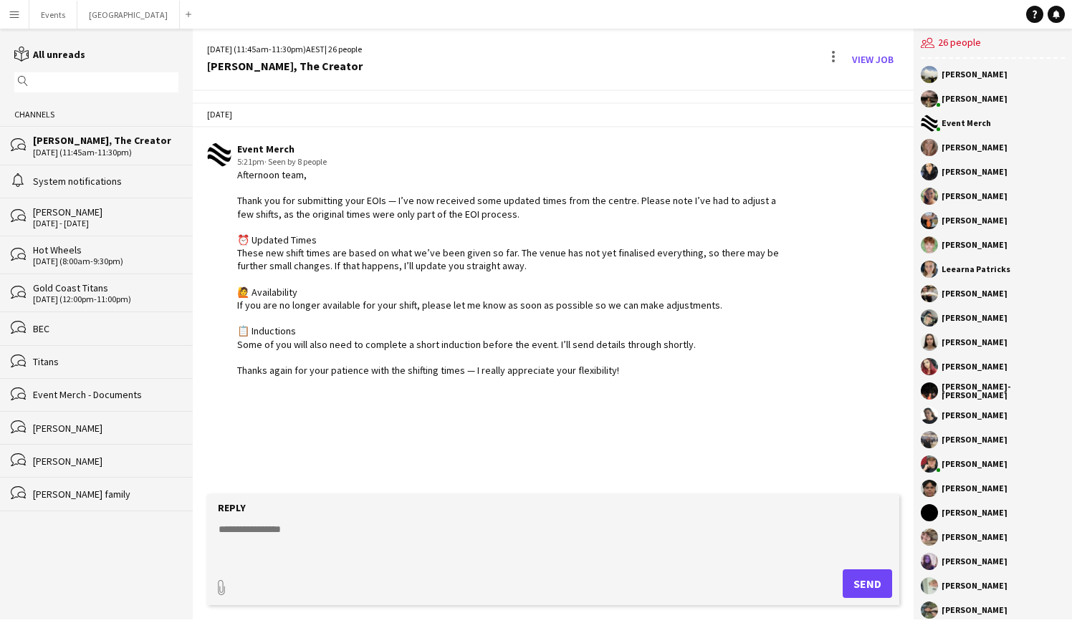
click at [251, 530] on textarea at bounding box center [556, 540] width 678 height 37
click at [54, 18] on button "Events Close" at bounding box center [53, 15] width 48 height 28
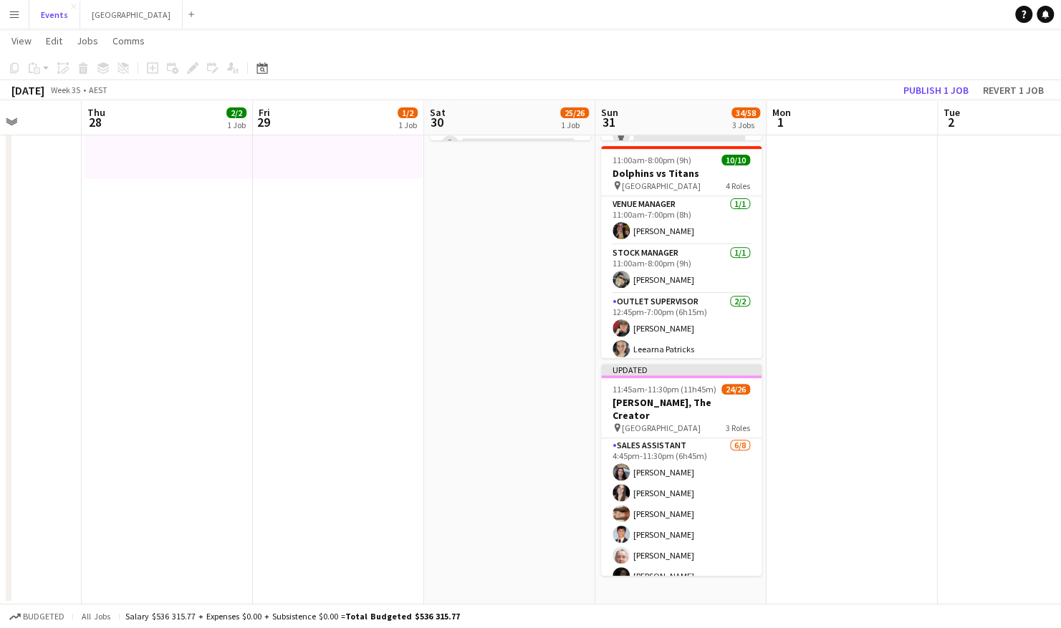
scroll to position [473, 0]
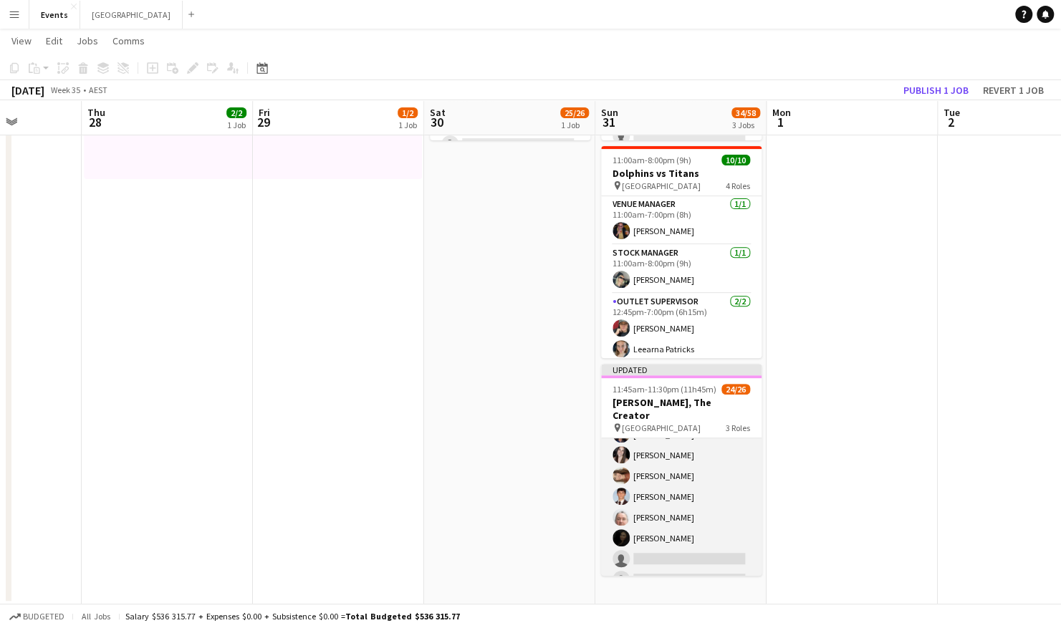
click at [658, 468] on app-card-role "Sales Assistant 6/8 4:45pm-11:30pm (6h45m) Jesse Meade Chloe Shiels Tara Chadwi…" at bounding box center [681, 497] width 160 height 194
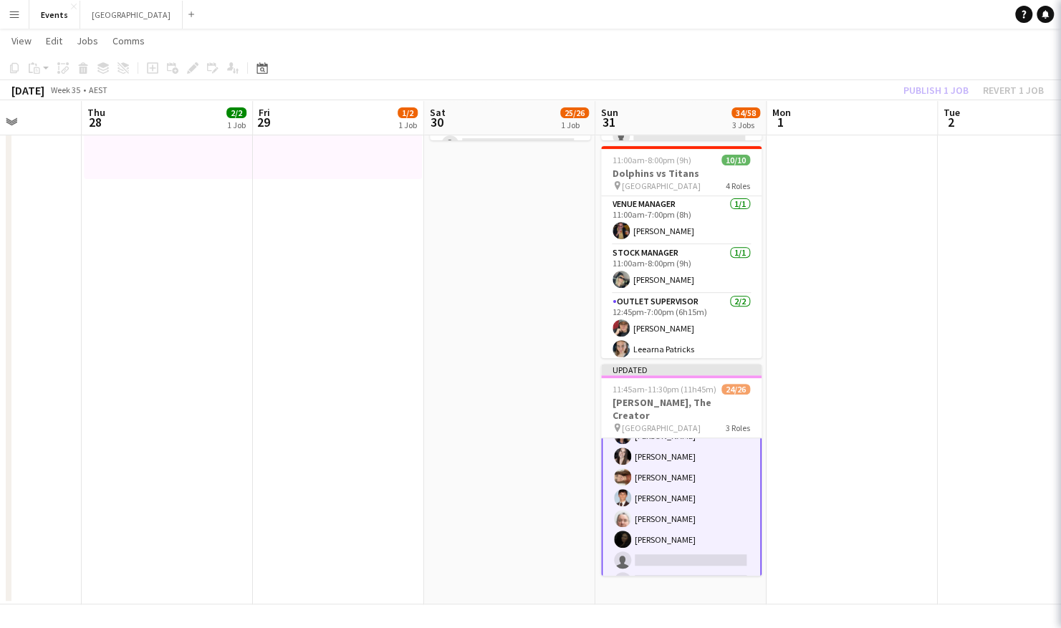
scroll to position [474, 0]
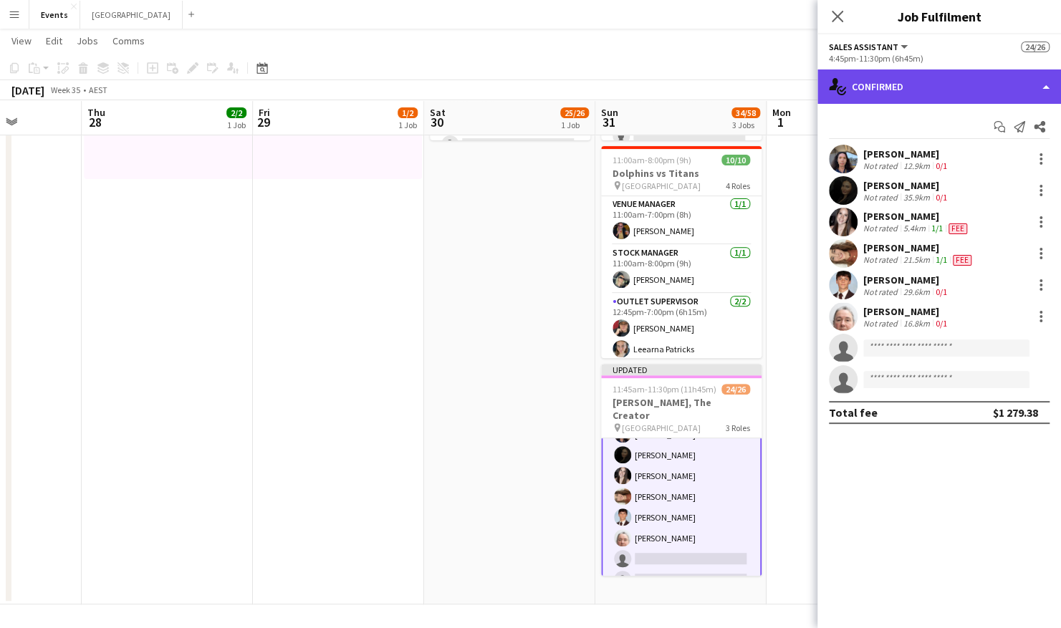
click at [979, 87] on div "single-neutral-actions-check-2 Confirmed" at bounding box center [939, 86] width 244 height 34
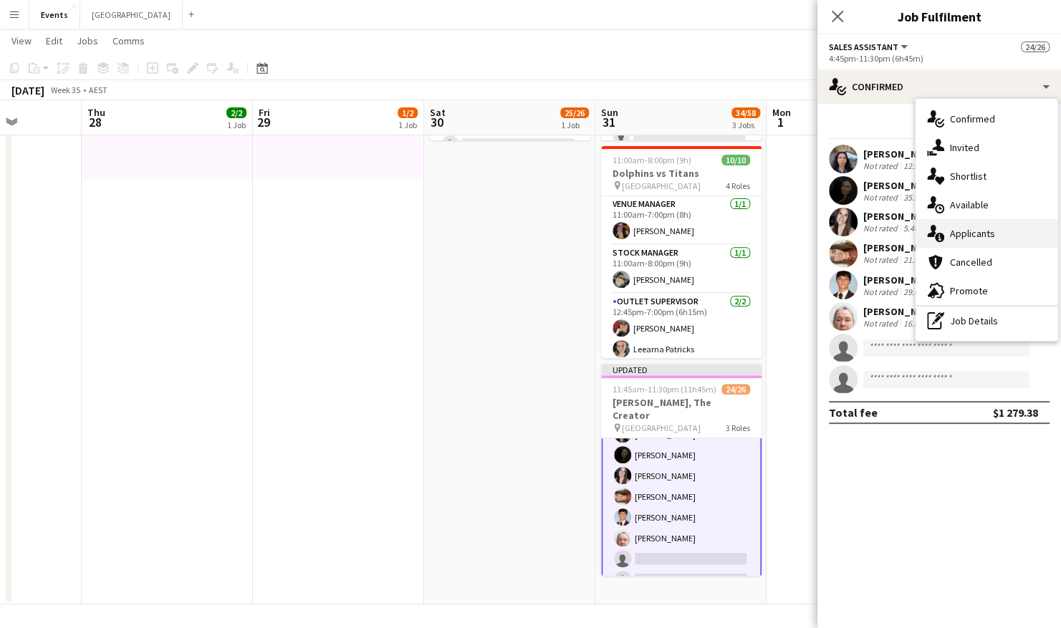
click at [996, 234] on div "single-neutral-actions-information Applicants" at bounding box center [986, 233] width 142 height 29
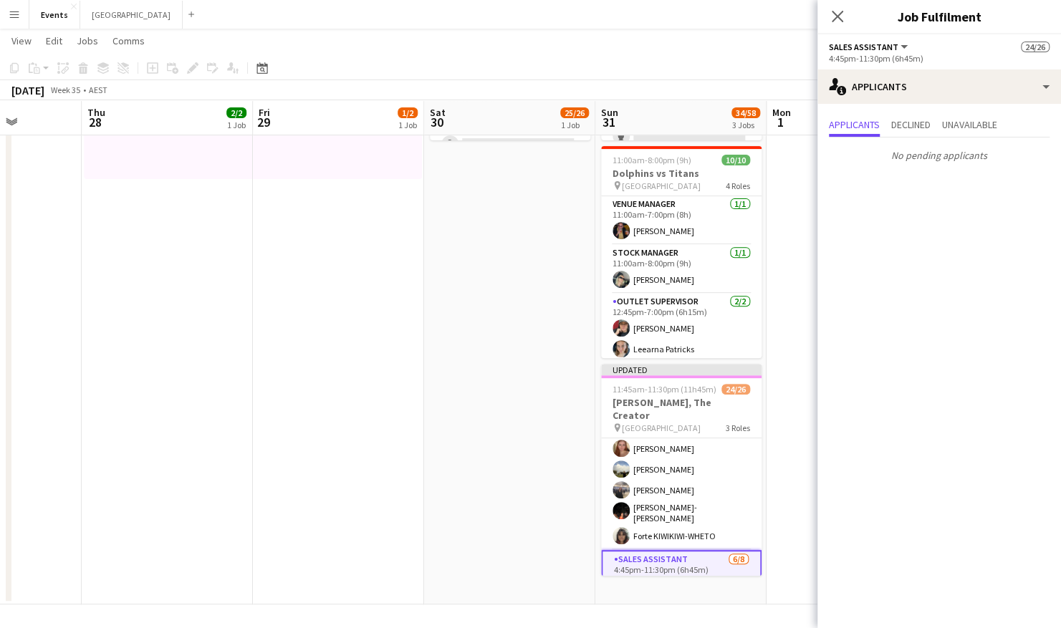
click at [681, 481] on app-card-role "Sales Assistant 15/15 4:15pm-11:30pm (7h15m) Amber Cowan Rhiannon Bourke Jacque…" at bounding box center [681, 378] width 160 height 344
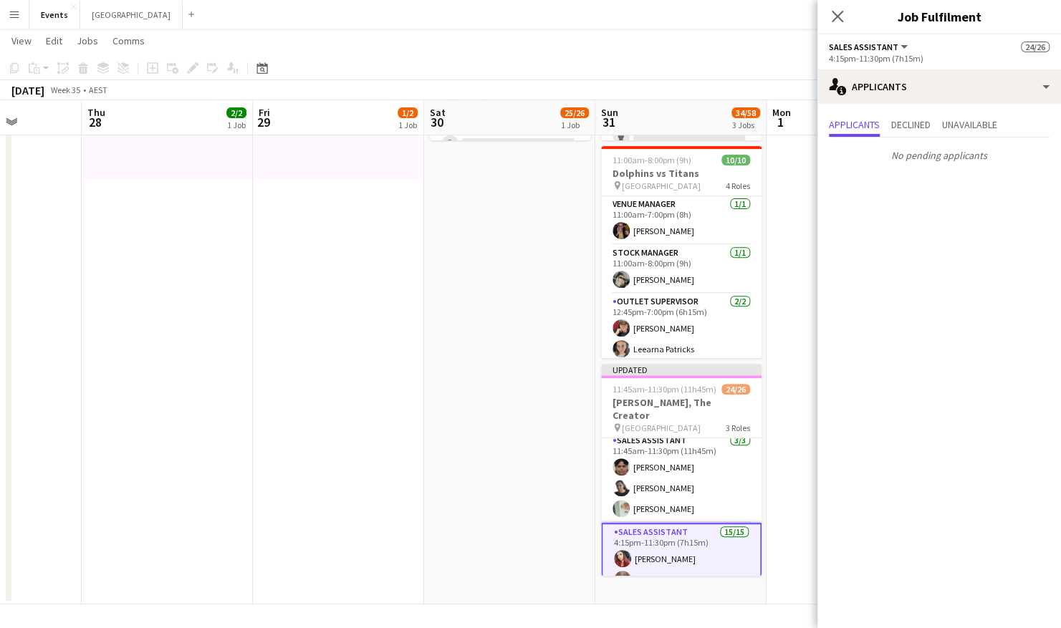
scroll to position [0, 0]
click at [681, 481] on app-card-role "Sales Assistant 3/3 11:45am-11:30pm (11h45m) Tanesha OSBORNE Shandon-Monique OS…" at bounding box center [681, 483] width 160 height 90
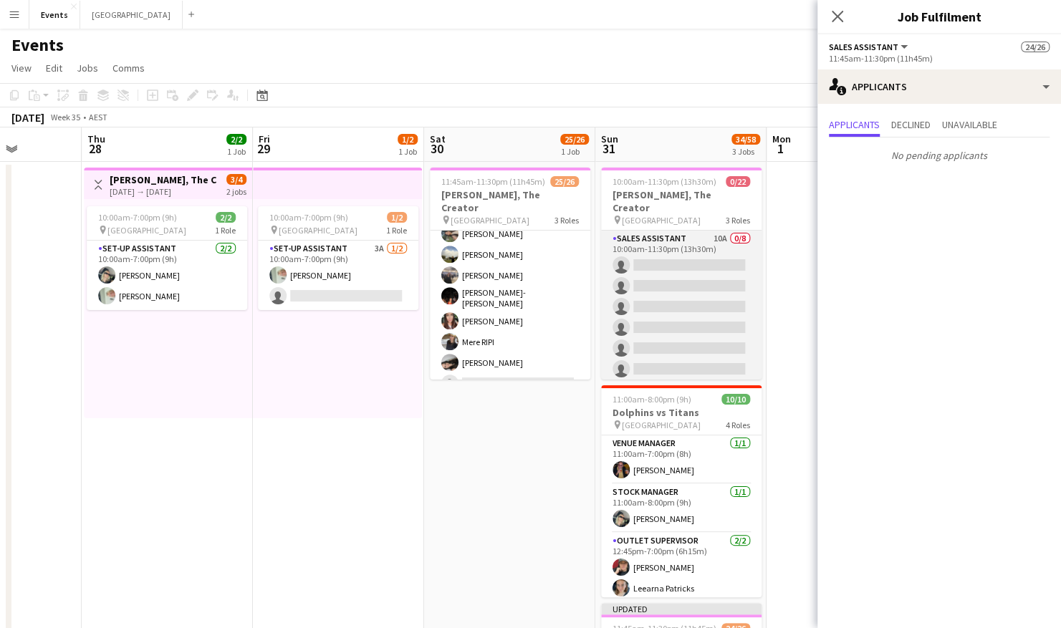
click at [658, 282] on app-card-role "Sales Assistant 10A 0/8 10:00am-11:30pm (13h30m) single-neutral-actions single-…" at bounding box center [681, 328] width 160 height 194
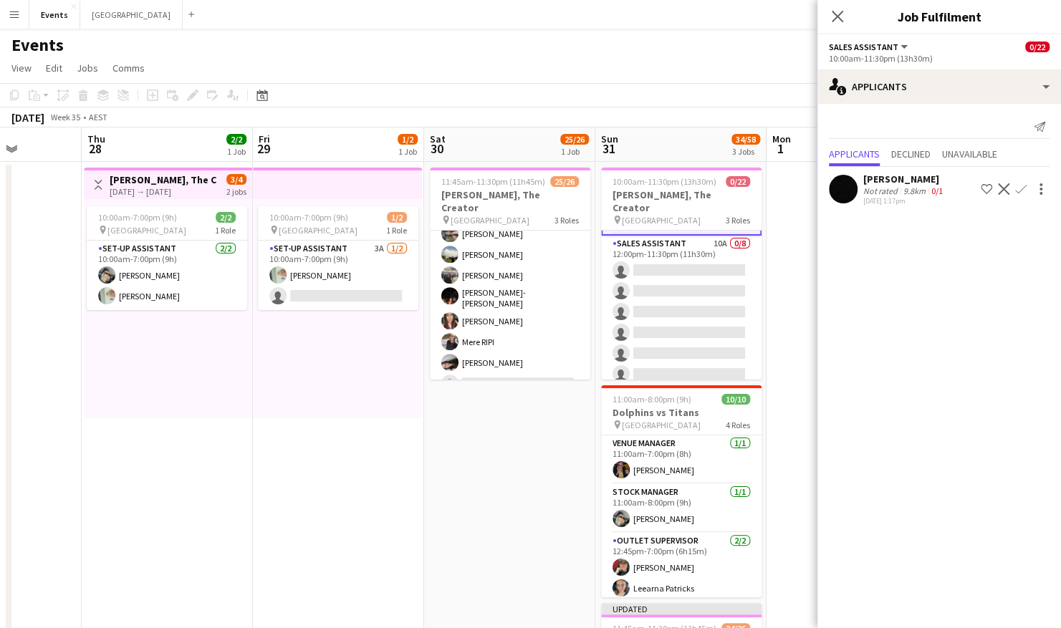
click at [658, 282] on app-card-role "Sales Assistant 10A 0/8 12:00pm-11:30pm (11h30m) single-neutral-actions single-…" at bounding box center [681, 333] width 160 height 194
click at [658, 282] on app-card-role "Sales Assistant 9A 0/6 5:00pm-11:30pm (6h30m) single-neutral-actions single-neu…" at bounding box center [681, 340] width 160 height 153
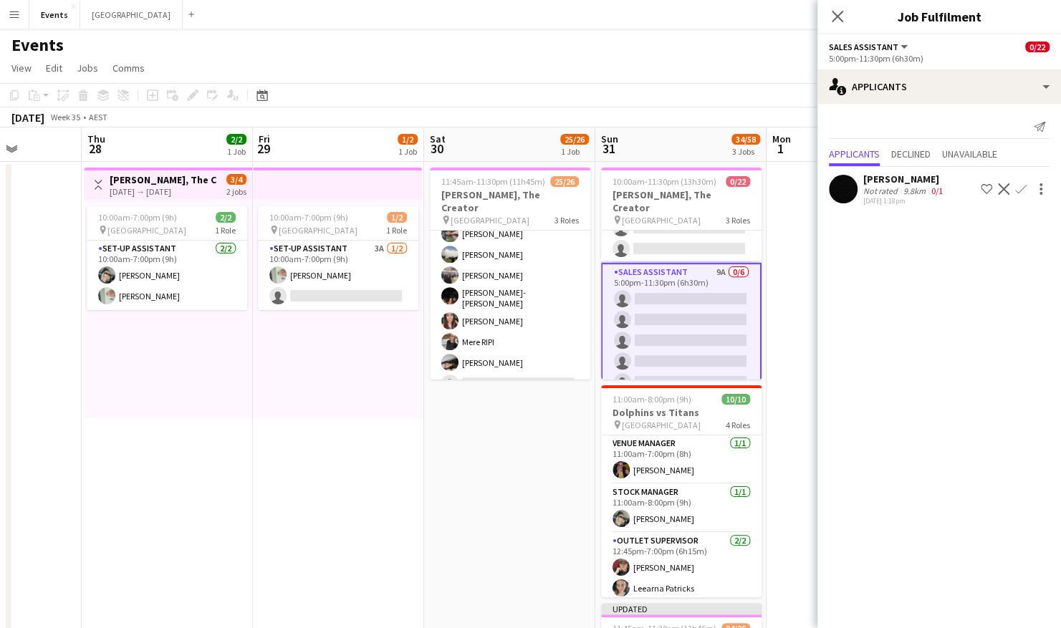
scroll to position [381, 0]
click at [916, 150] on span "Declined" at bounding box center [910, 154] width 39 height 10
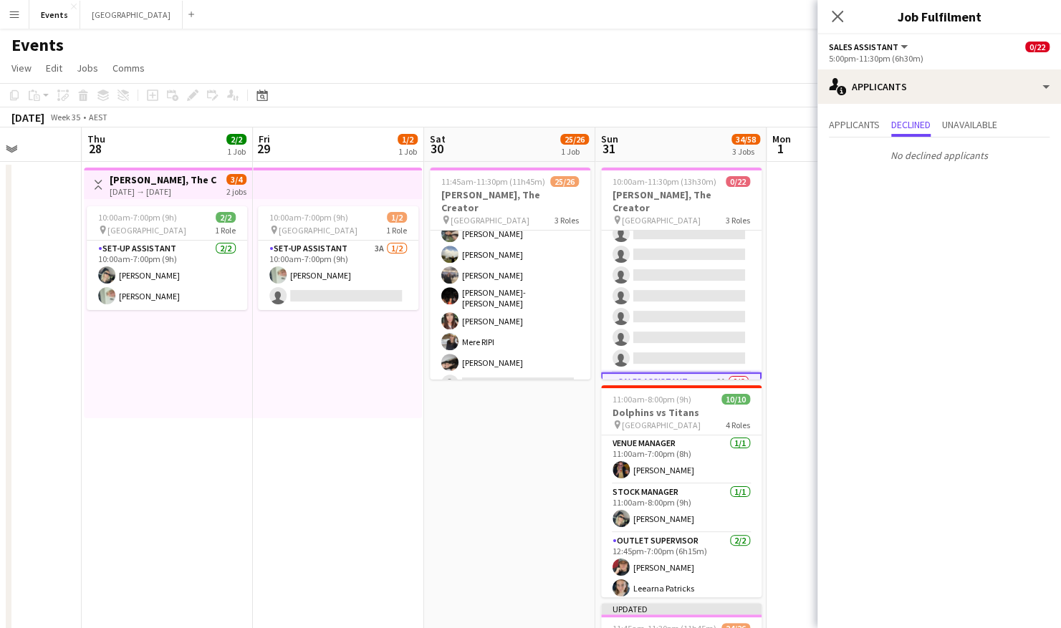
click at [692, 278] on app-card-role "Sales Assistant 10A 0/8 12:00pm-11:30pm (11h30m) single-neutral-actions single-…" at bounding box center [681, 275] width 160 height 194
click at [692, 278] on app-card-role "Sales Assistant 10A 0/8 10:00am-11:30pm (13h30m) single-neutral-actions single-…" at bounding box center [681, 328] width 160 height 194
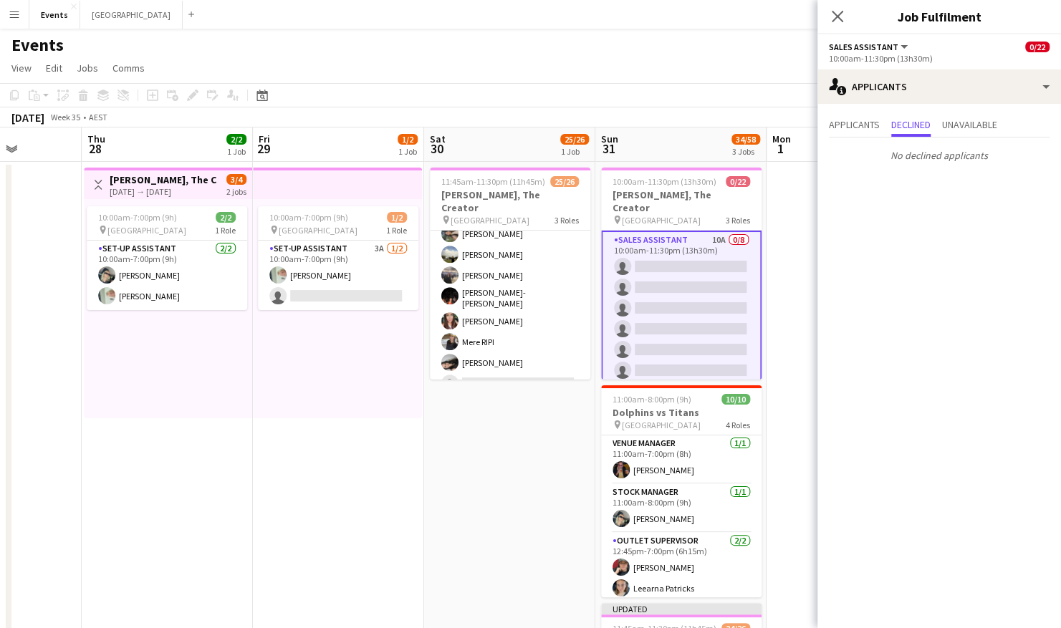
click at [791, 264] on app-date-cell at bounding box center [851, 503] width 171 height 682
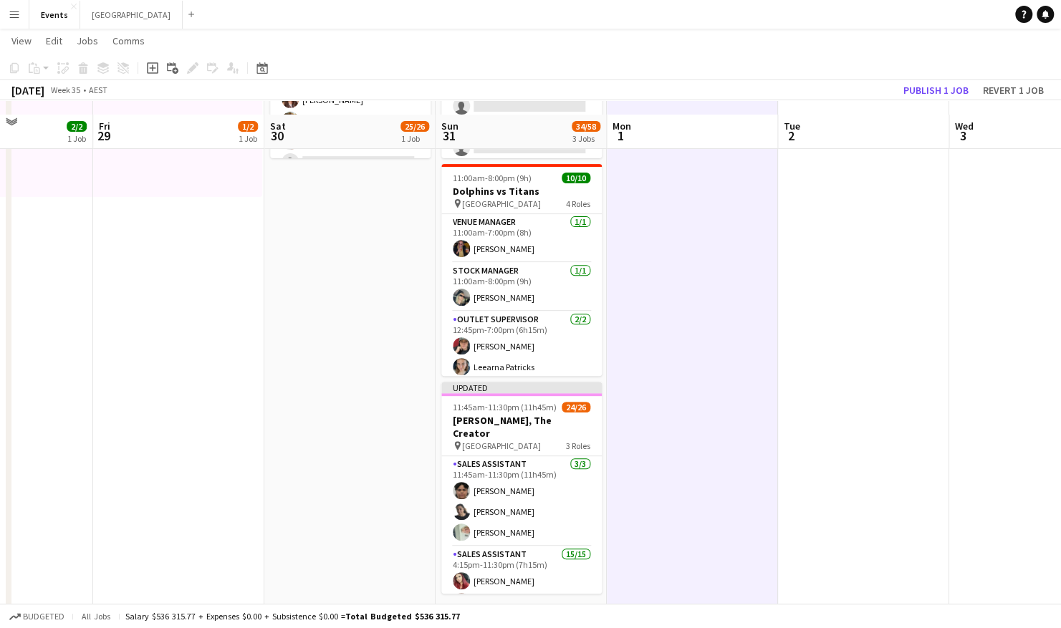
scroll to position [238, 0]
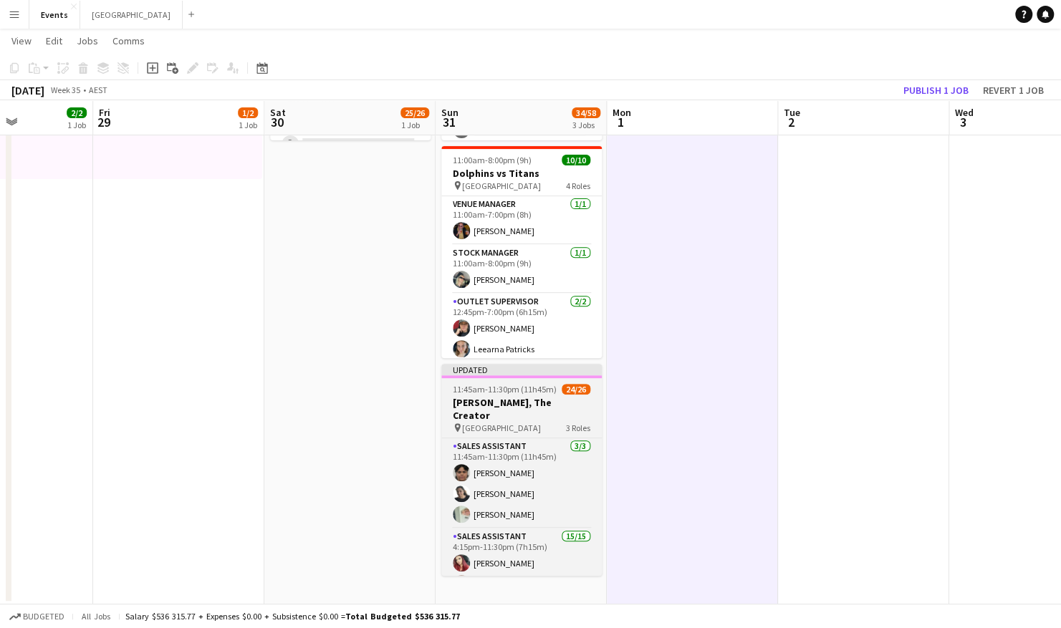
click at [545, 400] on h3 "[PERSON_NAME], The Creator" at bounding box center [521, 409] width 160 height 26
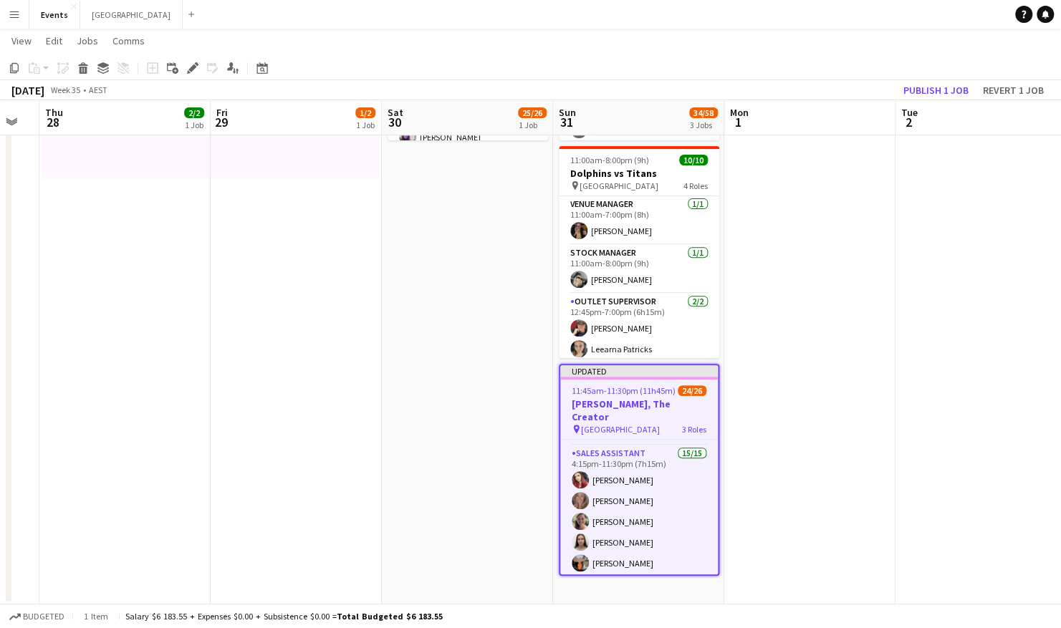
scroll to position [0, 0]
click at [640, 398] on h3 "[PERSON_NAME], The Creator" at bounding box center [639, 411] width 158 height 26
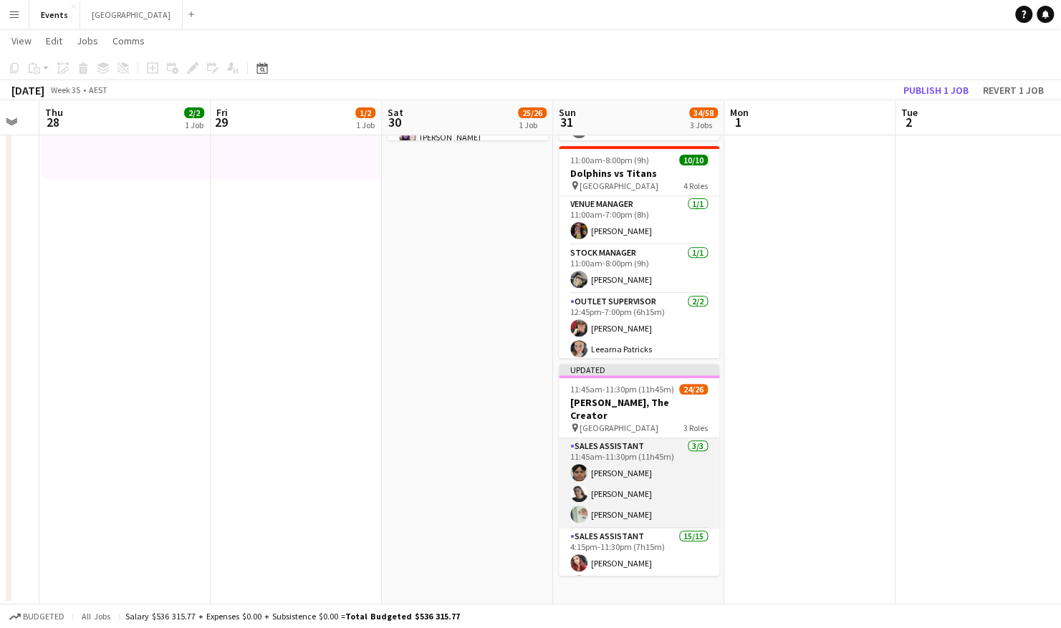
click at [623, 463] on app-card-role "Sales Assistant 3/3 11:45am-11:30pm (11h45m) Tanesha OSBORNE Shandon-Monique OS…" at bounding box center [639, 483] width 160 height 90
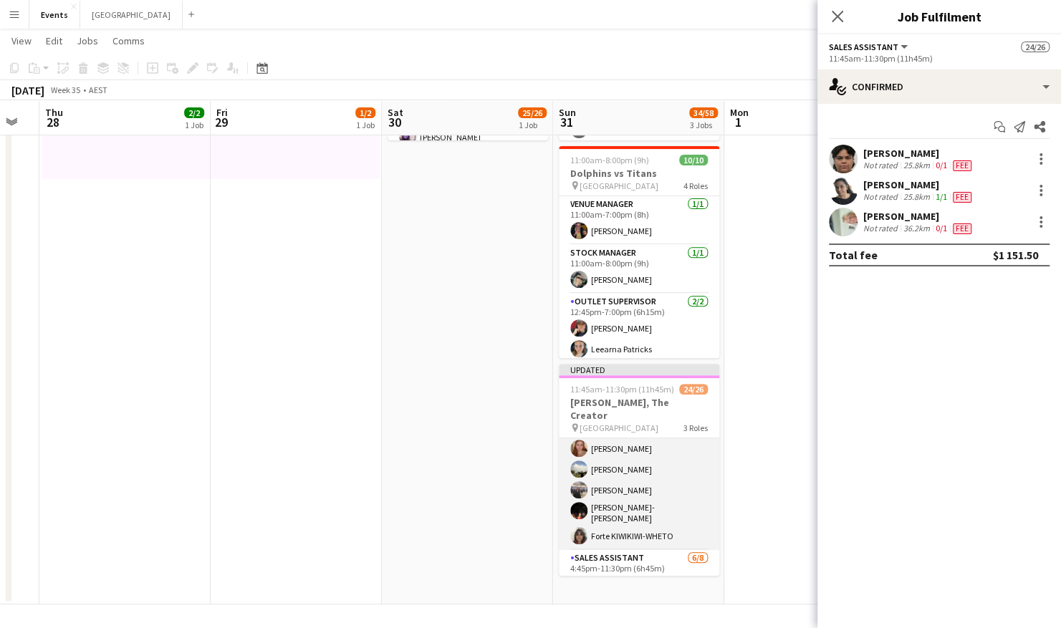
click at [638, 496] on app-card-role "Sales Assistant 15/15 4:15pm-11:30pm (7h15m) Amber Cowan Rhiannon Bourke Jacque…" at bounding box center [639, 378] width 160 height 344
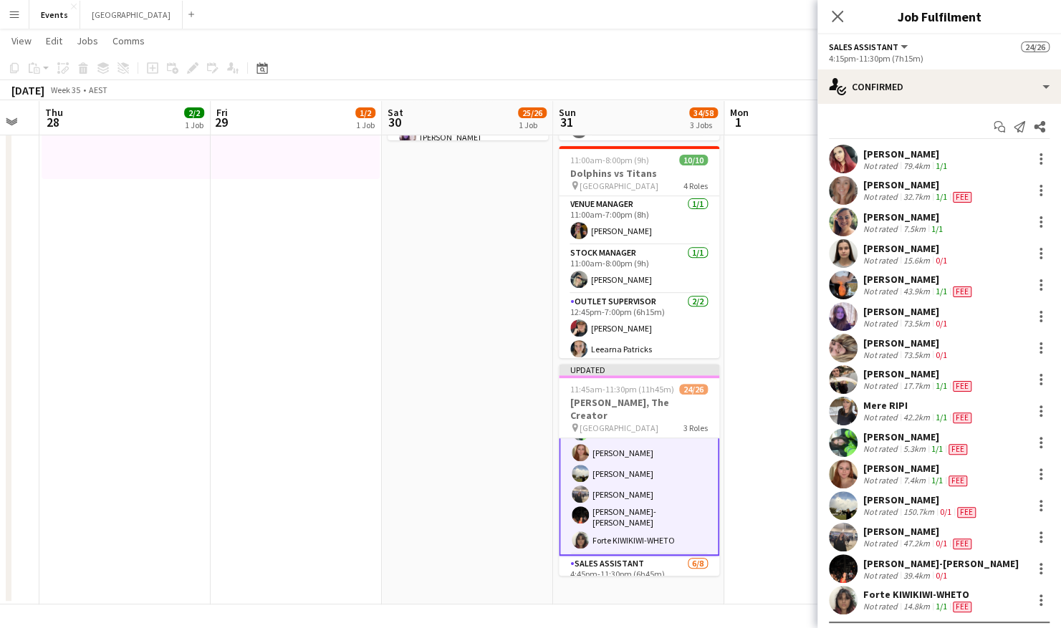
scroll to position [27, 0]
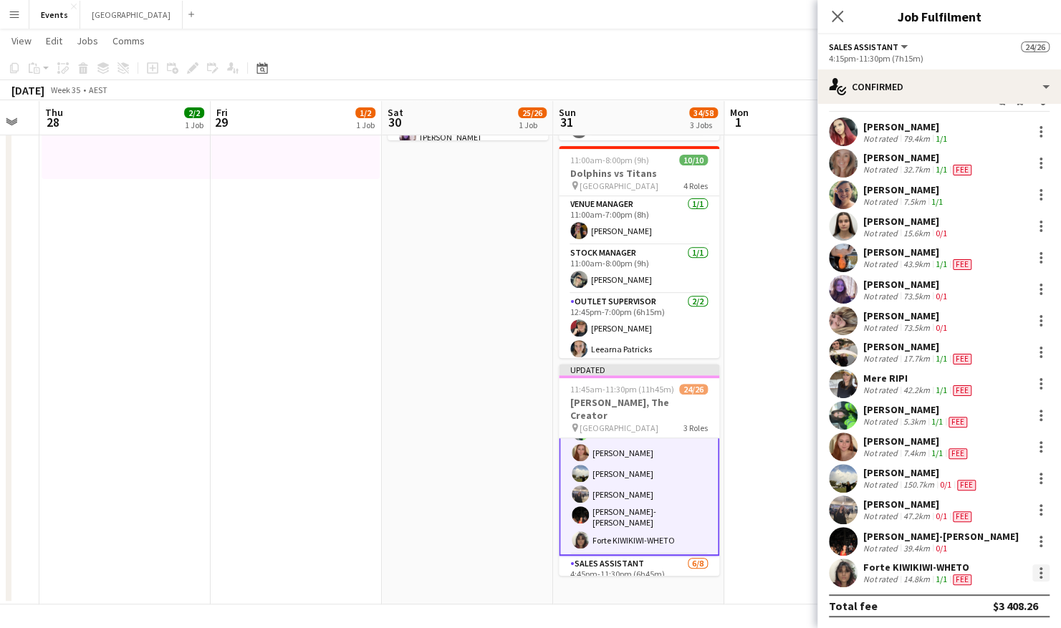
click at [1032, 570] on div at bounding box center [1040, 572] width 17 height 17
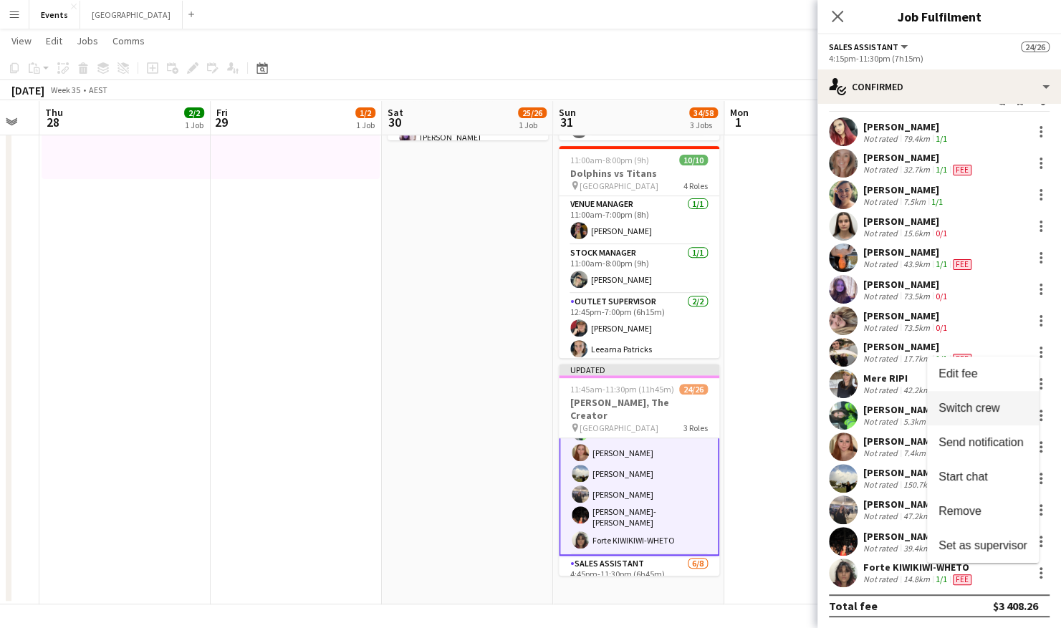
click at [991, 408] on span "Switch crew" at bounding box center [968, 408] width 61 height 12
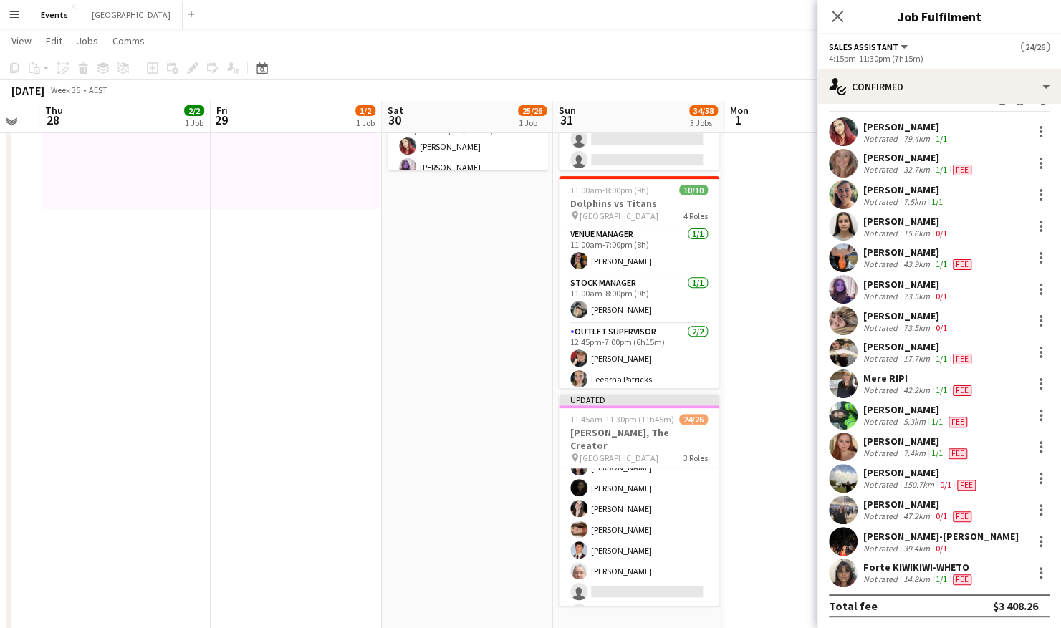
scroll to position [476, 0]
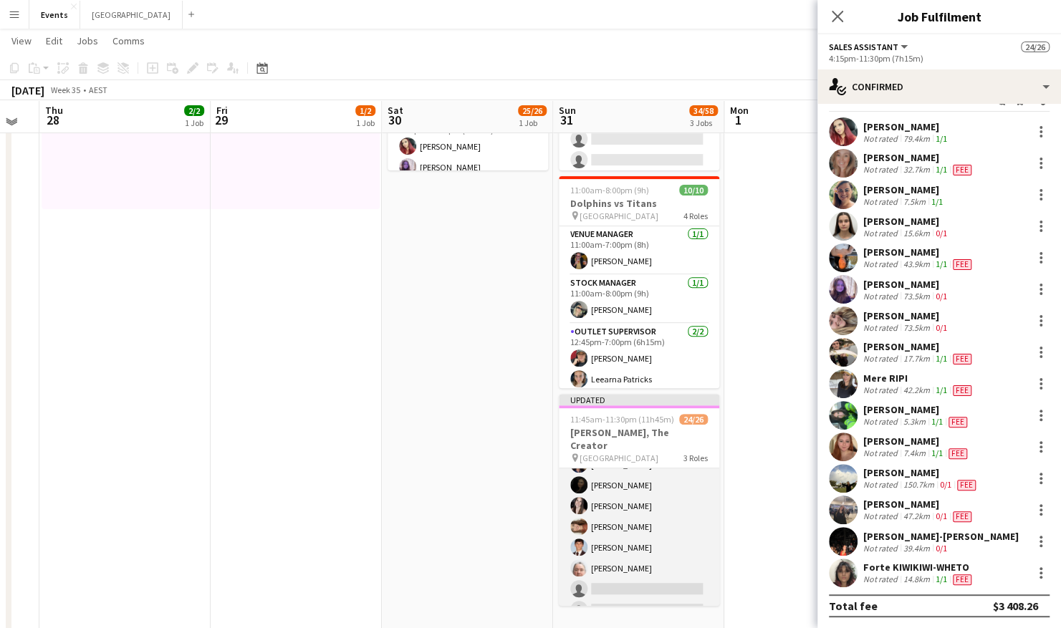
click at [620, 570] on app-card-role "Sales Assistant 6/8 4:45pm-11:30pm (6h45m) Jesse Meade Jessie Mokmargana Chloe …" at bounding box center [639, 527] width 160 height 194
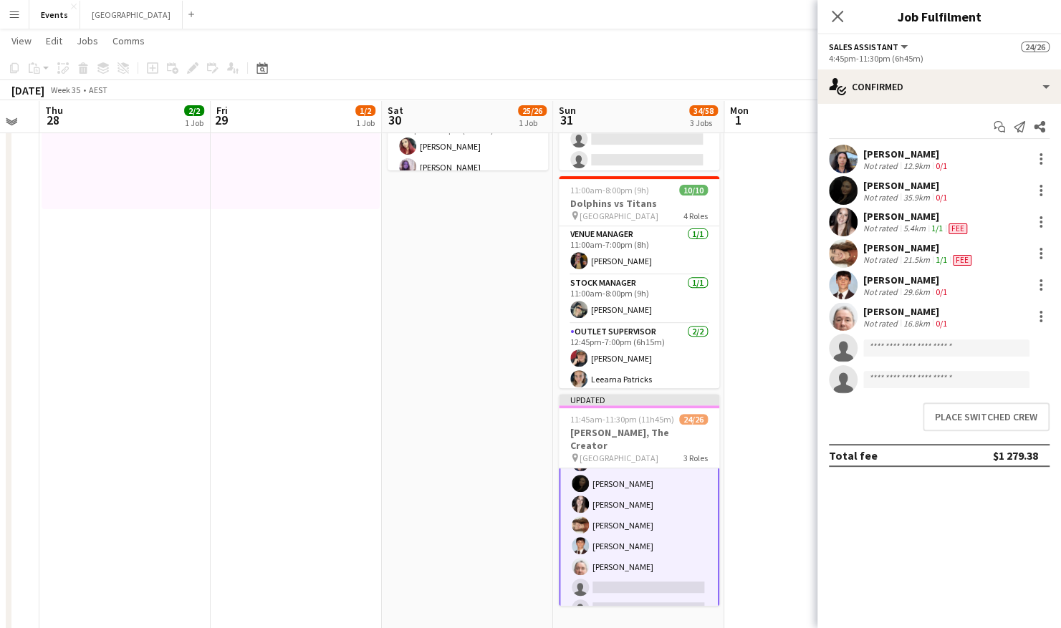
scroll to position [474, 0]
click at [990, 411] on button "Place switched crew" at bounding box center [986, 417] width 127 height 29
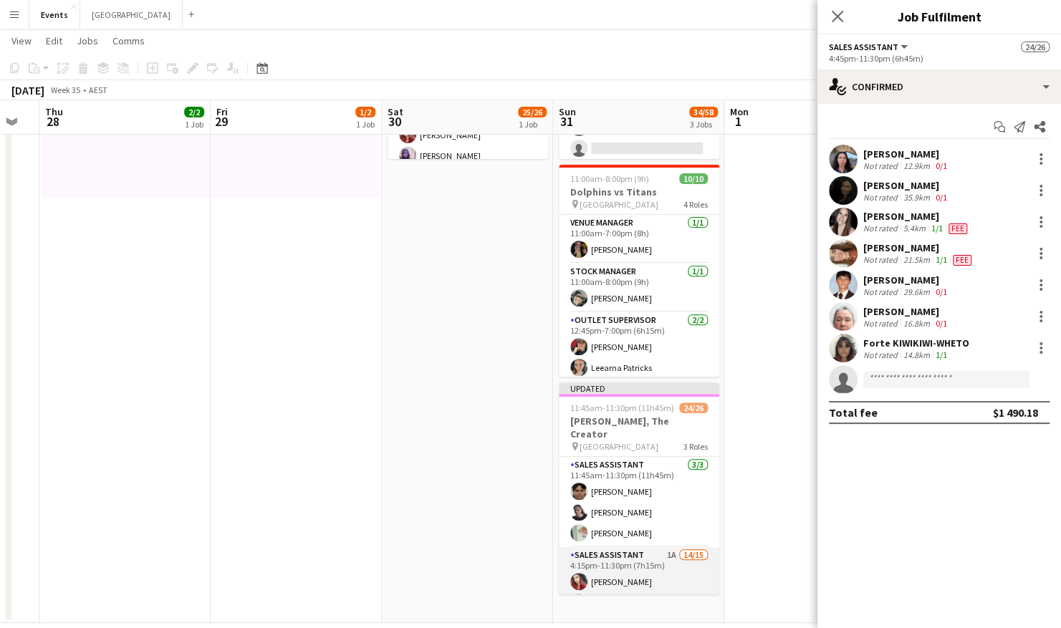
scroll to position [219, 0]
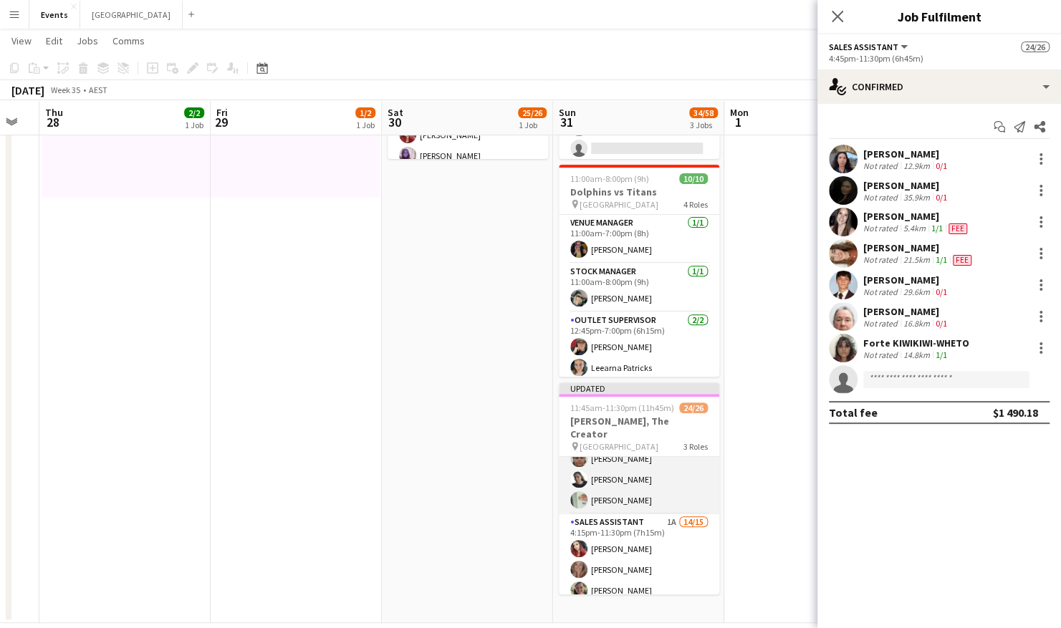
click at [643, 481] on app-card-role "Sales Assistant 3/3 11:45am-11:30pm (11h45m) Tanesha OSBORNE Shandon-Monique OS…" at bounding box center [639, 469] width 160 height 90
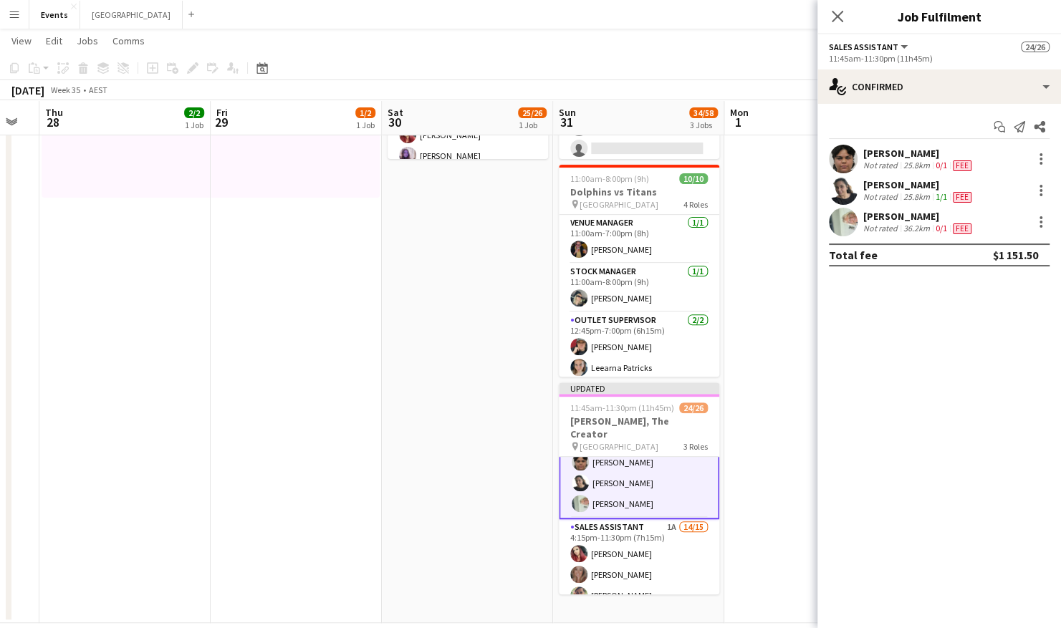
scroll to position [32, 0]
click at [1039, 160] on div at bounding box center [1040, 158] width 17 height 17
click at [988, 225] on span "Switch crew" at bounding box center [979, 219] width 61 height 12
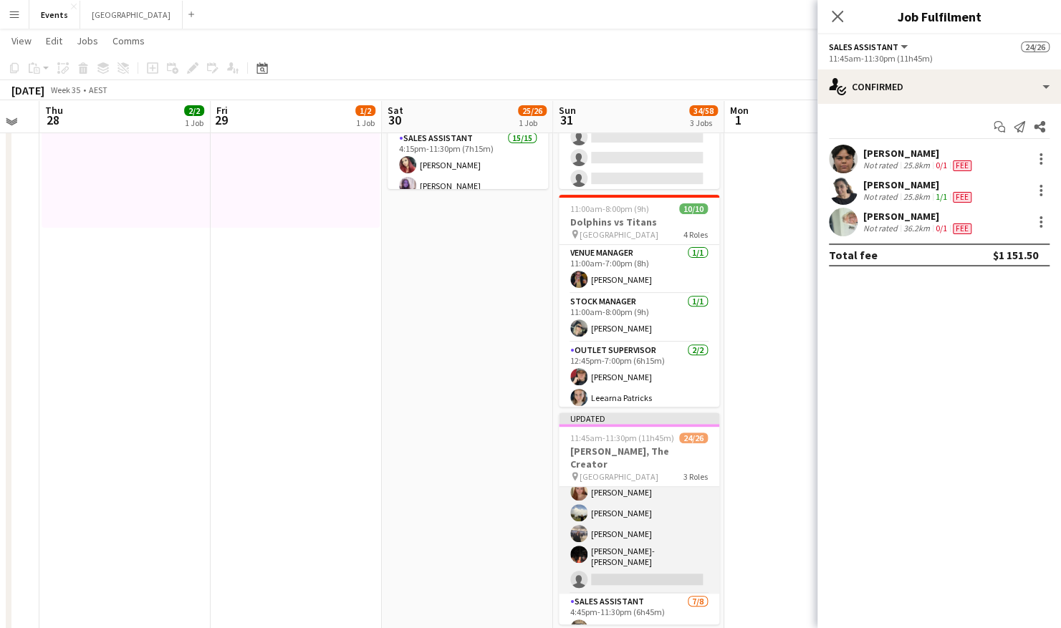
click at [633, 549] on app-card-role "Sales Assistant 1A 14/15 4:15pm-11:30pm (7h15m) Amber Cowan Rhiannon Bourke Jac…" at bounding box center [639, 422] width 160 height 344
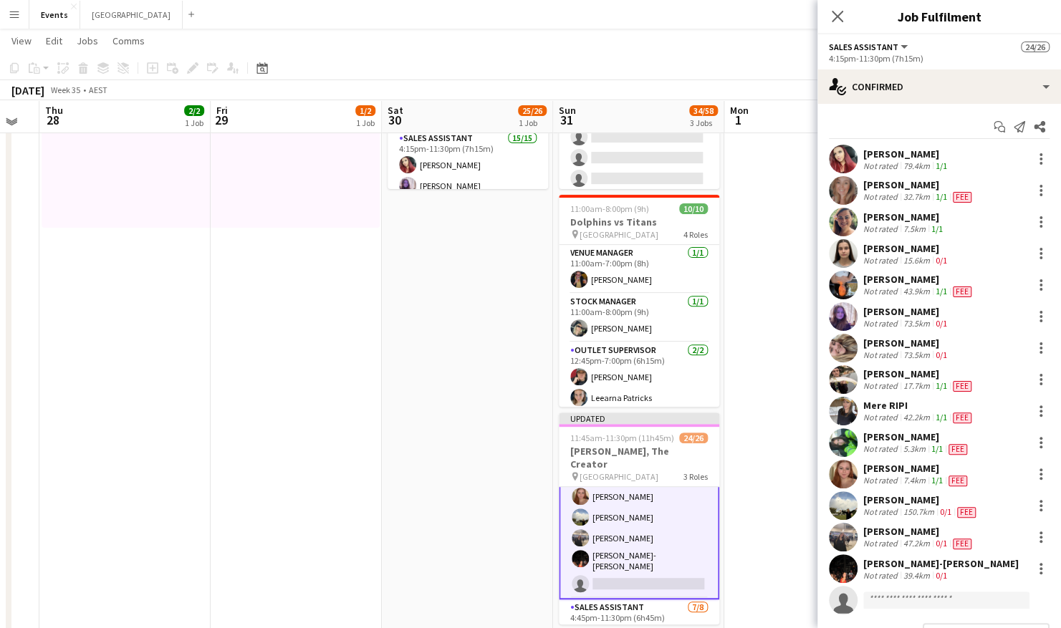
scroll to position [70, 0]
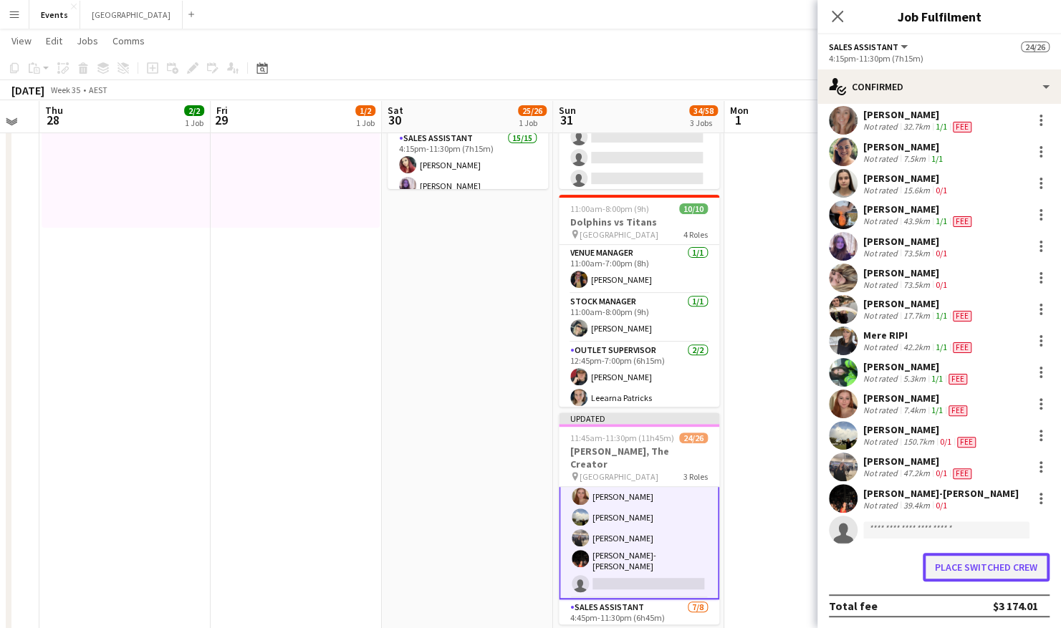
click at [977, 562] on button "Place switched crew" at bounding box center [986, 567] width 127 height 29
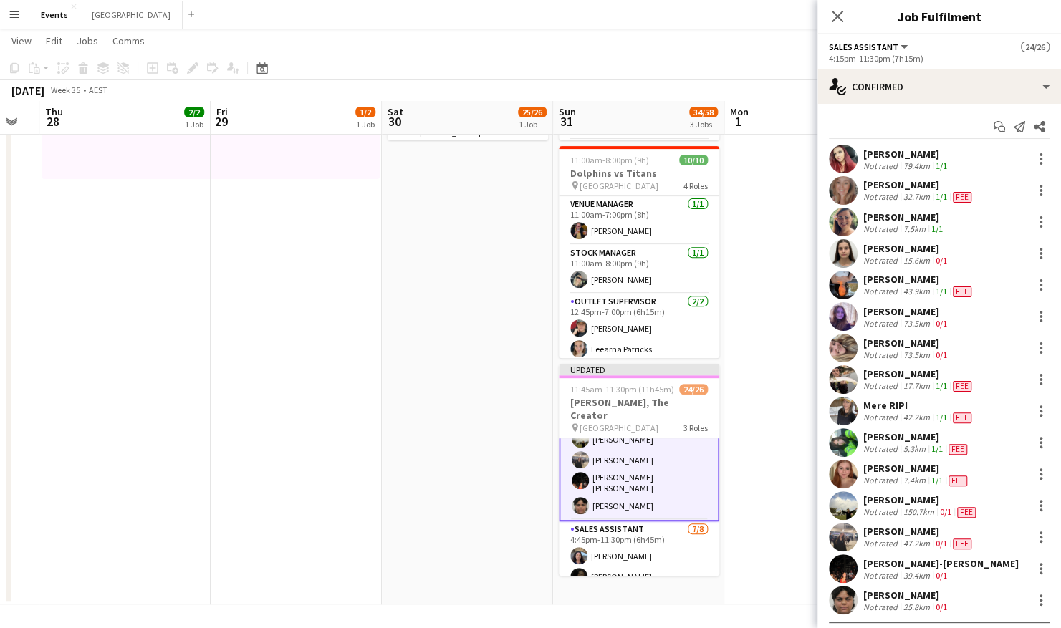
scroll to position [238, 0]
click at [1032, 569] on div at bounding box center [1040, 568] width 17 height 17
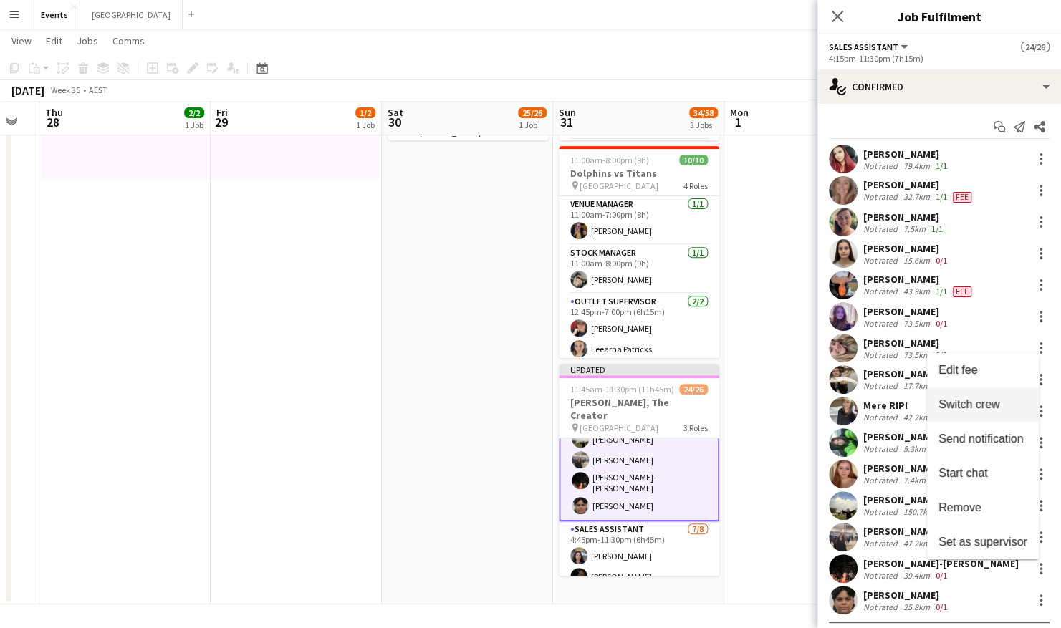
click at [989, 405] on span "Switch crew" at bounding box center [968, 404] width 61 height 12
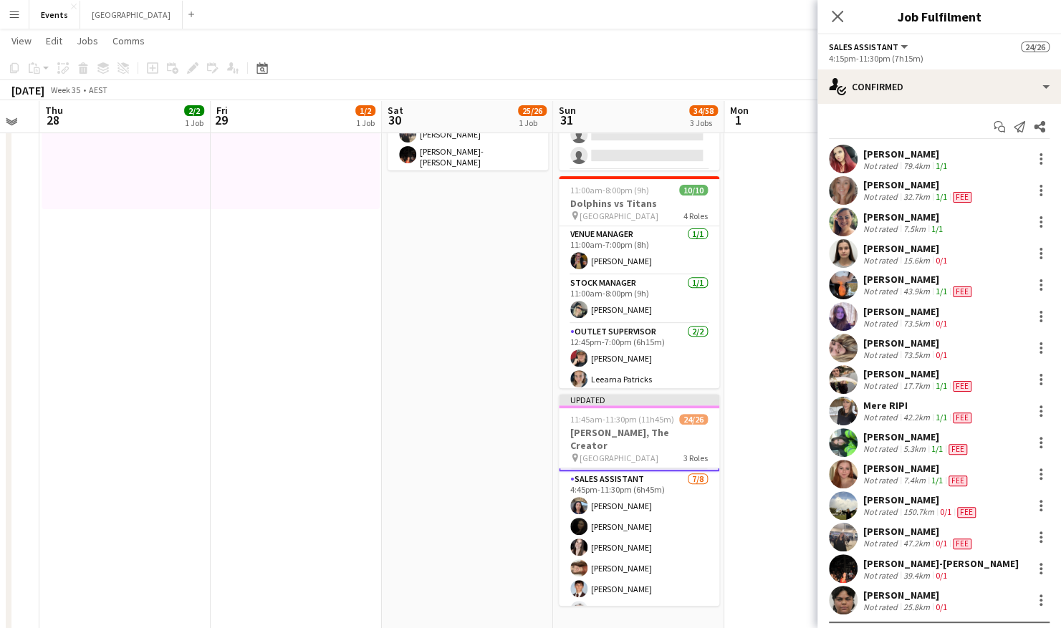
scroll to position [476, 0]
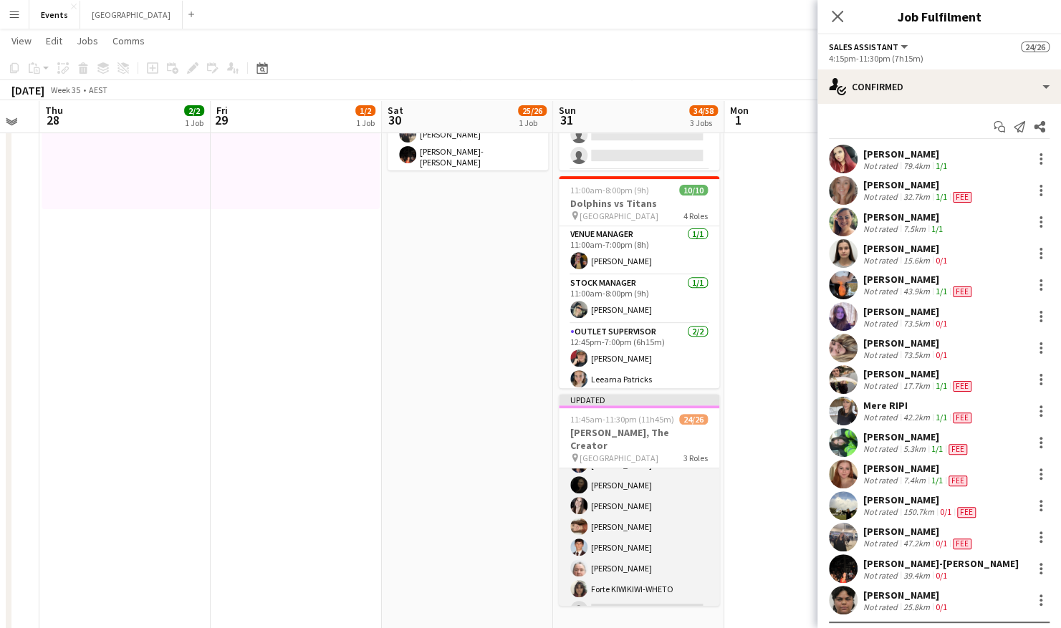
click at [655, 587] on app-card-role "Sales Assistant 7/8 4:45pm-11:30pm (6h45m) Jesse Meade Jessie Mokmargana Chloe …" at bounding box center [639, 527] width 160 height 194
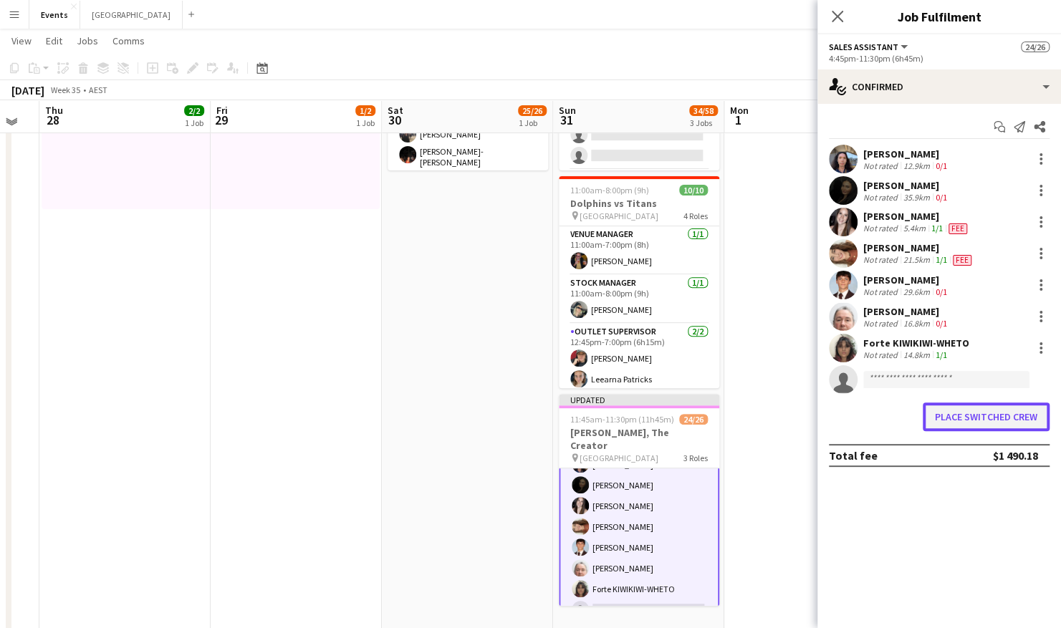
click at [1011, 412] on button "Place switched crew" at bounding box center [986, 417] width 127 height 29
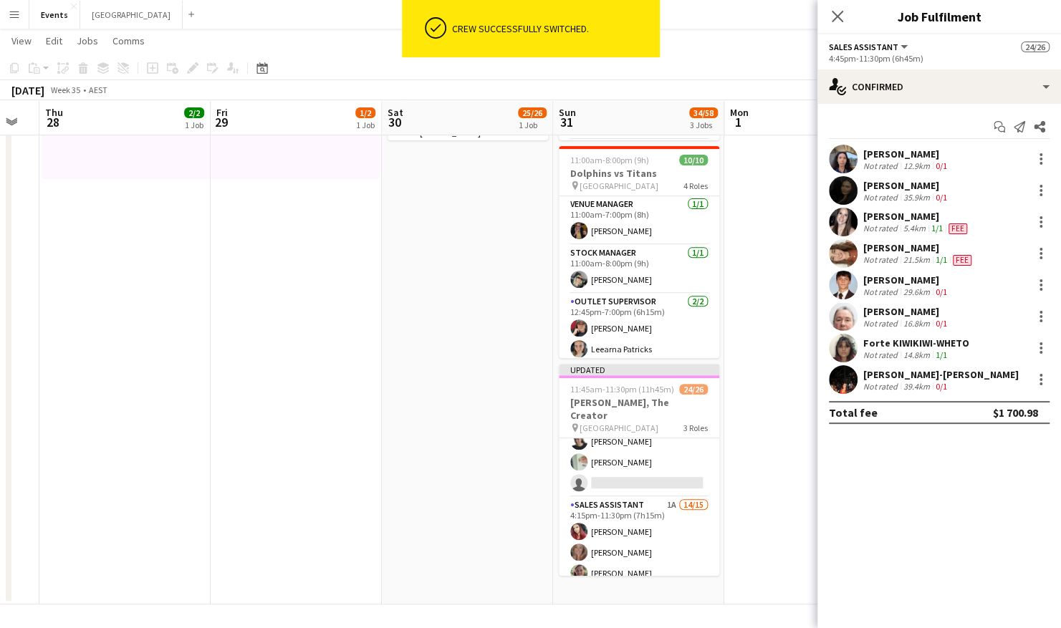
scroll to position [0, 0]
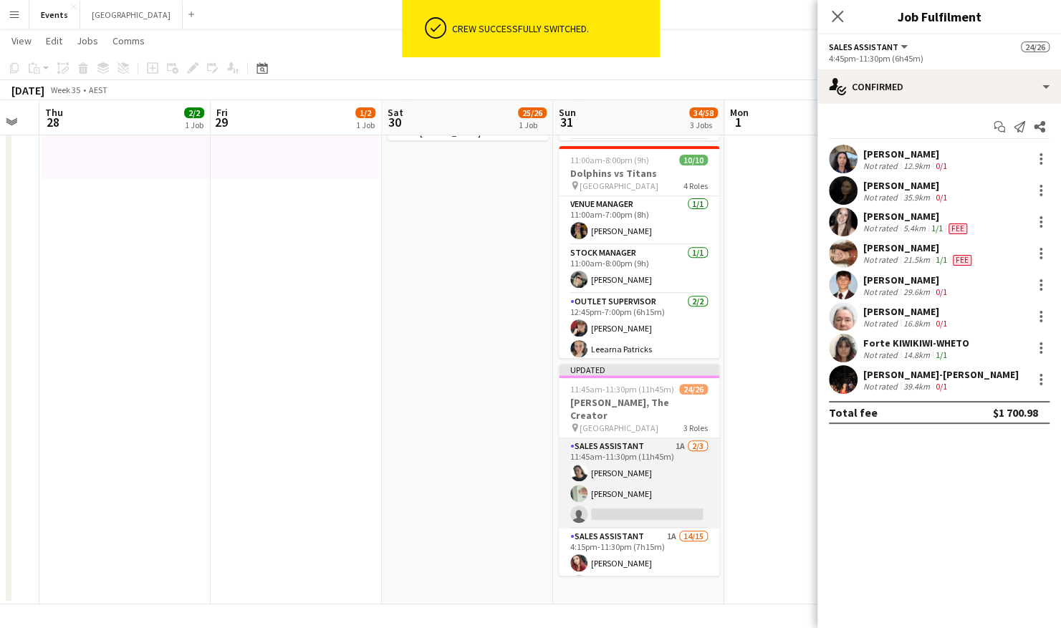
click at [617, 471] on app-card-role "Sales Assistant 1A 2/3 11:45am-11:30pm (11h45m) Shandon-Monique OSBORNE Lorrain…" at bounding box center [639, 483] width 160 height 90
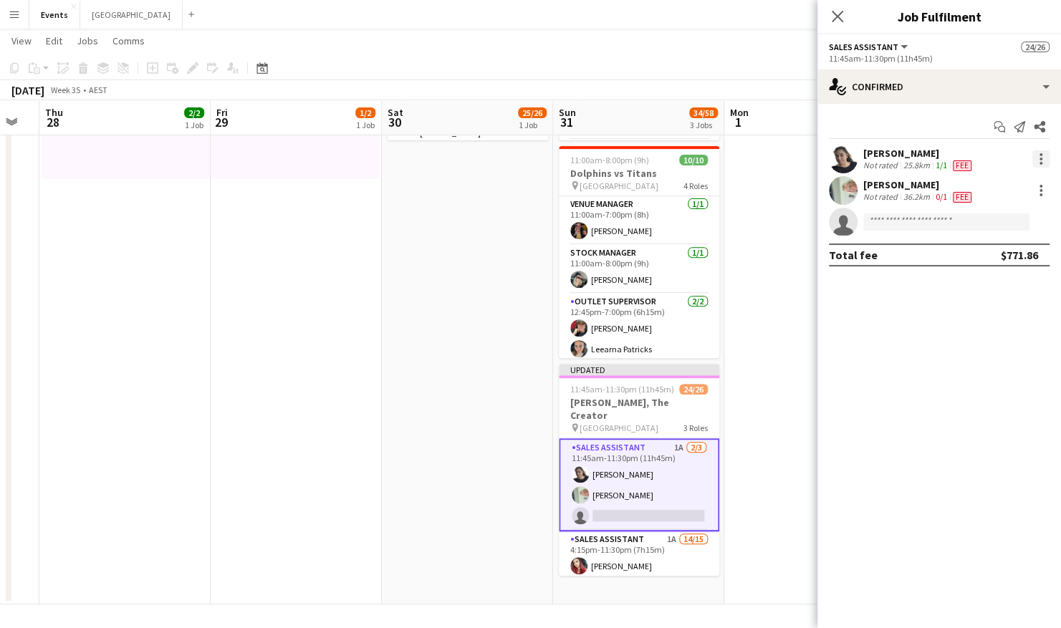
click at [1038, 159] on div at bounding box center [1040, 158] width 17 height 17
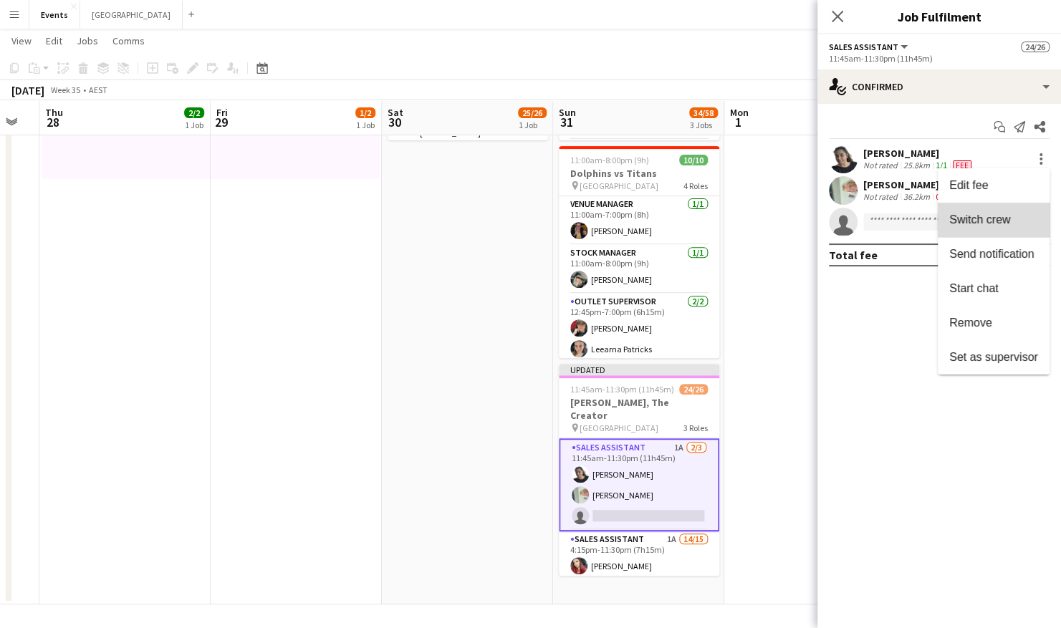
click at [1009, 226] on span "Switch crew" at bounding box center [979, 219] width 61 height 12
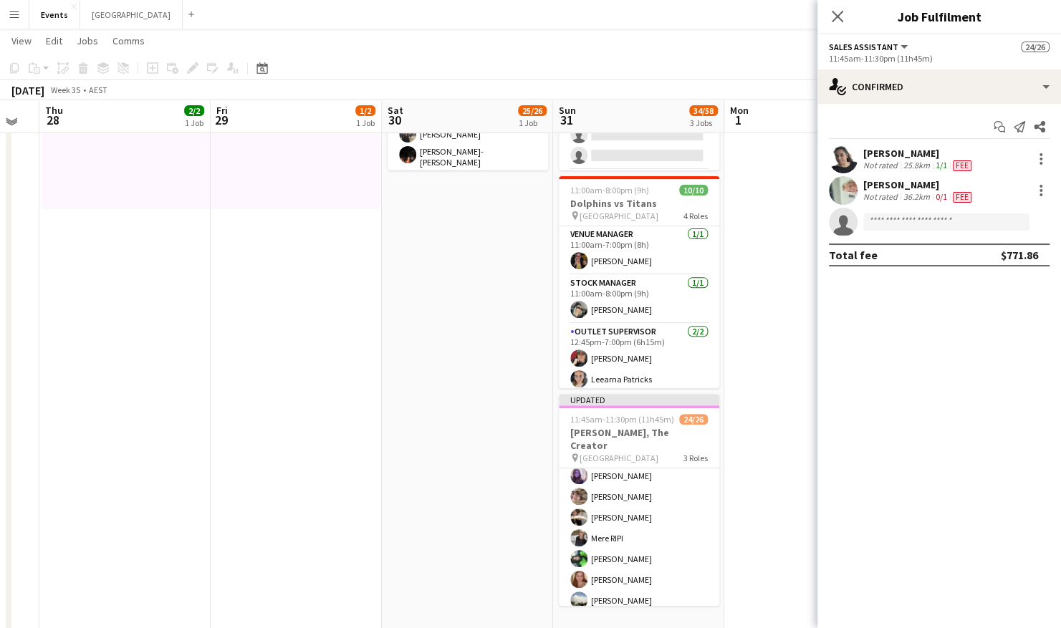
click at [640, 494] on app-card-role "Sales Assistant 1A 14/15 4:15pm-11:30pm (7h15m) Amber Cowan Rhiannon Bourke Jac…" at bounding box center [639, 507] width 160 height 340
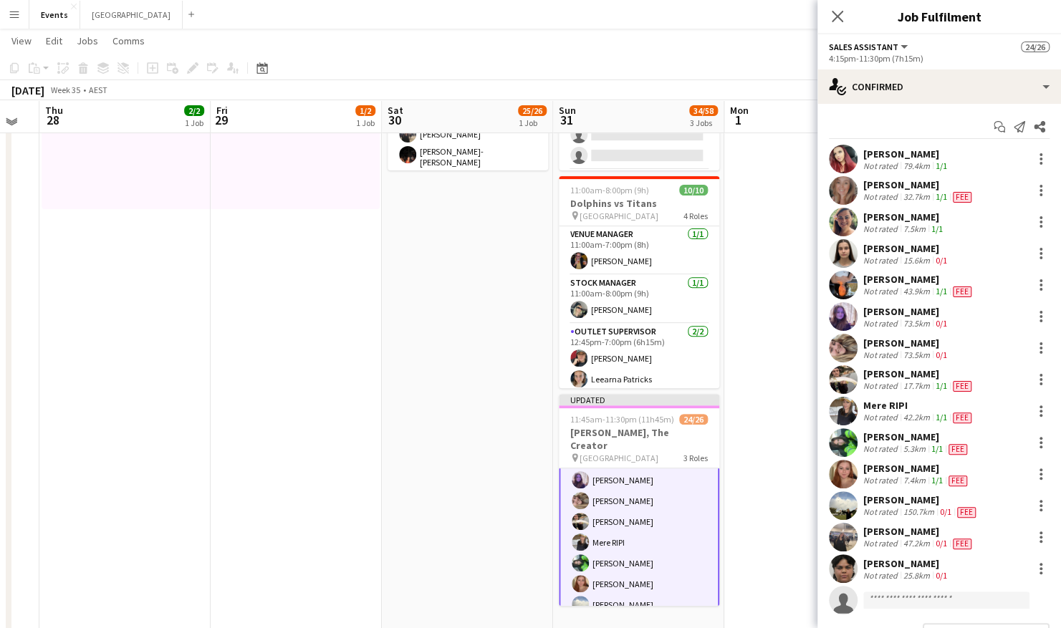
scroll to position [59, 0]
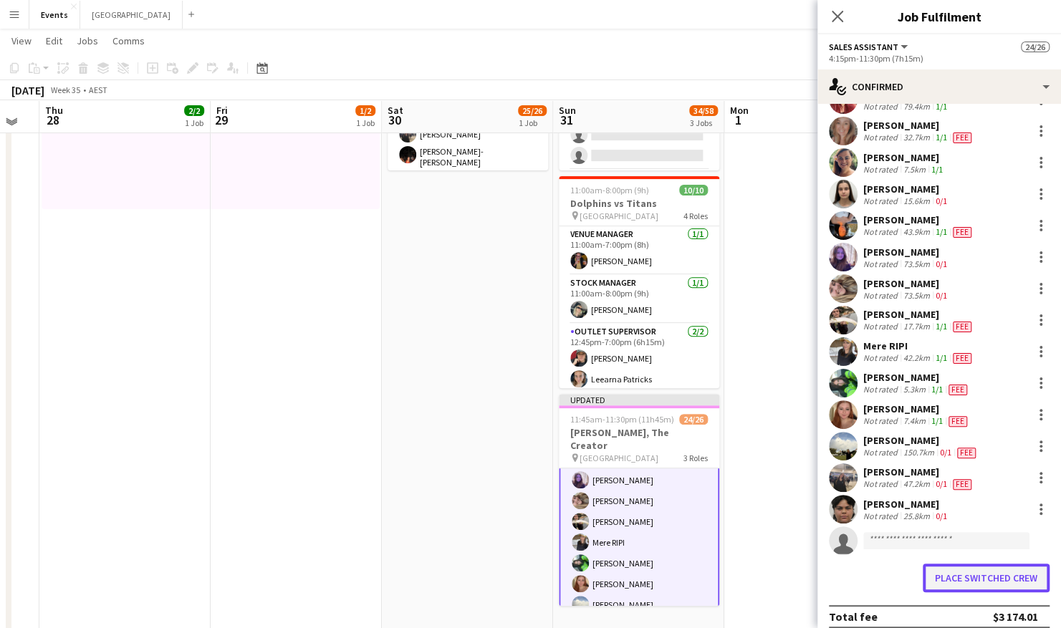
click at [973, 576] on button "Place switched crew" at bounding box center [986, 578] width 127 height 29
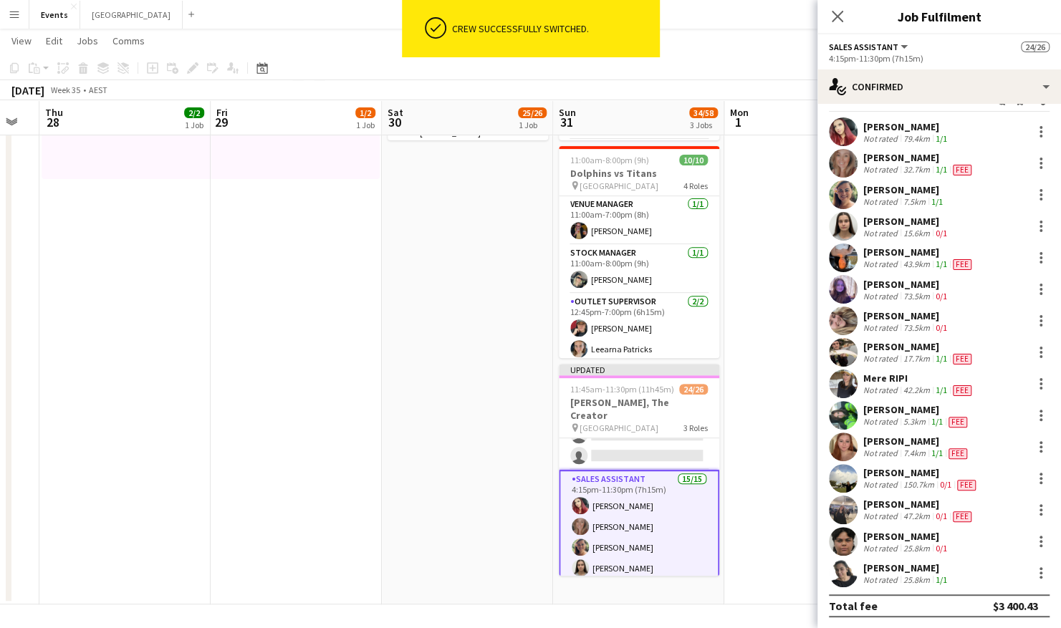
scroll to position [0, 0]
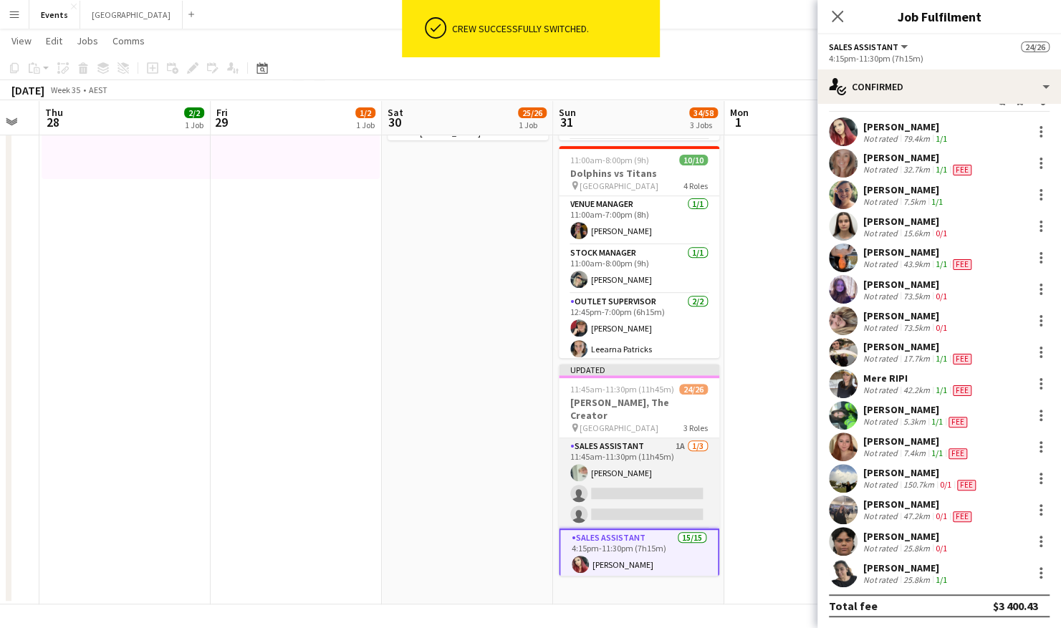
click at [613, 486] on app-card-role "Sales Assistant 1A 1/3 11:45am-11:30pm (11h45m) Lorraine KEMP single-neutral-ac…" at bounding box center [639, 483] width 160 height 90
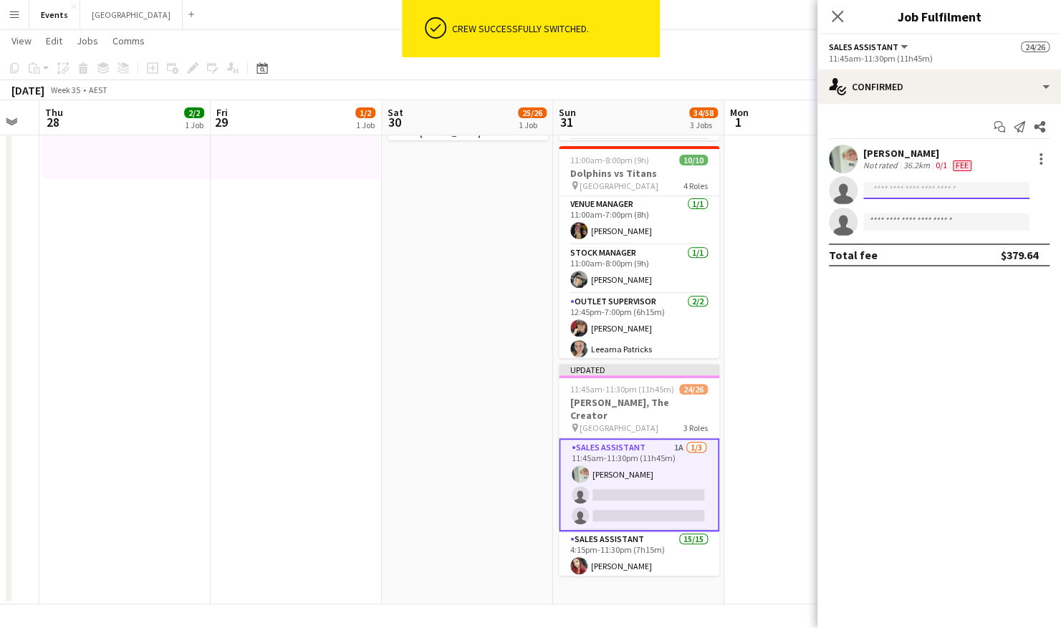
click at [917, 193] on input at bounding box center [946, 190] width 166 height 17
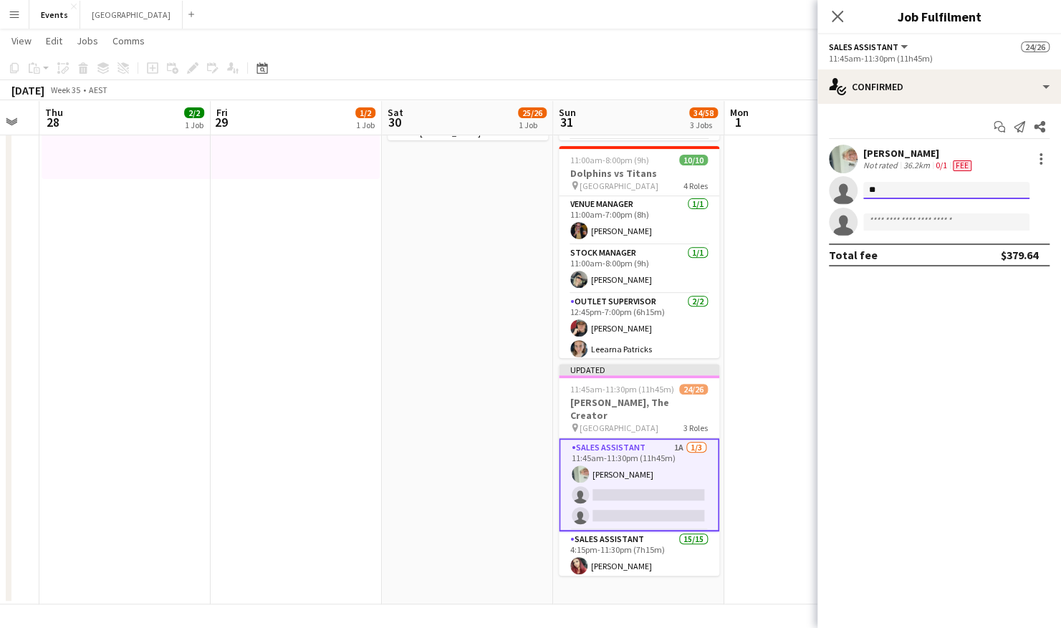
type input "*"
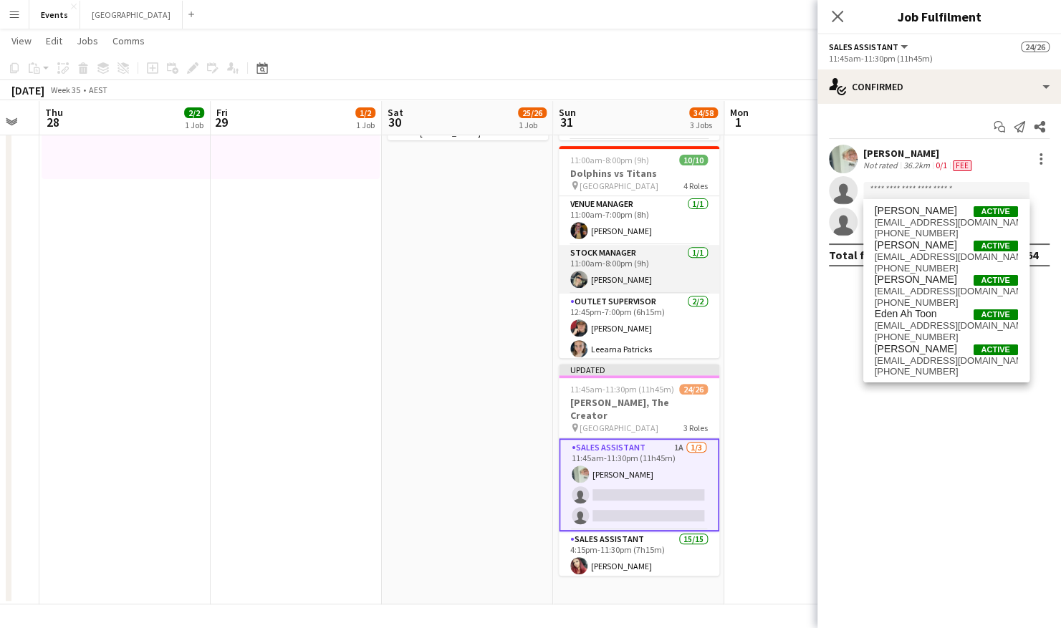
click at [639, 274] on app-card-role "Stock Manager 1/1 11:00am-8:00pm (9h) Natasha Patricks" at bounding box center [639, 269] width 160 height 49
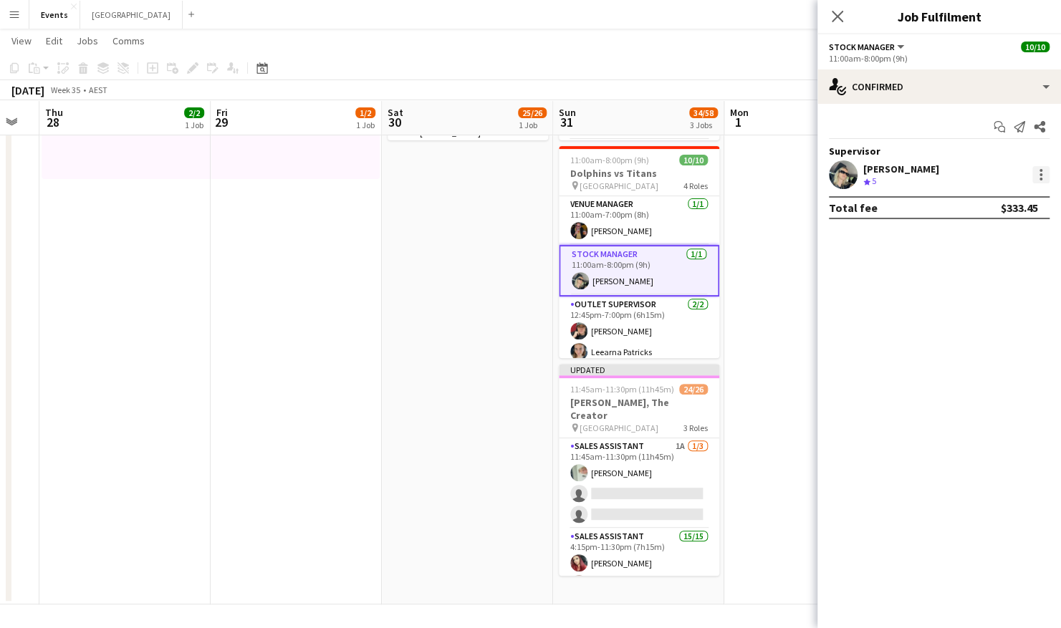
click at [1042, 173] on div at bounding box center [1040, 174] width 17 height 17
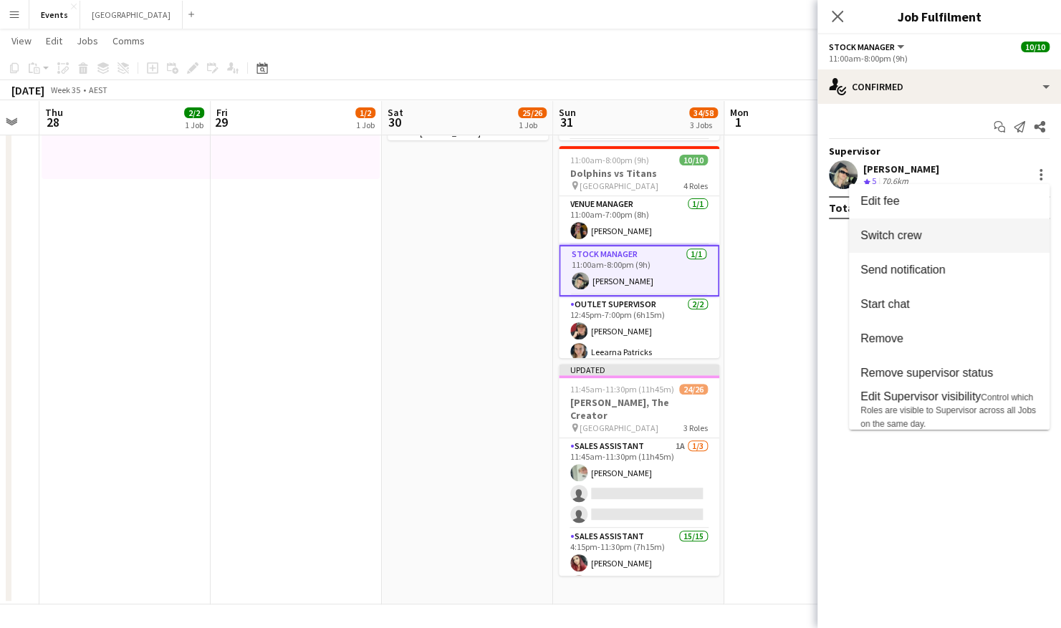
click at [946, 239] on span "Switch crew" at bounding box center [949, 235] width 178 height 13
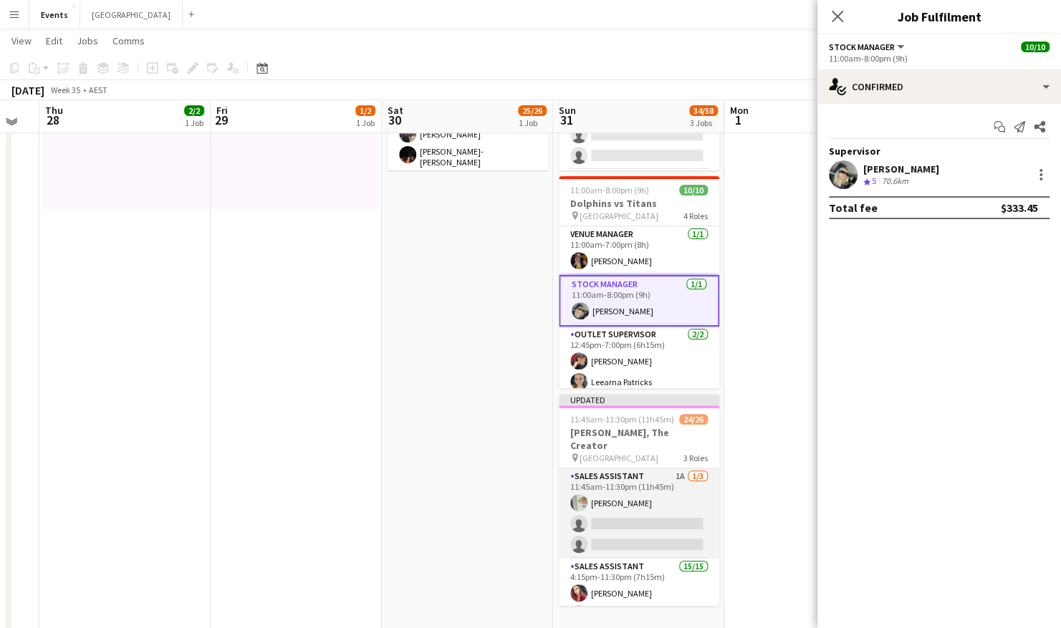
click at [650, 506] on app-card-role "Sales Assistant 1A 1/3 11:45am-11:30pm (11h45m) Lorraine KEMP single-neutral-ac…" at bounding box center [639, 513] width 160 height 90
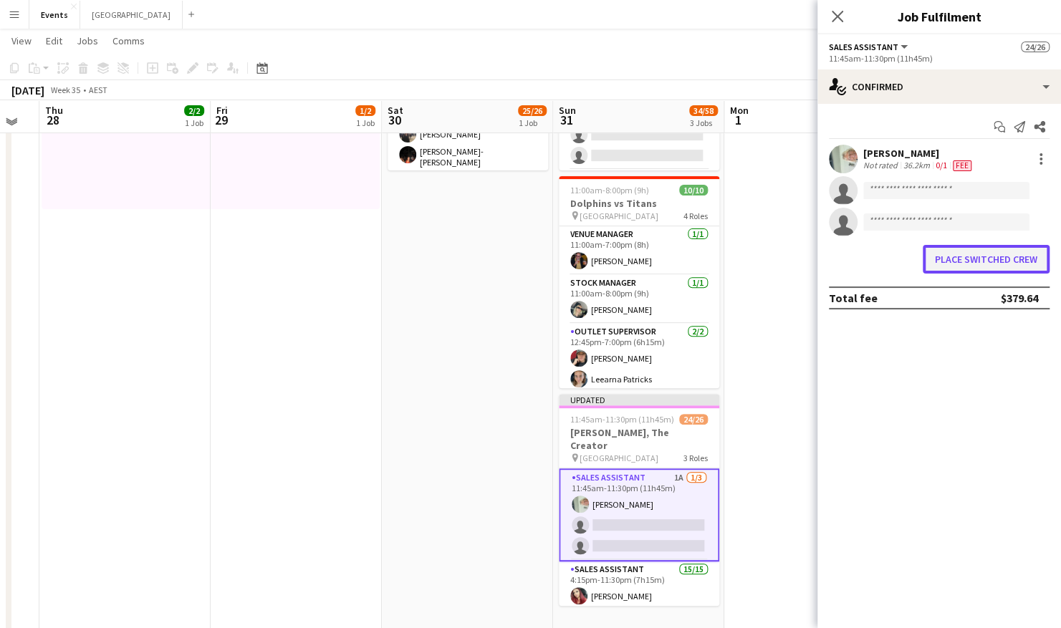
click at [981, 258] on button "Place switched crew" at bounding box center [986, 259] width 127 height 29
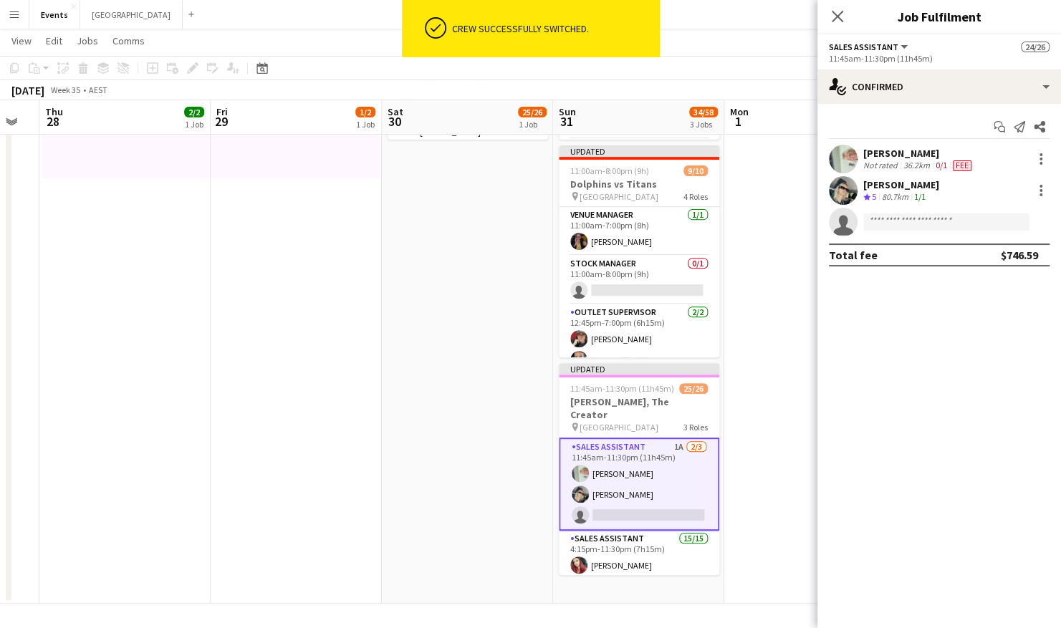
scroll to position [238, 0]
click at [913, 223] on input at bounding box center [946, 221] width 166 height 17
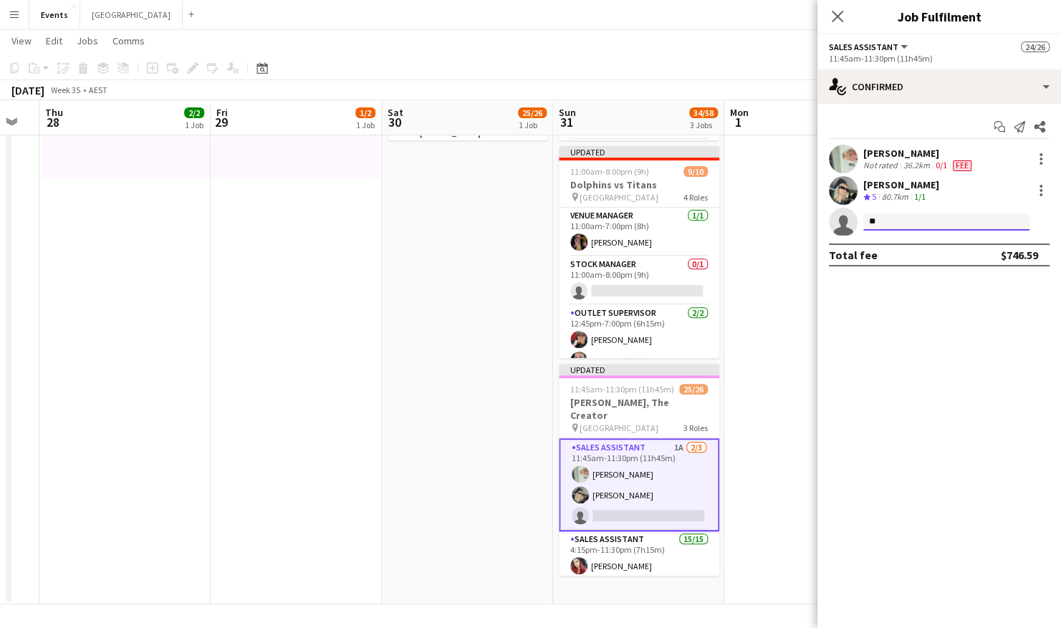
type input "***"
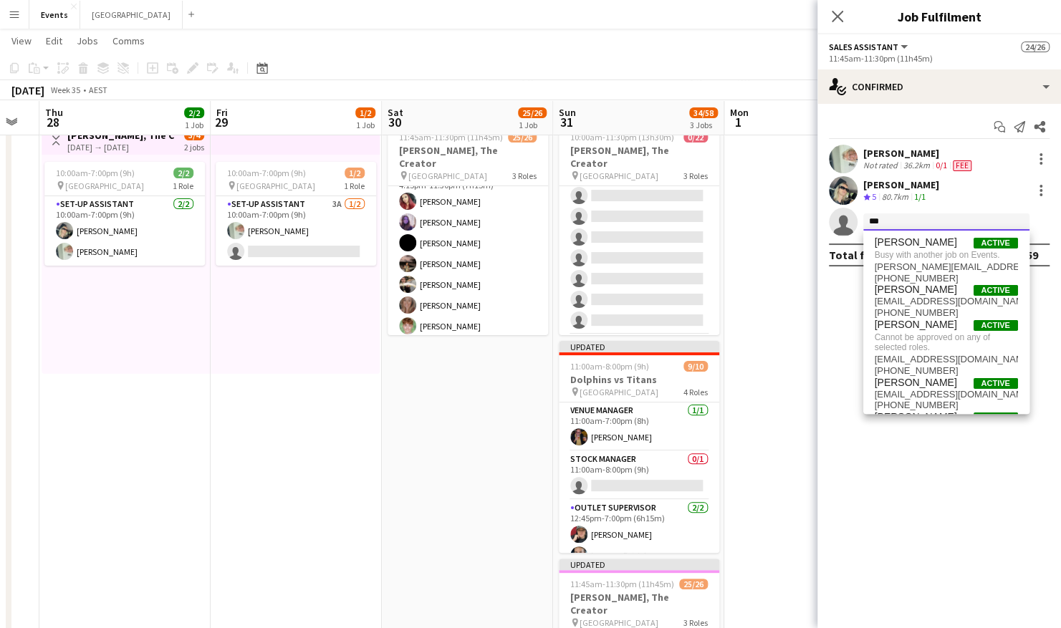
scroll to position [109, 0]
click at [451, 405] on app-date-cell "11:45am-11:30pm (11h45m) 25/26 [PERSON_NAME], The Creator pin Brisbane Entertai…" at bounding box center [467, 458] width 171 height 682
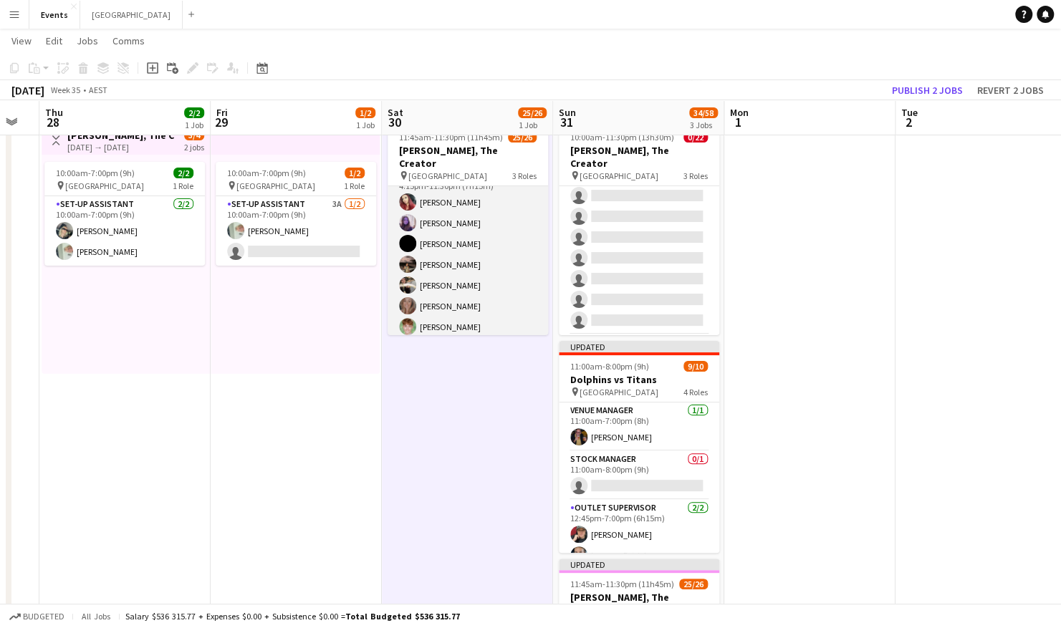
click at [441, 287] on app-card-role "Sales Assistant 15/15 4:15pm-11:30pm (7h15m) Amber Cowan Mackenzie McWilliams K…" at bounding box center [468, 338] width 160 height 340
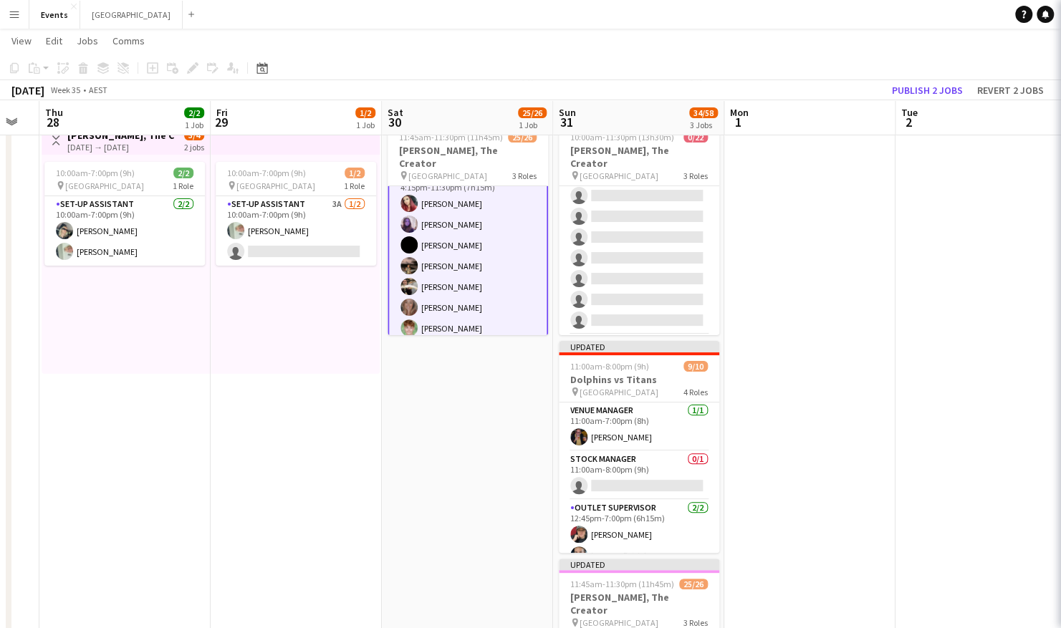
scroll to position [110, 0]
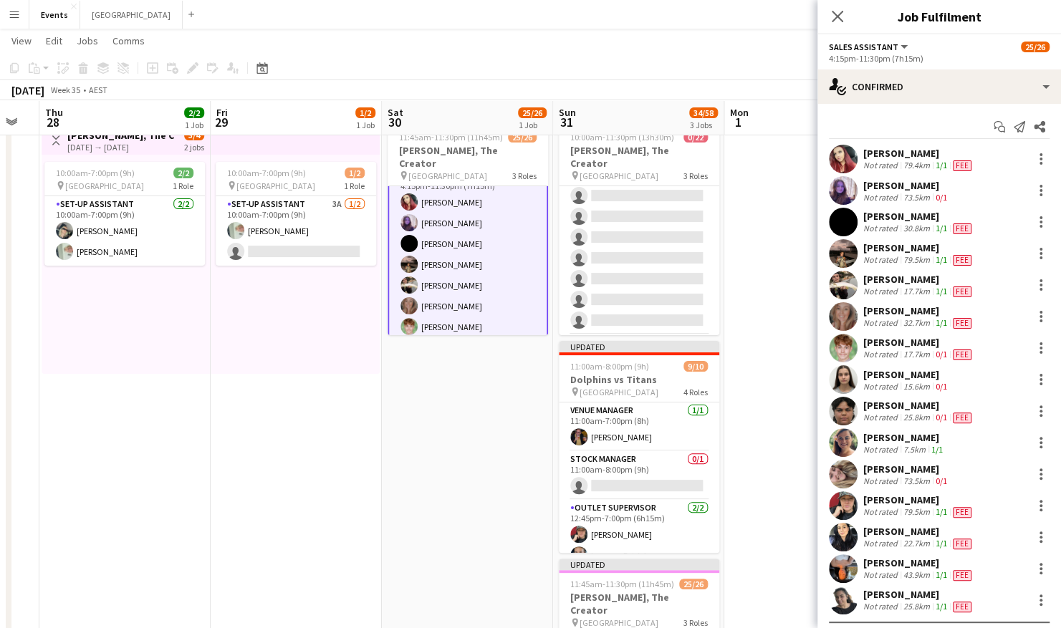
click at [848, 283] on app-user-avatar at bounding box center [843, 285] width 29 height 29
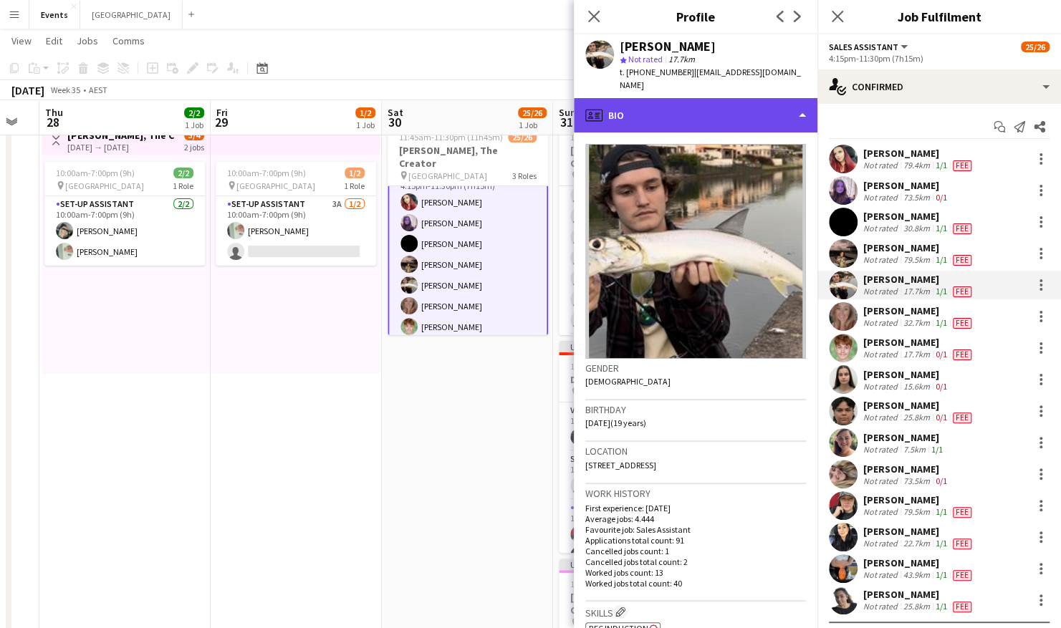
click at [736, 110] on div "profile Bio" at bounding box center [696, 115] width 244 height 34
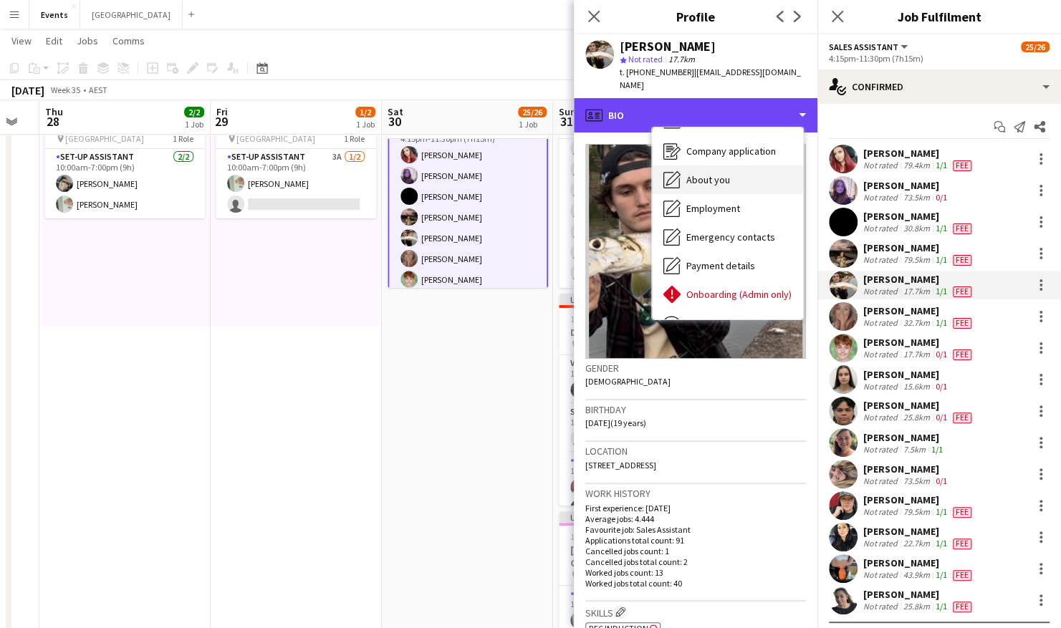
scroll to position [77, 0]
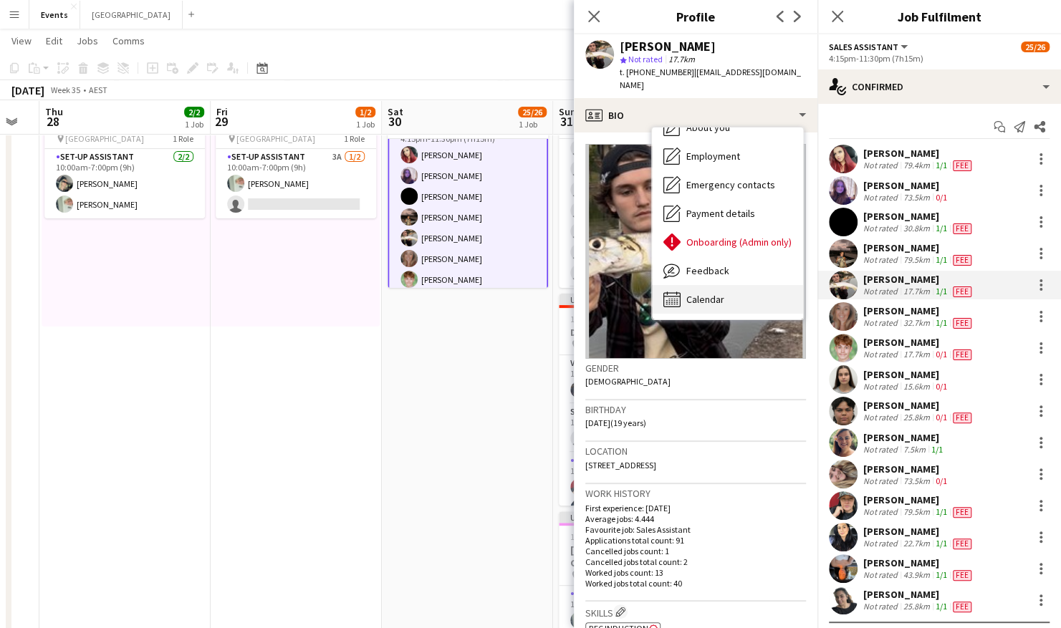
click at [693, 285] on div "Calendar Calendar" at bounding box center [727, 299] width 151 height 29
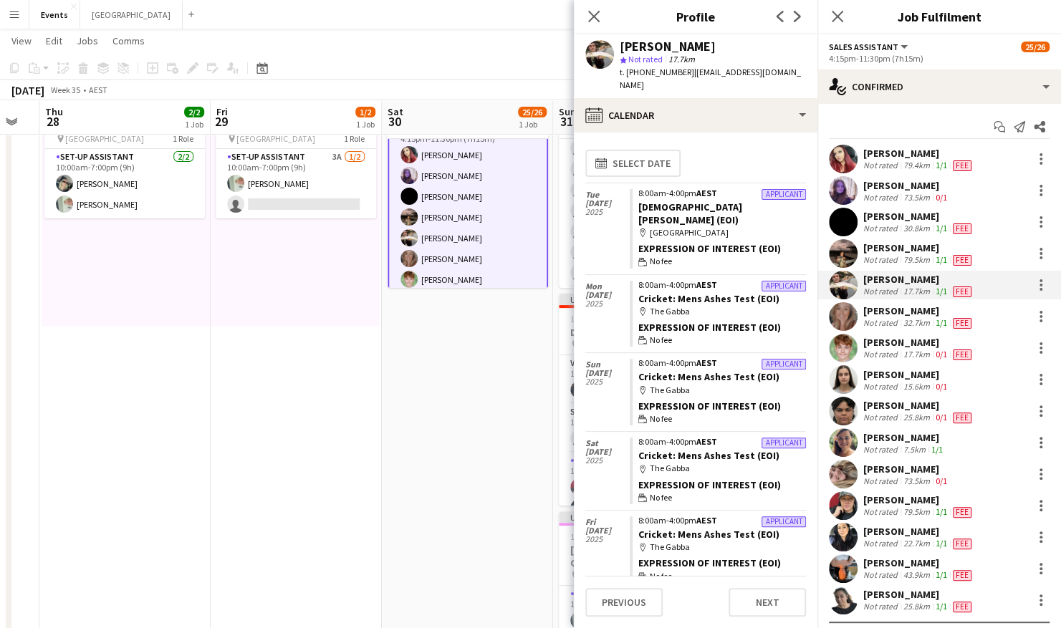
click at [466, 426] on app-date-cell "11:45am-11:30pm (11h45m) 25/26 [PERSON_NAME], The Creator pin Brisbane Entertai…" at bounding box center [467, 411] width 171 height 682
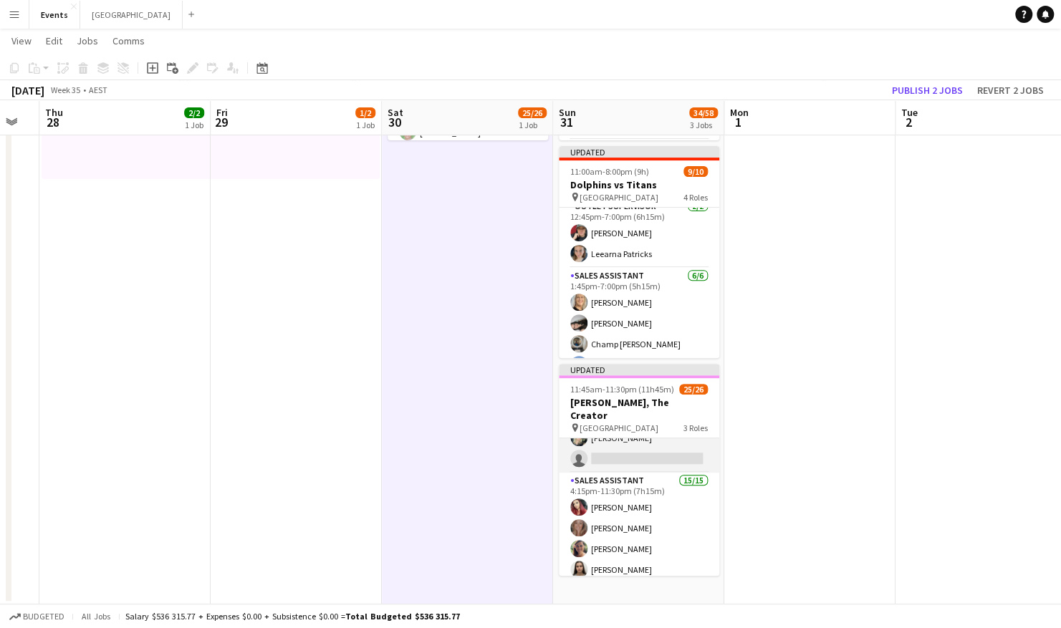
scroll to position [0, 0]
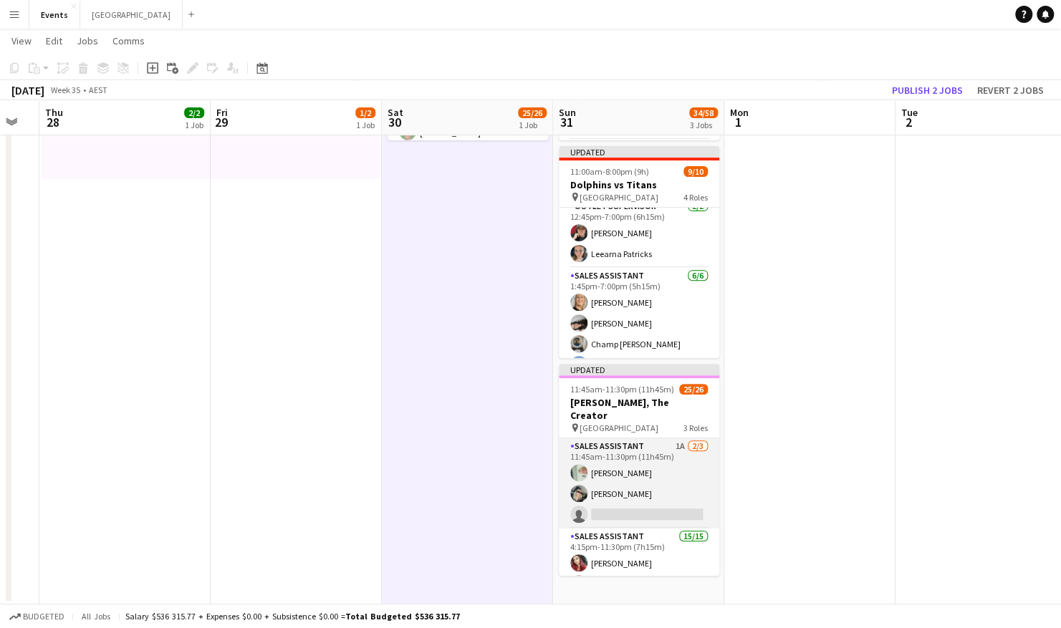
click at [628, 486] on app-card-role "Sales Assistant 1A 2/3 11:45am-11:30pm (11h45m) Lorraine KEMP Natasha Patricks …" at bounding box center [639, 483] width 160 height 90
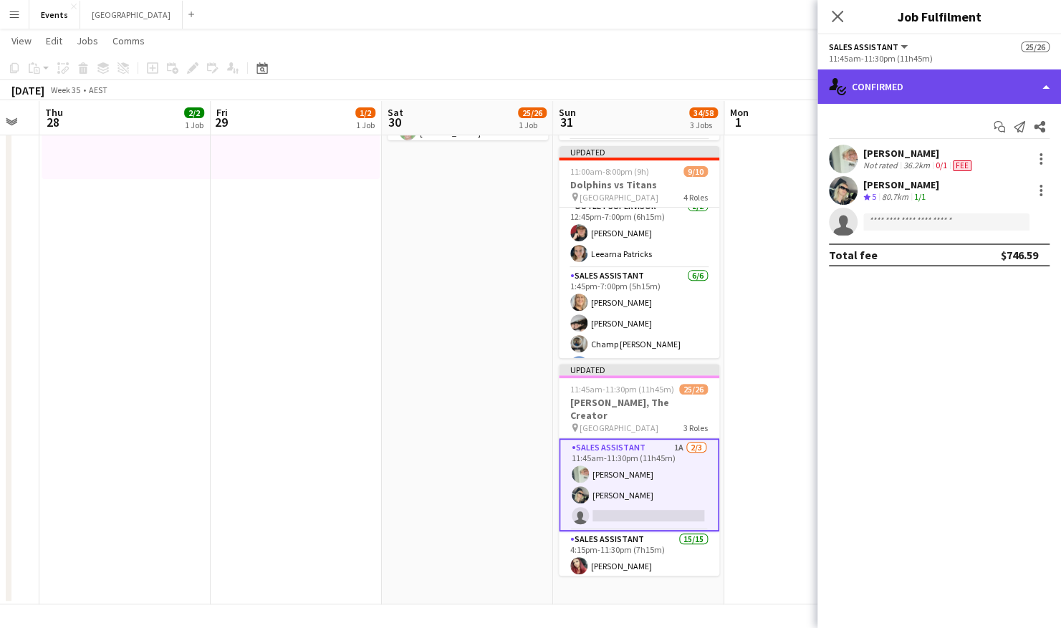
click at [960, 93] on div "single-neutral-actions-check-2 Confirmed" at bounding box center [939, 86] width 244 height 34
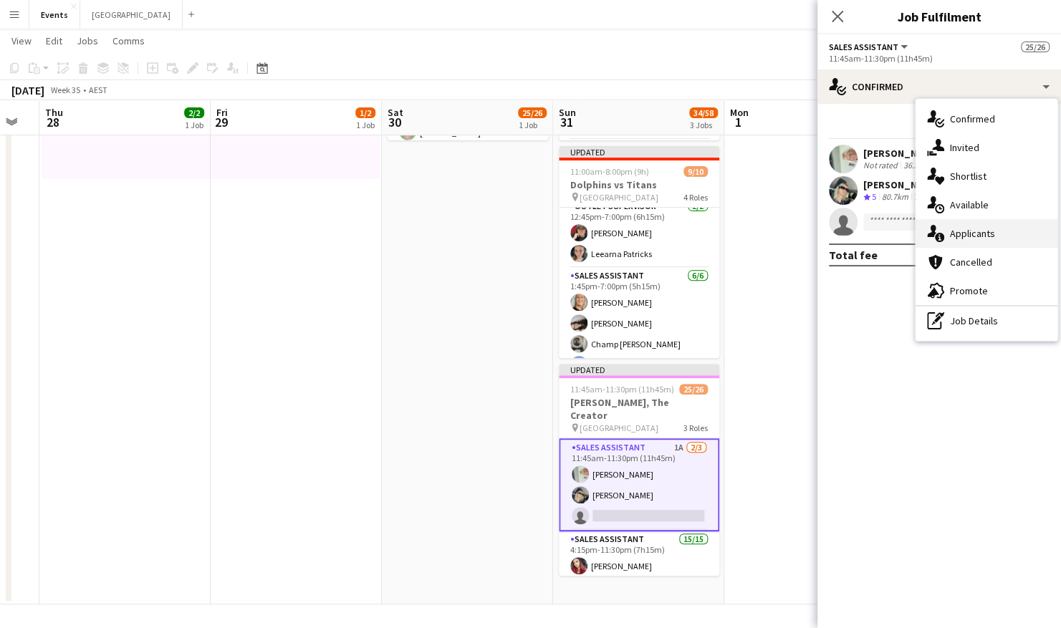
click at [999, 228] on div "single-neutral-actions-information Applicants" at bounding box center [986, 233] width 142 height 29
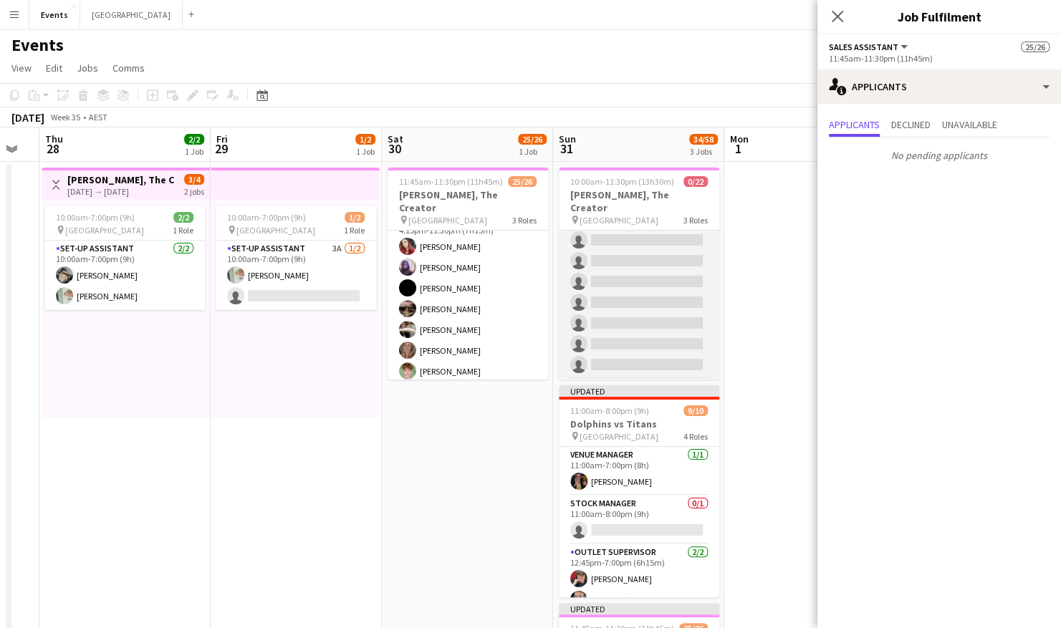
click at [612, 292] on app-card-role "Sales Assistant 10A 0/8 10:00am-11:30pm (13h30m) single-neutral-actions single-…" at bounding box center [639, 282] width 160 height 194
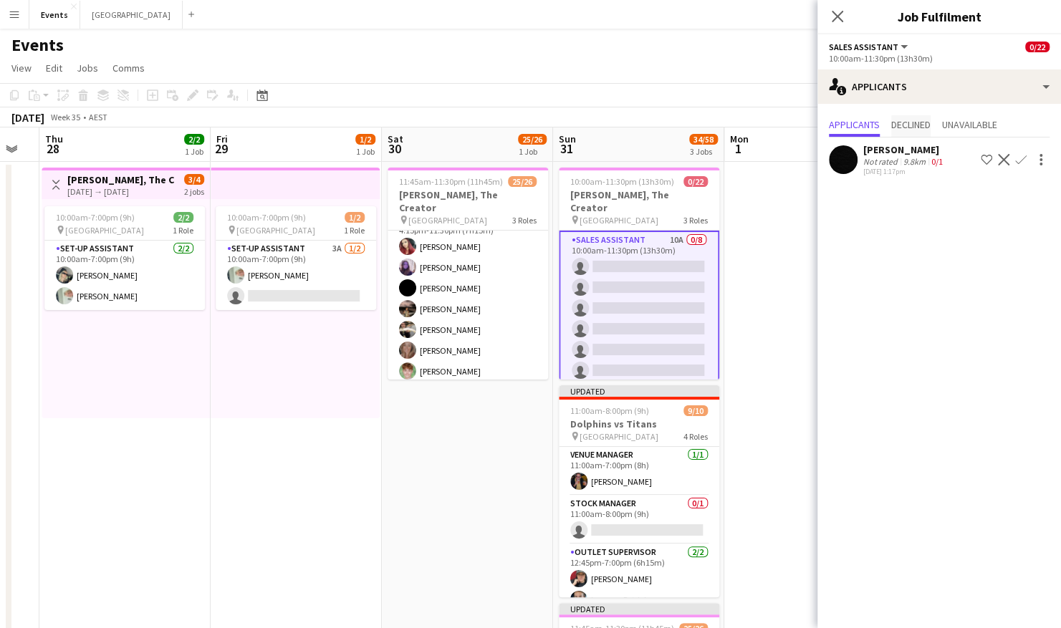
click at [919, 124] on div "Applicants Declined Unavailable Jill VAN HALEN Not rated 9.8km 0/1 19-08-2025 1…" at bounding box center [939, 147] width 244 height 87
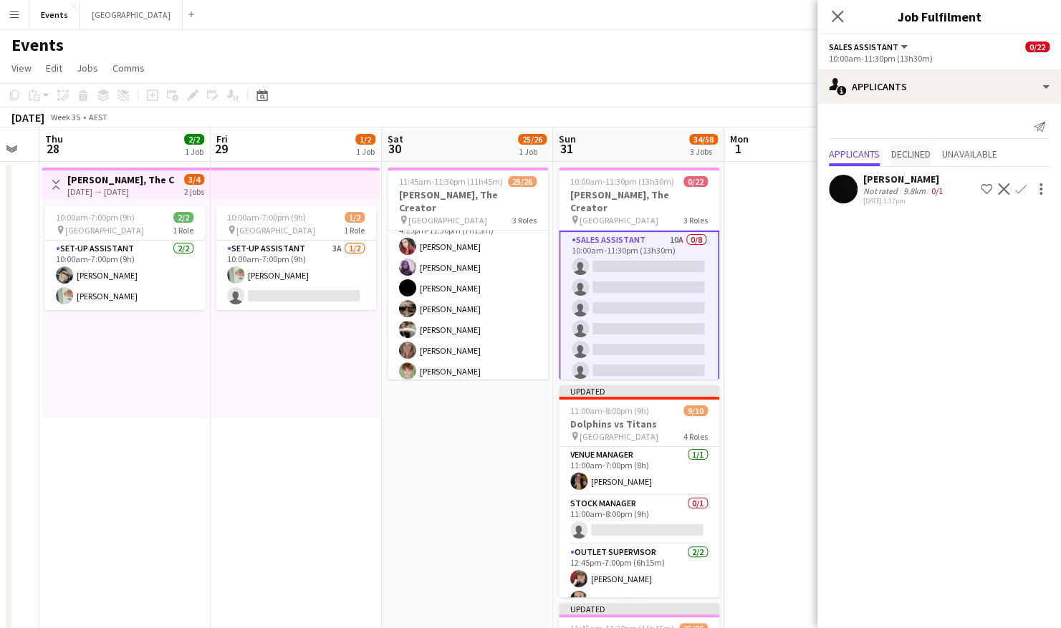
click at [923, 154] on span "Declined" at bounding box center [910, 154] width 39 height 10
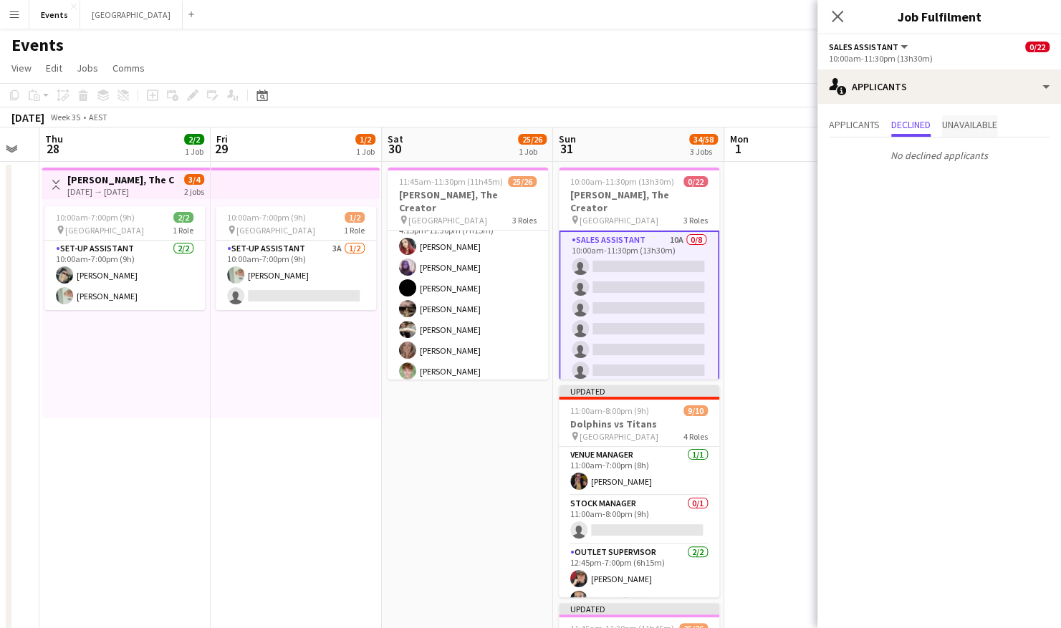
click at [973, 125] on span "Unavailable" at bounding box center [969, 125] width 55 height 10
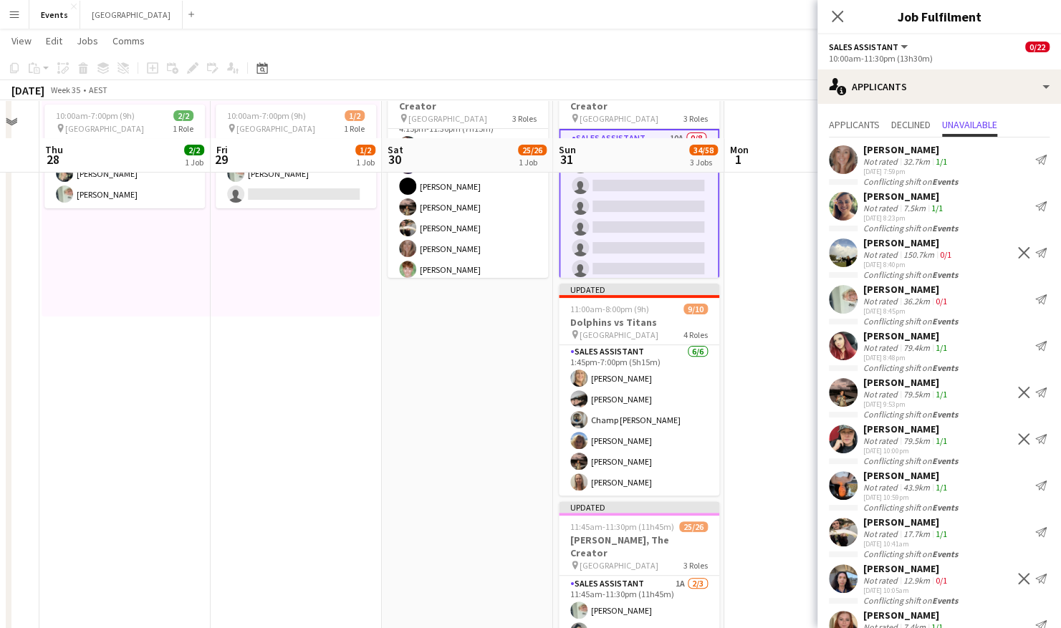
scroll to position [238, 0]
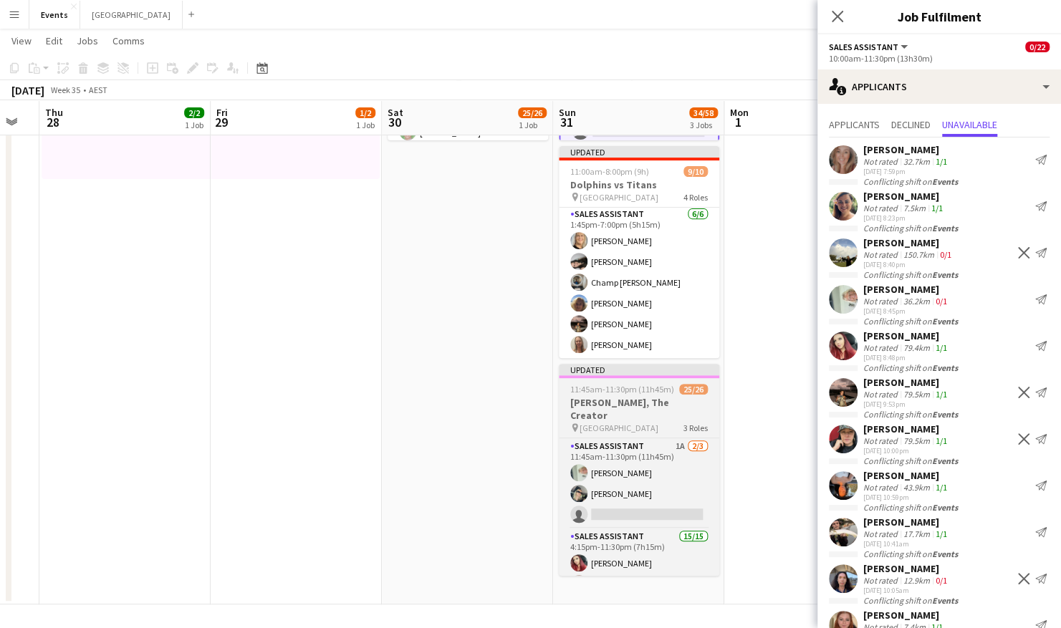
click at [636, 394] on span "11:45am-11:30pm (11h45m)" at bounding box center [622, 389] width 104 height 11
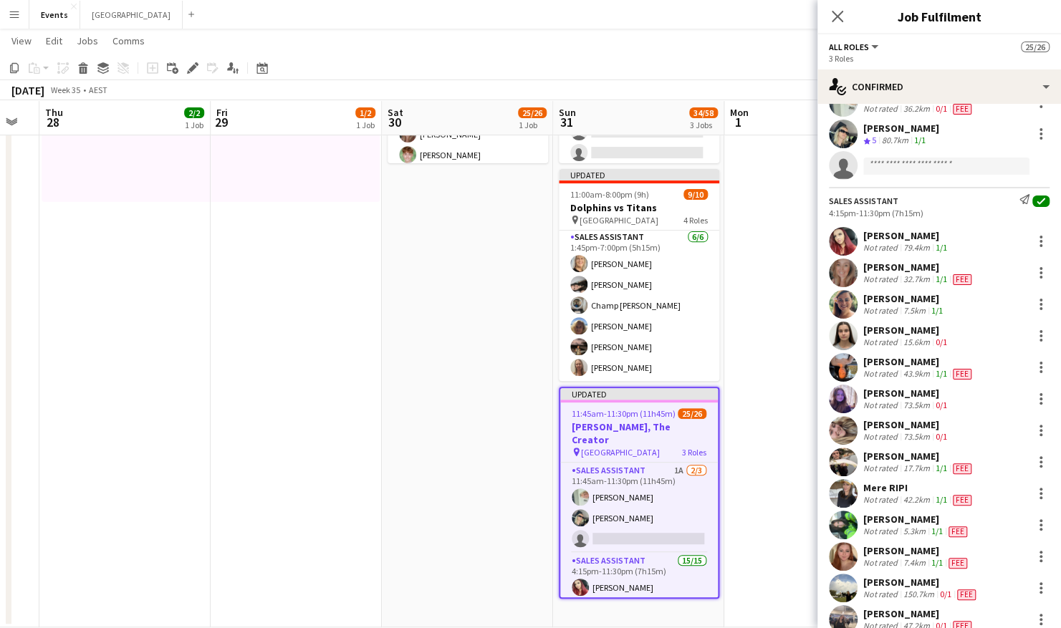
scroll to position [129, 0]
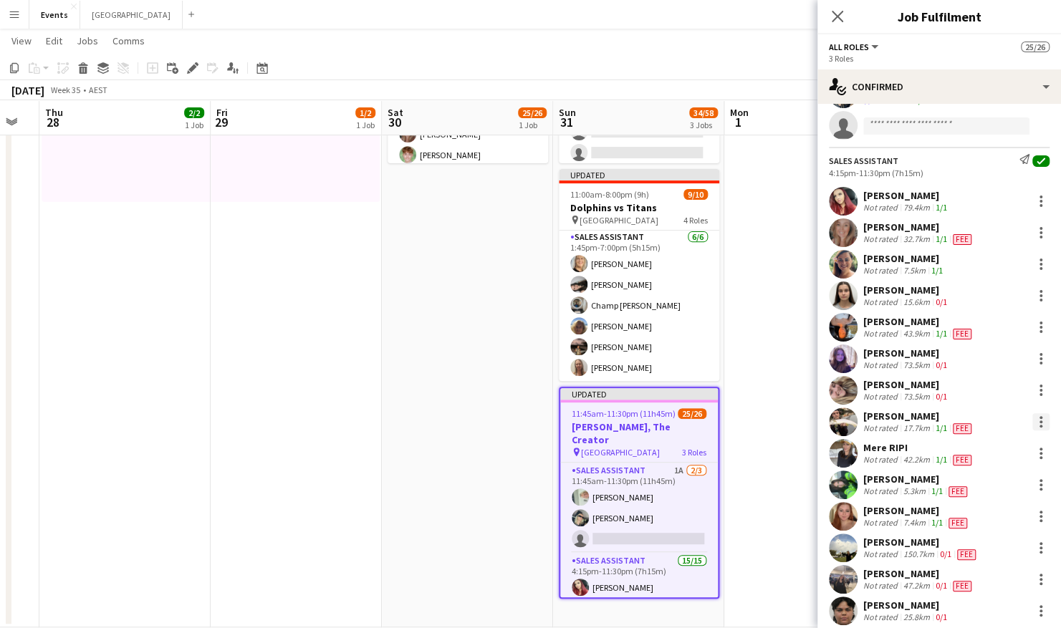
click at [1032, 420] on div at bounding box center [1040, 421] width 17 height 17
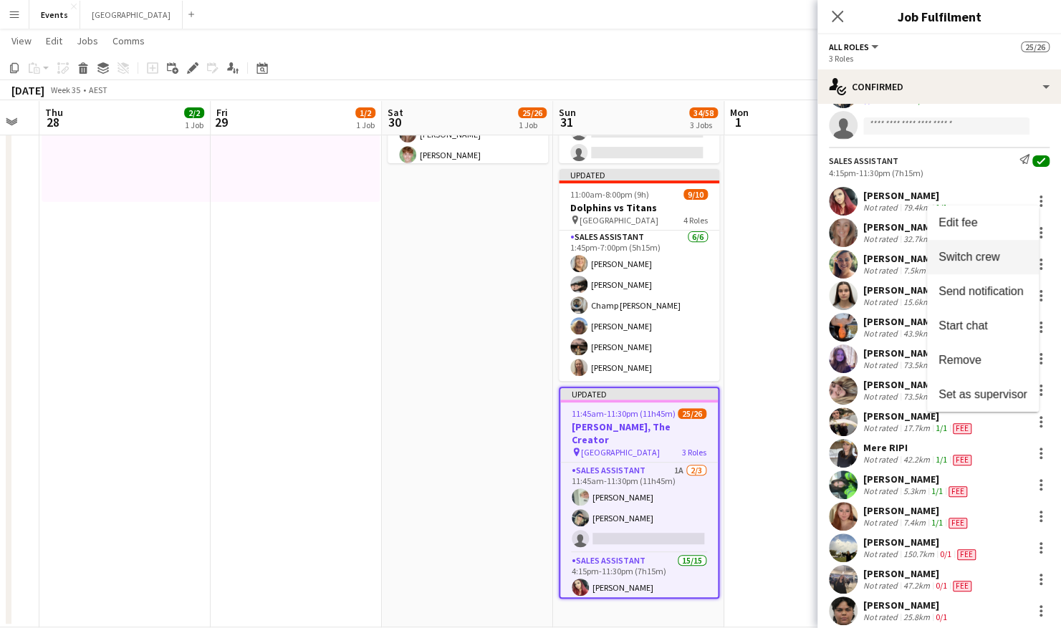
click at [983, 255] on span "Switch crew" at bounding box center [968, 256] width 61 height 12
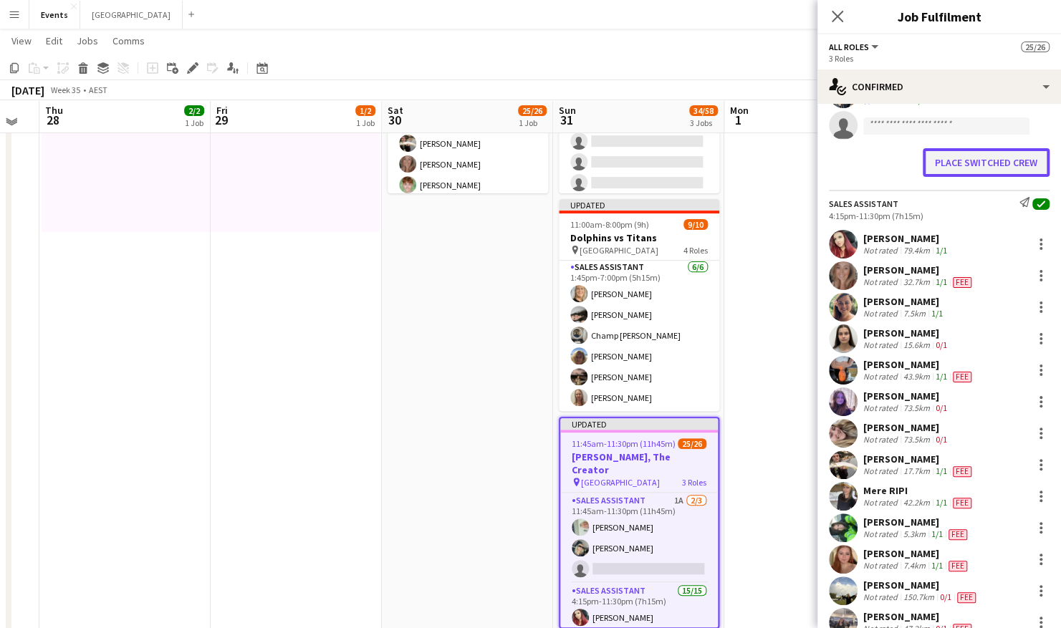
click at [956, 162] on button "Place switched crew" at bounding box center [986, 162] width 127 height 29
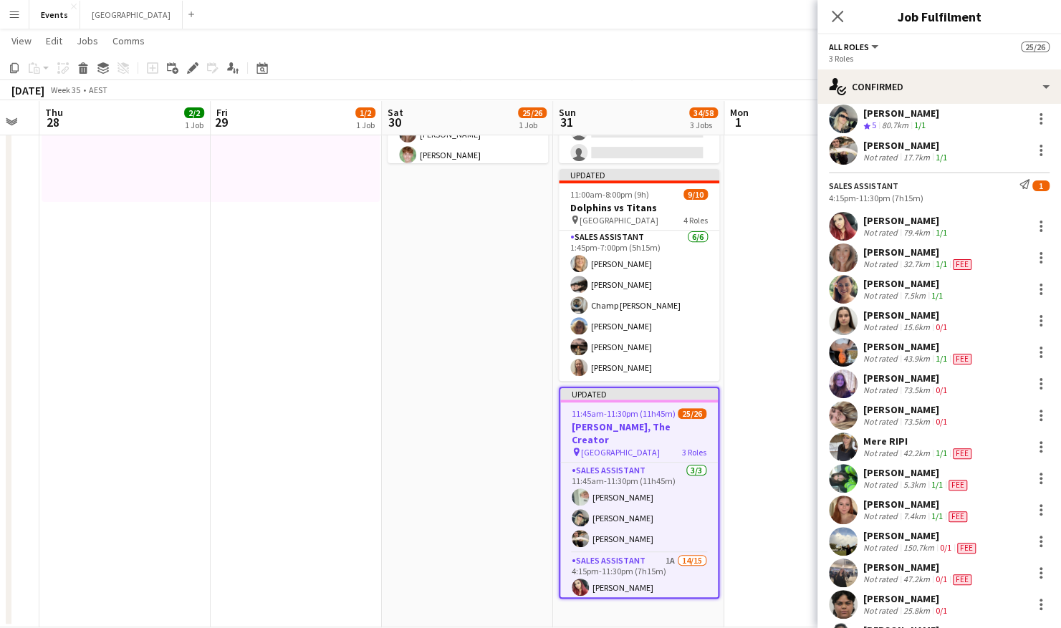
scroll to position [103, 0]
click at [1039, 150] on div at bounding box center [1040, 151] width 3 height 3
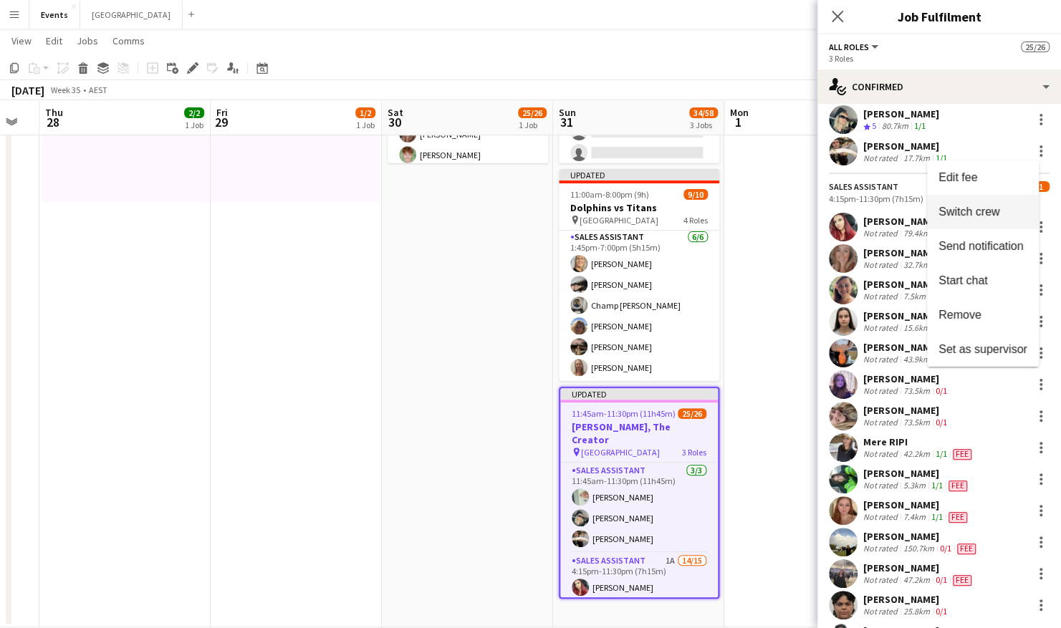
click at [993, 213] on span "Switch crew" at bounding box center [968, 212] width 61 height 12
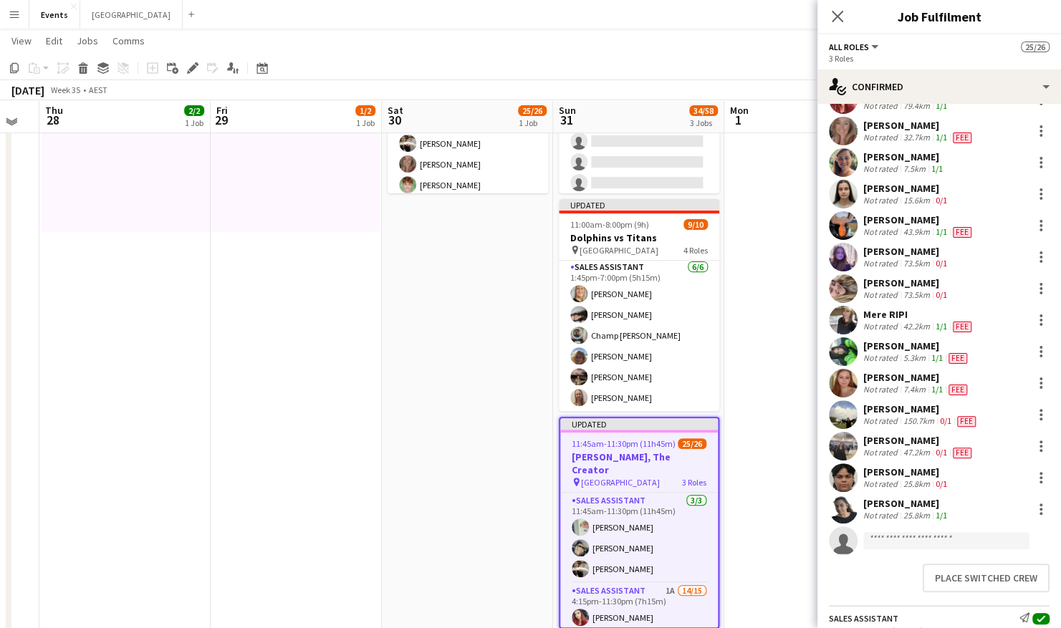
scroll to position [234, 0]
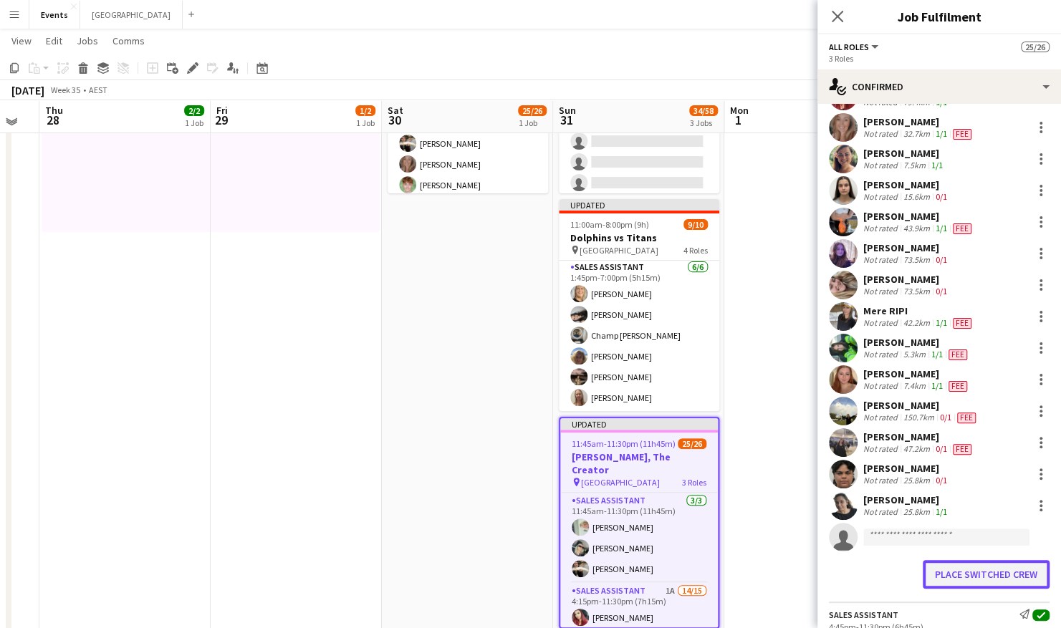
click at [977, 572] on button "Place switched crew" at bounding box center [986, 574] width 127 height 29
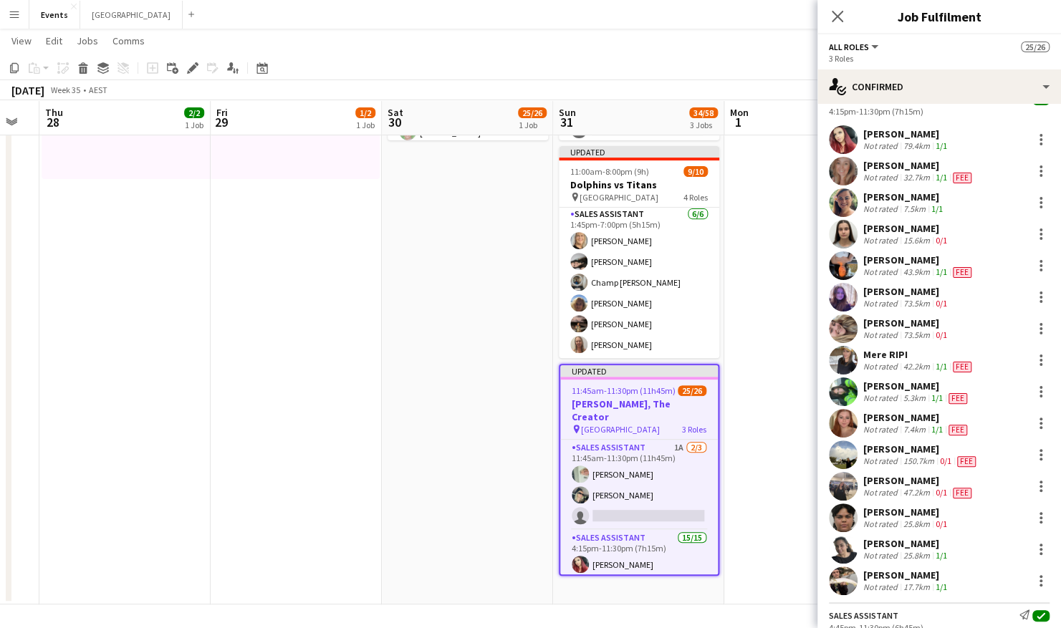
scroll to position [192, 0]
click at [1034, 421] on div at bounding box center [1040, 421] width 17 height 17
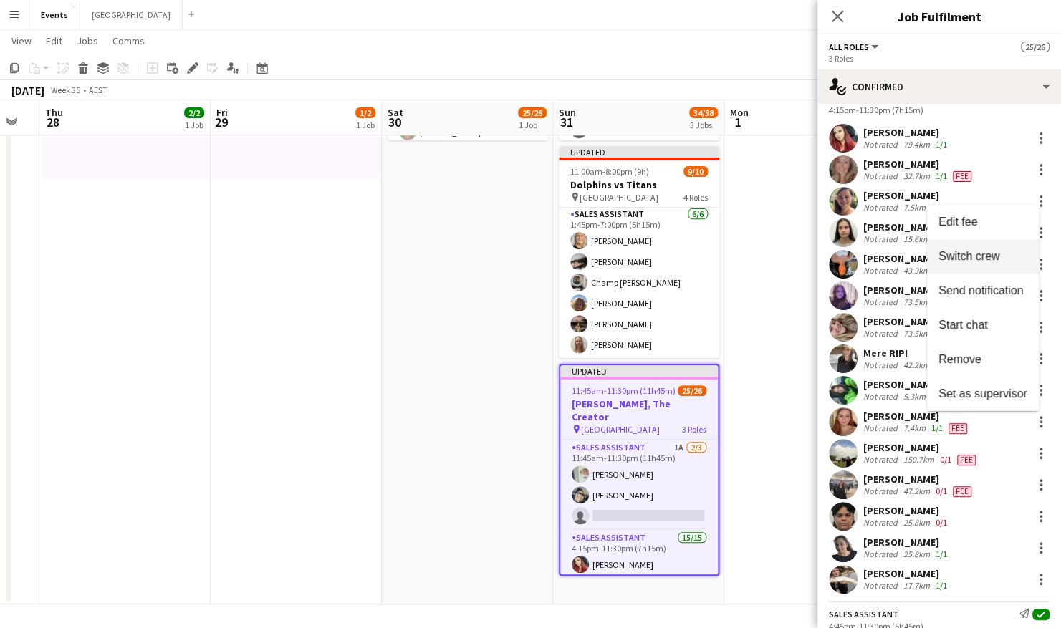
click at [996, 251] on span "Switch crew" at bounding box center [968, 256] width 61 height 12
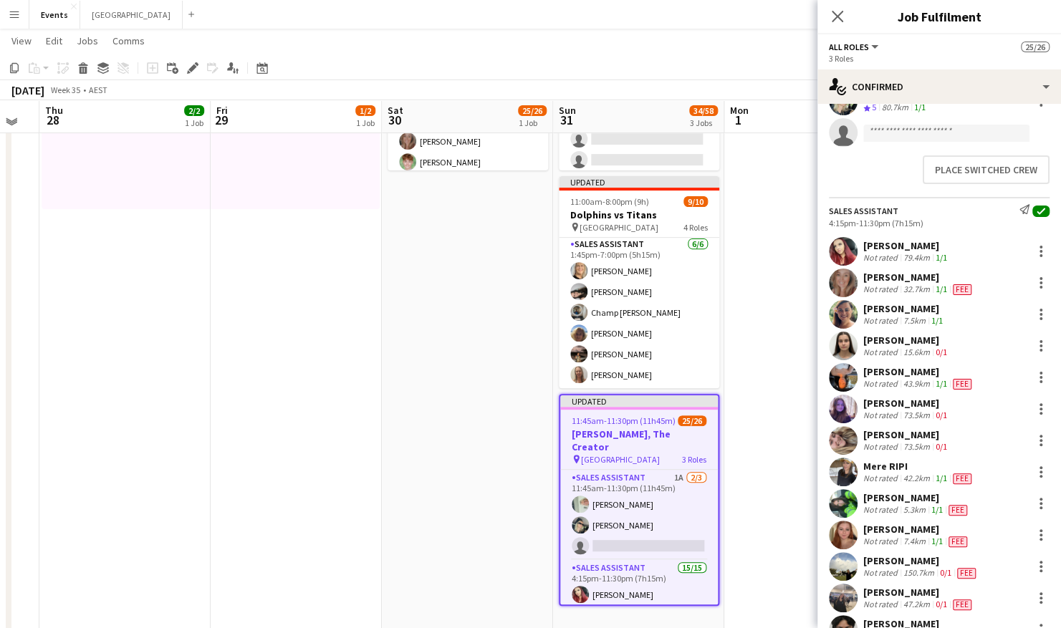
scroll to position [119, 0]
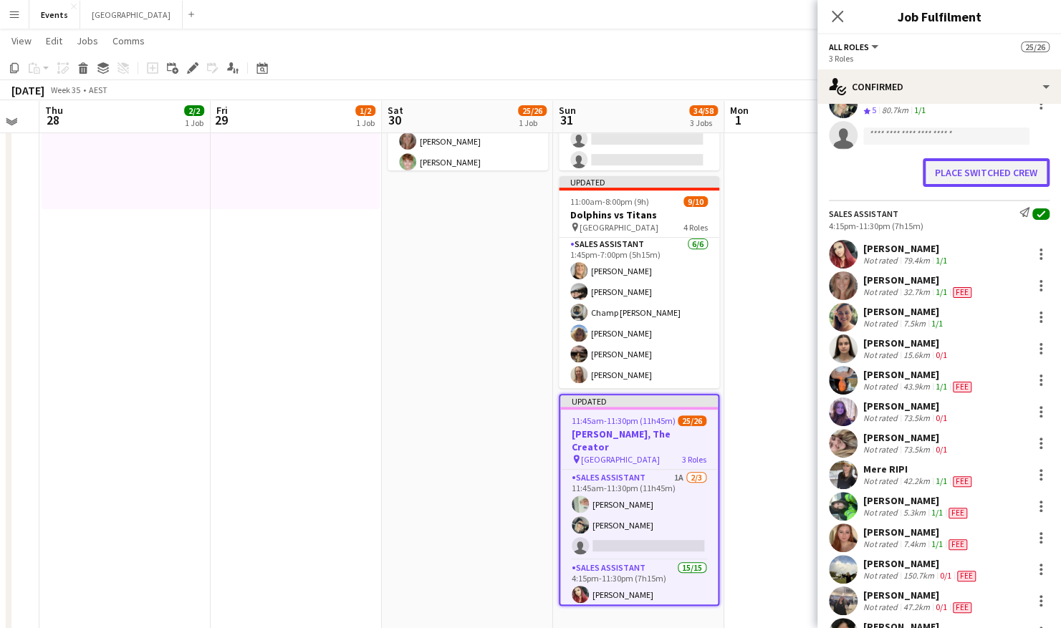
click at [943, 170] on button "Place switched crew" at bounding box center [986, 172] width 127 height 29
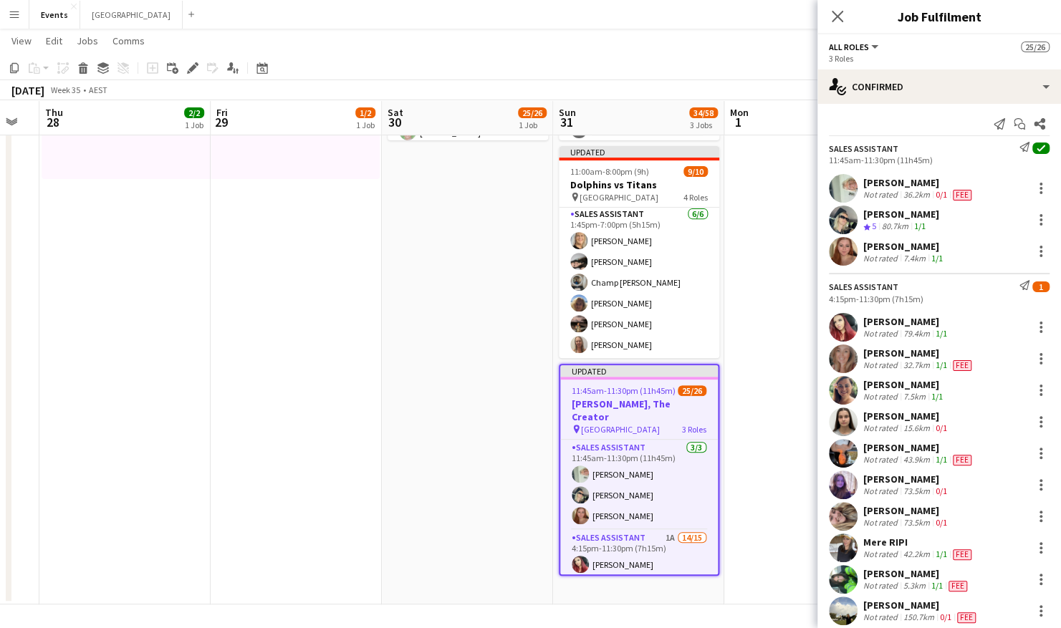
scroll to position [0, 0]
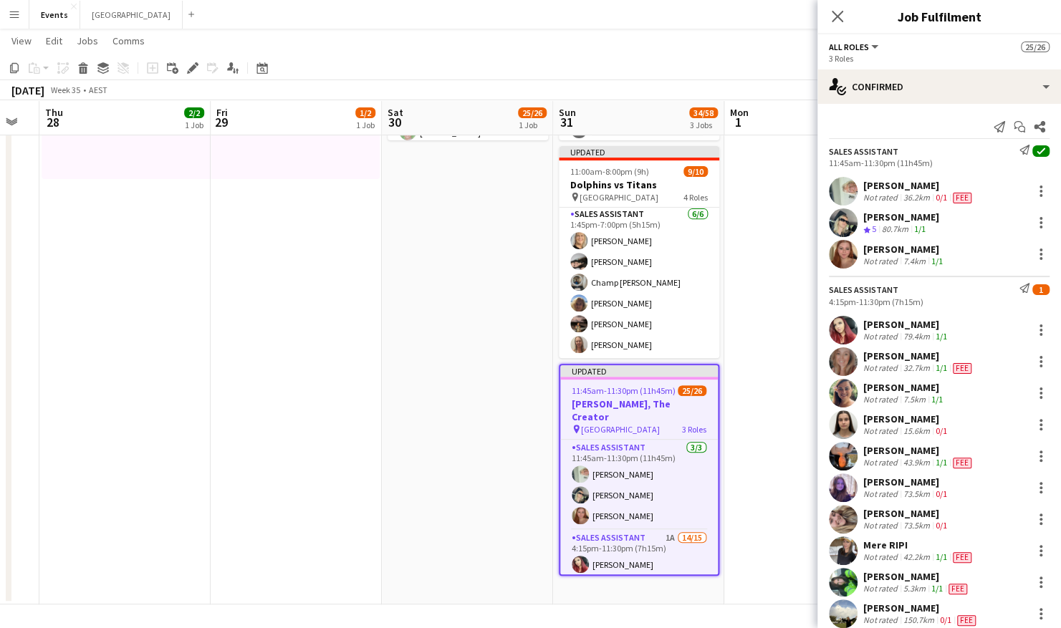
click at [931, 283] on div "Sales Assistant Send notification 1 4:15pm-11:30pm (7h15m)" at bounding box center [939, 295] width 244 height 24
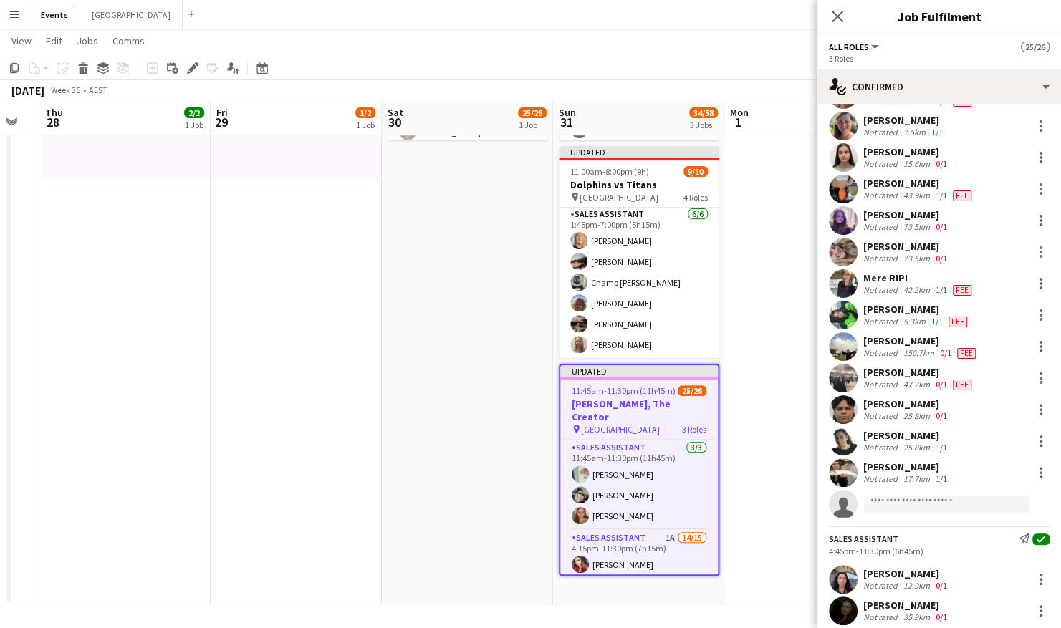
scroll to position [273, 0]
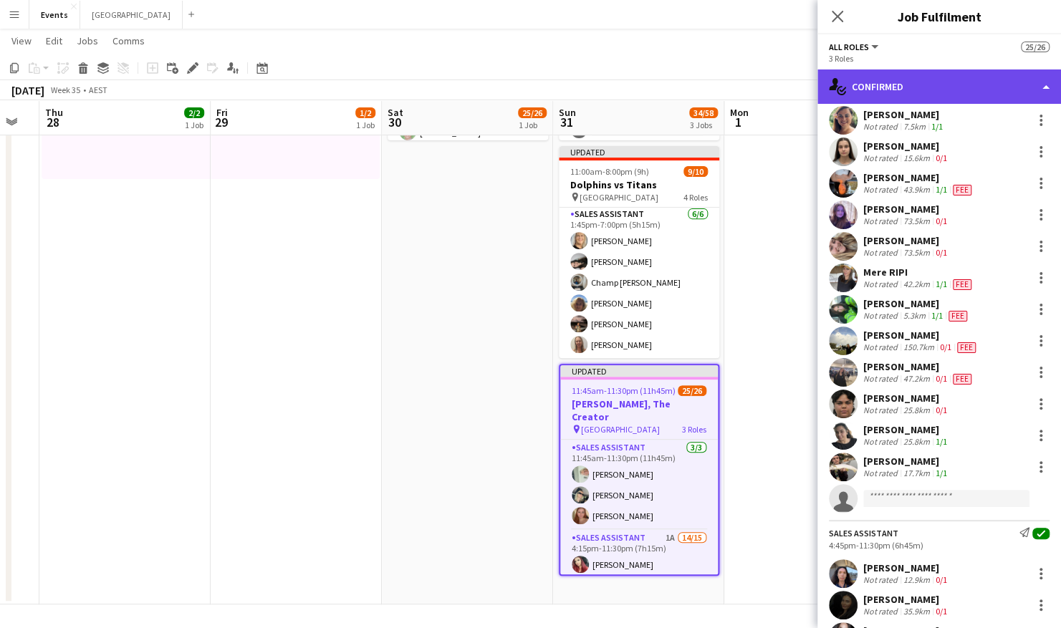
click at [960, 82] on div "single-neutral-actions-check-2 Confirmed" at bounding box center [939, 86] width 244 height 34
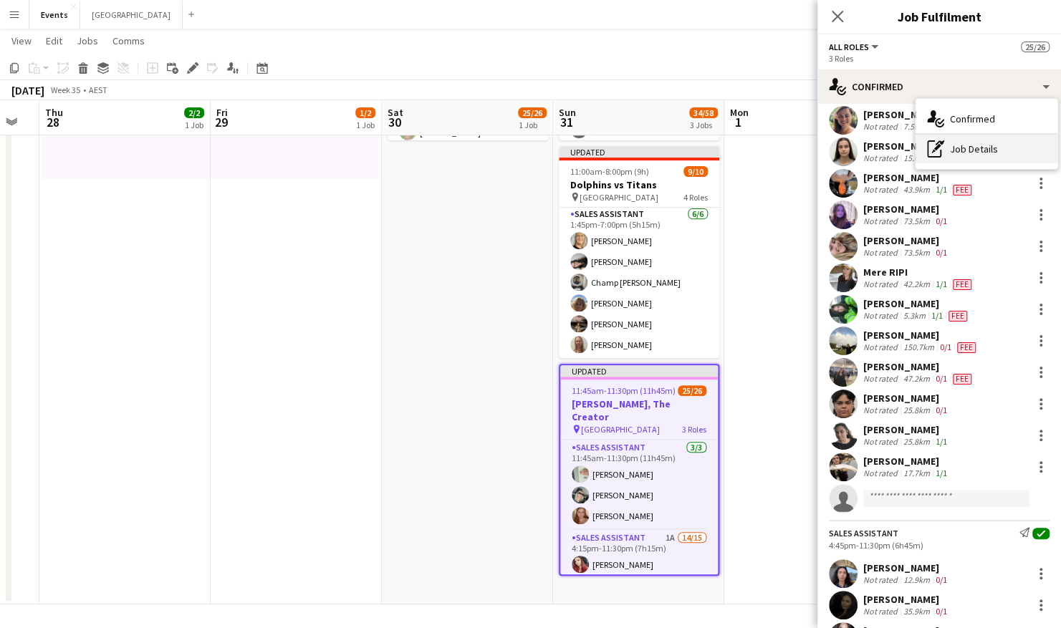
click at [970, 152] on div "pen-write Job Details" at bounding box center [986, 149] width 142 height 29
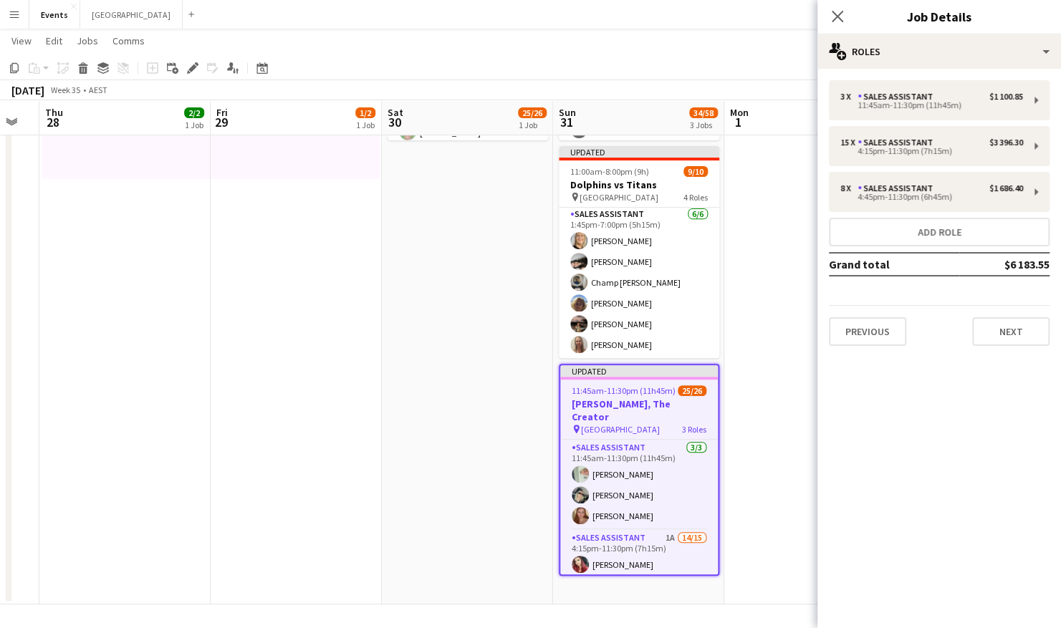
click at [767, 371] on app-date-cell at bounding box center [809, 264] width 171 height 682
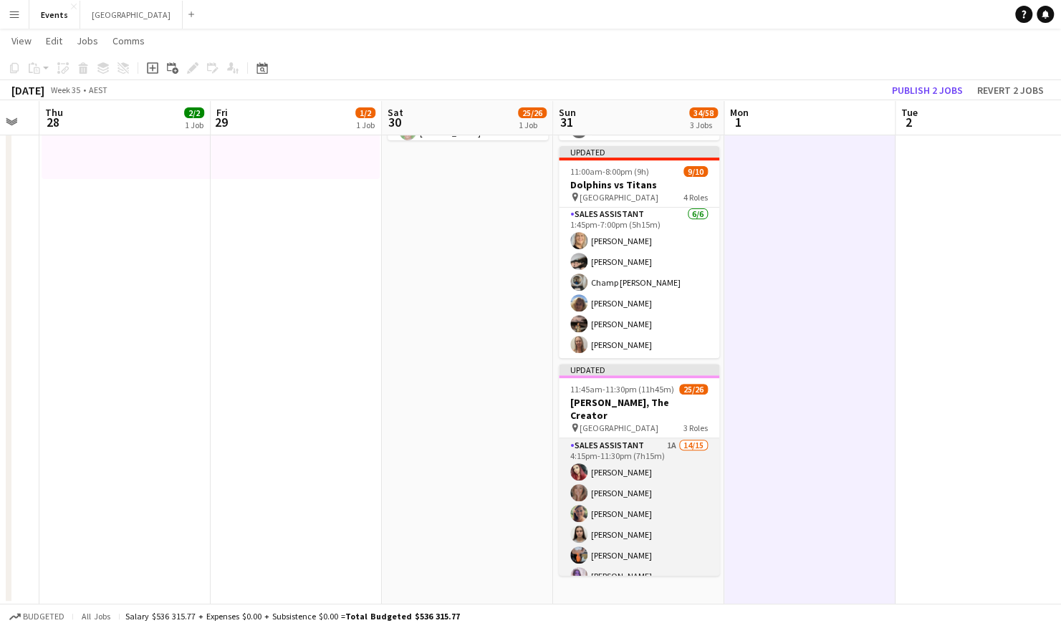
click at [636, 446] on app-card-role "Sales Assistant 1A 14/15 4:15pm-11:30pm (7h15m) Amber Cowan Rhiannon Bourke Jac…" at bounding box center [639, 608] width 160 height 340
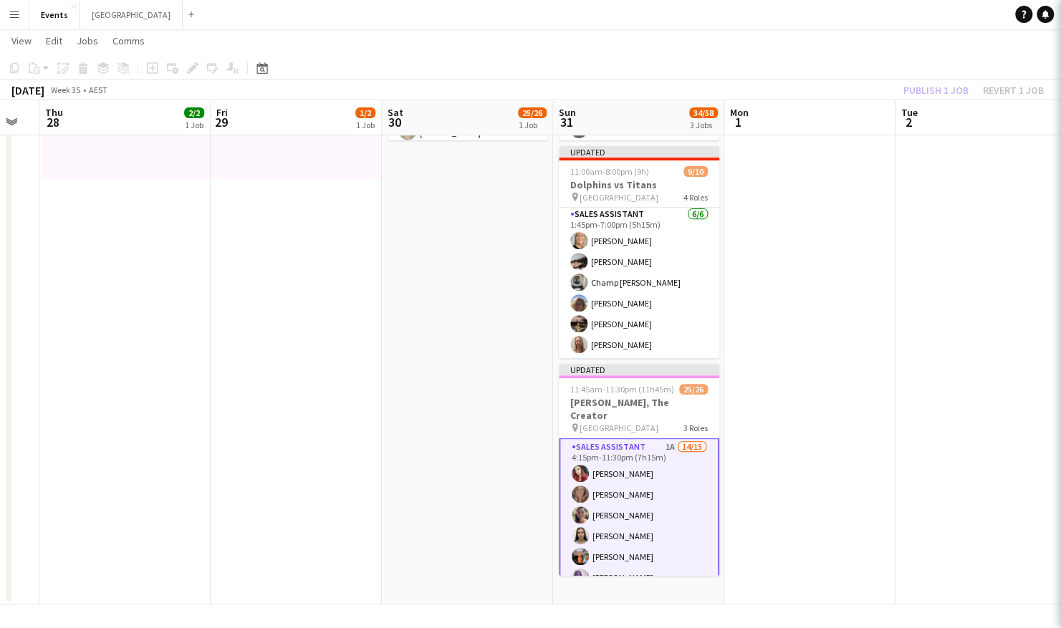
scroll to position [92, 0]
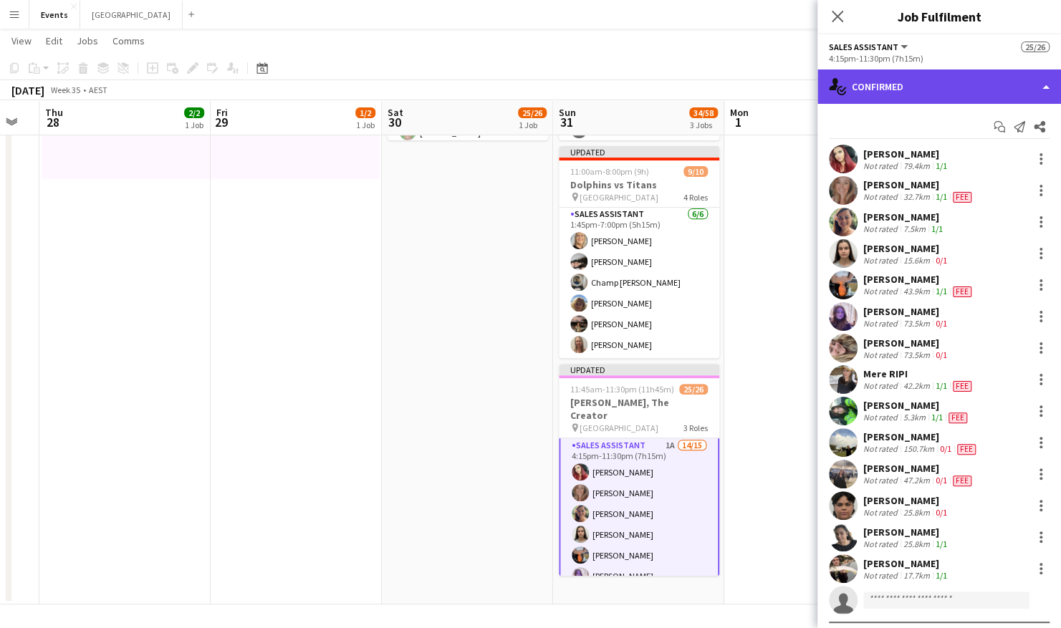
click at [971, 83] on div "single-neutral-actions-check-2 Confirmed" at bounding box center [939, 86] width 244 height 34
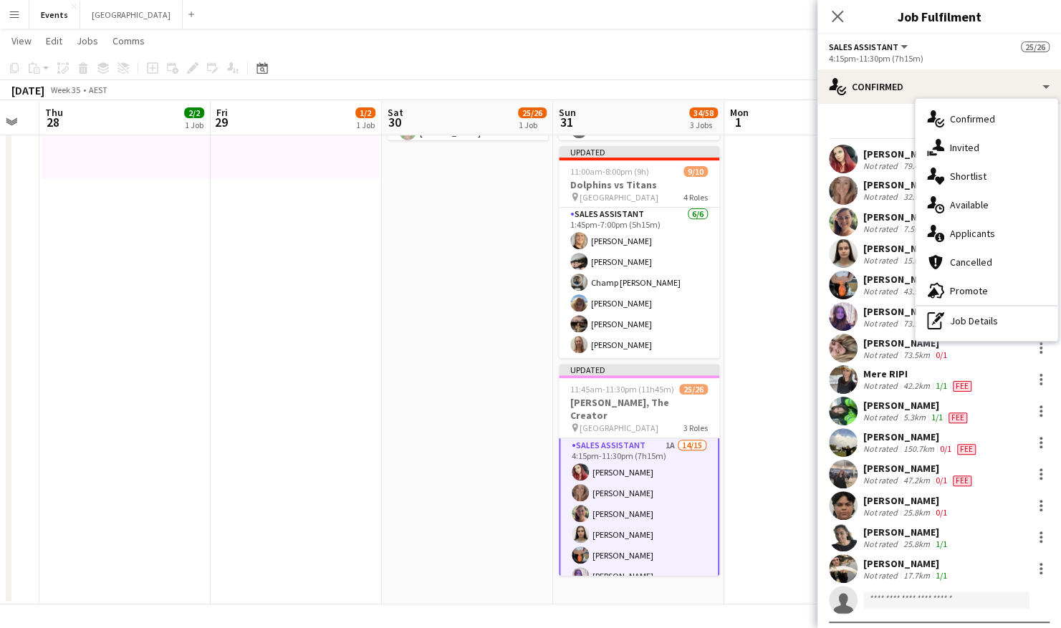
drag, startPoint x: 974, startPoint y: 234, endPoint x: 948, endPoint y: 225, distance: 27.2
click at [948, 225] on div "single-neutral-actions-information Applicants" at bounding box center [986, 233] width 142 height 29
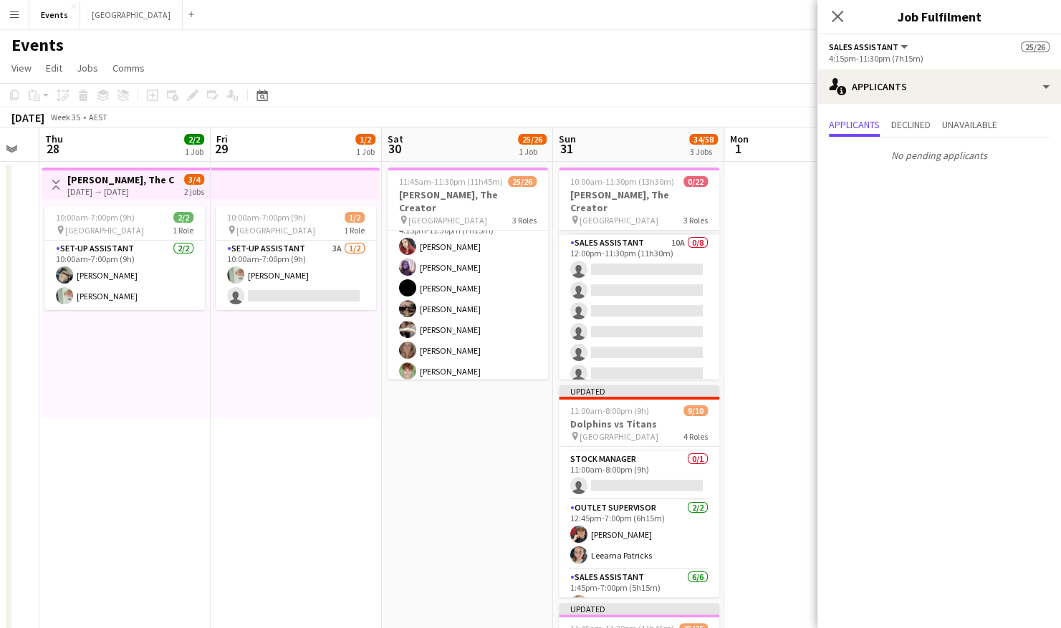
scroll to position [191, 0]
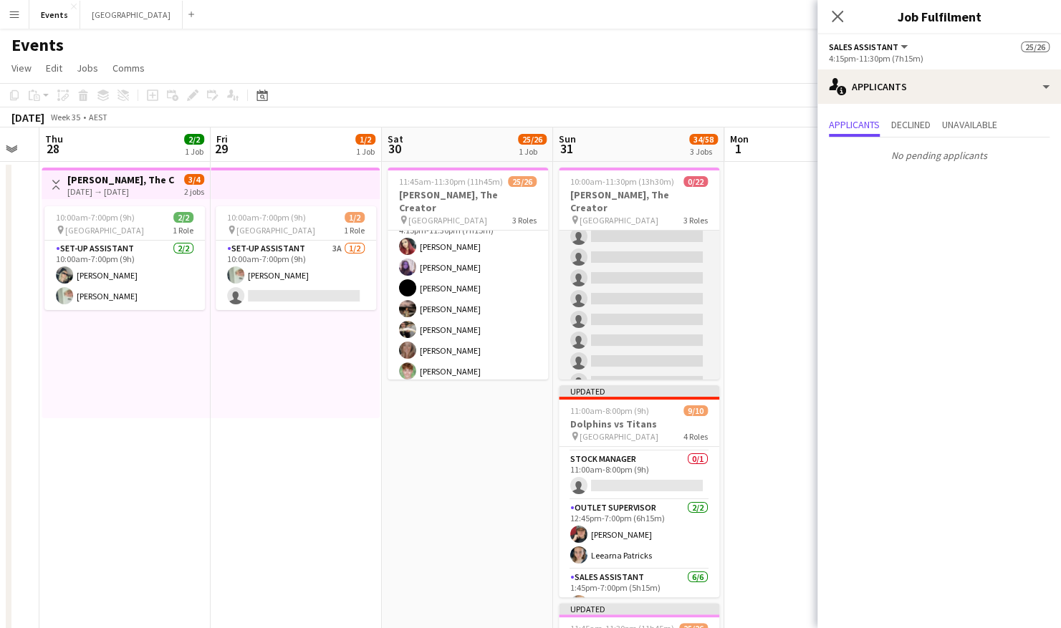
click at [632, 244] on app-card-role "Sales Assistant 10A 0/8 10:00am-11:30pm (13h30m) single-neutral-actions single-…" at bounding box center [639, 299] width 160 height 194
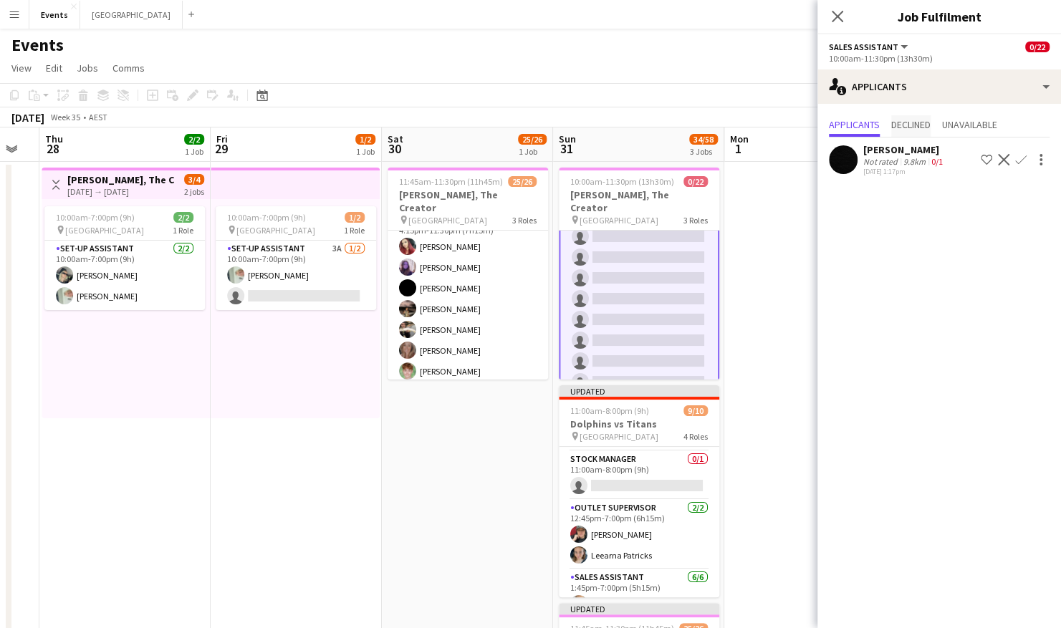
click at [924, 119] on div "Applicants Declined Unavailable Jill VAN HALEN Not rated 9.8km 0/1 19-08-2025 1…" at bounding box center [939, 147] width 244 height 87
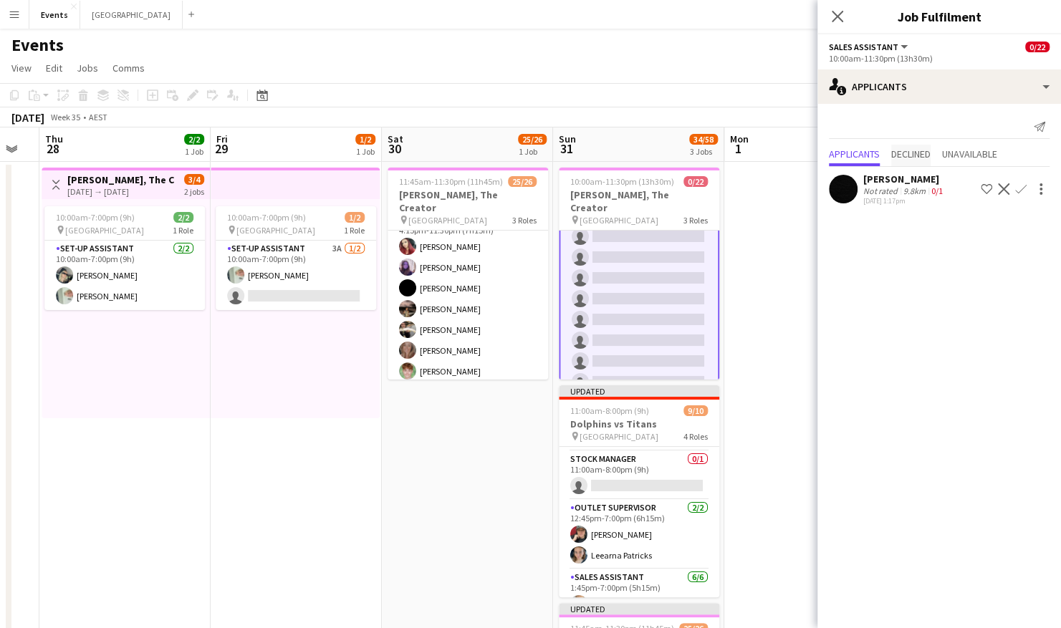
click at [913, 150] on span "Declined" at bounding box center [910, 154] width 39 height 10
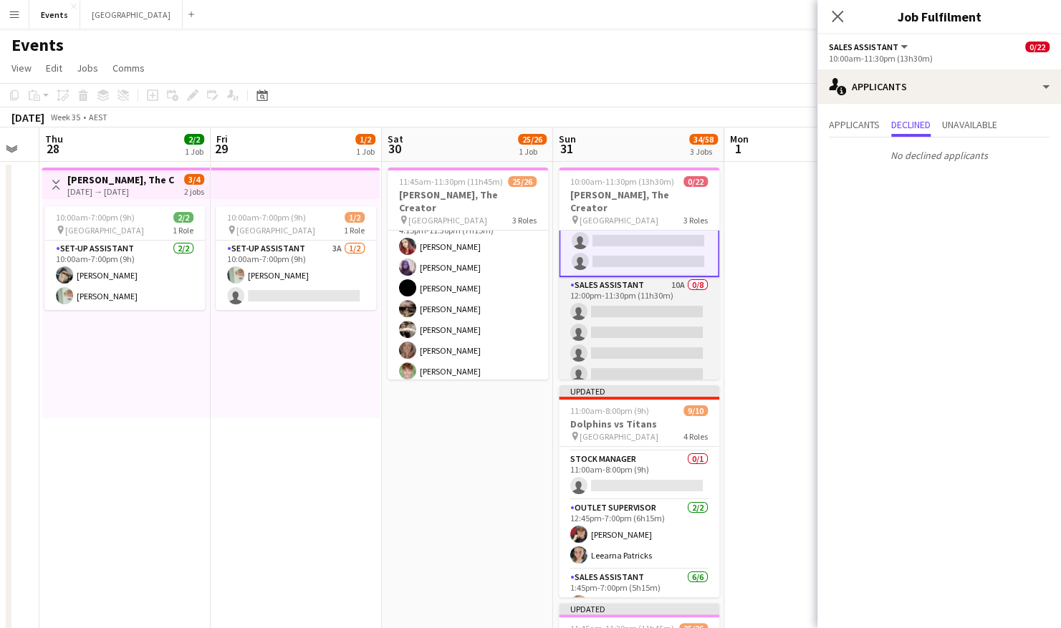
click at [628, 293] on app-card-role "Sales Assistant 10A 0/8 12:00pm-11:30pm (11h30m) single-neutral-actions single-…" at bounding box center [639, 374] width 160 height 194
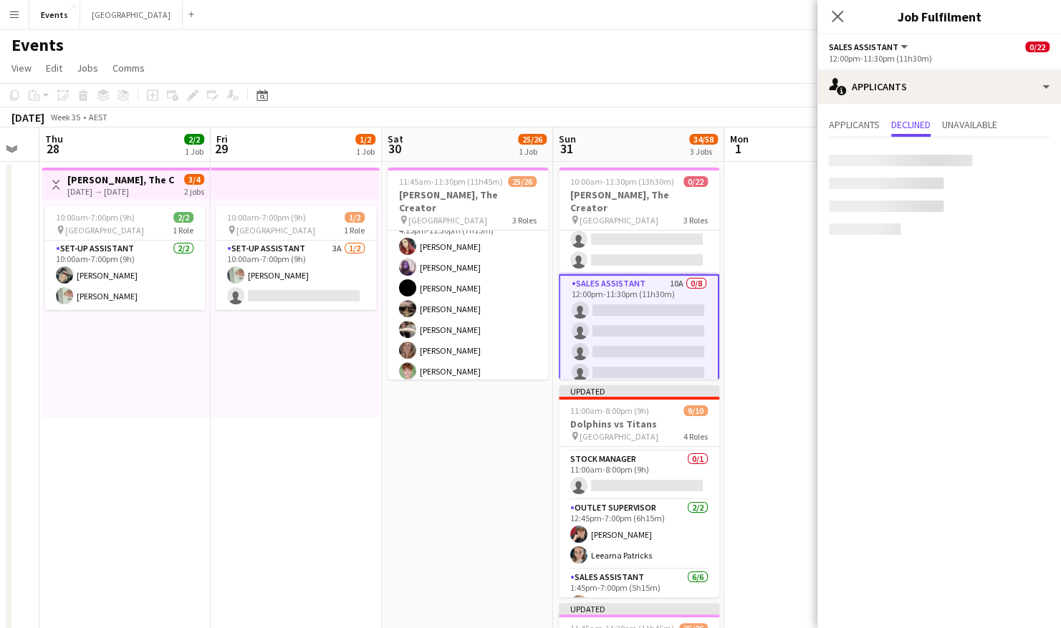
scroll to position [149, 0]
click at [857, 122] on span "Applicants" at bounding box center [854, 125] width 51 height 10
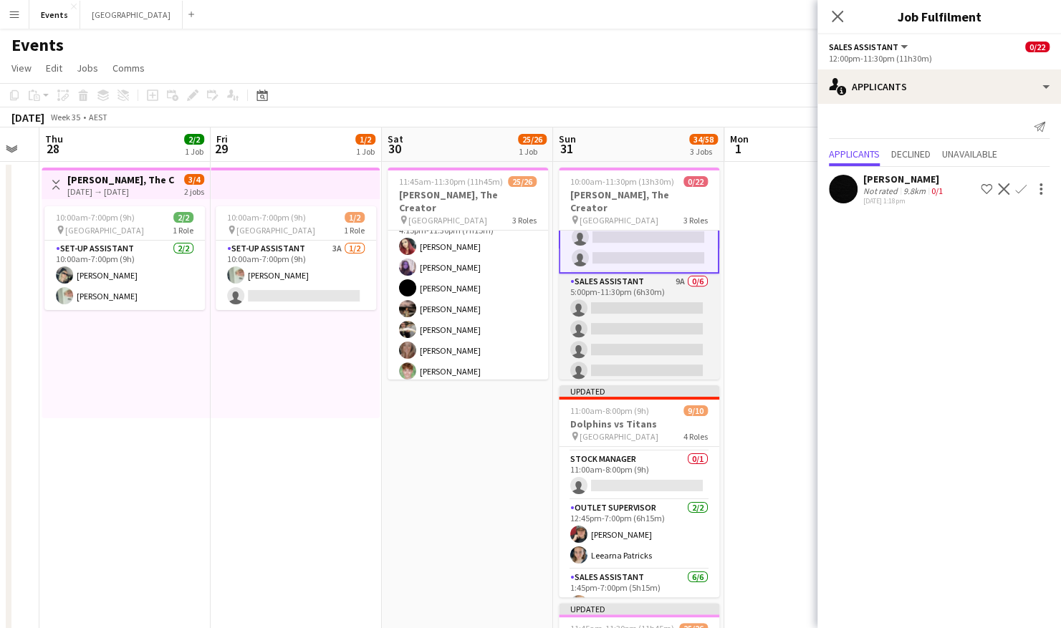
click at [636, 299] on app-card-role "Sales Assistant 9A 0/6 5:00pm-11:30pm (6h30m) single-neutral-actions single-neu…" at bounding box center [639, 350] width 160 height 153
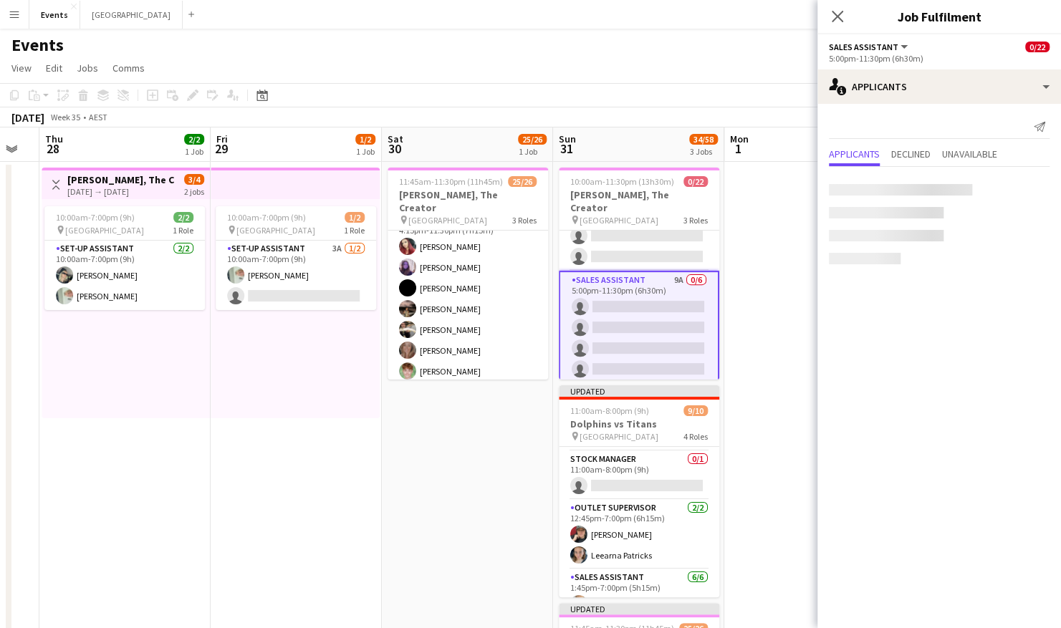
scroll to position [347, 0]
click at [904, 160] on span "Declined" at bounding box center [910, 155] width 39 height 21
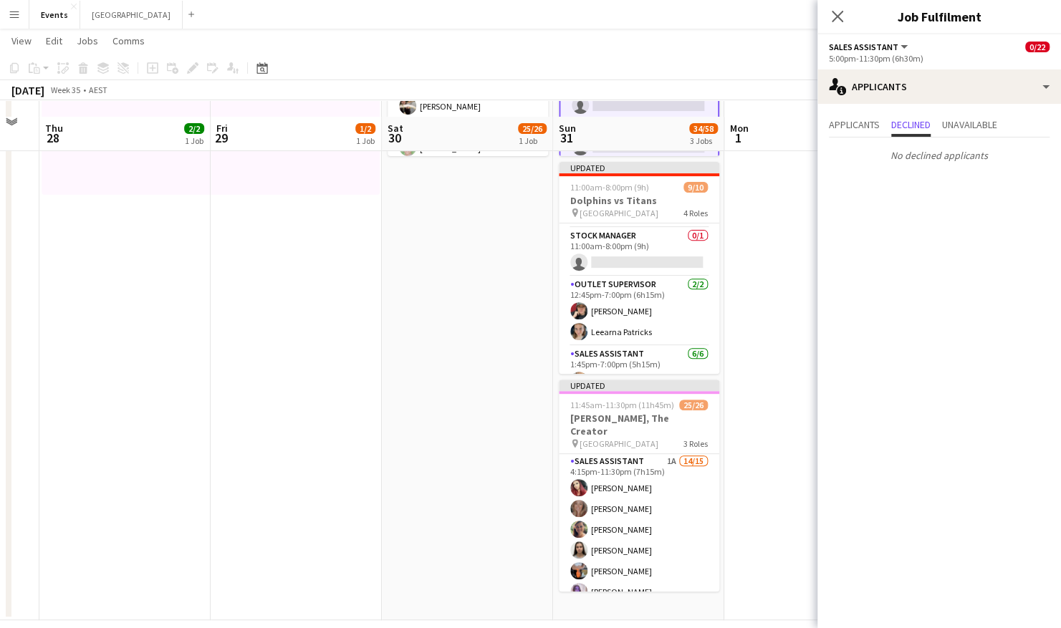
scroll to position [238, 0]
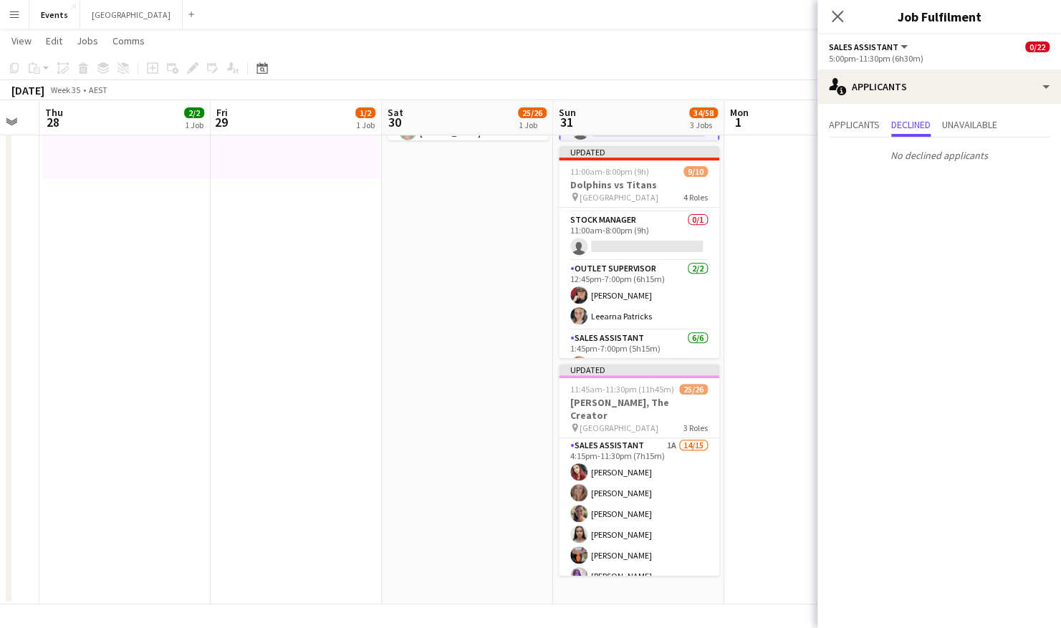
click at [775, 370] on app-date-cell at bounding box center [809, 264] width 171 height 682
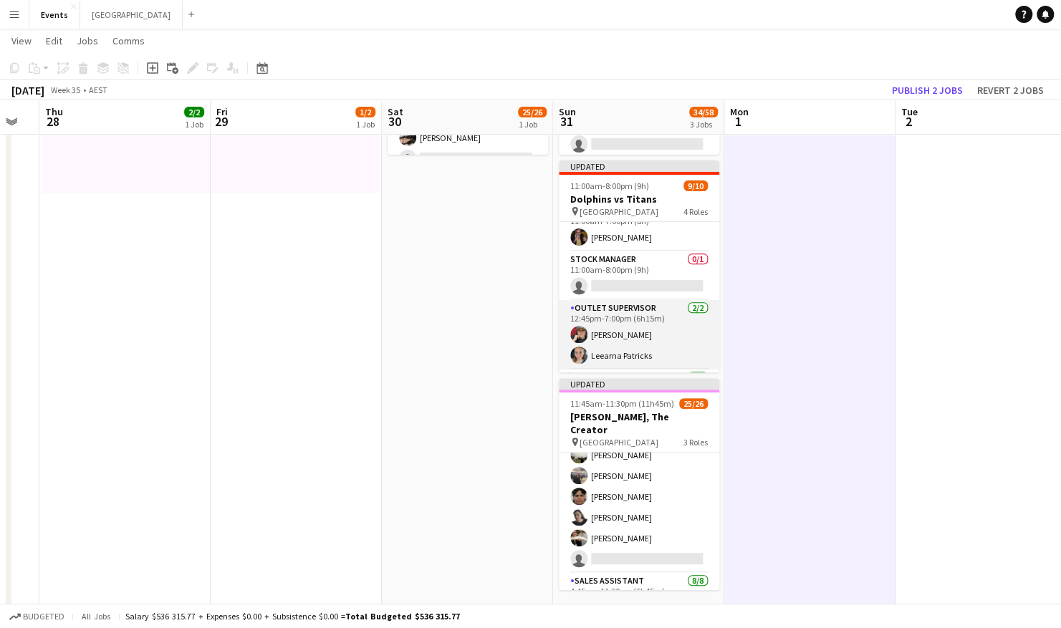
scroll to position [14, 0]
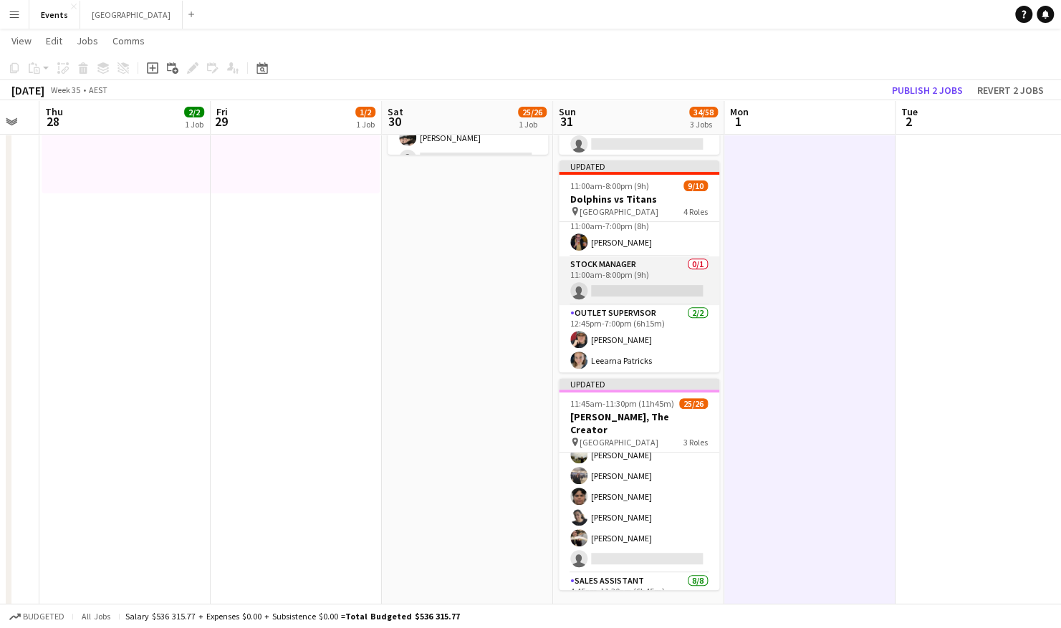
click at [640, 275] on app-card-role "Stock Manager 0/1 11:00am-8:00pm (9h) single-neutral-actions" at bounding box center [639, 280] width 160 height 49
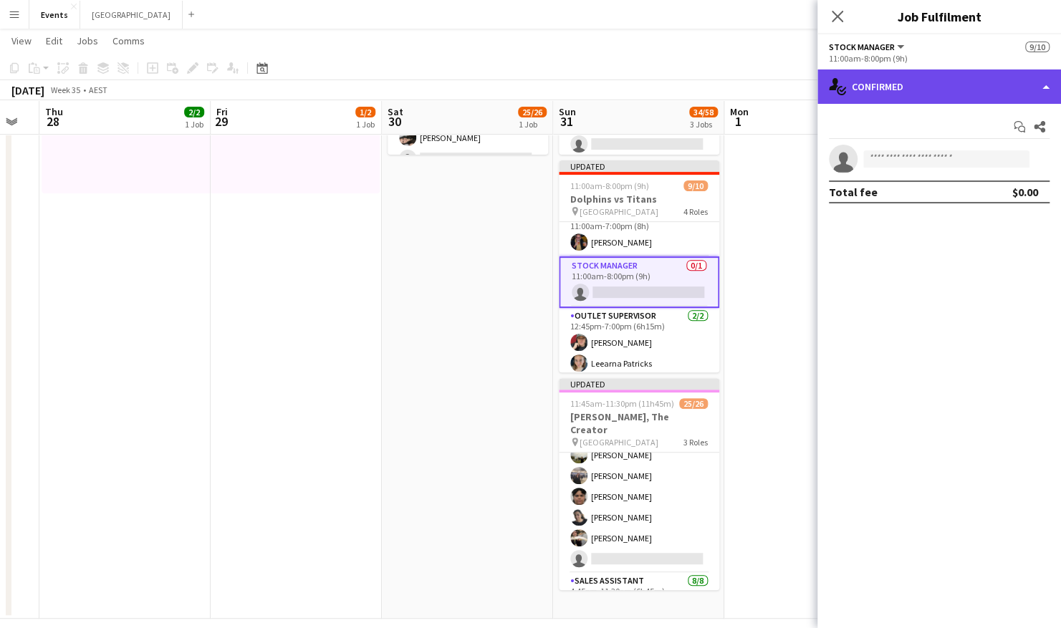
click at [943, 87] on div "single-neutral-actions-check-2 Confirmed" at bounding box center [939, 86] width 244 height 34
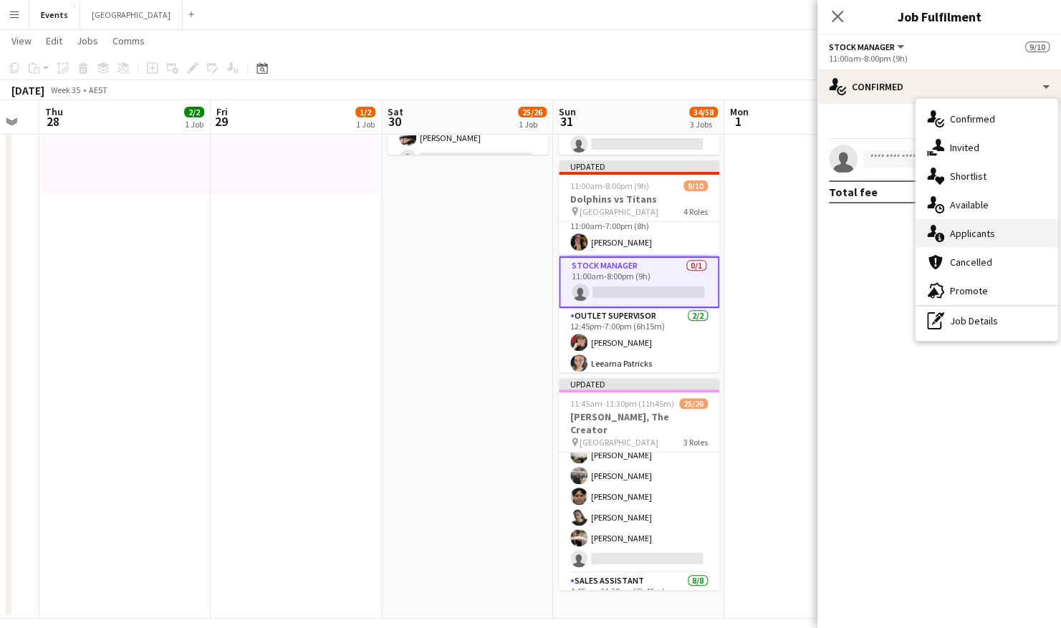
click at [976, 234] on div "single-neutral-actions-information Applicants" at bounding box center [986, 233] width 142 height 29
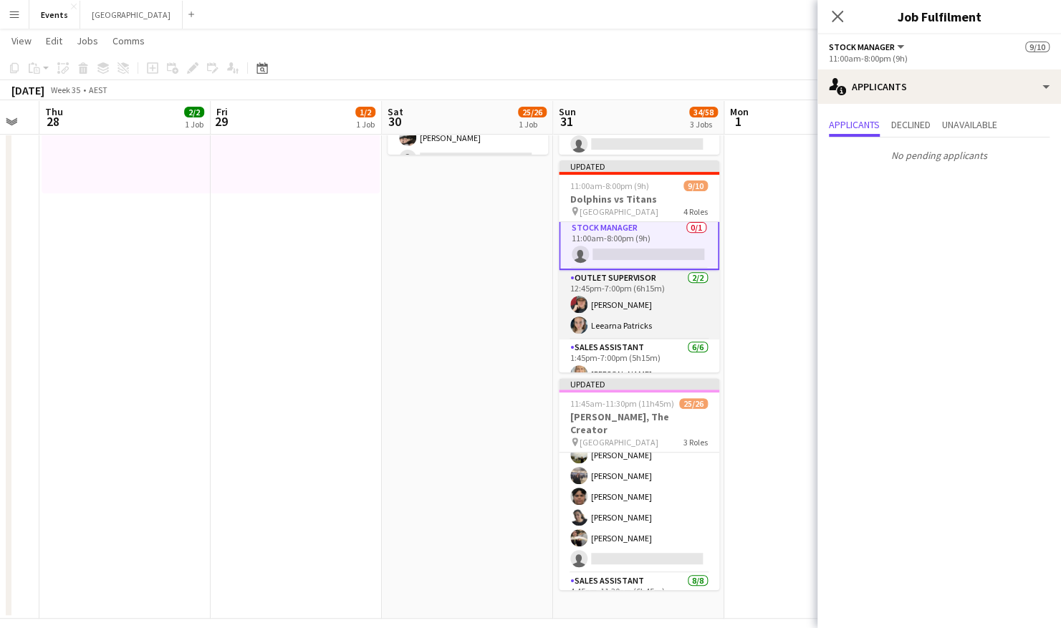
click at [659, 279] on app-card-role "Outlet Supervisor 2/2 12:45pm-7:00pm (6h15m) Rebecca Morris Leearna Patricks" at bounding box center [639, 304] width 160 height 69
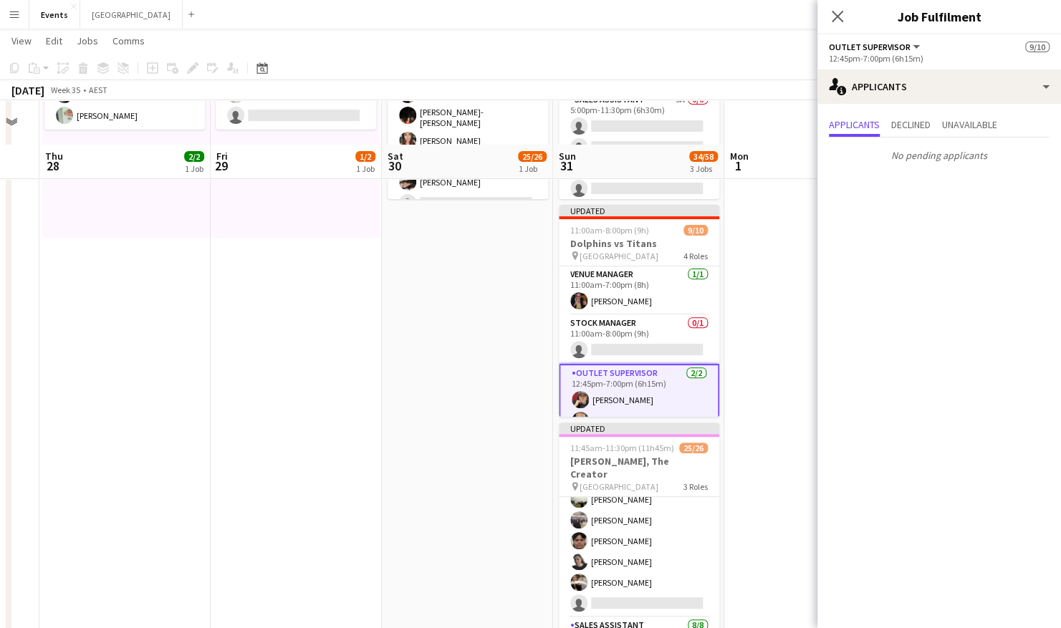
scroll to position [178, 0]
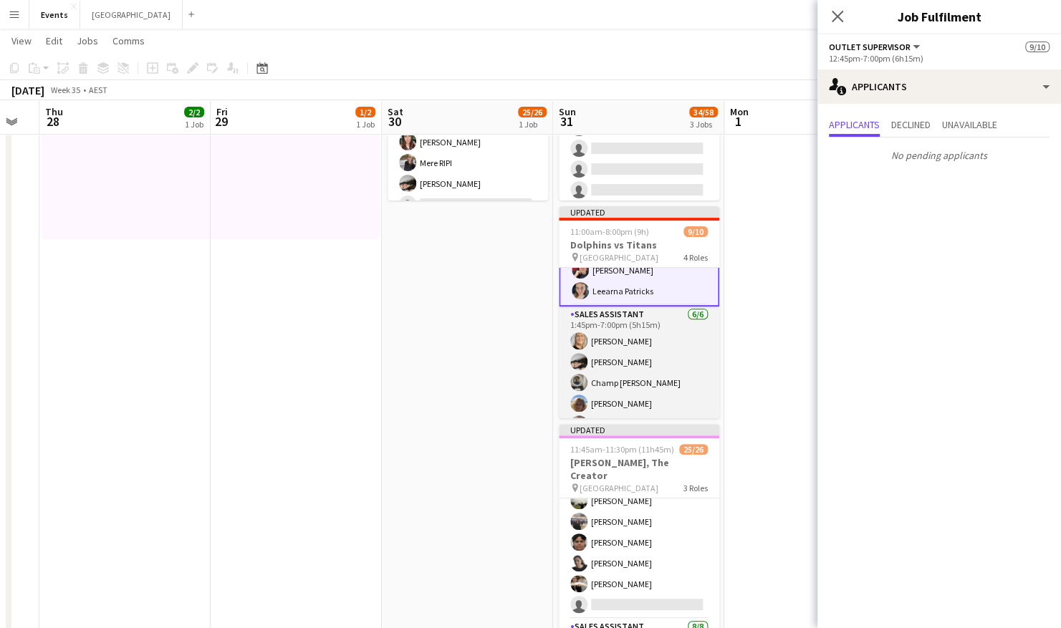
click at [650, 349] on app-card-role "Sales Assistant 6/6 1:45pm-7:00pm (5h15m) Ingrid WOODS Lorna Saunders Champ DAN…" at bounding box center [639, 383] width 160 height 153
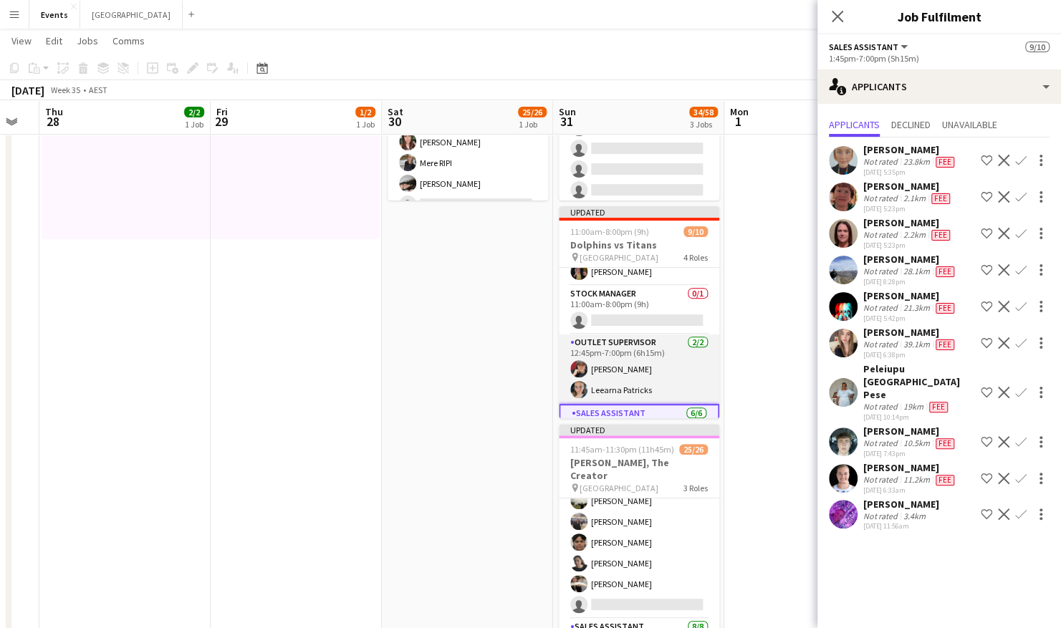
scroll to position [30, 0]
click at [643, 375] on app-card-role "Outlet Supervisor 2/2 12:45pm-7:00pm (6h15m) Rebecca Morris Leearna Patricks" at bounding box center [639, 369] width 160 height 69
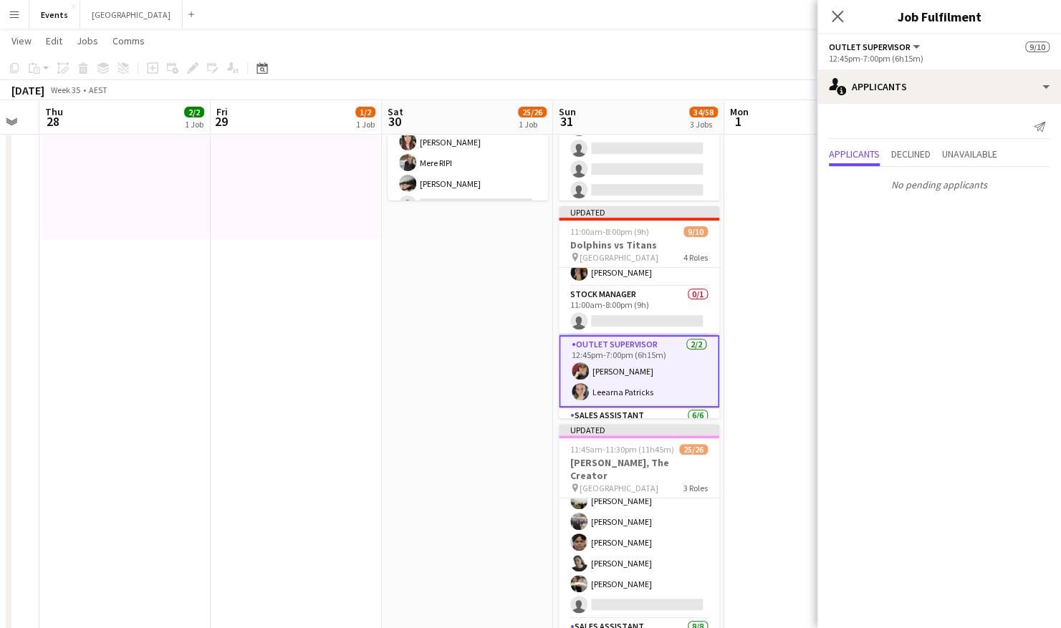
click at [626, 385] on app-card-role "Outlet Supervisor 2/2 12:45pm-7:00pm (6h15m) Rebecca Morris Leearna Patricks" at bounding box center [639, 371] width 160 height 72
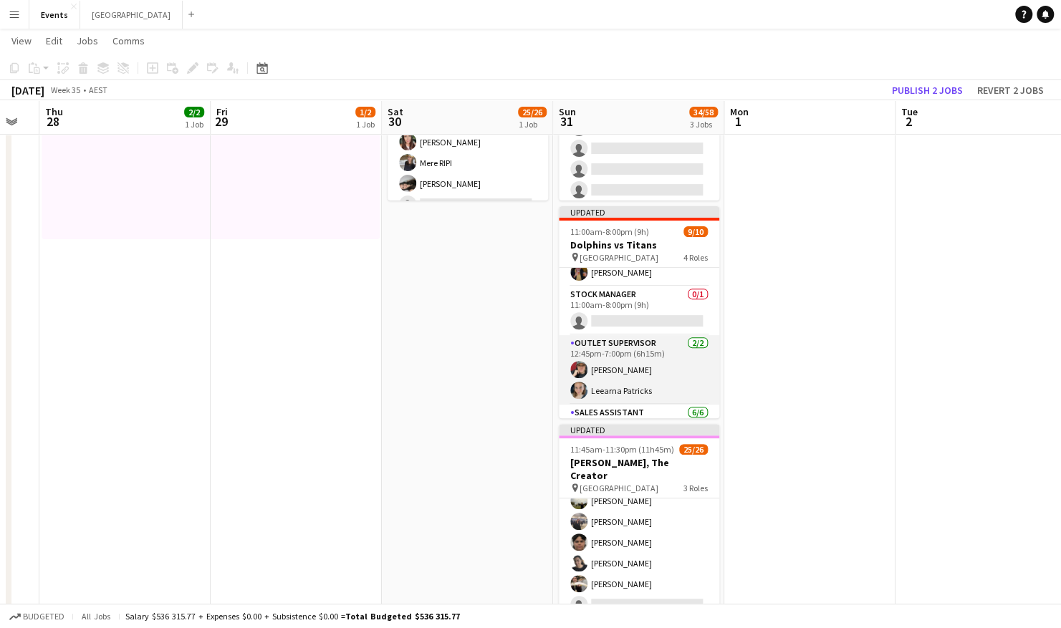
click at [600, 375] on app-card-role "Outlet Supervisor 2/2 12:45pm-7:00pm (6h15m) Rebecca Morris Leearna Patricks" at bounding box center [639, 369] width 160 height 69
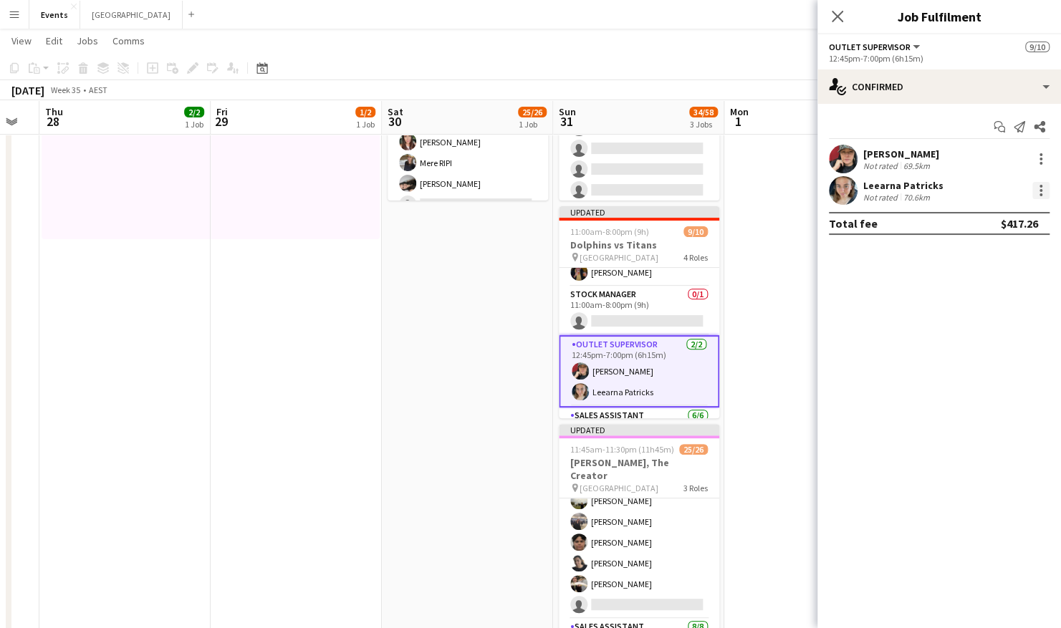
click at [1047, 188] on div at bounding box center [1040, 190] width 17 height 17
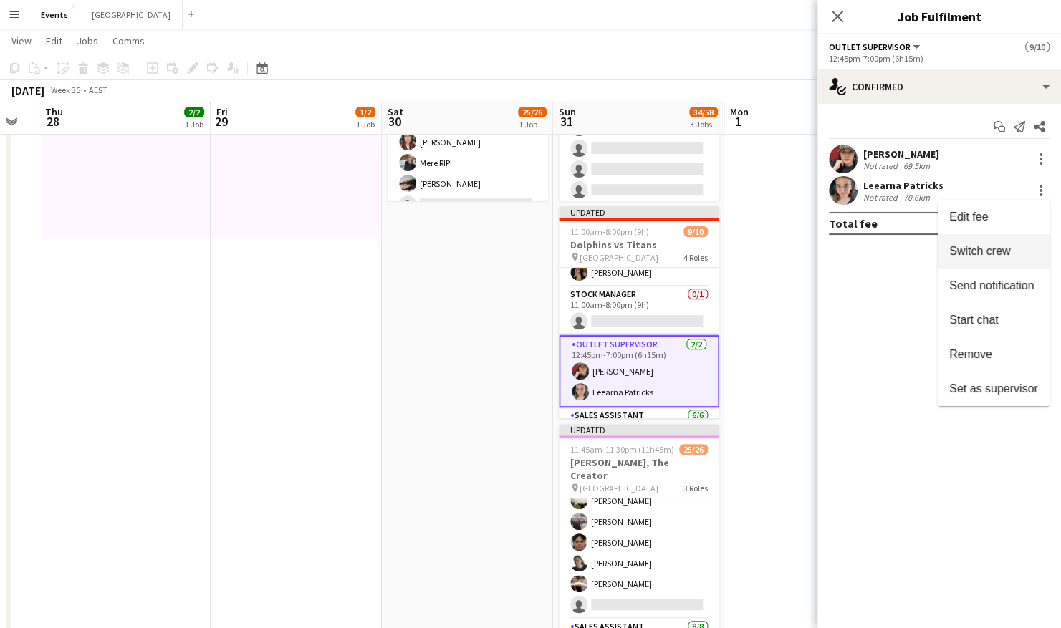
click at [984, 251] on span "Switch crew" at bounding box center [979, 251] width 61 height 12
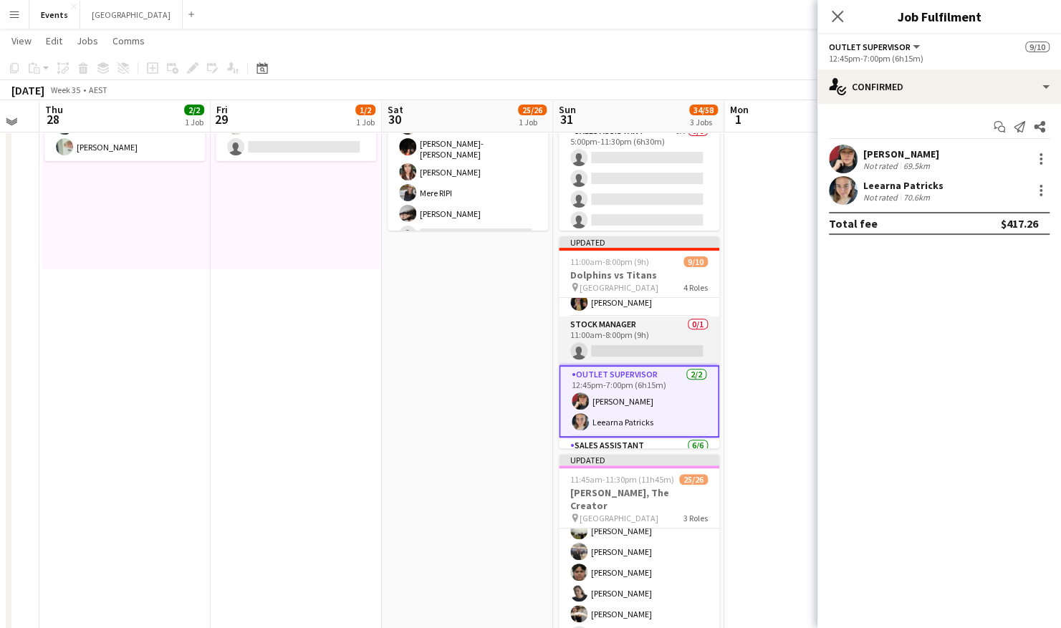
click at [627, 343] on app-card-role "Stock Manager 0/1 11:00am-8:00pm (9h) single-neutral-actions" at bounding box center [639, 341] width 160 height 49
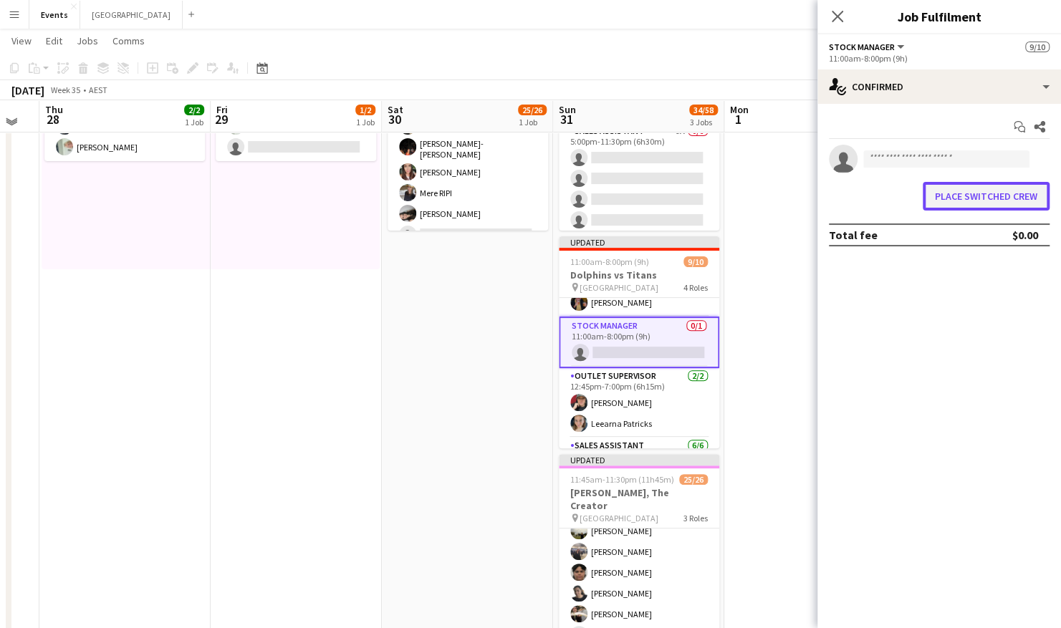
click at [979, 200] on button "Place switched crew" at bounding box center [986, 196] width 127 height 29
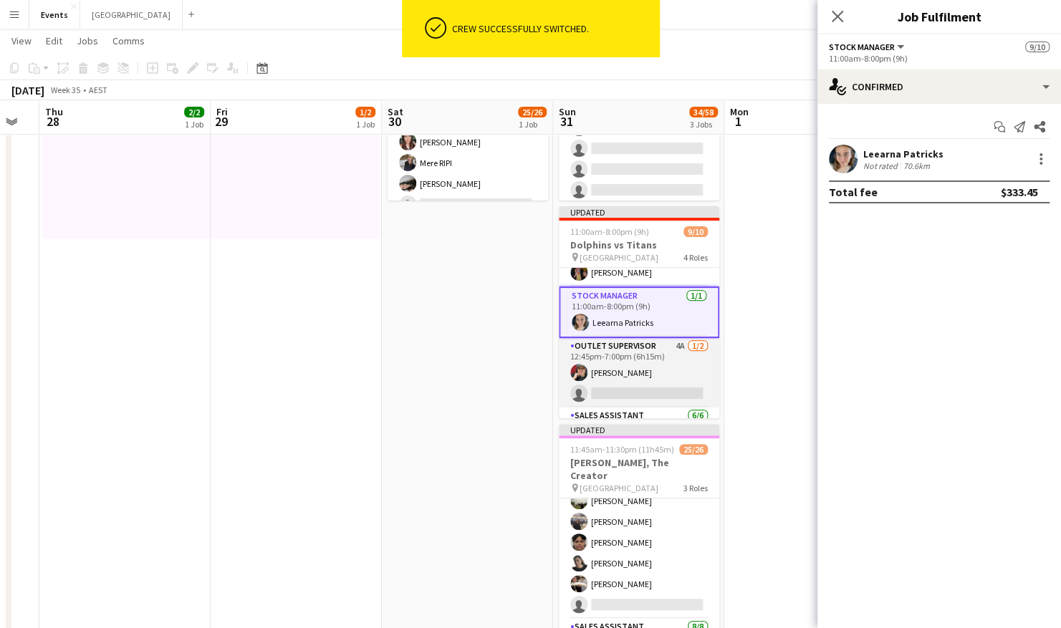
scroll to position [171, 0]
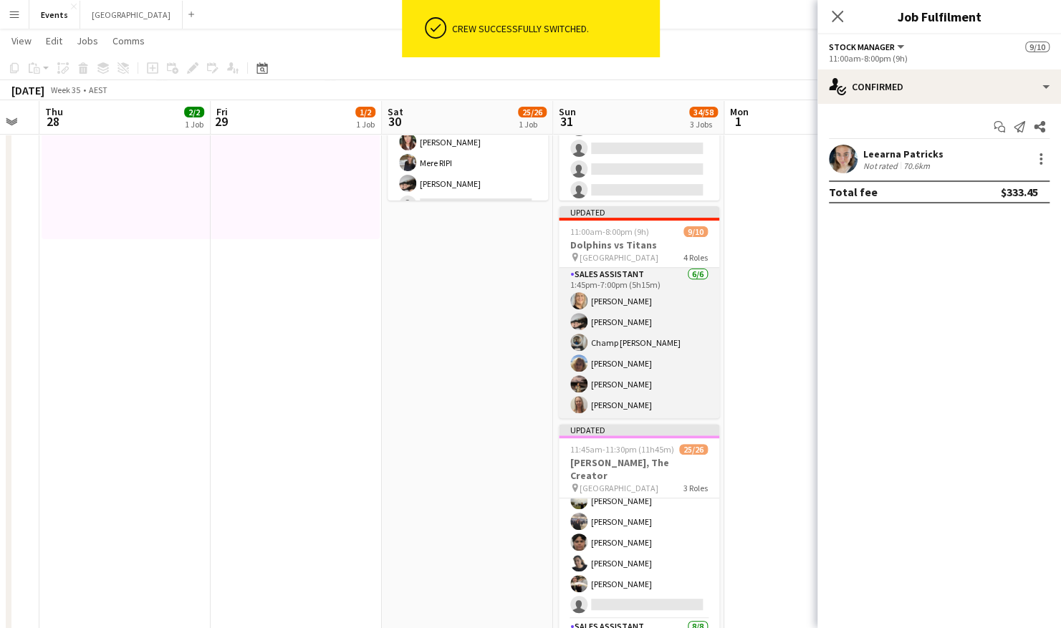
click at [655, 399] on app-card-role "Sales Assistant 6/6 1:45pm-7:00pm (5h15m) Ingrid WOODS Lorna Saunders Champ DAN…" at bounding box center [639, 342] width 160 height 153
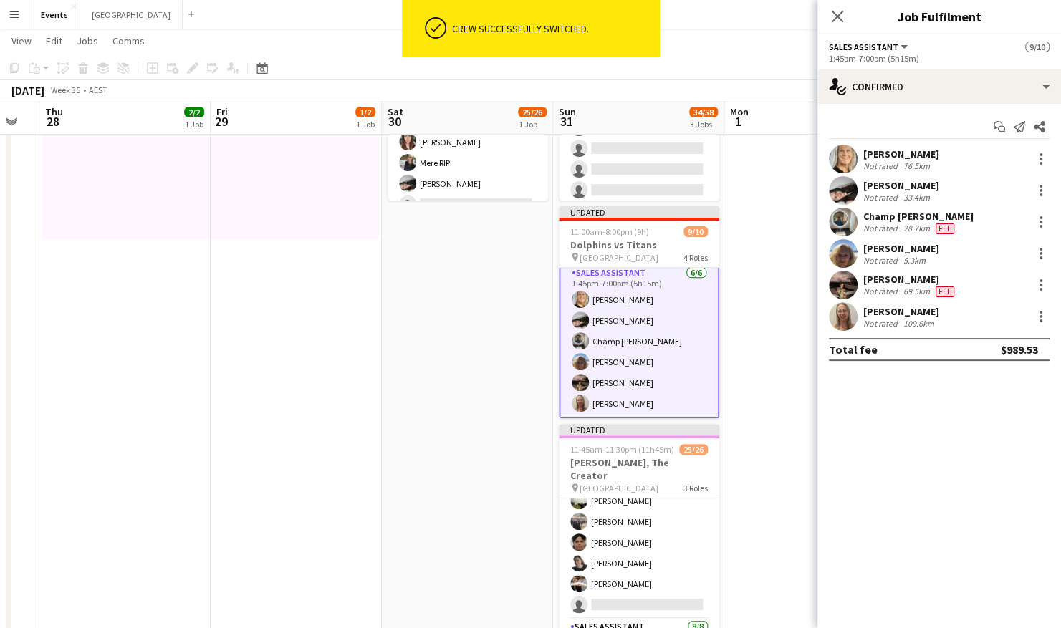
scroll to position [170, 0]
click at [1042, 316] on div at bounding box center [1040, 316] width 17 height 17
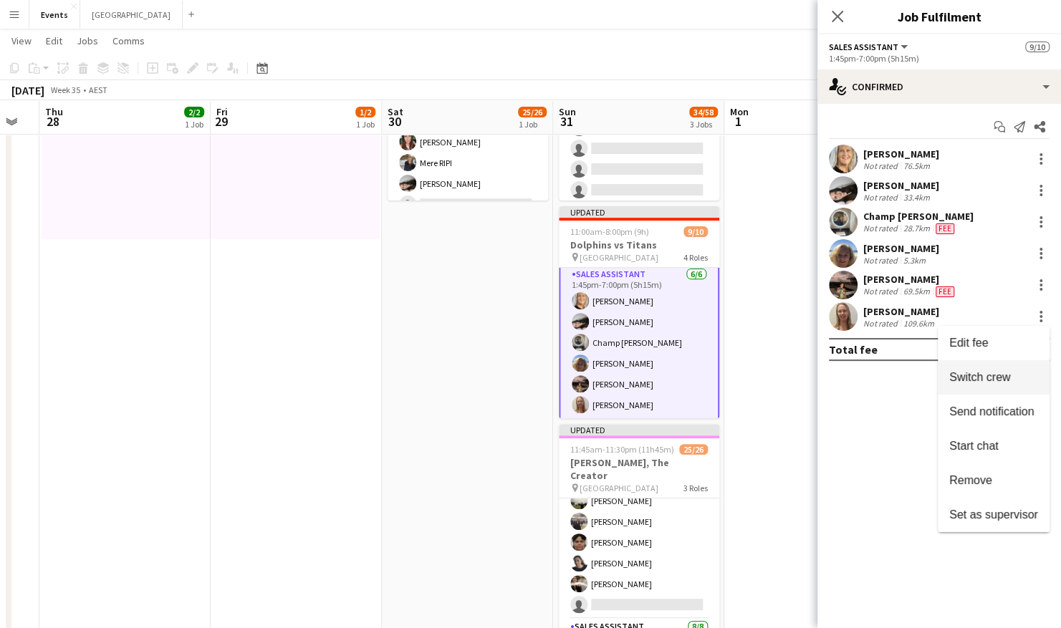
click at [969, 371] on span "Switch crew" at bounding box center [979, 377] width 61 height 12
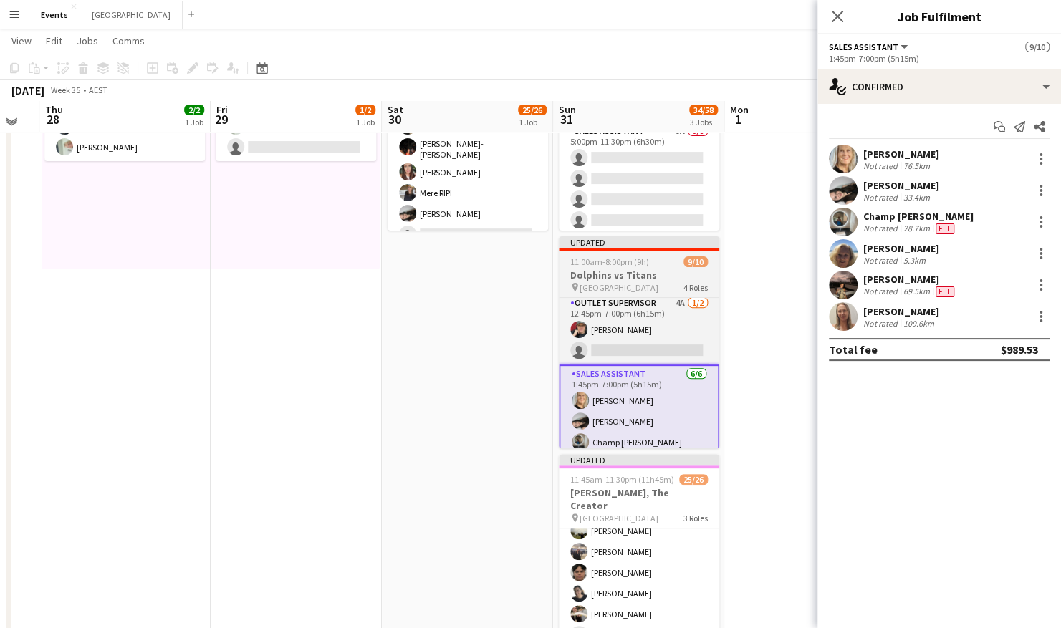
scroll to position [77, 0]
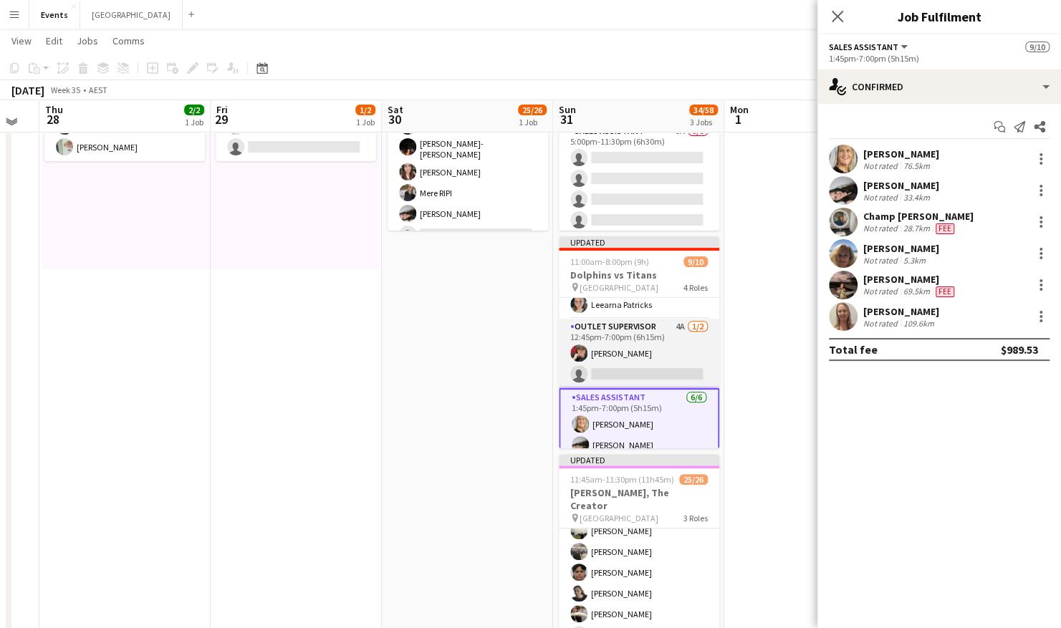
click at [617, 367] on app-card-role "Outlet Supervisor 4A 1/2 12:45pm-7:00pm (6h15m) Rebecca Morris single-neutral-a…" at bounding box center [639, 353] width 160 height 69
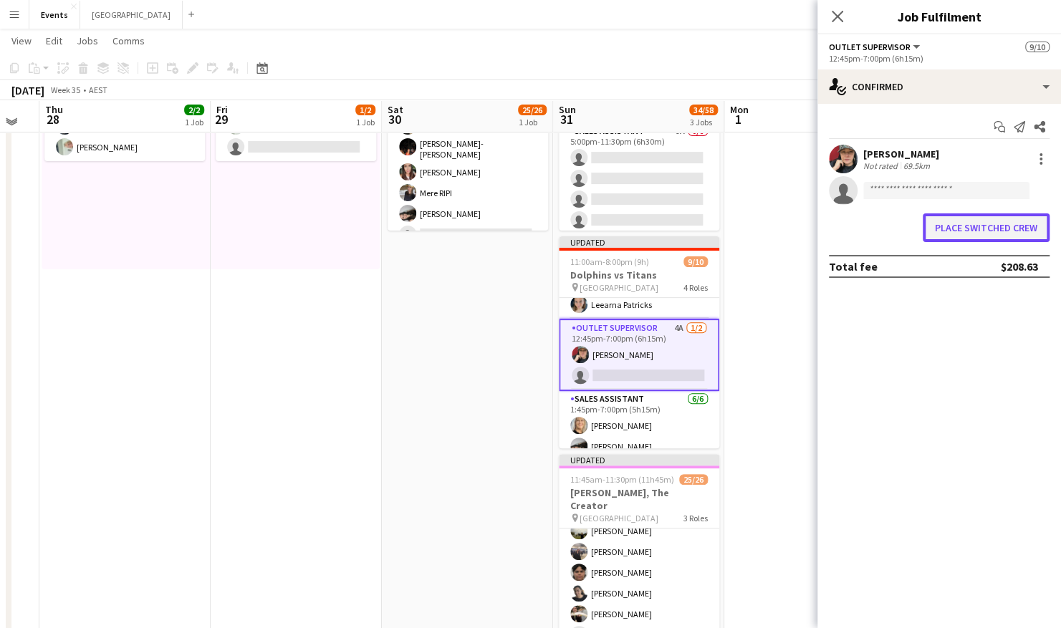
click at [996, 227] on button "Place switched crew" at bounding box center [986, 227] width 127 height 29
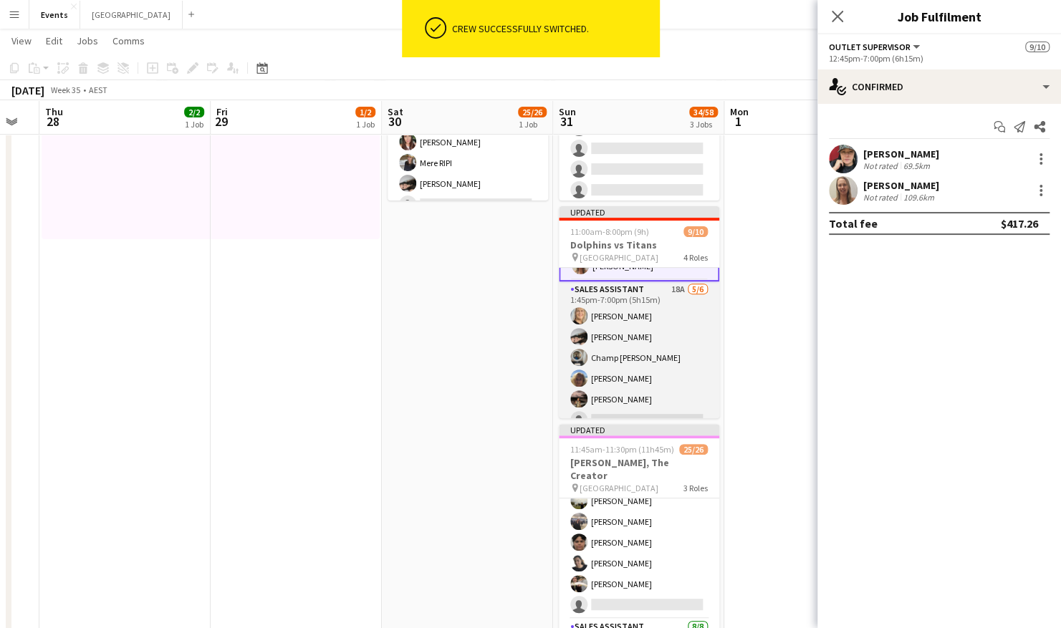
scroll to position [171, 0]
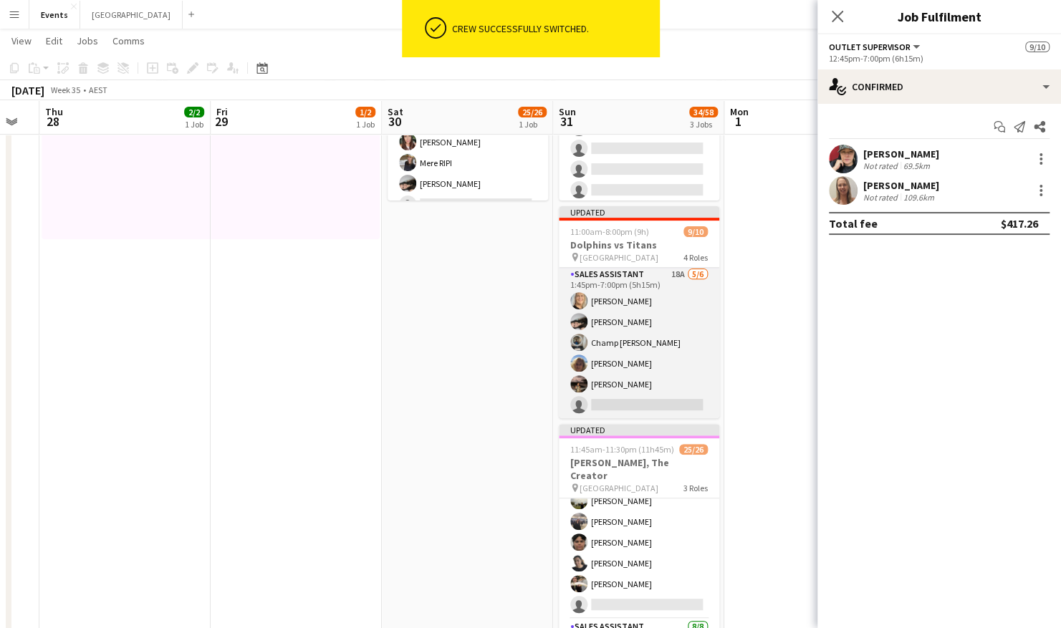
click at [675, 398] on app-card-role "Sales Assistant 18A 5/6 1:45pm-7:00pm (5h15m) Ingrid WOODS Lorna Saunders Champ…" at bounding box center [639, 342] width 160 height 153
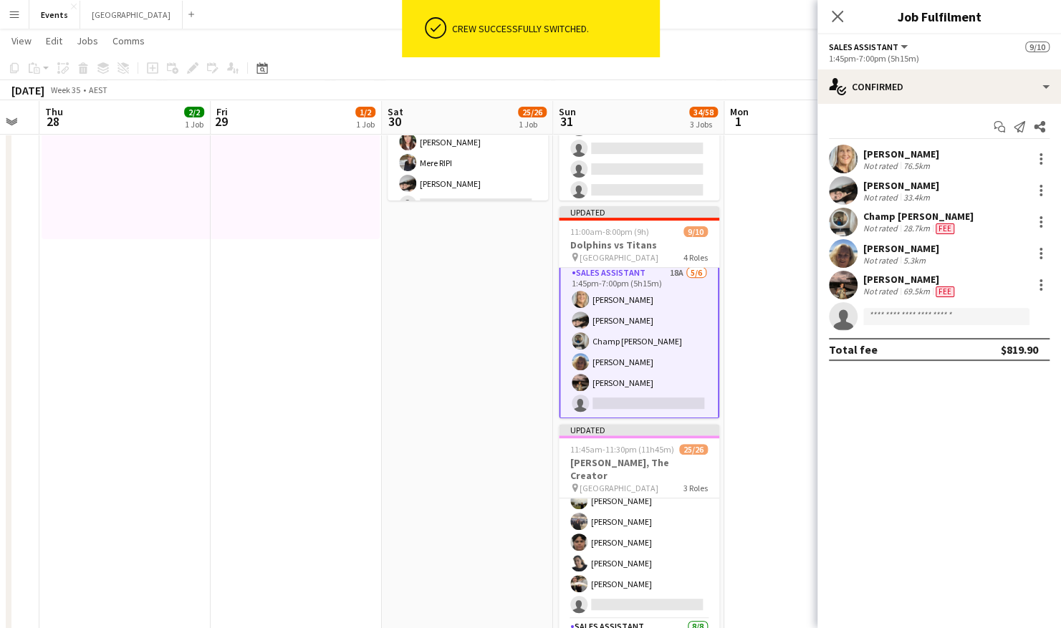
scroll to position [170, 0]
click at [924, 318] on input at bounding box center [946, 316] width 166 height 17
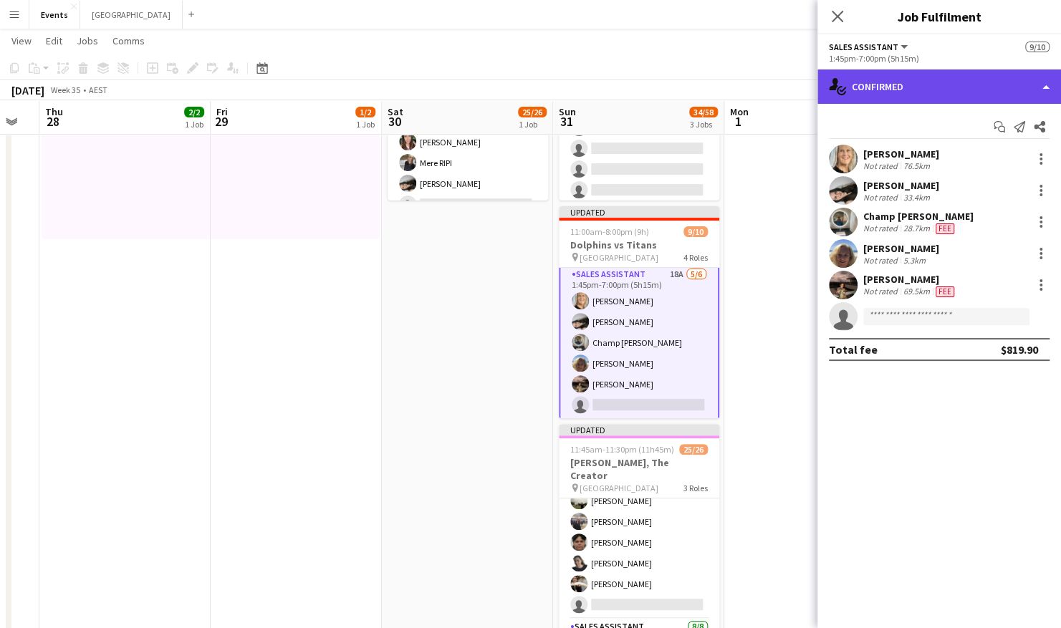
click at [928, 93] on div "single-neutral-actions-check-2 Confirmed" at bounding box center [939, 86] width 244 height 34
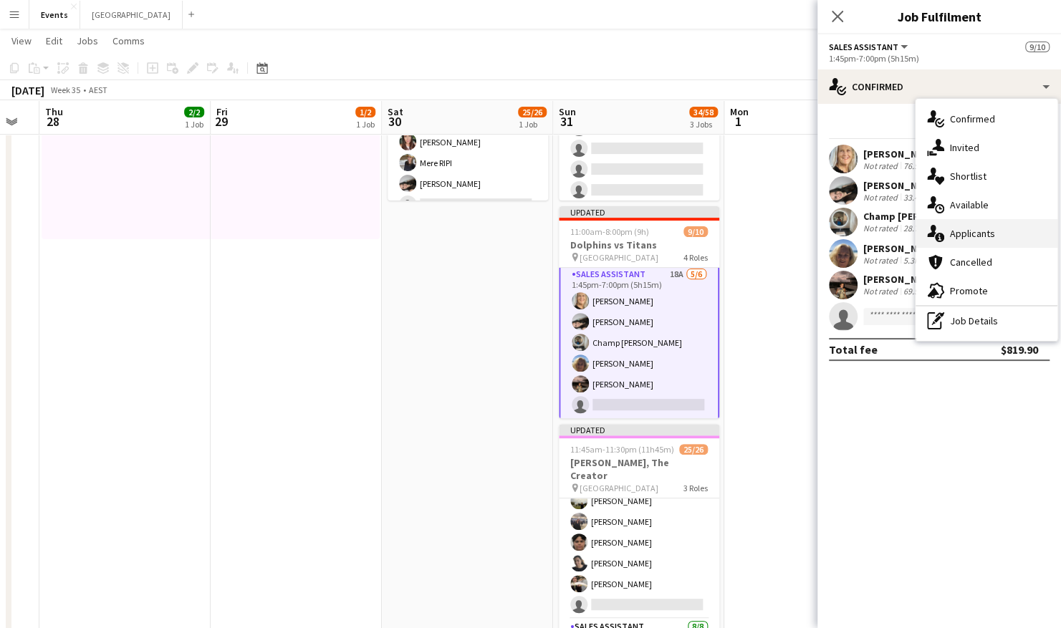
click at [986, 236] on div "single-neutral-actions-information Applicants" at bounding box center [986, 233] width 142 height 29
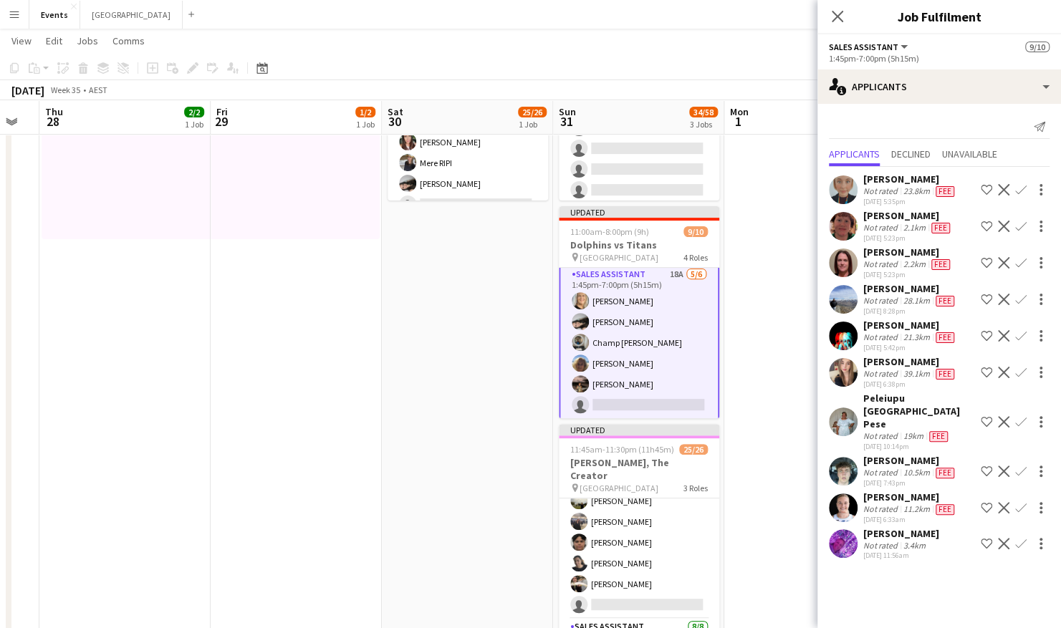
click at [841, 494] on app-user-avatar at bounding box center [843, 508] width 29 height 29
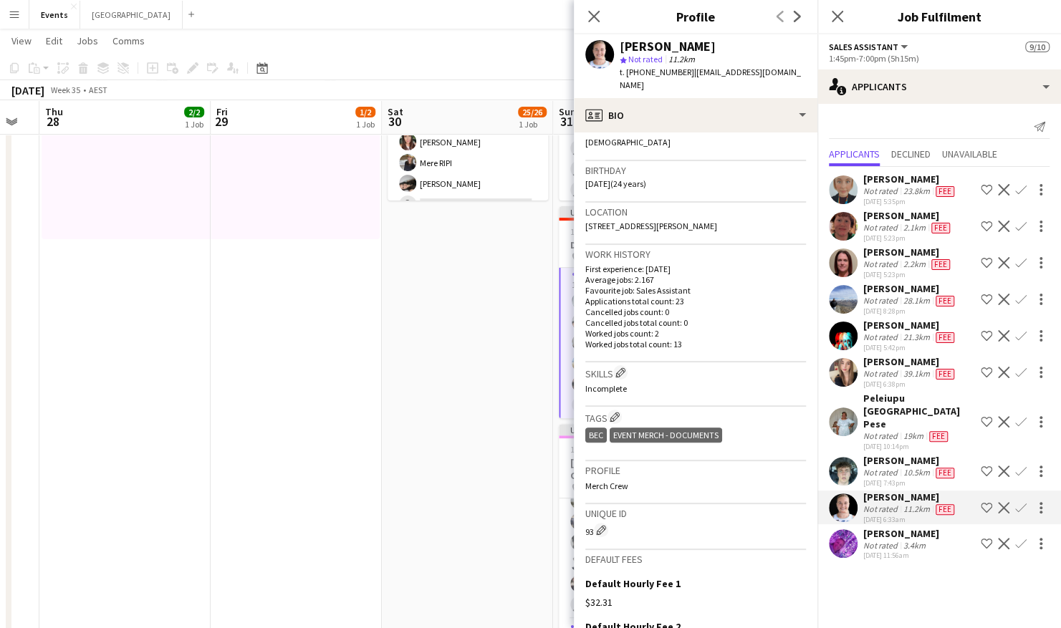
scroll to position [0, 0]
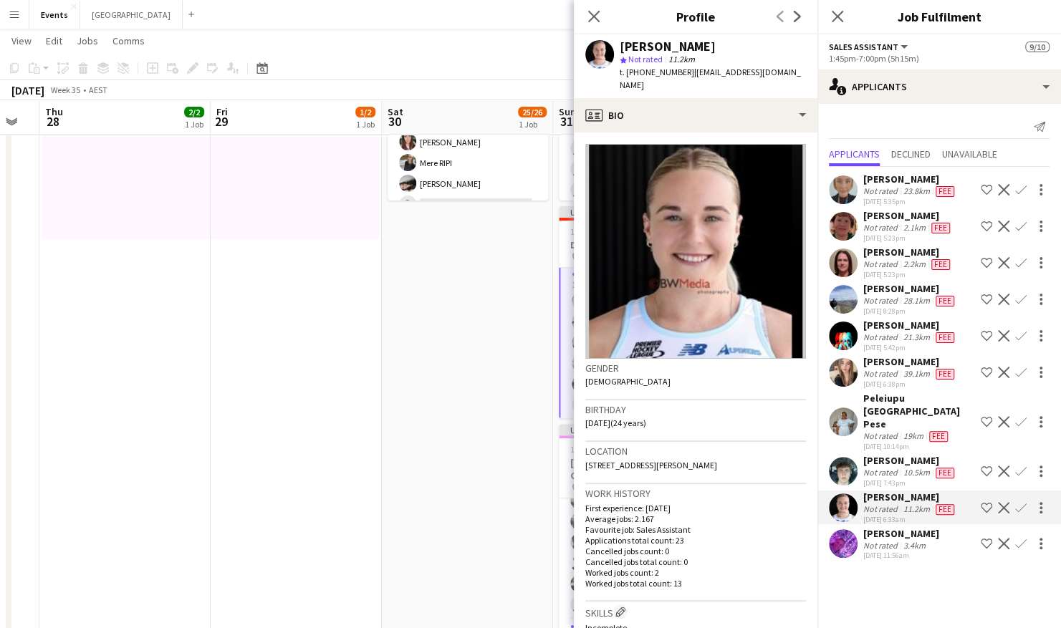
click at [871, 559] on mat-expansion-panel "users2 Applicants Send notification Applicants Declined Unavailable Sally Starm…" at bounding box center [939, 366] width 244 height 524
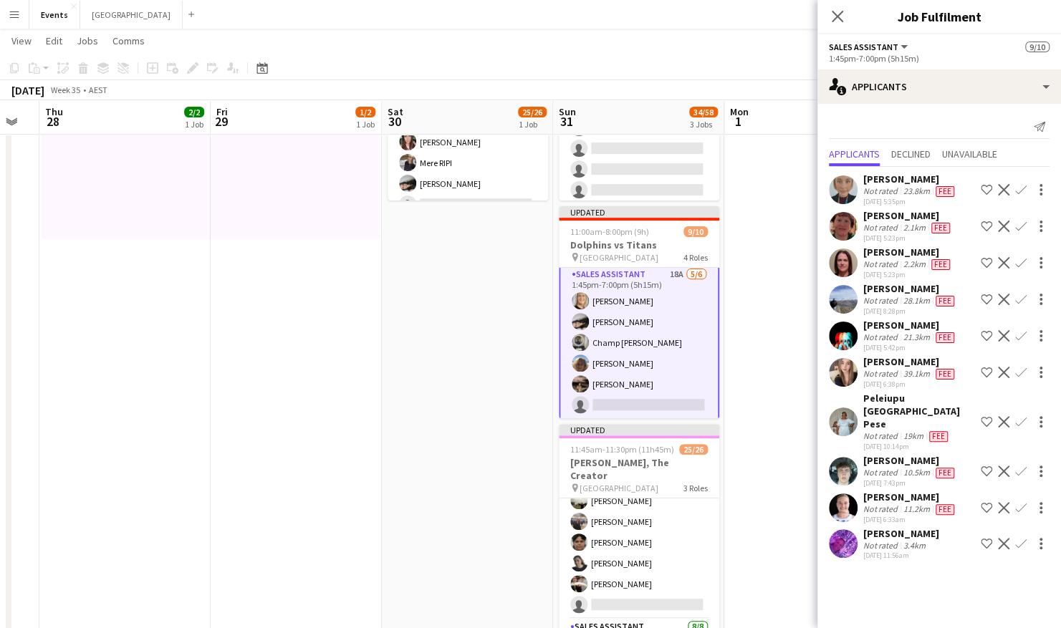
click at [837, 212] on app-user-avatar at bounding box center [843, 226] width 29 height 29
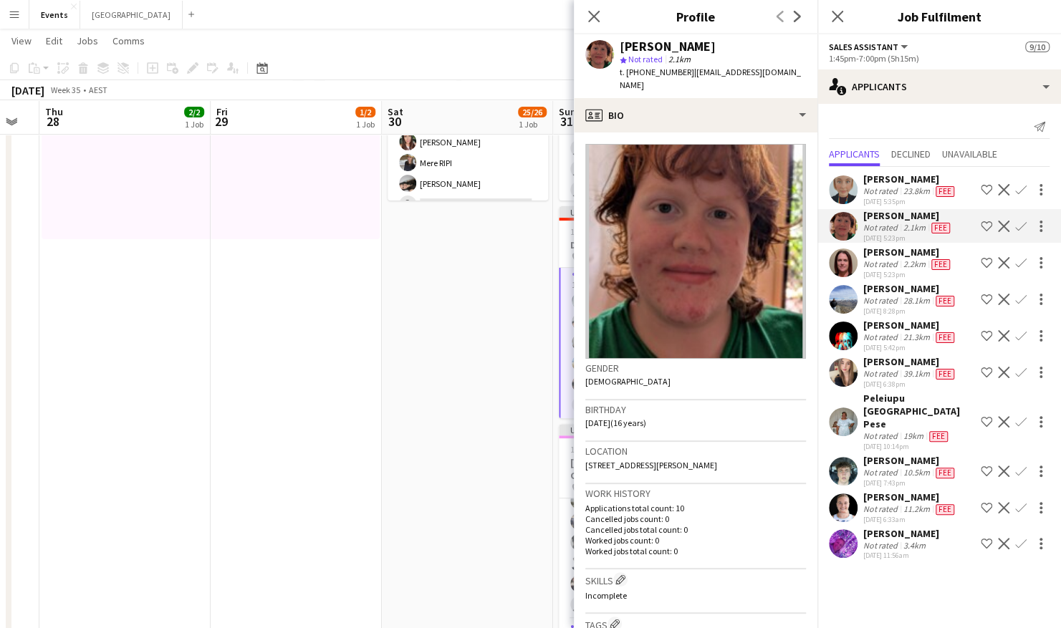
click at [847, 270] on app-user-avatar at bounding box center [843, 263] width 29 height 29
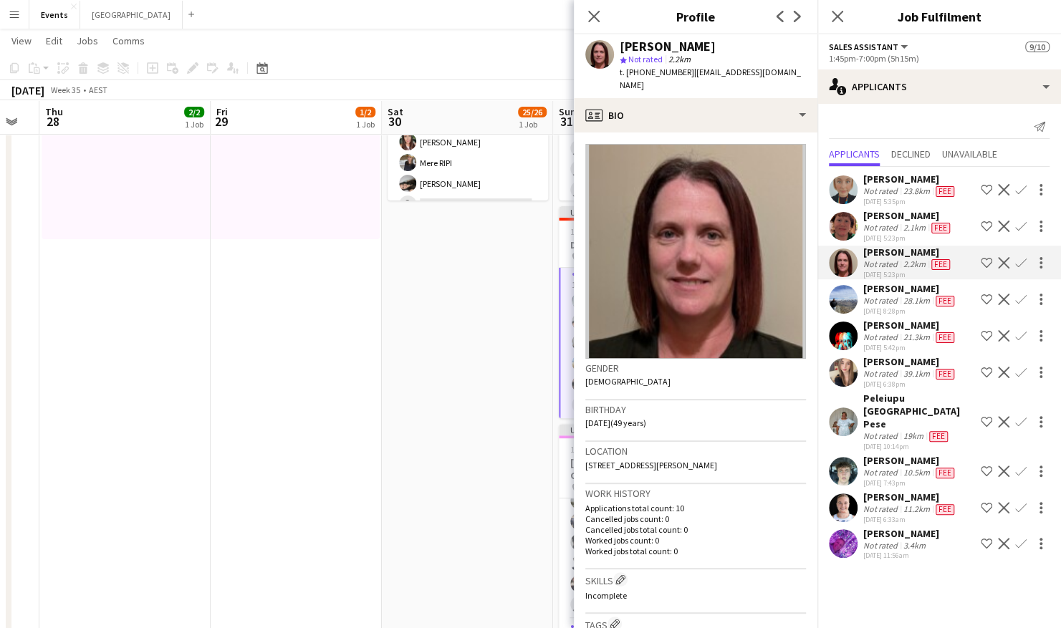
scroll to position [44, 0]
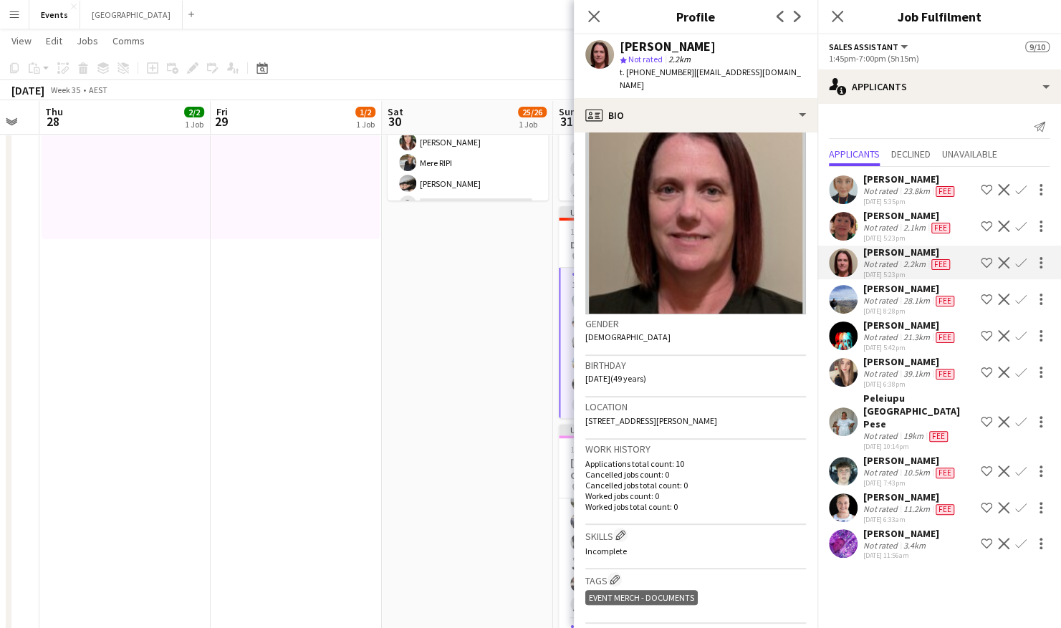
click at [843, 295] on app-user-avatar at bounding box center [843, 299] width 29 height 29
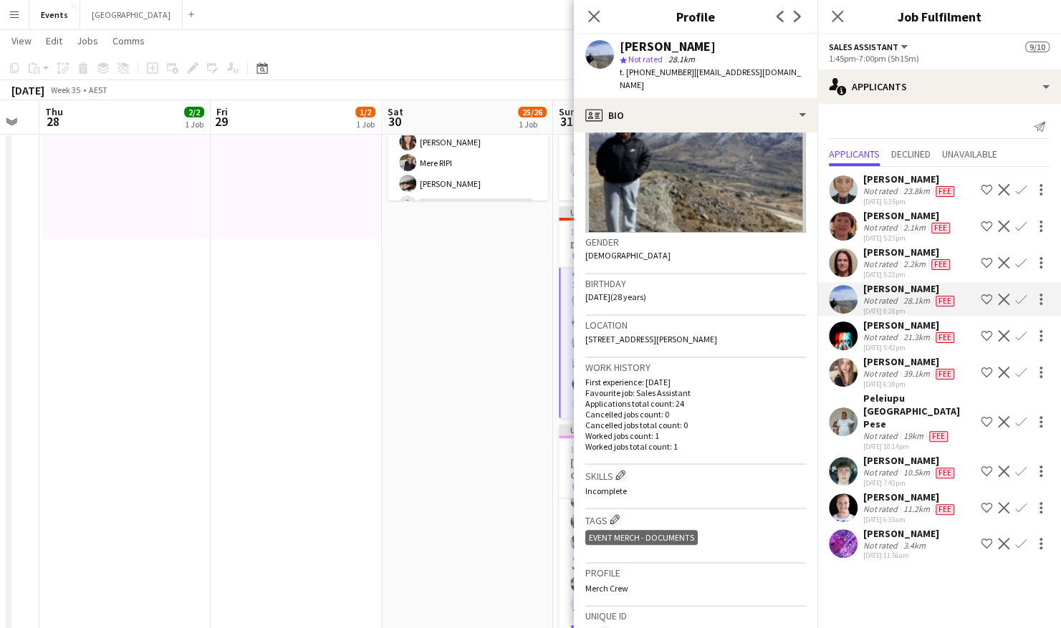
scroll to position [143, 0]
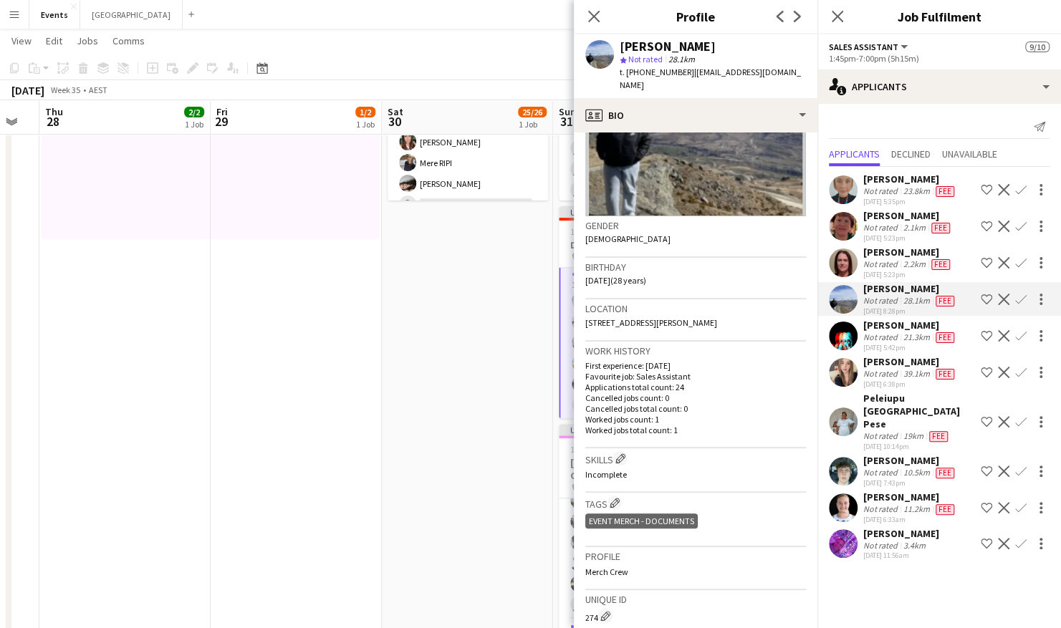
click at [845, 325] on app-user-avatar at bounding box center [843, 336] width 29 height 29
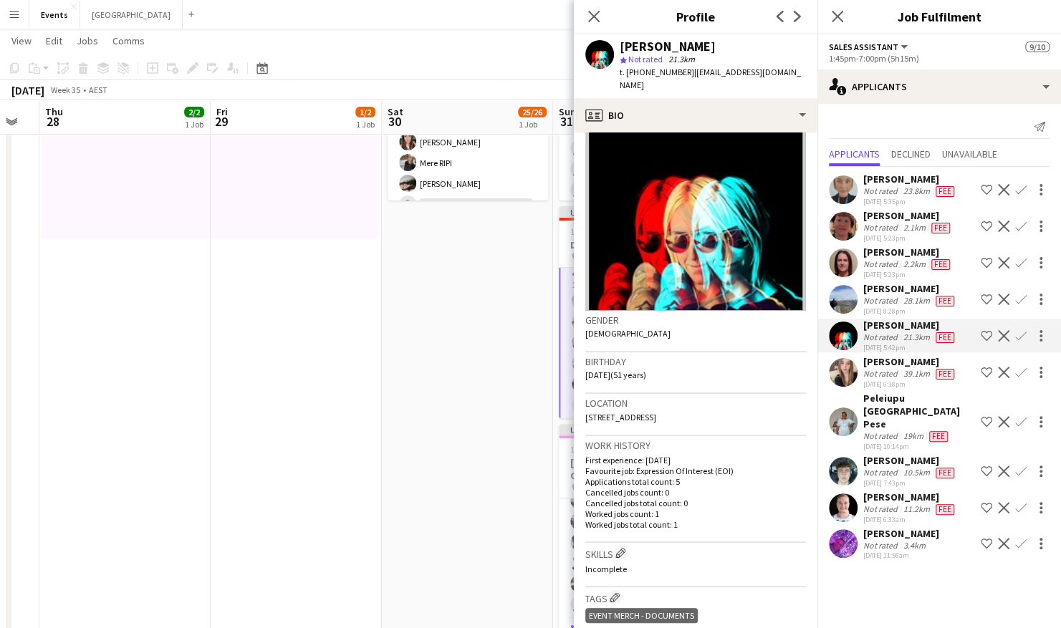
scroll to position [44, 0]
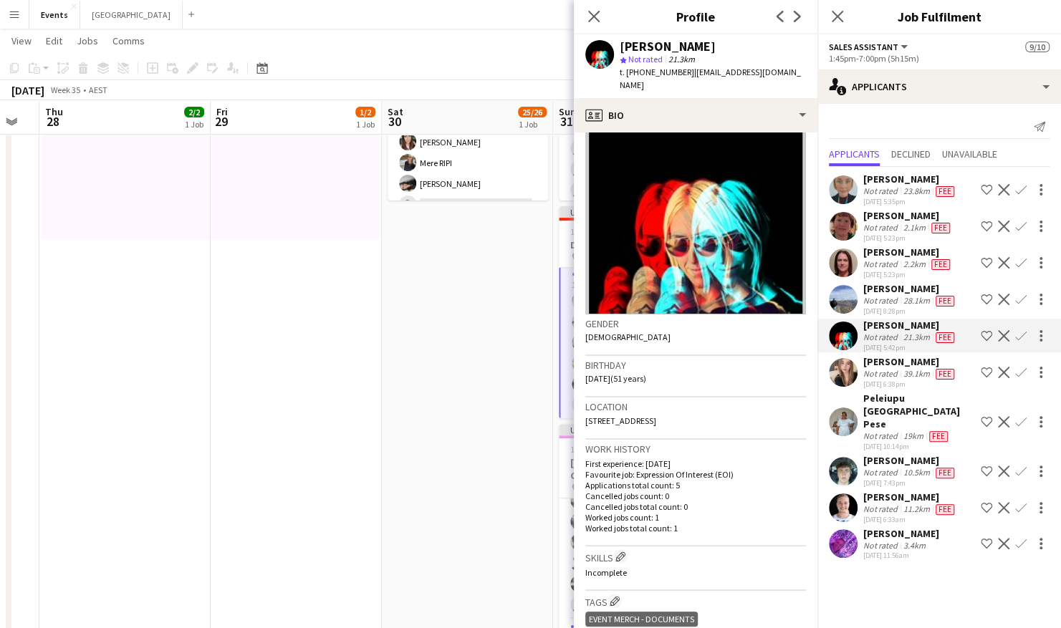
click at [1021, 332] on app-icon "Confirm" at bounding box center [1020, 335] width 11 height 11
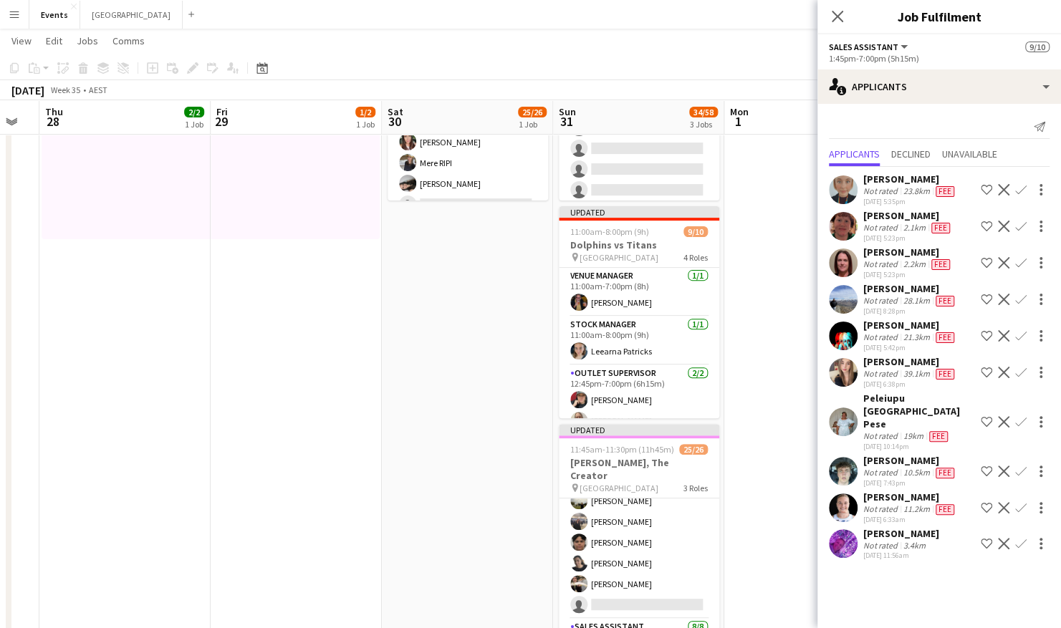
scroll to position [171, 0]
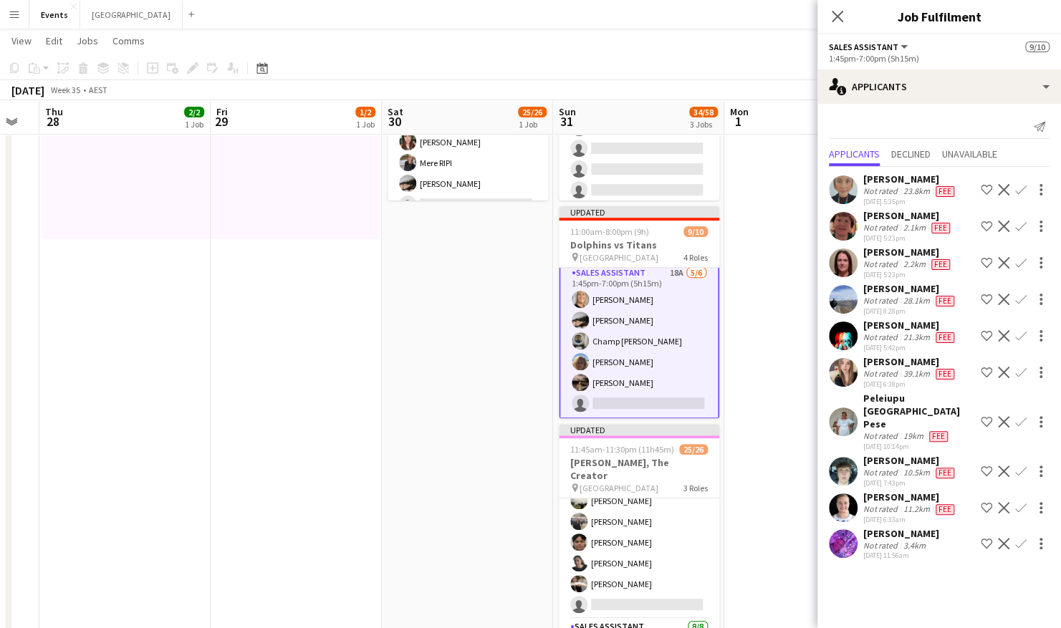
click at [1020, 332] on app-icon "Confirm" at bounding box center [1020, 335] width 11 height 11
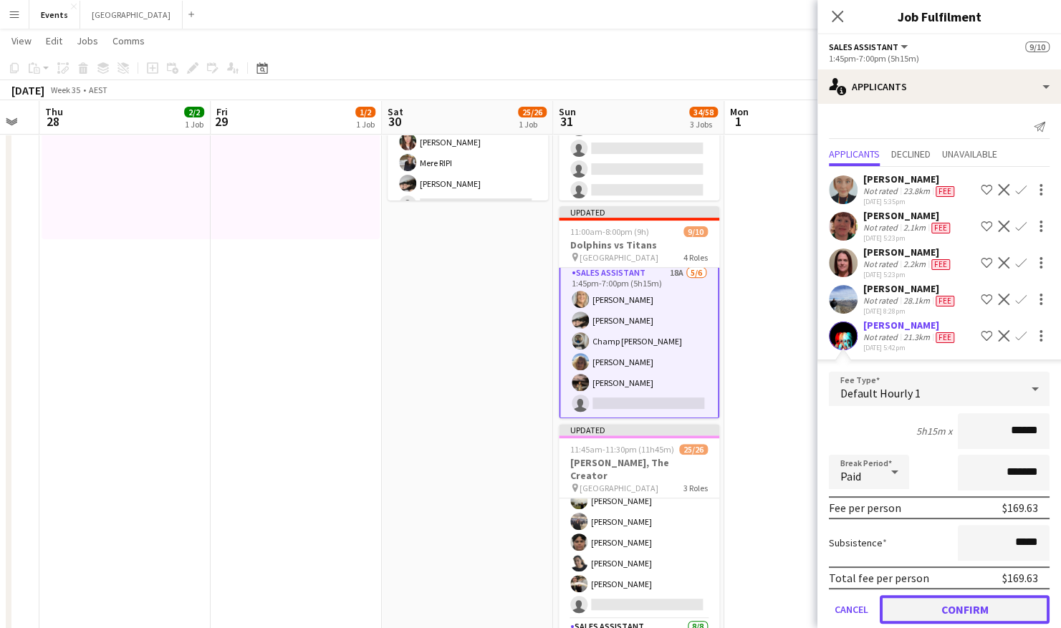
click at [943, 608] on button "Confirm" at bounding box center [965, 609] width 170 height 29
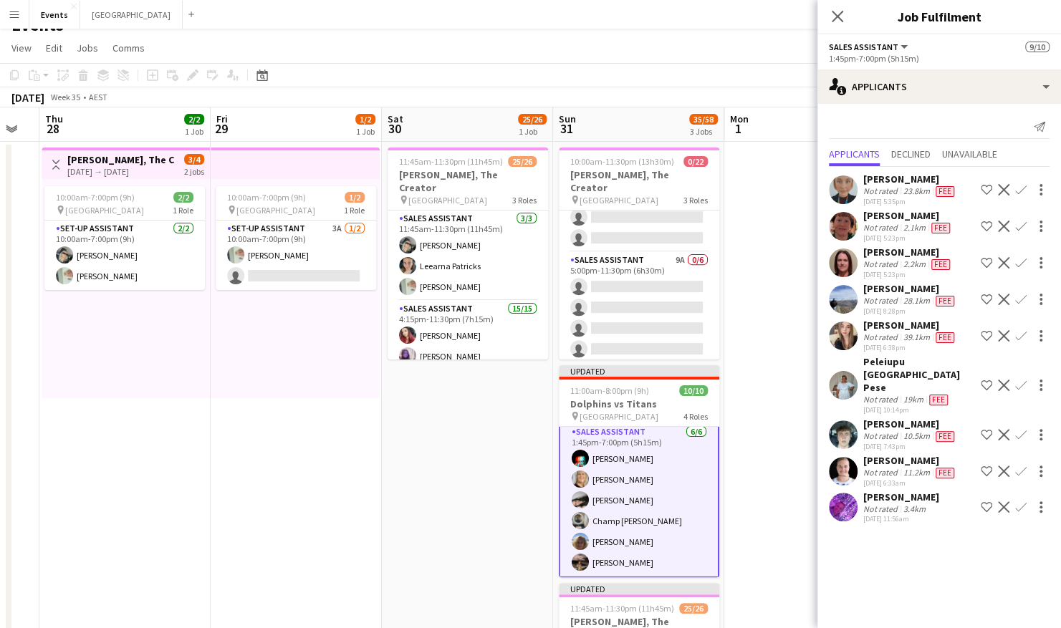
scroll to position [461, 0]
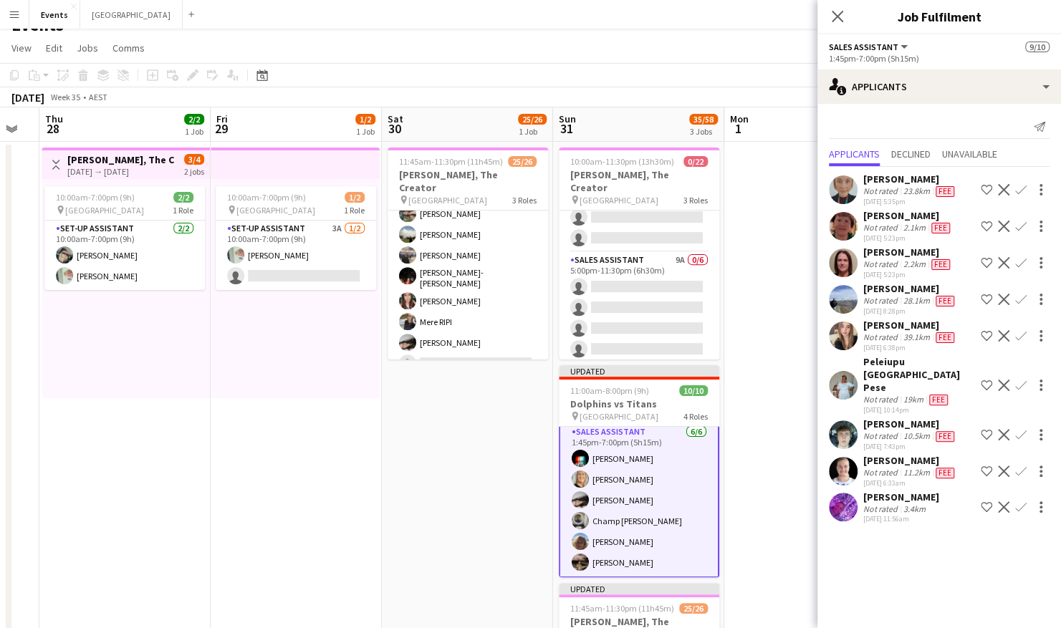
click at [753, 460] on app-date-cell at bounding box center [809, 483] width 171 height 682
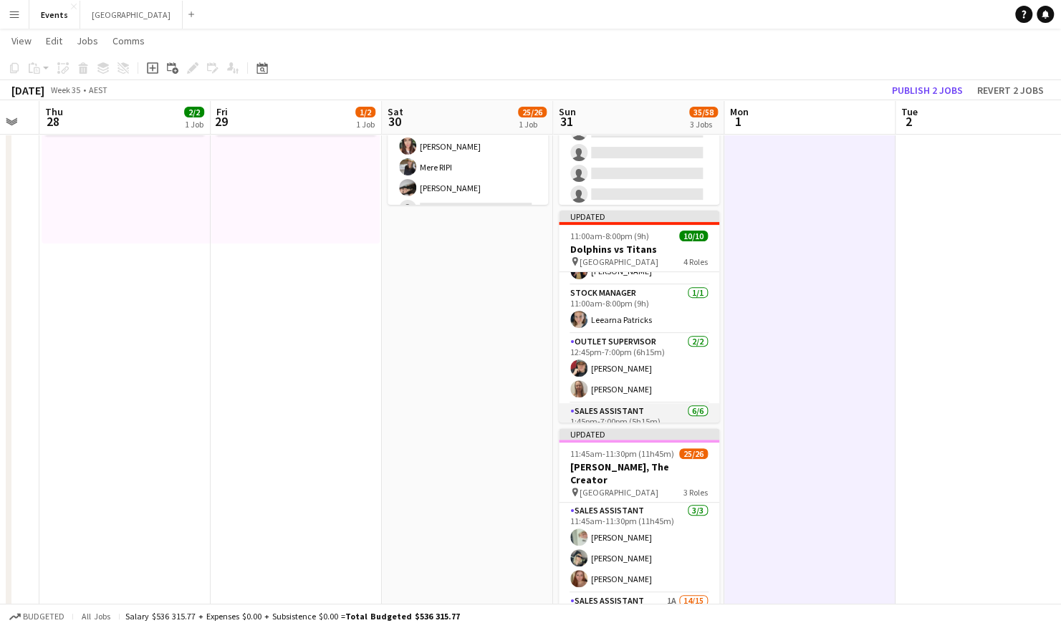
scroll to position [36, 0]
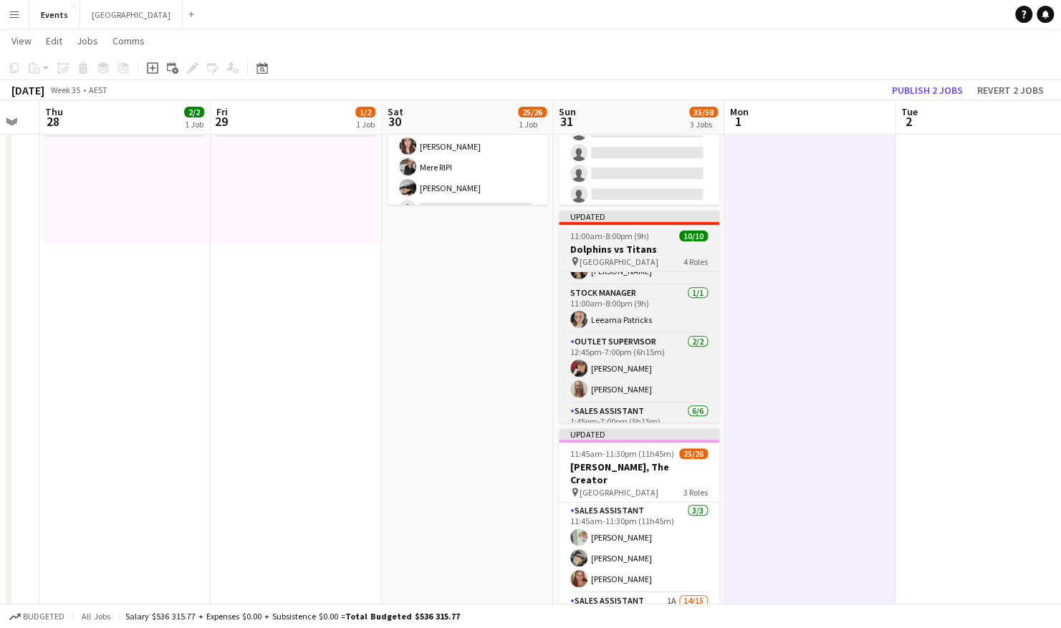
click at [628, 234] on span "11:00am-8:00pm (9h)" at bounding box center [609, 236] width 79 height 11
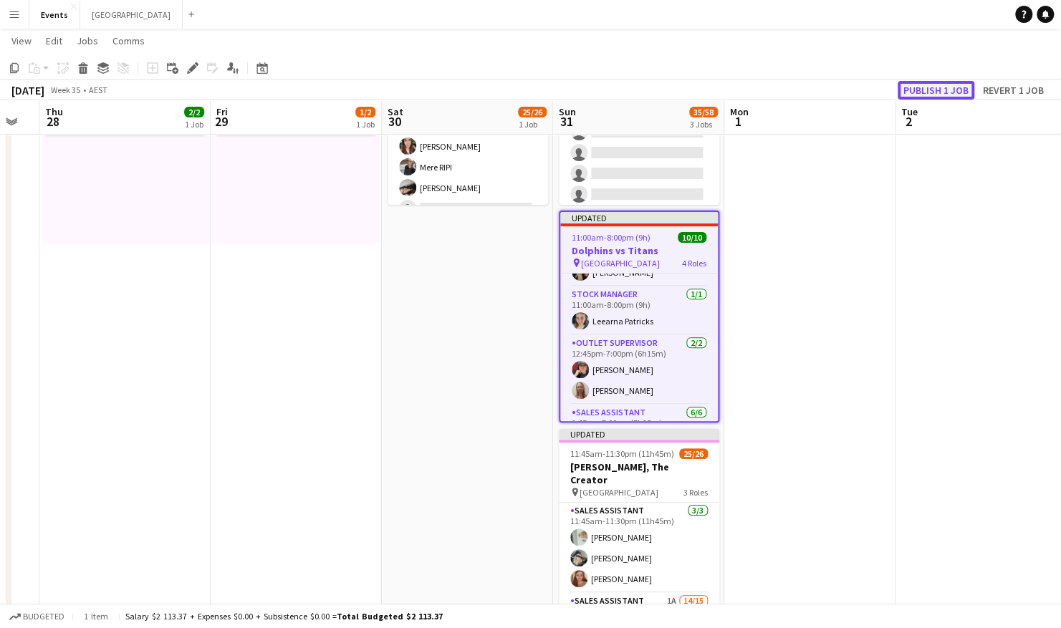
click at [936, 89] on button "Publish 1 job" at bounding box center [936, 90] width 77 height 19
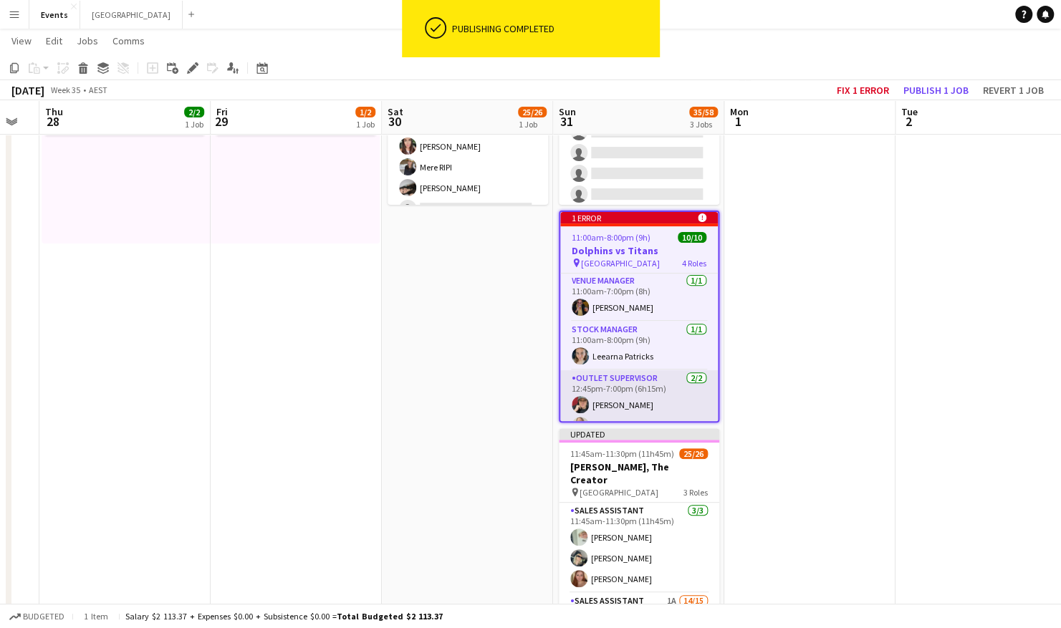
scroll to position [0, 0]
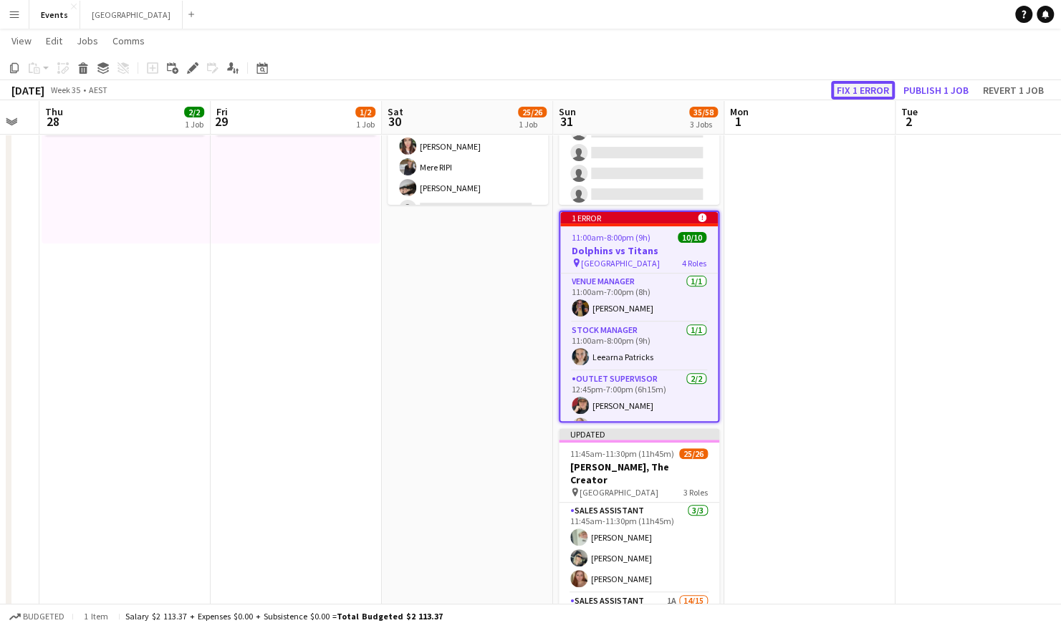
click at [850, 87] on button "Fix 1 error" at bounding box center [863, 90] width 64 height 19
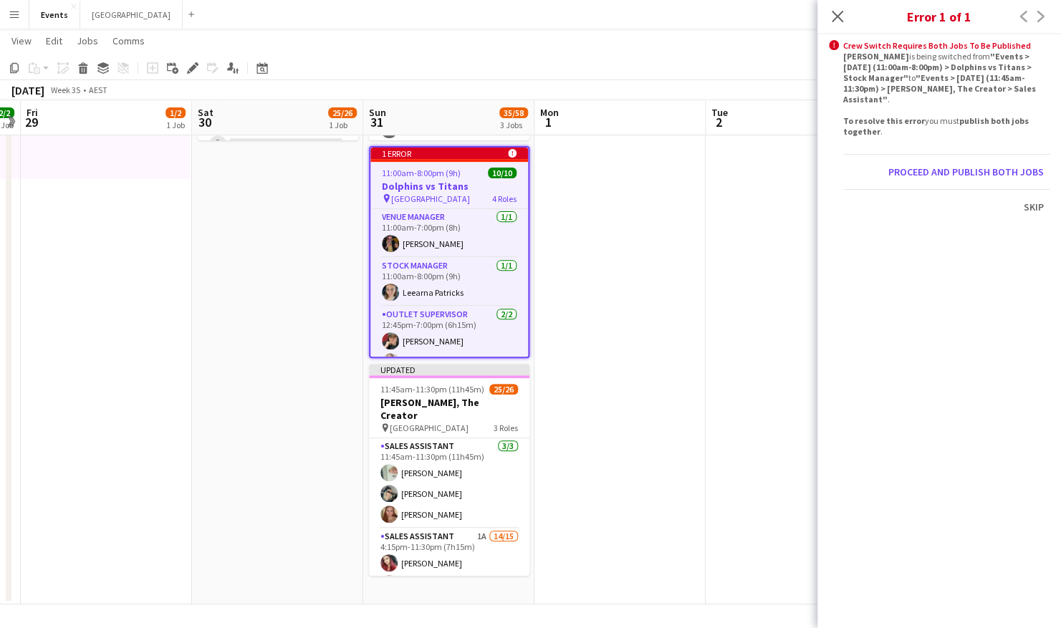
click at [708, 264] on app-date-cell at bounding box center [791, 264] width 171 height 682
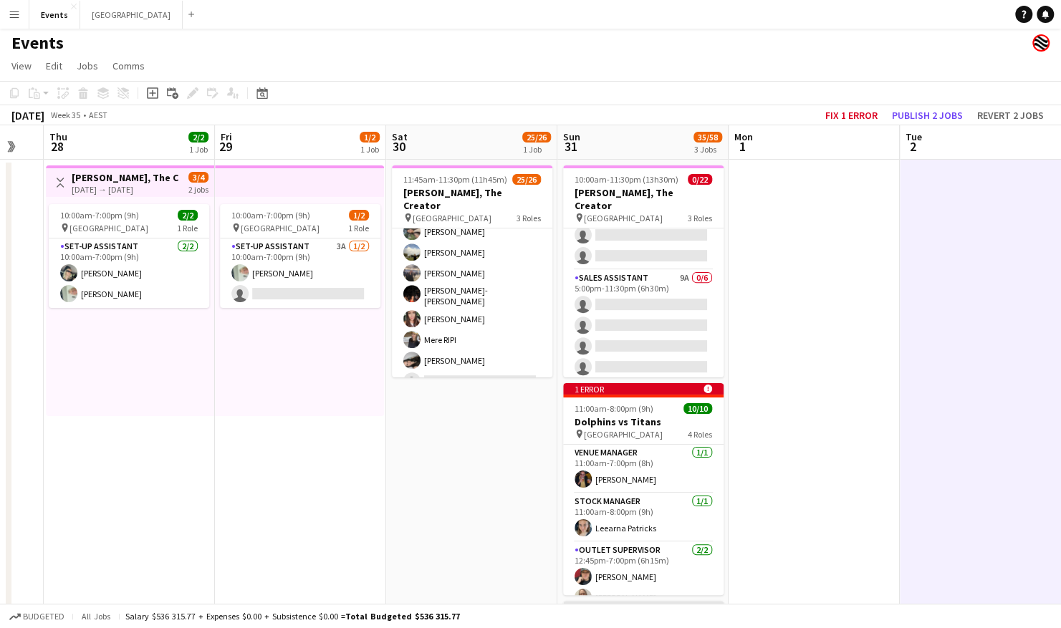
scroll to position [1, 0]
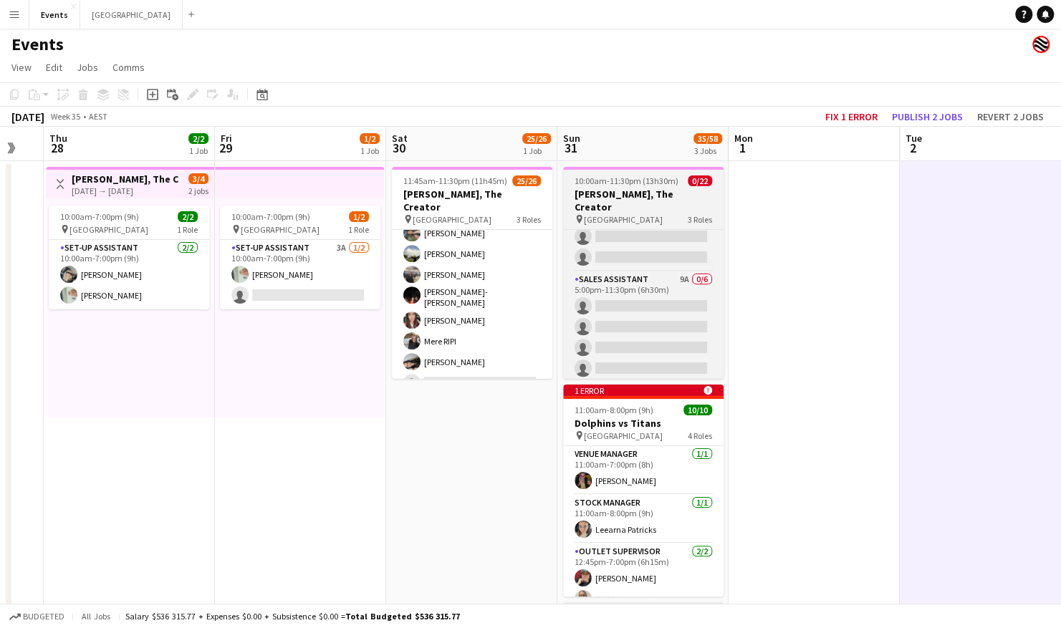
click at [659, 191] on h3 "[PERSON_NAME], The Creator" at bounding box center [643, 201] width 160 height 26
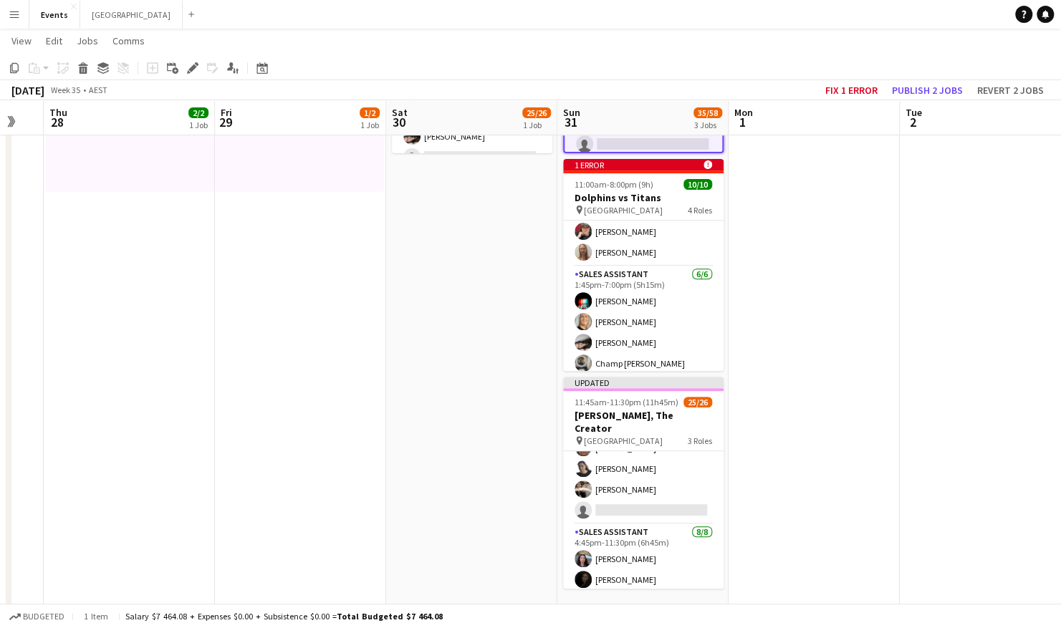
scroll to position [140, 0]
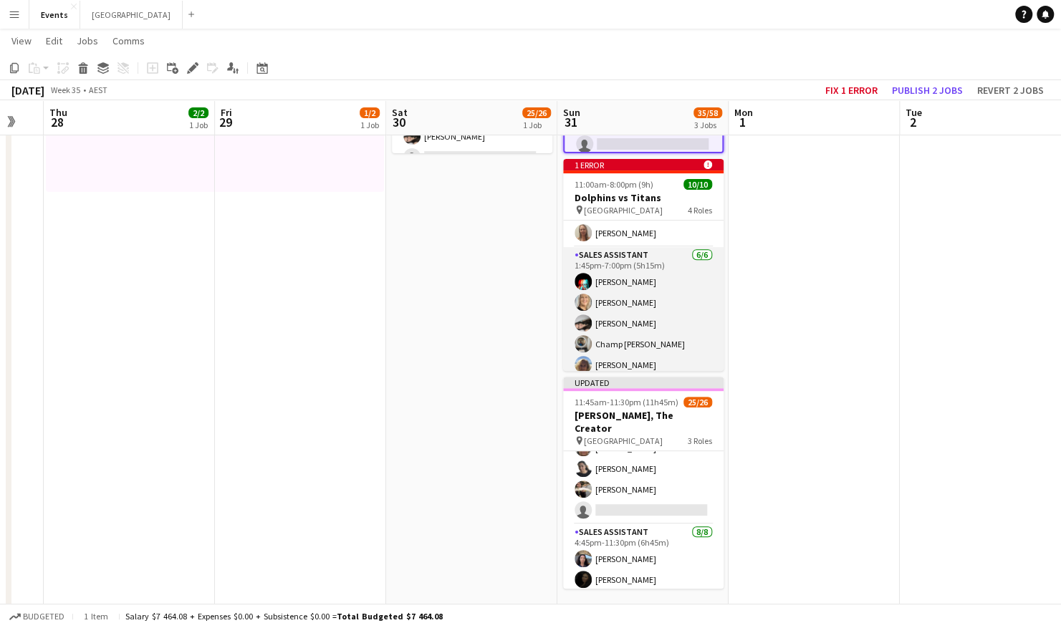
click at [643, 277] on app-card-role "Sales Assistant 6/6 1:45pm-7:00pm (5h15m) Vicki CRADDOCK Ingrid WOODS Lorna Sau…" at bounding box center [643, 323] width 160 height 153
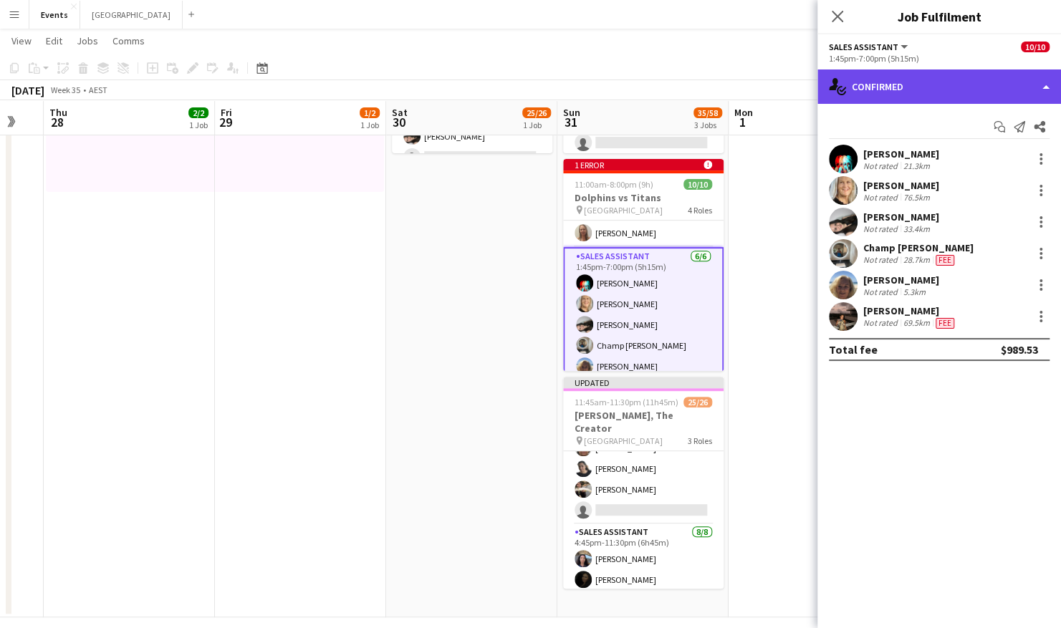
click at [971, 96] on div "single-neutral-actions-check-2 Confirmed" at bounding box center [939, 86] width 244 height 34
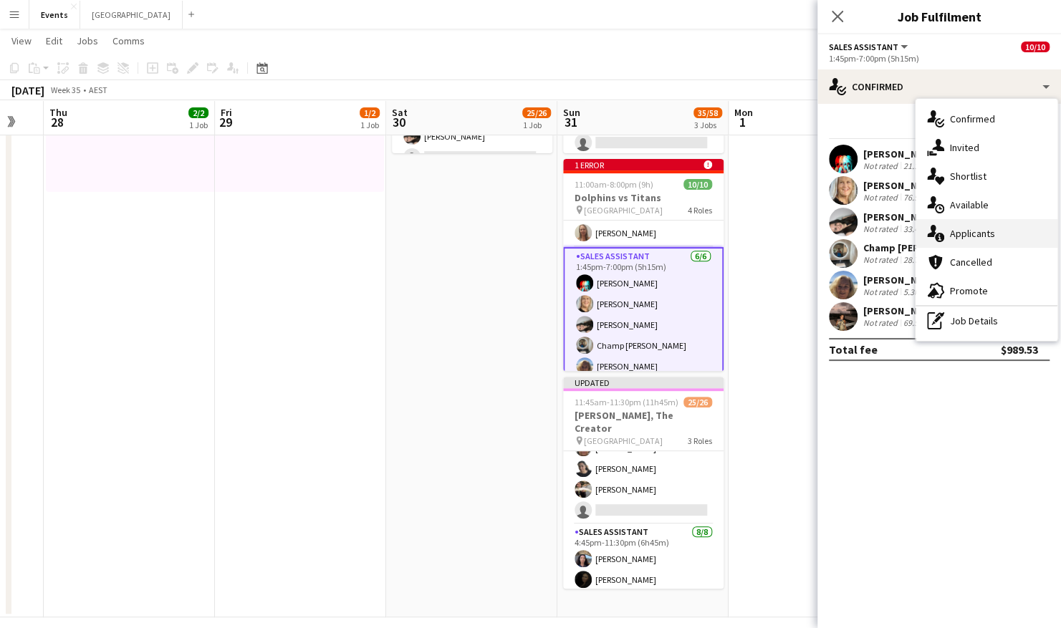
click at [996, 234] on div "single-neutral-actions-information Applicants" at bounding box center [986, 233] width 142 height 29
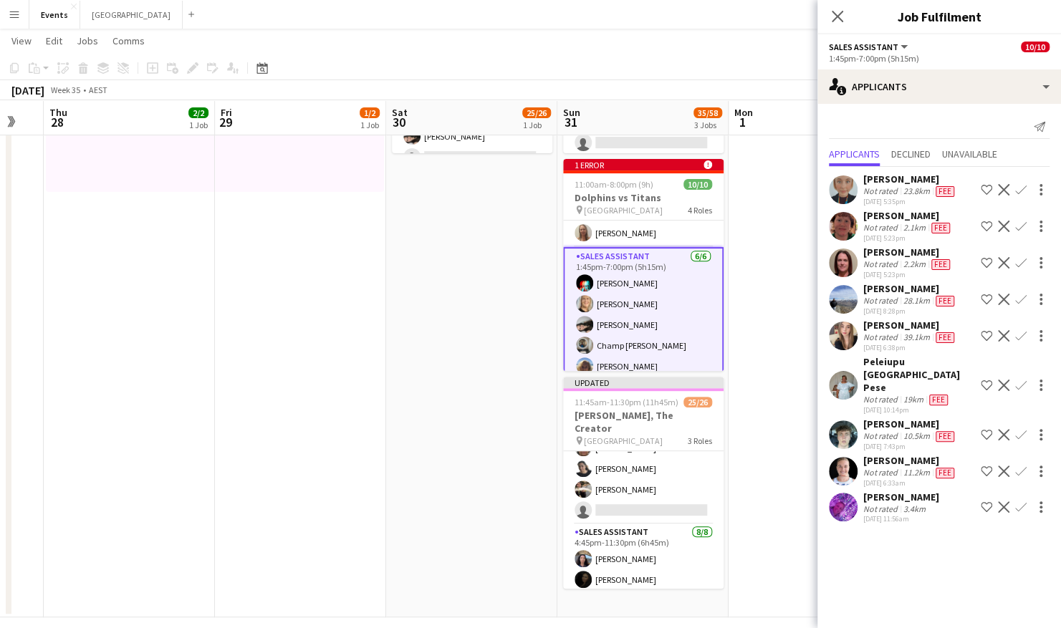
click at [783, 320] on app-date-cell at bounding box center [814, 277] width 171 height 682
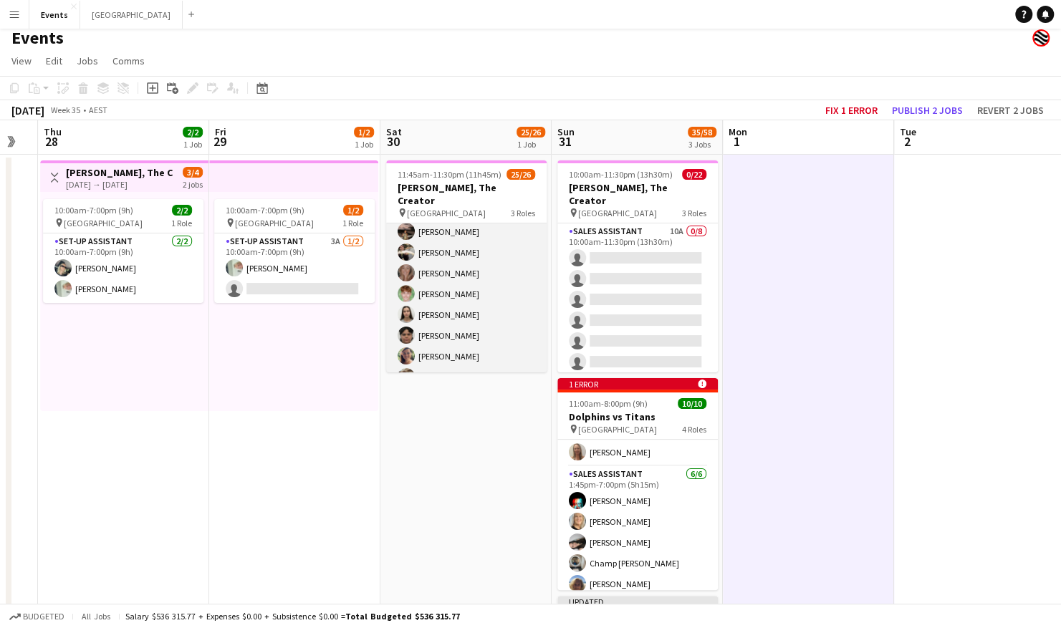
scroll to position [0, 0]
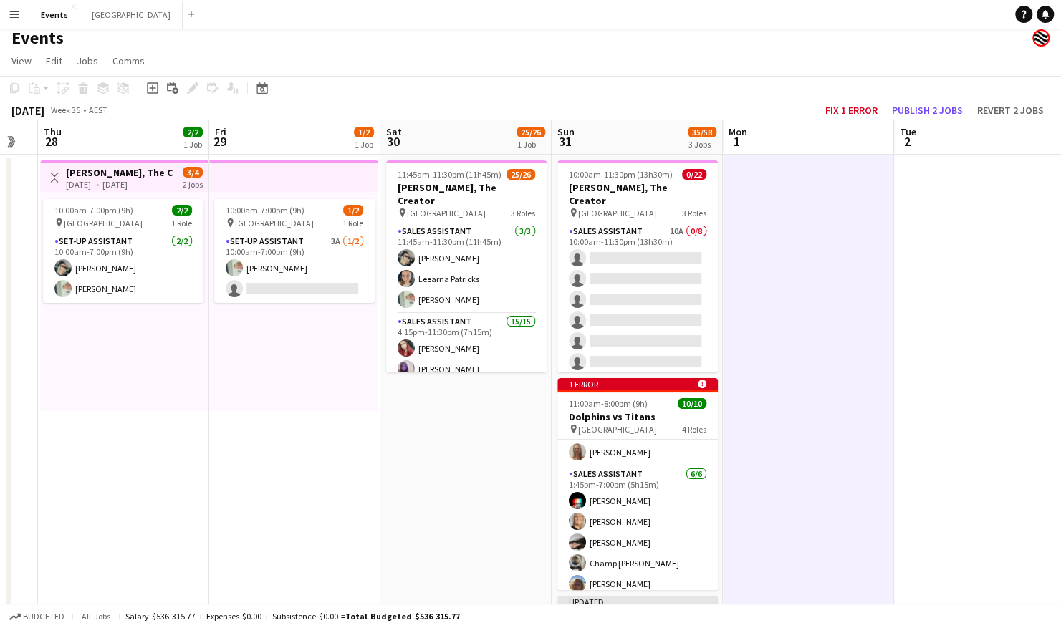
click at [17, 20] on button "Menu" at bounding box center [14, 14] width 29 height 29
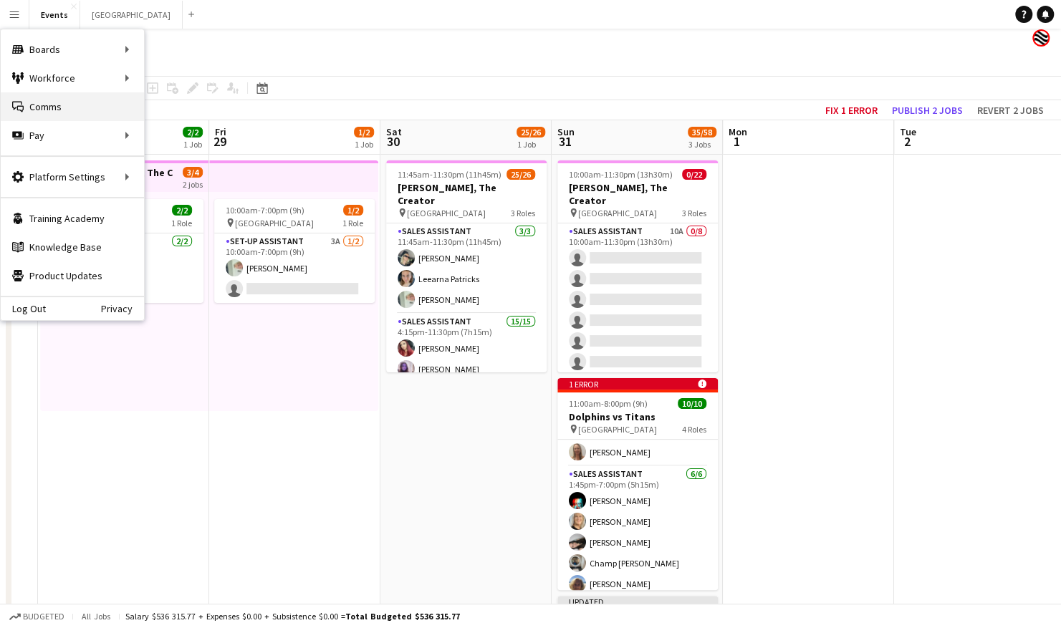
click at [75, 109] on link "Comms Comms" at bounding box center [72, 106] width 143 height 29
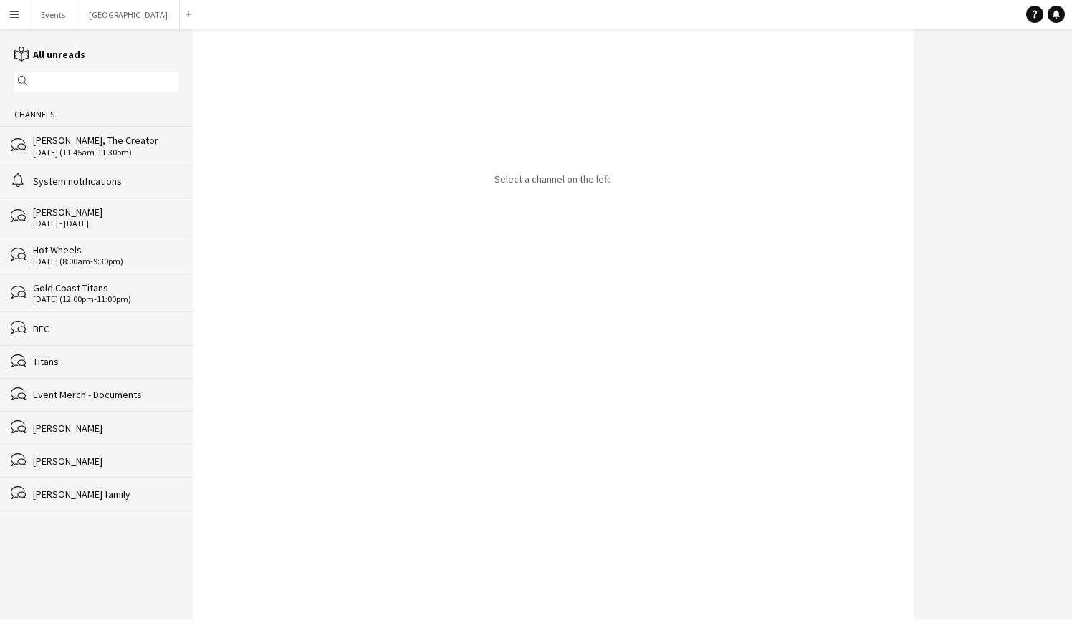
click at [95, 149] on div "[DATE] (11:45am-11:30pm)" at bounding box center [105, 153] width 145 height 10
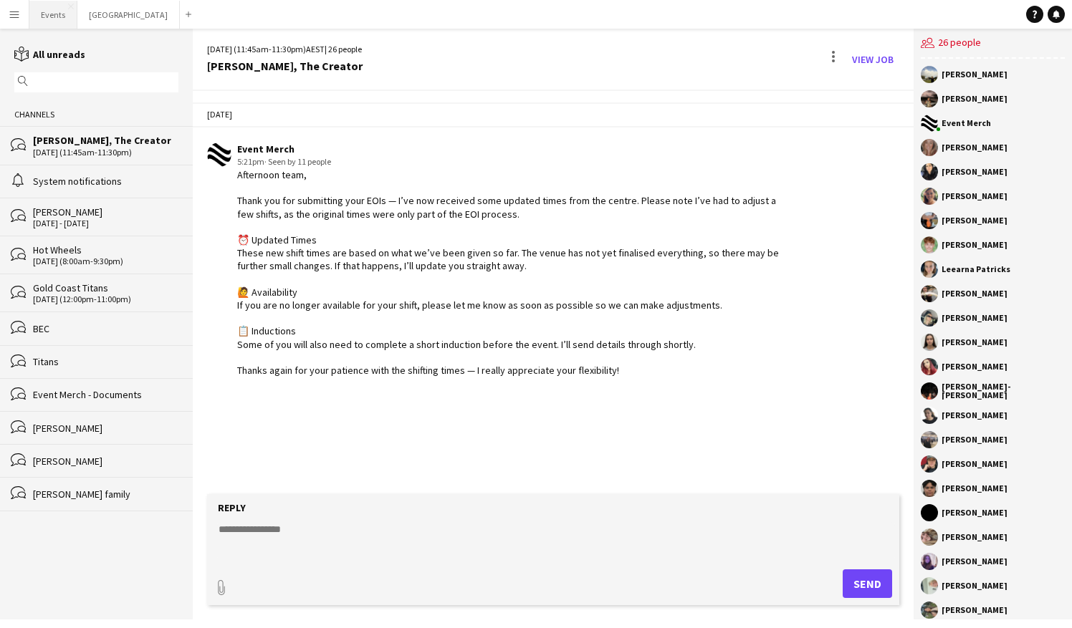
click at [58, 17] on button "Events Close" at bounding box center [53, 15] width 48 height 28
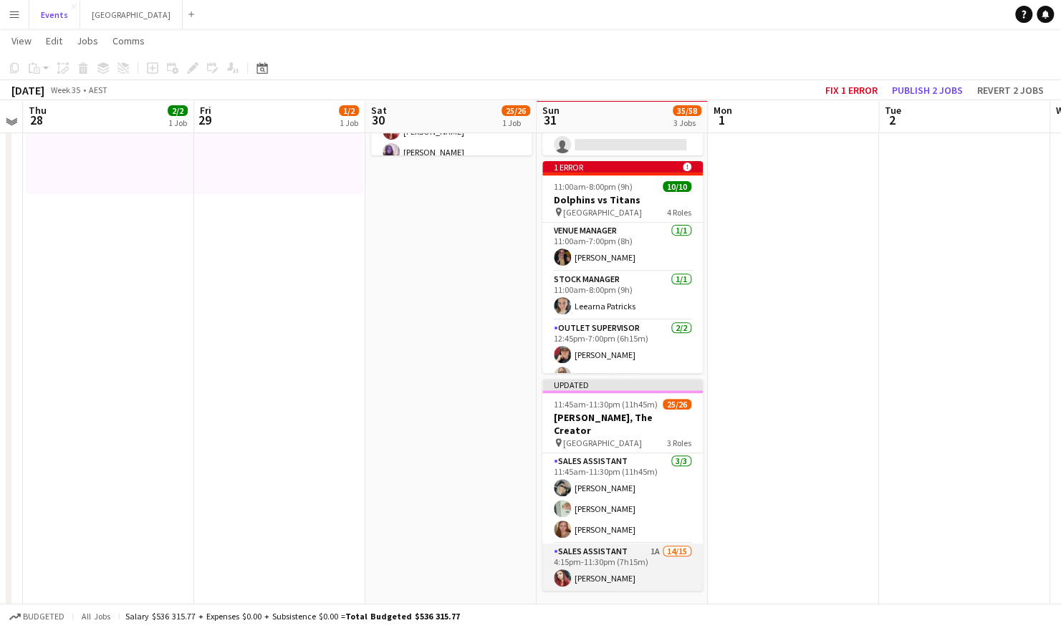
scroll to position [221, 0]
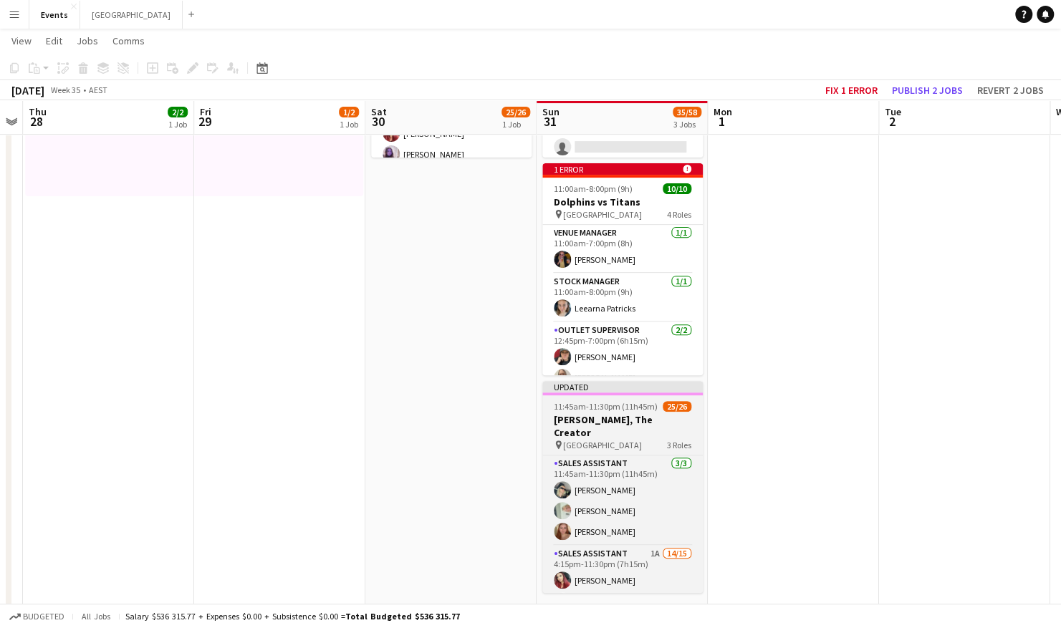
click at [623, 405] on span "11:45am-11:30pm (11h45m)" at bounding box center [606, 406] width 104 height 11
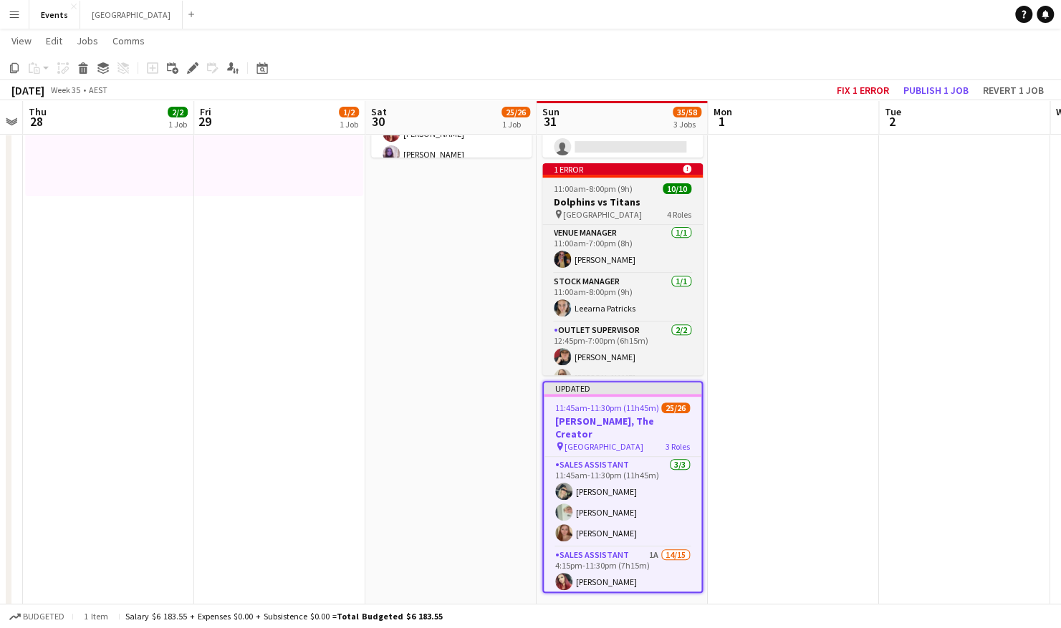
click at [613, 193] on span "11:00am-8:00pm (9h)" at bounding box center [593, 188] width 79 height 11
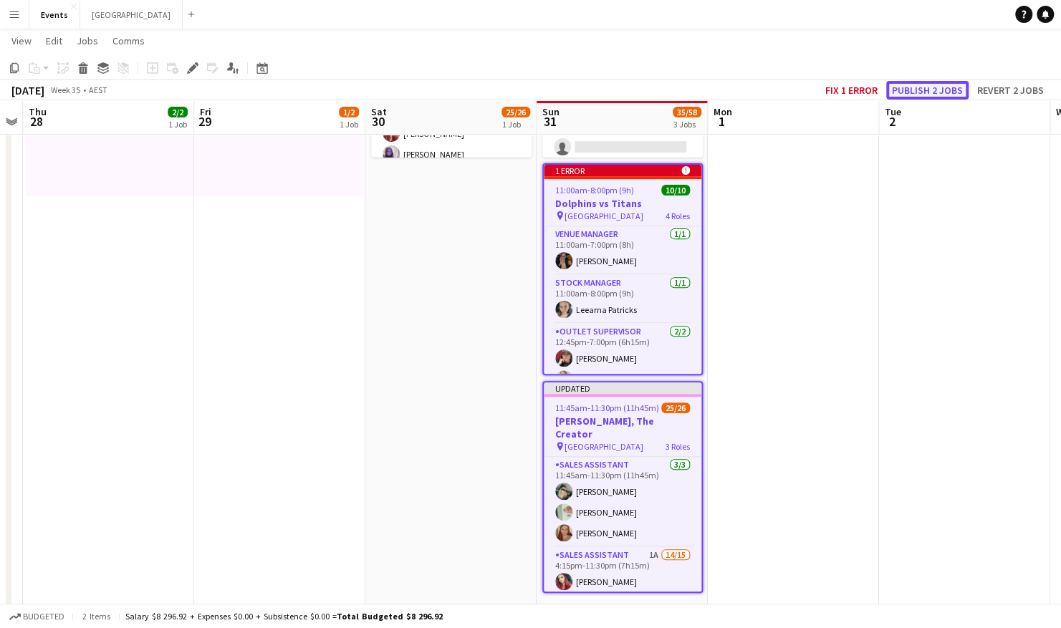
click at [923, 86] on button "Publish 2 jobs" at bounding box center [927, 90] width 82 height 19
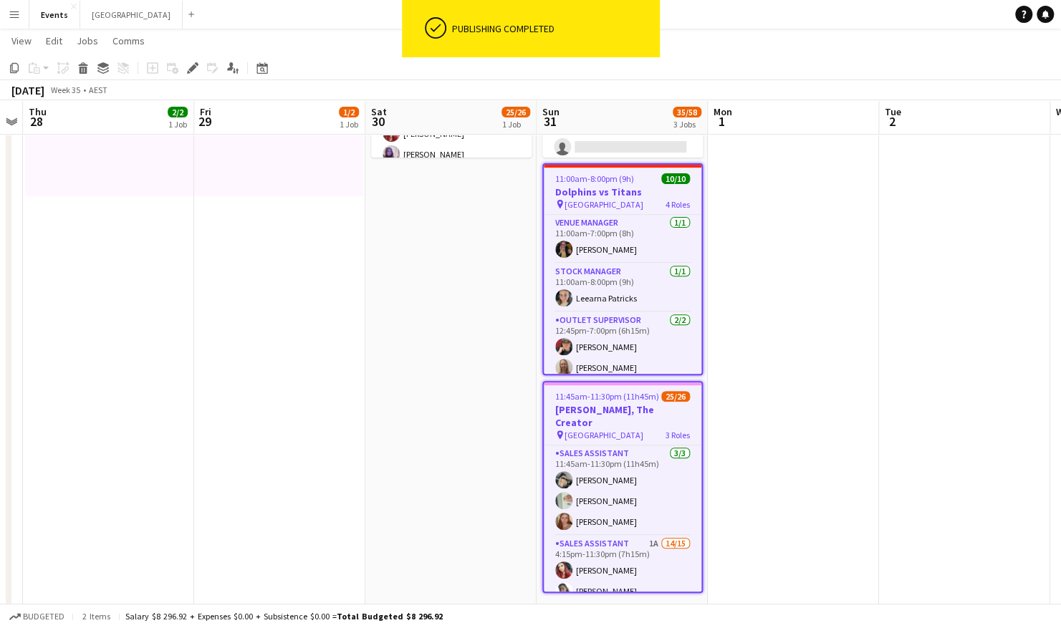
scroll to position [238, 0]
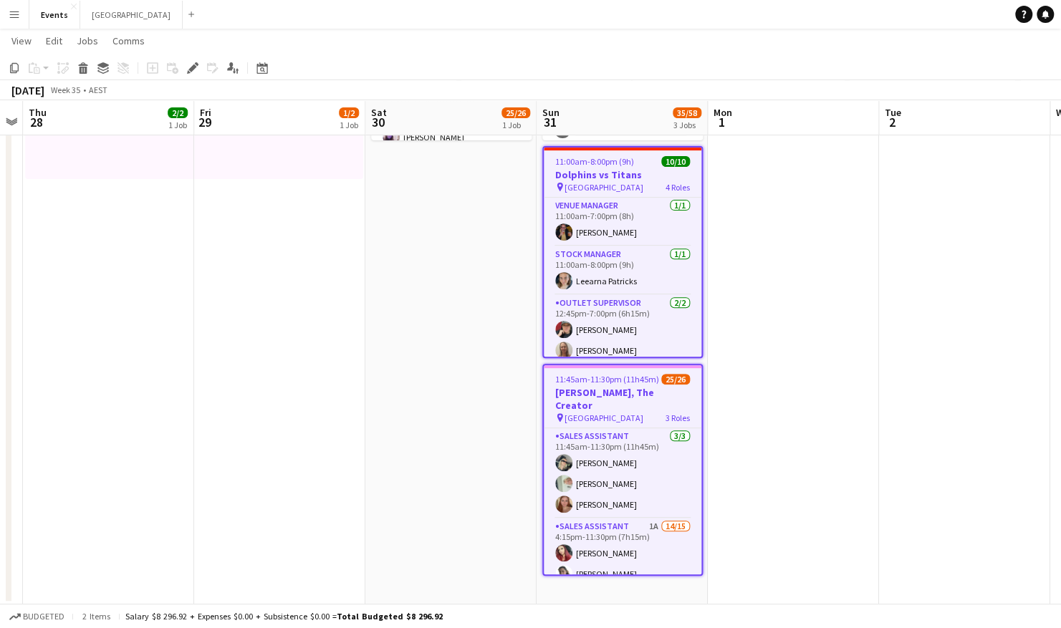
click at [450, 304] on app-date-cell "11:45am-11:30pm (11h45m) 25/26 [PERSON_NAME], The Creator pin Brisbane Entertai…" at bounding box center [450, 264] width 171 height 682
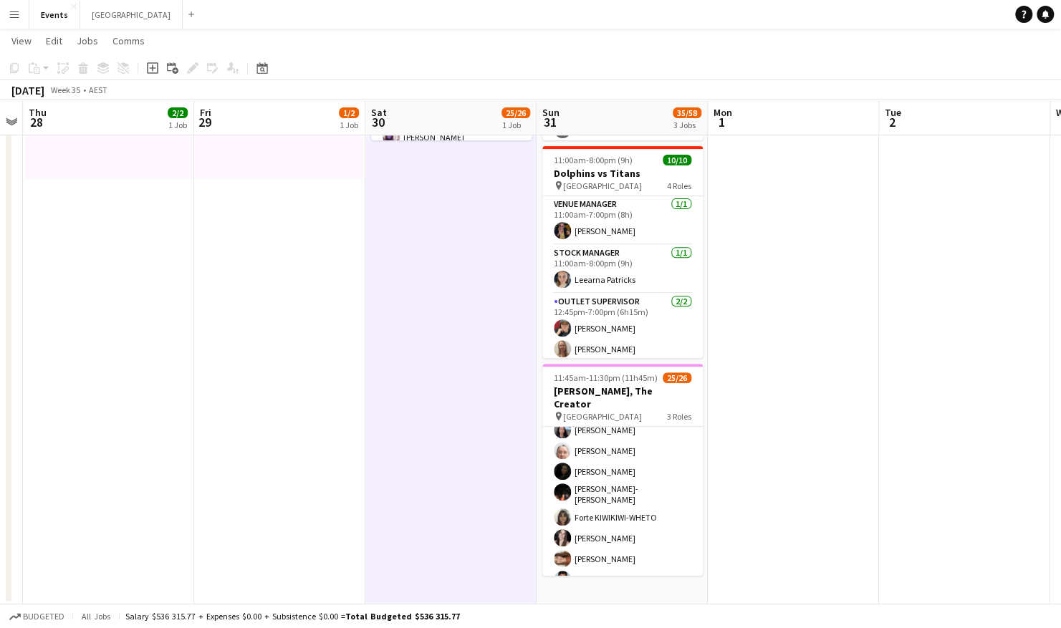
click at [14, 20] on button "Menu" at bounding box center [14, 14] width 29 height 29
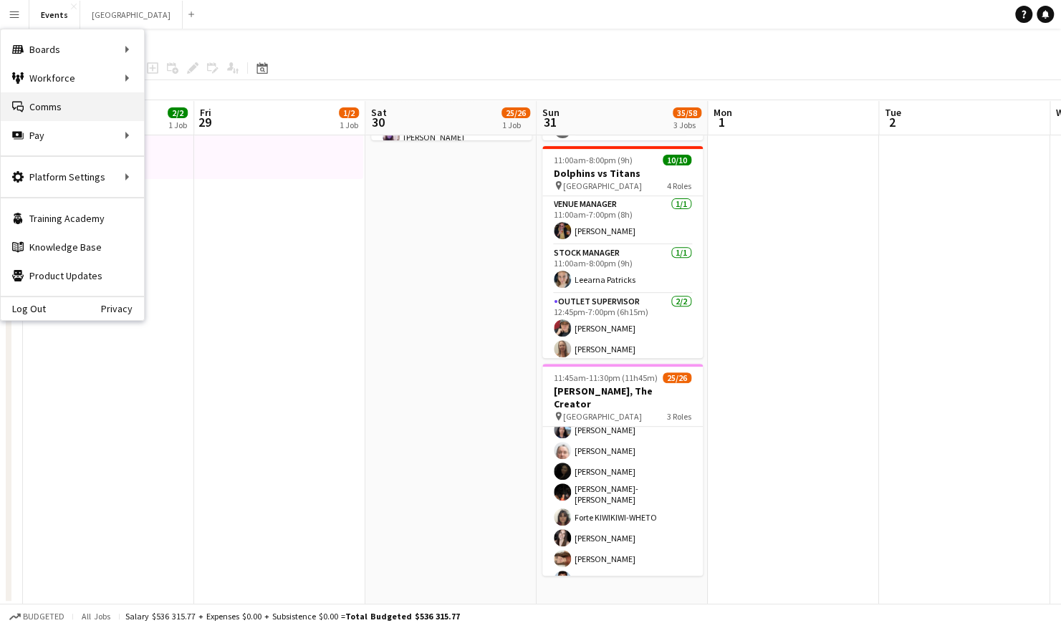
click at [69, 105] on link "Comms Comms" at bounding box center [72, 106] width 143 height 29
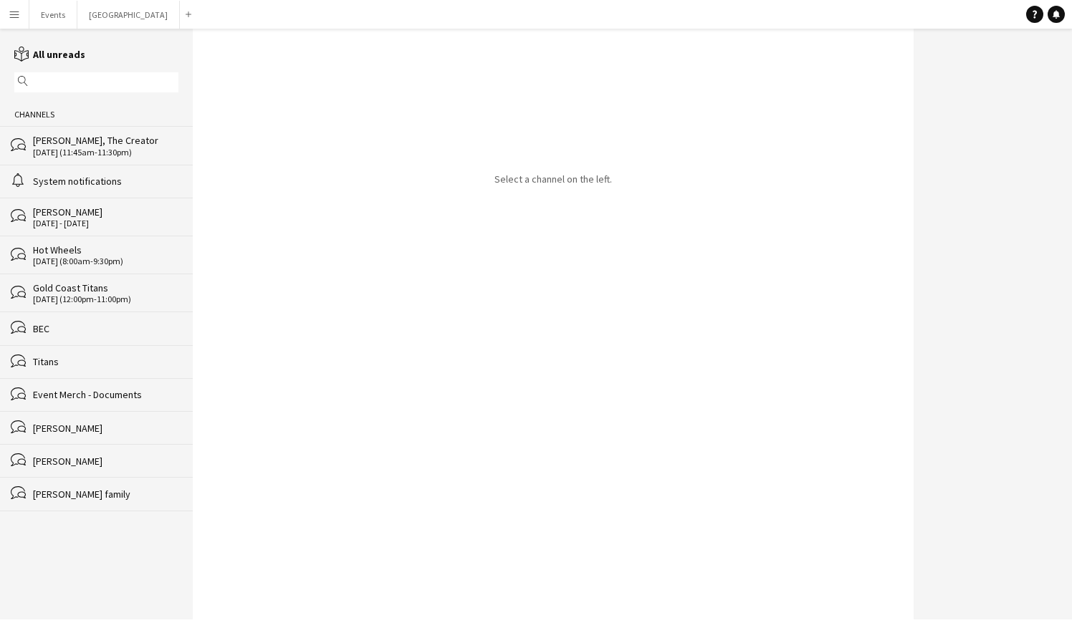
click at [87, 146] on div "[PERSON_NAME], The Creator" at bounding box center [105, 140] width 145 height 13
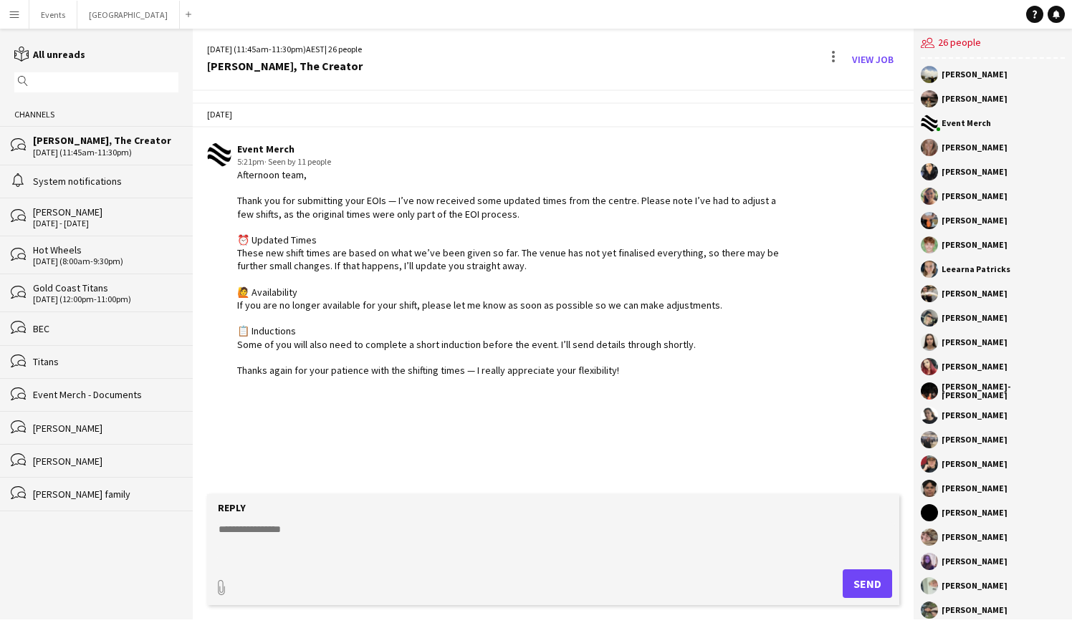
click at [620, 373] on div "Afternoon team, Thank you for submitting your EOIs — I’ve now received some upd…" at bounding box center [510, 272] width 547 height 208
click at [614, 372] on div "Afternoon team, Thank you for submitting your EOIs — I’ve now received some upd…" at bounding box center [510, 272] width 547 height 208
drag, startPoint x: 238, startPoint y: 173, endPoint x: 637, endPoint y: 384, distance: 451.2
click at [637, 384] on app-chat-message "Event Merch 5:21pm · Seen by 11 people Afternoon team, Thank you for submitting…" at bounding box center [553, 259] width 721 height 249
copy div "Afternoon team, Thank you for submitting your EOIs — I’ve now received some upd…"
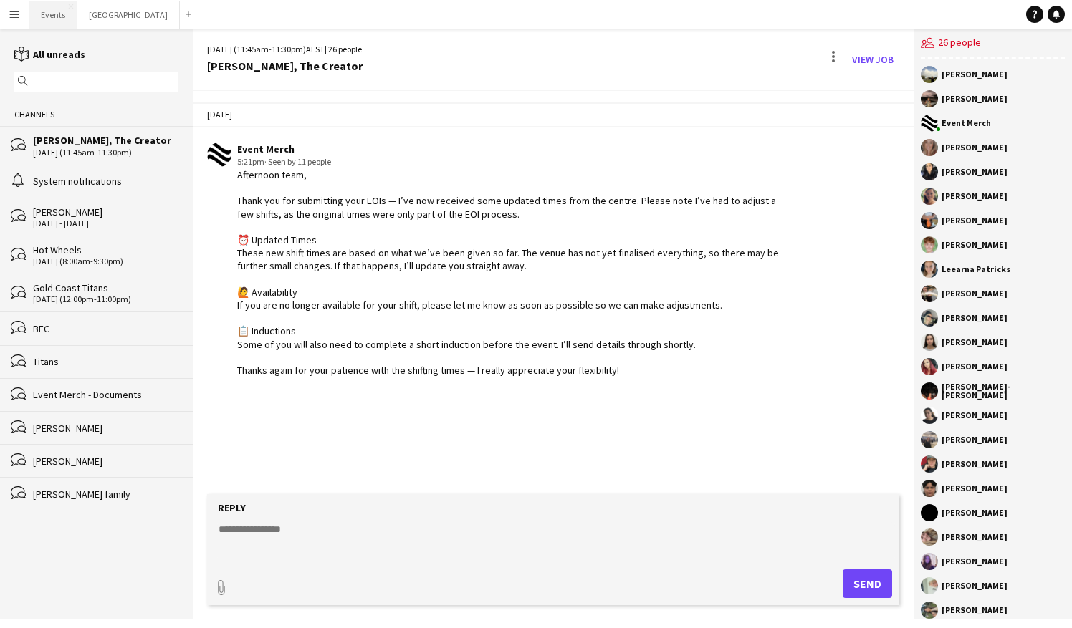
click at [62, 15] on button "Events Close" at bounding box center [53, 15] width 48 height 28
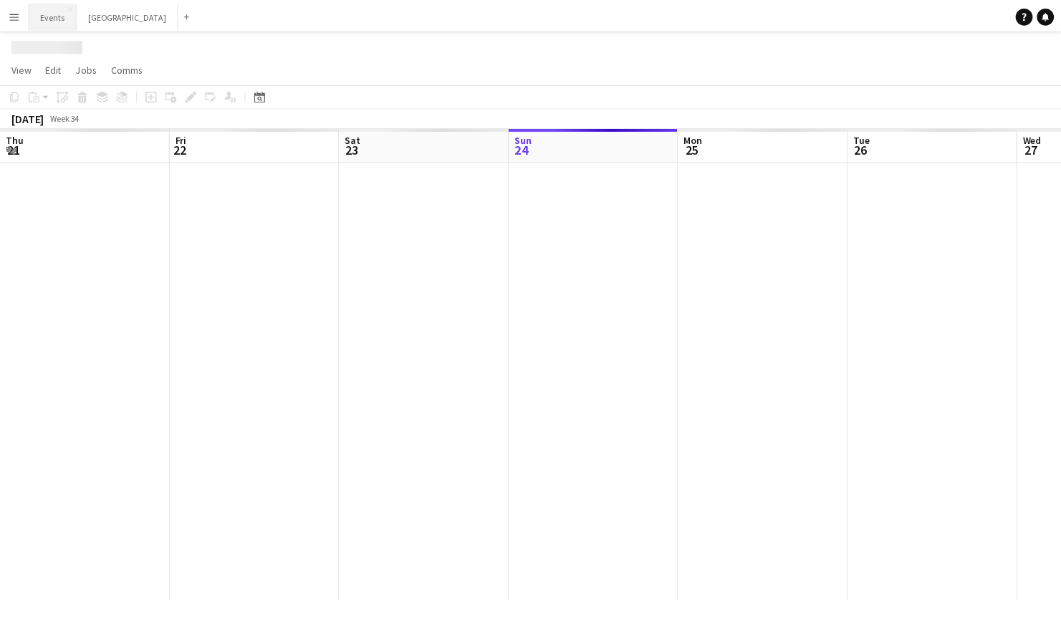
scroll to position [0, 342]
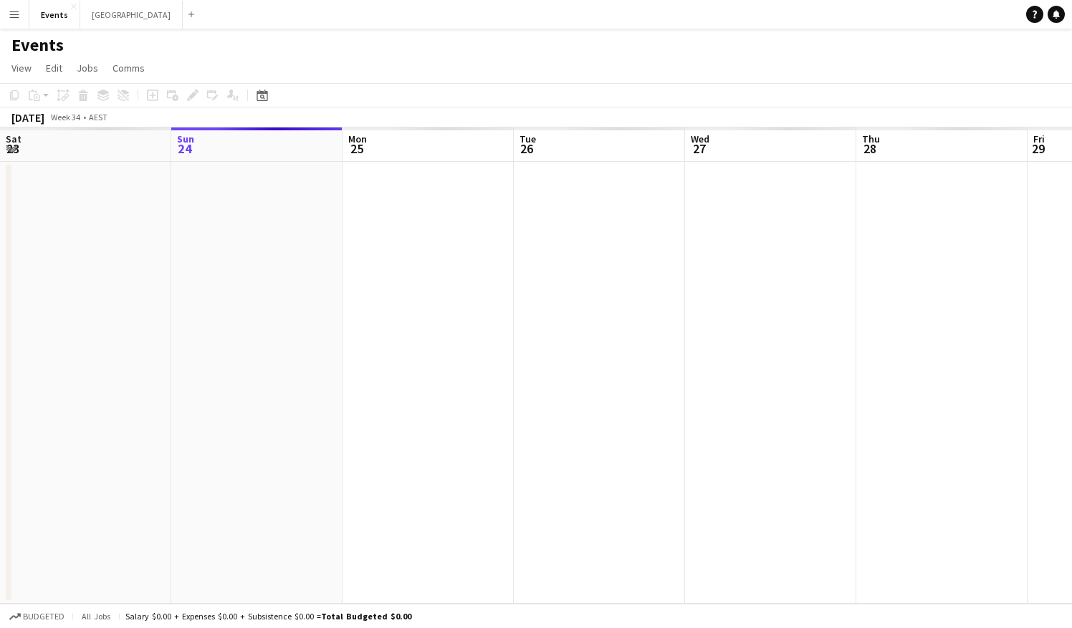
click at [14, 16] on app-icon "Menu" at bounding box center [14, 14] width 11 height 11
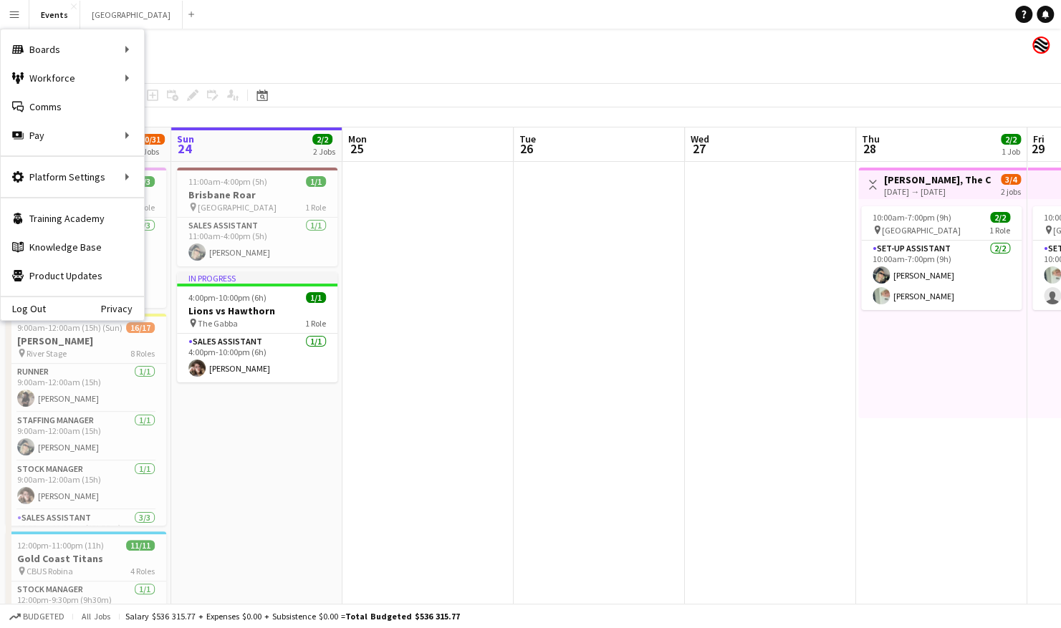
click at [474, 377] on app-date-cell at bounding box center [427, 503] width 171 height 682
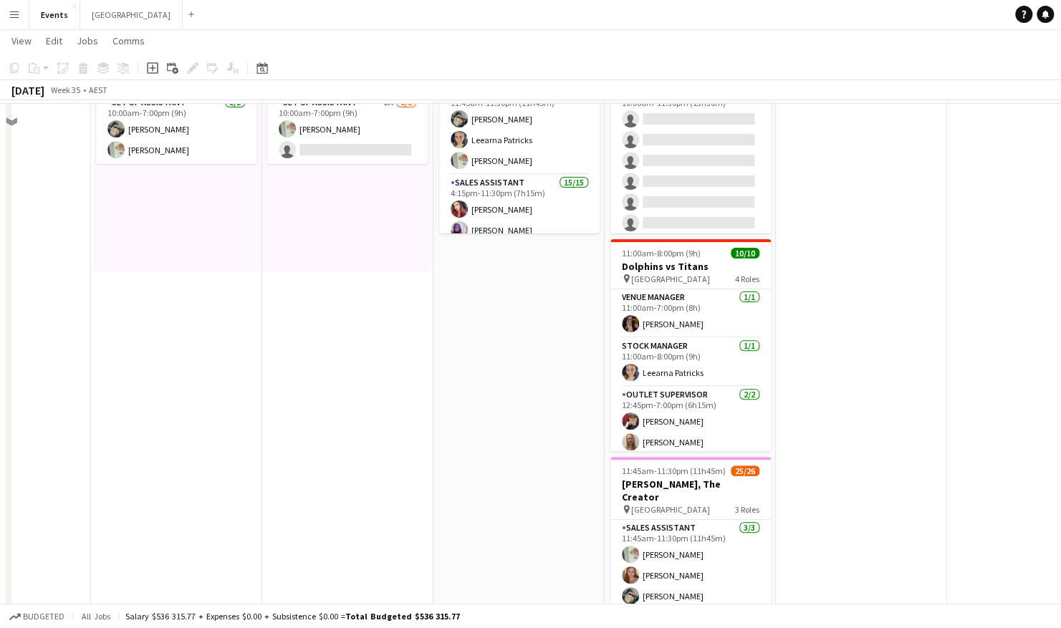
scroll to position [146, 0]
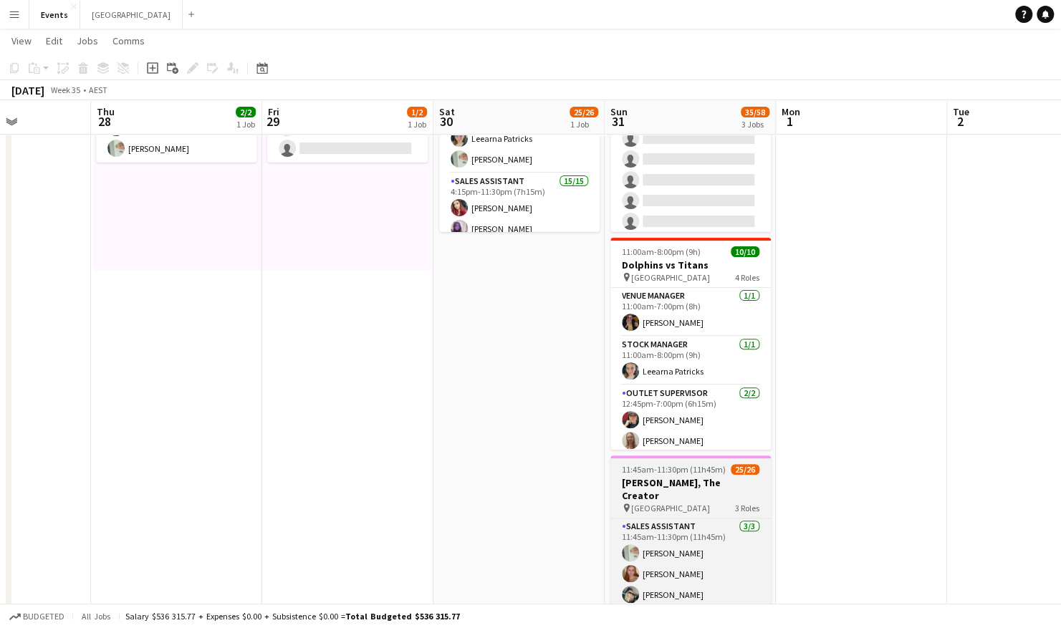
click at [691, 484] on h3 "[PERSON_NAME], The Creator" at bounding box center [690, 489] width 160 height 26
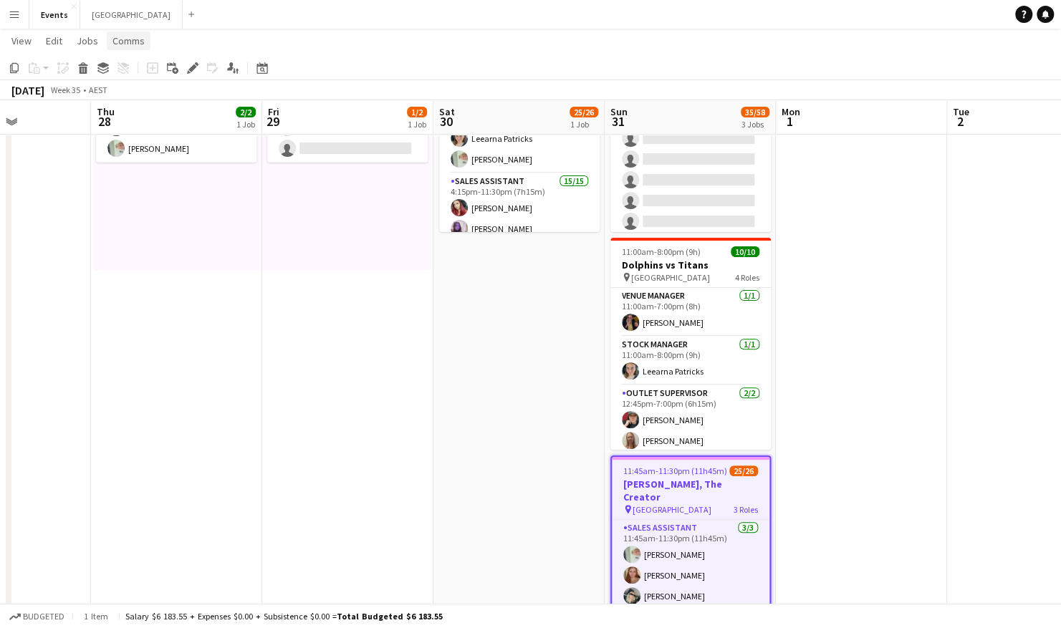
click at [132, 40] on span "Comms" at bounding box center [128, 40] width 32 height 13
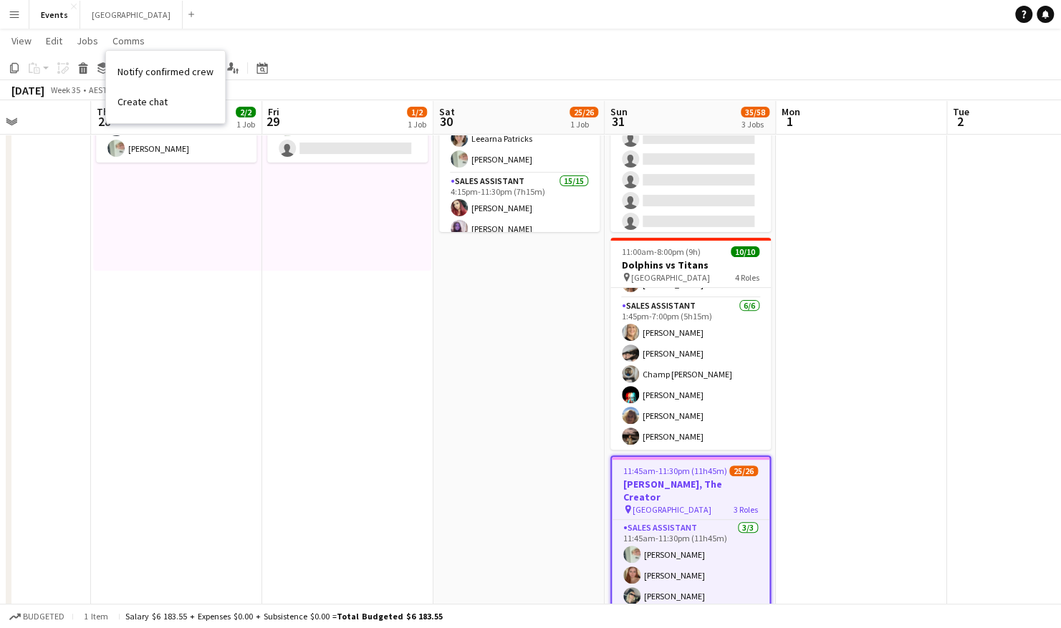
scroll to position [0, 0]
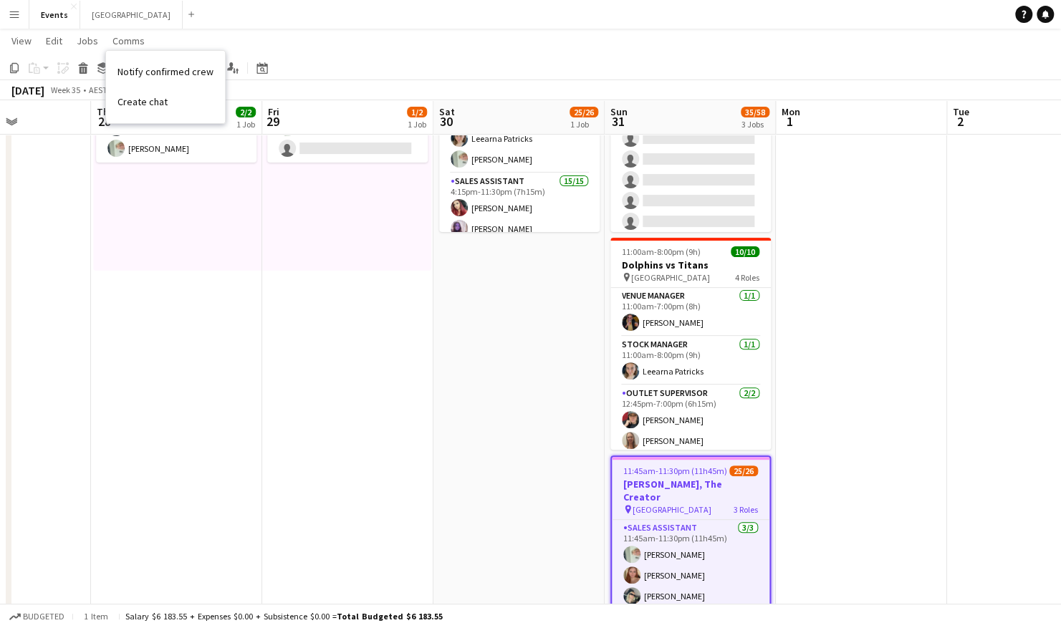
click at [267, 38] on app-page-menu "View Day view expanded Day view collapsed Month view Date picker Jump to today …" at bounding box center [530, 42] width 1061 height 27
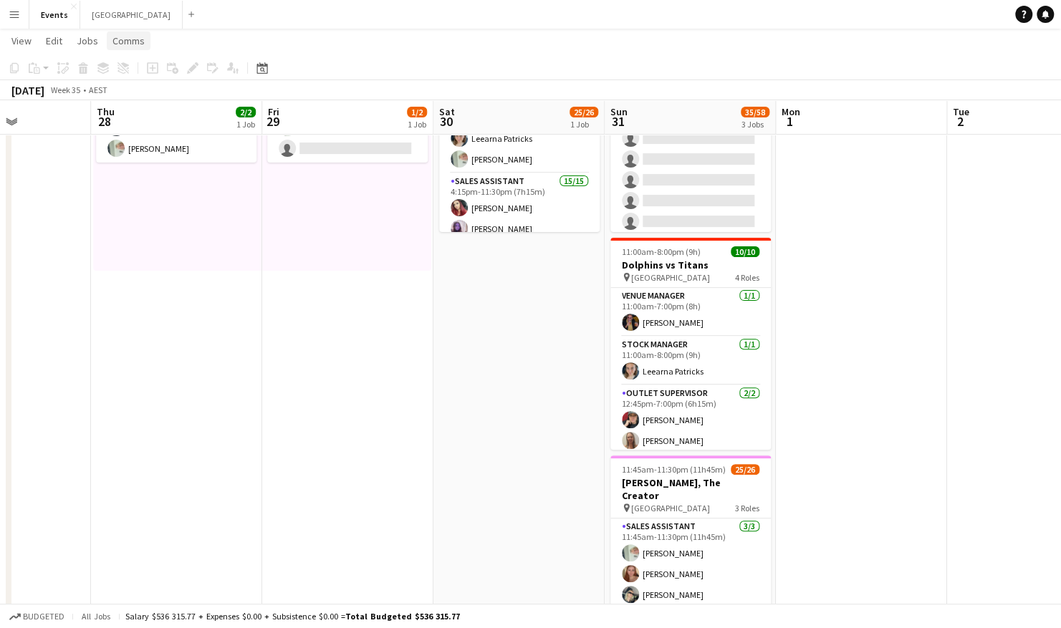
click at [140, 44] on span "Comms" at bounding box center [128, 40] width 32 height 13
click at [242, 364] on app-date-cell "Toggle View Tyler, The Creator 28-08-2025 → 29-08-2025 3/4 2 jobs 10:00am-7:00p…" at bounding box center [176, 355] width 171 height 682
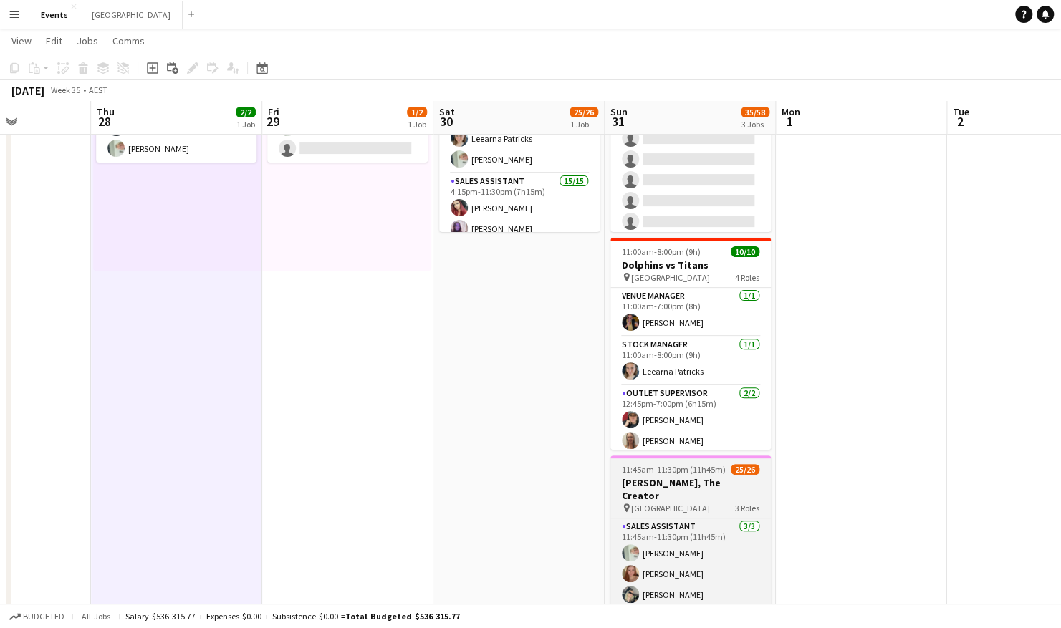
click at [689, 472] on span "11:45am-11:30pm (11h45m)" at bounding box center [674, 469] width 104 height 11
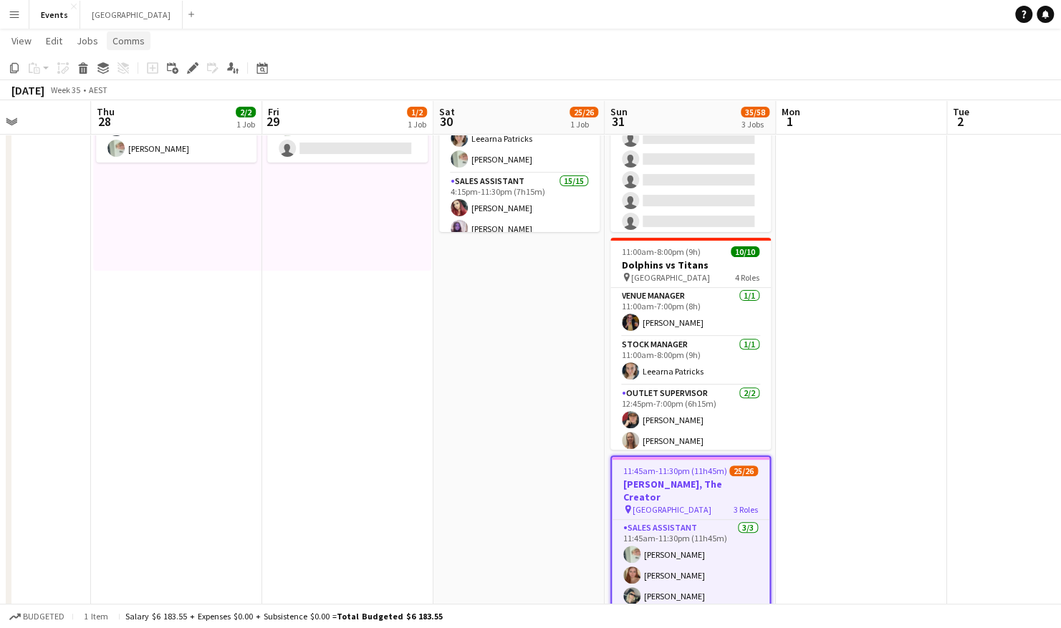
click at [122, 39] on span "Comms" at bounding box center [128, 40] width 32 height 13
click at [168, 102] on link "Create chat" at bounding box center [165, 102] width 119 height 30
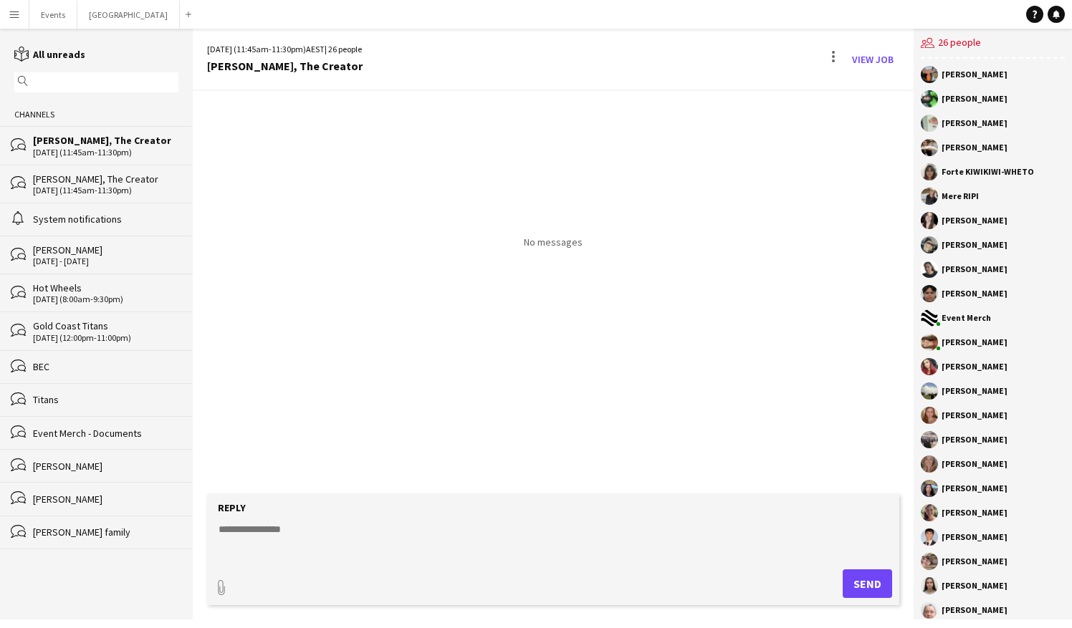
click at [253, 536] on textarea at bounding box center [556, 540] width 678 height 37
paste textarea "**********"
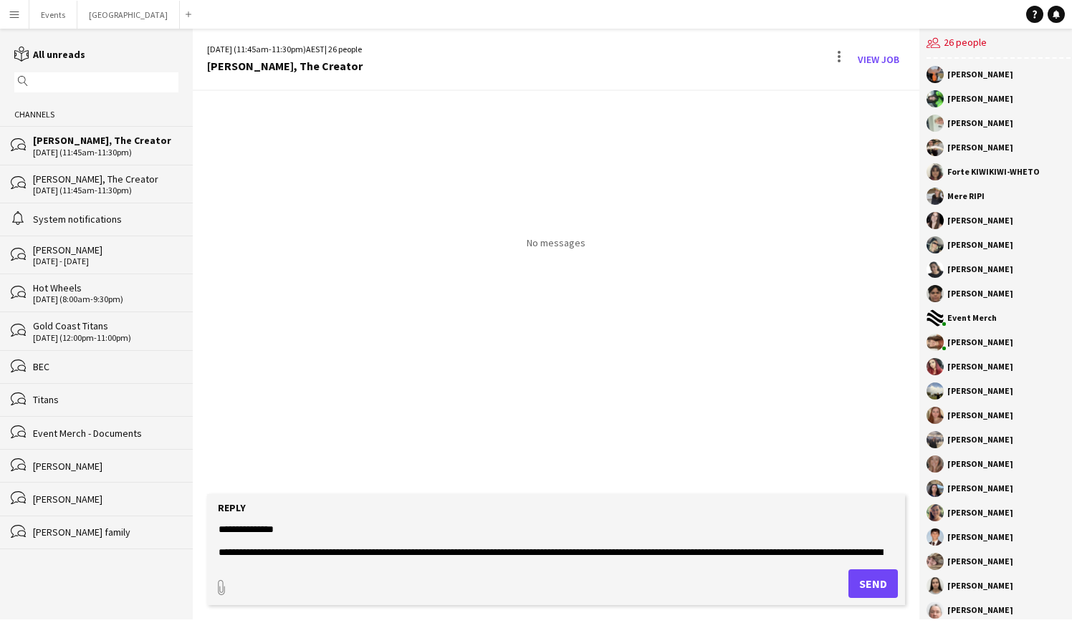
click at [302, 527] on textarea "**********" at bounding box center [556, 540] width 678 height 37
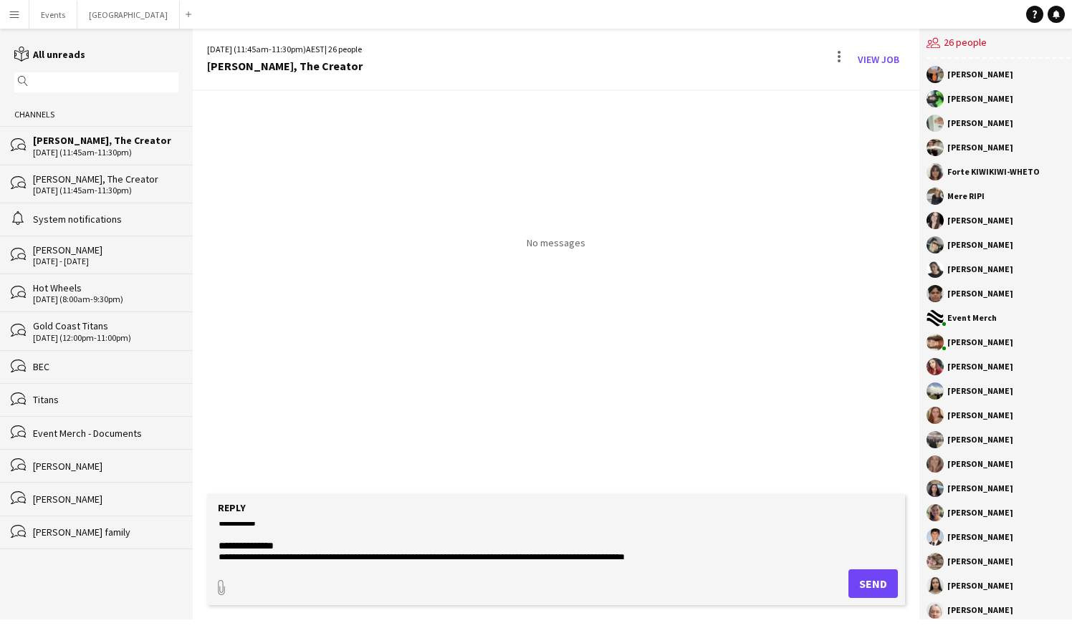
scroll to position [150, 0]
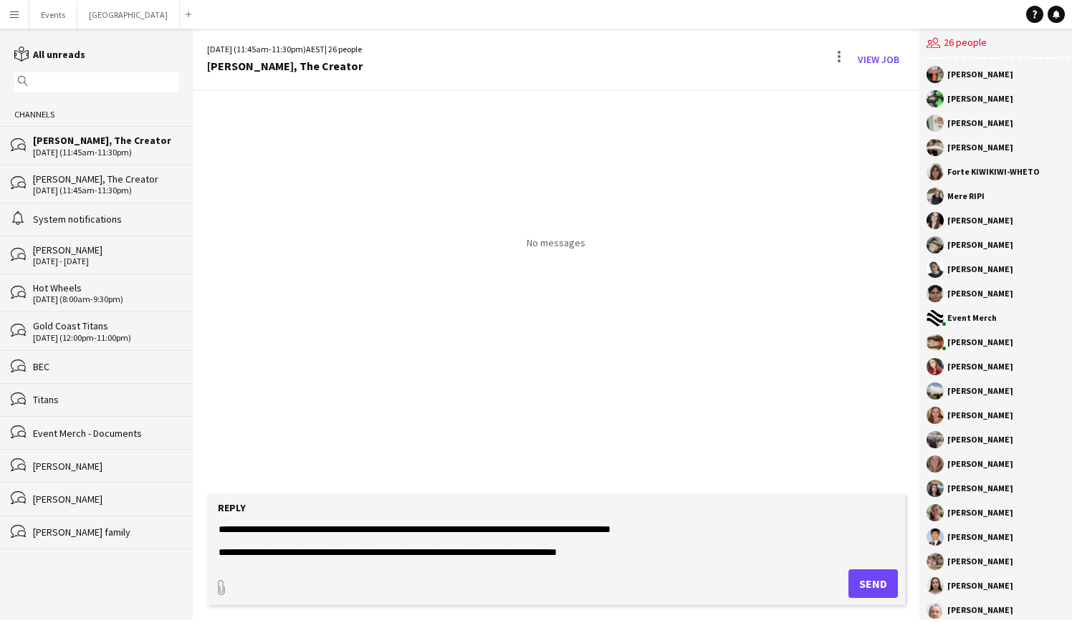
type textarea "**********"
click at [877, 583] on button "Send" at bounding box center [872, 583] width 49 height 29
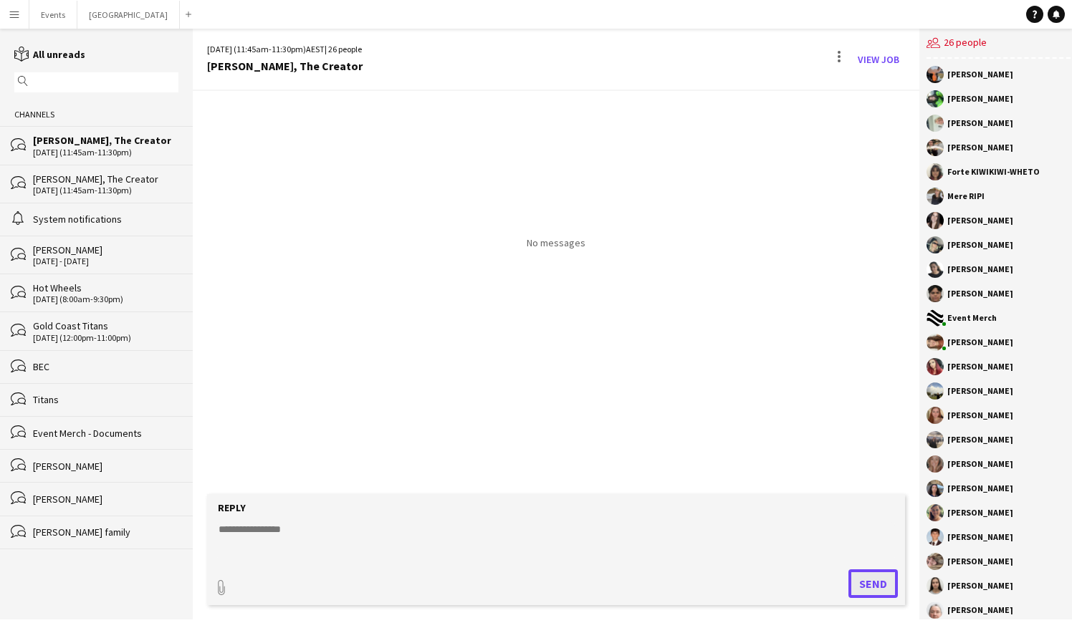
scroll to position [0, 0]
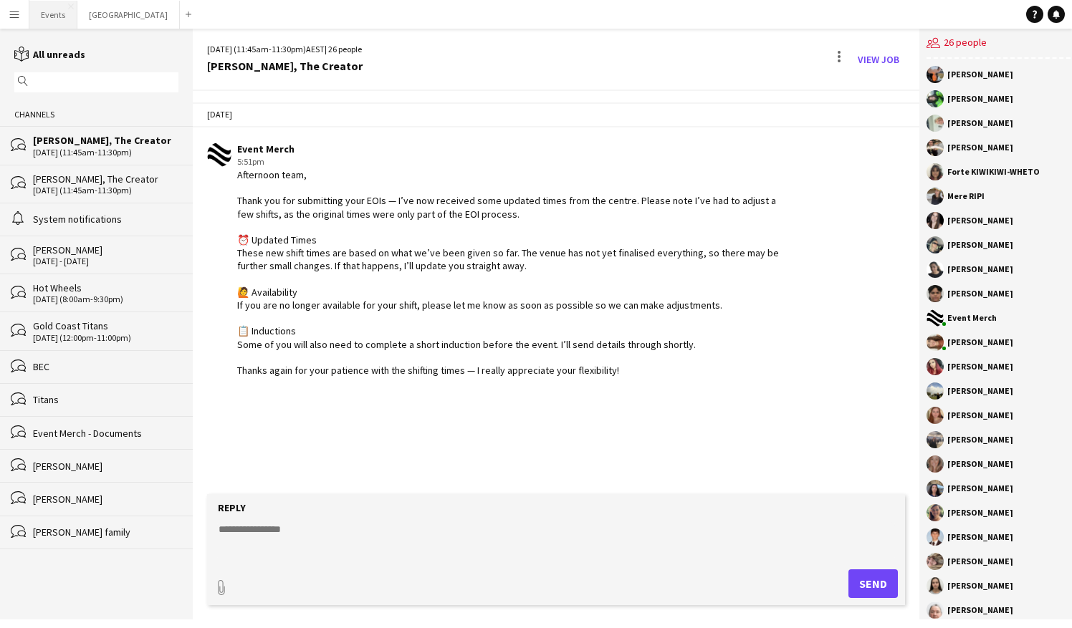
click at [57, 19] on button "Events Close" at bounding box center [53, 15] width 48 height 28
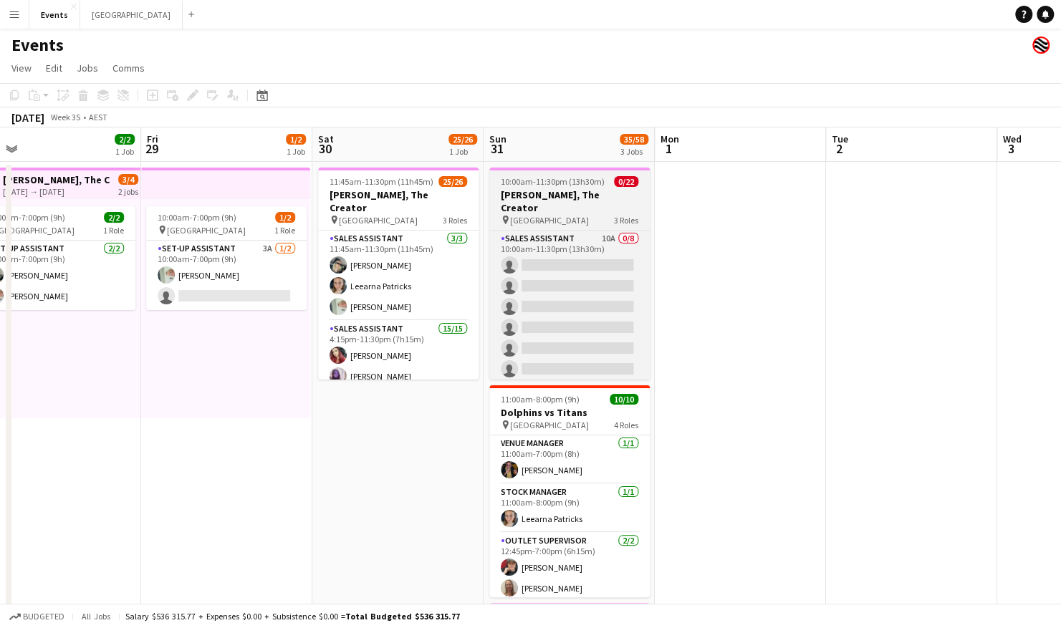
click at [557, 186] on span "10:00am-11:30pm (13h30m)" at bounding box center [553, 181] width 104 height 11
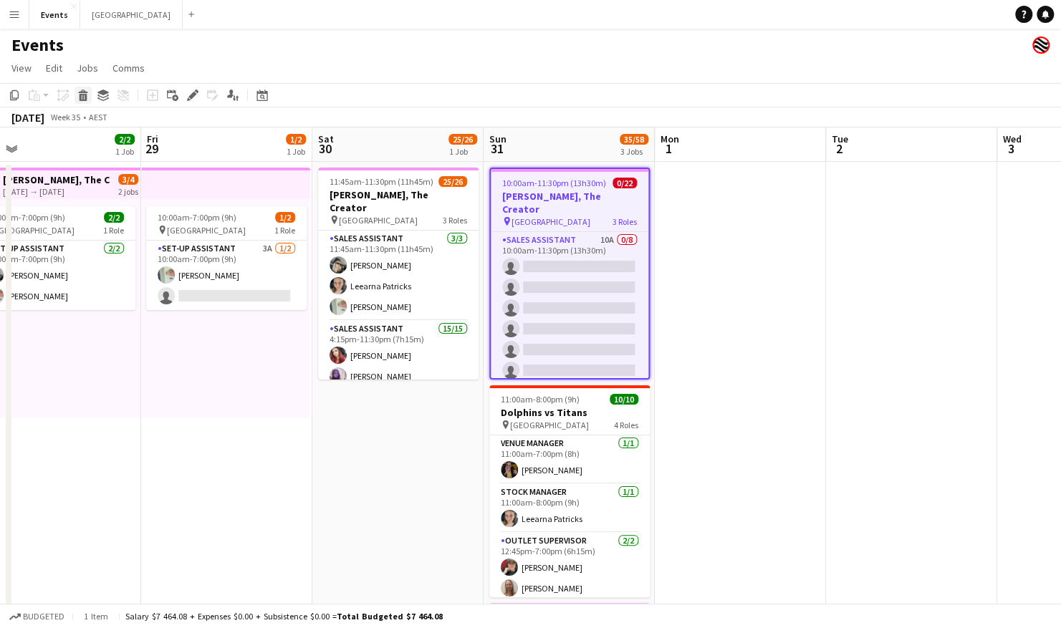
click at [84, 96] on icon "Delete" at bounding box center [82, 95] width 11 height 11
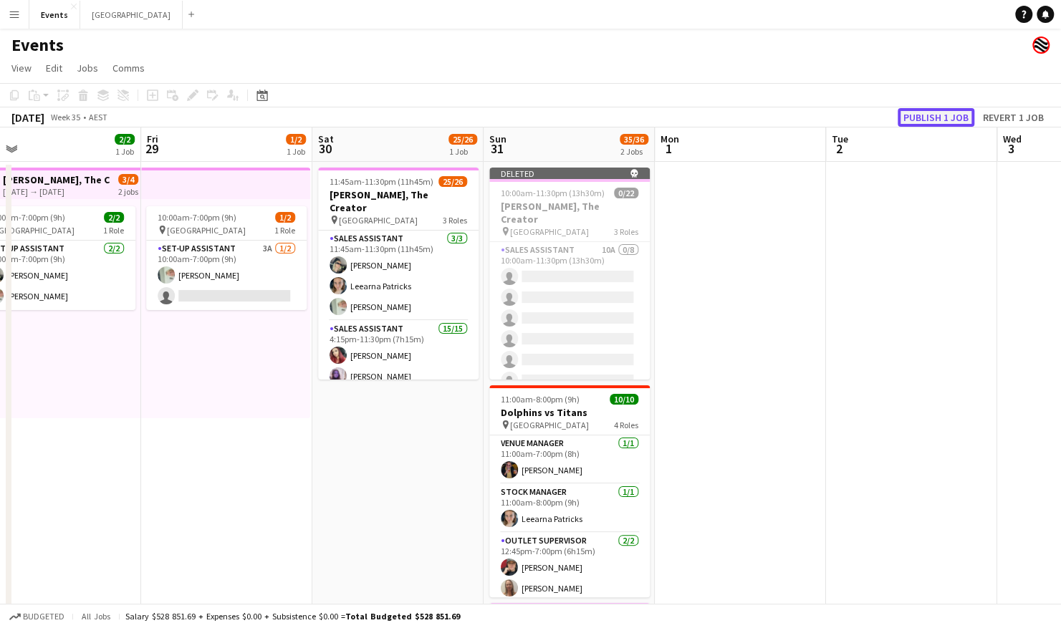
click at [934, 109] on button "Publish 1 job" at bounding box center [936, 117] width 77 height 19
